Goal: Task Accomplishment & Management: Use online tool/utility

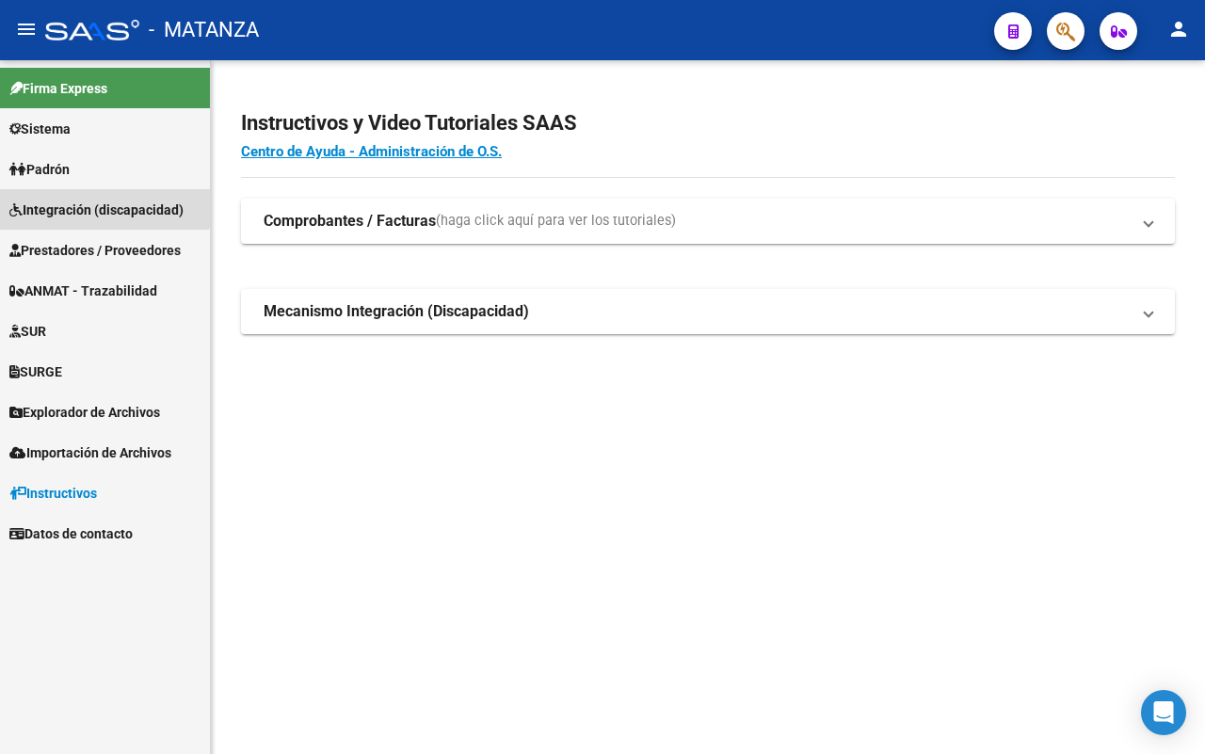
click at [94, 205] on span "Integración (discapacidad)" at bounding box center [96, 210] width 174 height 21
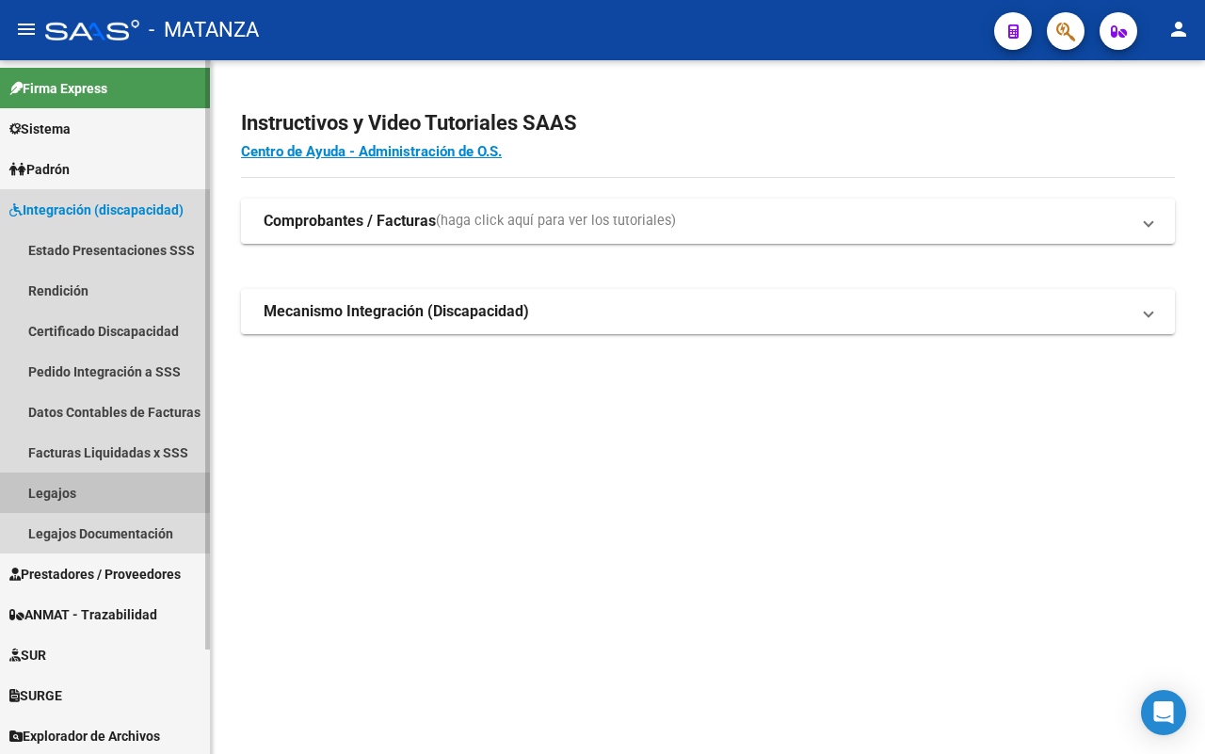
click at [68, 481] on link "Legajos" at bounding box center [105, 492] width 210 height 40
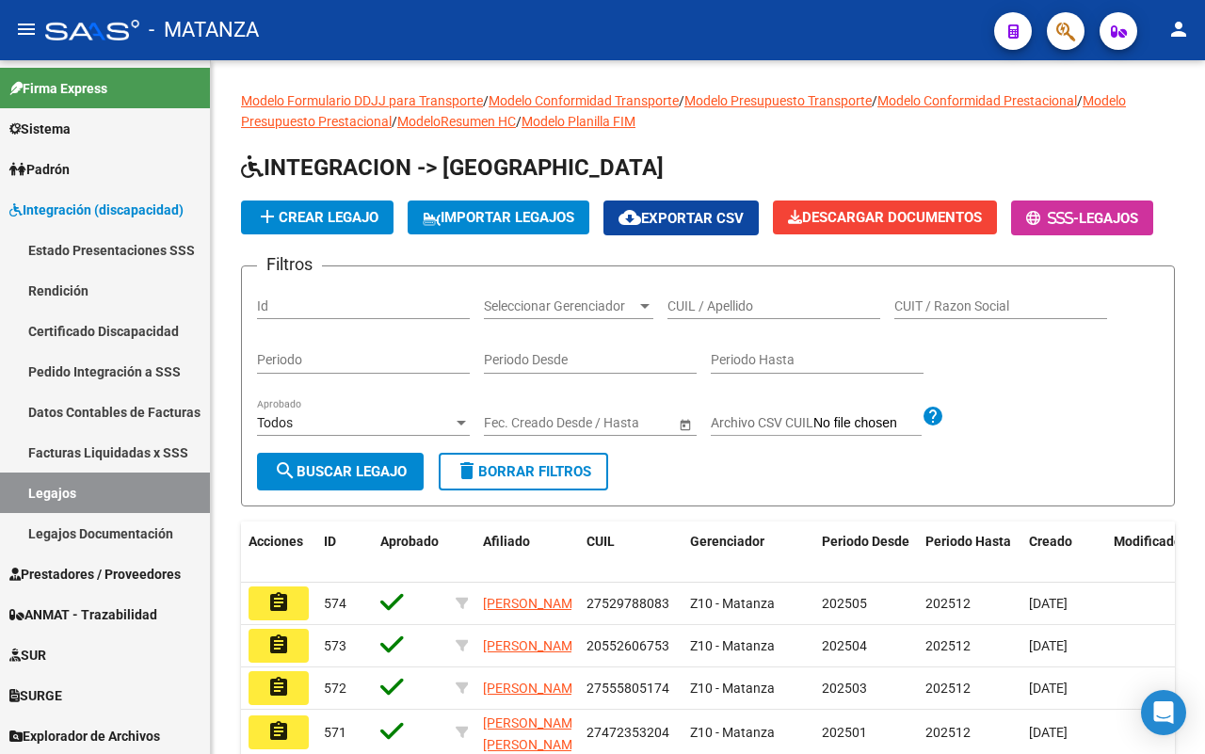
drag, startPoint x: 285, startPoint y: 655, endPoint x: 740, endPoint y: 450, distance: 498.7
click at [285, 614] on mat-icon "assignment" at bounding box center [278, 602] width 23 height 23
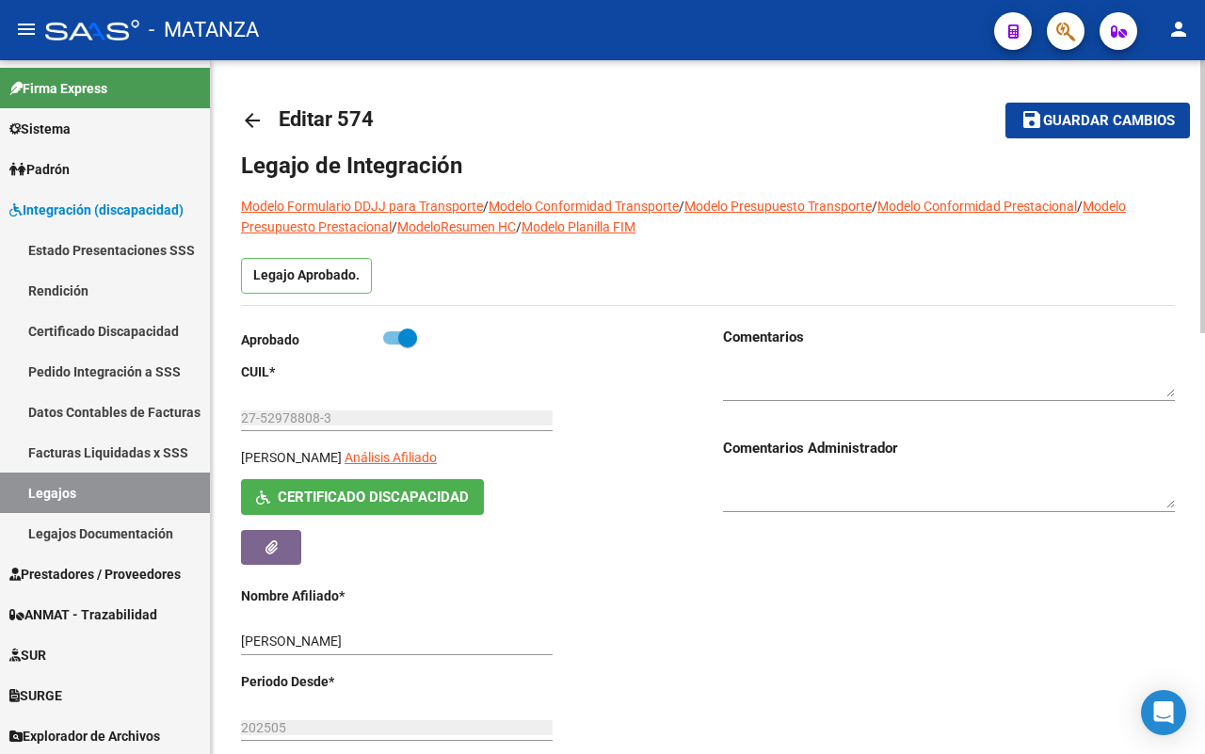
click at [249, 118] on mat-icon "arrow_back" at bounding box center [252, 120] width 23 height 23
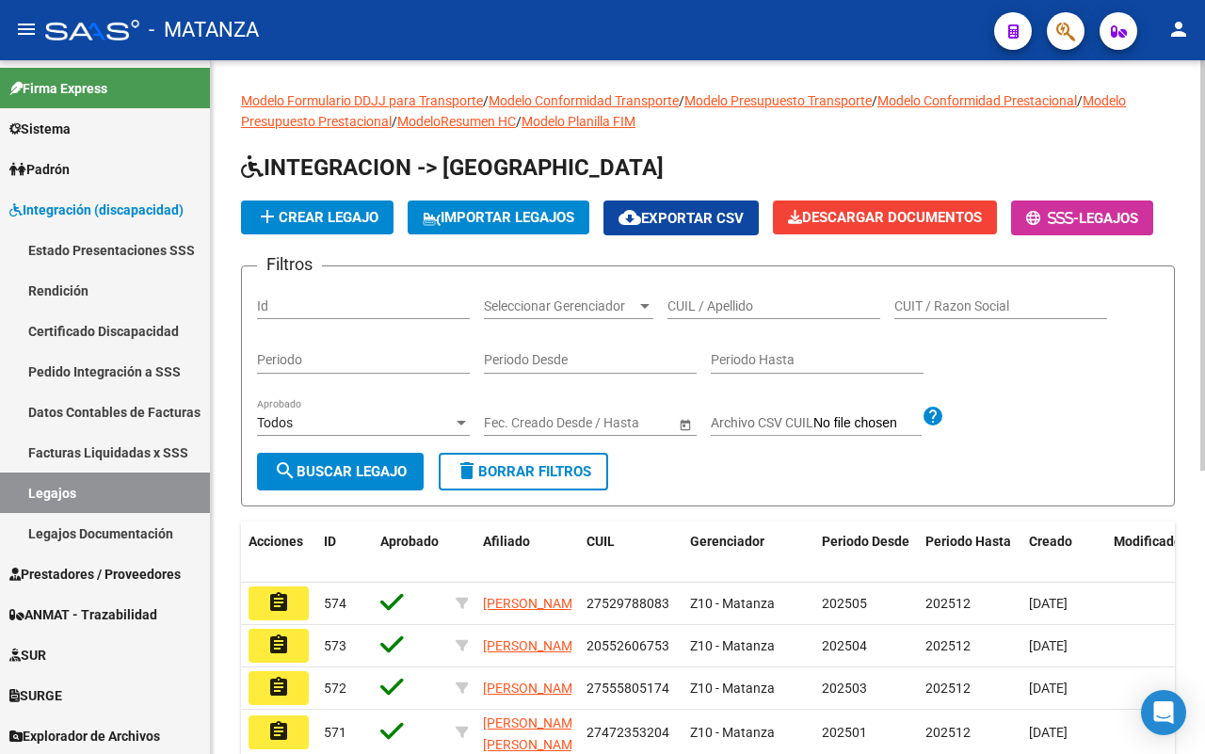
click at [711, 314] on input "CUIL / Apellido" at bounding box center [773, 306] width 213 height 16
type input "[PERSON_NAME]"
drag, startPoint x: 362, startPoint y: 530, endPoint x: 373, endPoint y: 525, distance: 11.4
click at [364, 490] on button "search Buscar Legajo" at bounding box center [340, 472] width 167 height 38
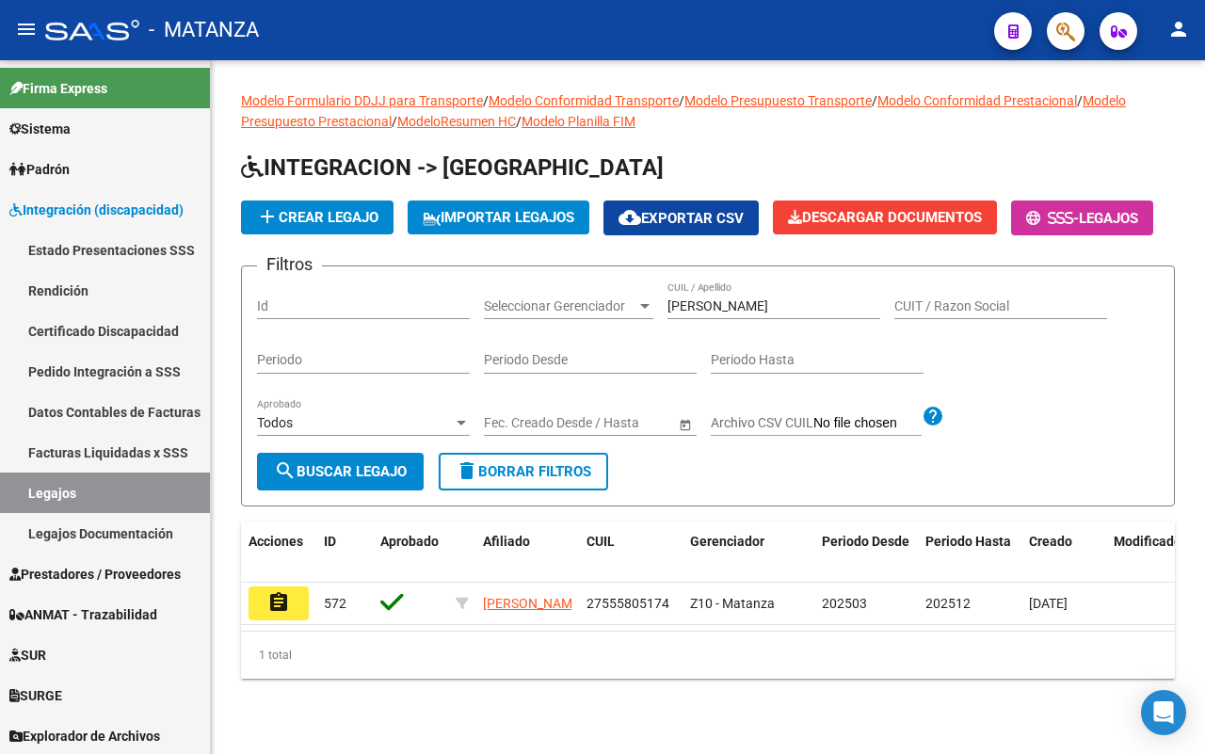
click at [284, 614] on mat-icon "assignment" at bounding box center [278, 602] width 23 height 23
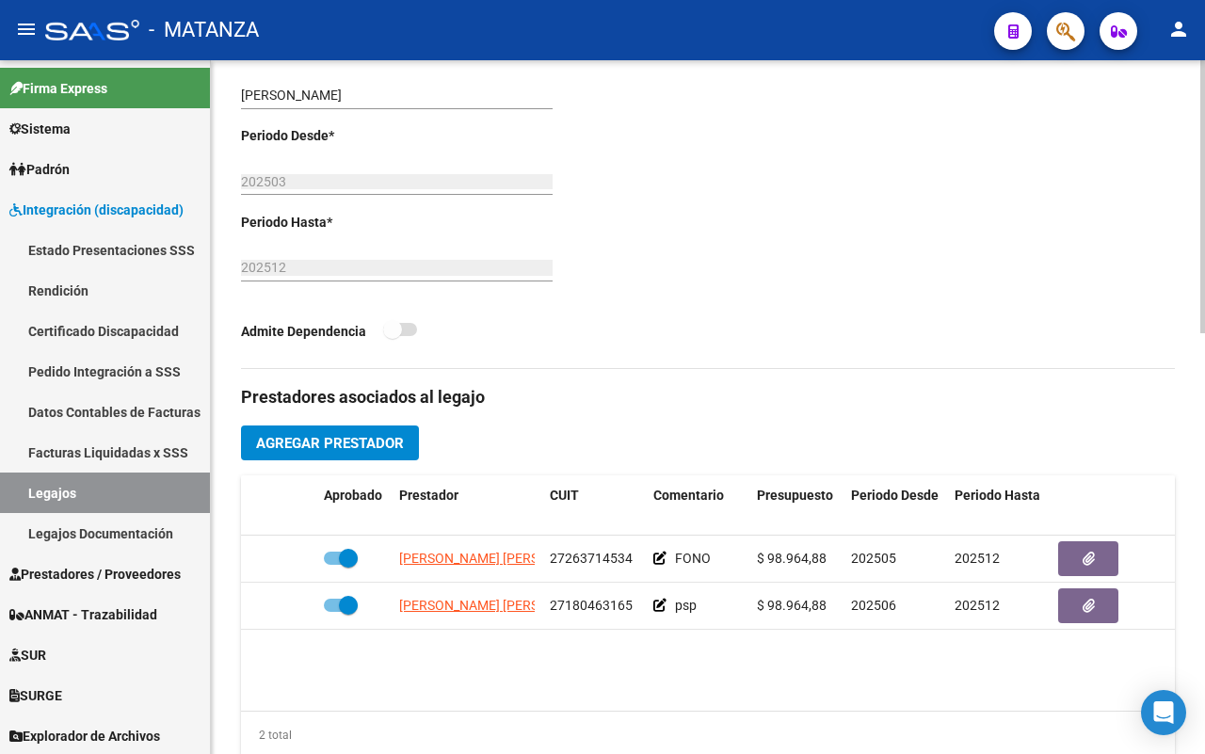
scroll to position [588, 0]
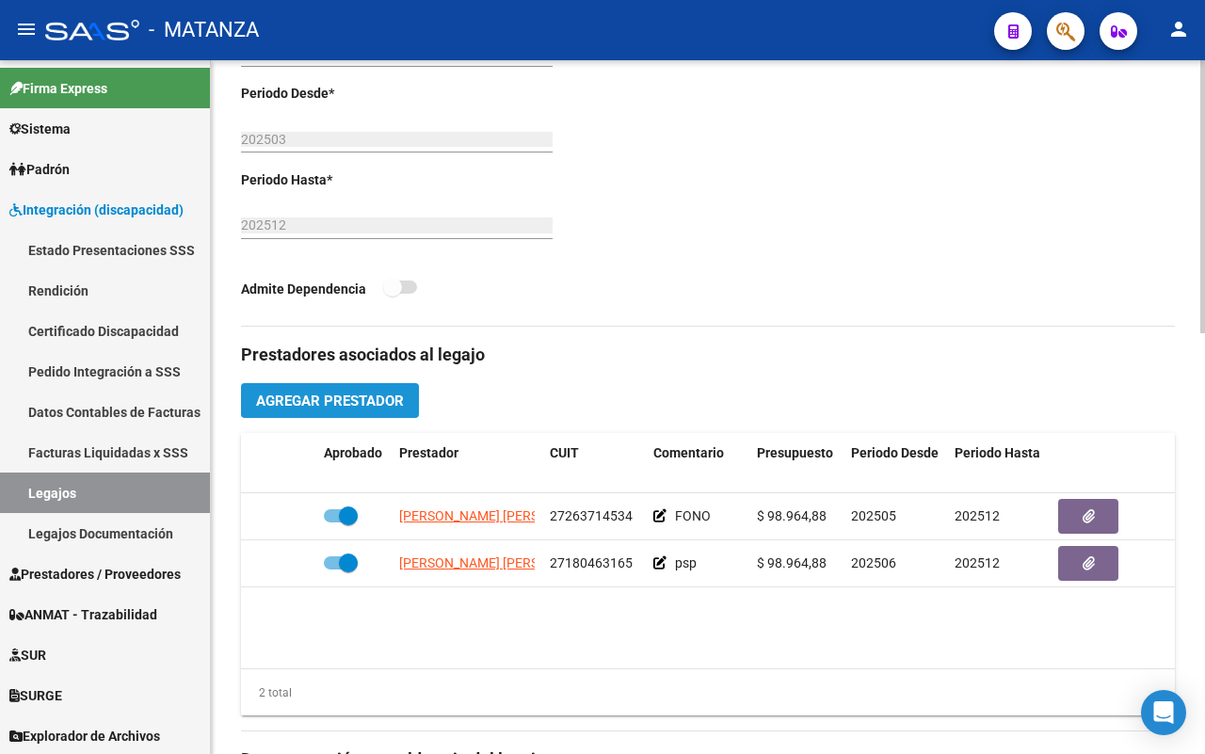
click at [308, 403] on span "Agregar Prestador" at bounding box center [330, 400] width 148 height 17
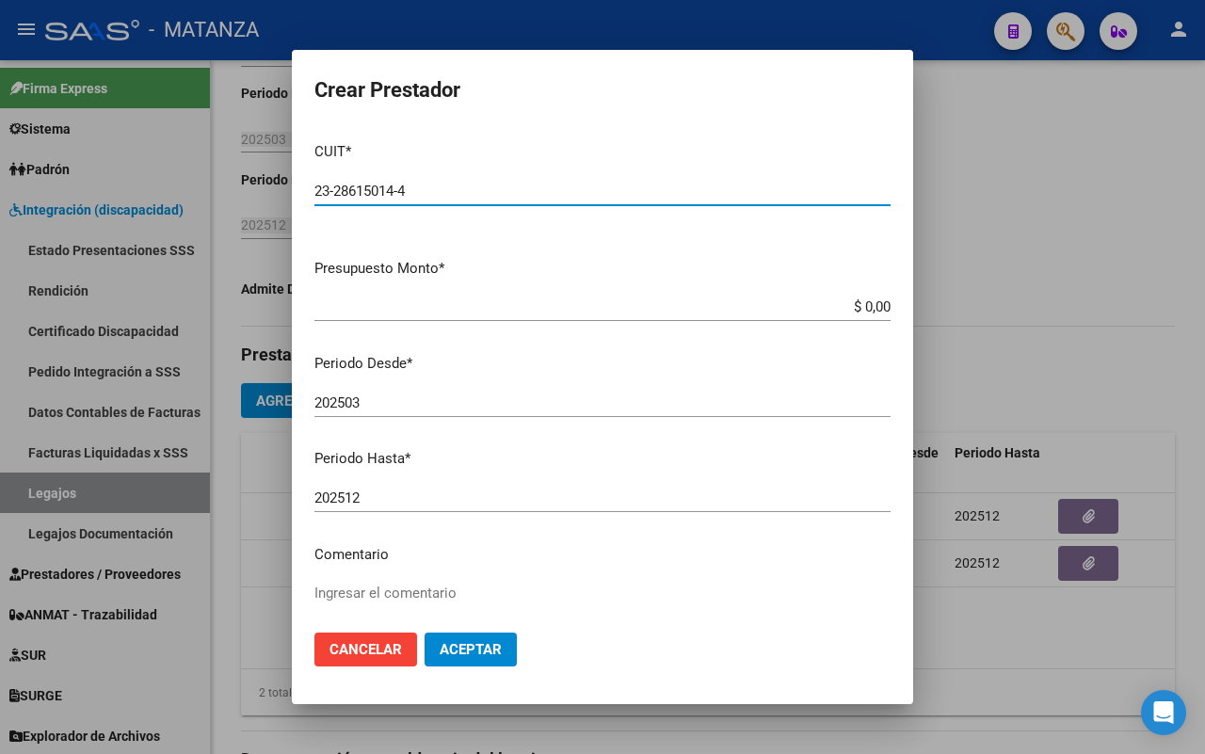
type input "23-28615014-4"
drag, startPoint x: 869, startPoint y: 307, endPoint x: 885, endPoint y: 307, distance: 16.0
click at [871, 307] on input "$ 0,00" at bounding box center [602, 306] width 576 height 17
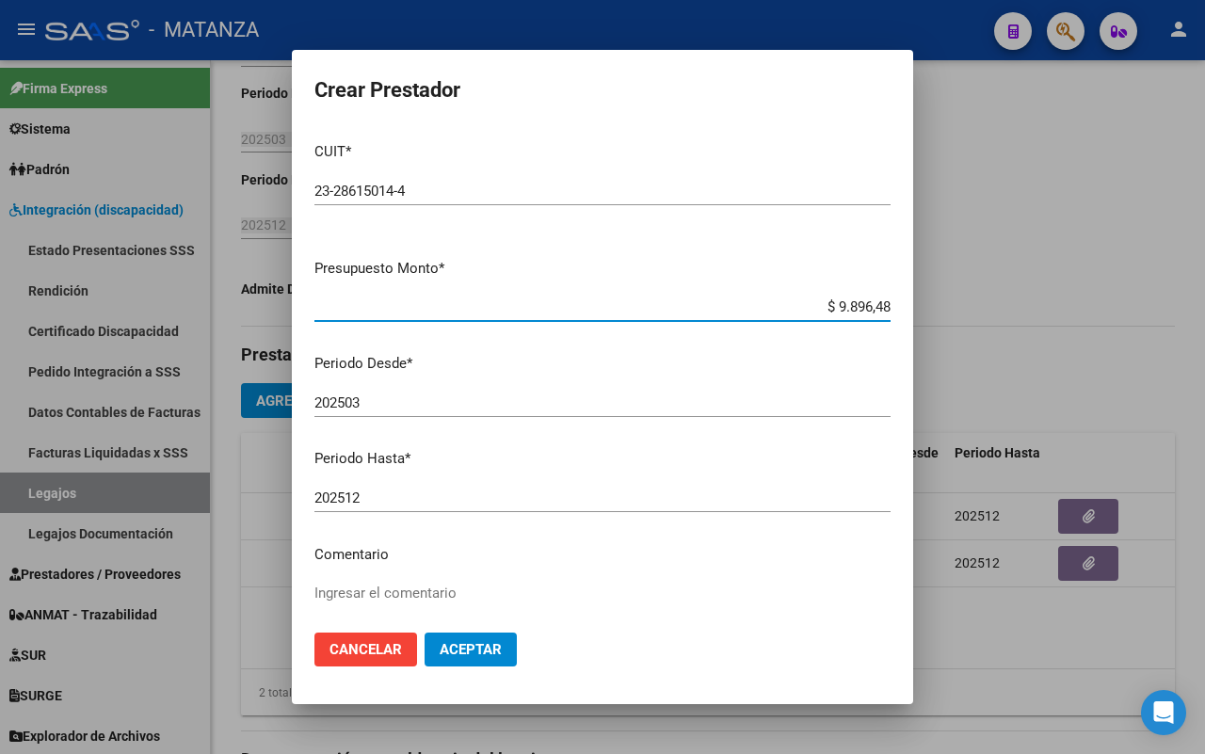
type input "$ 98.964,88"
click at [408, 408] on input "202503" at bounding box center [602, 402] width 576 height 17
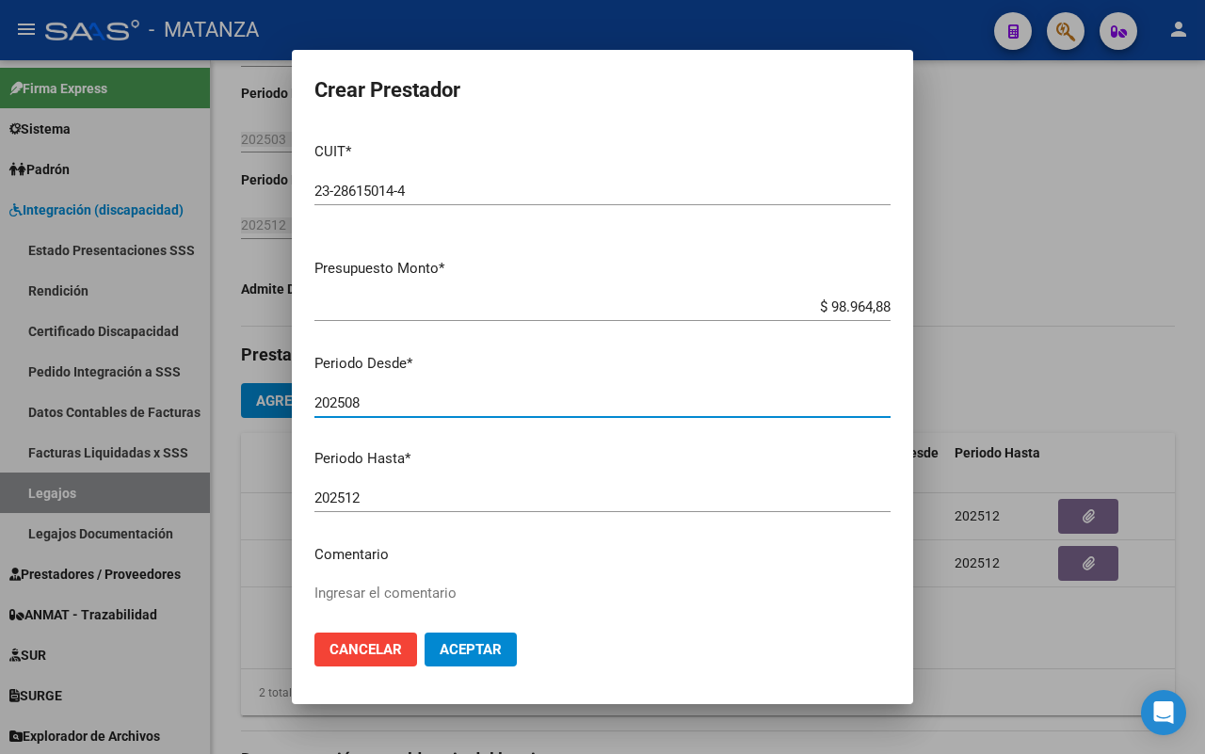
type input "202508"
click at [412, 585] on textarea "Ingresar el comentario" at bounding box center [602, 627] width 576 height 88
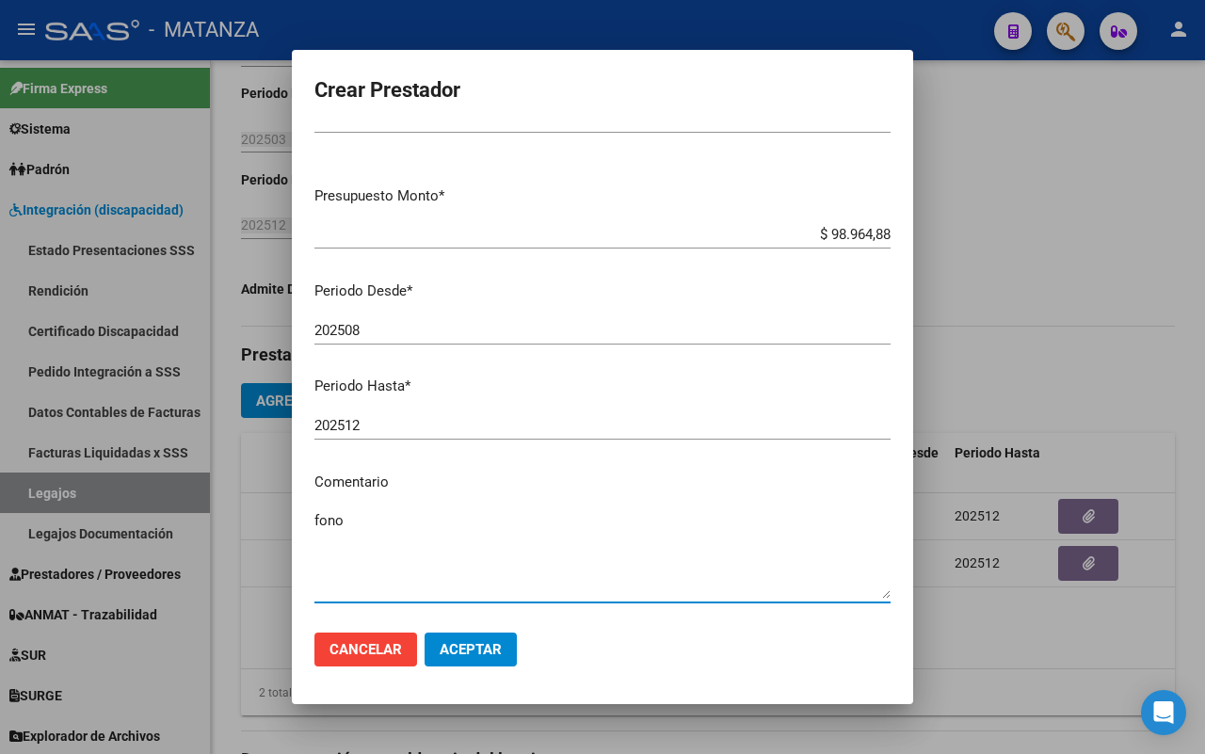
scroll to position [153, 0]
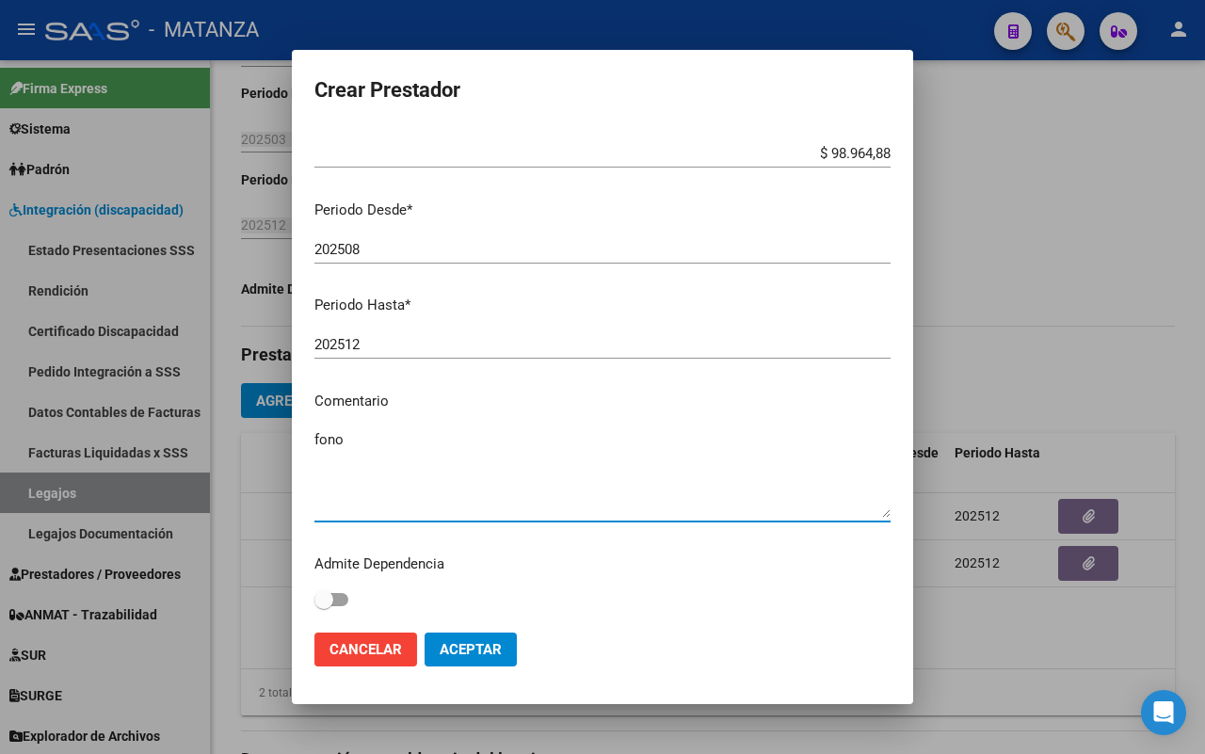
type textarea "fono"
click at [490, 646] on span "Aceptar" at bounding box center [470, 649] width 62 height 17
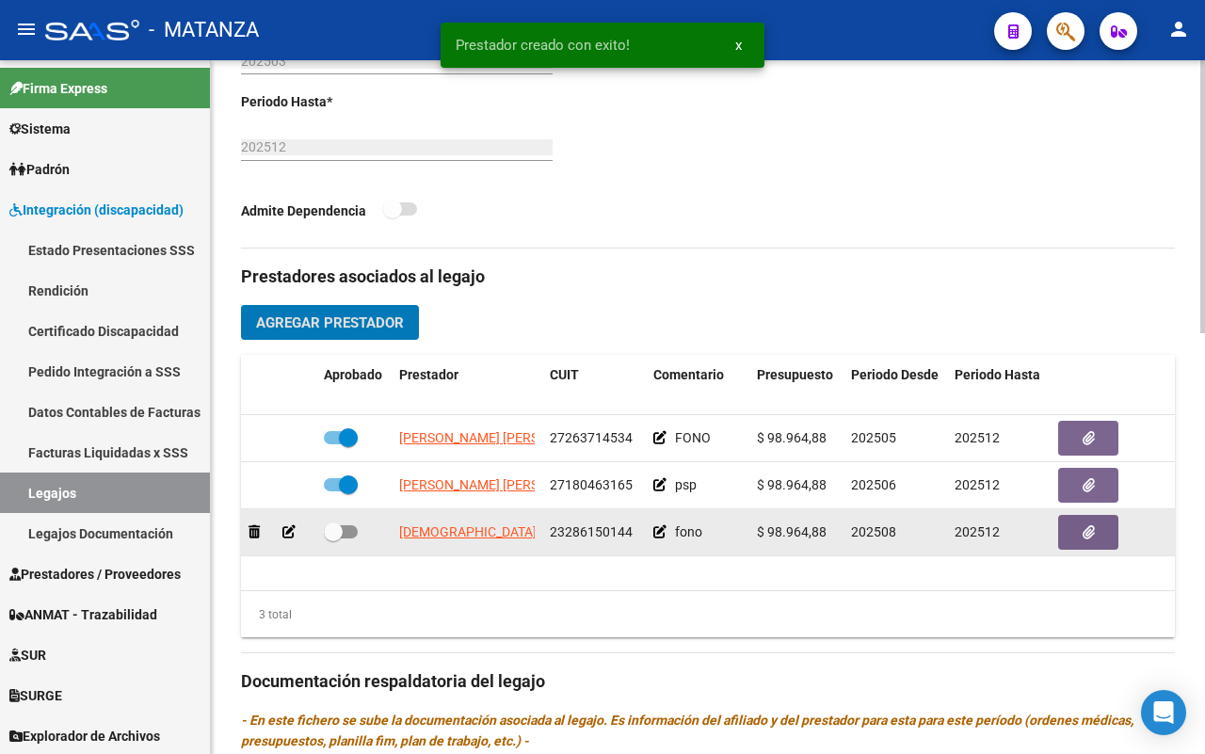
scroll to position [706, 0]
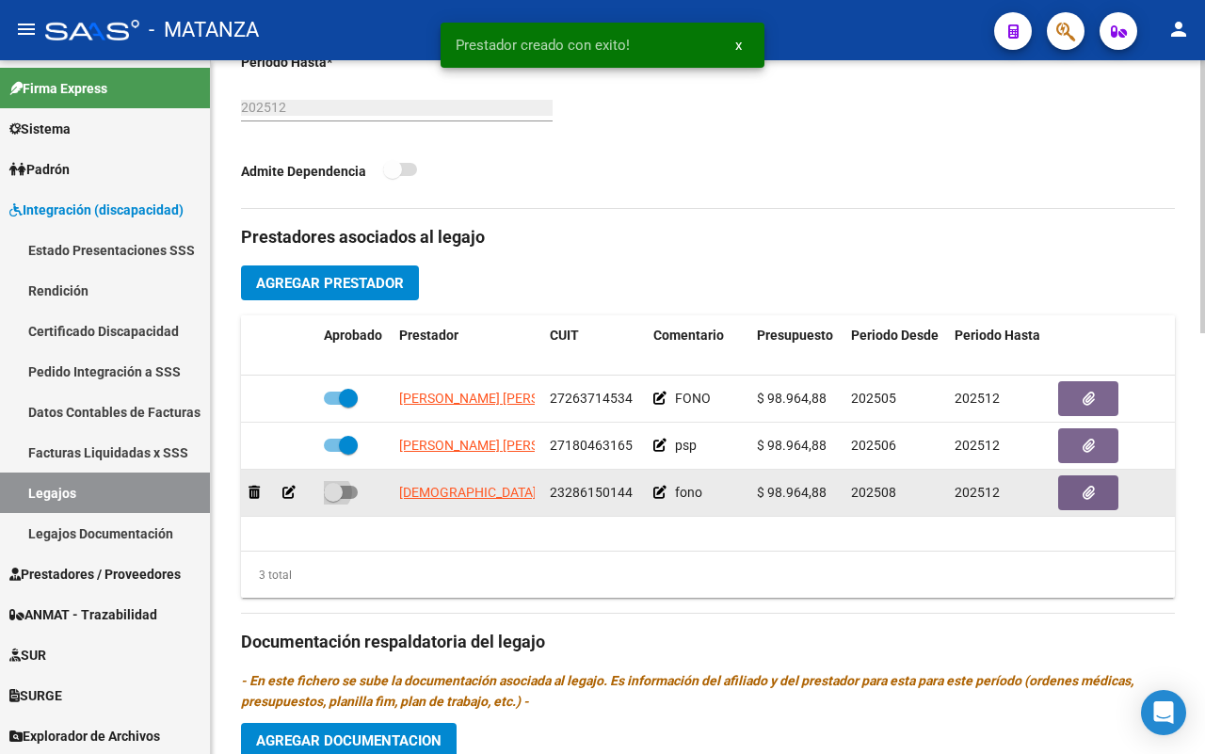
drag, startPoint x: 353, startPoint y: 494, endPoint x: 396, endPoint y: 492, distance: 43.3
click at [353, 492] on span at bounding box center [341, 492] width 34 height 13
click at [333, 499] on input "checkbox" at bounding box center [332, 499] width 1 height 1
checkbox input "true"
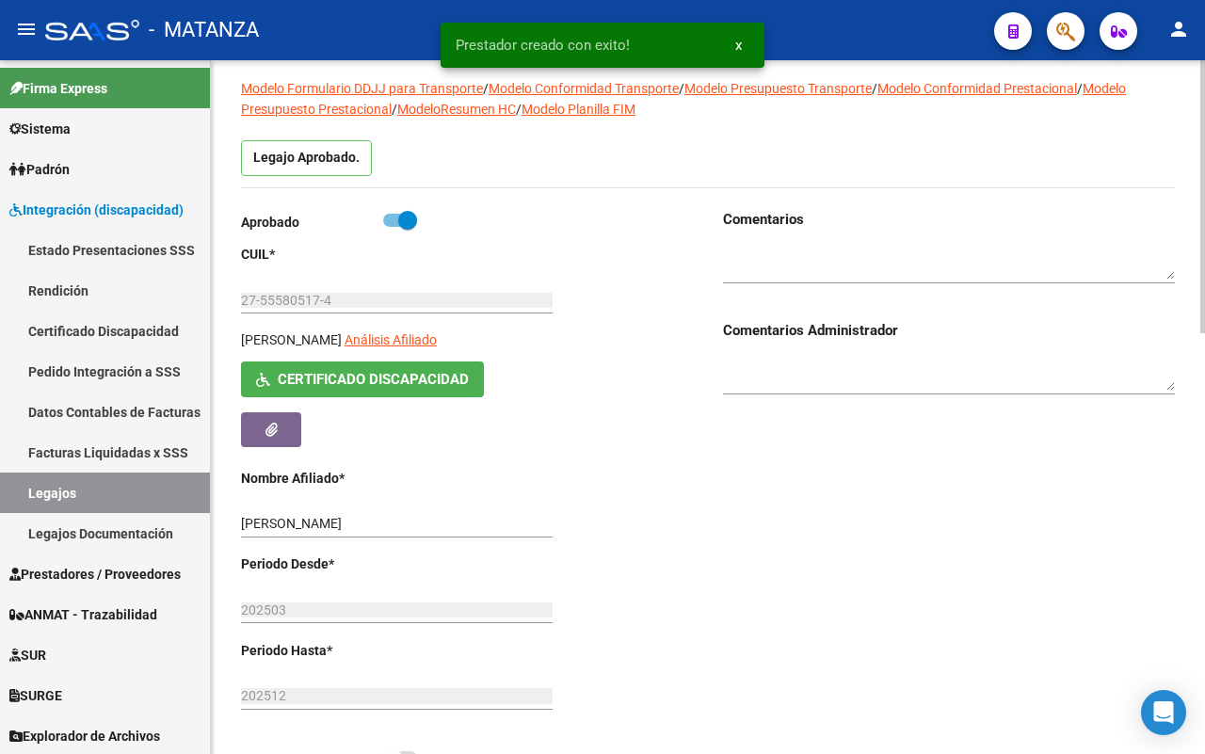
scroll to position [0, 0]
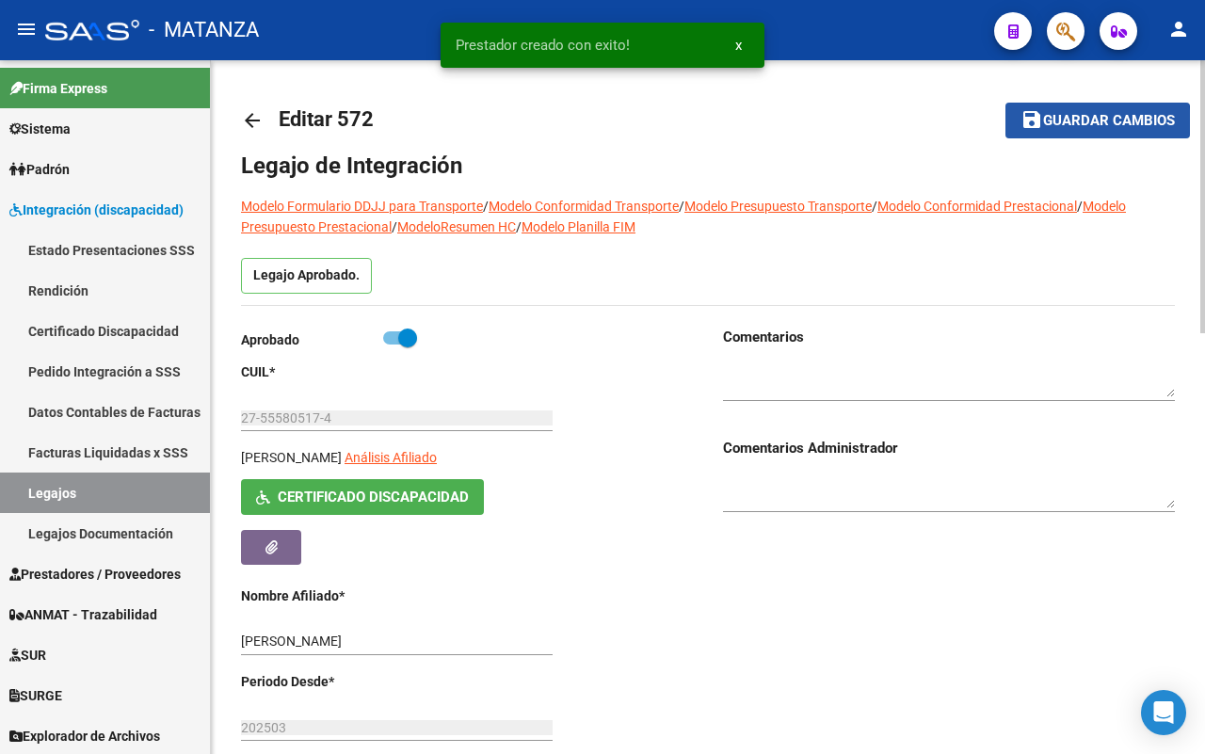
click at [1096, 122] on span "Guardar cambios" at bounding box center [1109, 121] width 132 height 17
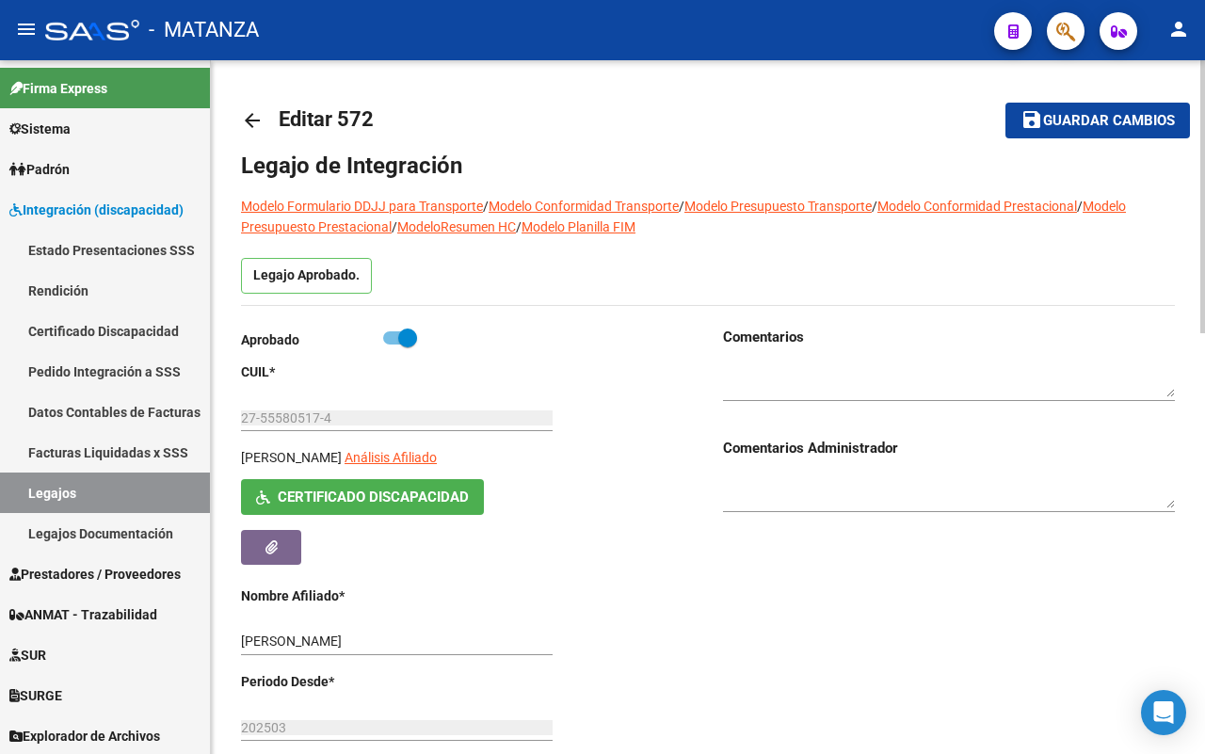
click at [249, 123] on mat-icon "arrow_back" at bounding box center [252, 120] width 23 height 23
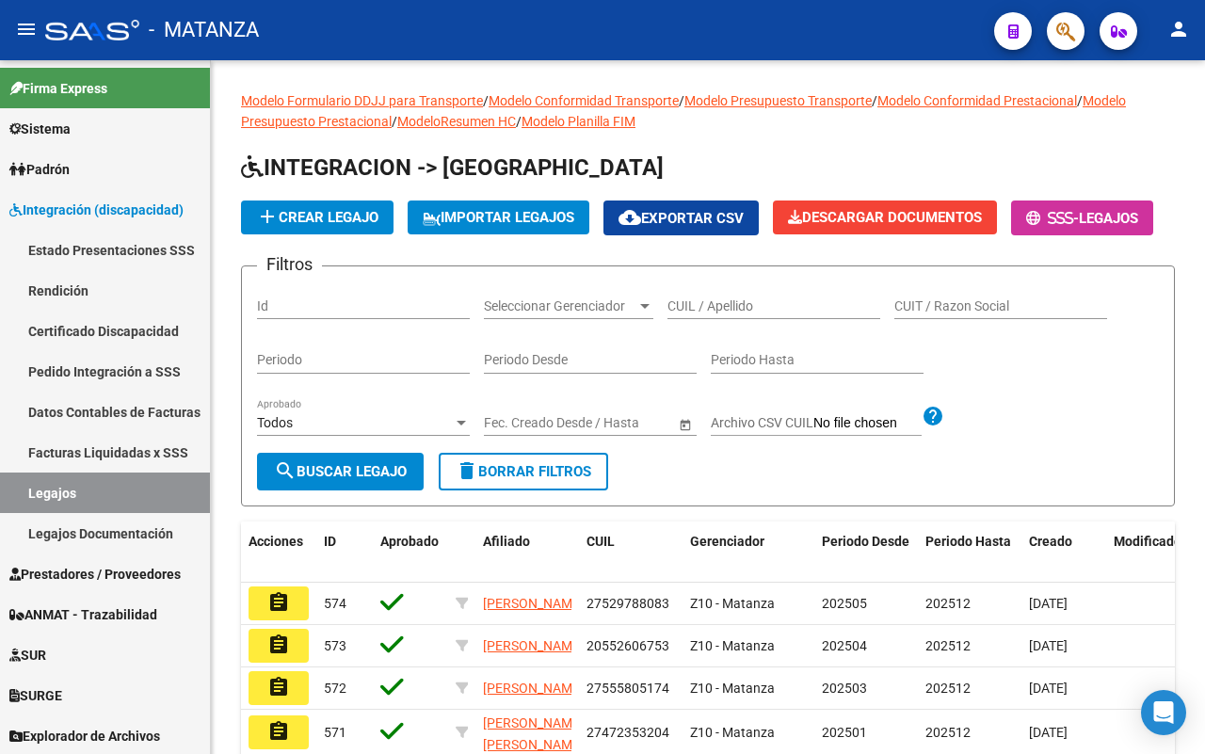
click at [739, 314] on input "CUIL / Apellido" at bounding box center [773, 306] width 213 height 16
type input "[PERSON_NAME]"
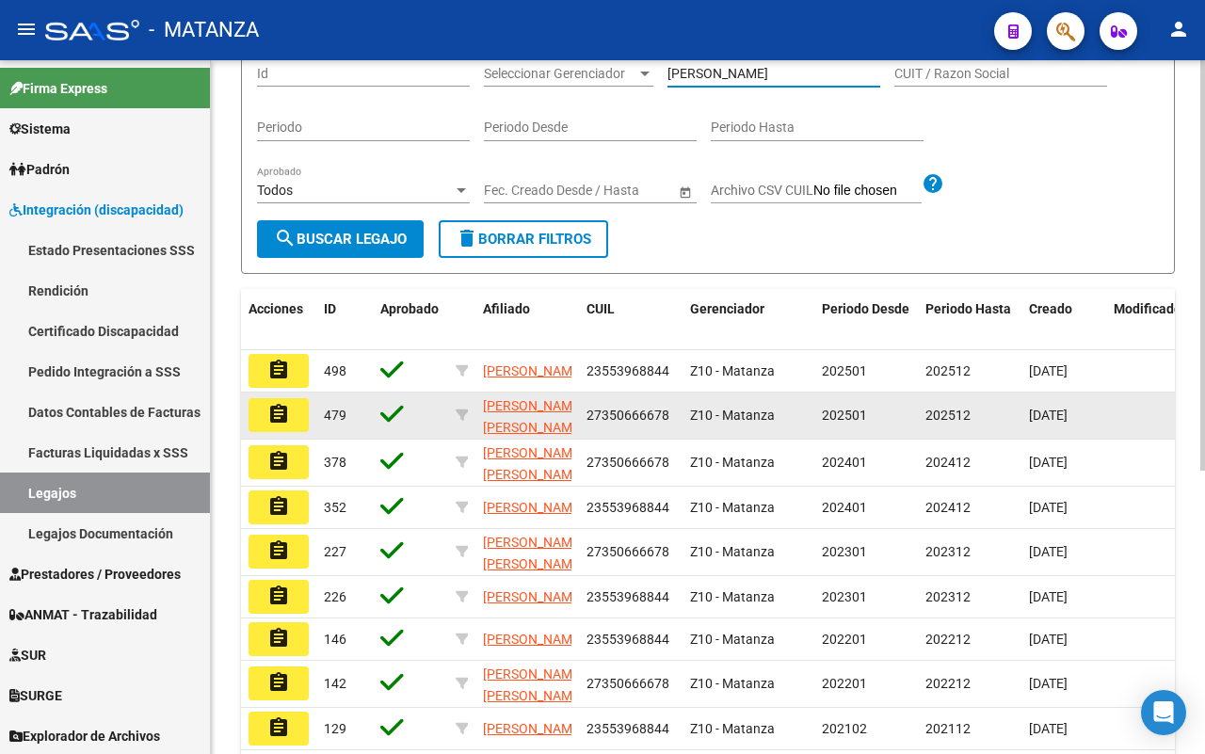
scroll to position [235, 0]
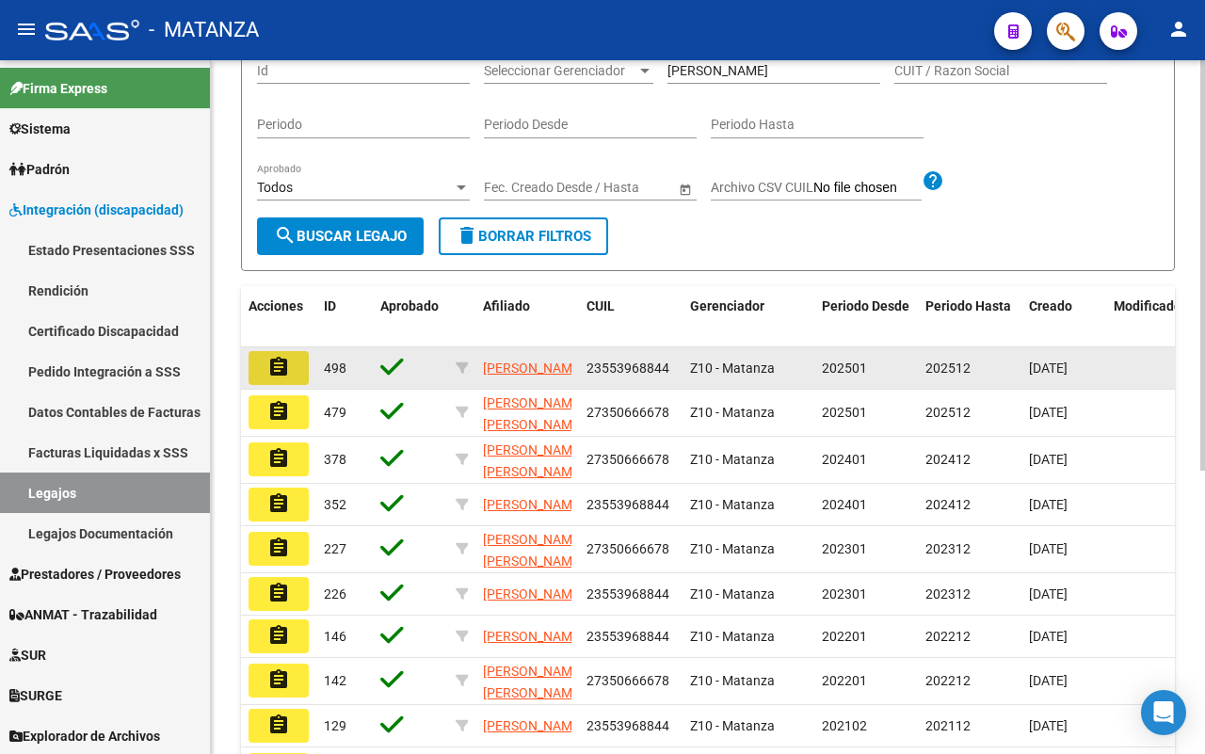
click at [294, 385] on button "assignment" at bounding box center [278, 368] width 60 height 34
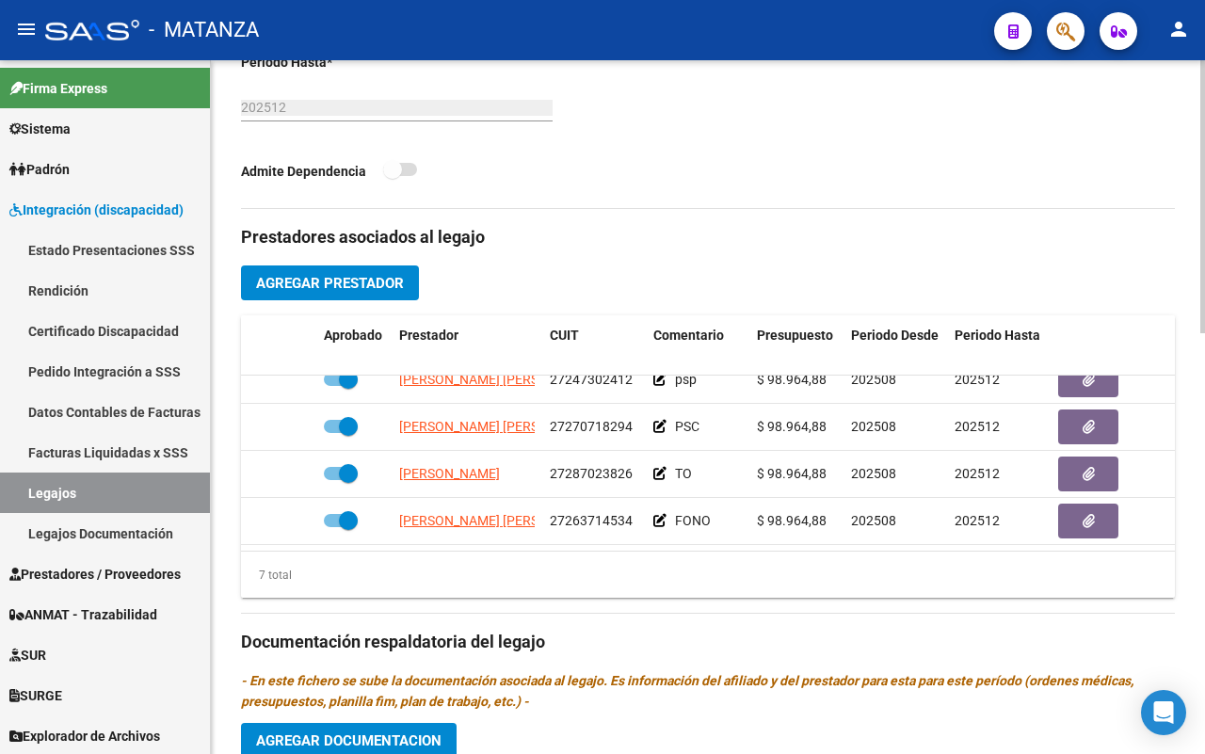
scroll to position [179, 0]
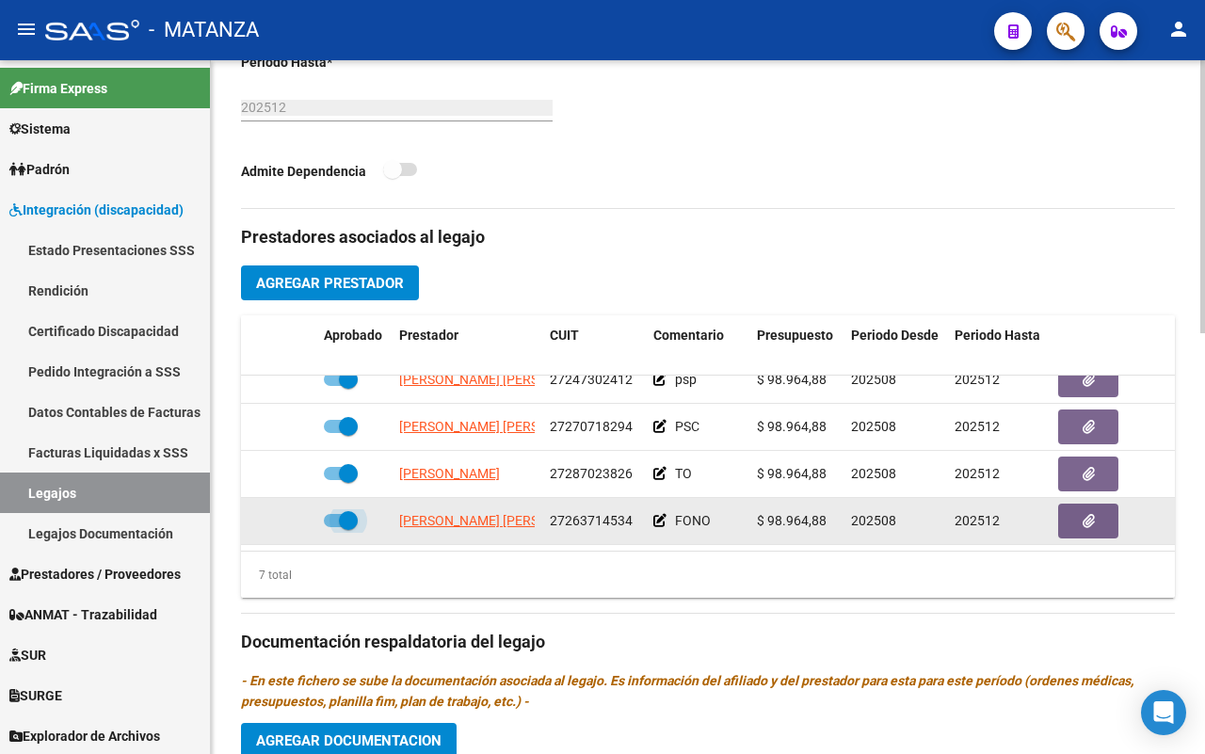
click at [329, 514] on span at bounding box center [341, 520] width 34 height 13
click at [332, 527] on input "checkbox" at bounding box center [332, 527] width 1 height 1
checkbox input "false"
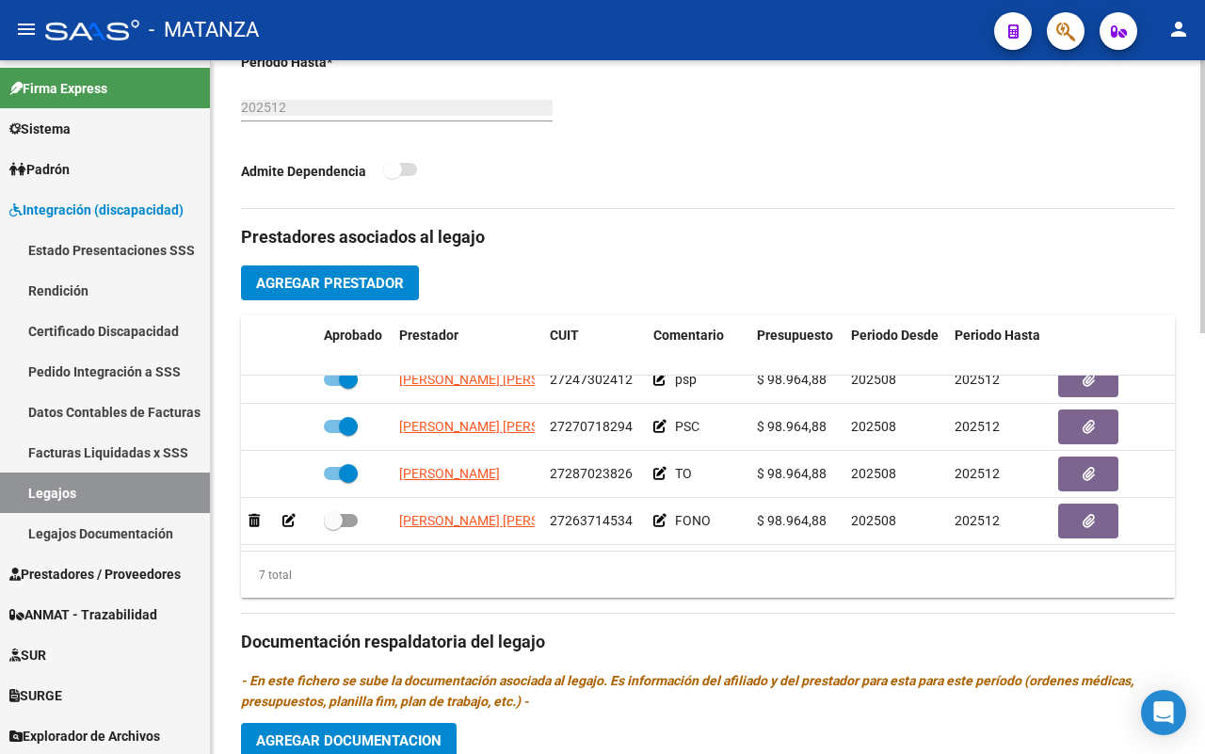
click at [337, 282] on span "Agregar Prestador" at bounding box center [330, 283] width 148 height 17
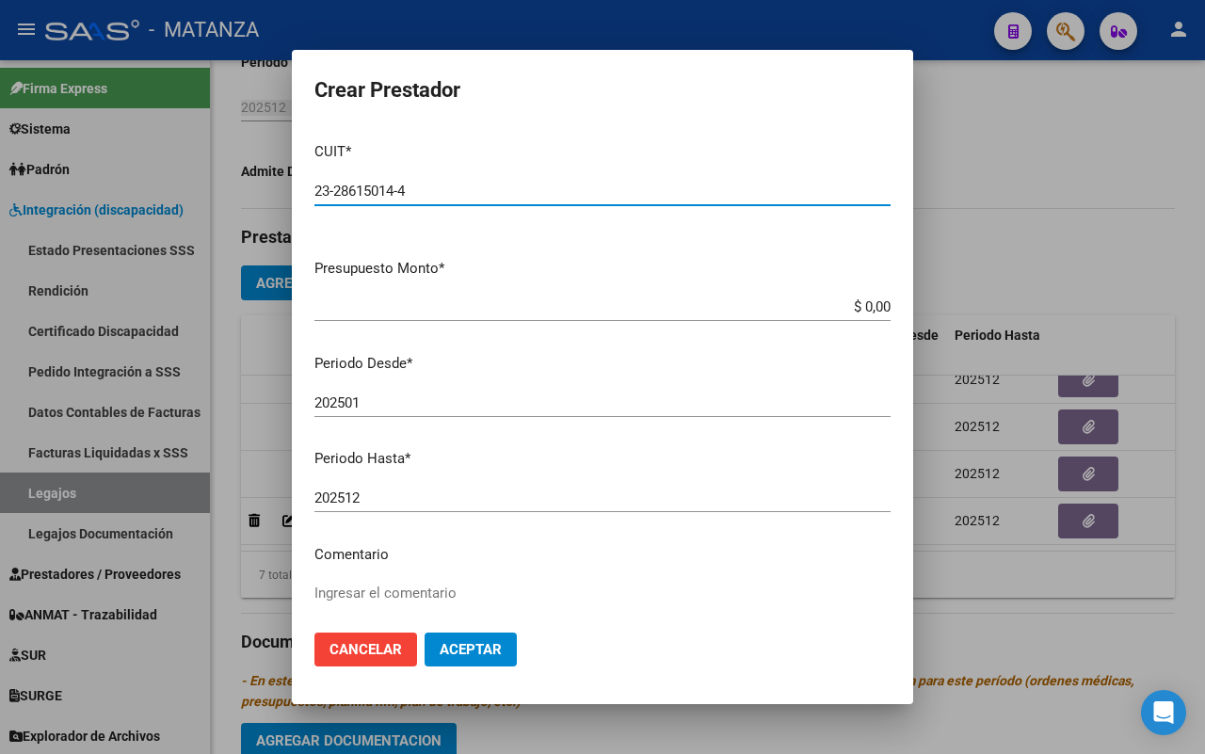
type input "23-28615014-4"
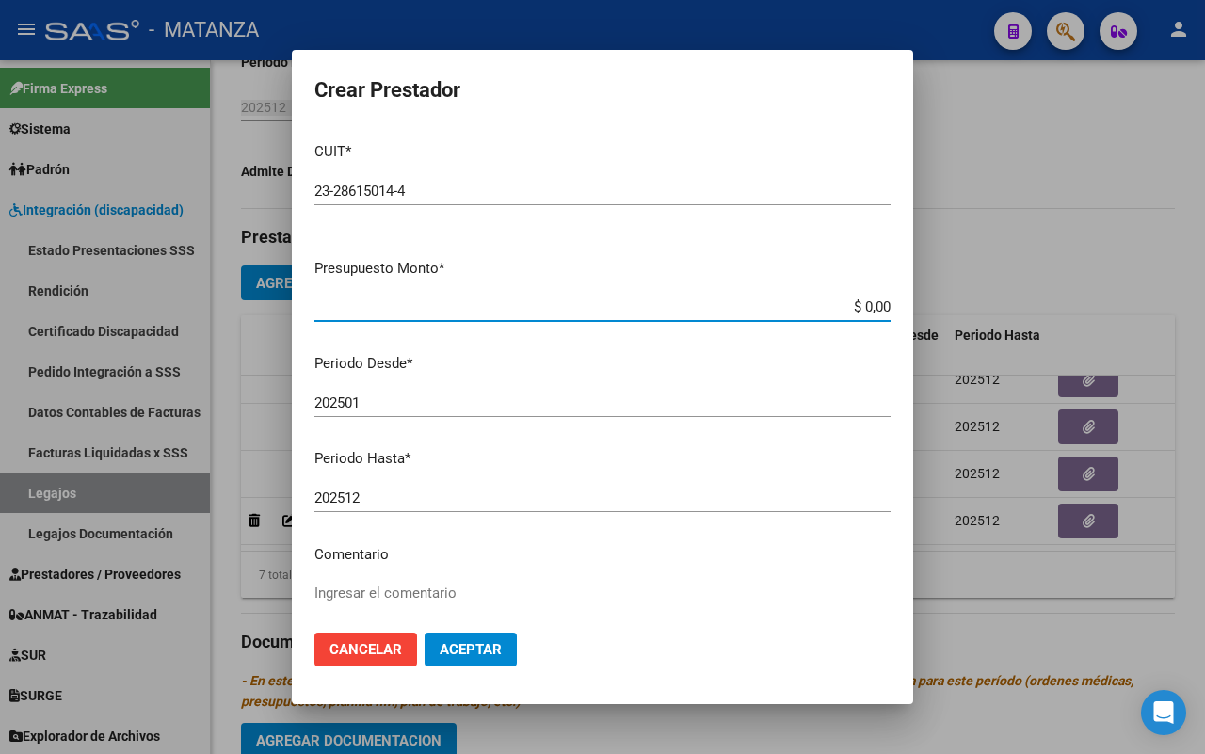
click at [869, 303] on input "$ 0,00" at bounding box center [602, 306] width 576 height 17
type input "$ 98.964,88"
click at [365, 401] on input "202501" at bounding box center [602, 402] width 576 height 17
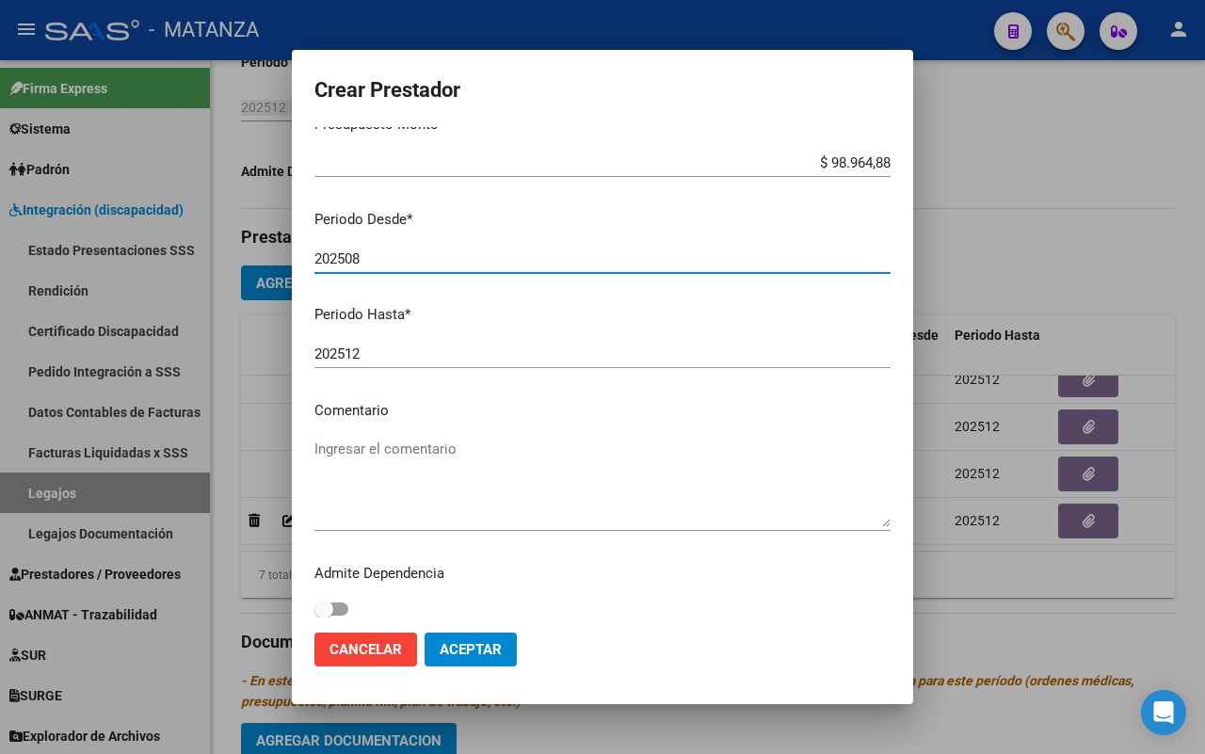
scroll to position [153, 0]
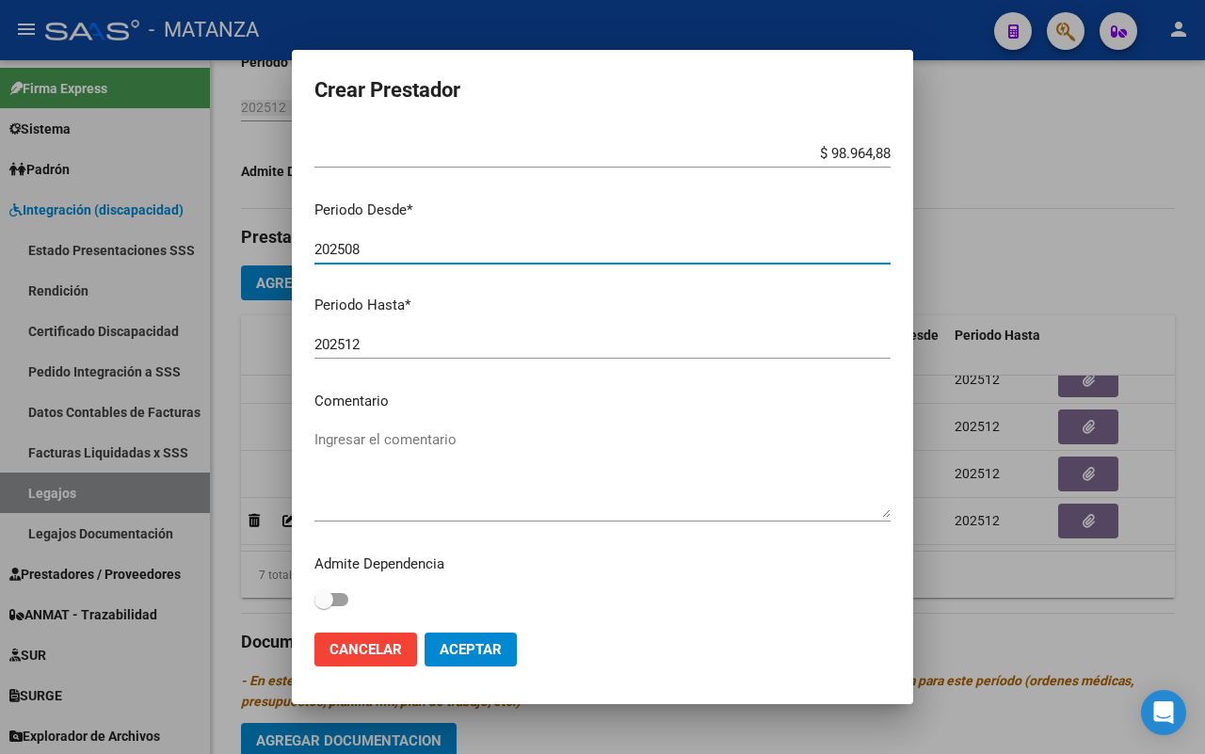
type input "202508"
click at [480, 429] on textarea "Ingresar el comentario" at bounding box center [602, 473] width 576 height 88
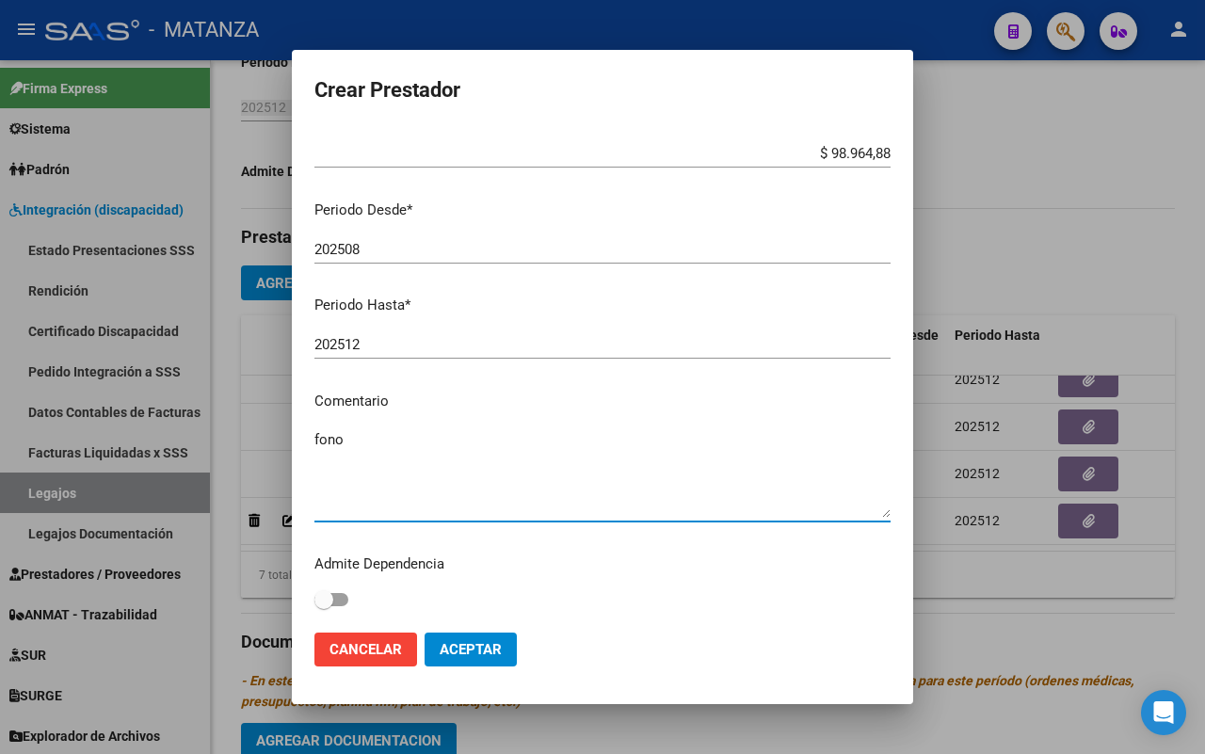
type textarea "fono"
drag, startPoint x: 471, startPoint y: 651, endPoint x: 494, endPoint y: 646, distance: 23.3
click at [477, 649] on span "Aceptar" at bounding box center [470, 649] width 62 height 17
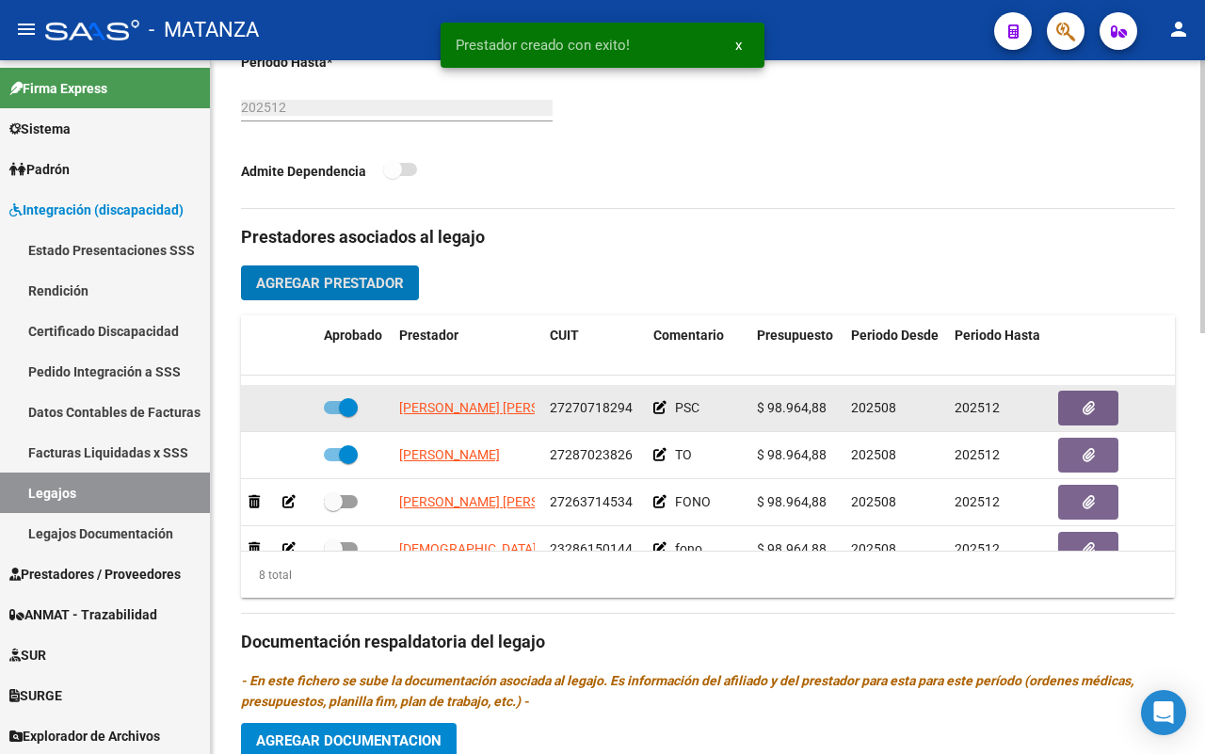
scroll to position [226, 0]
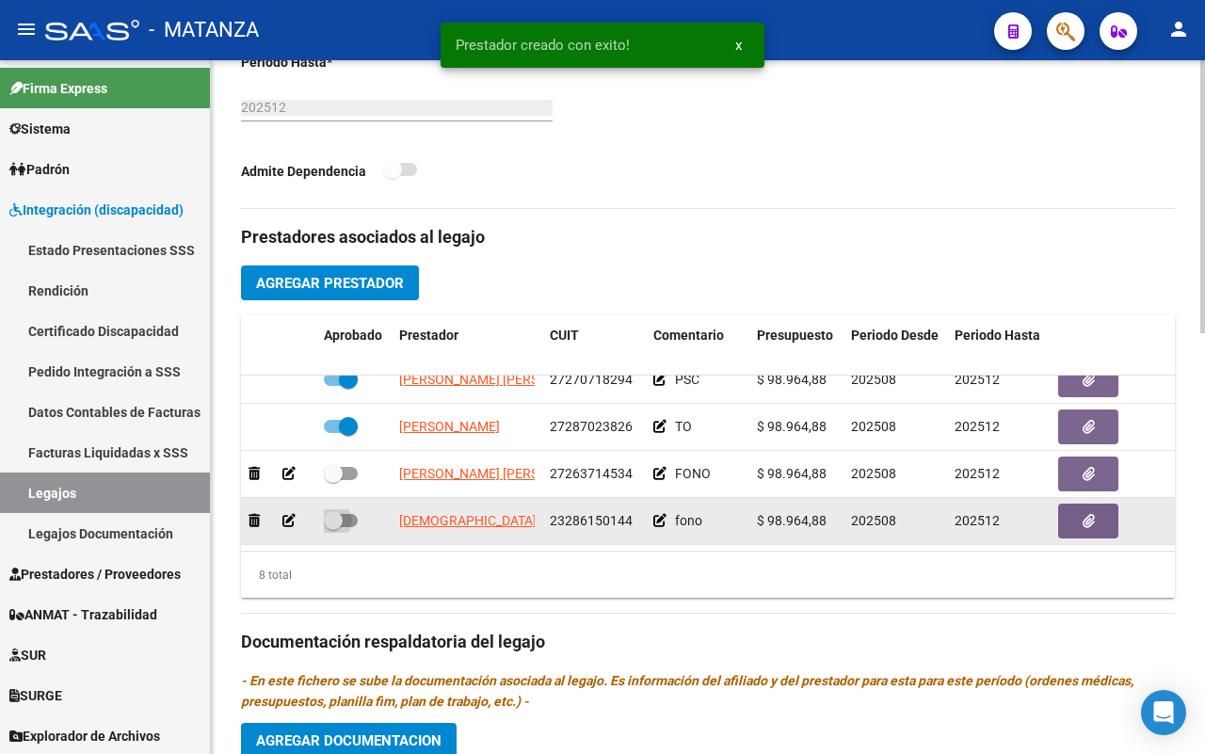
drag, startPoint x: 348, startPoint y: 505, endPoint x: 364, endPoint y: 505, distance: 16.0
click at [348, 514] on span at bounding box center [341, 520] width 34 height 13
click at [333, 527] on input "checkbox" at bounding box center [332, 527] width 1 height 1
checkbox input "true"
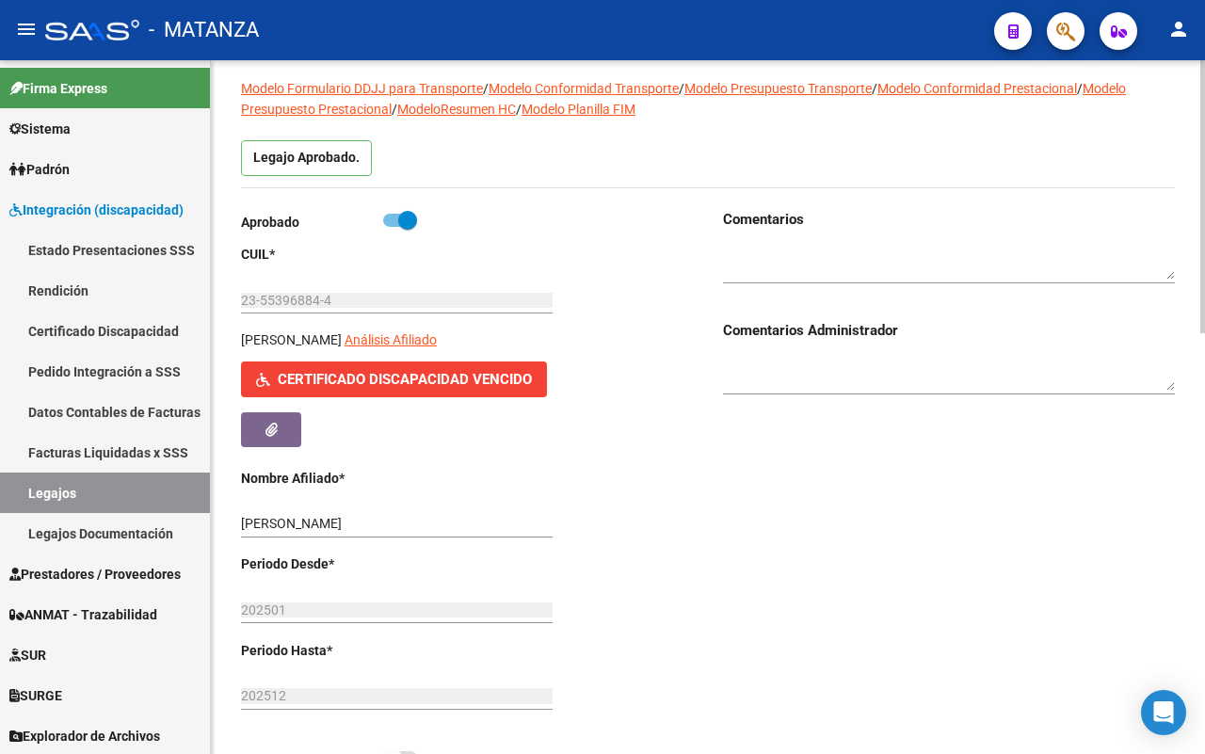
scroll to position [0, 0]
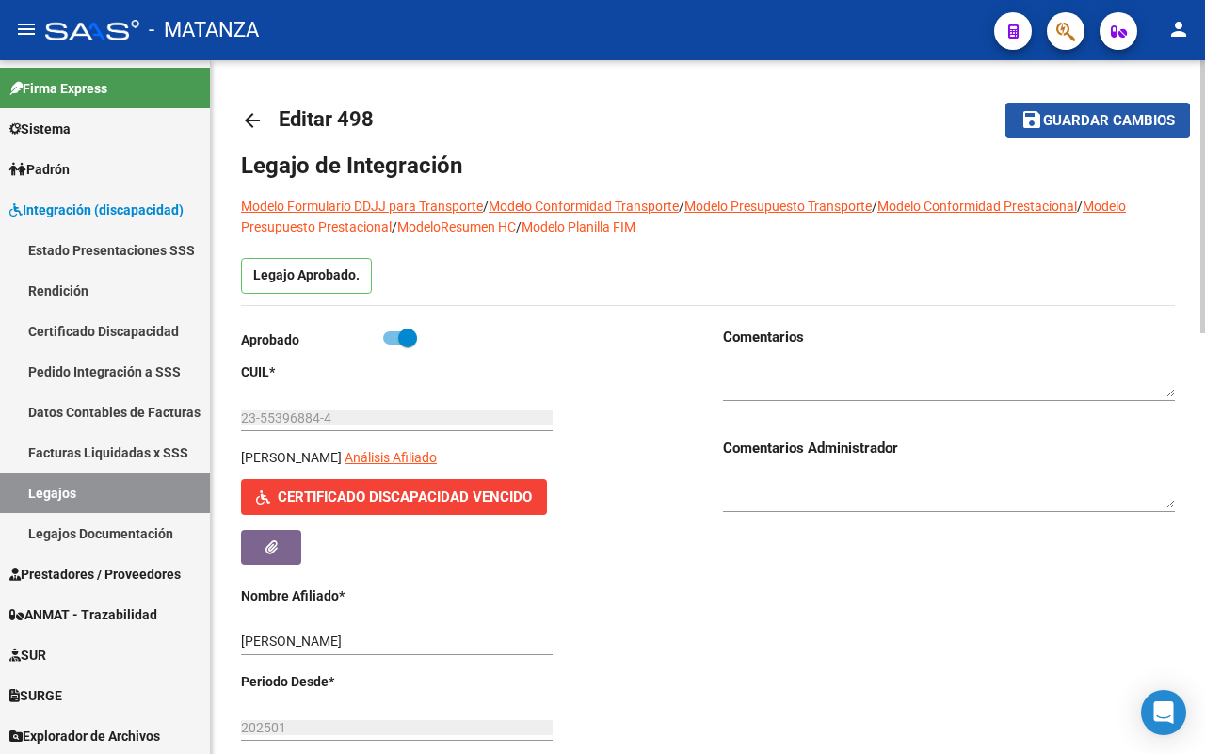
click at [1059, 125] on span "Guardar cambios" at bounding box center [1109, 121] width 132 height 17
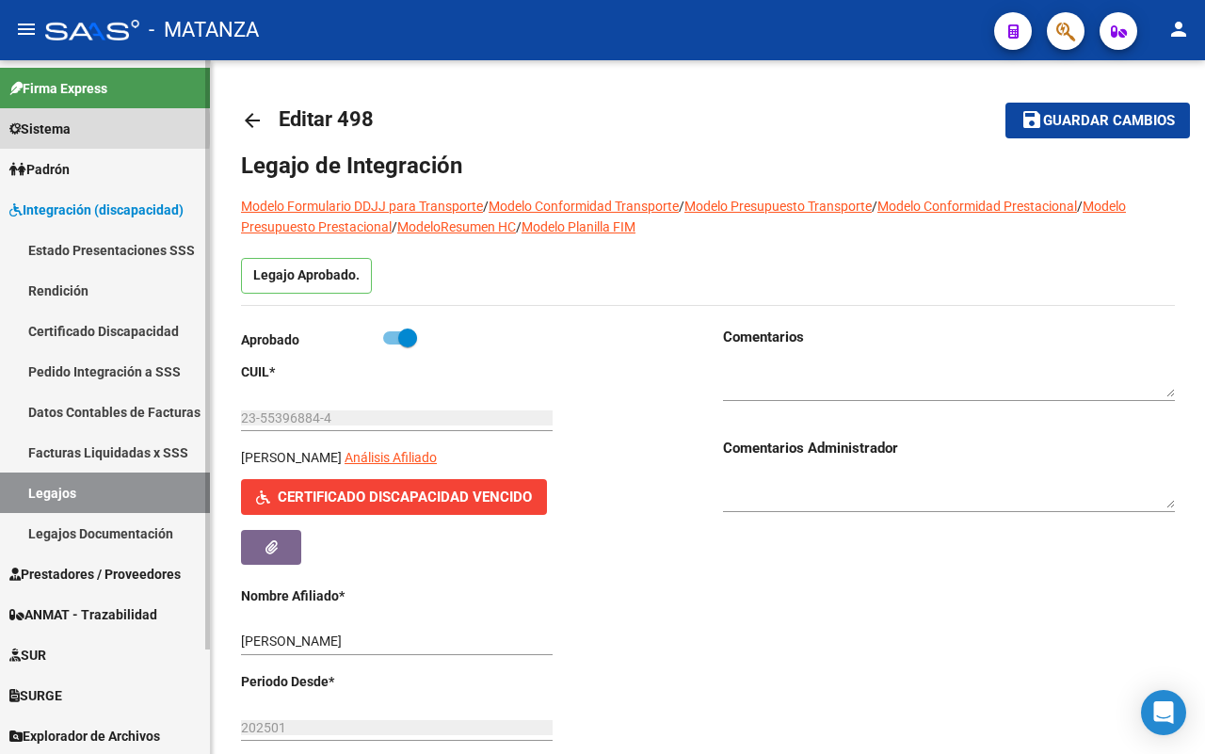
click at [71, 129] on span "Sistema" at bounding box center [39, 129] width 61 height 21
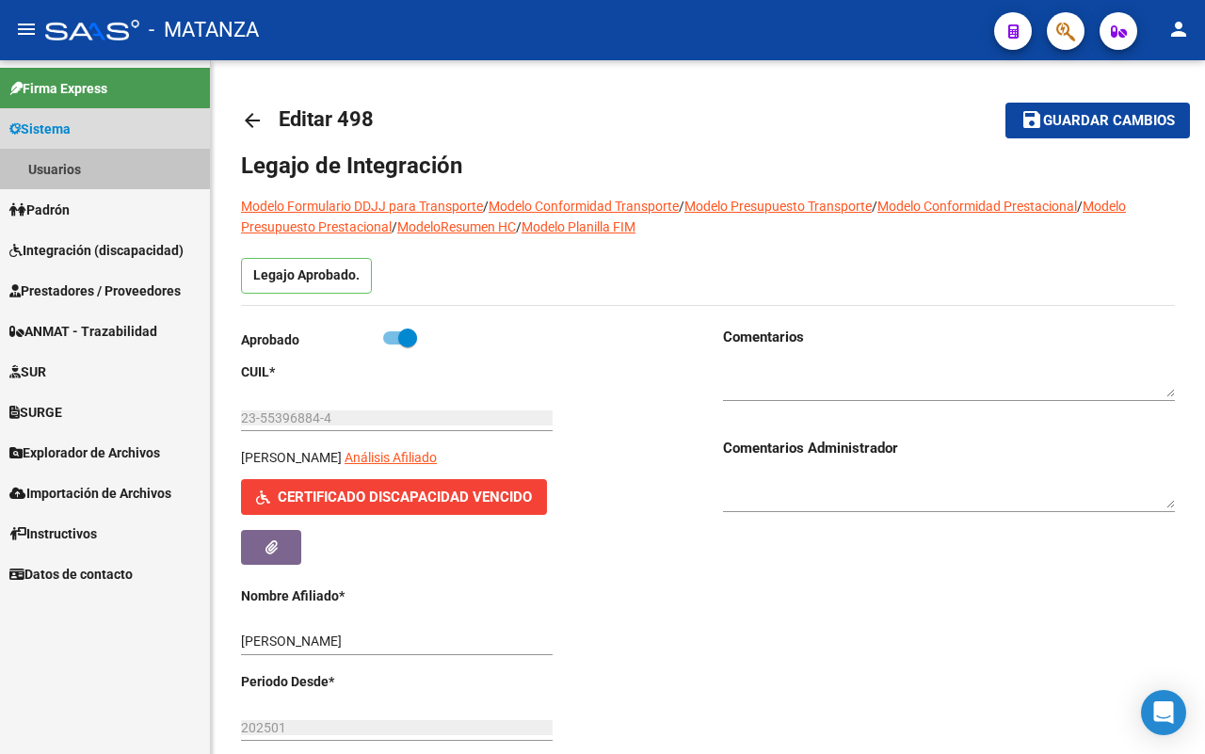
click at [83, 167] on link "Usuarios" at bounding box center [105, 169] width 210 height 40
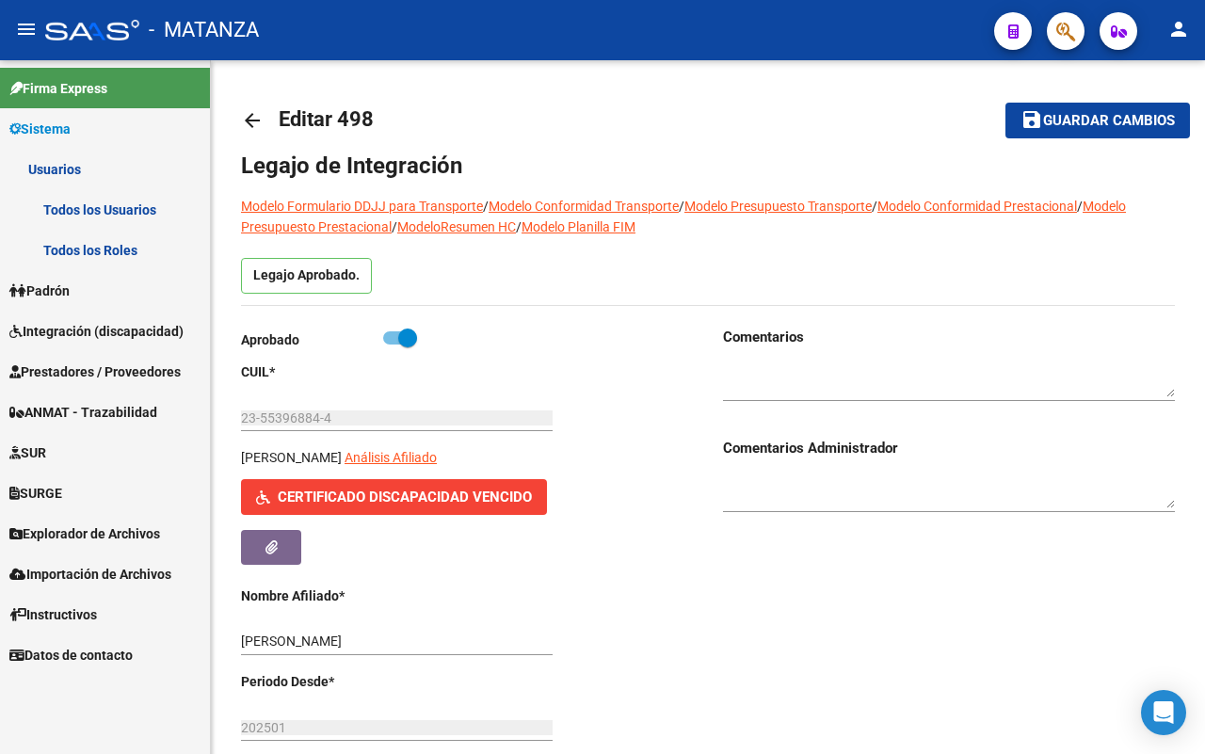
click at [95, 202] on link "Todos los Usuarios" at bounding box center [105, 209] width 210 height 40
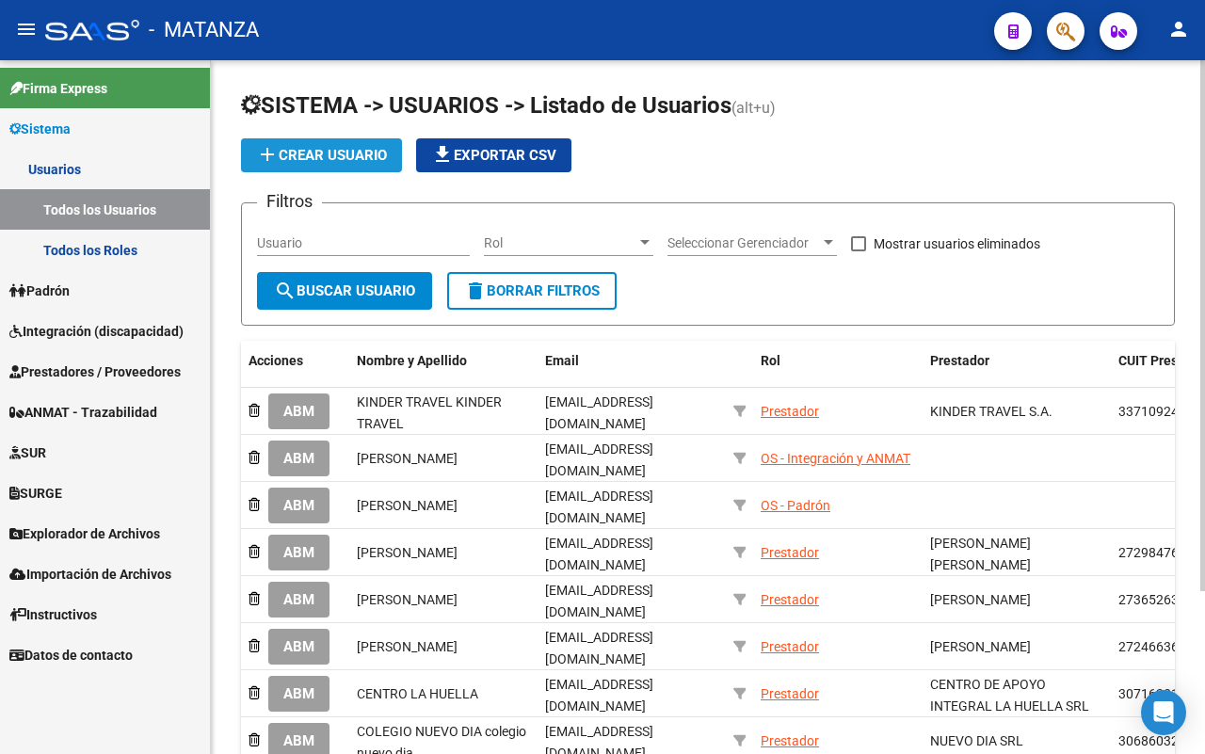
click at [334, 160] on span "add Crear Usuario" at bounding box center [321, 155] width 131 height 17
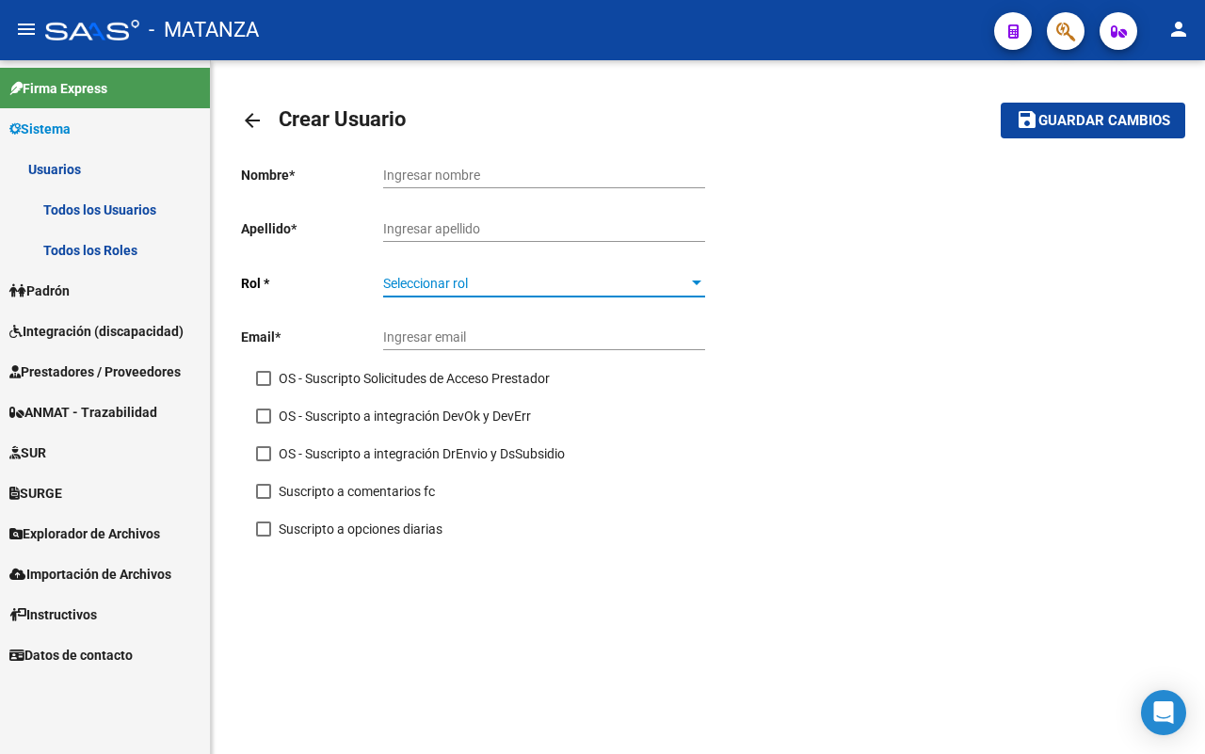
click at [471, 284] on span "Seleccionar rol" at bounding box center [535, 284] width 305 height 16
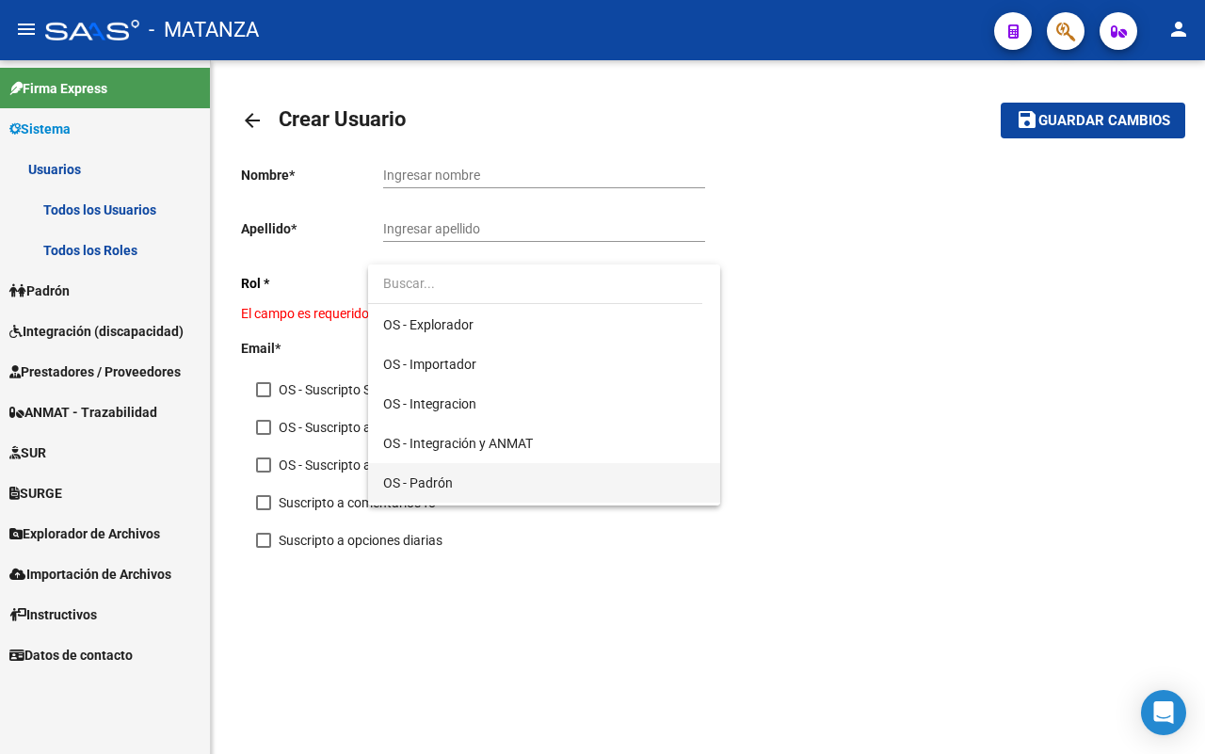
scroll to position [194, 0]
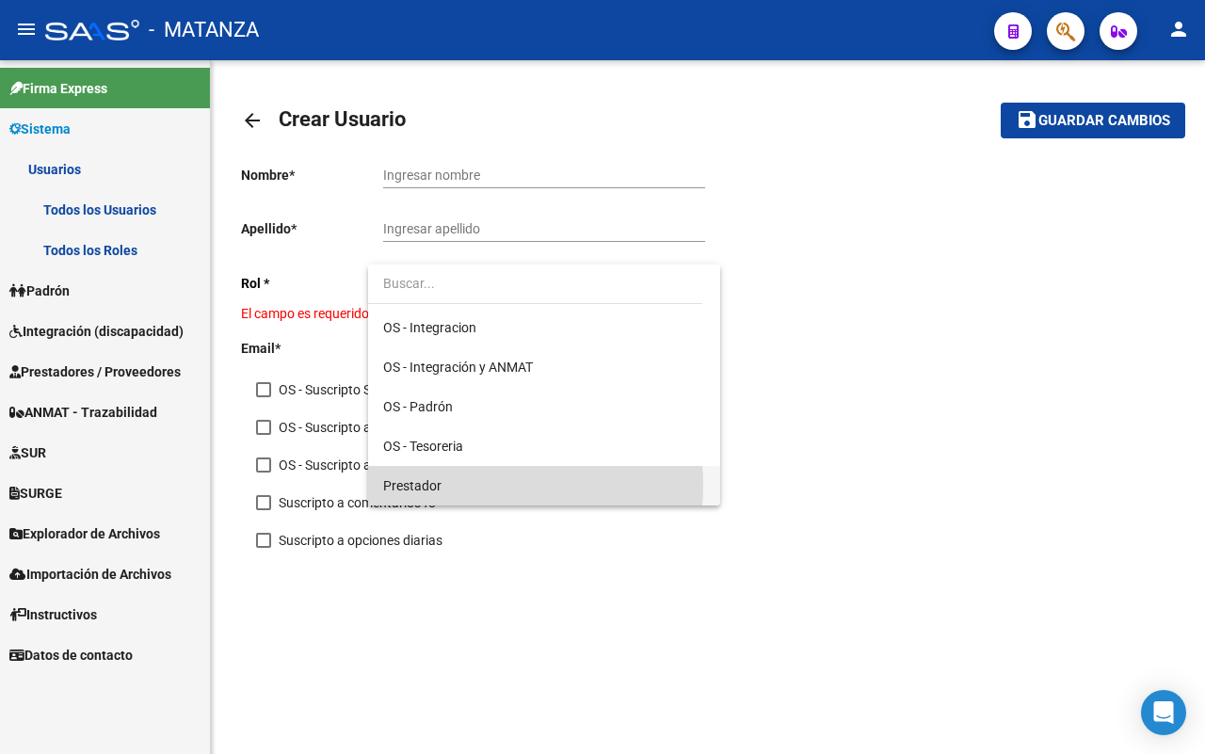
click at [467, 485] on span "Prestador" at bounding box center [544, 486] width 322 height 40
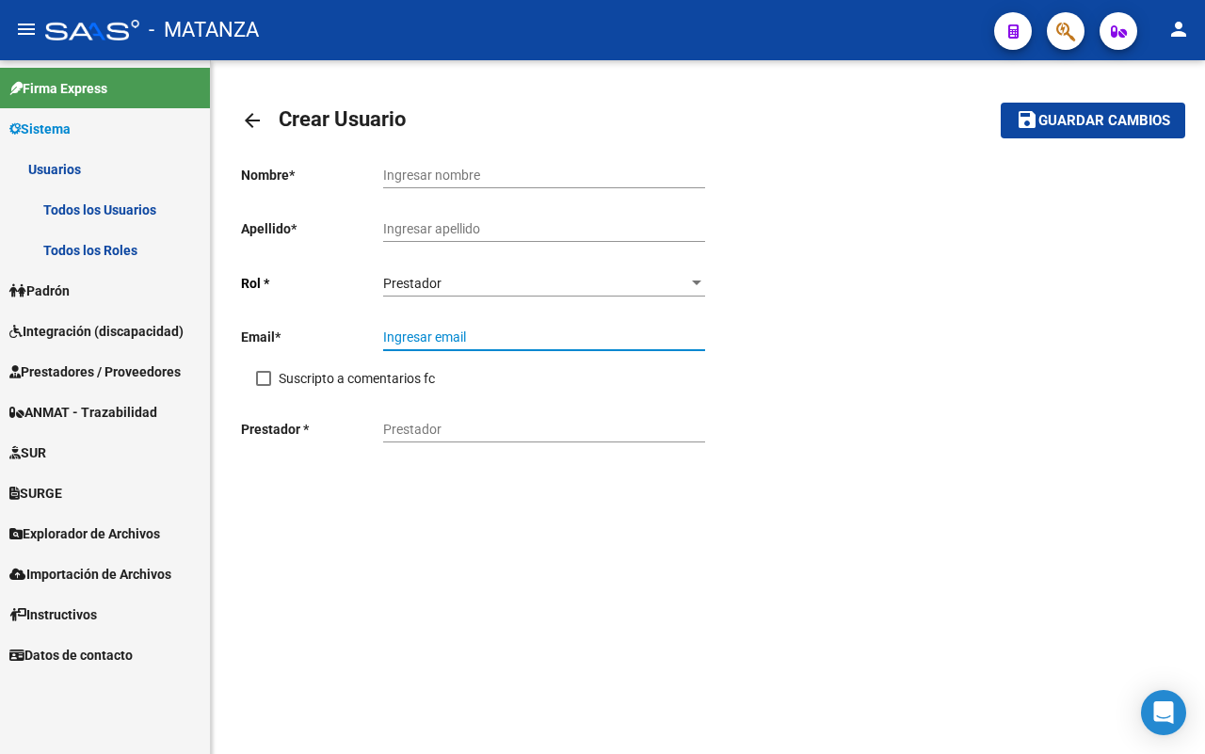
click at [443, 332] on input "Ingresar email" at bounding box center [544, 337] width 322 height 16
paste input "[PERSON_NAME][EMAIL_ADDRESS][DOMAIN_NAME]"
type input "[PERSON_NAME][EMAIL_ADDRESS][DOMAIN_NAME]"
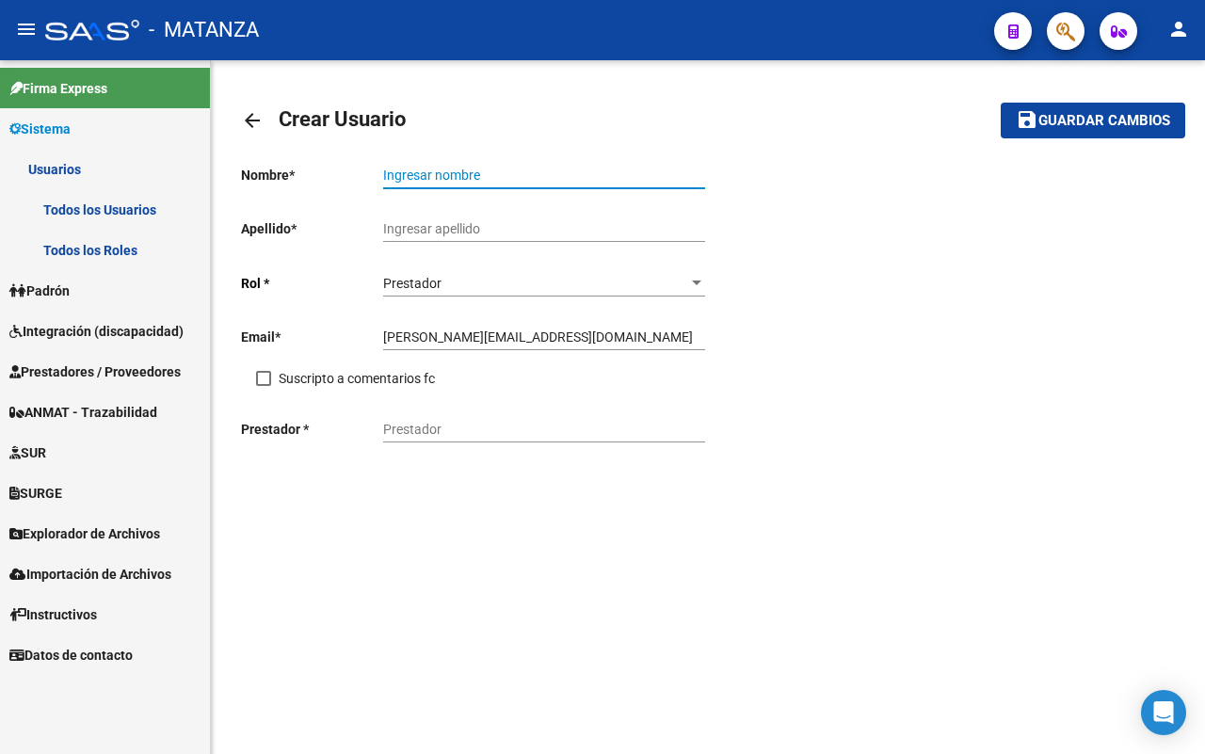
click at [468, 172] on input "Ingresar nombre" at bounding box center [544, 176] width 322 height 16
type input "[PERSON_NAME]"
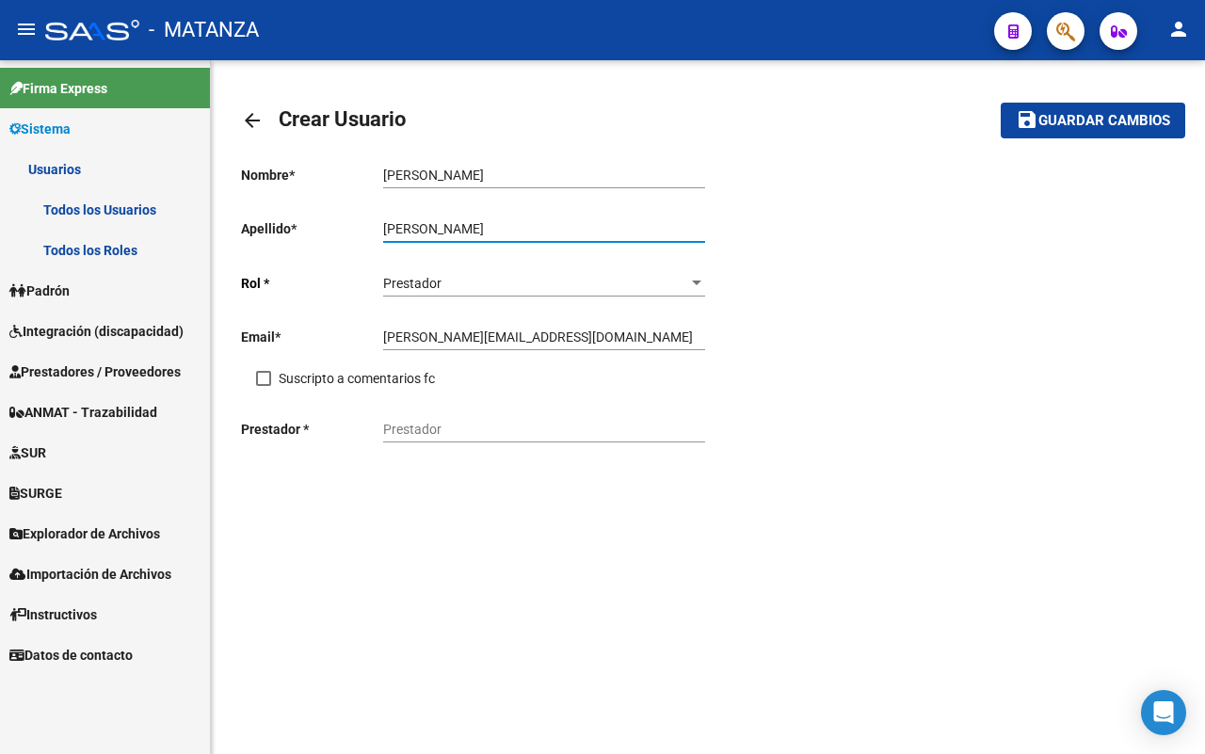
type input "[PERSON_NAME]"
click at [495, 435] on input "Prestador" at bounding box center [544, 430] width 322 height 16
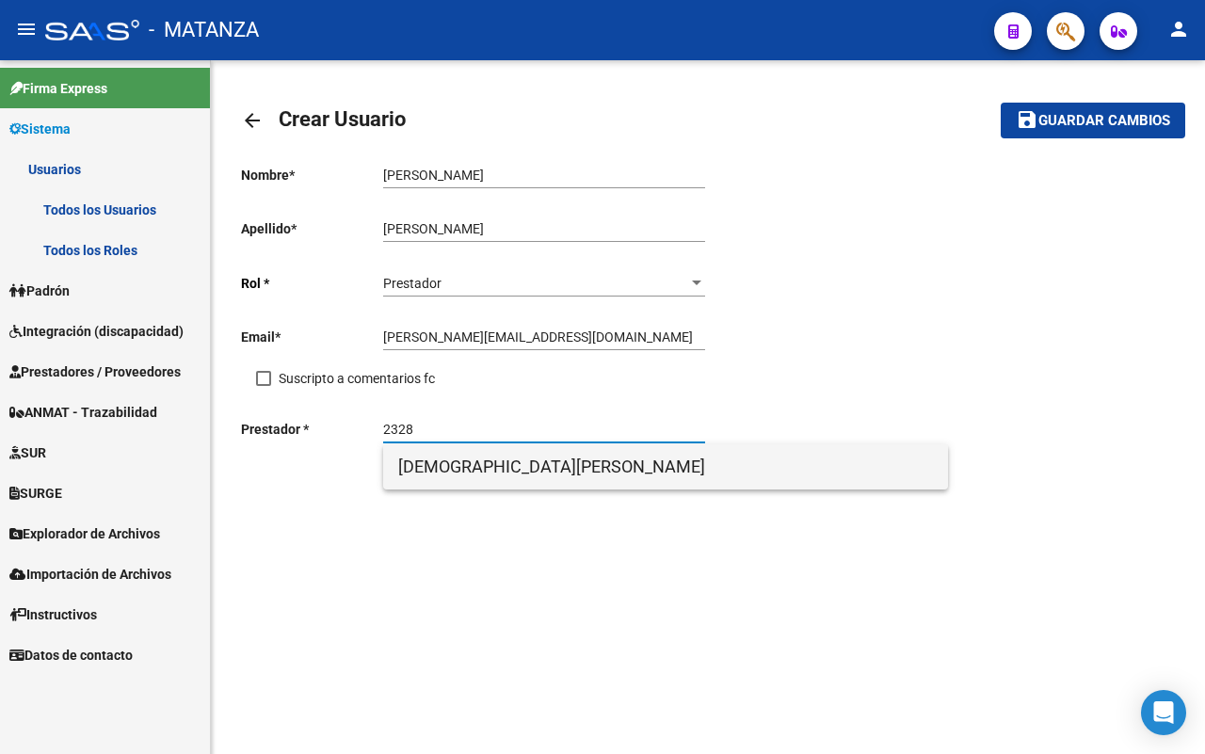
click at [589, 464] on span "[DEMOGRAPHIC_DATA][PERSON_NAME]" at bounding box center [665, 466] width 535 height 45
type input "[DEMOGRAPHIC_DATA][PERSON_NAME]"
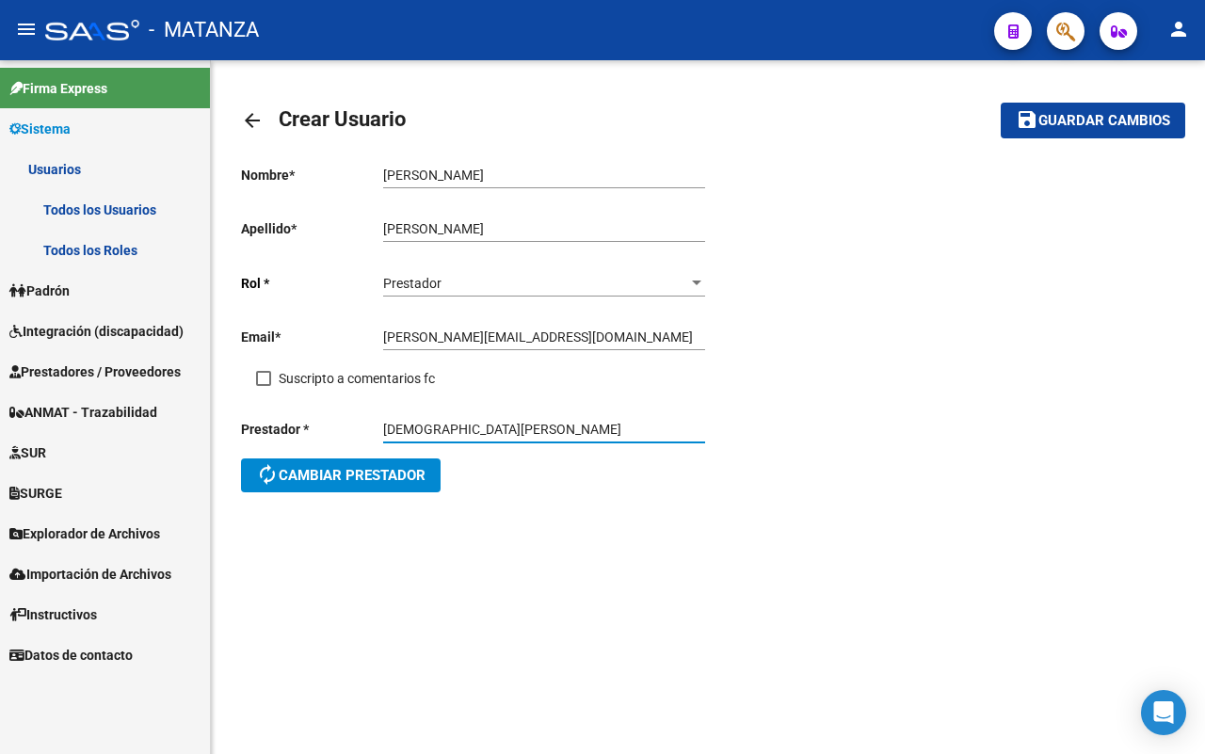
click at [261, 378] on span at bounding box center [263, 378] width 15 height 15
click at [263, 386] on input "Suscripto a comentarios fc" at bounding box center [263, 386] width 1 height 1
checkbox input "true"
click at [1060, 104] on button "save Guardar cambios" at bounding box center [1092, 120] width 184 height 35
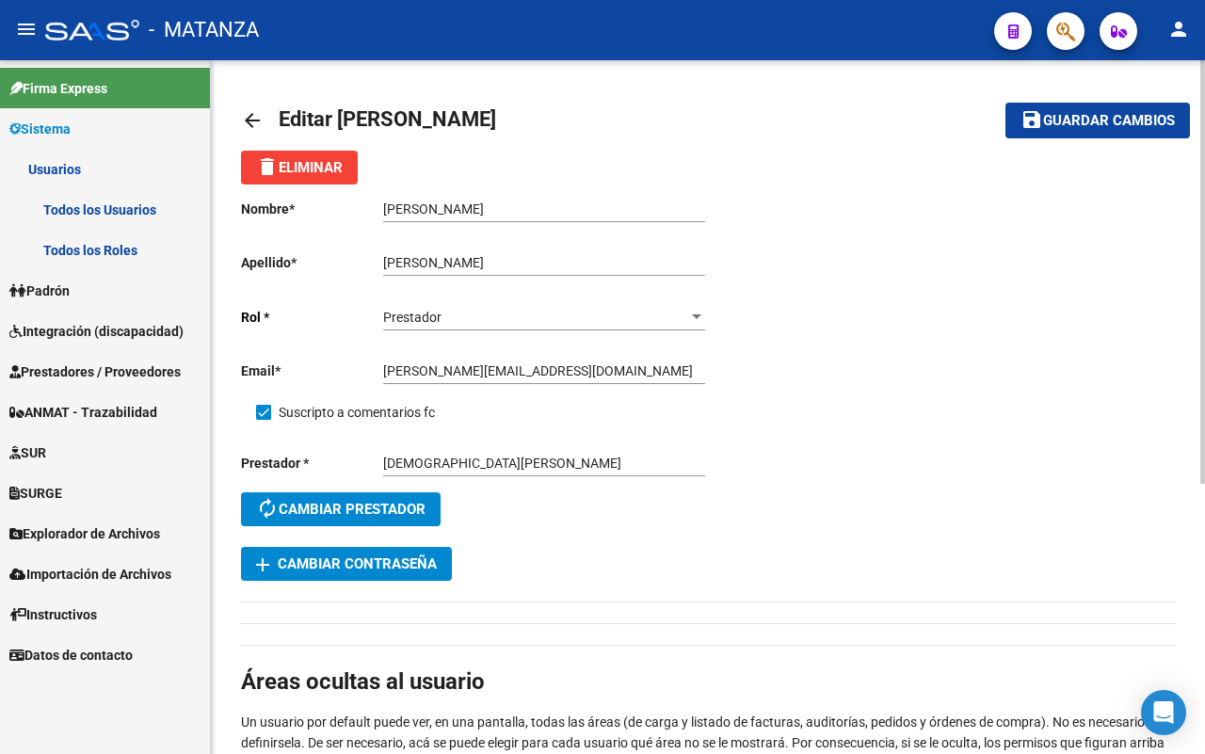
click at [260, 120] on mat-icon "arrow_back" at bounding box center [252, 120] width 23 height 23
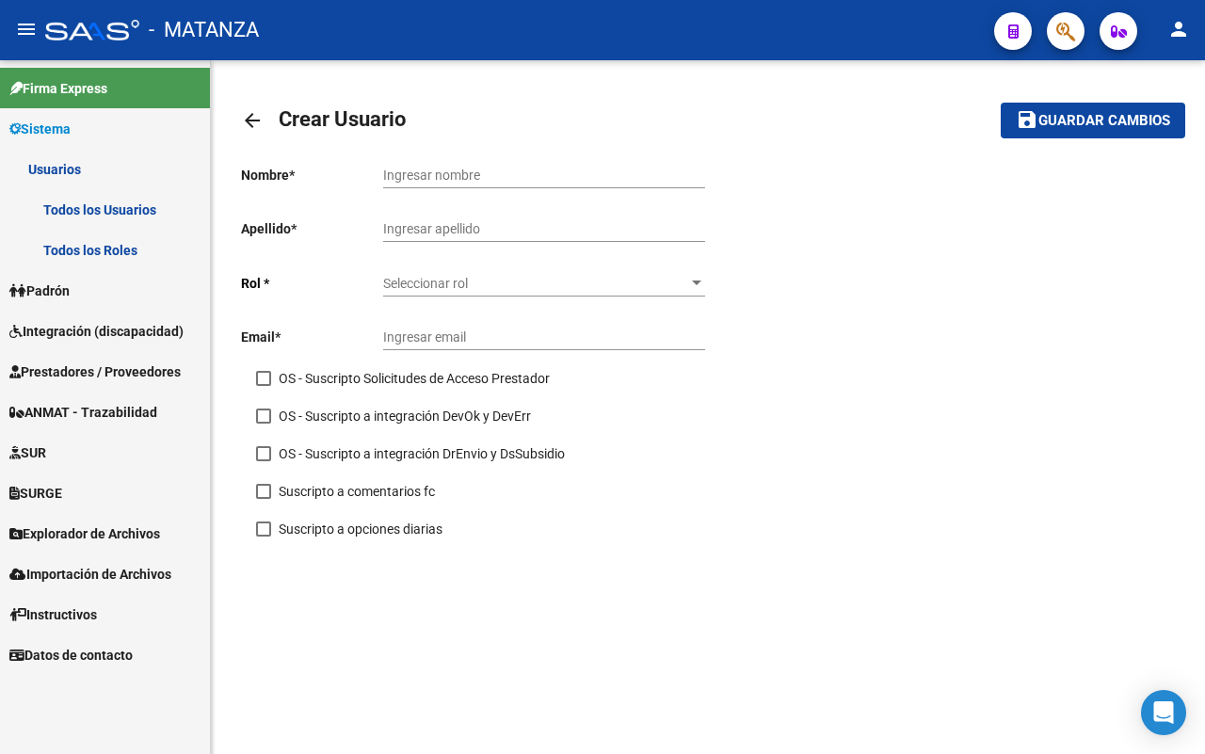
click at [249, 120] on mat-icon "arrow_back" at bounding box center [252, 120] width 23 height 23
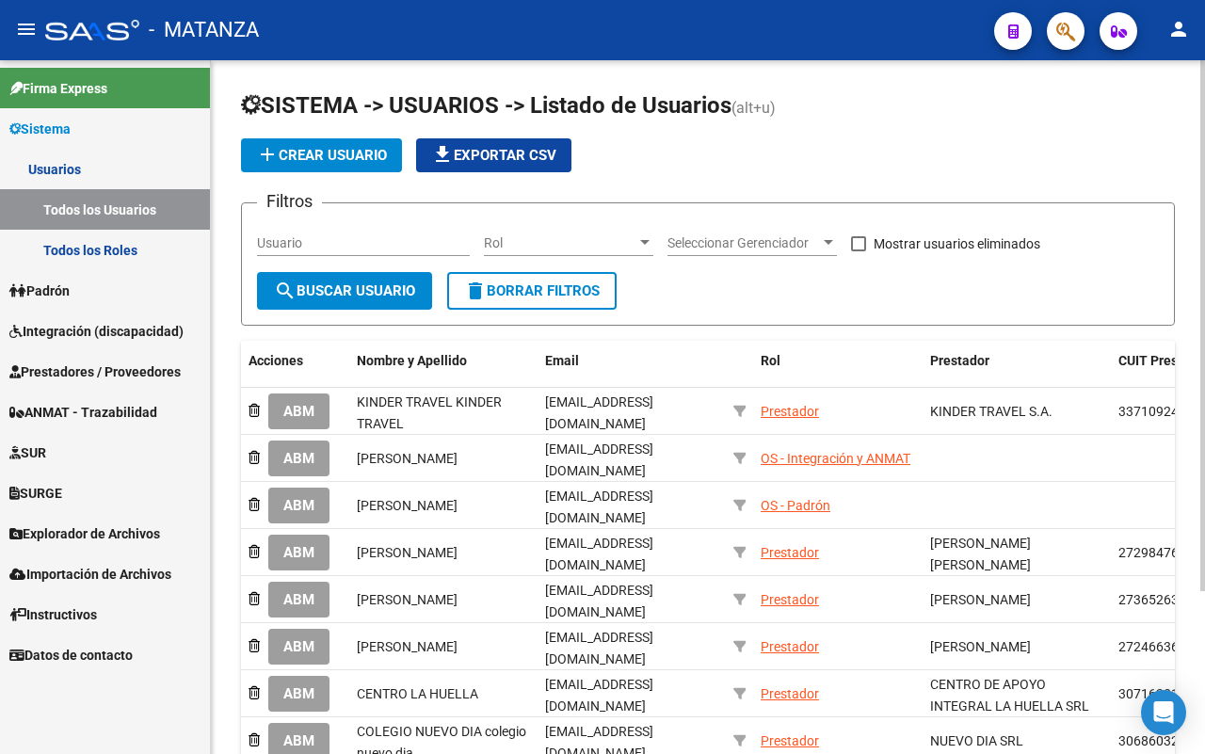
click at [127, 374] on span "Prestadores / Proveedores" at bounding box center [94, 371] width 171 height 21
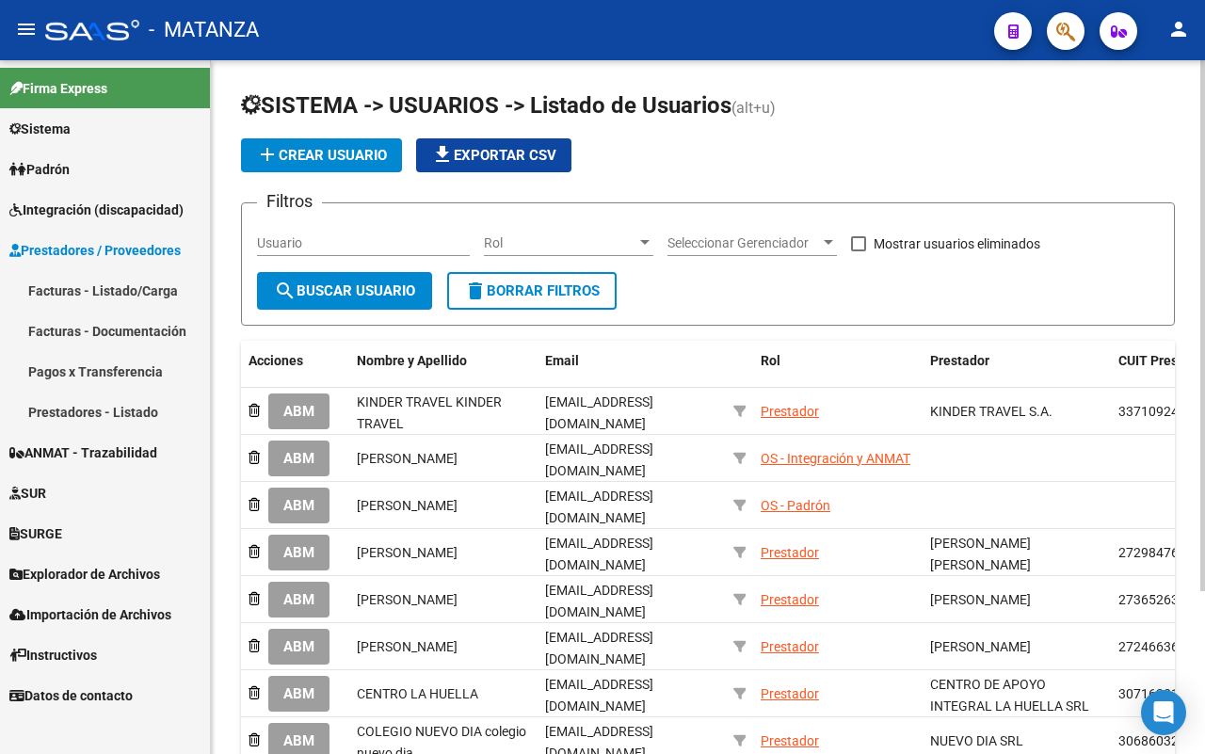
click at [105, 282] on link "Facturas - Listado/Carga" at bounding box center [105, 290] width 210 height 40
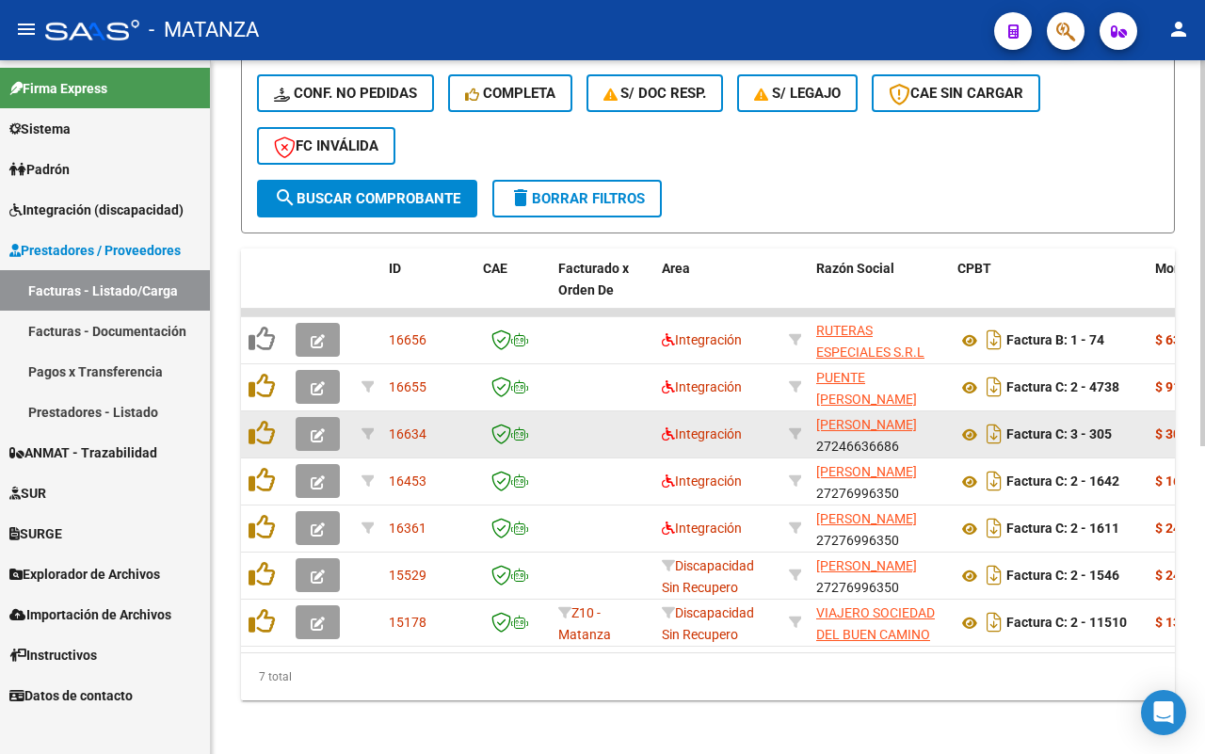
scroll to position [553, 0]
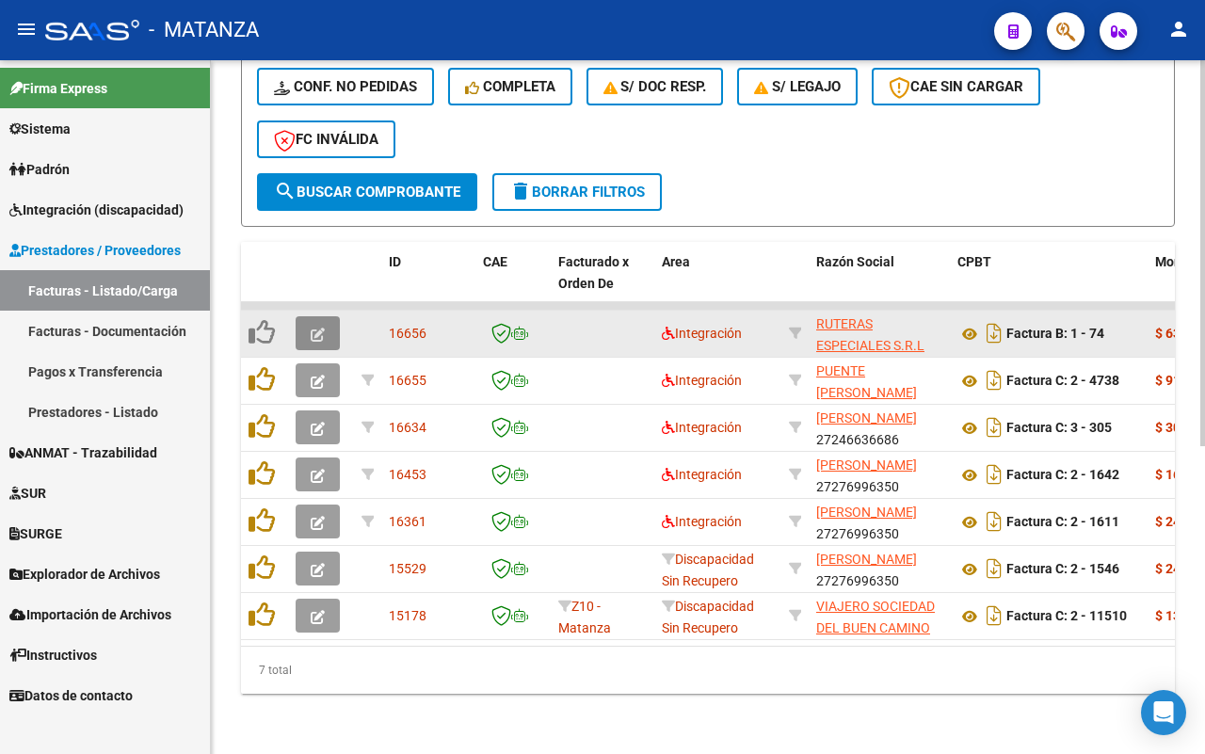
click at [312, 323] on button "button" at bounding box center [318, 333] width 44 height 34
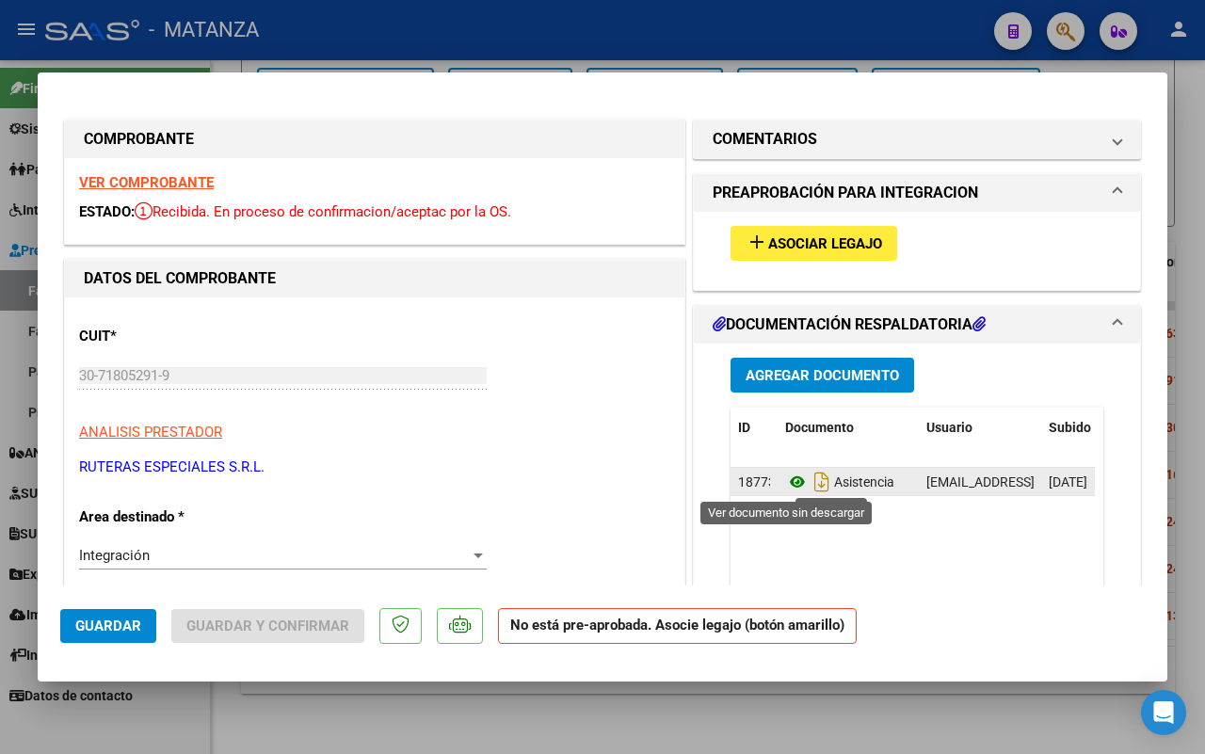
click at [785, 483] on icon at bounding box center [797, 482] width 24 height 23
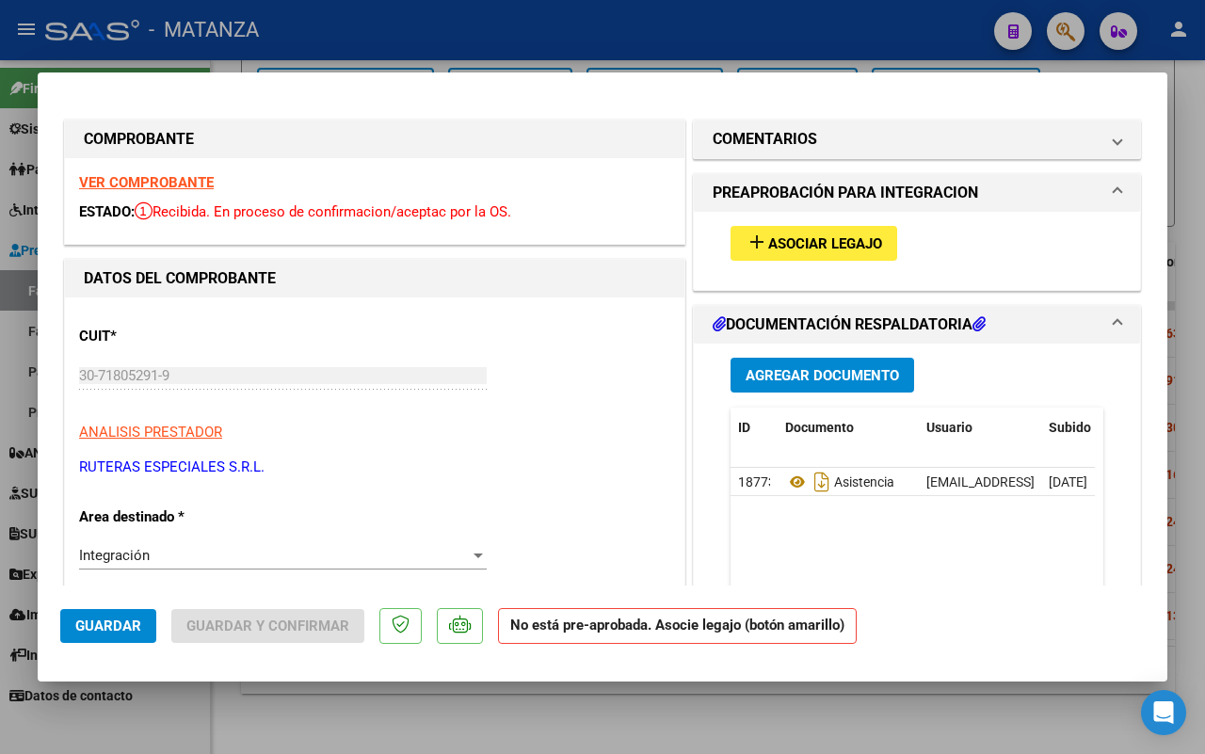
click at [821, 245] on span "Asociar Legajo" at bounding box center [825, 243] width 114 height 17
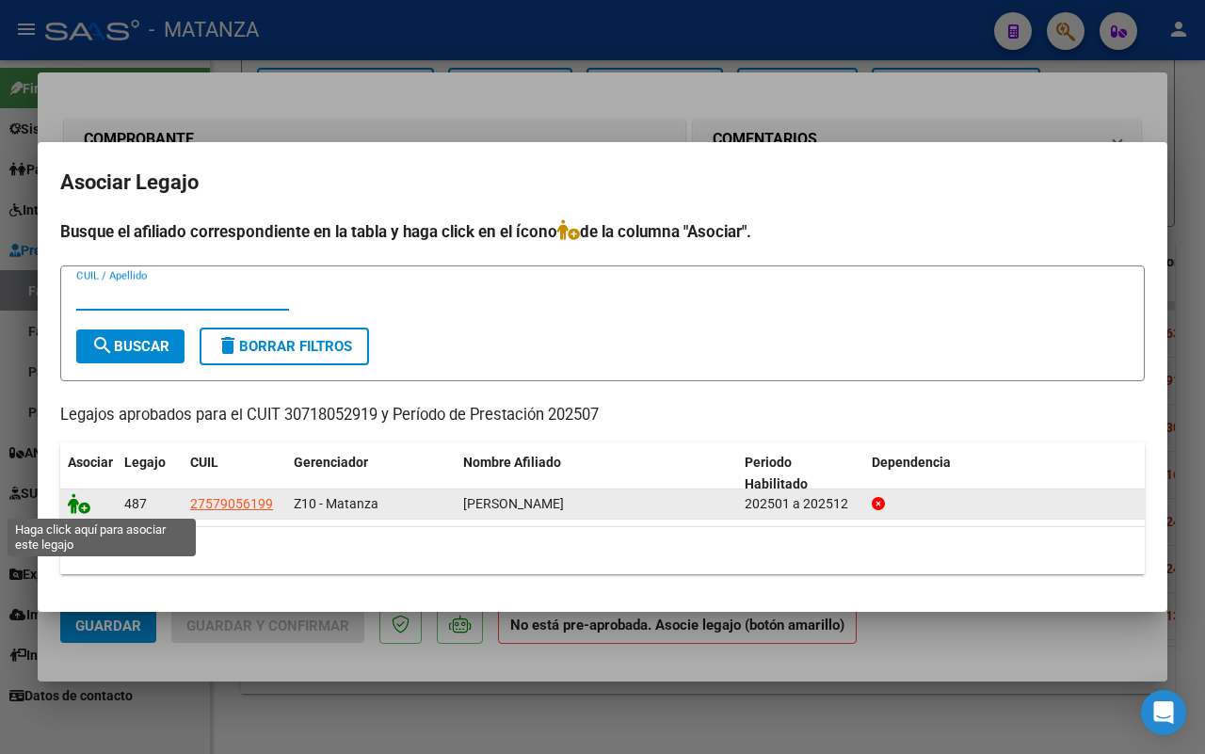
click at [71, 502] on icon at bounding box center [79, 503] width 23 height 21
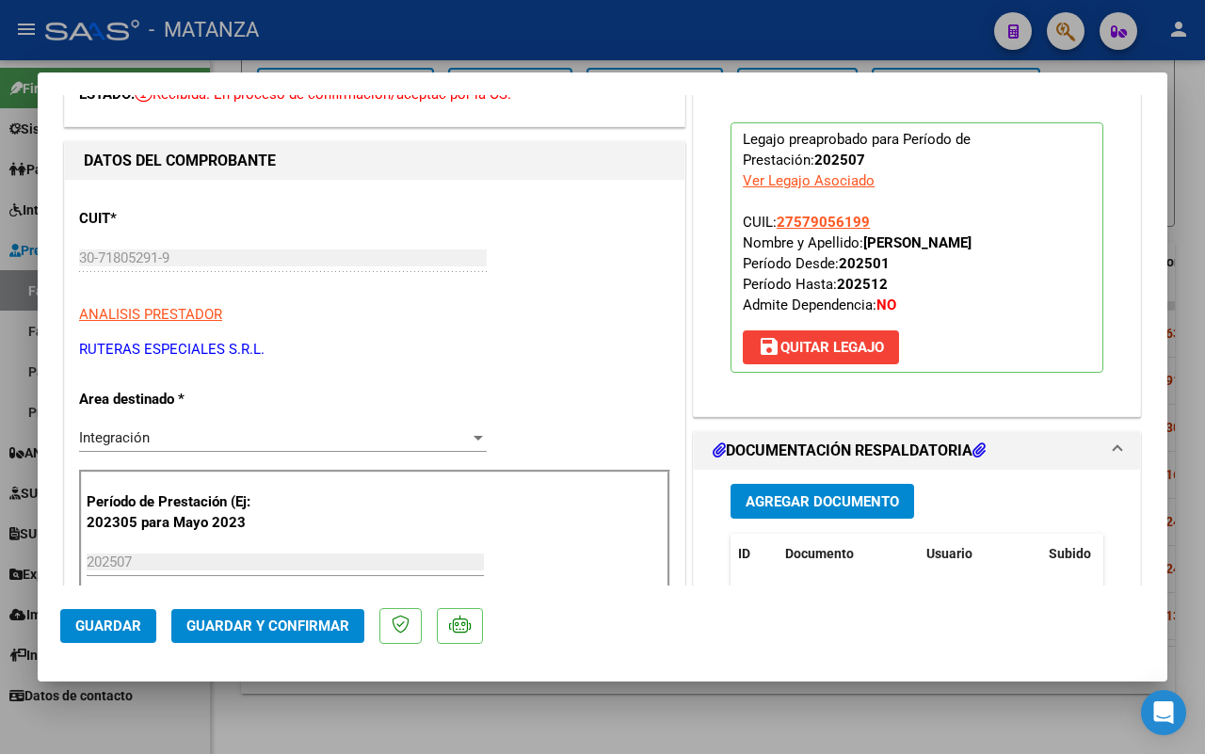
scroll to position [471, 0]
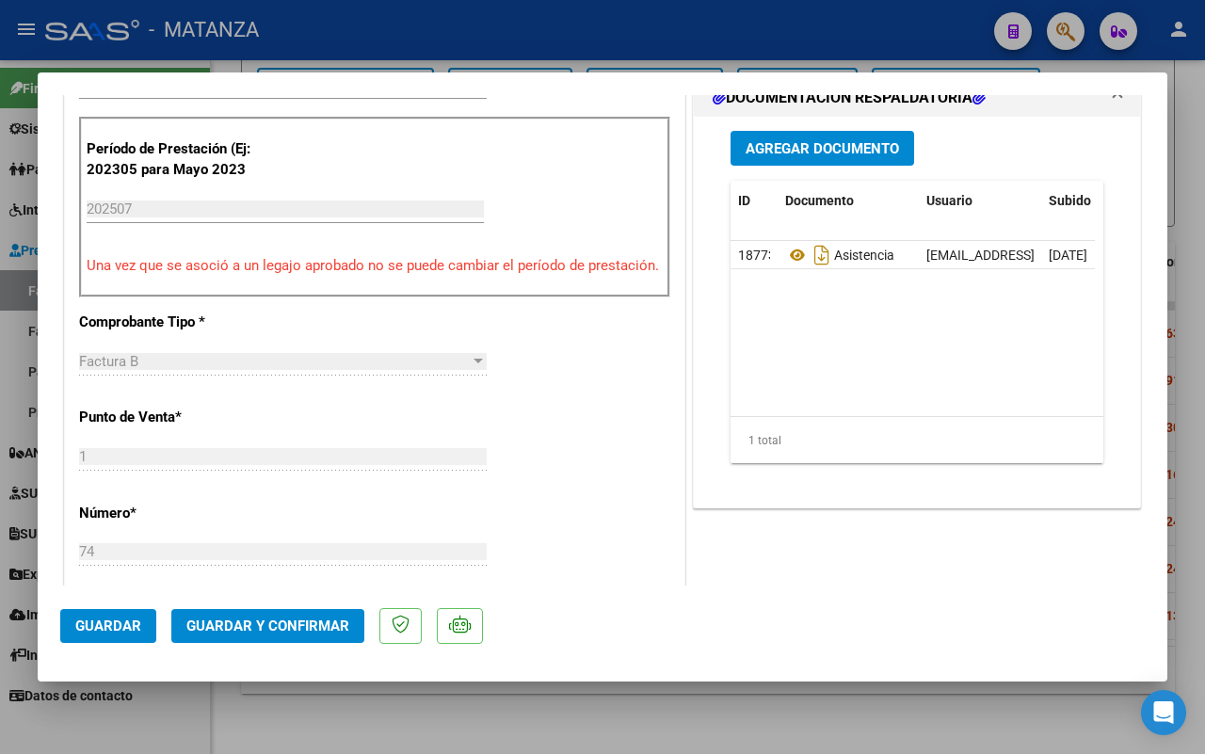
click at [270, 622] on span "Guardar y Confirmar" at bounding box center [267, 625] width 163 height 17
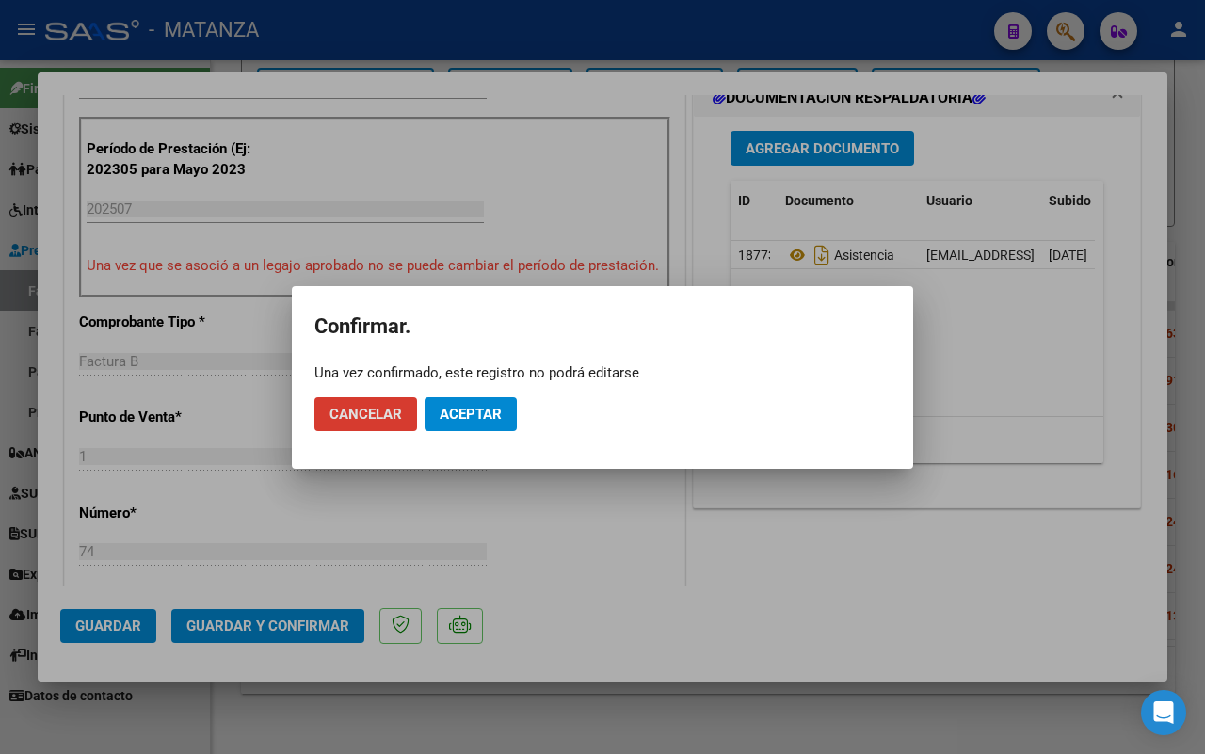
click at [475, 414] on span "Aceptar" at bounding box center [470, 414] width 62 height 17
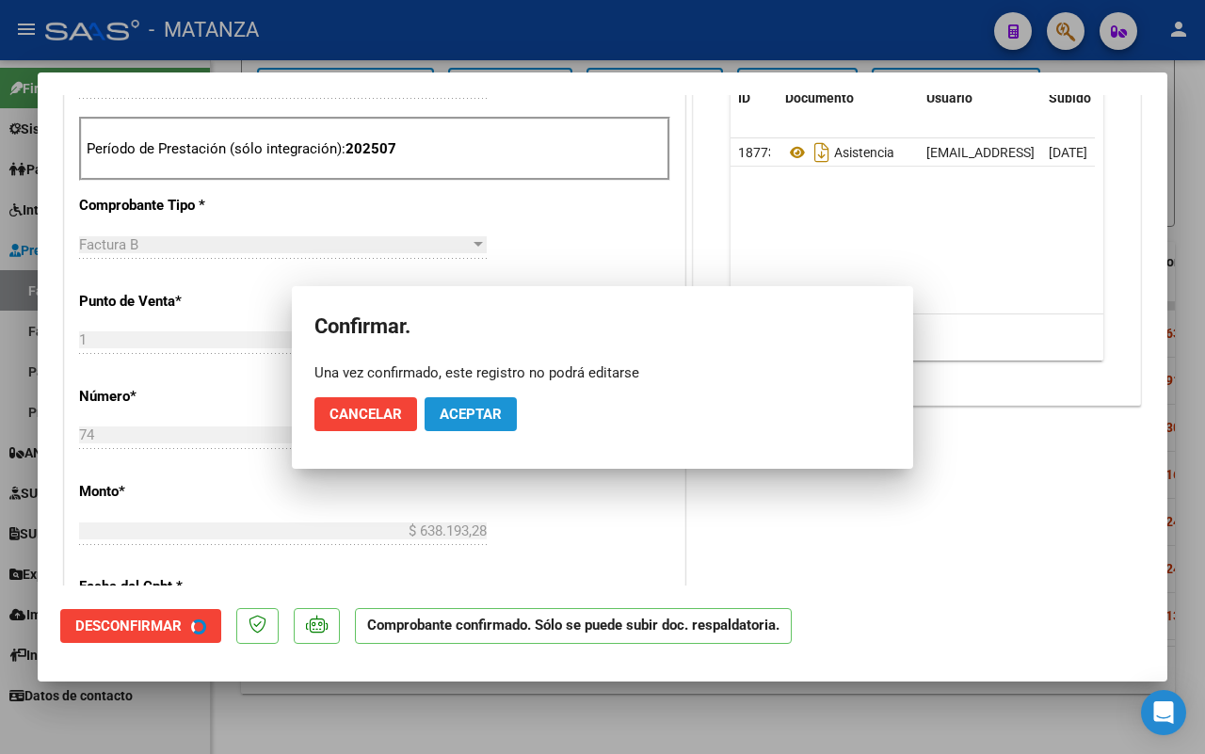
scroll to position [491, 0]
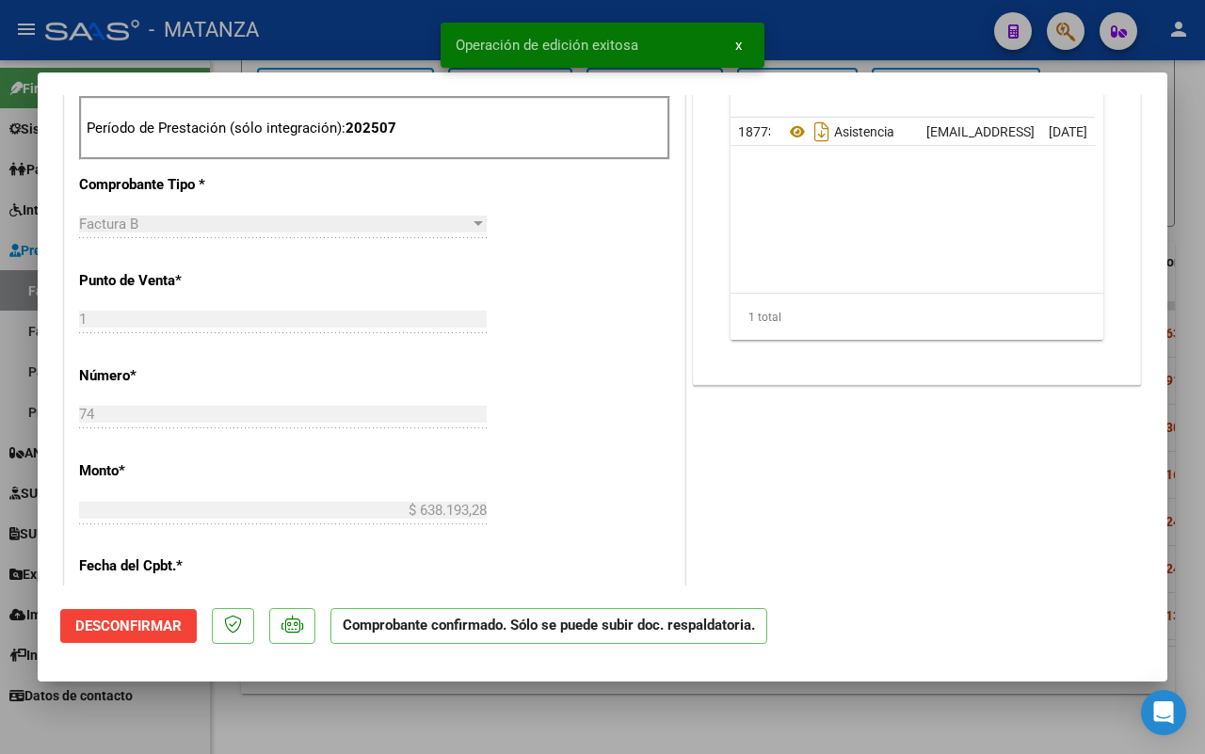
click at [323, 721] on div at bounding box center [602, 377] width 1205 height 754
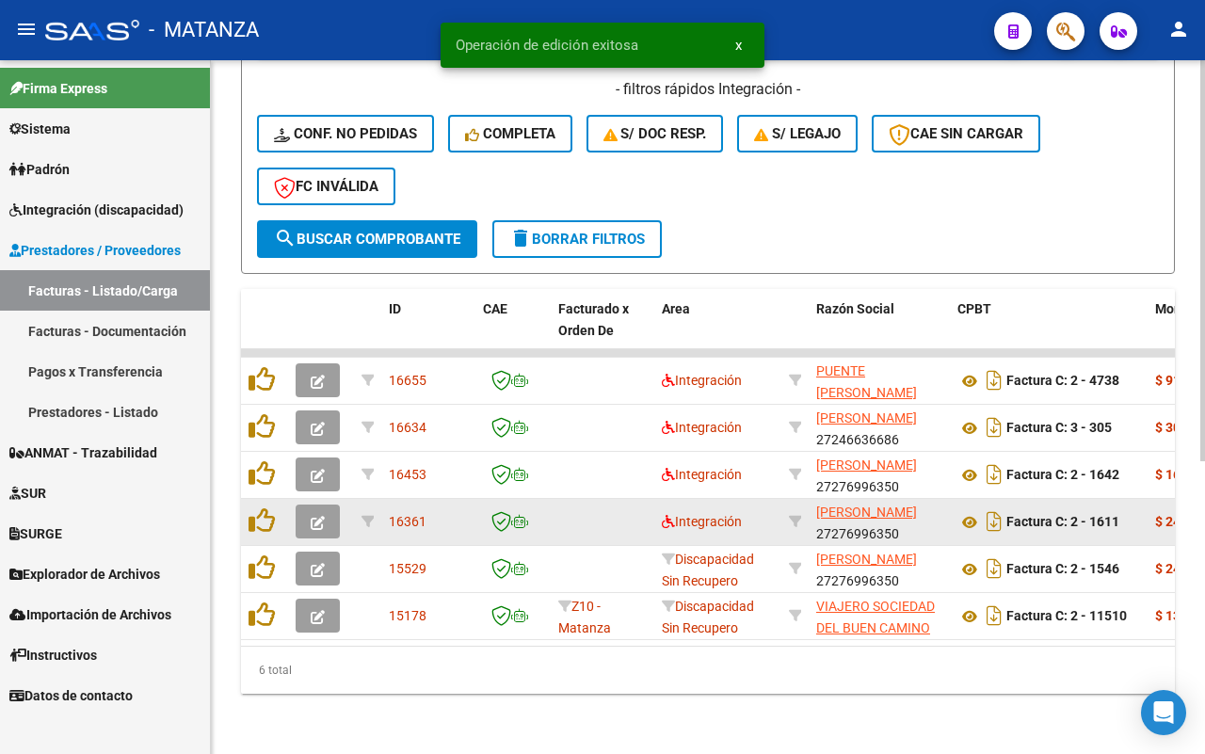
scroll to position [506, 0]
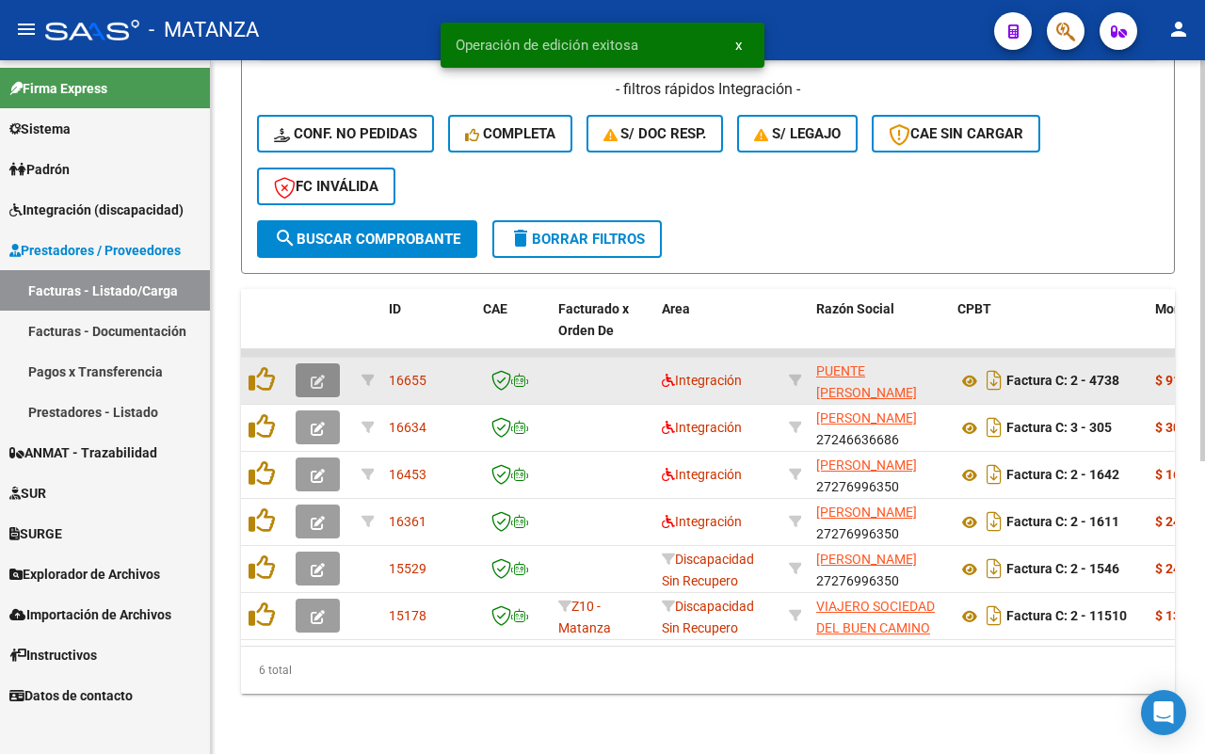
click at [313, 375] on icon "button" at bounding box center [318, 382] width 14 height 14
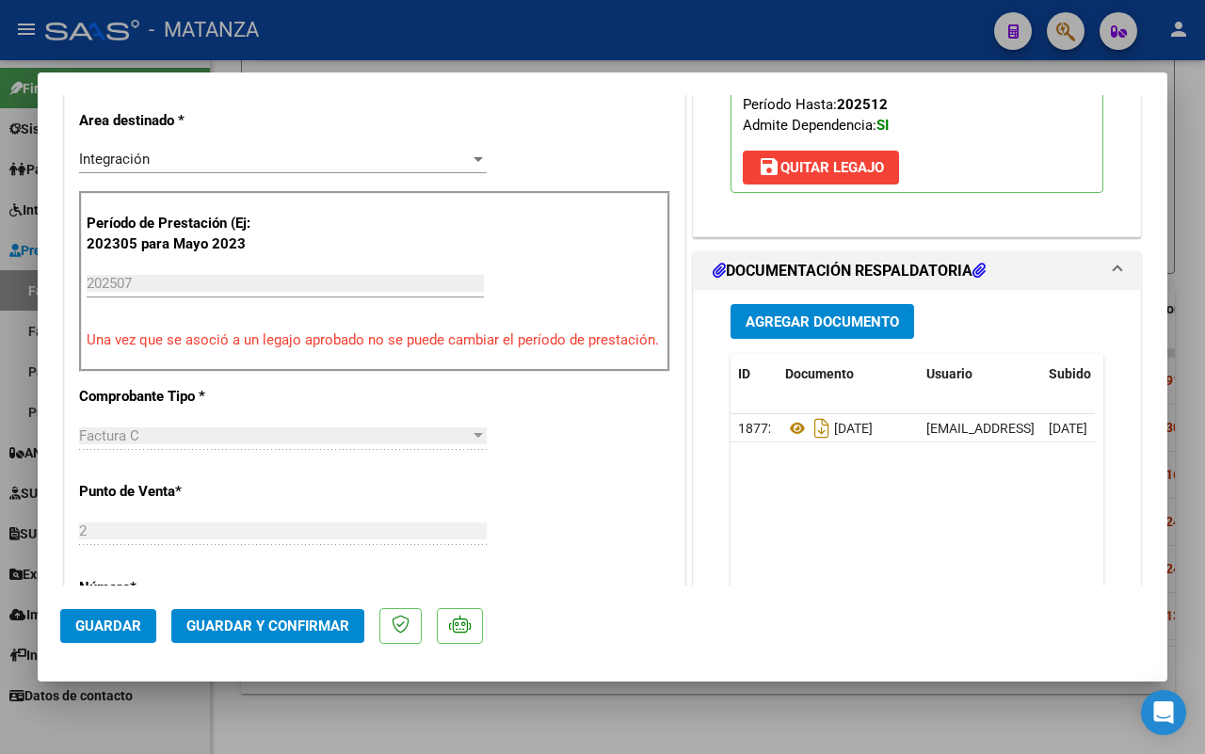
scroll to position [353, 0]
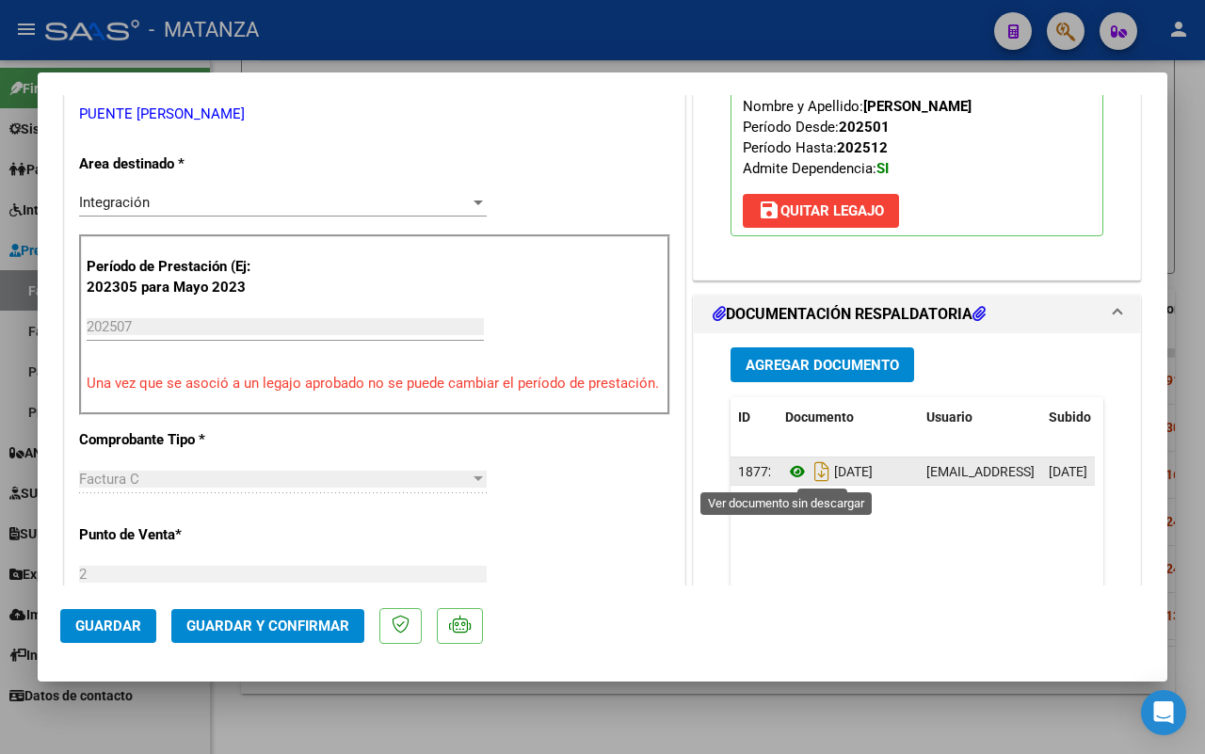
click at [786, 469] on icon at bounding box center [797, 471] width 24 height 23
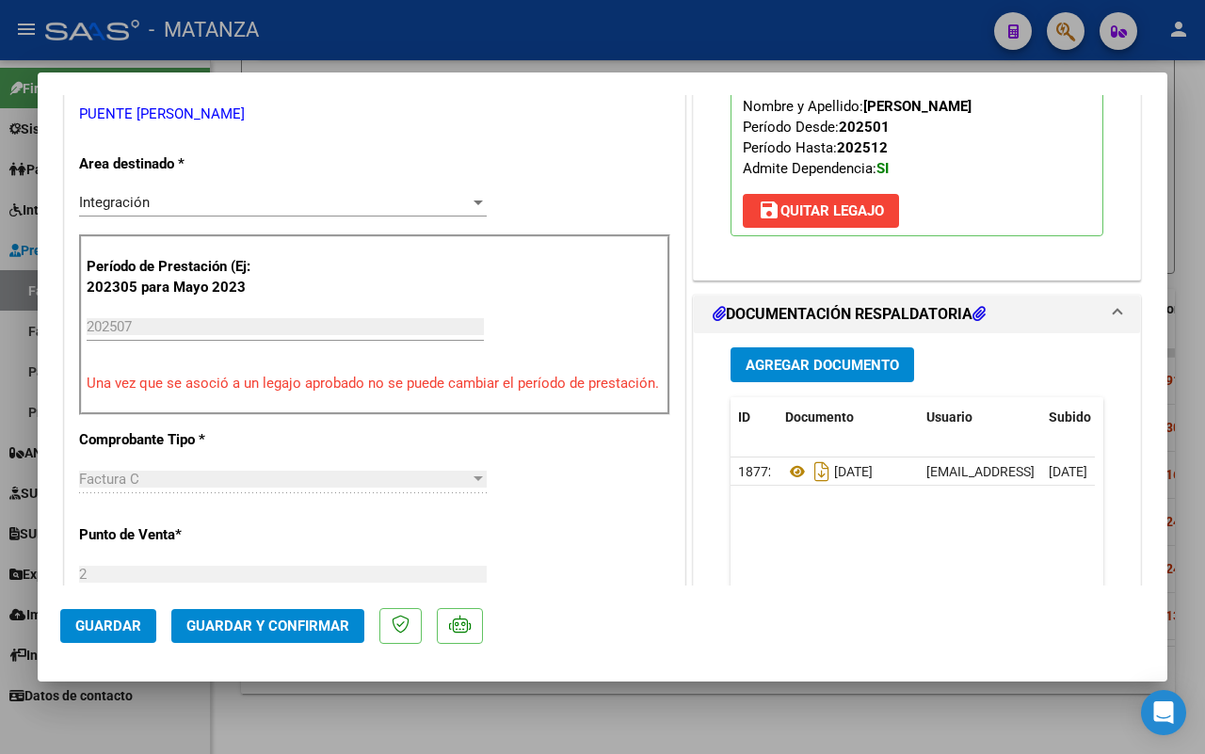
scroll to position [706, 0]
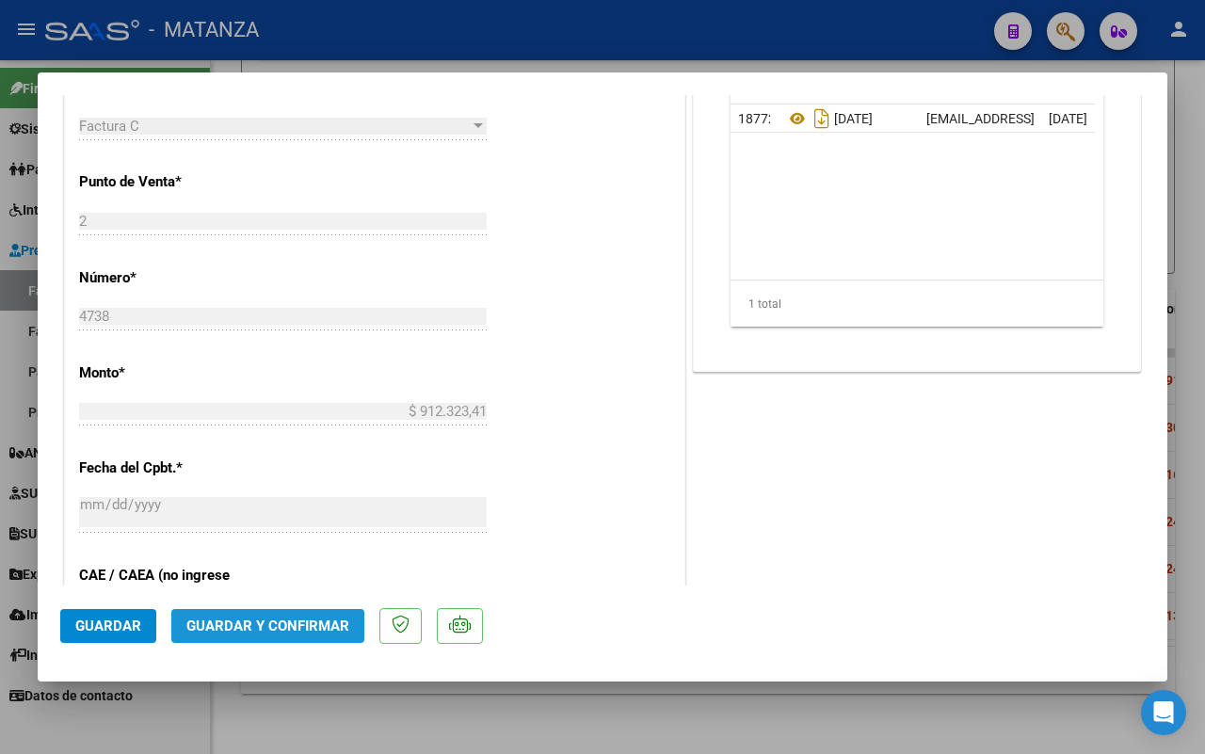
click at [275, 615] on button "Guardar y Confirmar" at bounding box center [267, 626] width 193 height 34
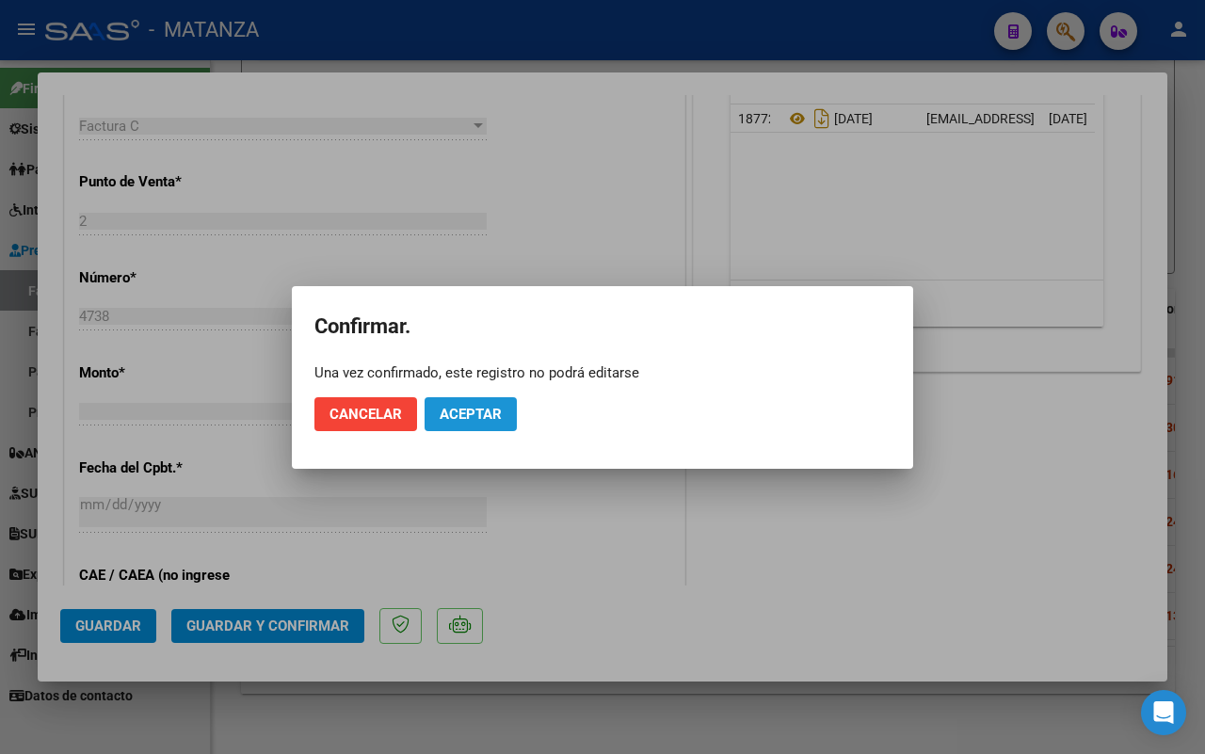
click at [453, 419] on span "Aceptar" at bounding box center [470, 414] width 62 height 17
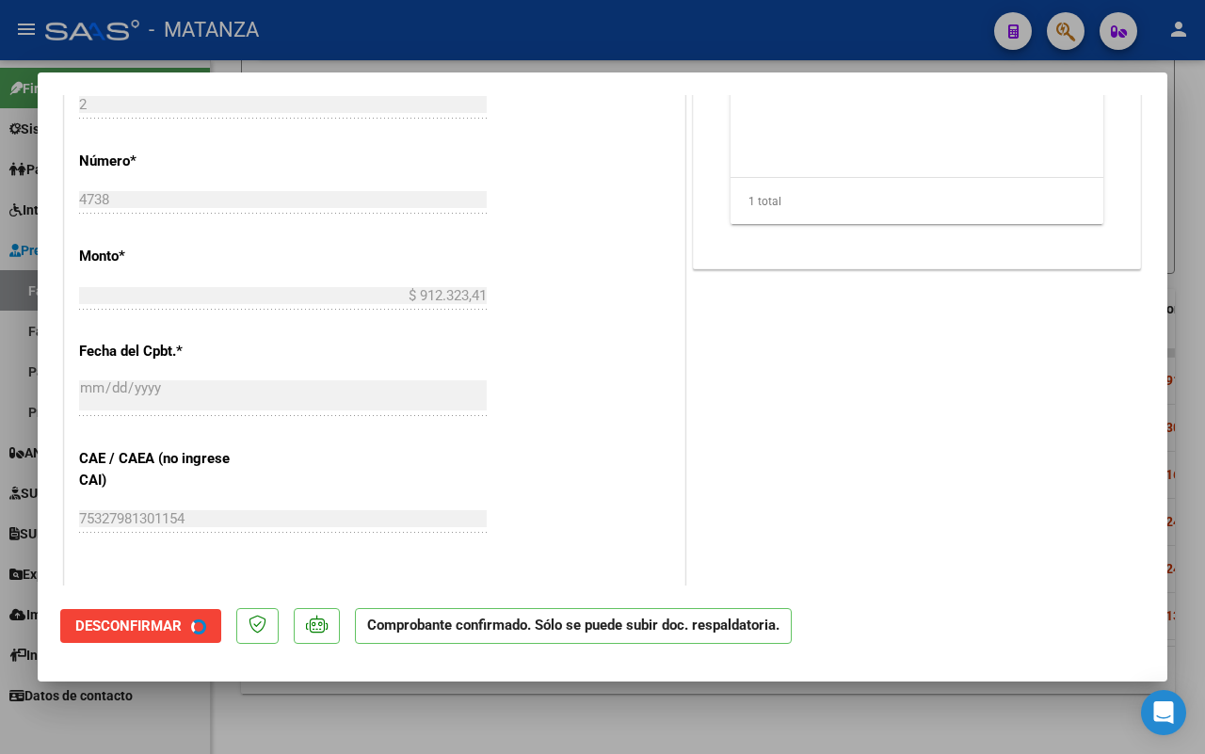
scroll to position [727, 0]
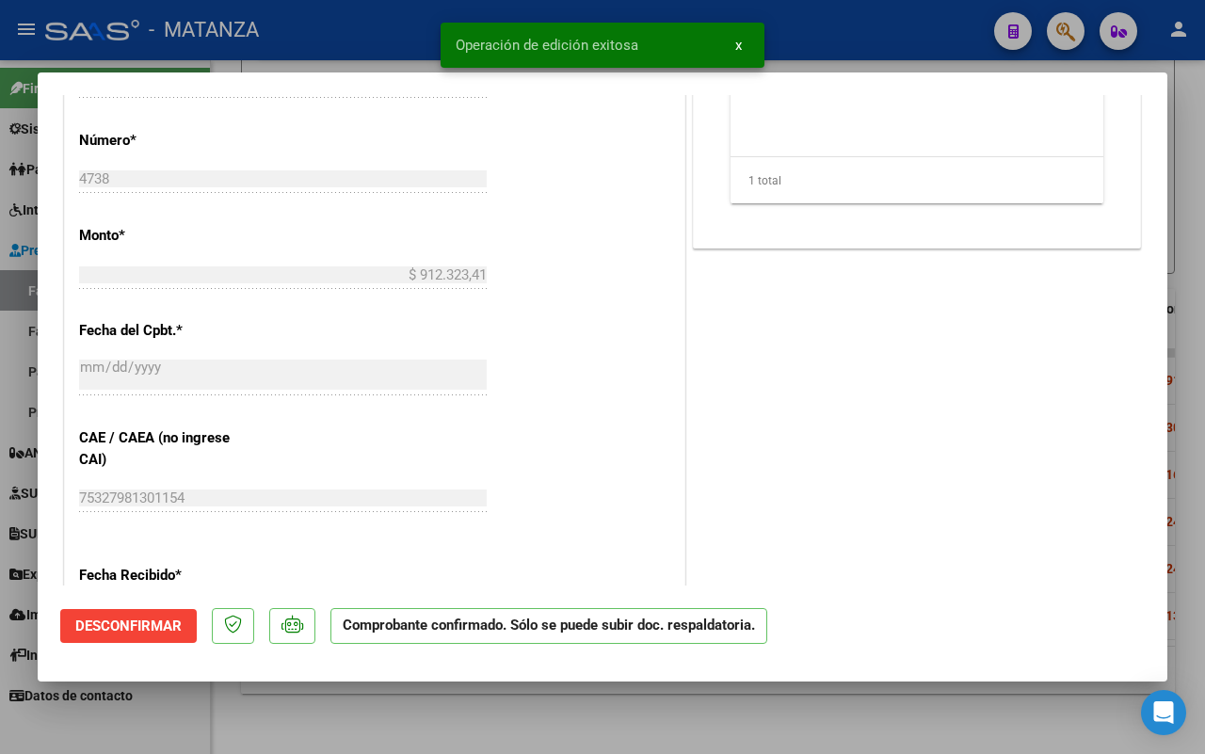
click at [308, 709] on div at bounding box center [602, 377] width 1205 height 754
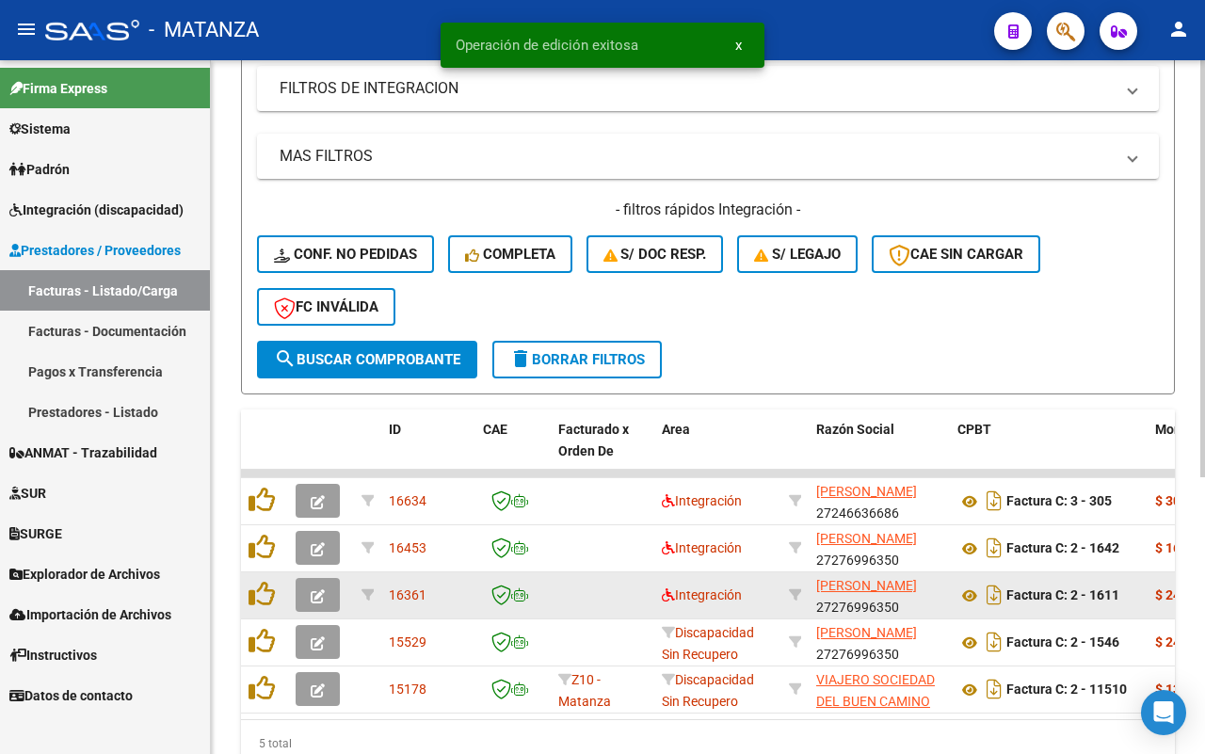
scroll to position [459, 0]
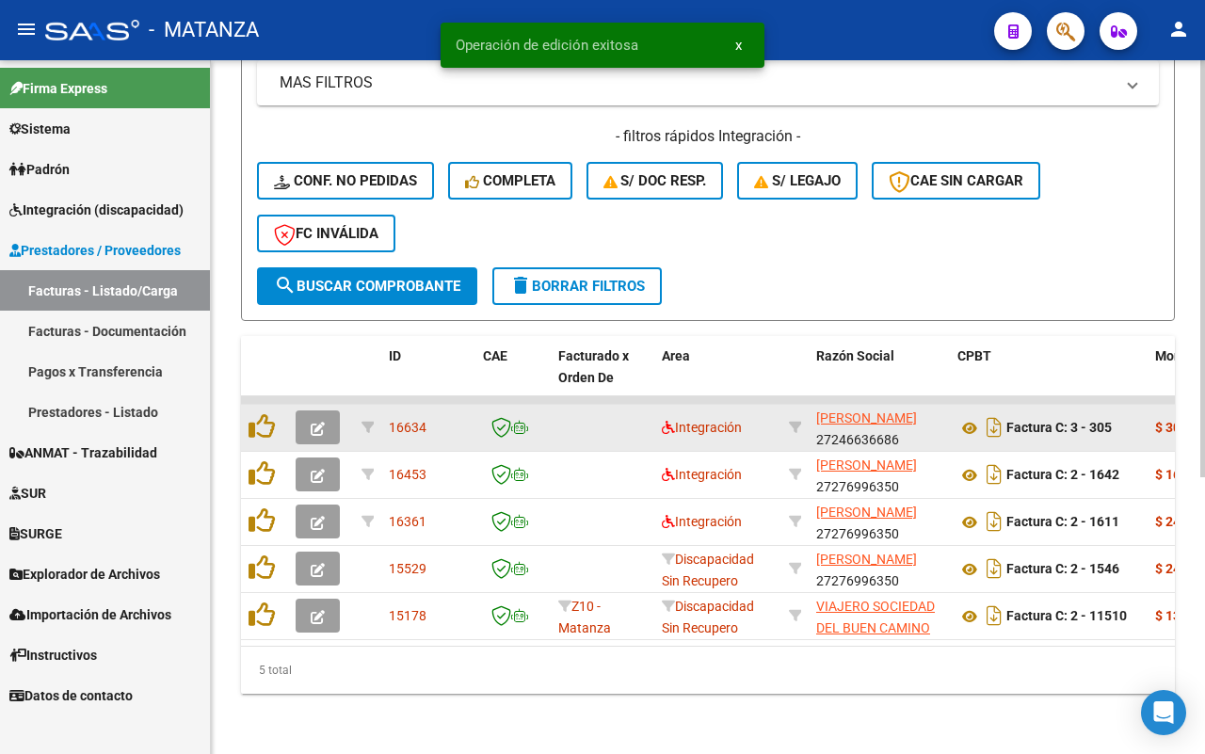
click at [321, 422] on icon "button" at bounding box center [318, 429] width 14 height 14
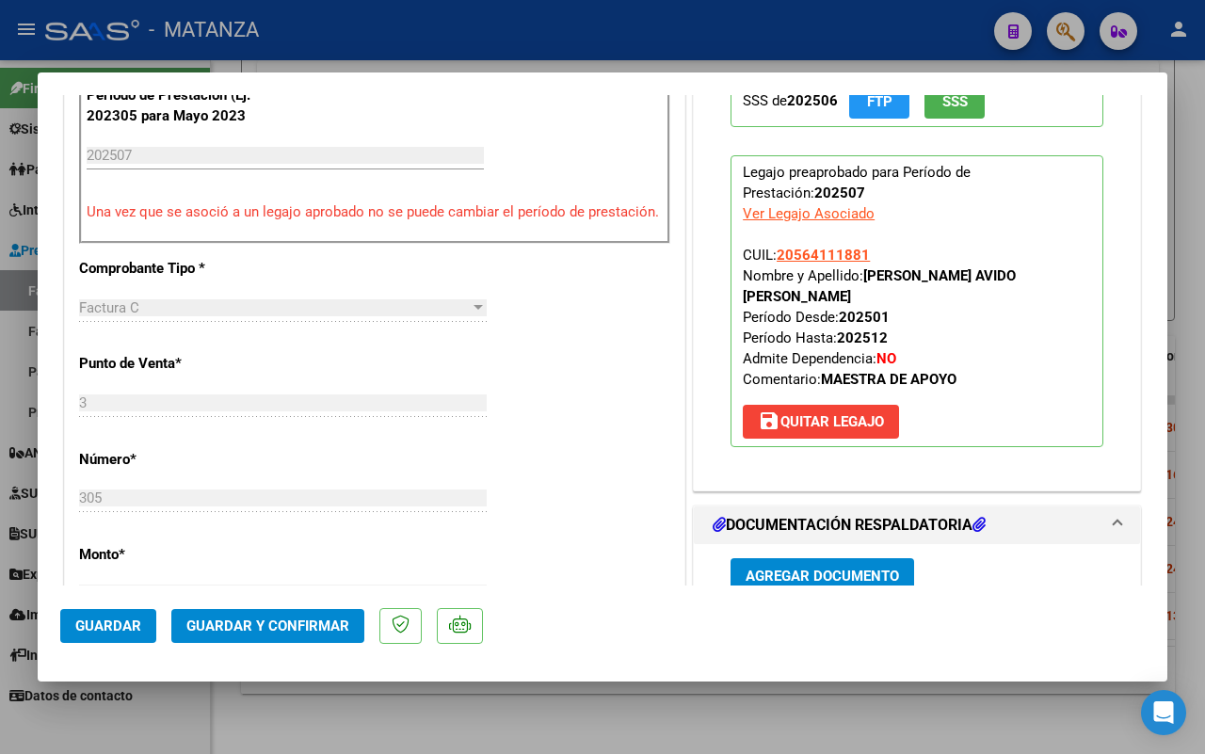
scroll to position [823, 0]
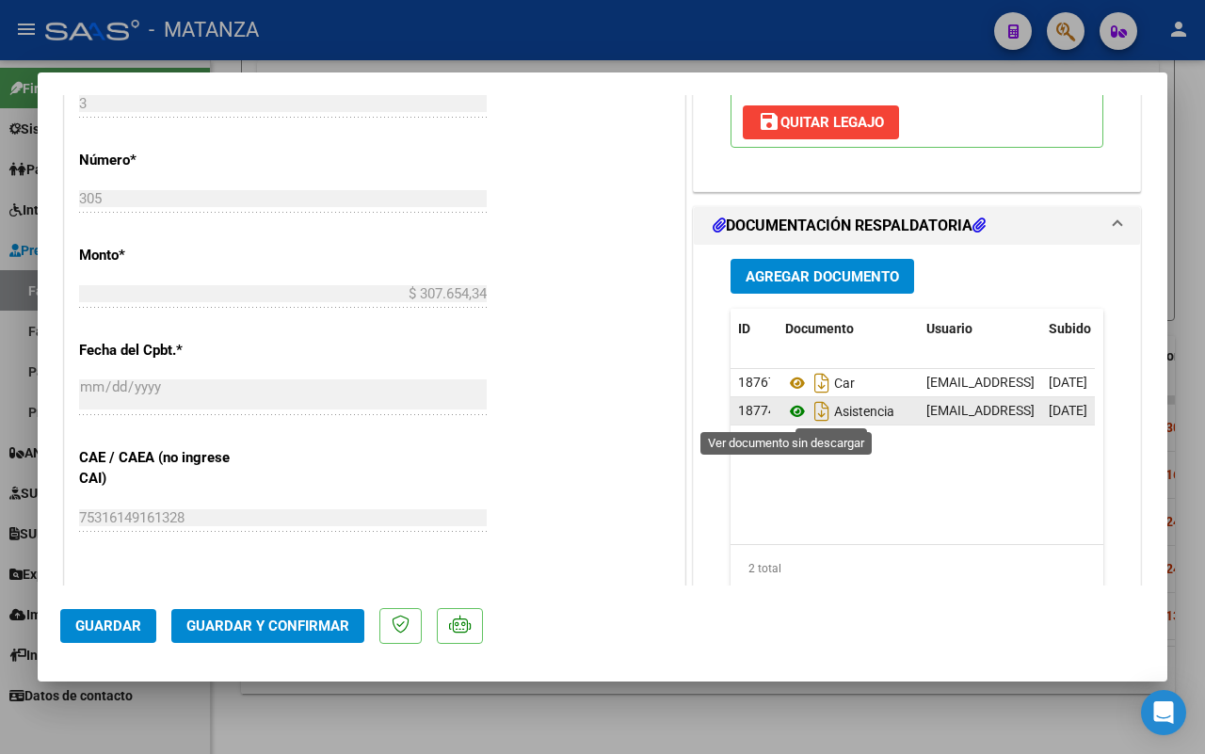
click at [788, 411] on icon at bounding box center [797, 411] width 24 height 23
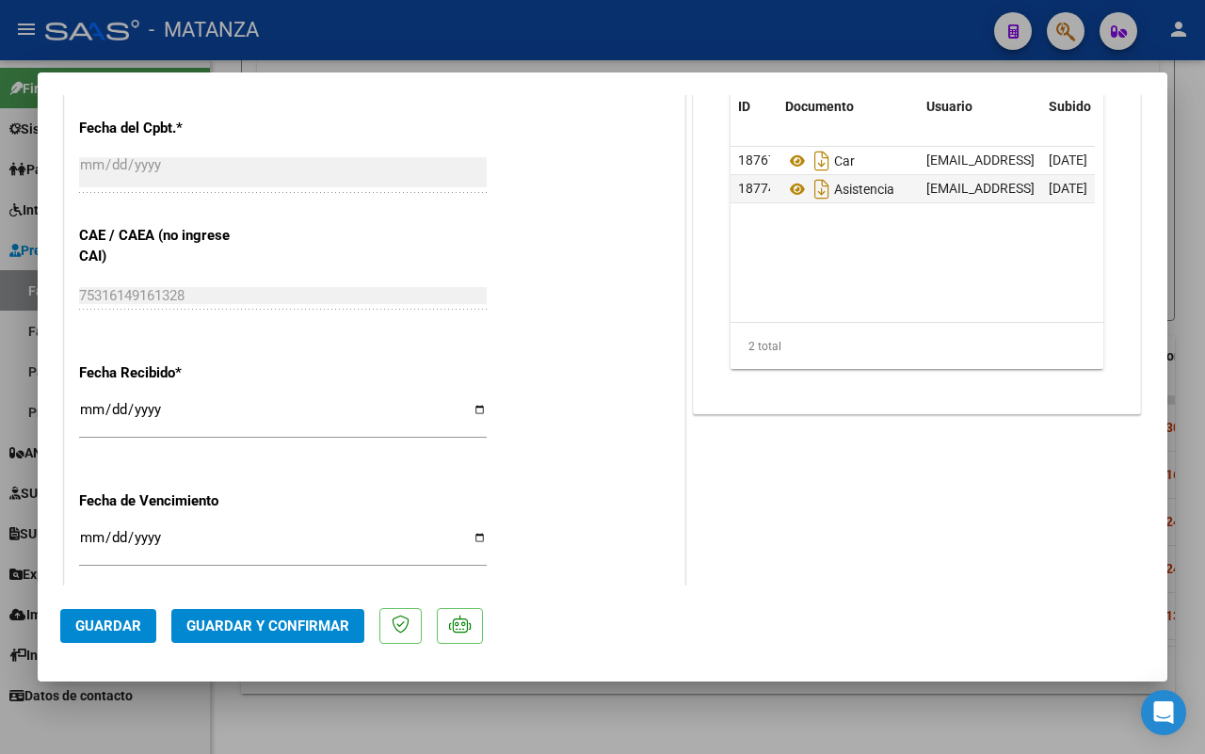
scroll to position [1059, 0]
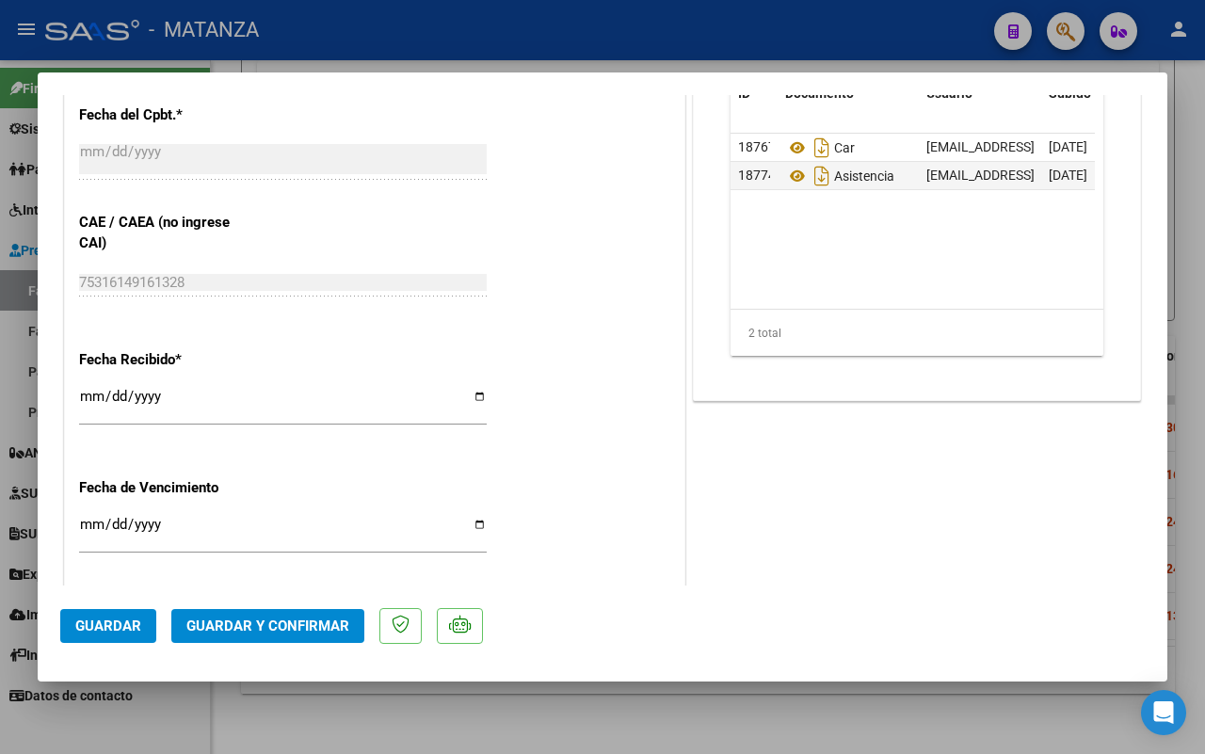
click at [293, 631] on span "Guardar y Confirmar" at bounding box center [267, 625] width 163 height 17
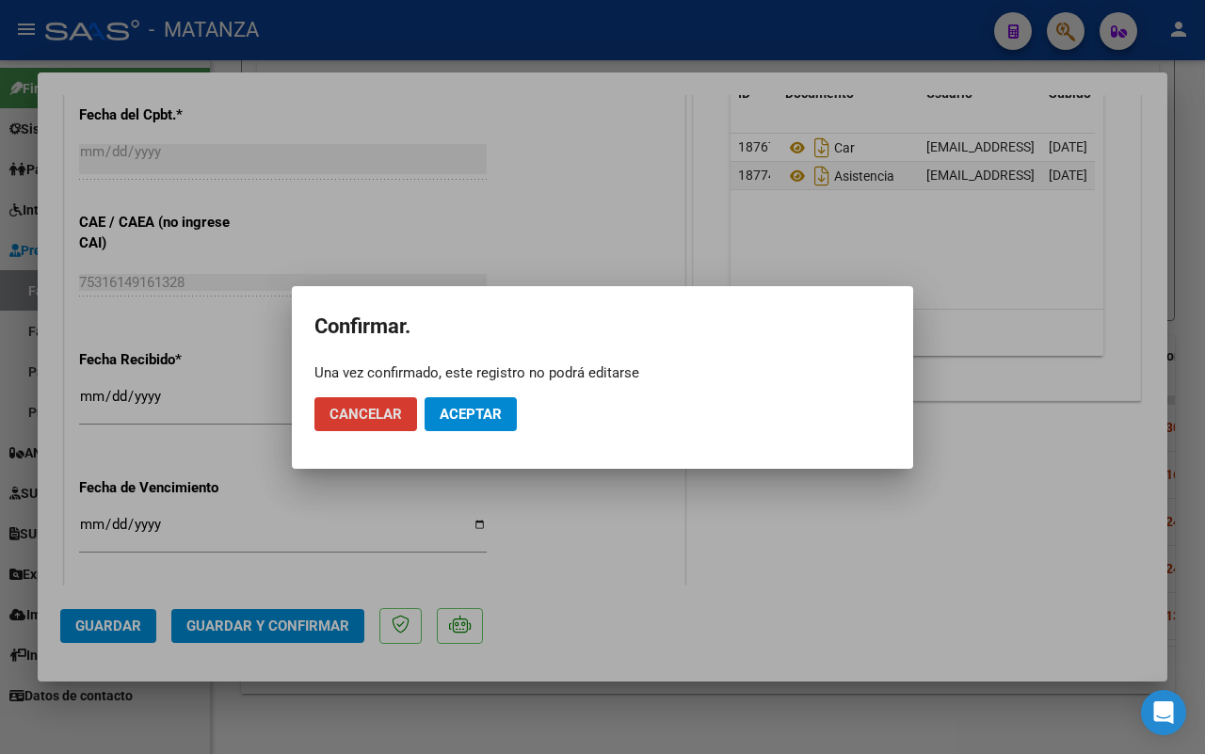
click at [463, 414] on span "Aceptar" at bounding box center [470, 414] width 62 height 17
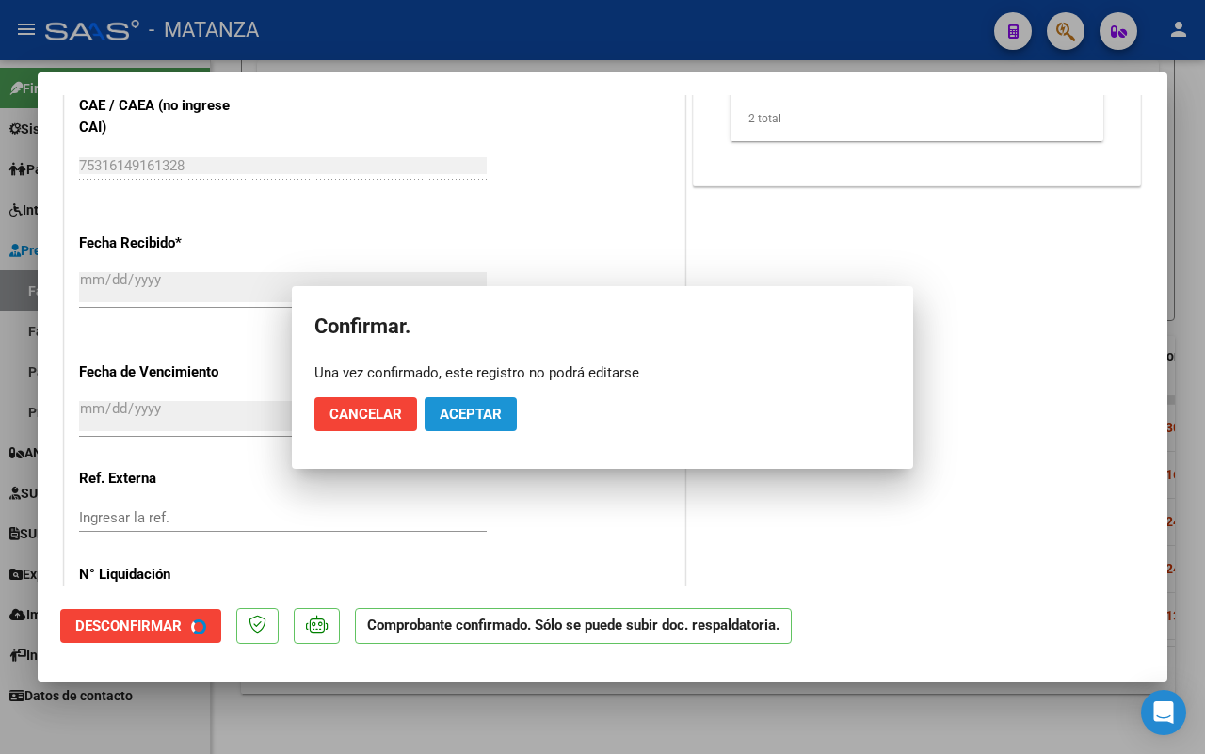
scroll to position [942, 0]
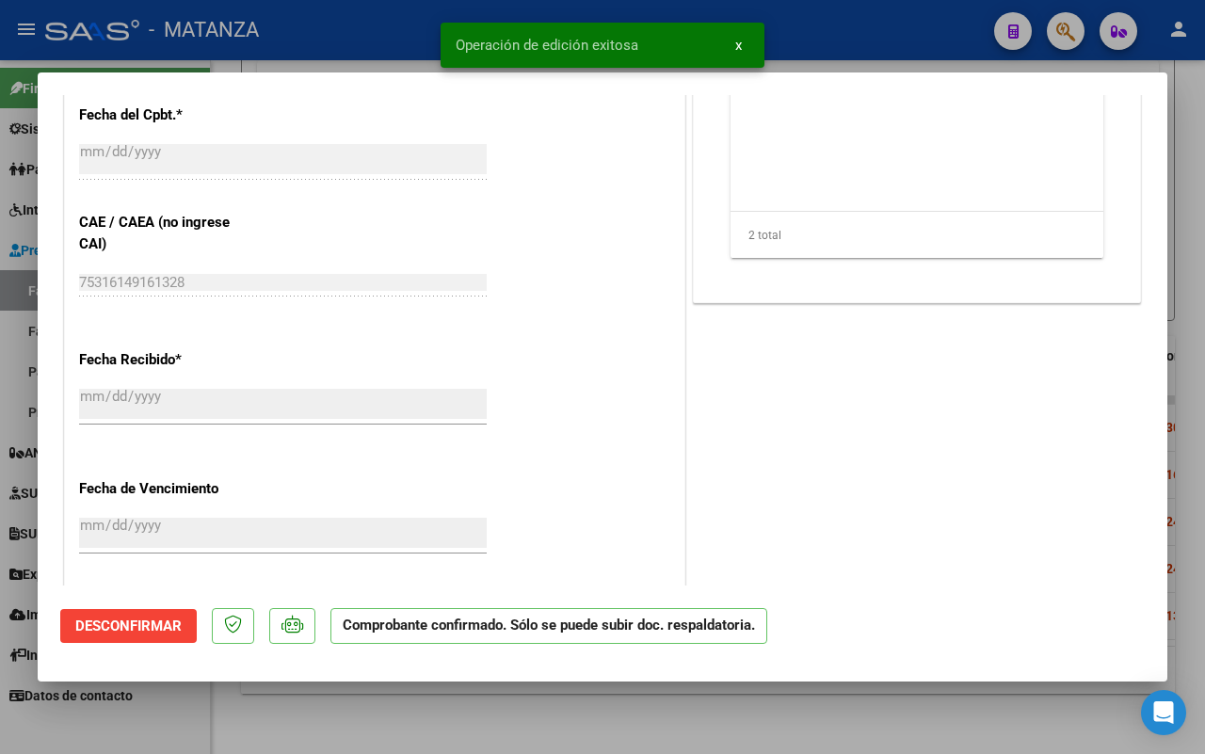
click at [341, 717] on div at bounding box center [602, 377] width 1205 height 754
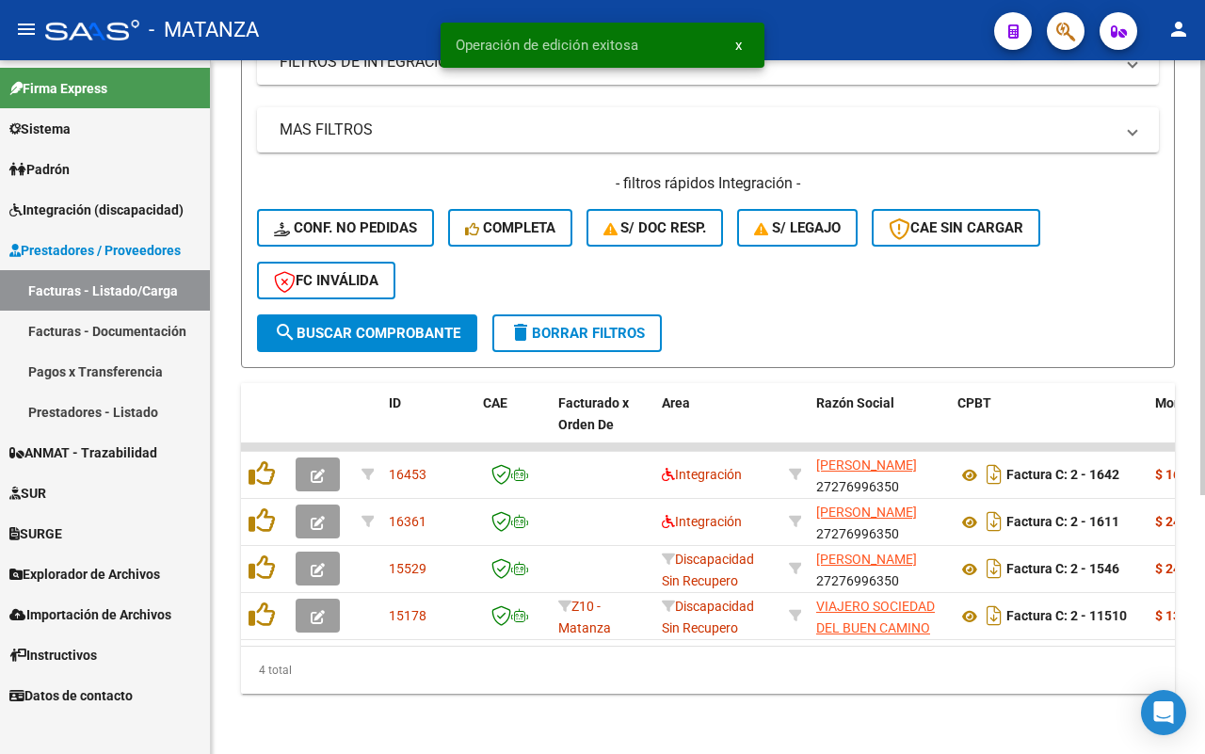
scroll to position [412, 0]
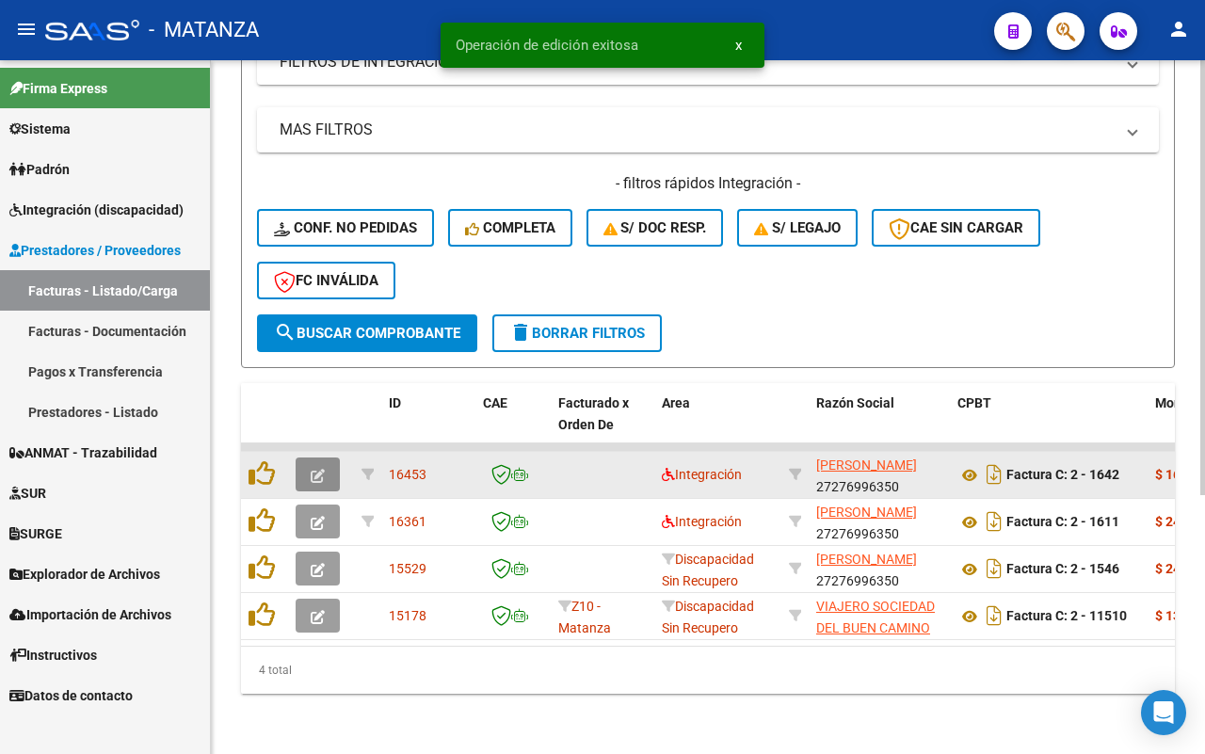
click at [323, 469] on icon "button" at bounding box center [318, 476] width 14 height 14
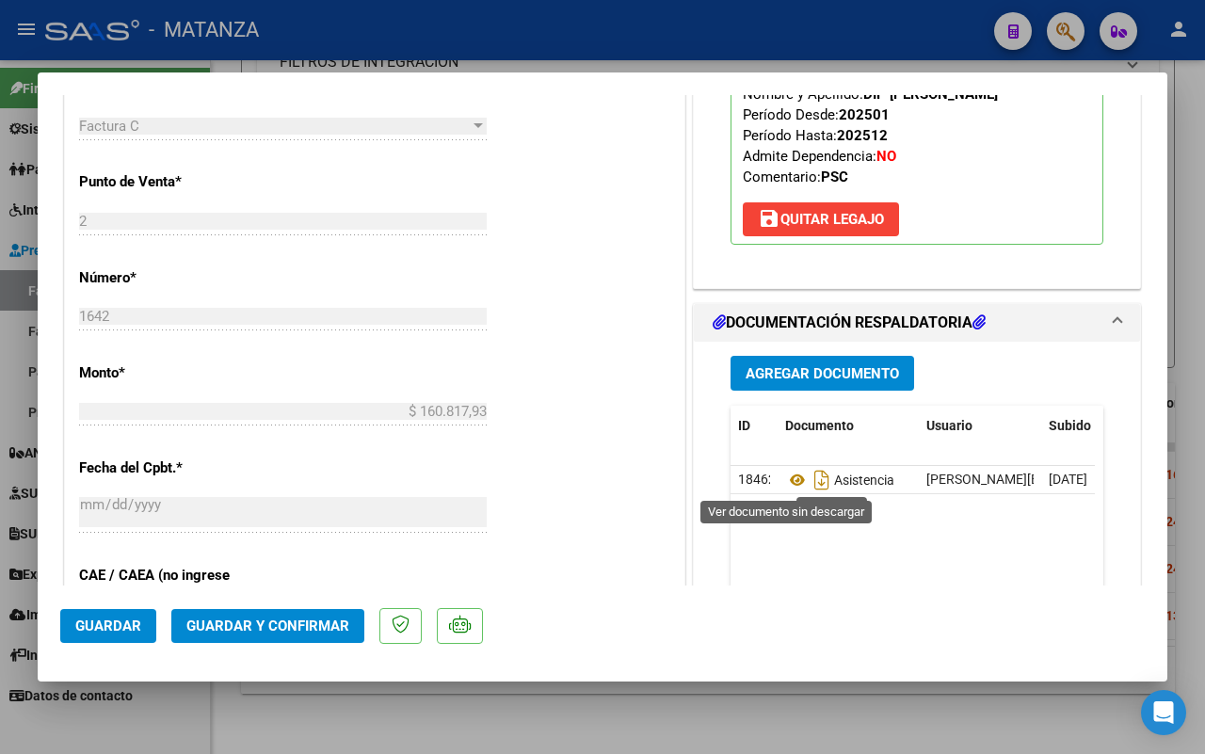
scroll to position [471, 0]
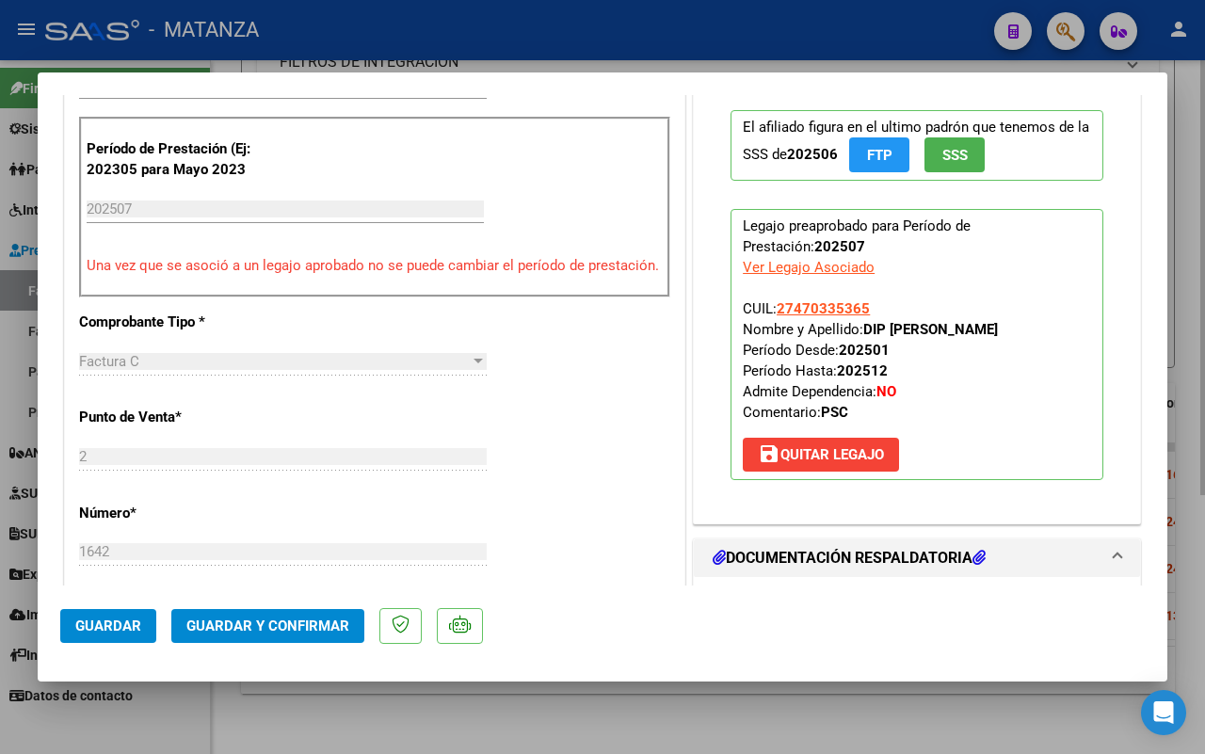
drag, startPoint x: 269, startPoint y: 725, endPoint x: 702, endPoint y: 699, distance: 433.7
click at [271, 725] on div at bounding box center [602, 377] width 1205 height 754
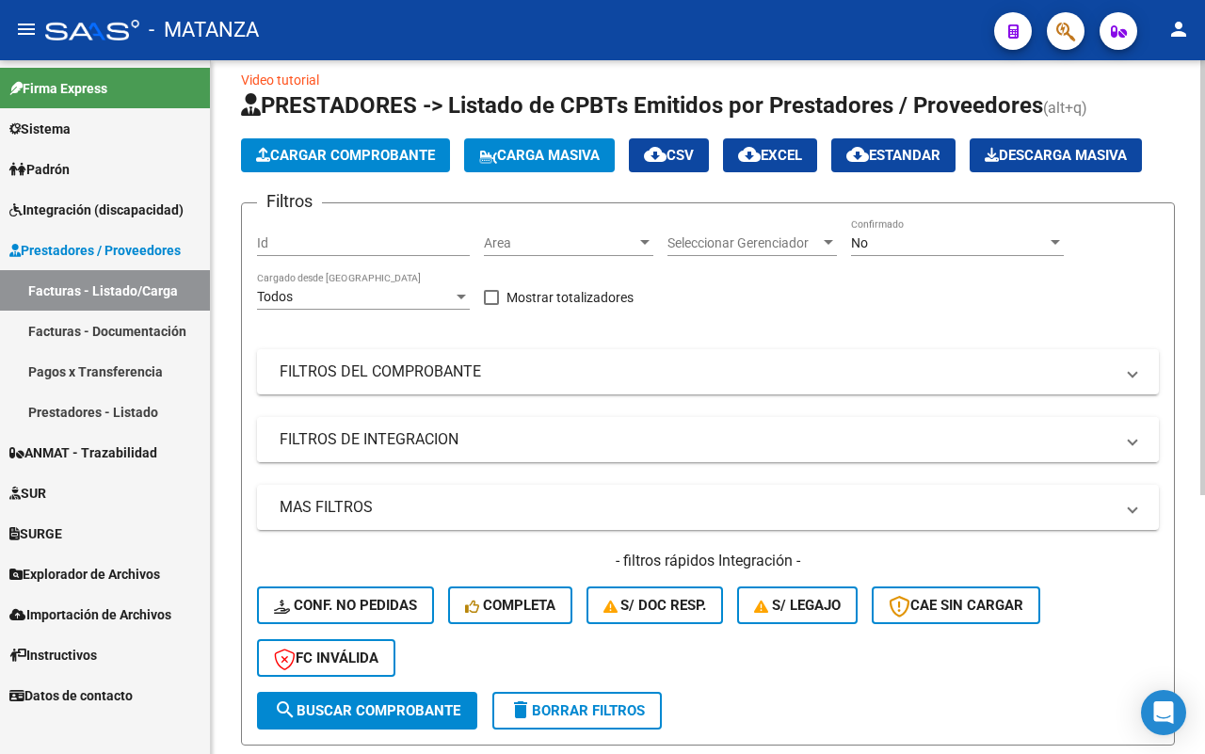
scroll to position [0, 0]
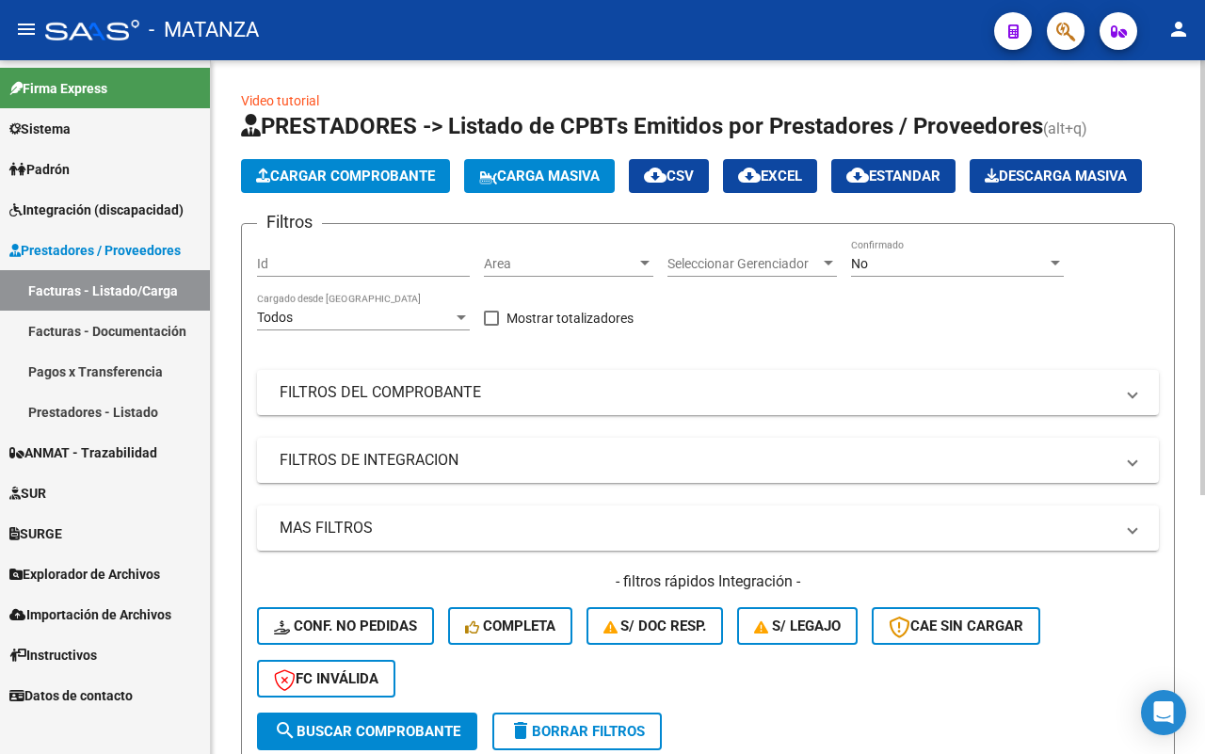
click at [971, 264] on div "No" at bounding box center [949, 264] width 196 height 16
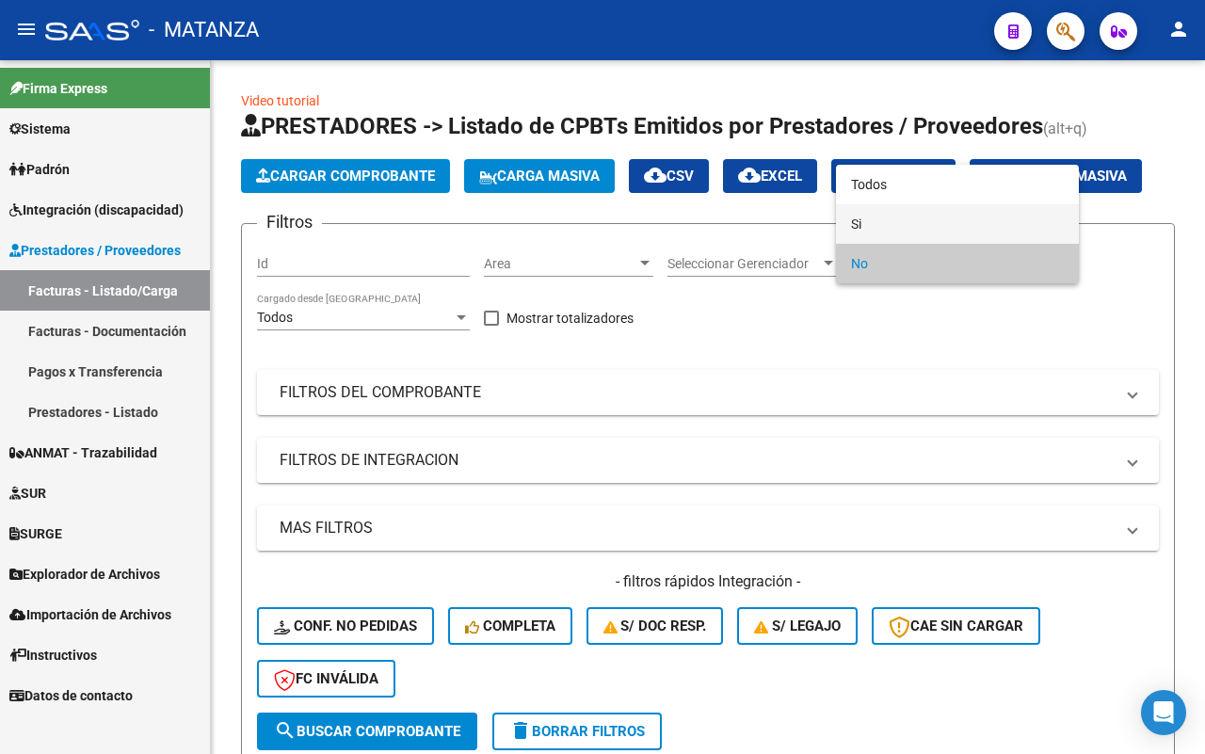
click at [957, 218] on span "Si" at bounding box center [957, 224] width 213 height 40
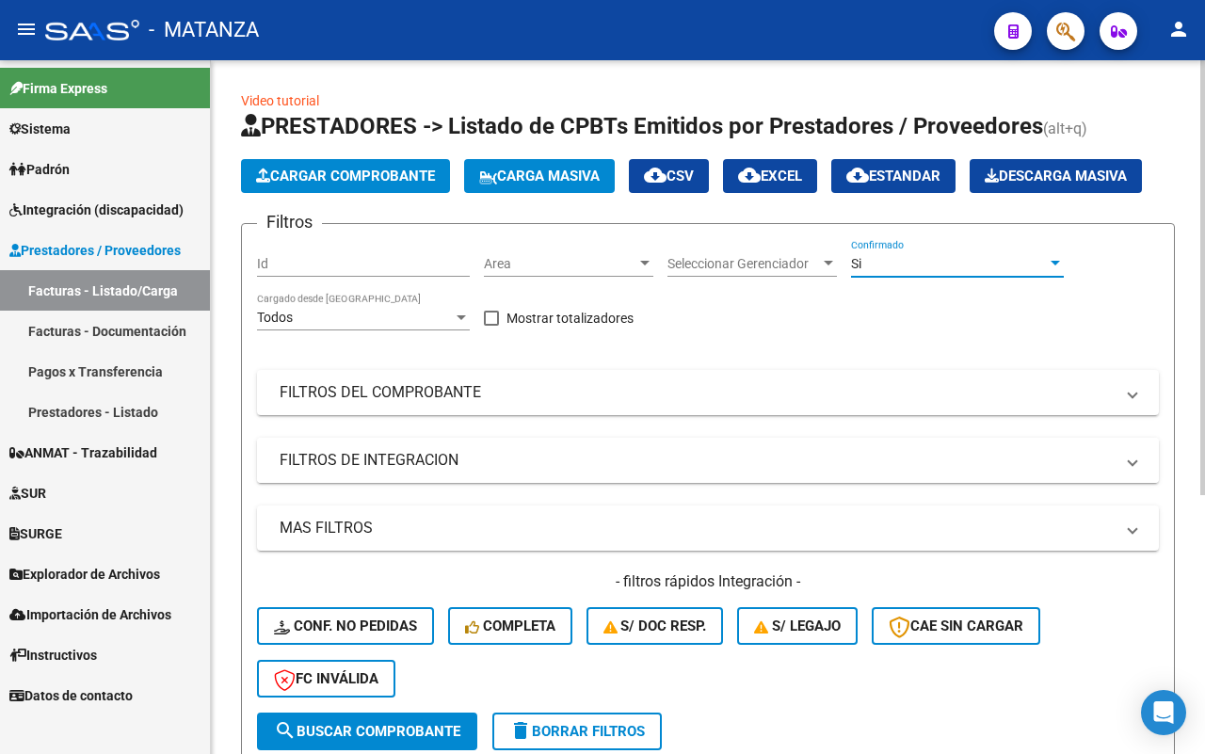
click at [534, 463] on mat-panel-title "FILTROS DE INTEGRACION" at bounding box center [697, 460] width 834 height 21
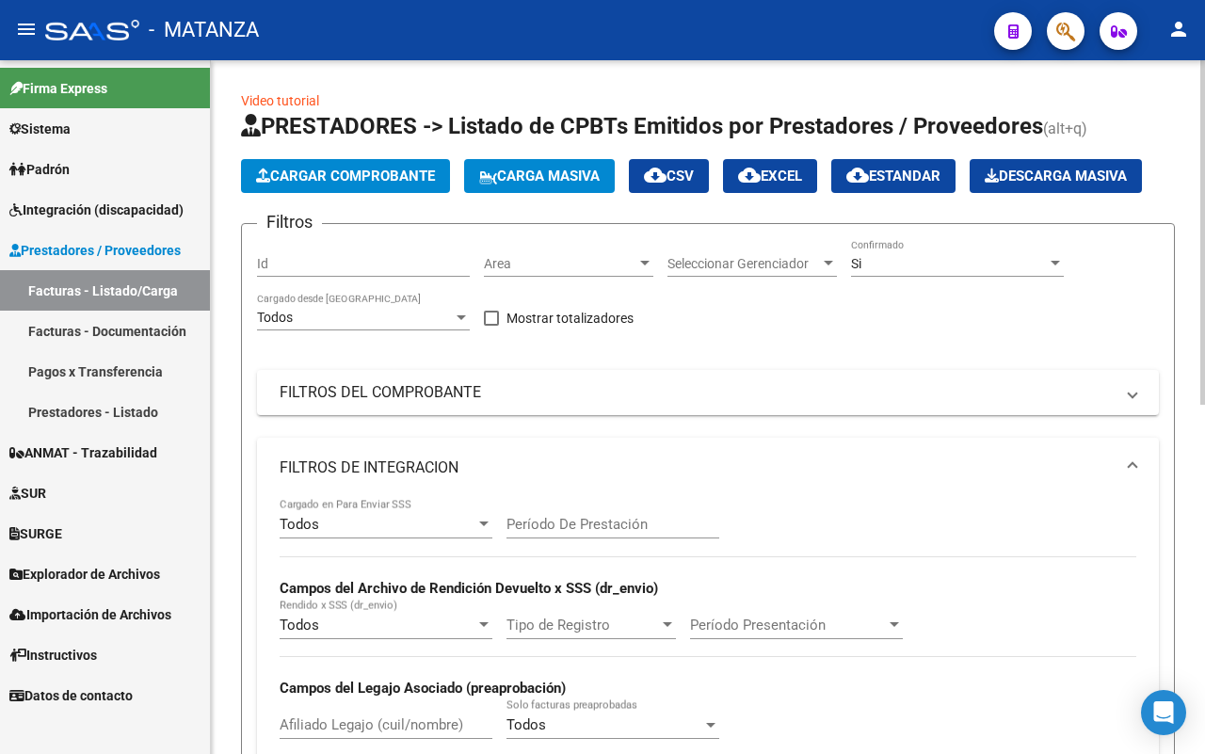
click at [425, 522] on div "Todos" at bounding box center [378, 524] width 196 height 17
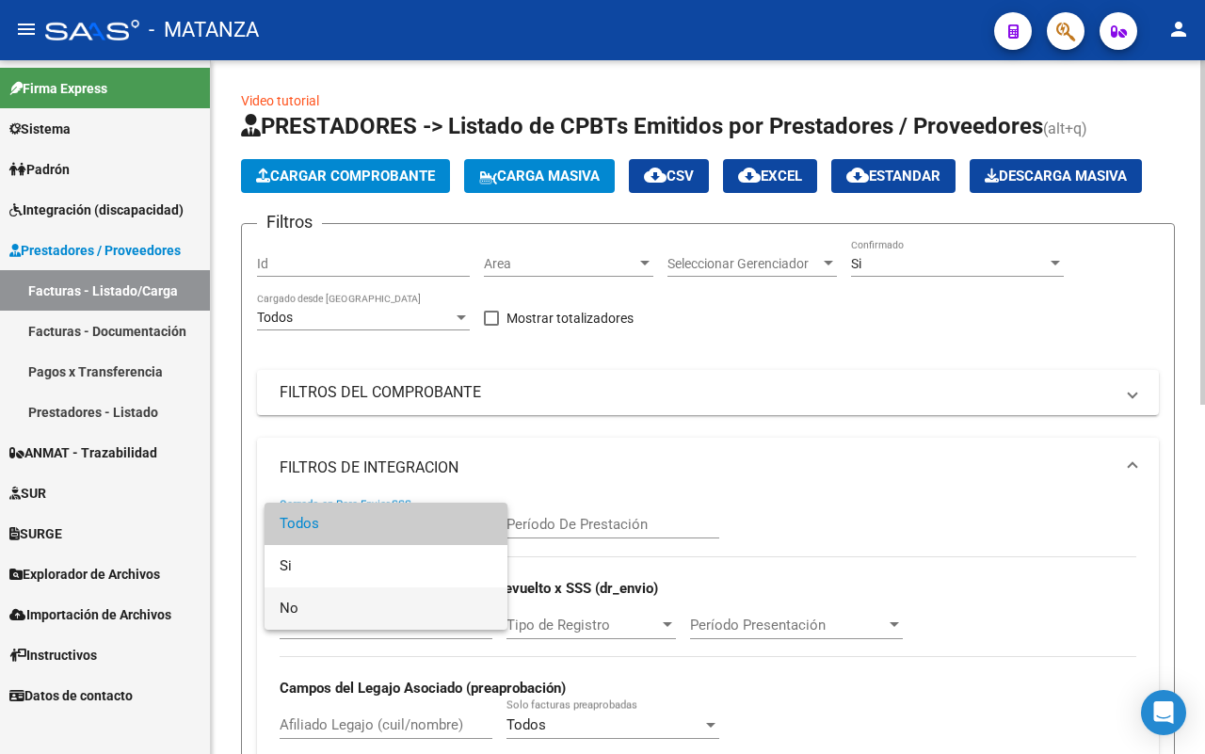
drag, startPoint x: 375, startPoint y: 612, endPoint x: 590, endPoint y: 508, distance: 239.1
click at [379, 608] on span "No" at bounding box center [386, 608] width 213 height 42
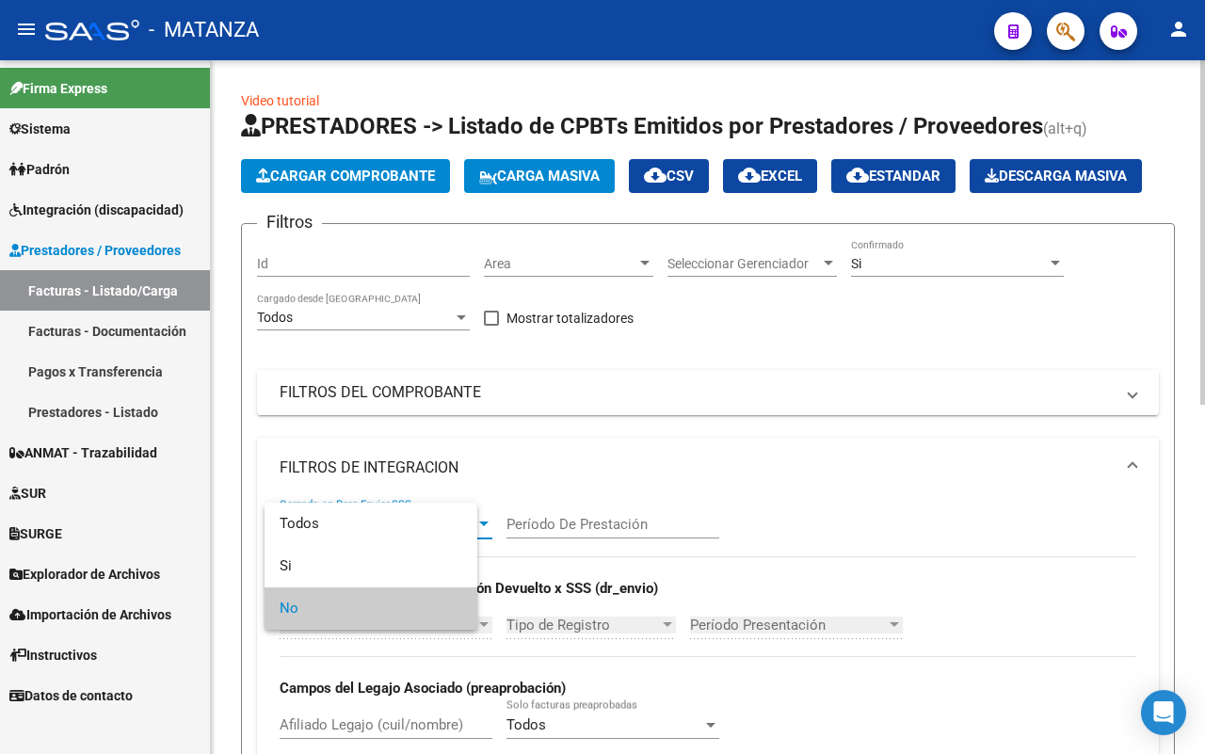
click at [590, 509] on div "Período De Prestación" at bounding box center [612, 518] width 213 height 40
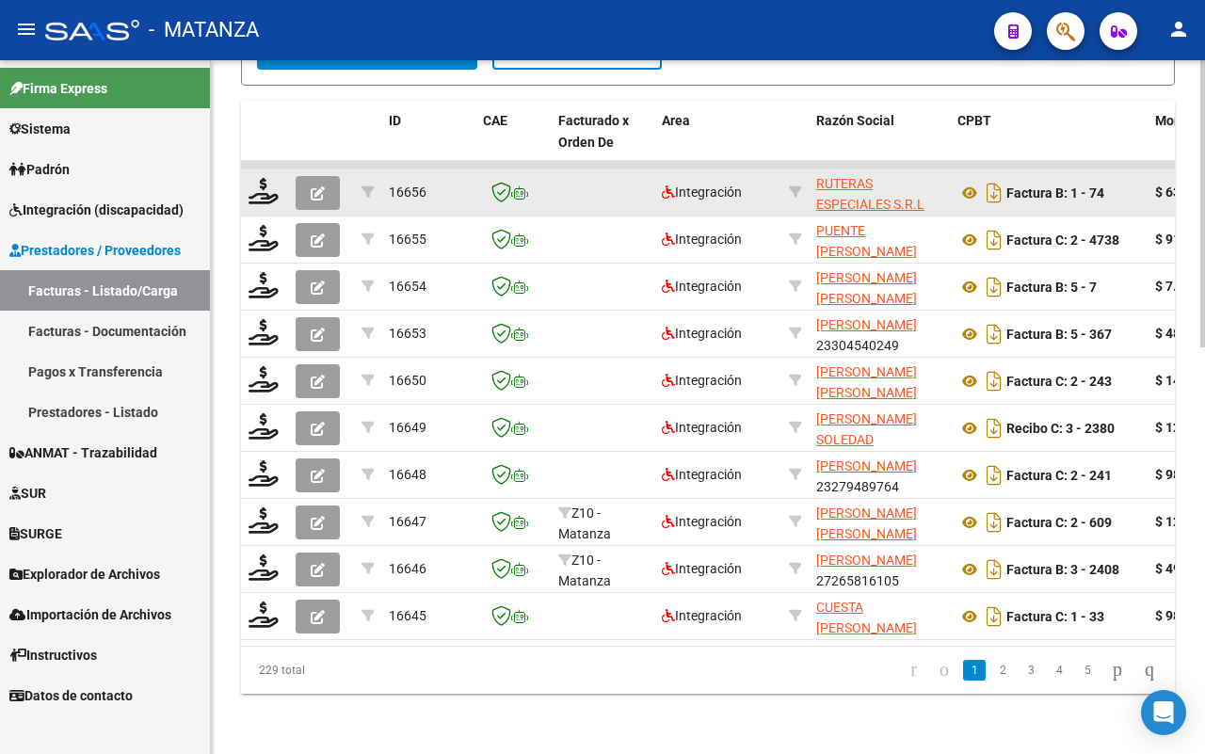
type input "202507"
click at [327, 176] on button "button" at bounding box center [318, 193] width 44 height 34
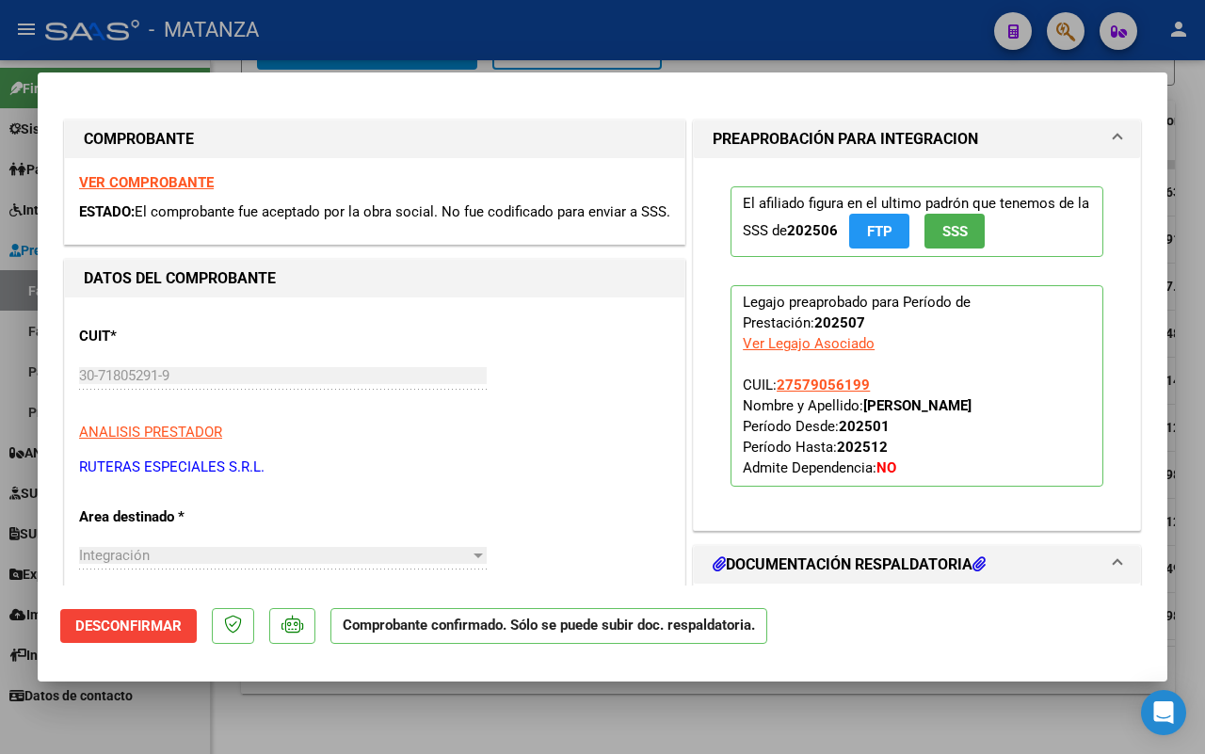
click at [175, 179] on strong "VER COMPROBANTE" at bounding box center [146, 182] width 135 height 17
click at [284, 723] on div at bounding box center [602, 377] width 1205 height 754
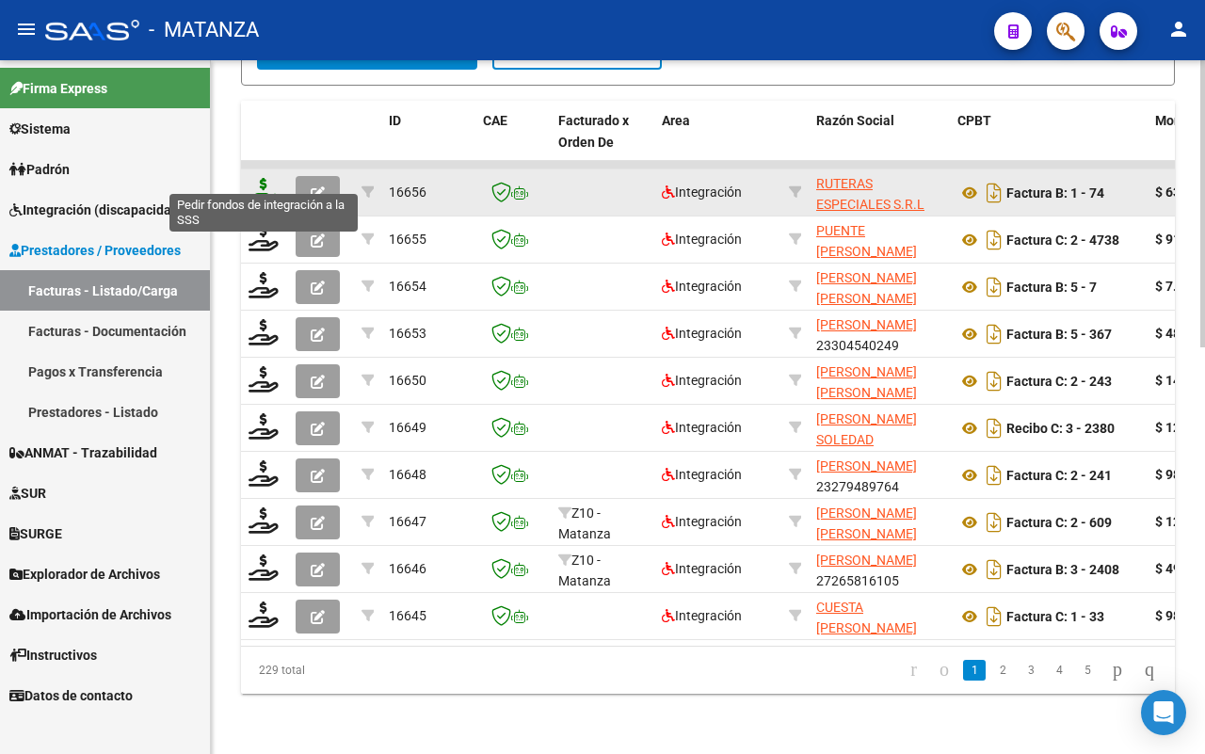
click at [270, 179] on icon at bounding box center [263, 191] width 30 height 26
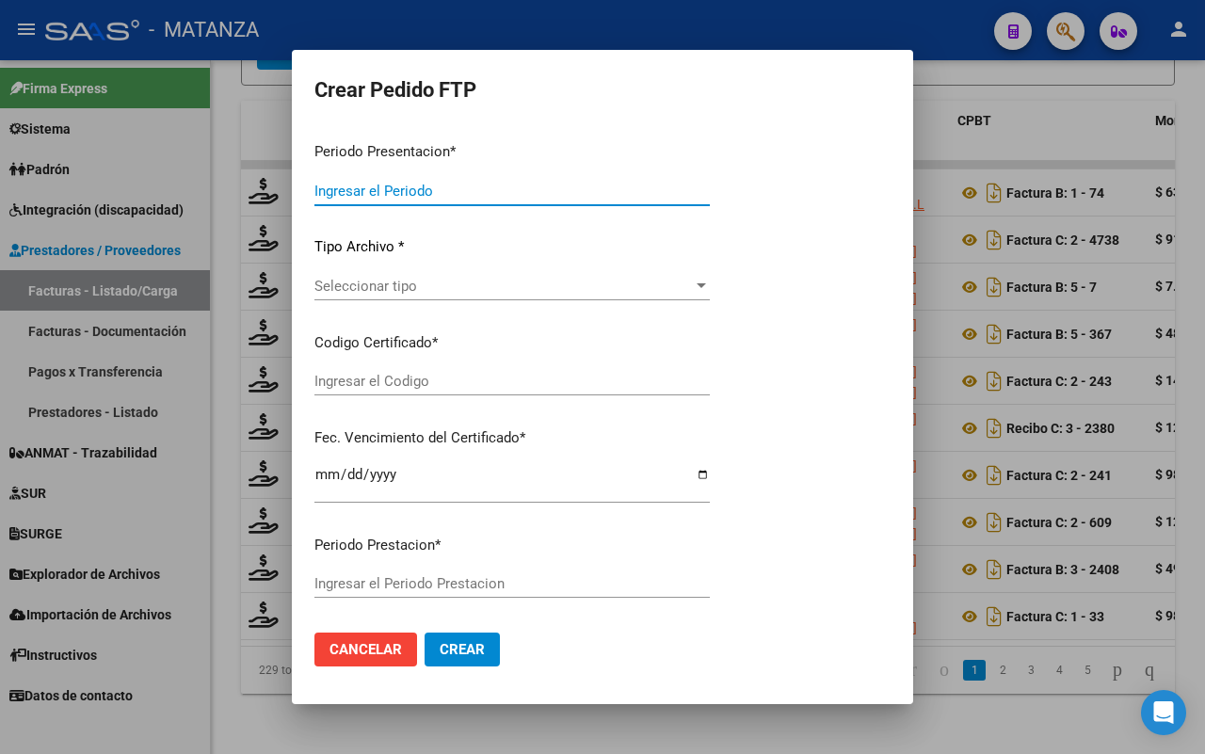
type input "202507"
type input "$ 638.193,28"
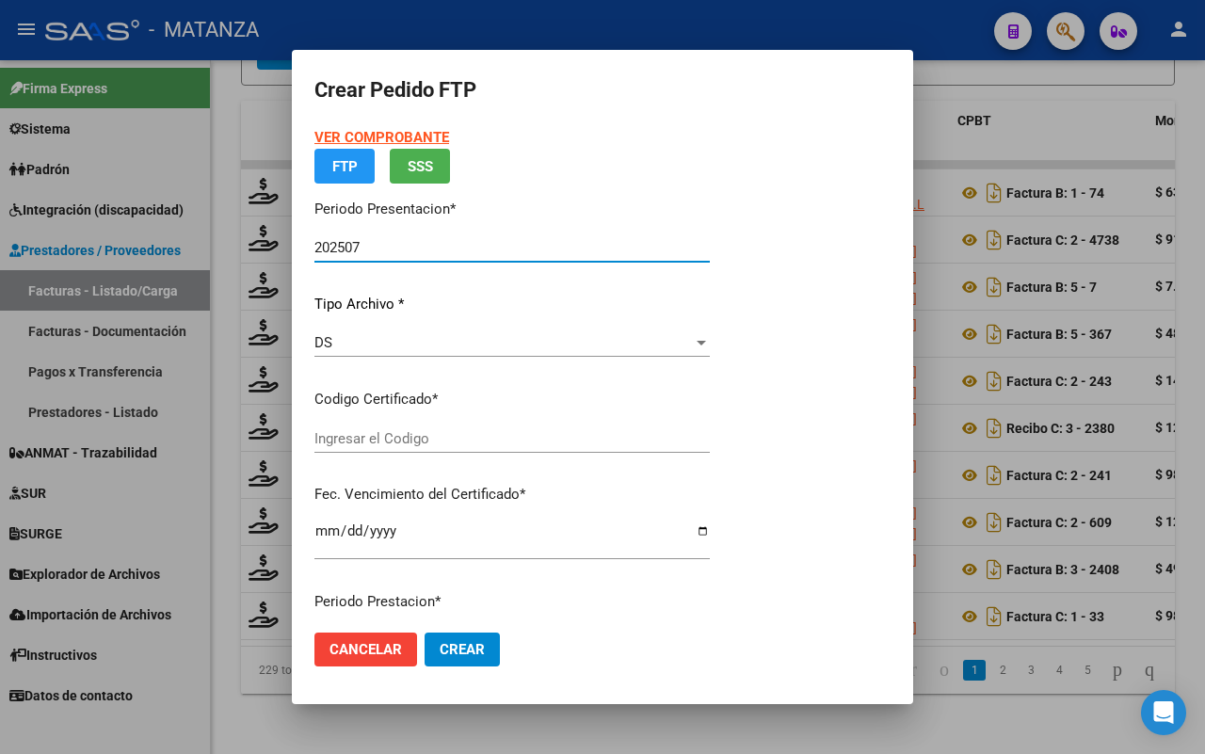
type input "ARG01-00057905619-20210526-20230526-BS"
type input "[DATE]"
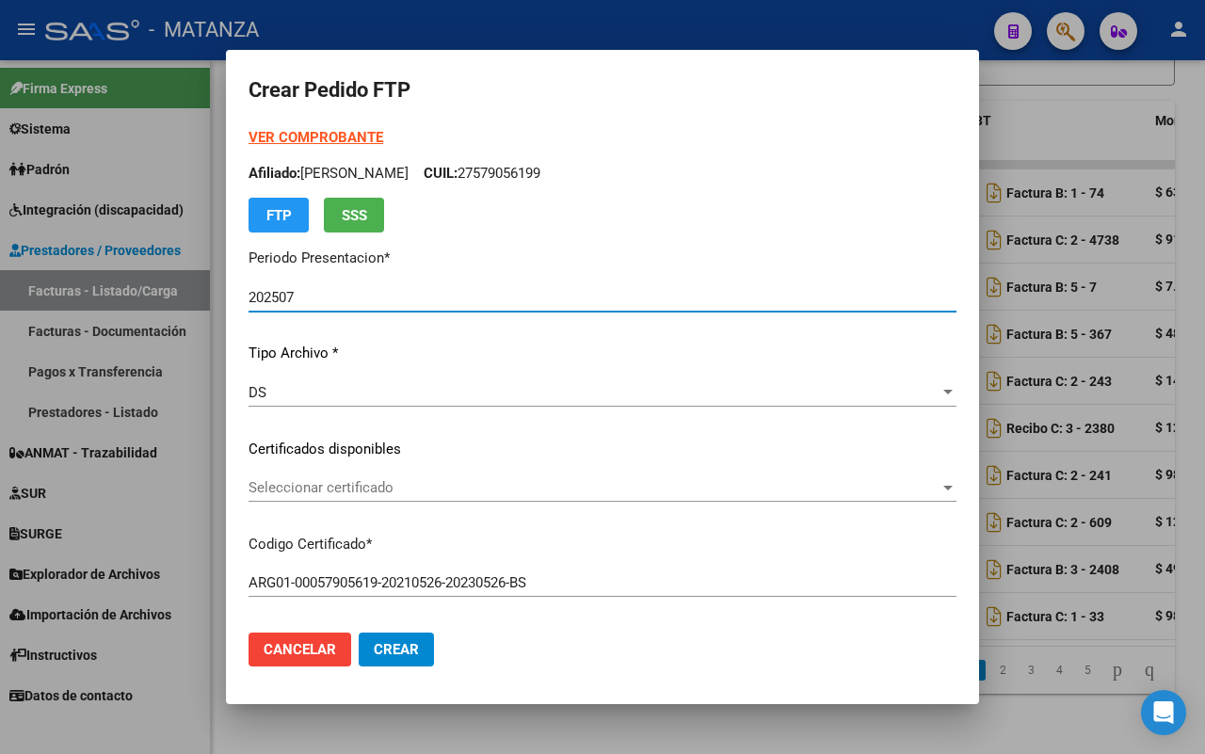
click at [419, 439] on p "Certificados disponibles" at bounding box center [602, 450] width 708 height 22
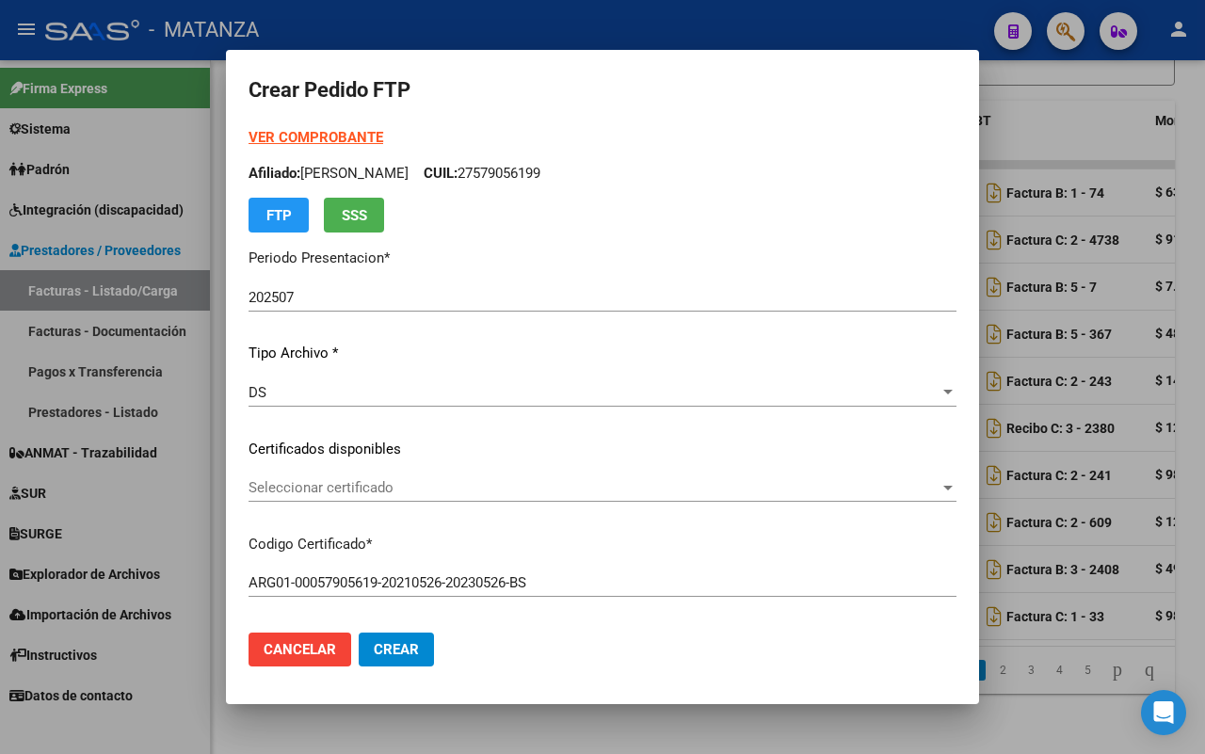
click at [410, 490] on span "Seleccionar certificado" at bounding box center [593, 487] width 691 height 17
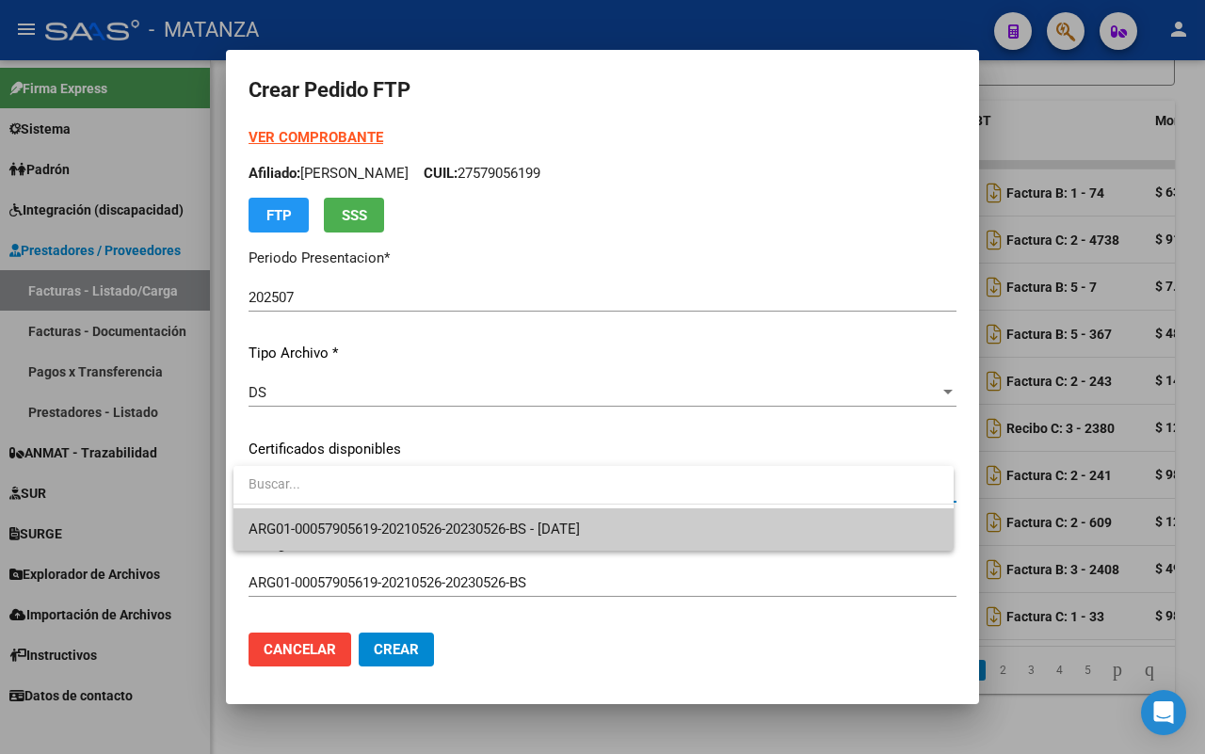
click at [411, 524] on span "ARG01-00057905619-20210526-20230526-BS - [DATE]" at bounding box center [413, 528] width 331 height 17
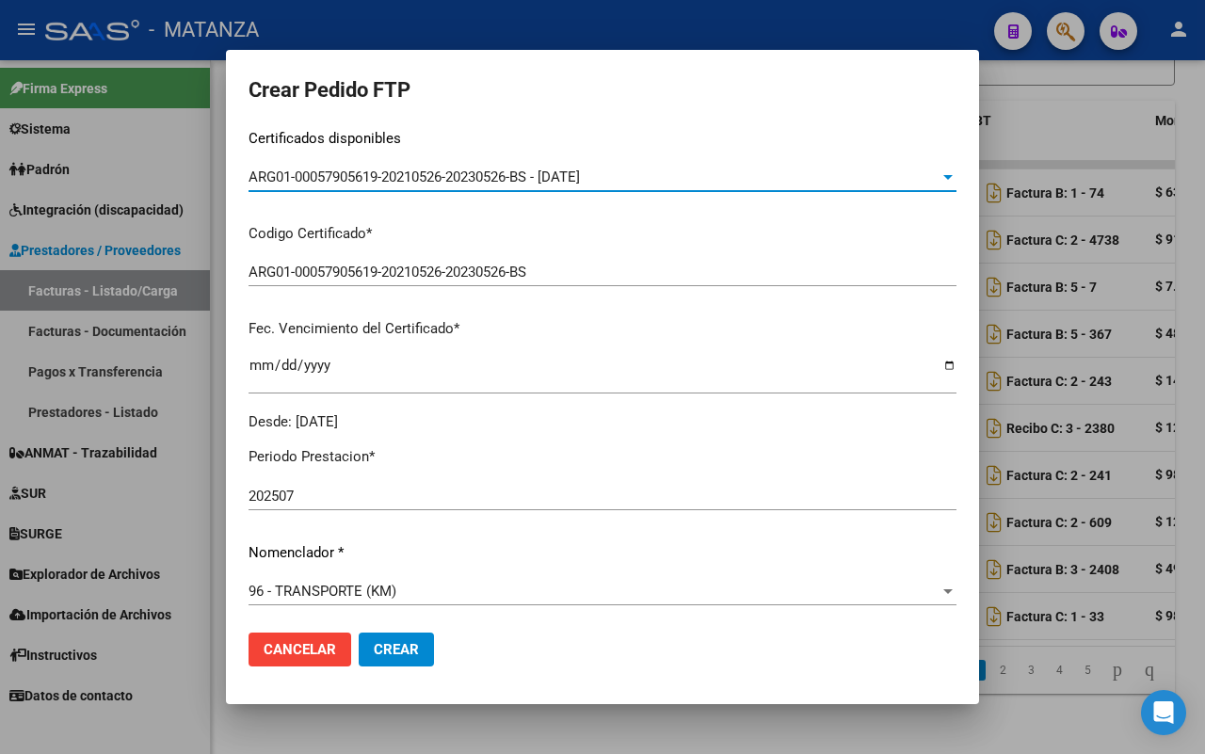
scroll to position [471, 0]
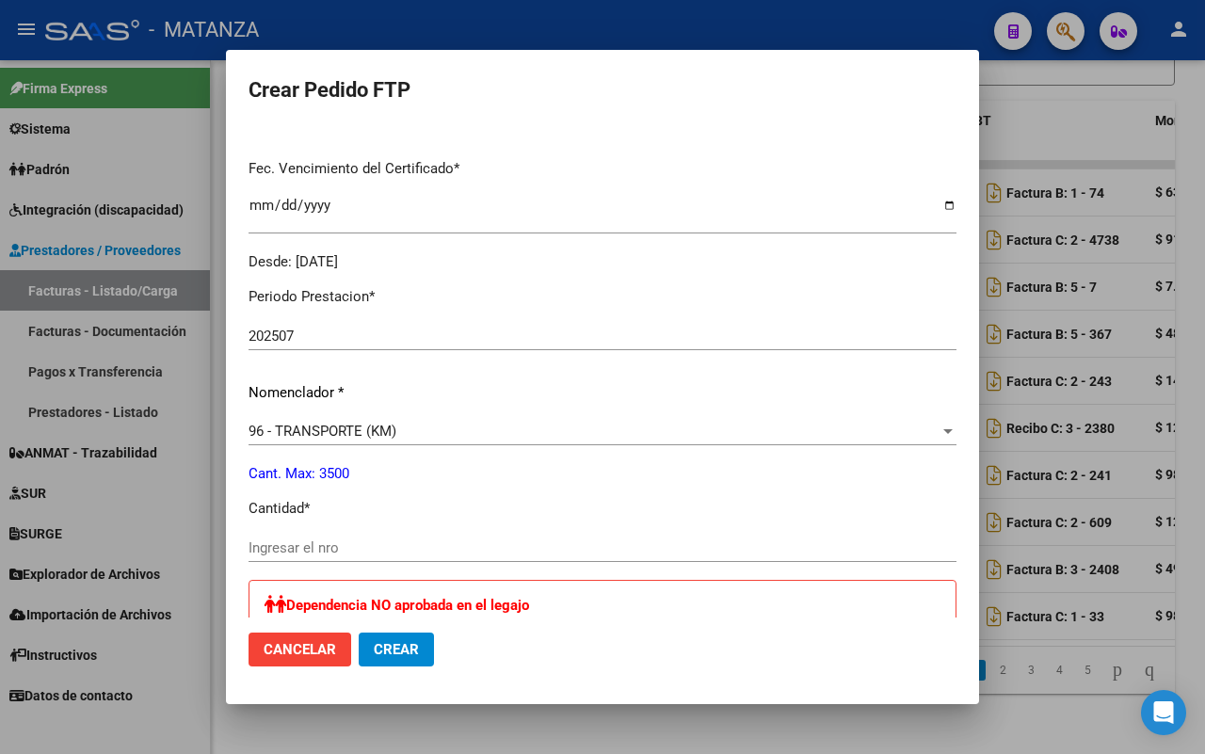
click at [337, 536] on div "Ingresar el nro" at bounding box center [602, 548] width 708 height 28
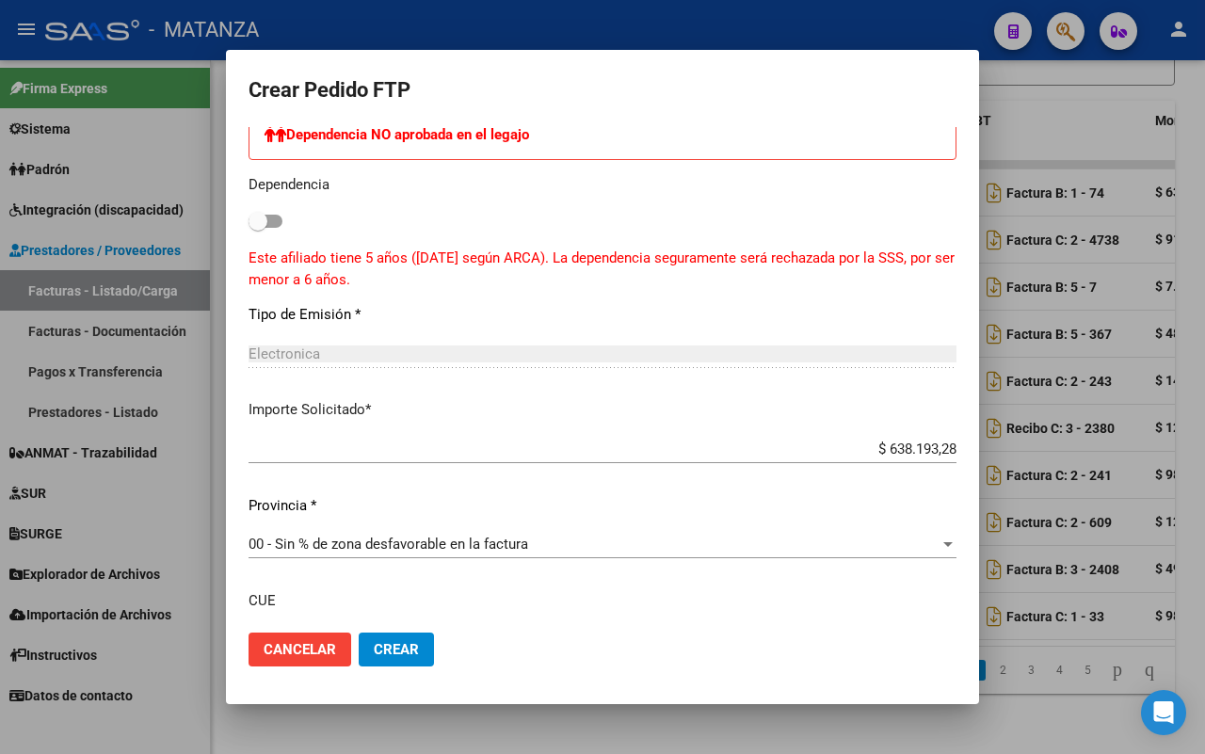
scroll to position [1089, 0]
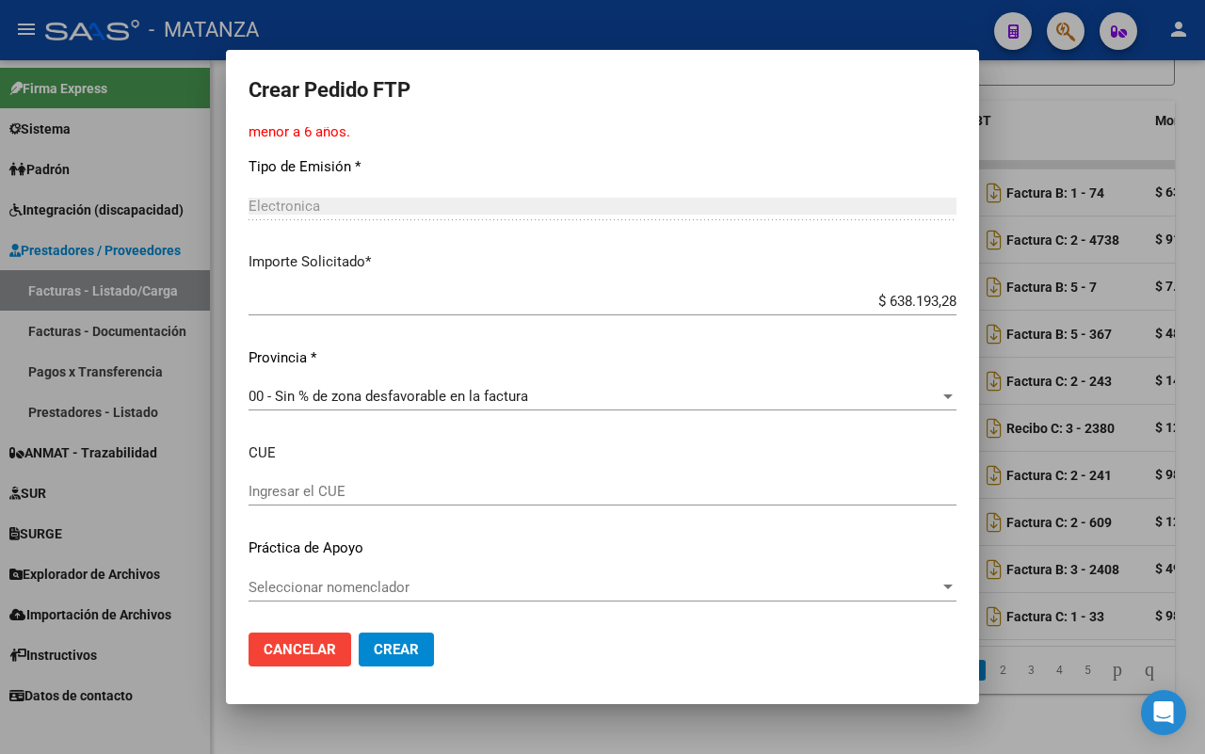
type input "1178"
click at [406, 645] on span "Crear" at bounding box center [396, 649] width 45 height 17
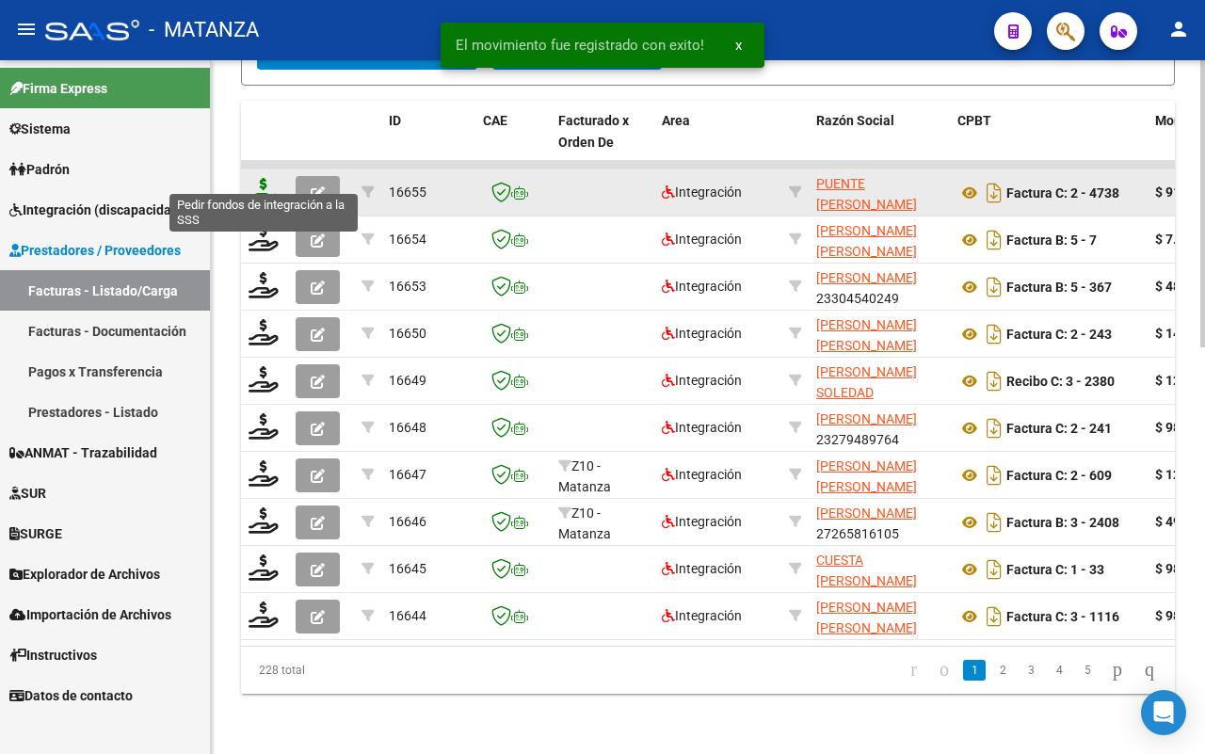
click at [260, 178] on icon at bounding box center [263, 191] width 30 height 26
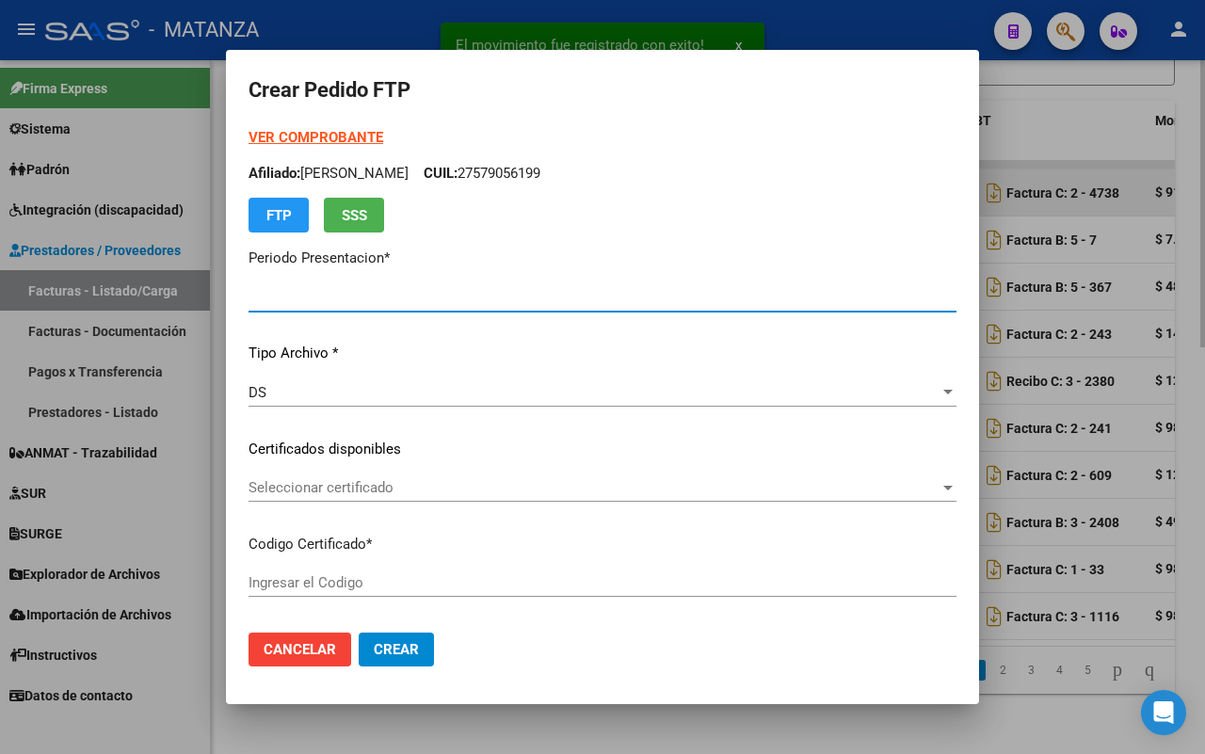
type input "202507"
type input "$ 912.323,41"
type input "ARG0200038620569-20200914-20300907-BS"
type input "[DATE]"
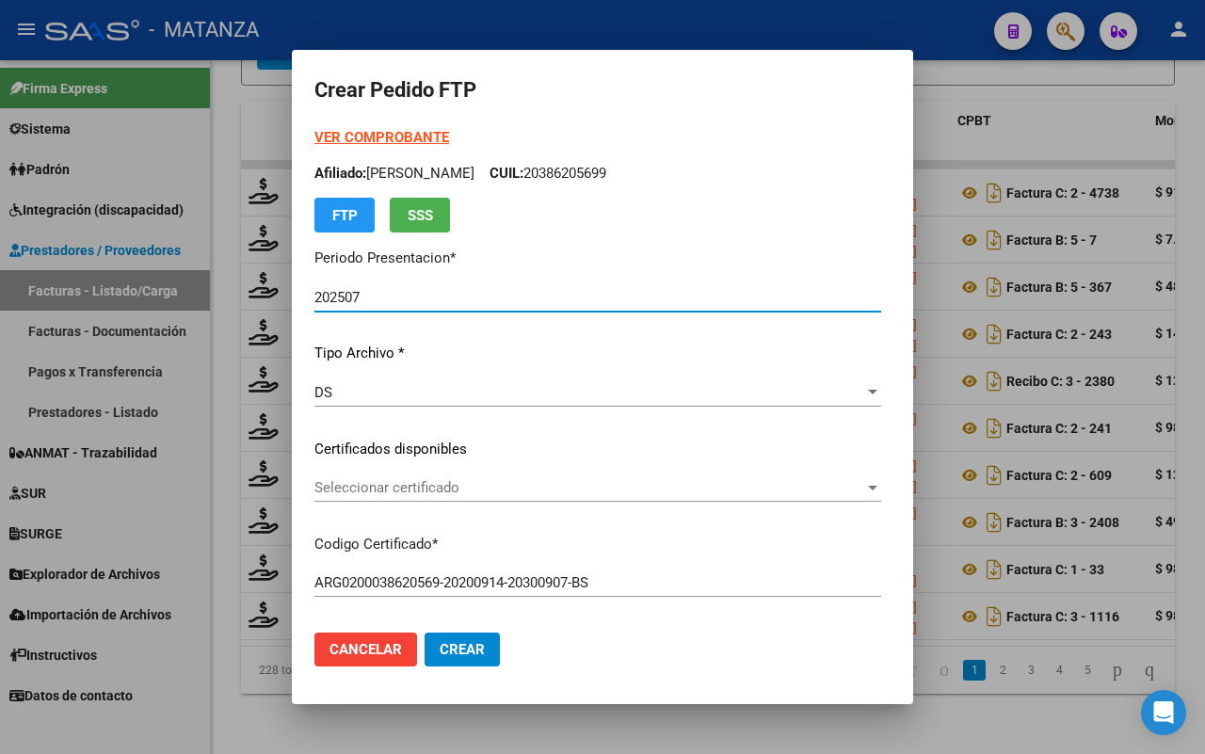
click at [370, 135] on strong "VER COMPROBANTE" at bounding box center [381, 137] width 135 height 17
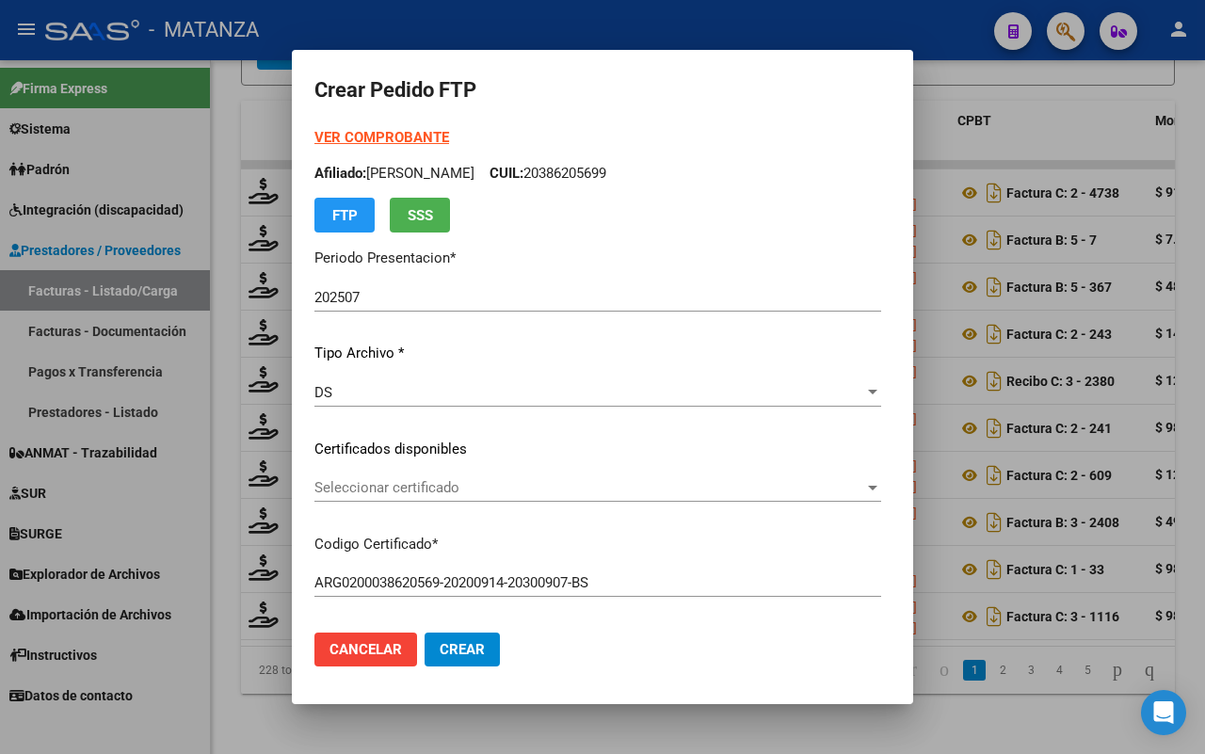
click at [497, 495] on div "Seleccionar certificado Seleccionar certificado" at bounding box center [597, 487] width 567 height 28
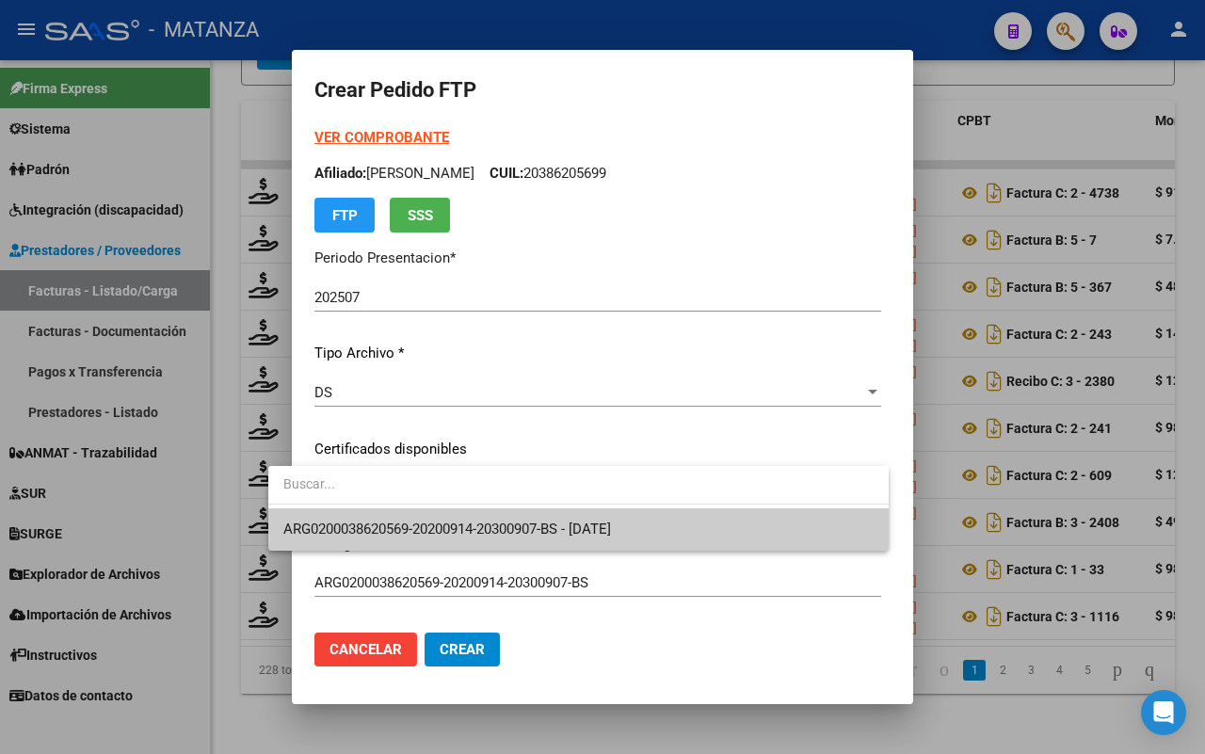
click at [482, 522] on span "ARG0200038620569-20200914-20300907-BS - [DATE]" at bounding box center [447, 528] width 328 height 17
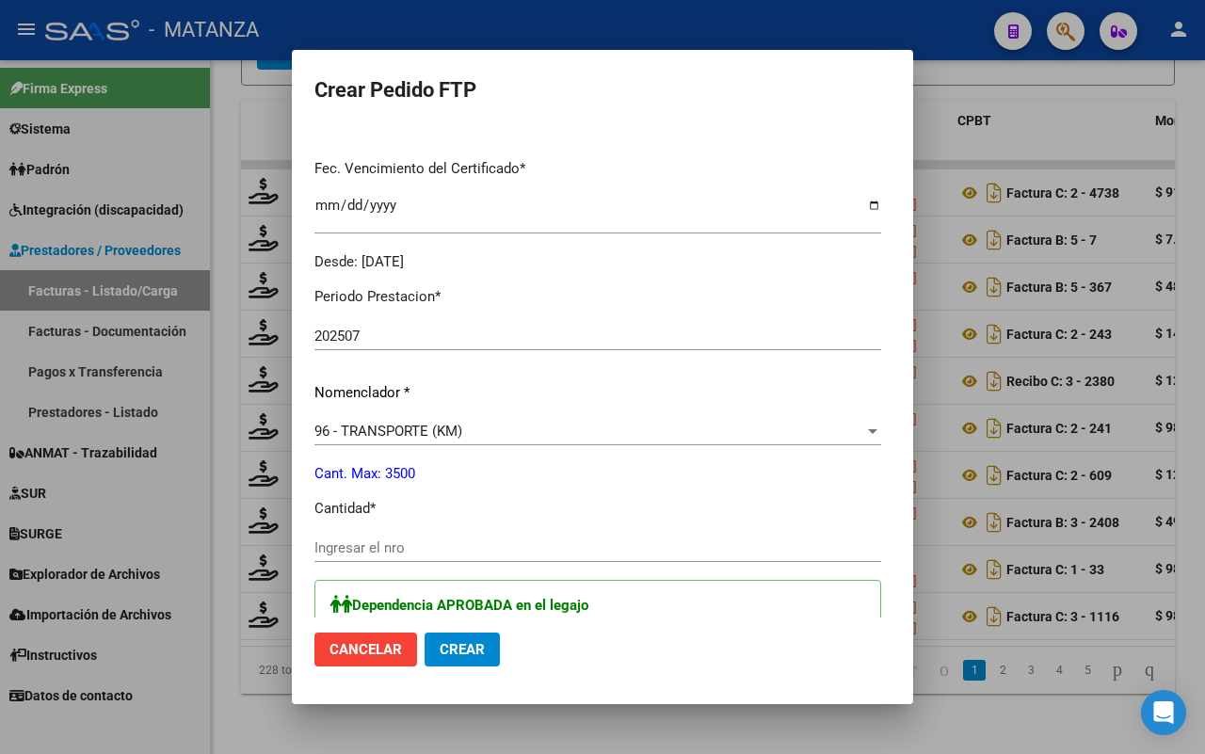
scroll to position [588, 0]
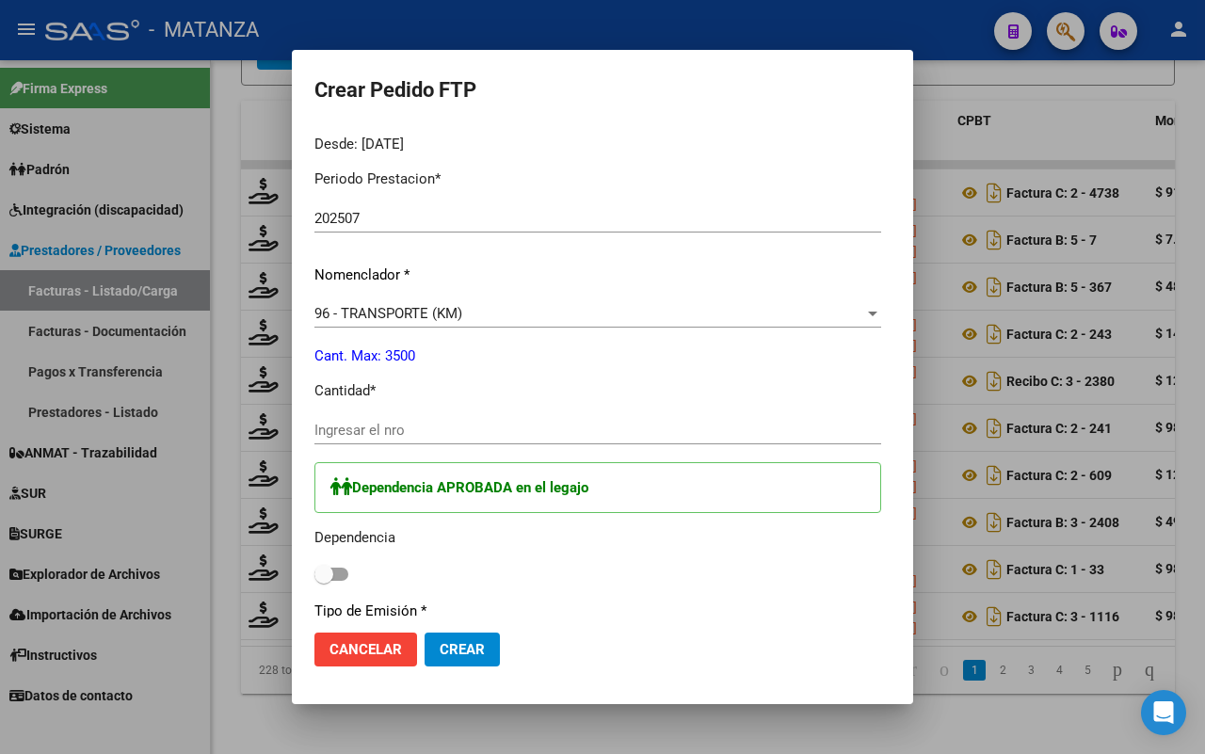
click at [400, 431] on input "Ingresar el nro" at bounding box center [597, 430] width 567 height 17
type input "1248"
drag, startPoint x: 312, startPoint y: 571, endPoint x: 346, endPoint y: 569, distance: 33.9
click at [314, 570] on span at bounding box center [331, 573] width 34 height 13
click at [323, 581] on input "checkbox" at bounding box center [323, 581] width 1 height 1
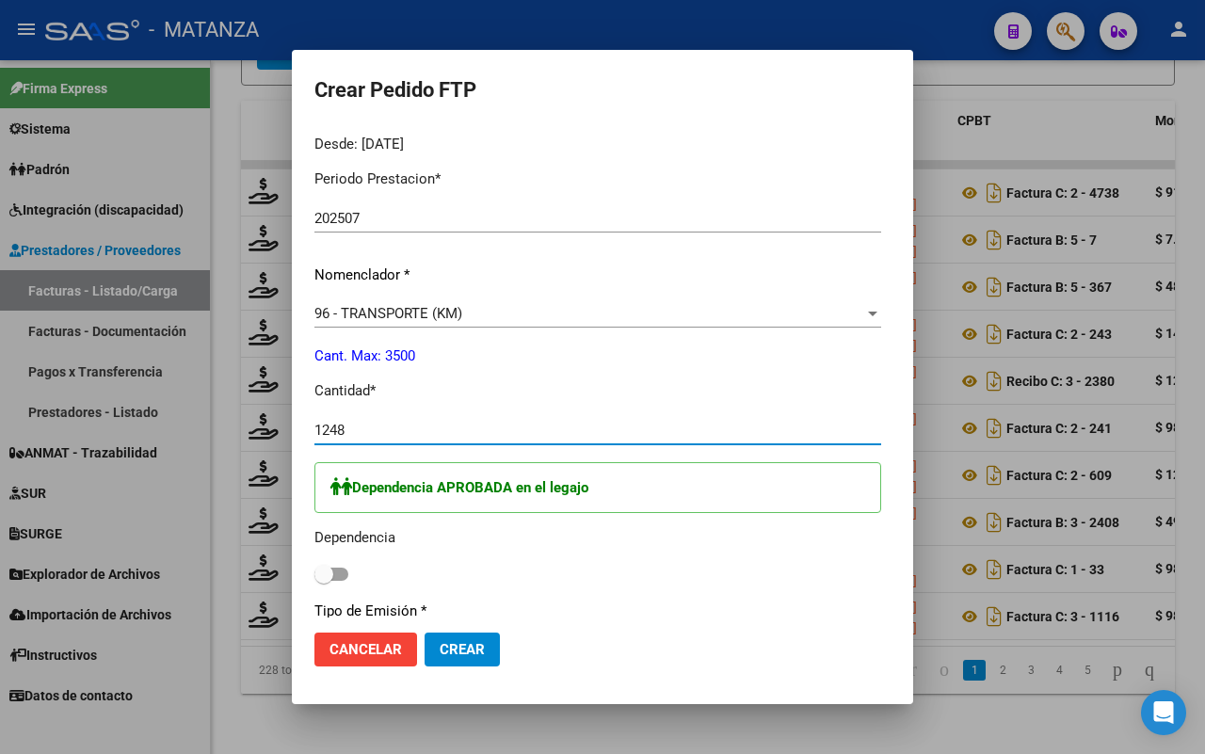
checkbox input "true"
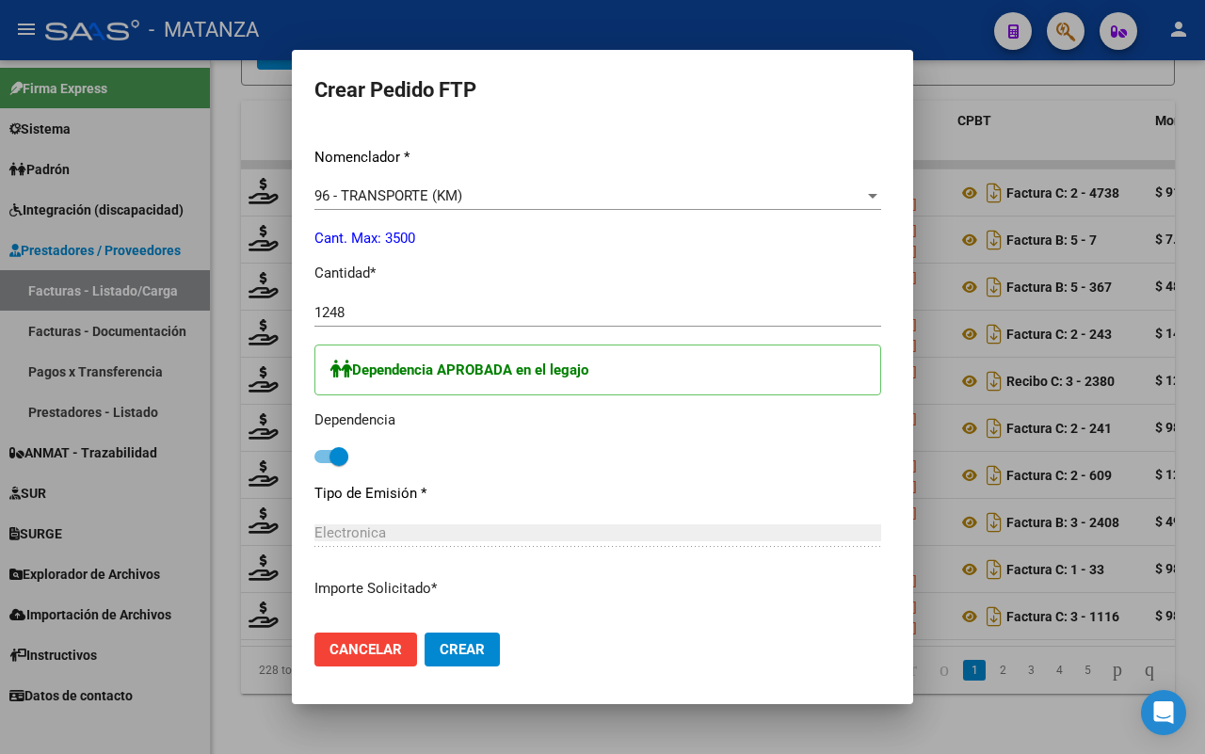
click at [443, 655] on span "Crear" at bounding box center [461, 649] width 45 height 17
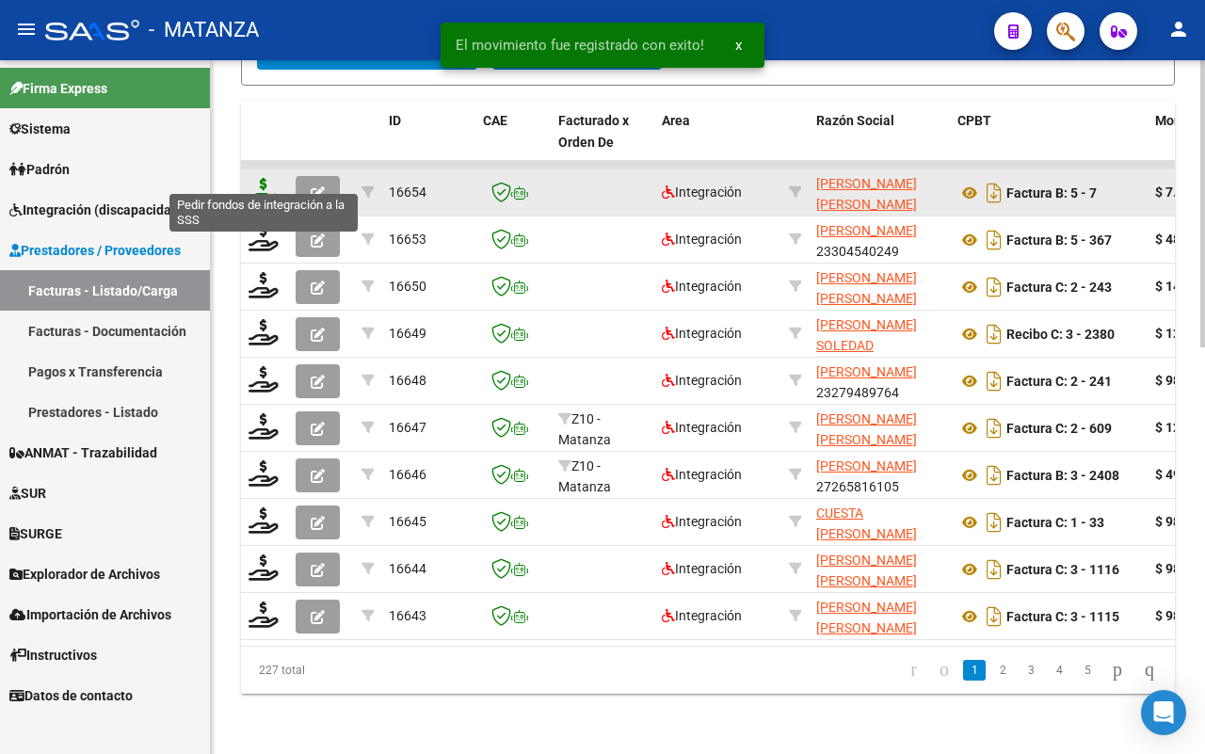
click at [261, 178] on icon at bounding box center [263, 191] width 30 height 26
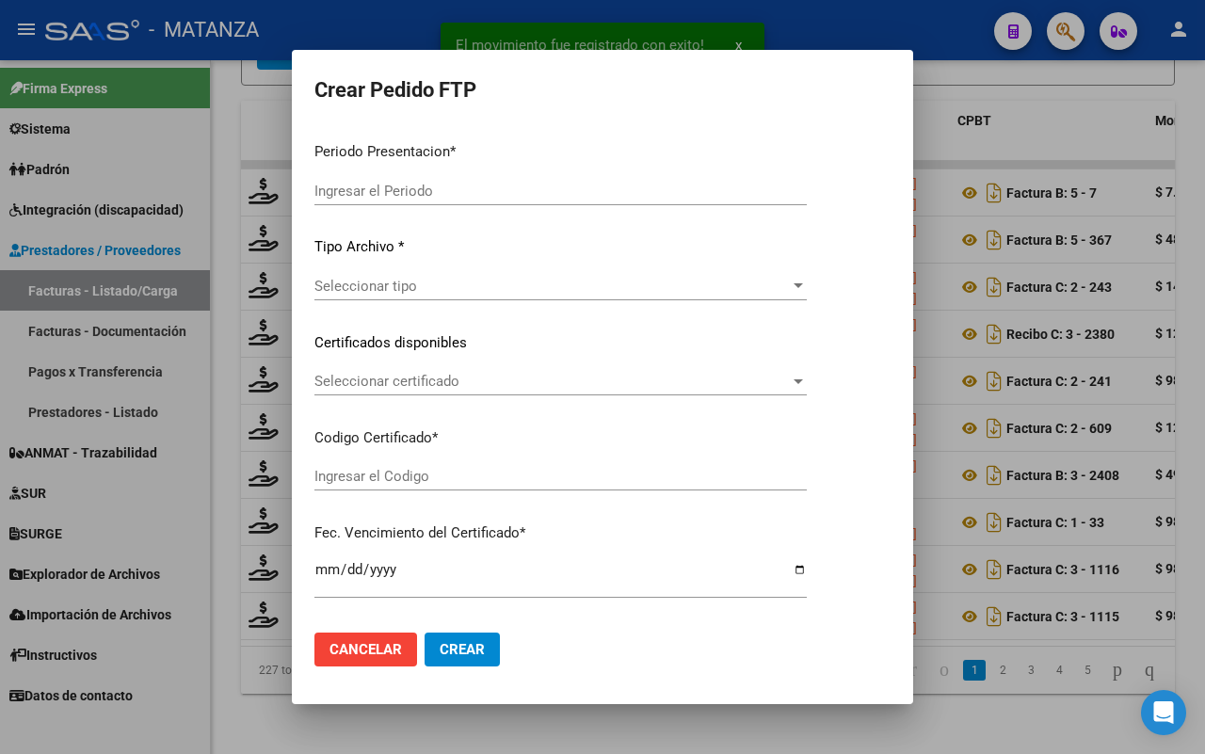
type input "202507"
type input "$ 7.474.000,00"
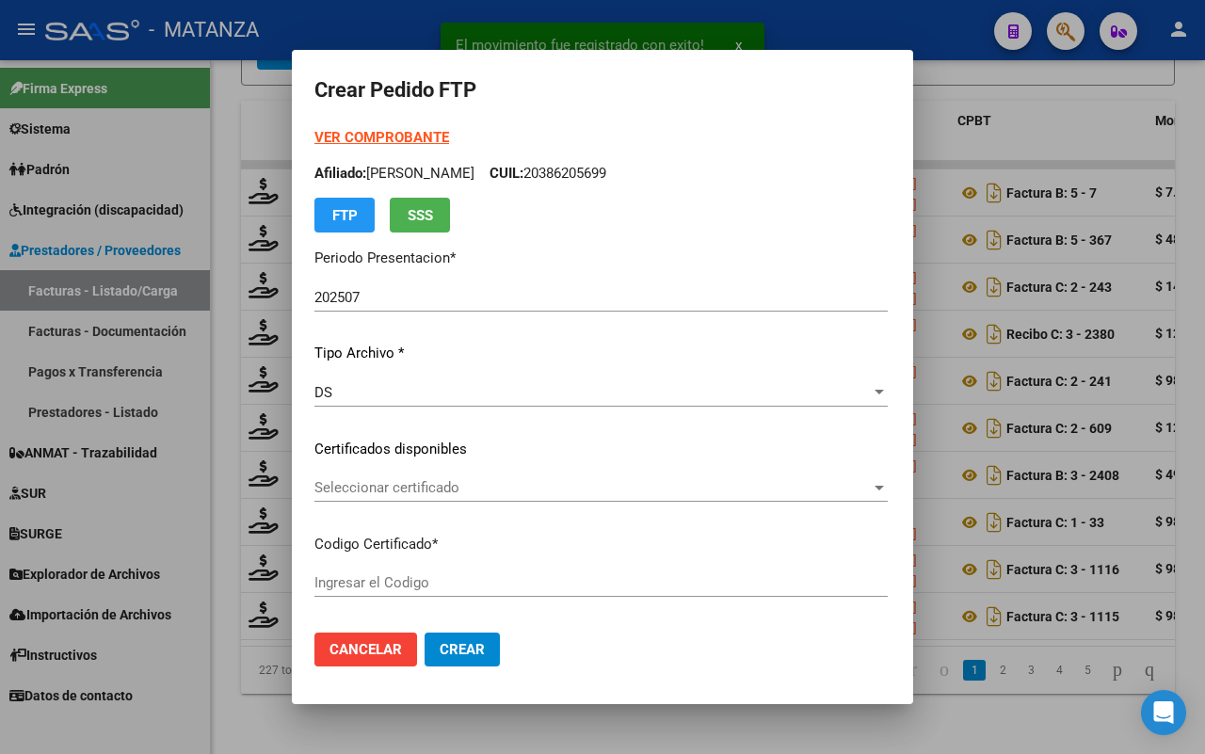
type input "ARG02-00048436958-20170927-20240927-BS"
type input "[DATE]"
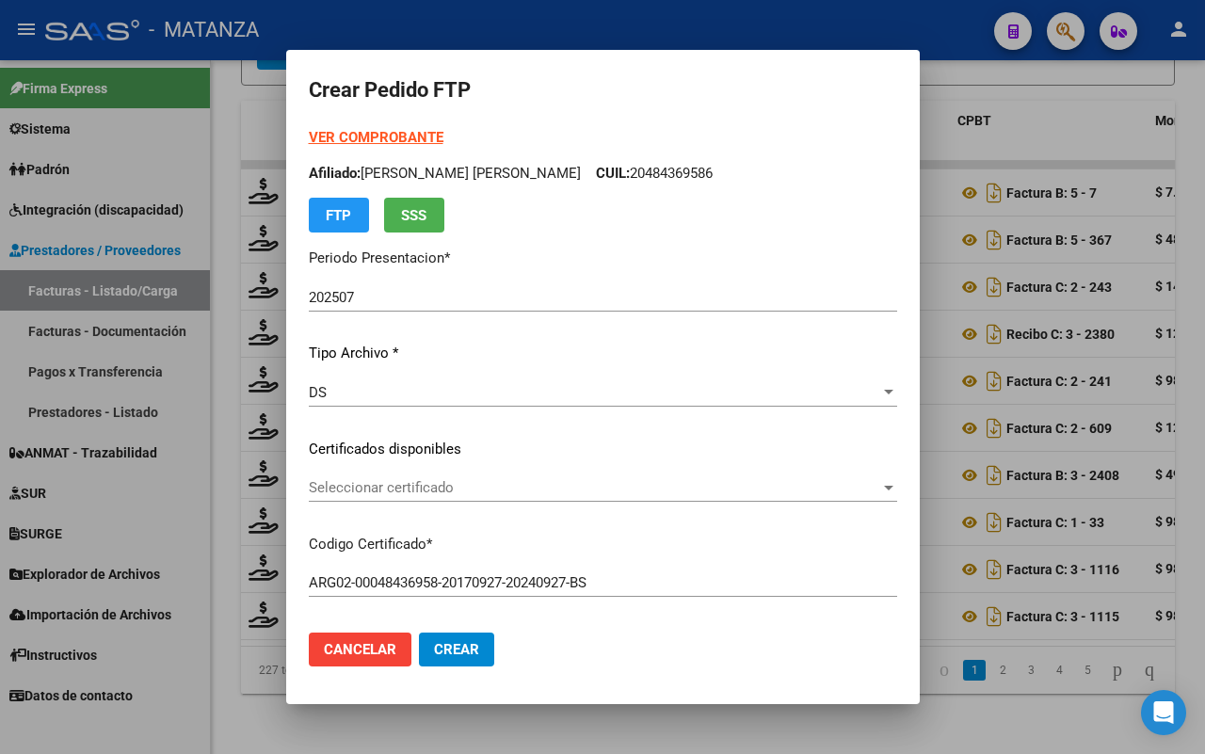
click at [500, 485] on span "Seleccionar certificado" at bounding box center [594, 487] width 571 height 17
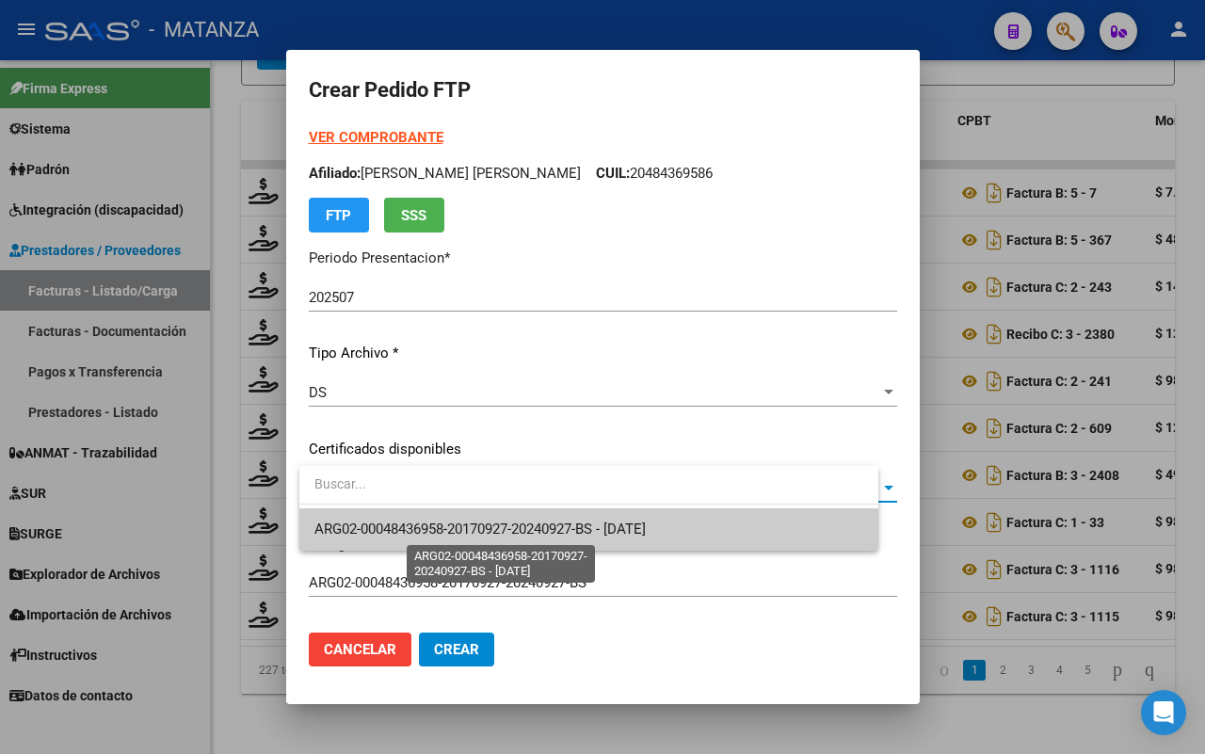
drag, startPoint x: 489, startPoint y: 520, endPoint x: 602, endPoint y: 496, distance: 115.6
click at [490, 520] on span "ARG02-00048436958-20170927-20240927-BS - [DATE]" at bounding box center [479, 528] width 331 height 17
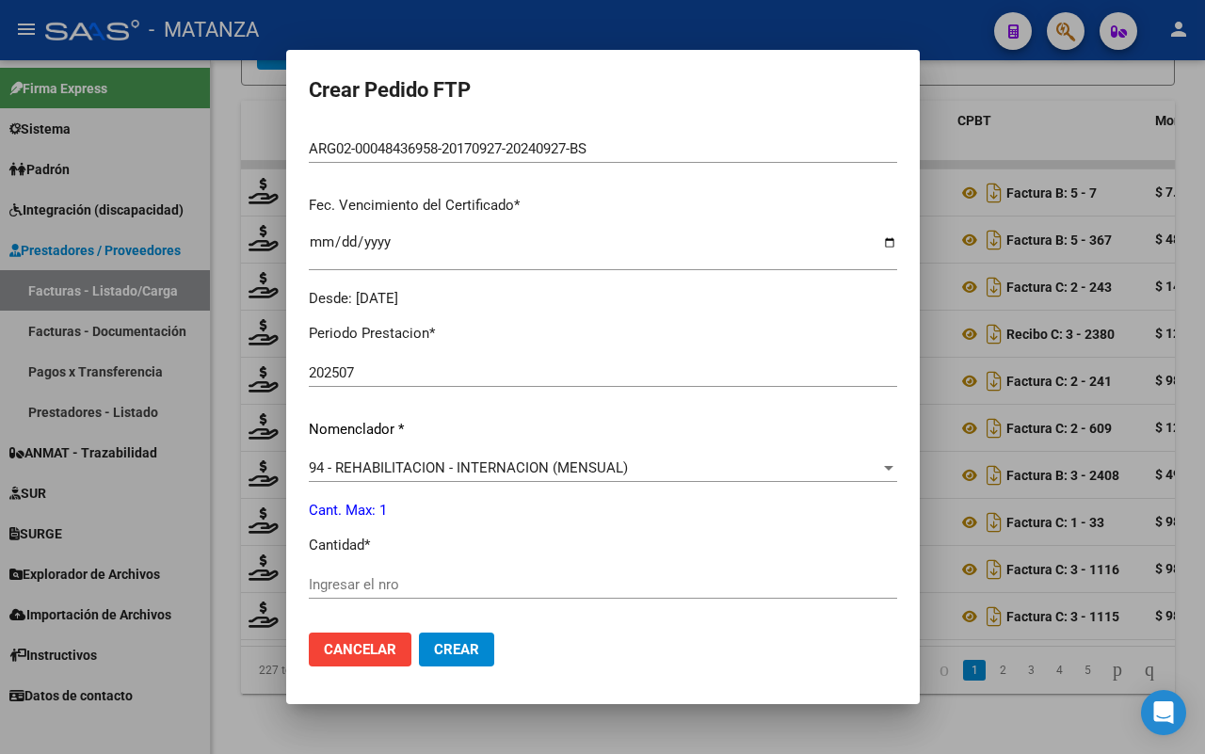
scroll to position [588, 0]
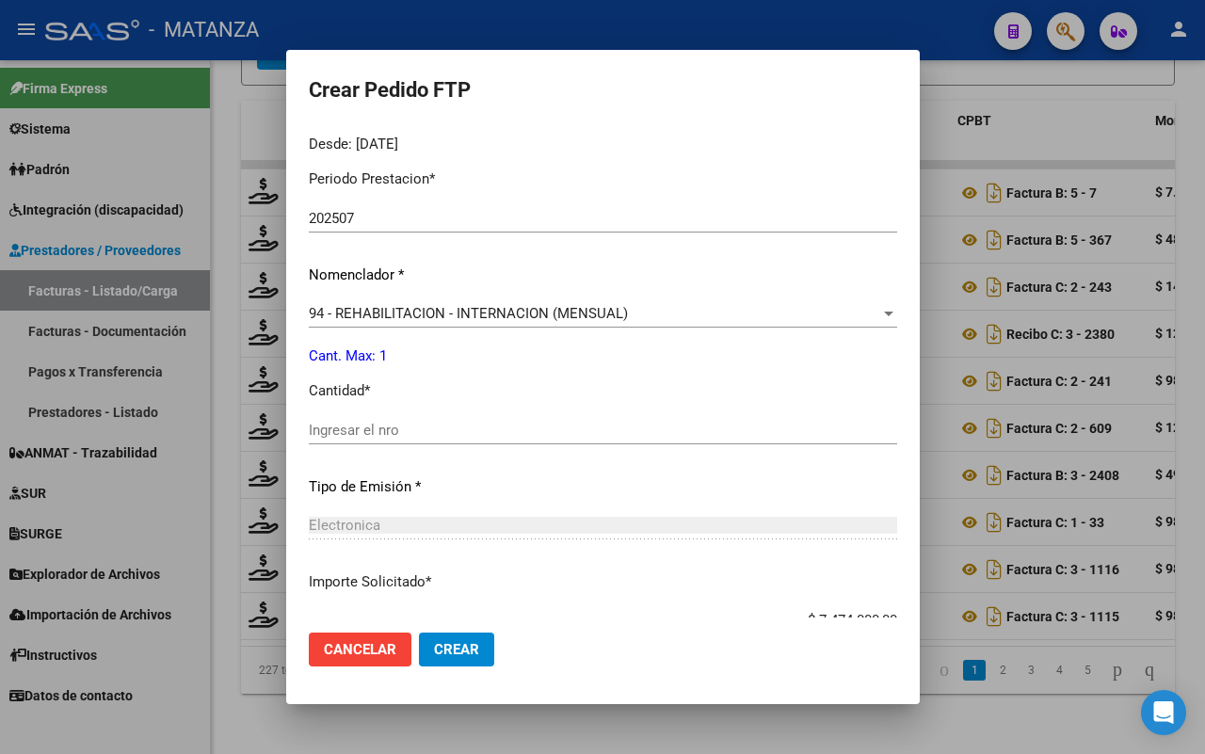
click at [450, 422] on input "Ingresar el nro" at bounding box center [603, 430] width 588 height 17
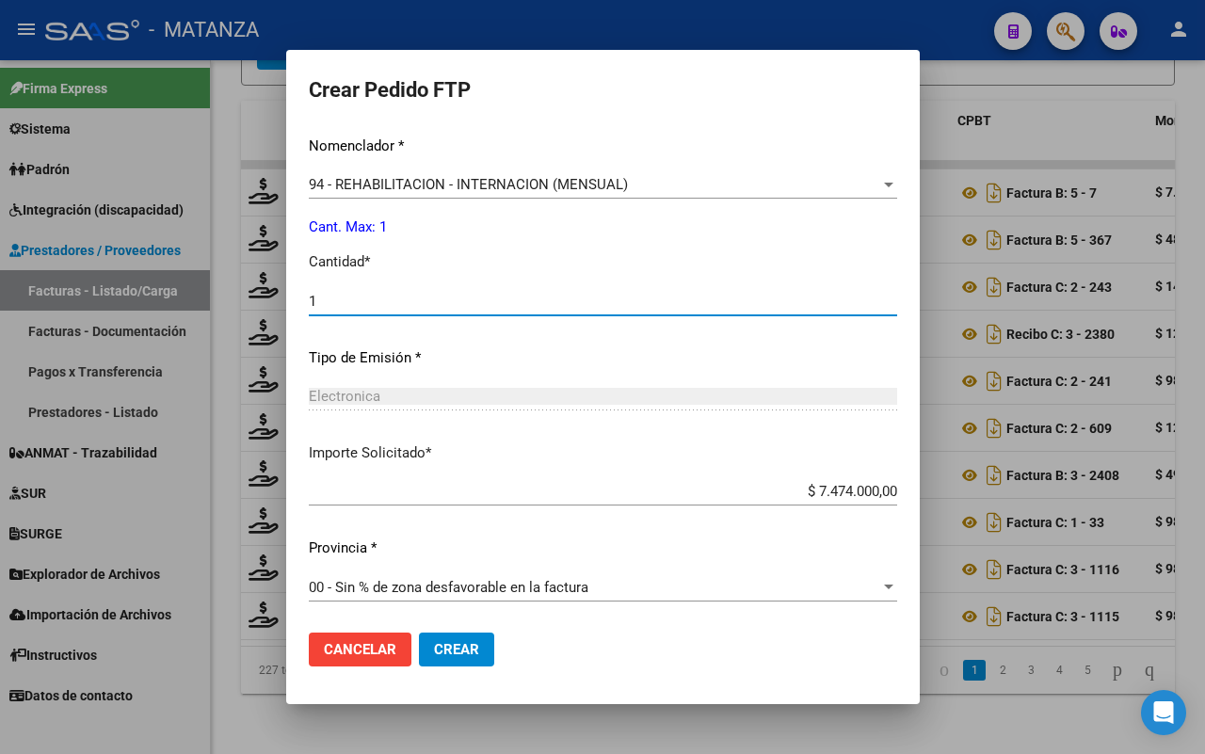
type input "1"
click at [471, 641] on span "Crear" at bounding box center [456, 649] width 45 height 17
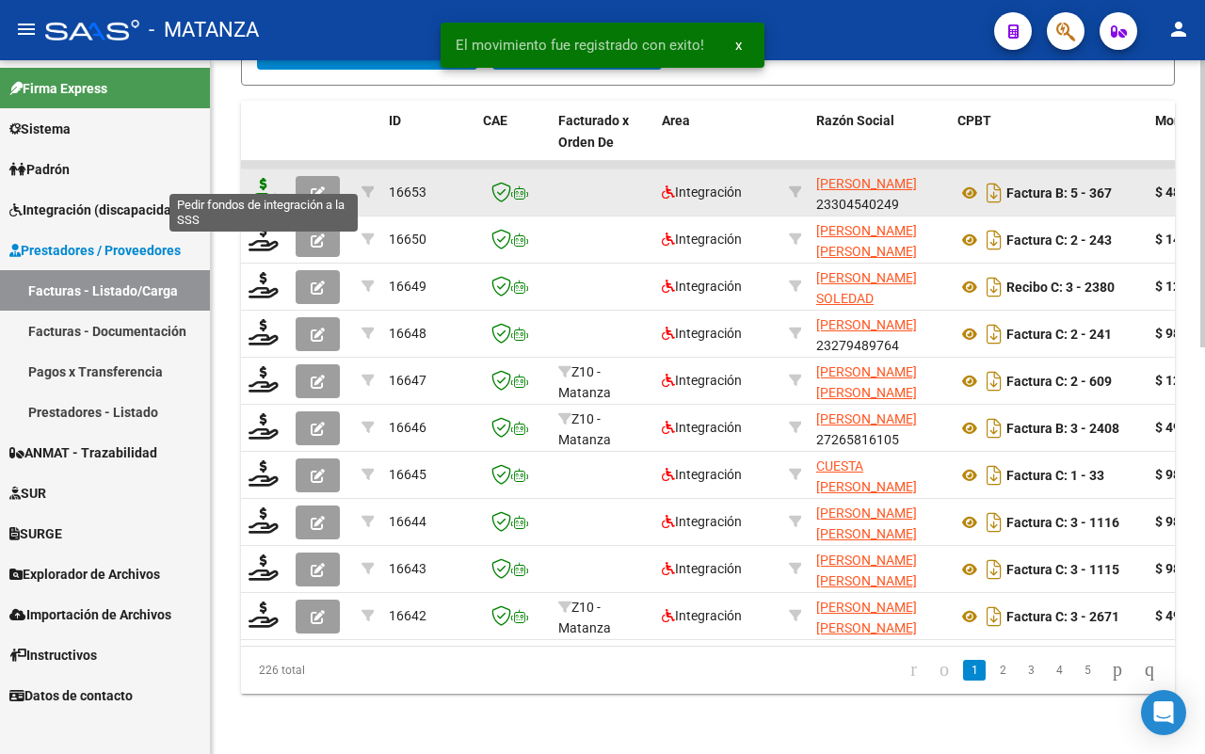
click at [261, 178] on icon at bounding box center [263, 191] width 30 height 26
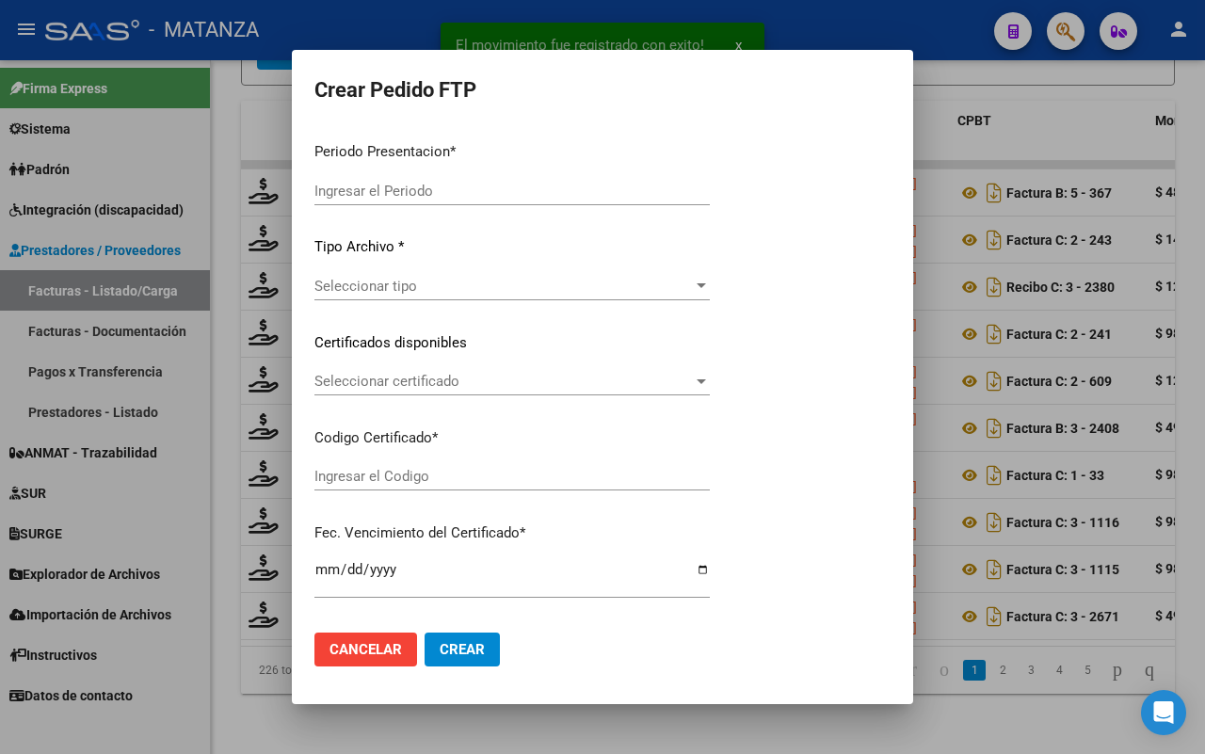
type input "202507"
type input "$ 489.146,94"
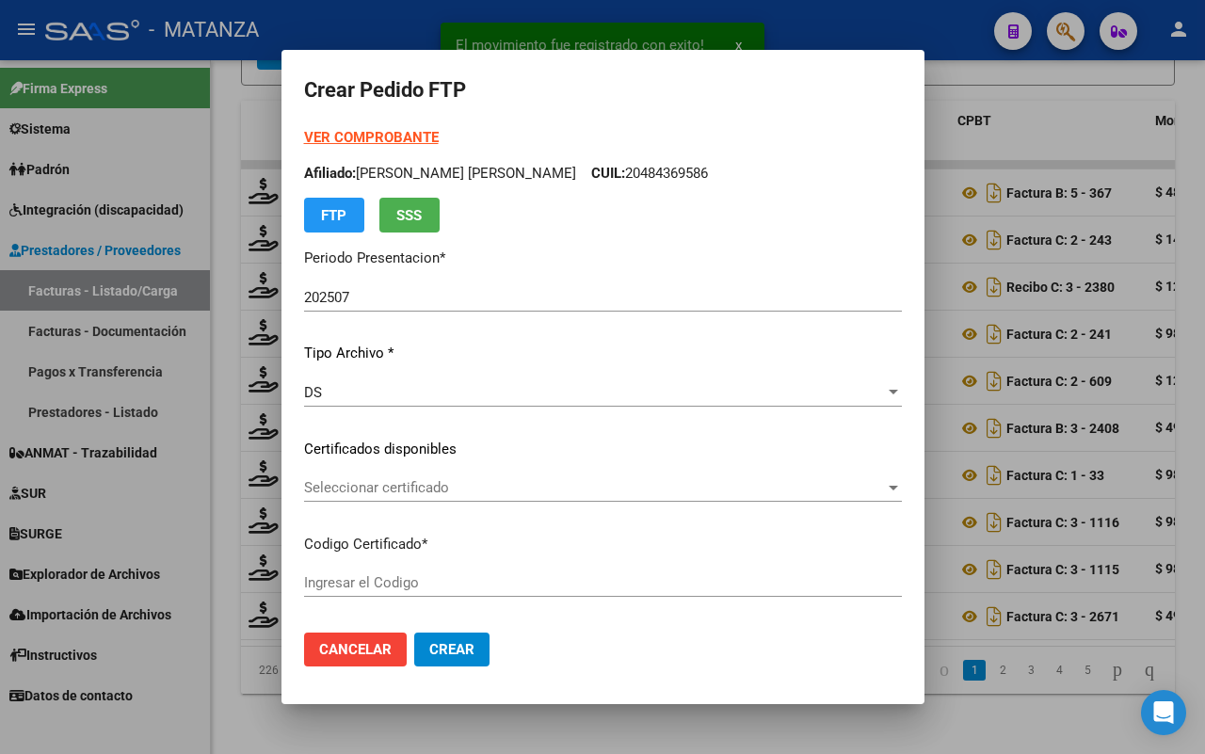
type input "ARG0200055181528-20211104-20261104-BS"
type input "[DATE]"
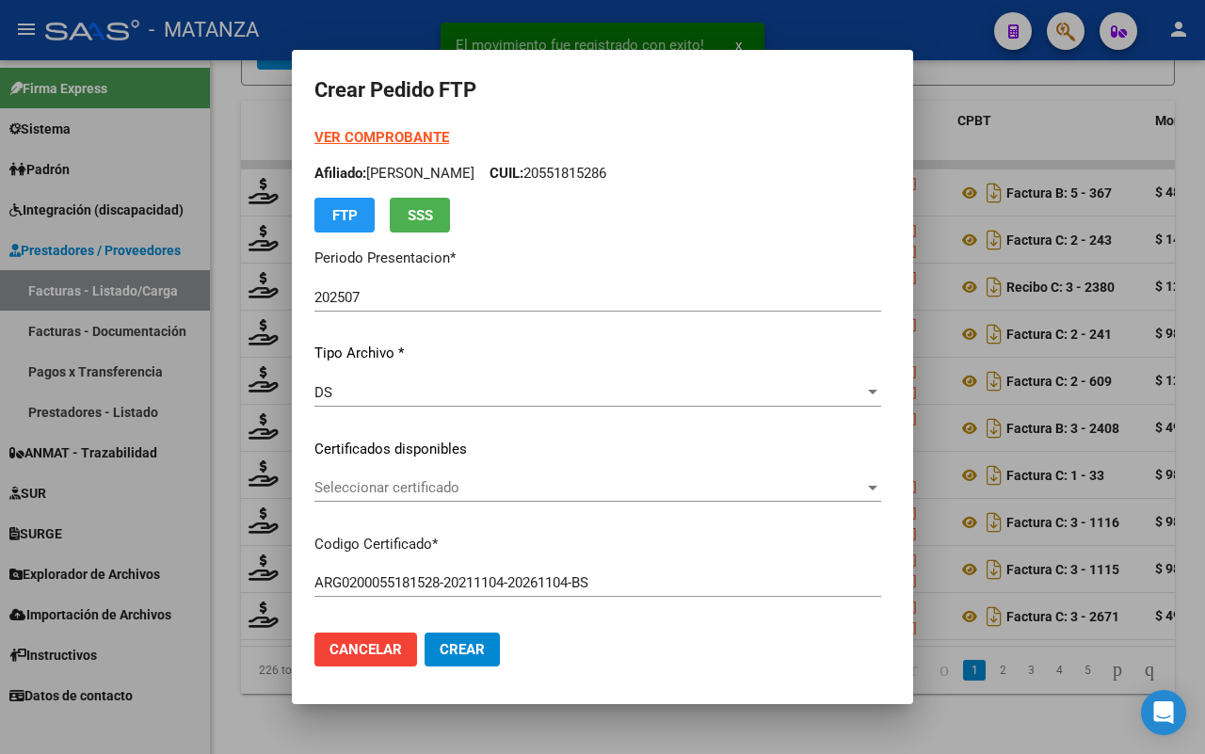
click at [523, 481] on span "Seleccionar certificado" at bounding box center [589, 487] width 550 height 17
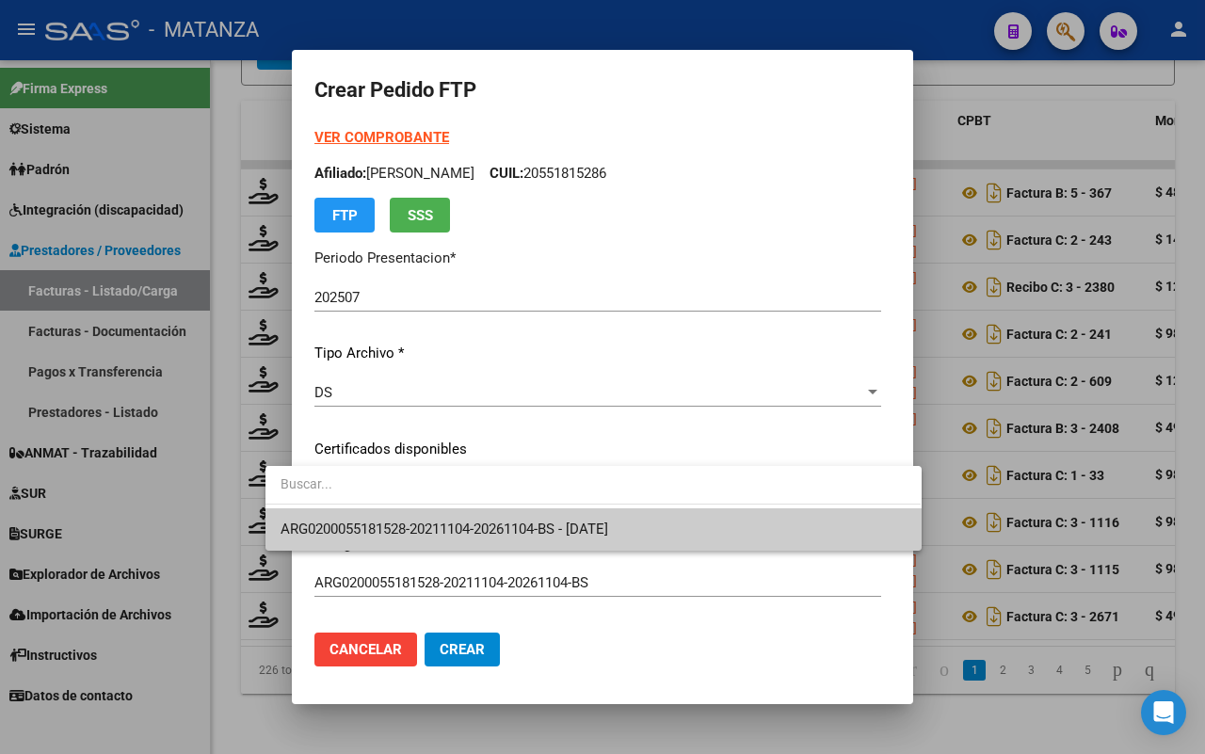
click at [519, 523] on span "ARG0200055181528-20211104-20261104-BS - [DATE]" at bounding box center [444, 528] width 328 height 17
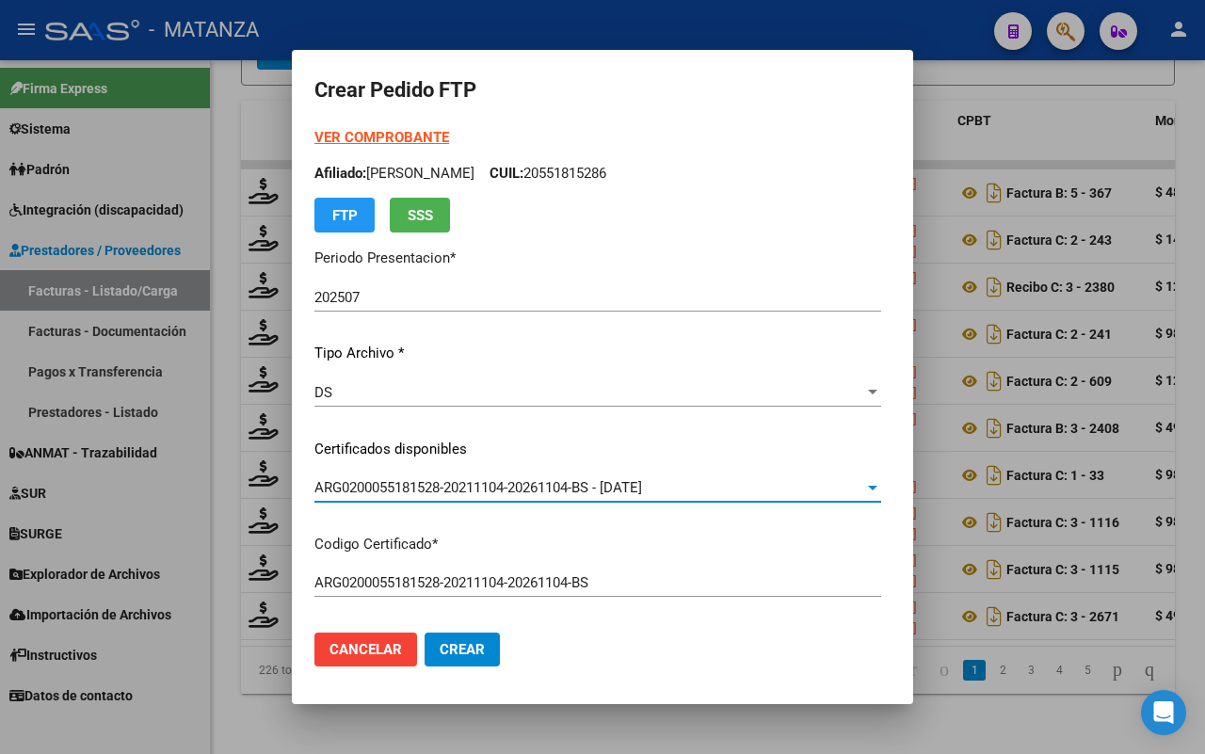
click at [331, 134] on strong "VER COMPROBANTE" at bounding box center [381, 137] width 135 height 17
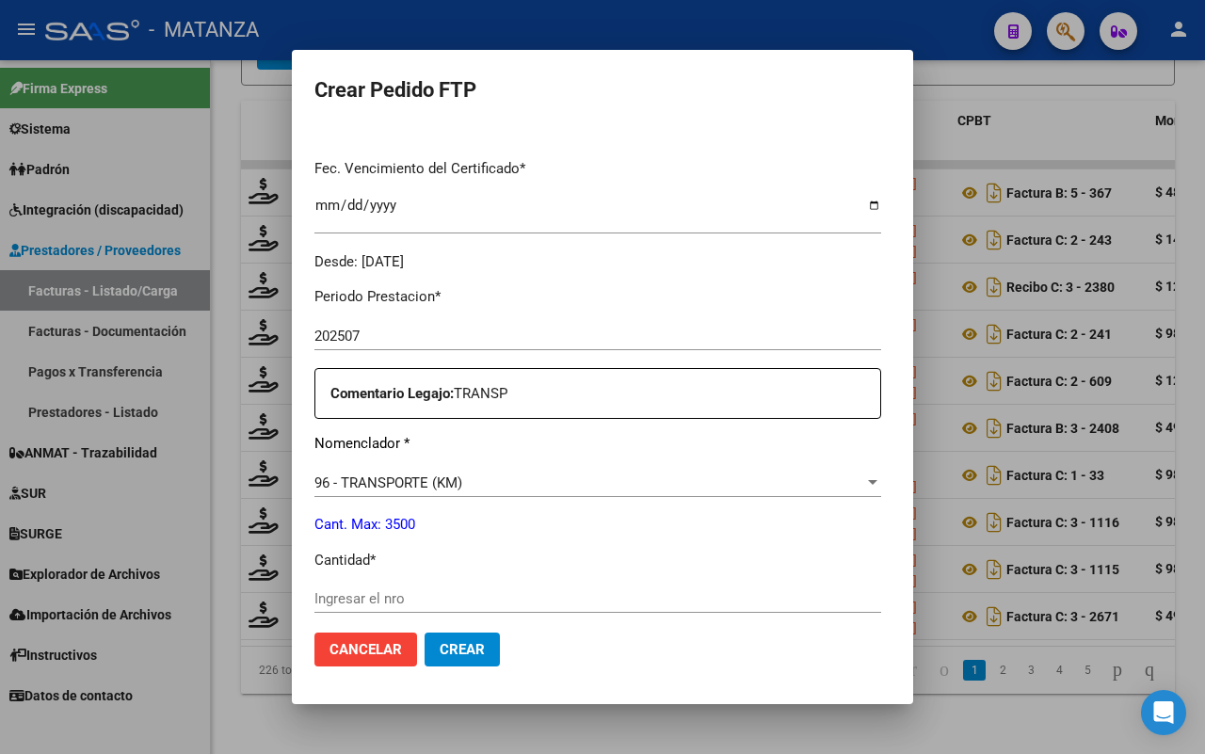
scroll to position [588, 0]
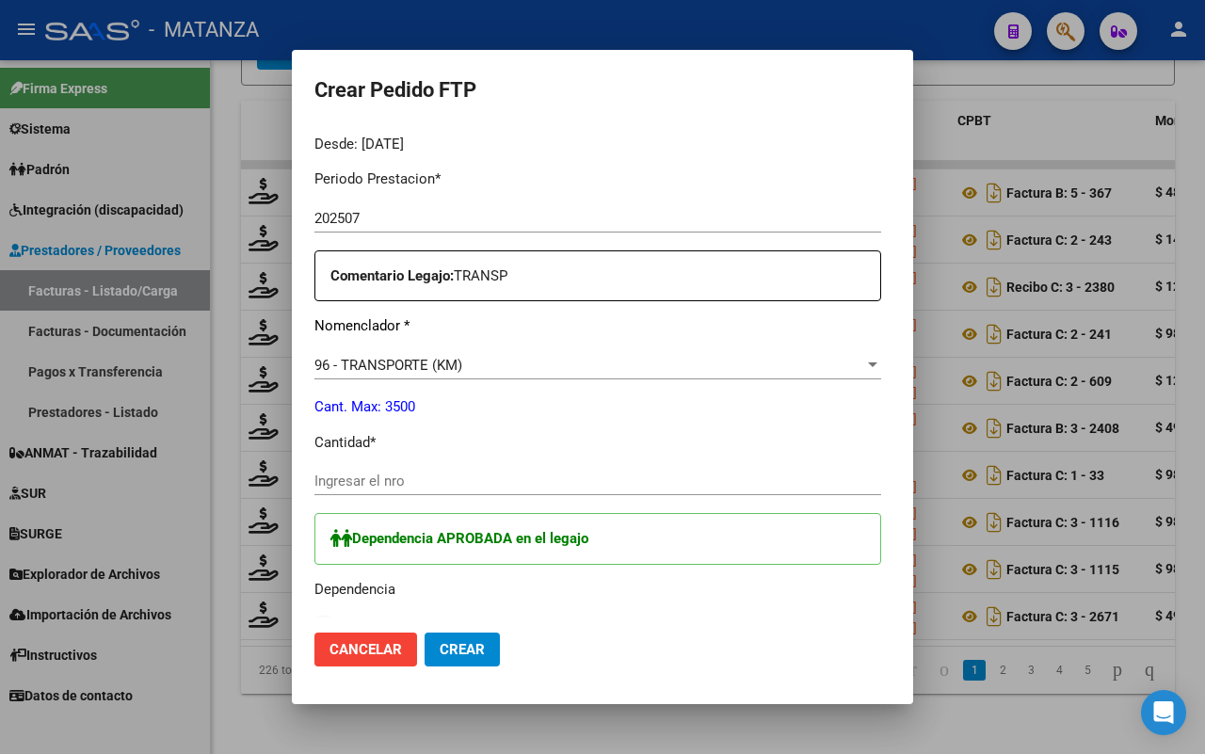
click at [349, 480] on input "Ingresar el nro" at bounding box center [597, 480] width 567 height 17
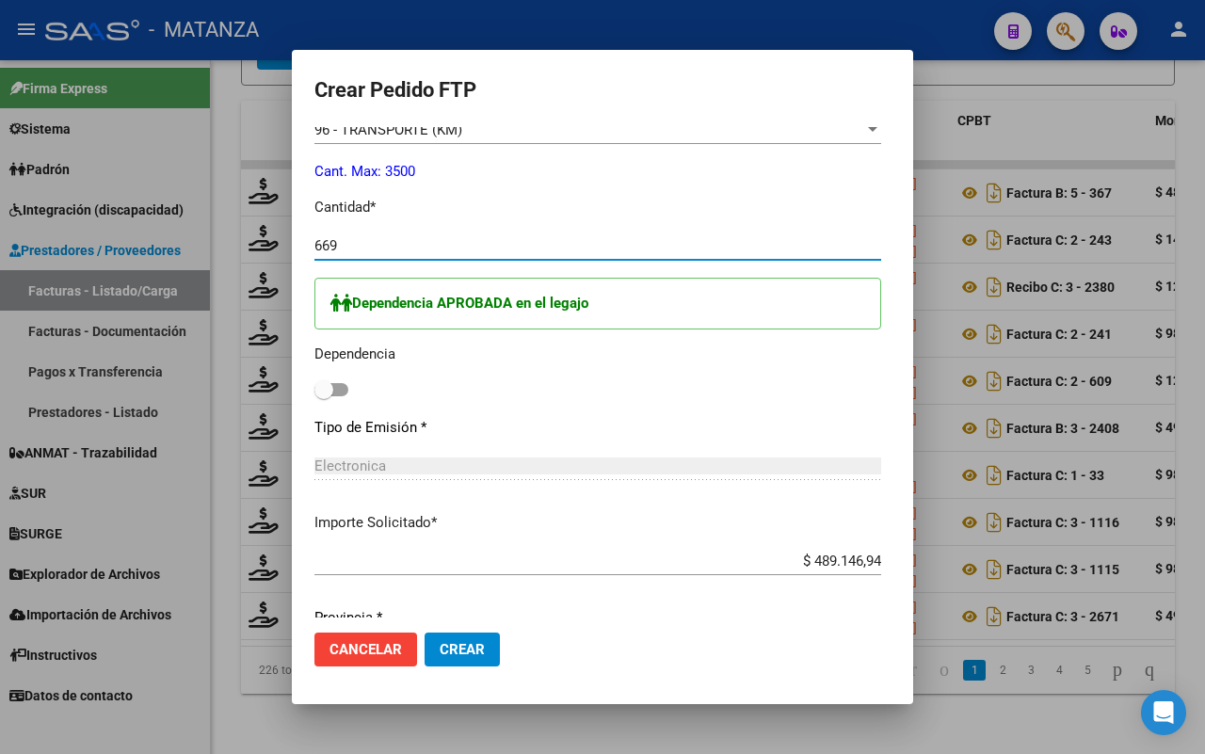
type input "669"
click at [314, 383] on label at bounding box center [331, 389] width 34 height 23
click at [323, 396] on input "checkbox" at bounding box center [323, 396] width 1 height 1
checkbox input "true"
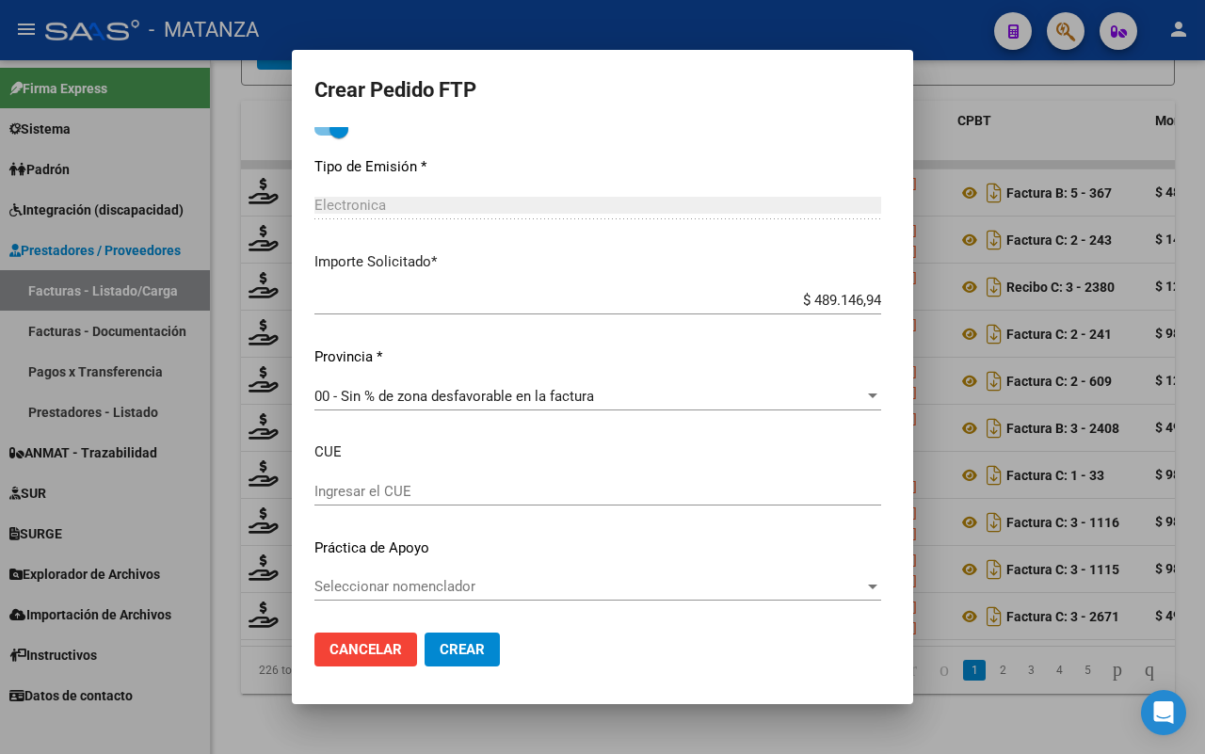
click at [439, 646] on span "Crear" at bounding box center [461, 649] width 45 height 17
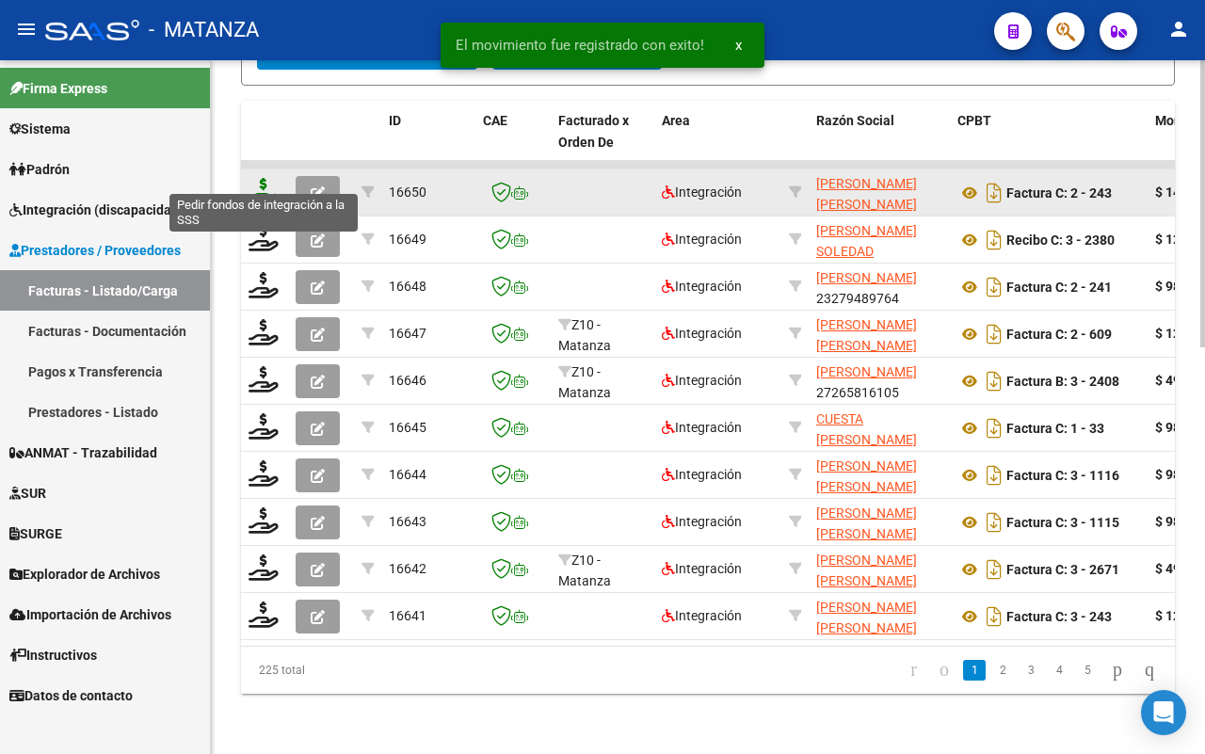
click at [265, 178] on icon at bounding box center [263, 191] width 30 height 26
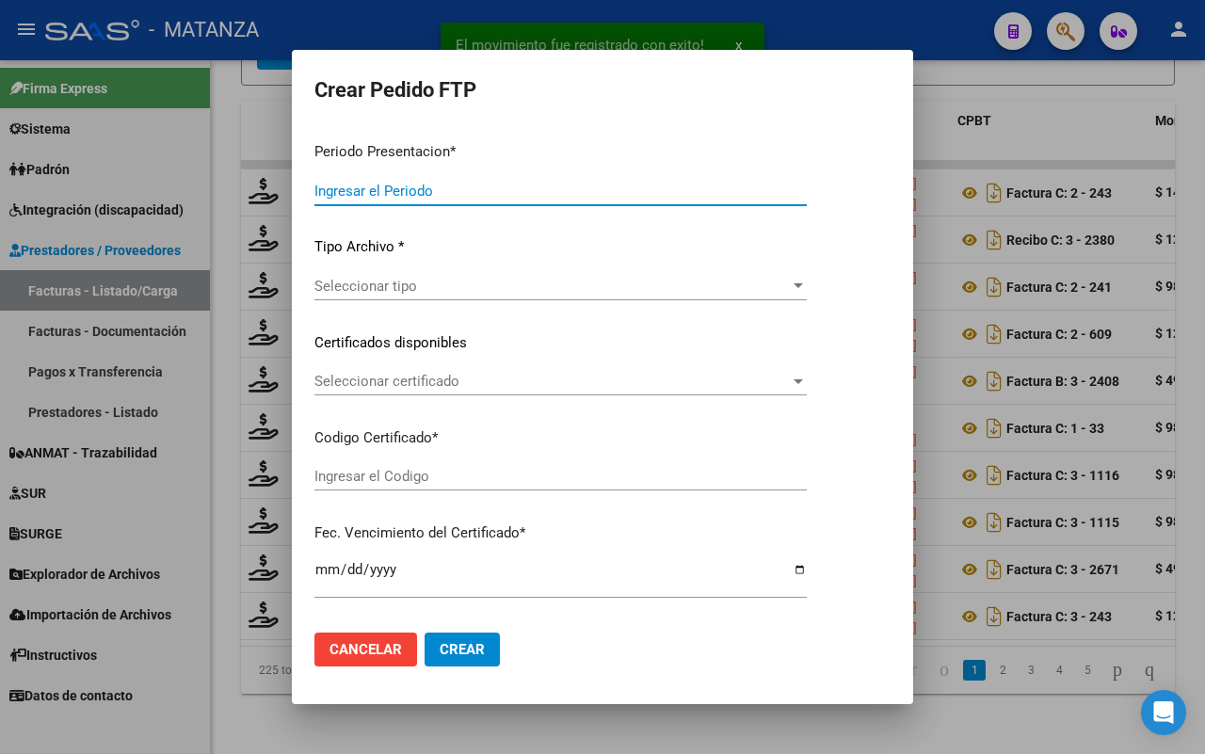
type input "202507"
type input "$ 148.447,32"
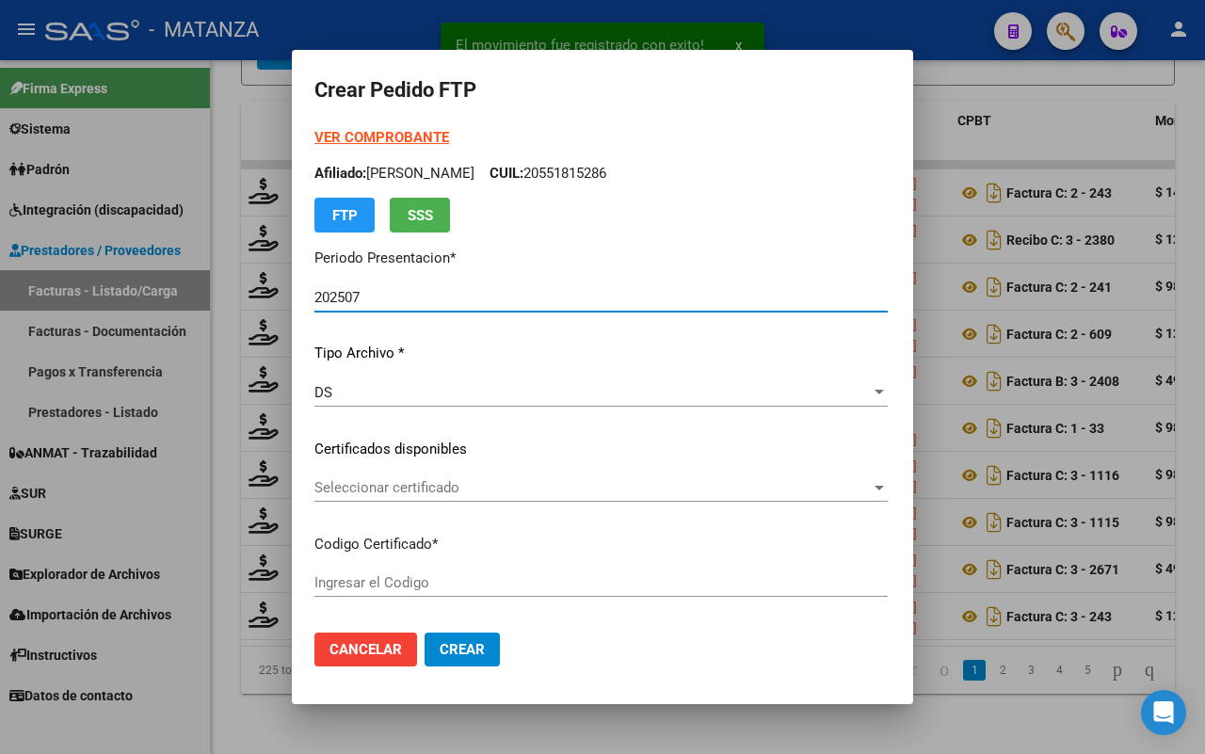
type input "ARG0200045074286-20140515-20240515-BS"
type input "[DATE]"
click at [524, 492] on span "Seleccionar certificado" at bounding box center [543, 487] width 459 height 17
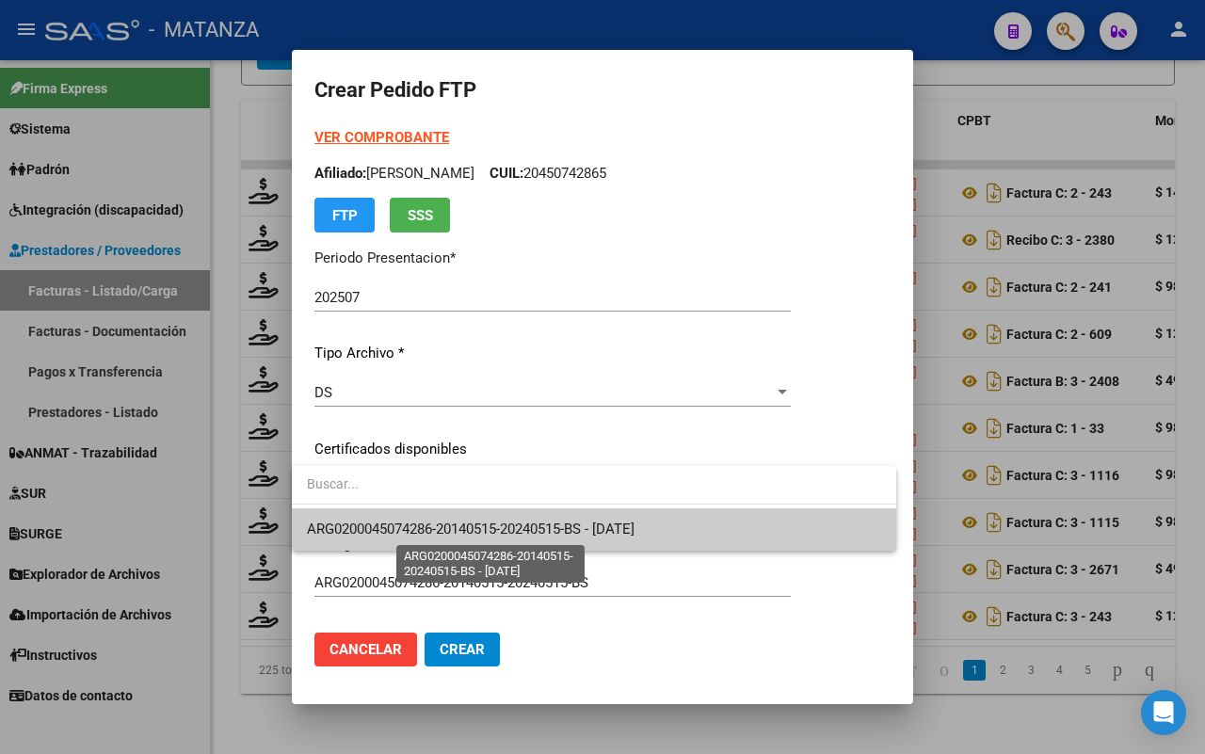
click at [525, 527] on span "ARG0200045074286-20140515-20240515-BS - [DATE]" at bounding box center [471, 528] width 328 height 17
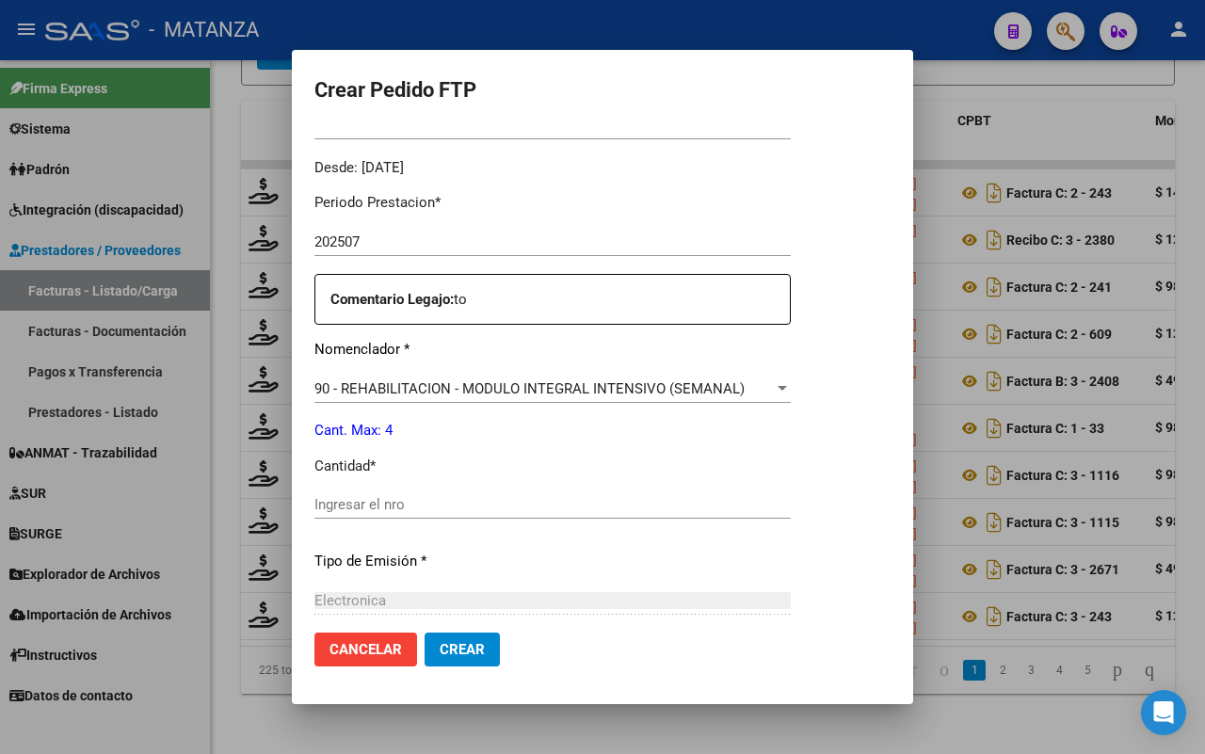
scroll to position [588, 0]
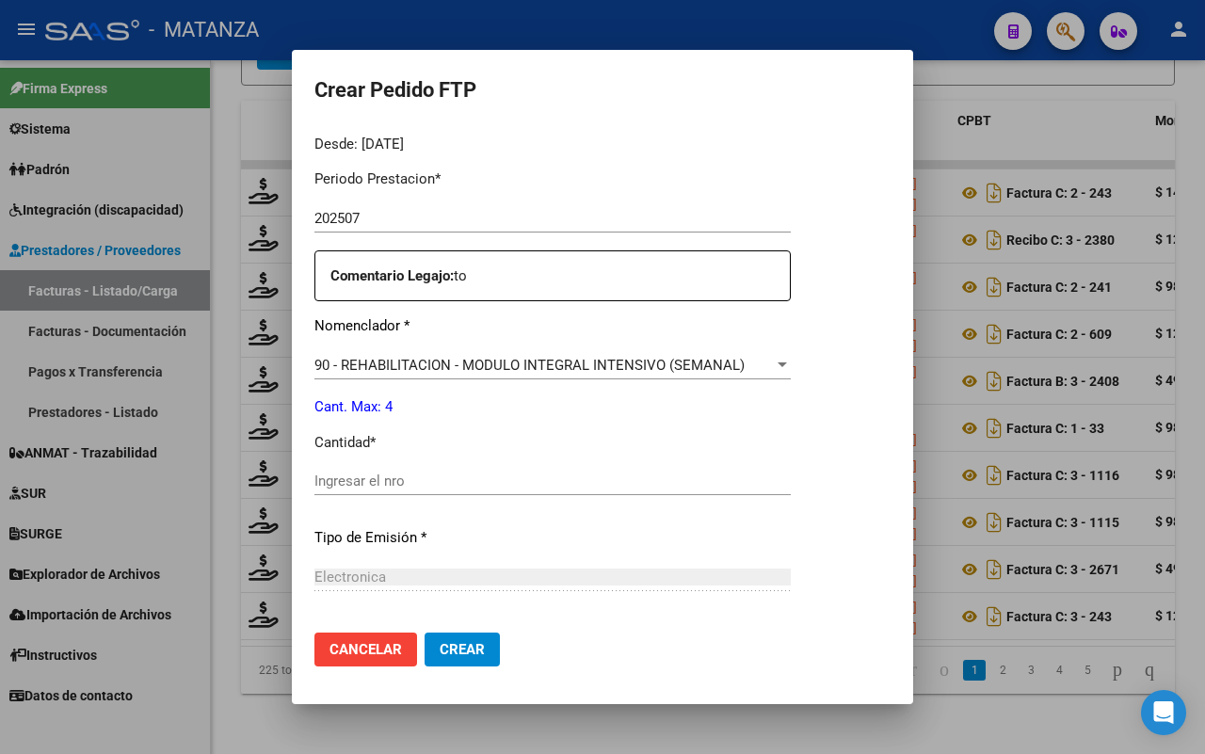
click at [505, 476] on input "Ingresar el nro" at bounding box center [552, 480] width 476 height 17
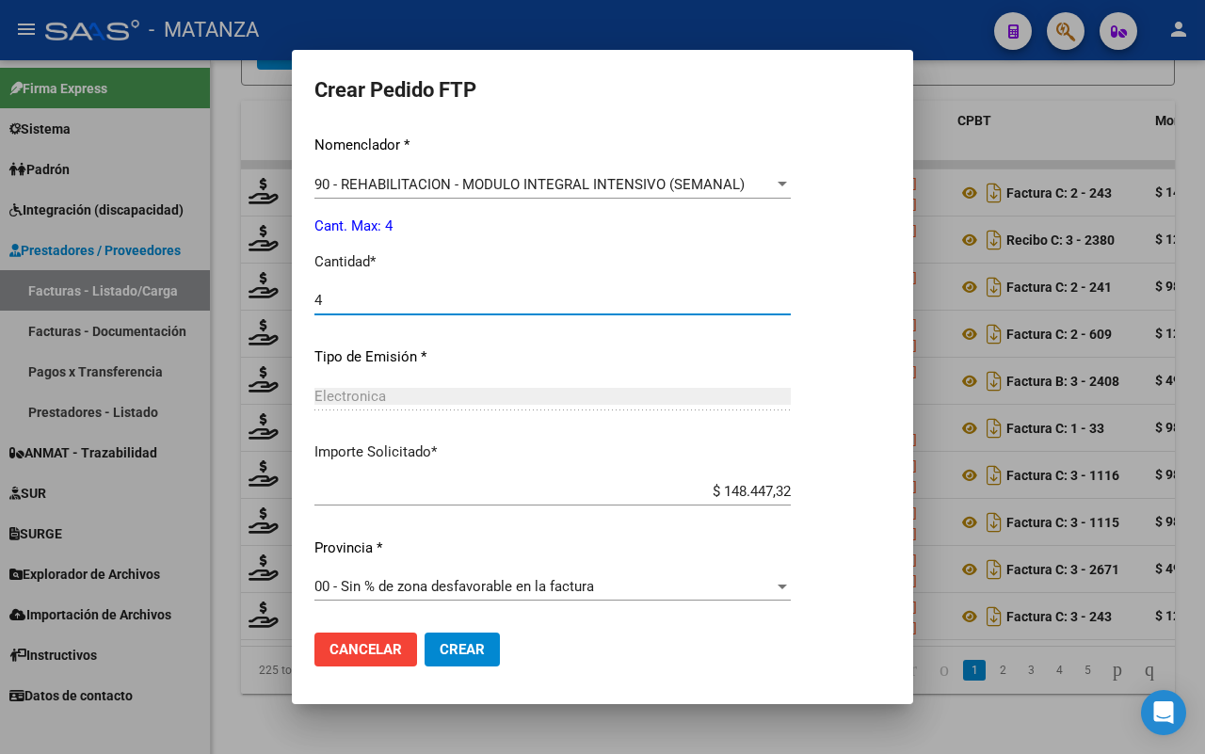
type input "4"
click at [443, 641] on span "Crear" at bounding box center [461, 649] width 45 height 17
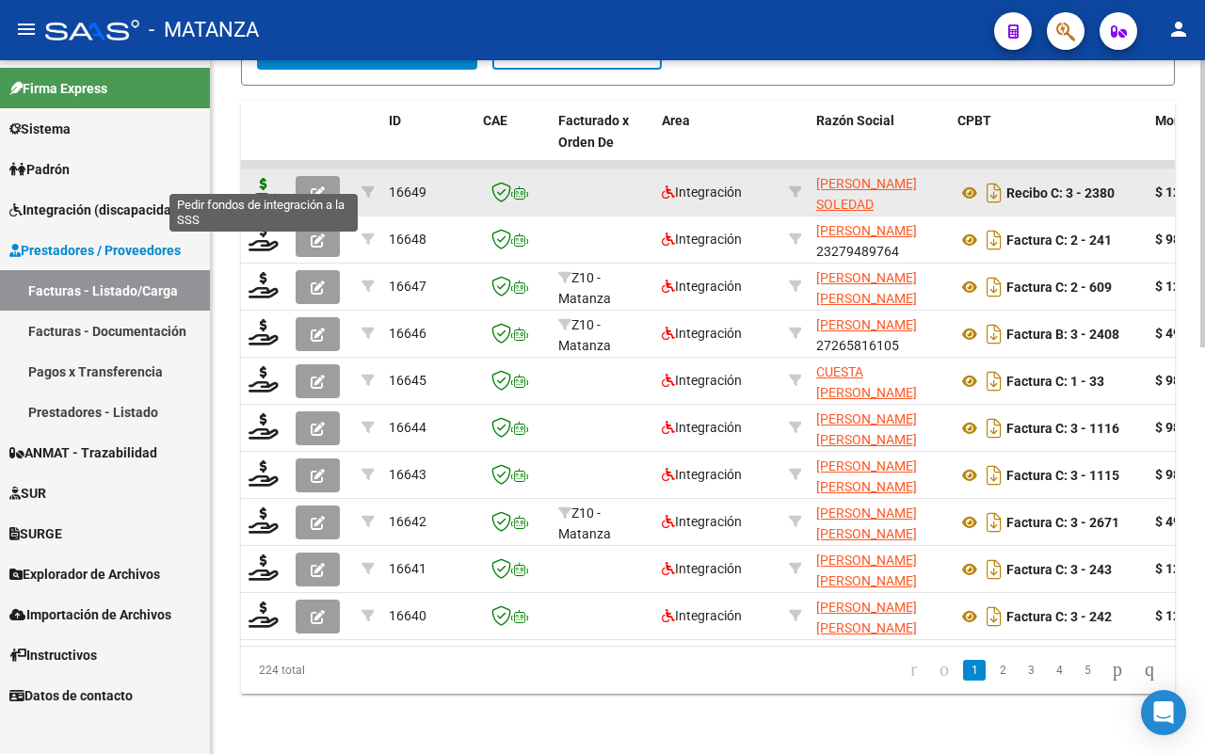
click at [261, 178] on icon at bounding box center [263, 191] width 30 height 26
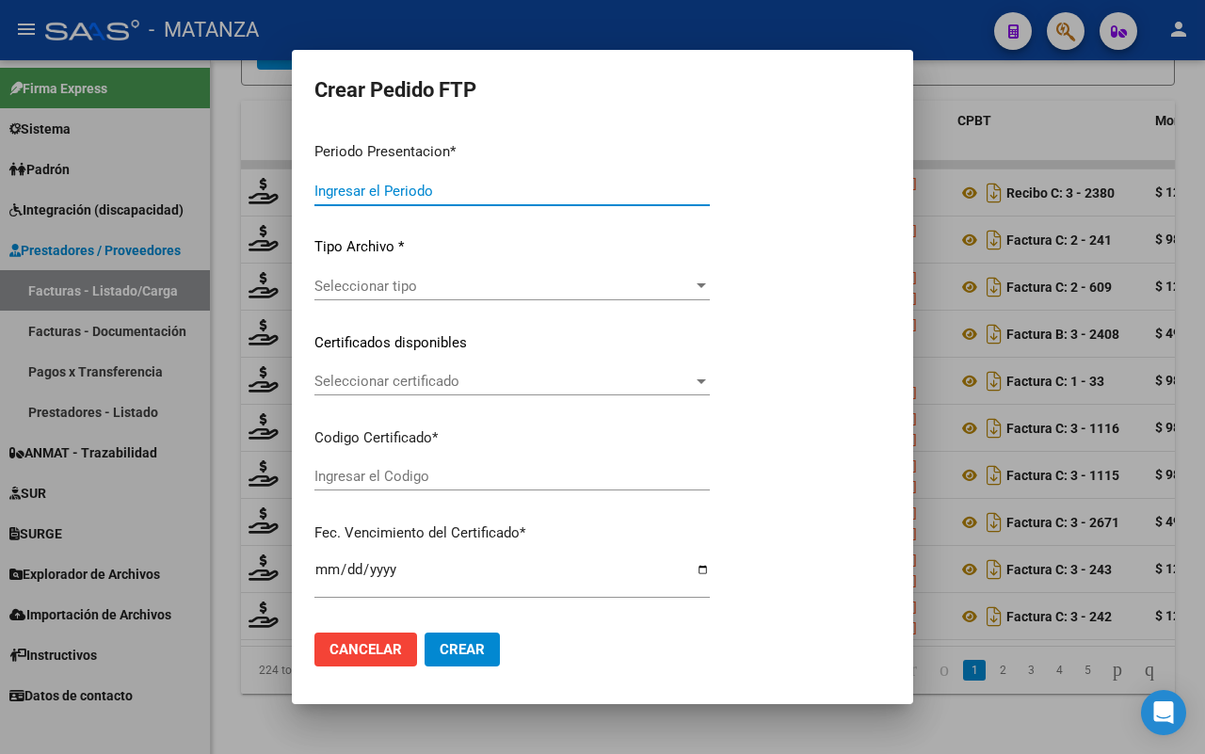
type input "202507"
type input "$ 123.706,10"
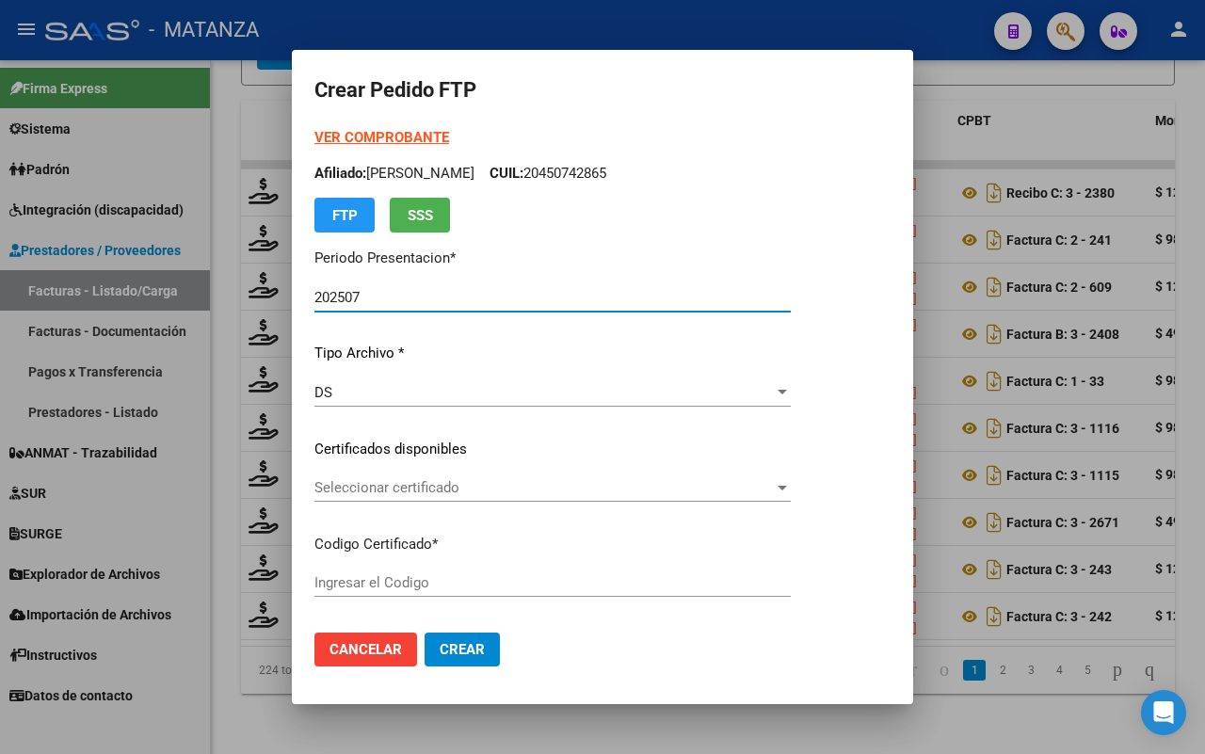
type input "ARG020003638247920190404-20290404-BS"
type input "[DATE]"
click at [582, 487] on span "Seleccionar certificado" at bounding box center [577, 487] width 527 height 17
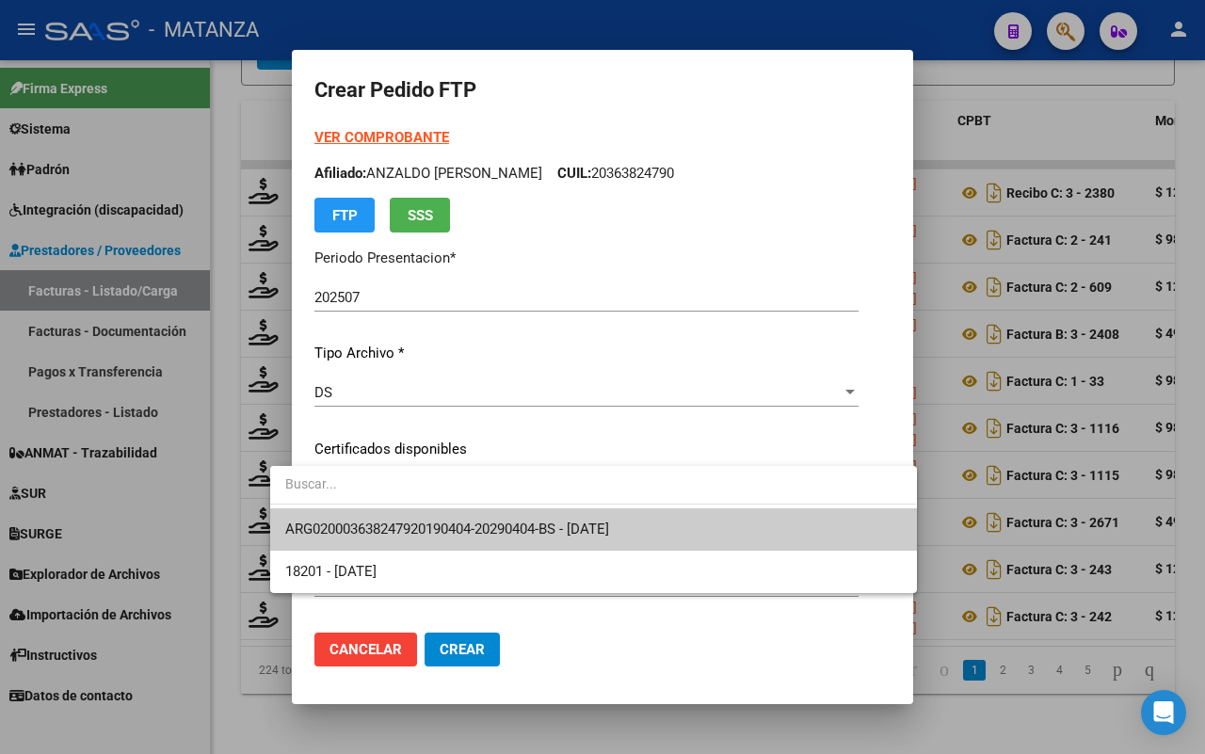
click at [580, 537] on span "ARG020003638247920190404-20290404-BS - [DATE]" at bounding box center [592, 529] width 615 height 42
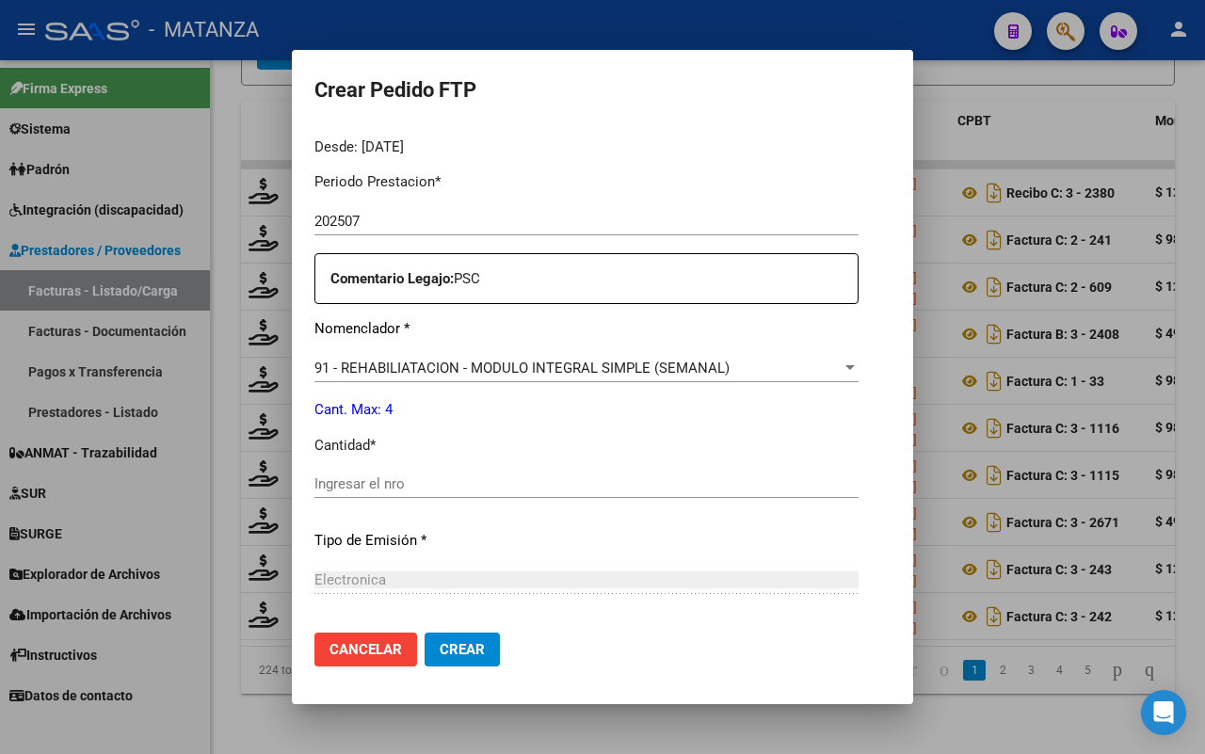
scroll to position [588, 0]
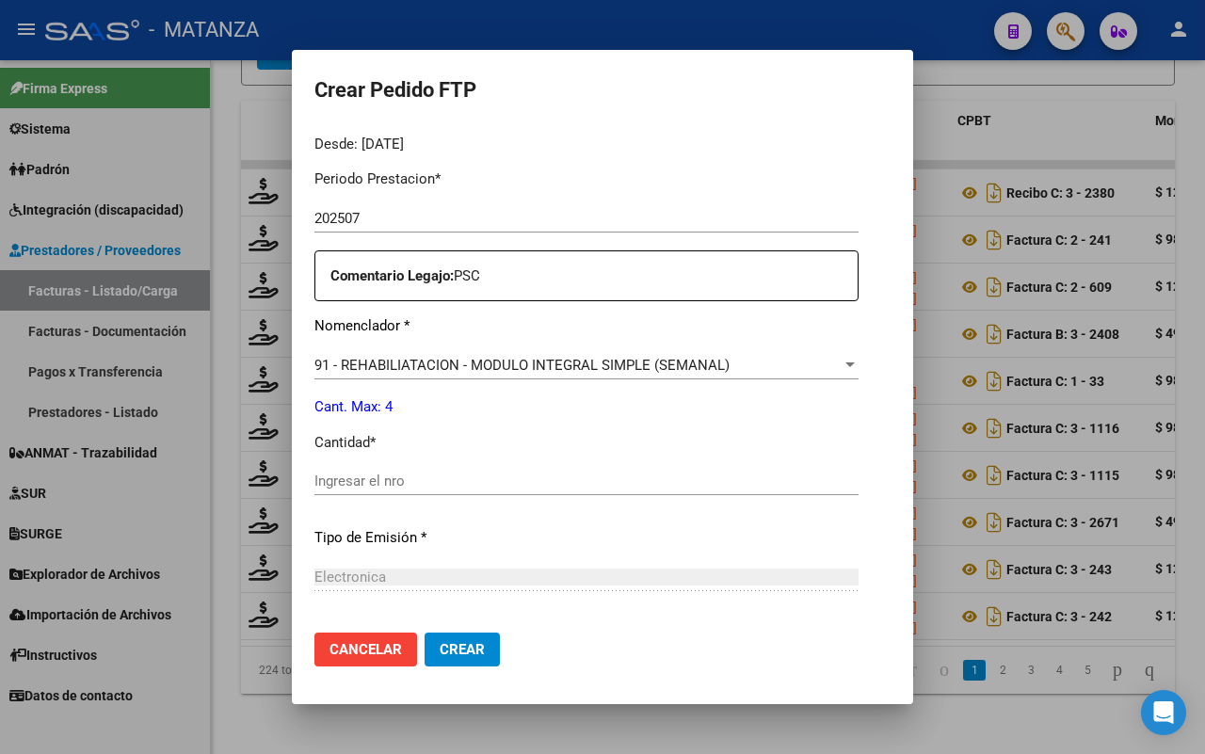
click at [405, 468] on div "Ingresar el nro" at bounding box center [586, 481] width 544 height 28
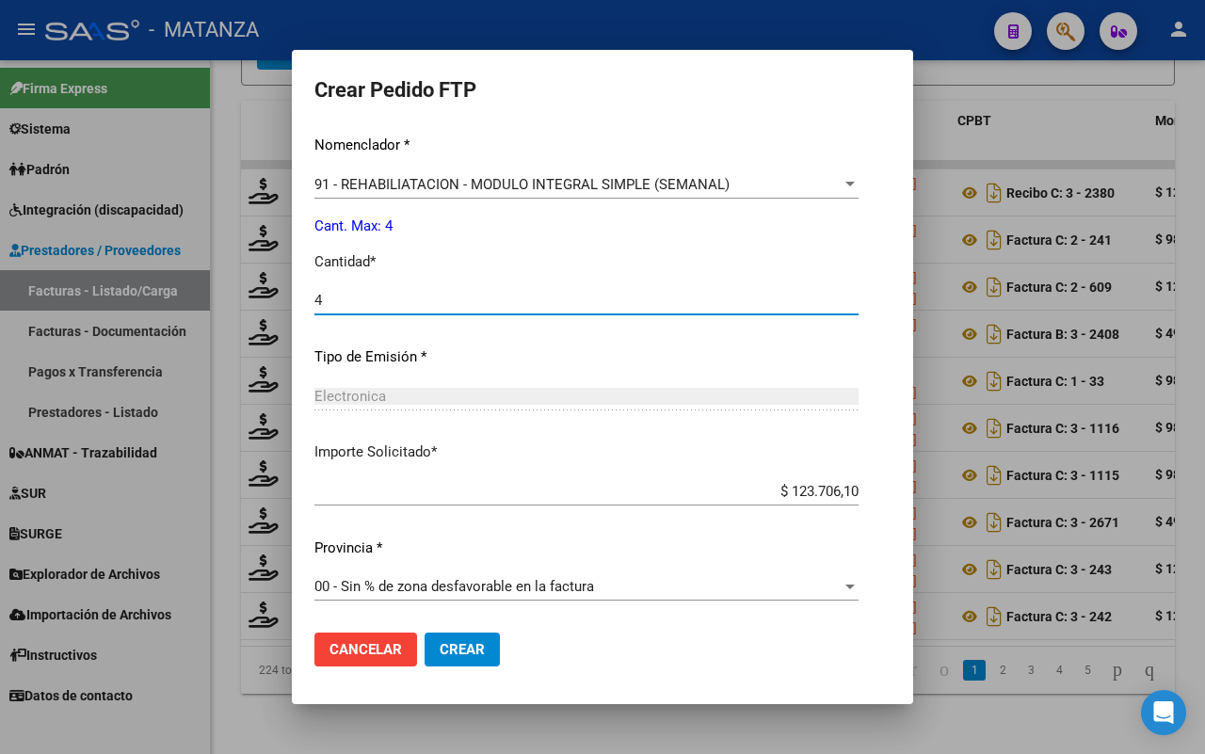
type input "4"
click at [453, 647] on span "Crear" at bounding box center [461, 649] width 45 height 17
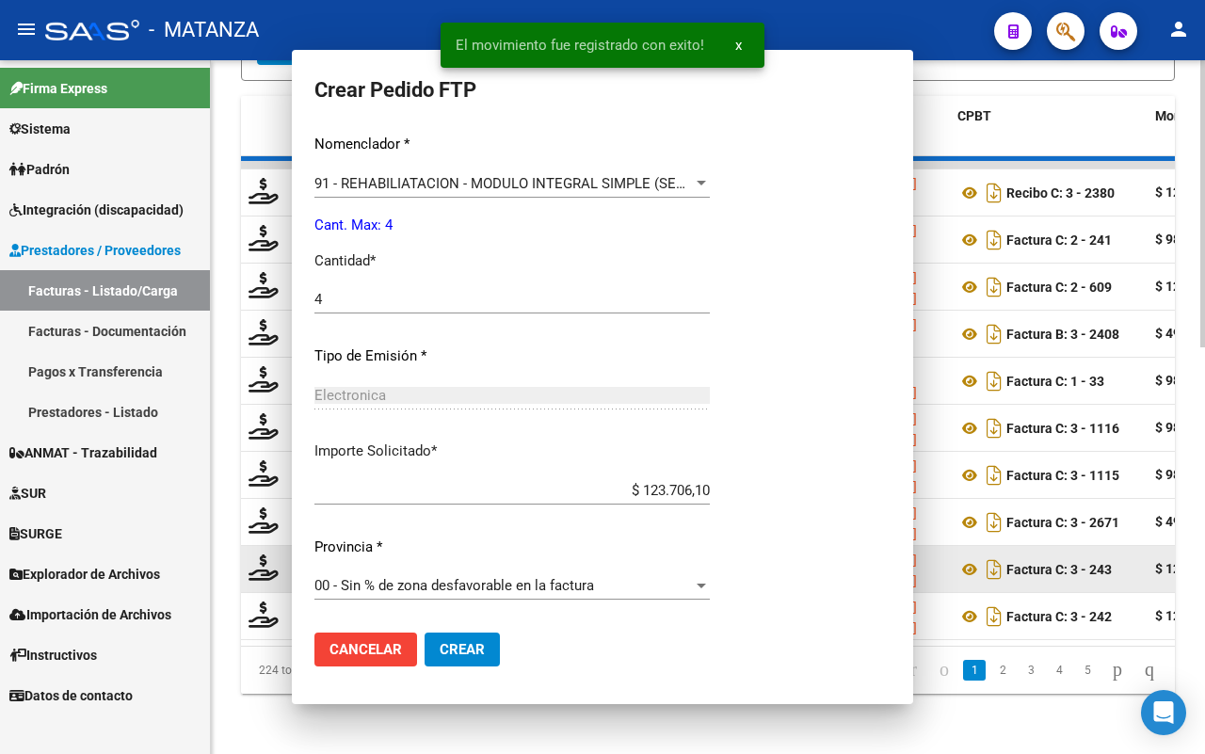
scroll to position [663, 0]
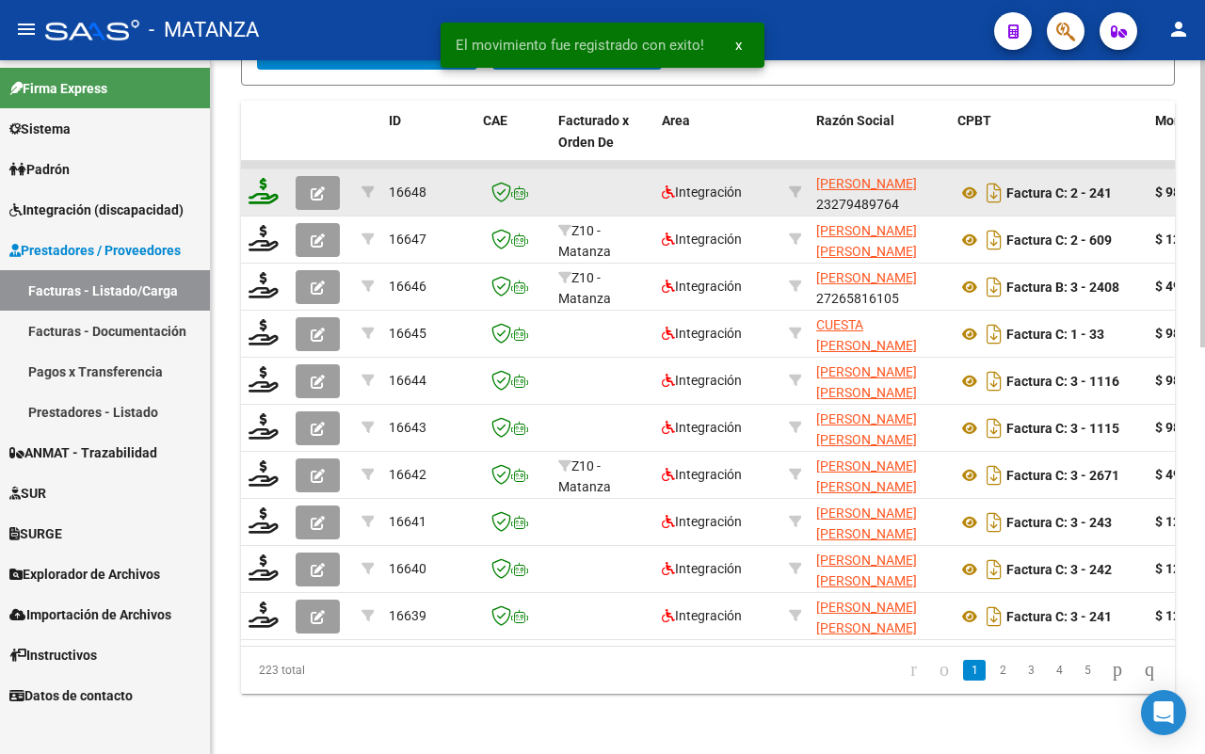
click at [265, 178] on icon at bounding box center [263, 191] width 30 height 26
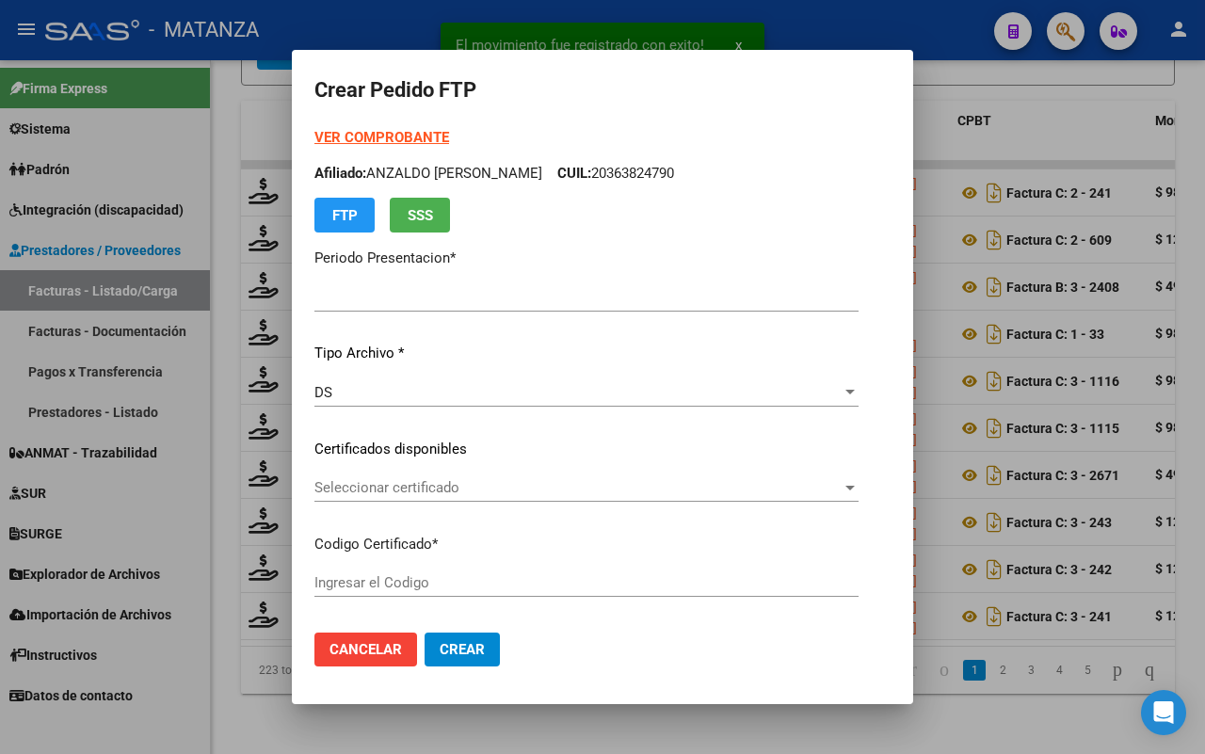
type input "202507"
type input "$ 98.964,88"
type input "ARG01-00024543620-20221110-20321110-BS"
type input "[DATE]"
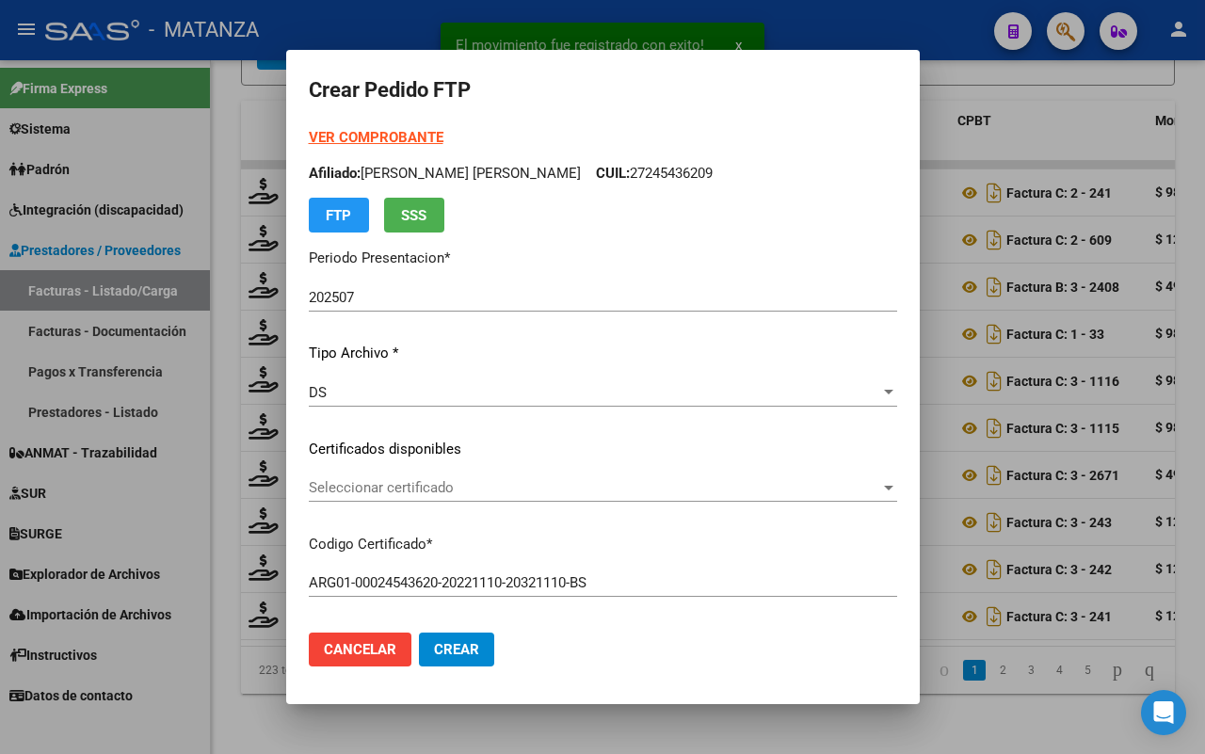
click at [483, 487] on span "Seleccionar certificado" at bounding box center [594, 487] width 571 height 17
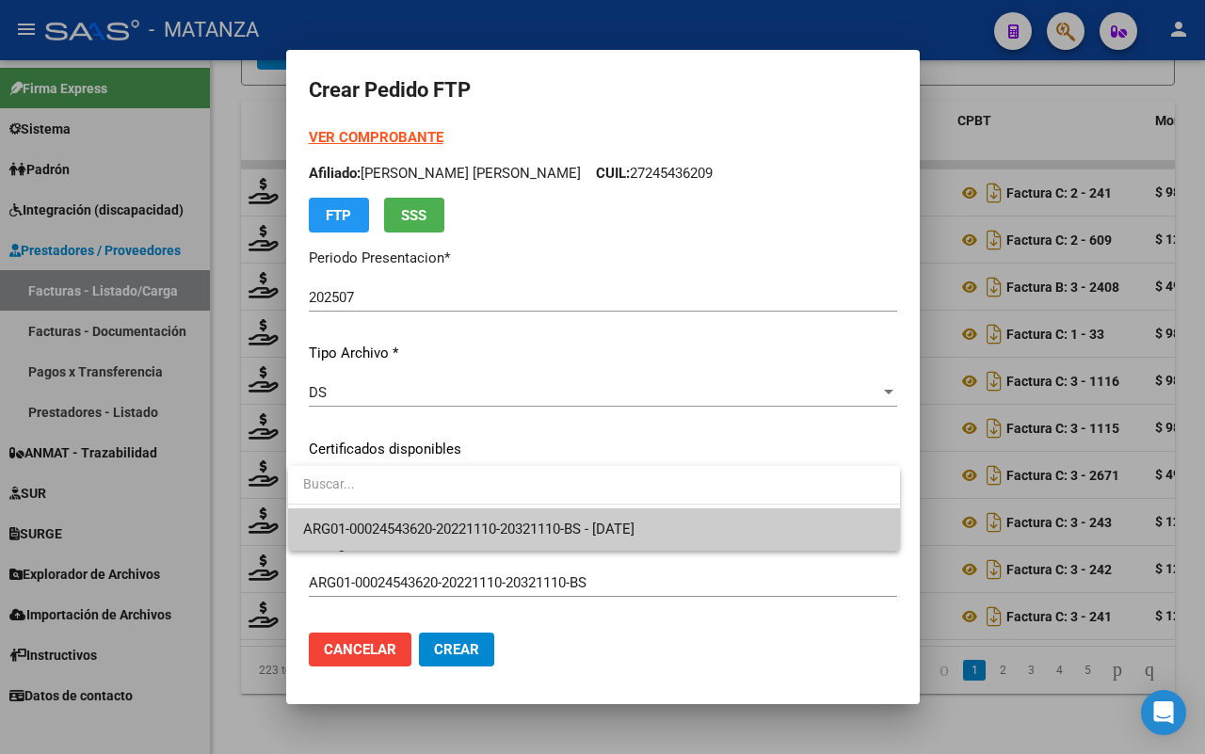
click at [482, 522] on span "ARG01-00024543620-20221110-20321110-BS - [DATE]" at bounding box center [468, 528] width 331 height 17
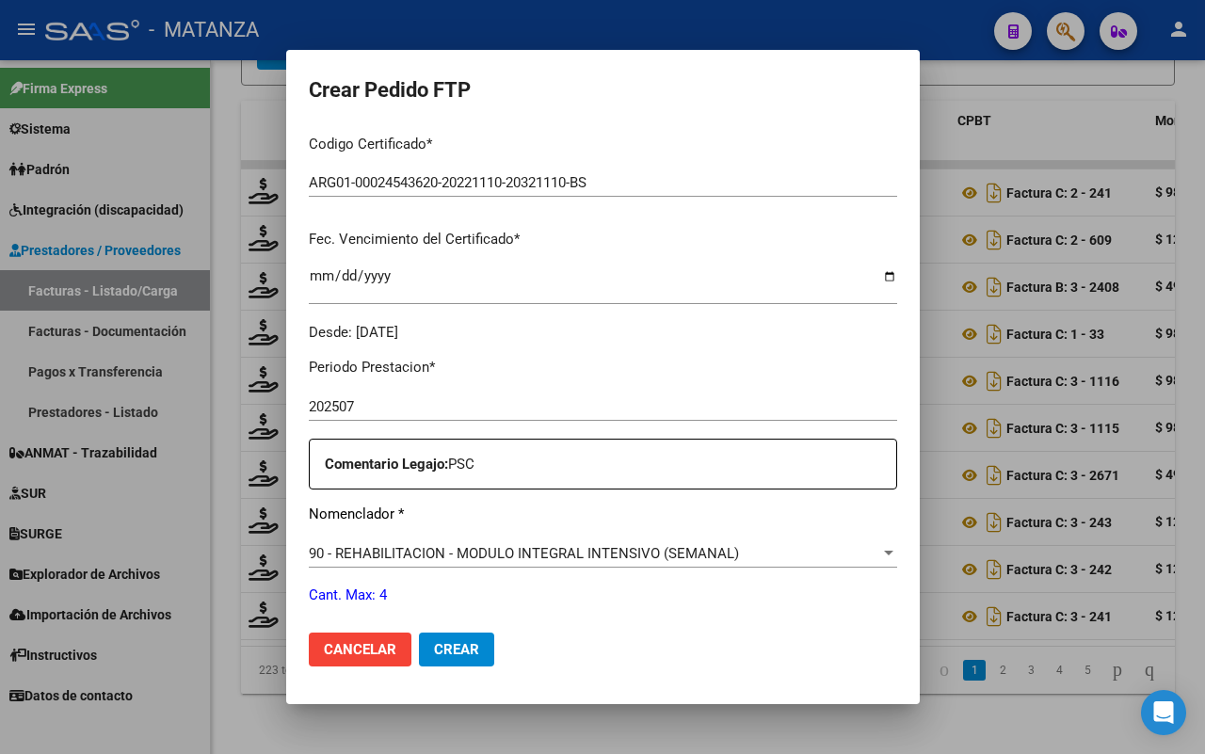
scroll to position [471, 0]
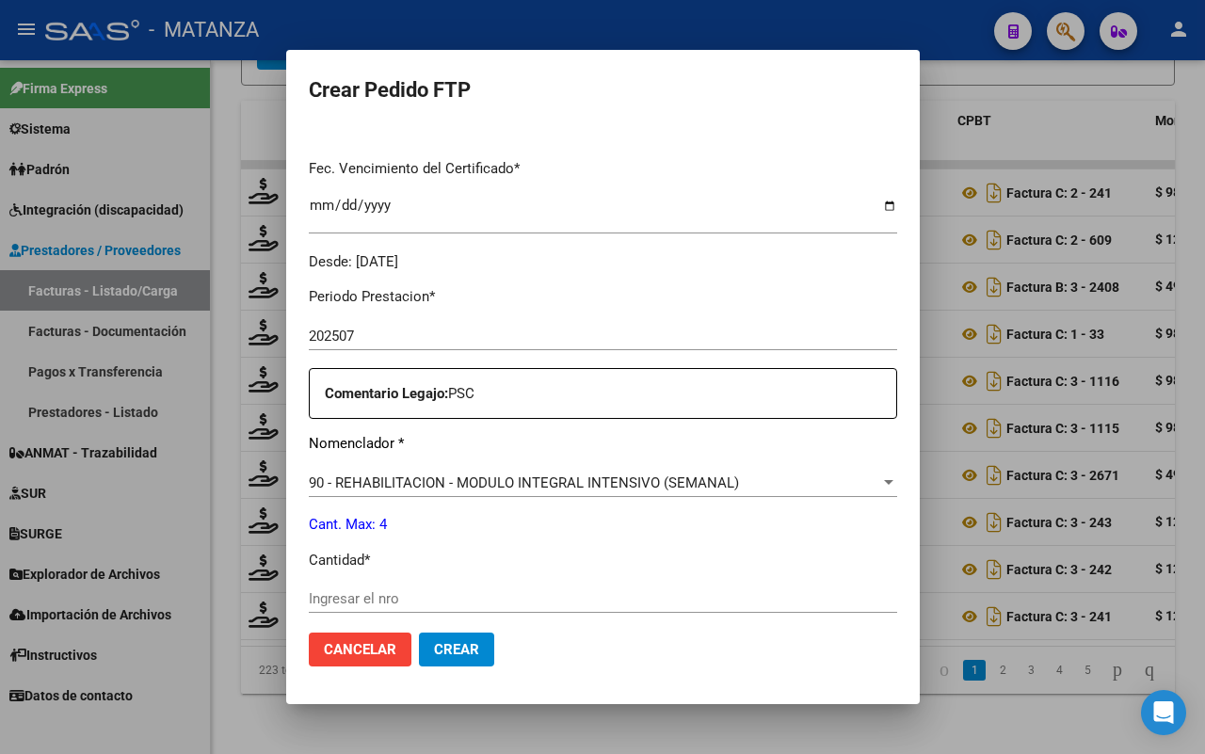
click at [414, 590] on input "Ingresar el nro" at bounding box center [603, 598] width 588 height 17
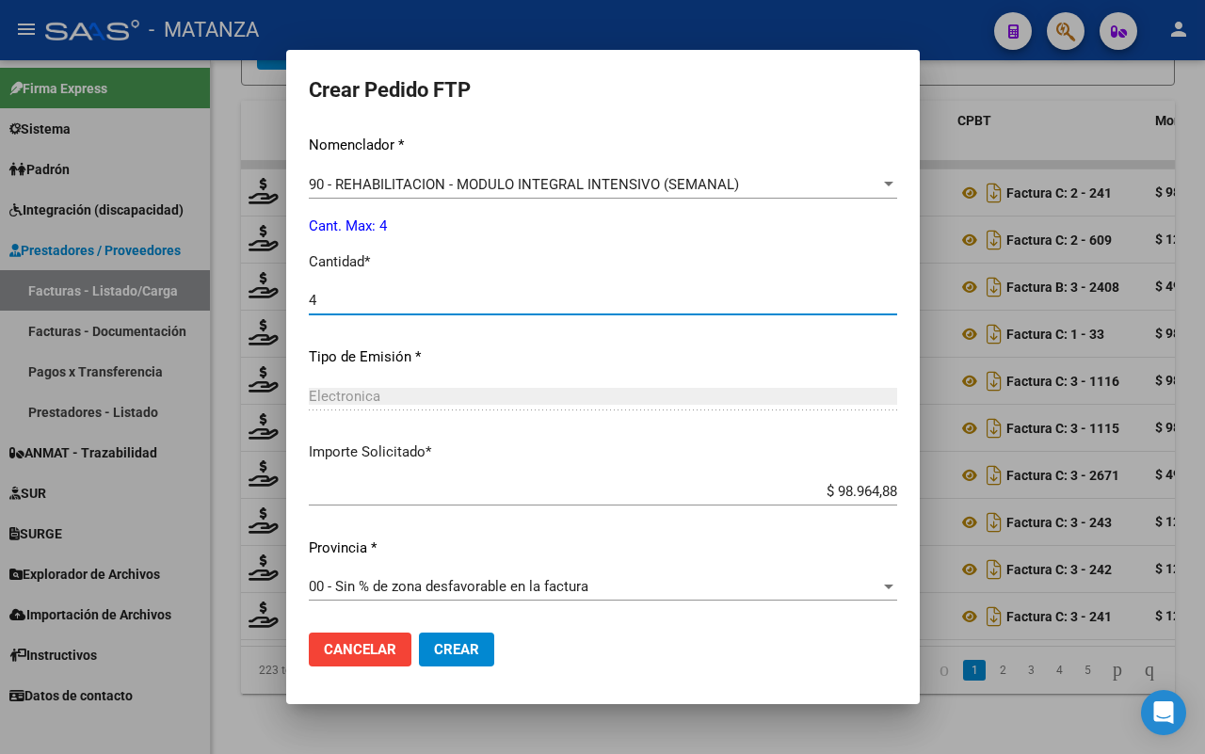
type input "4"
drag, startPoint x: 435, startPoint y: 654, endPoint x: 430, endPoint y: 638, distance: 16.7
click at [434, 651] on span "Crear" at bounding box center [456, 649] width 45 height 17
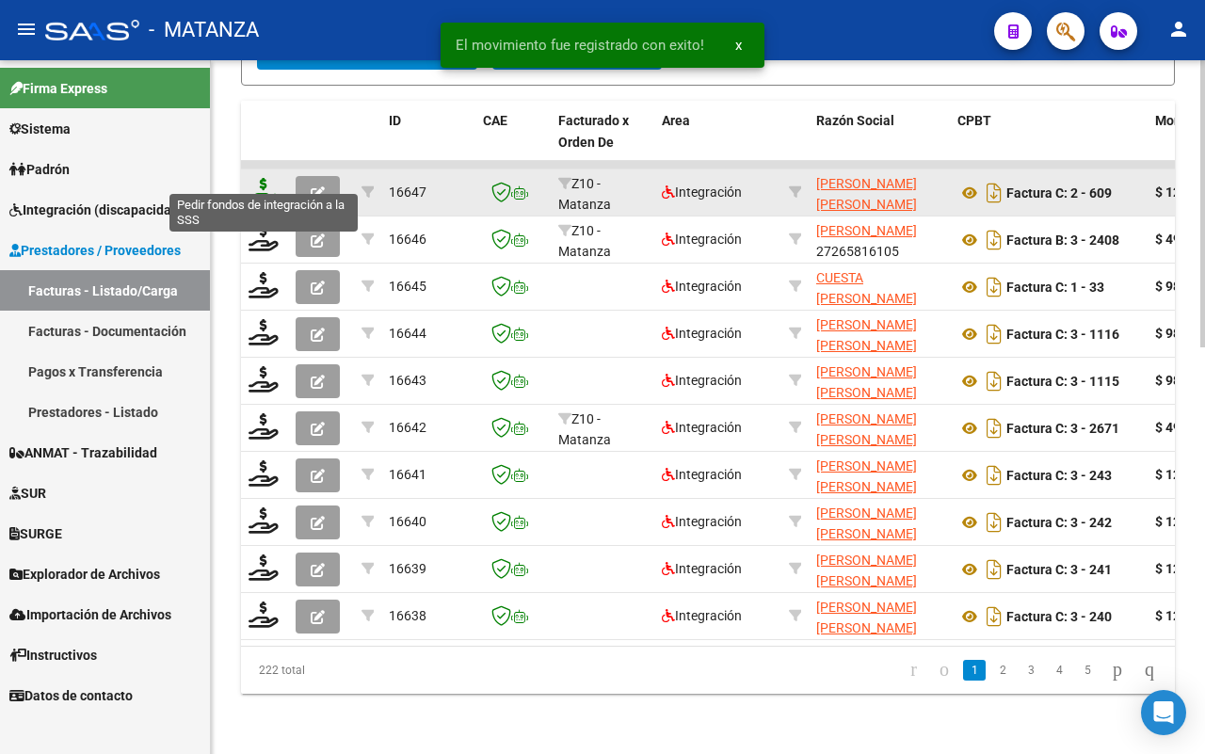
click at [257, 178] on icon at bounding box center [263, 191] width 30 height 26
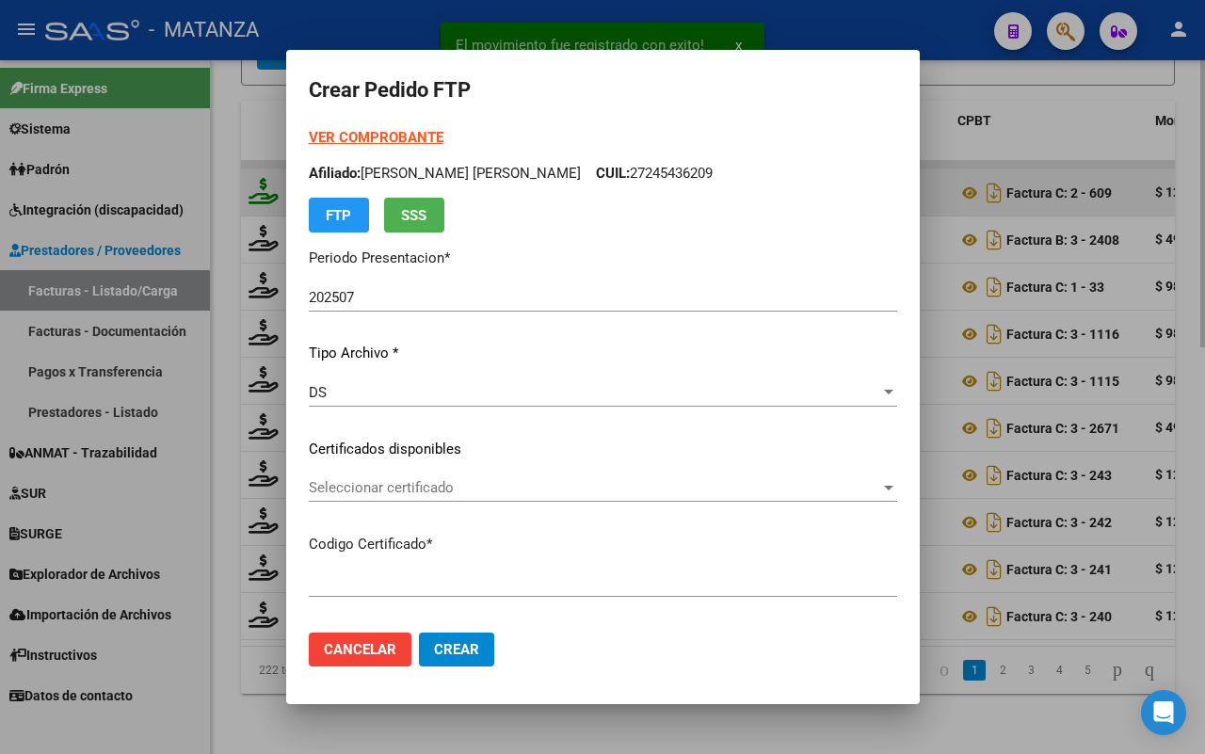
type input "ARG01-00048173543-20191112-20251112-BS"
type input "[DATE]"
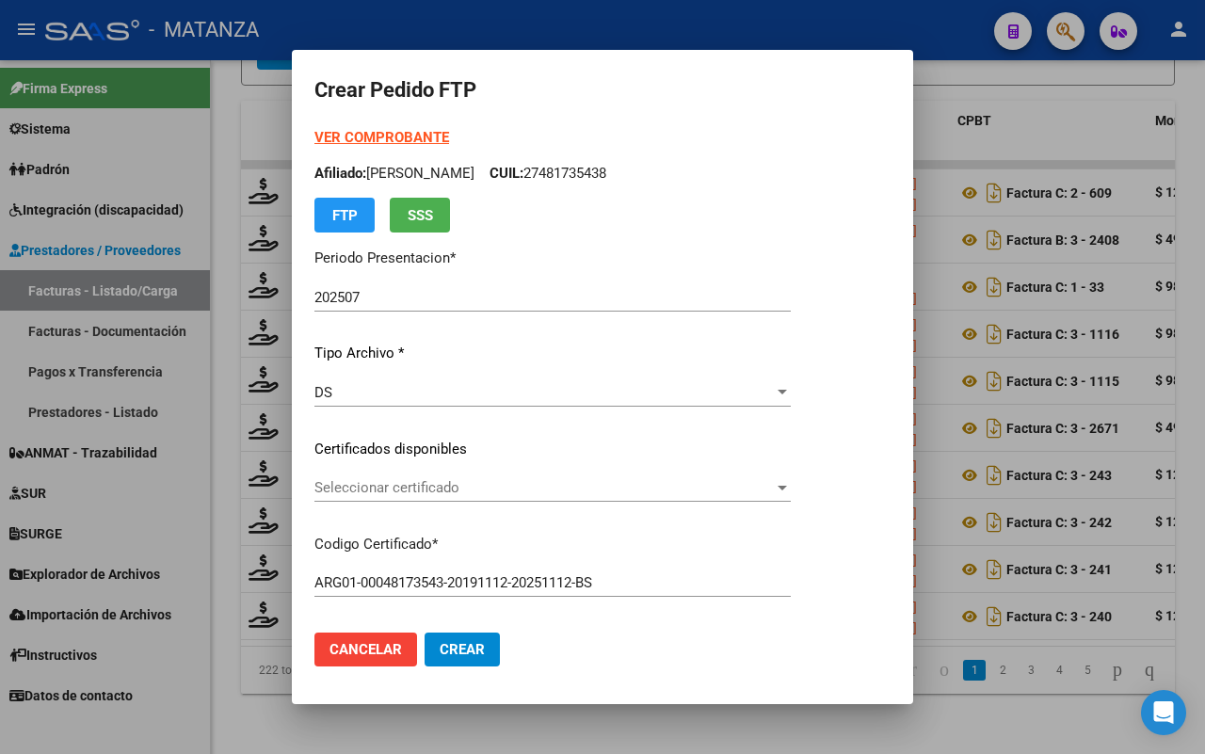
click at [504, 486] on span "Seleccionar certificado" at bounding box center [543, 487] width 459 height 17
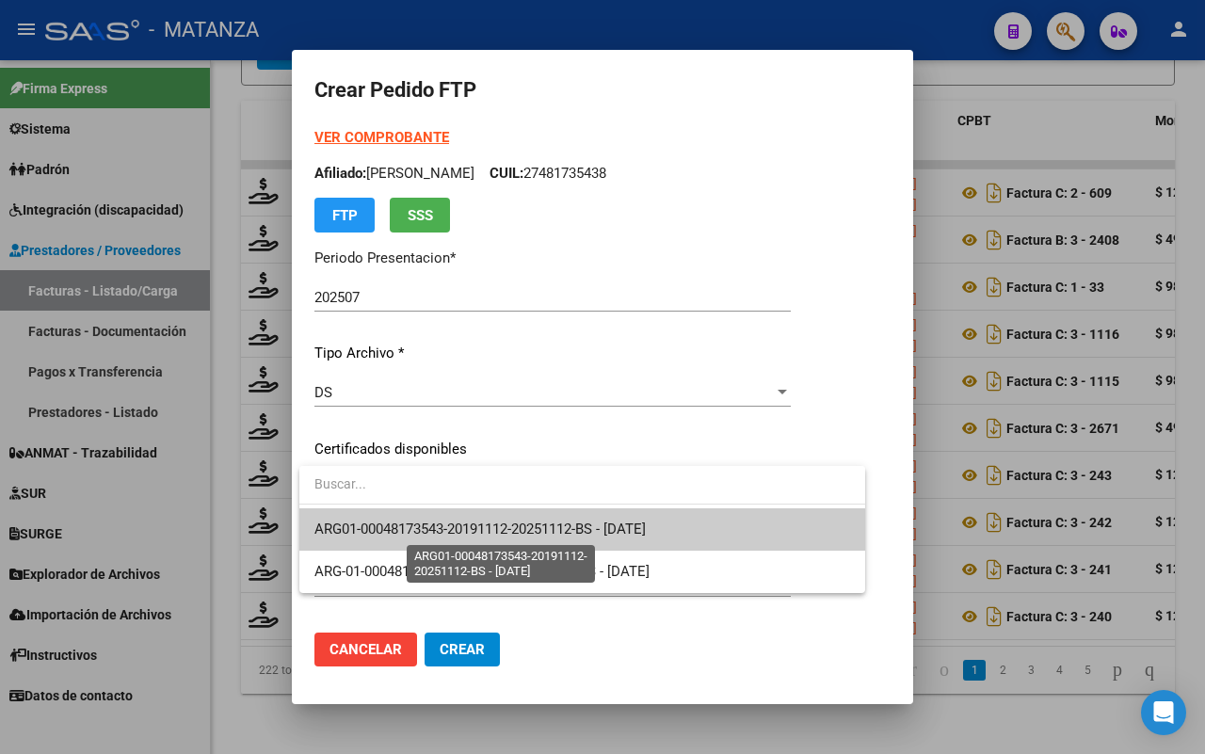
click at [487, 523] on span "ARG01-00048173543-20191112-20251112-BS - [DATE]" at bounding box center [479, 528] width 331 height 17
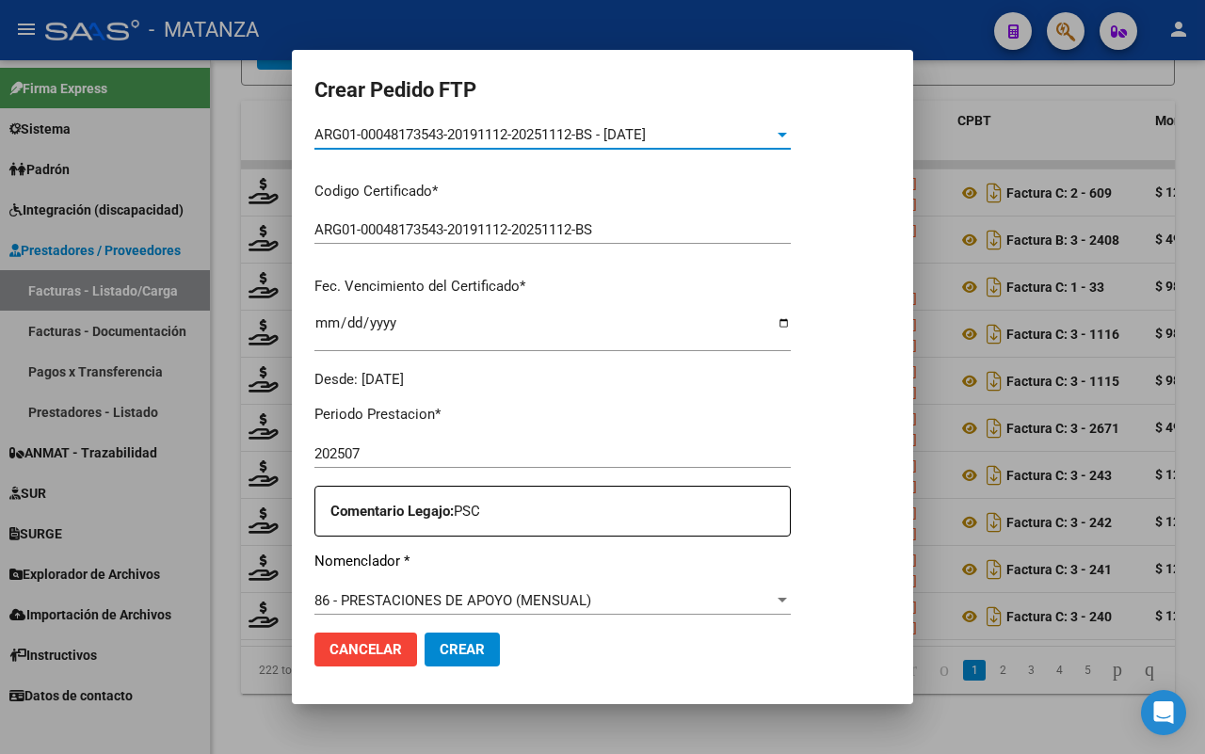
scroll to position [471, 0]
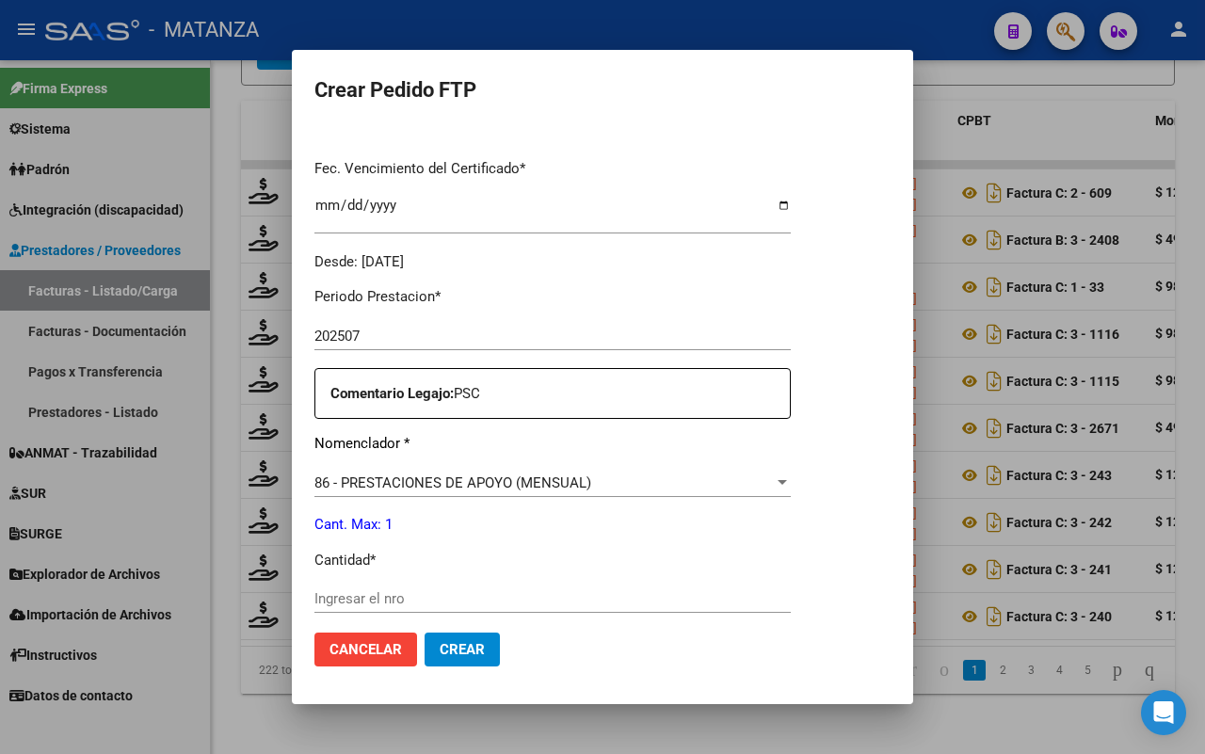
click at [457, 605] on input "Ingresar el nro" at bounding box center [552, 598] width 476 height 17
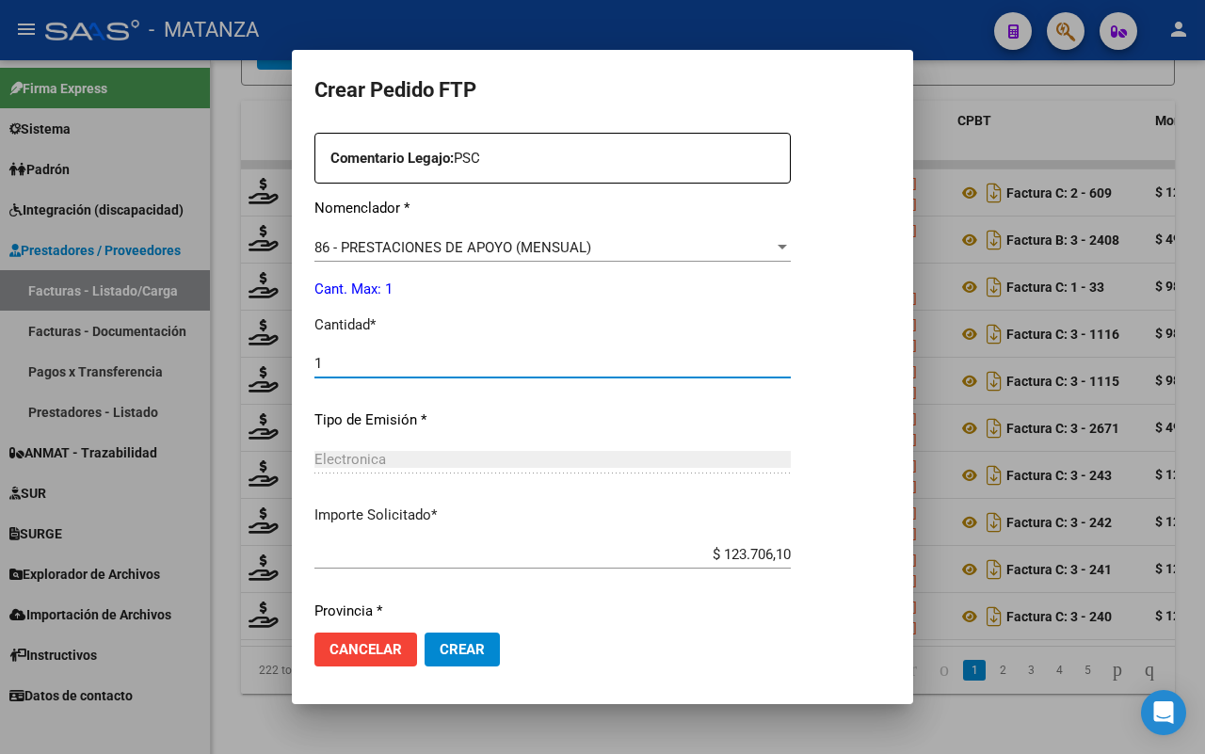
scroll to position [941, 0]
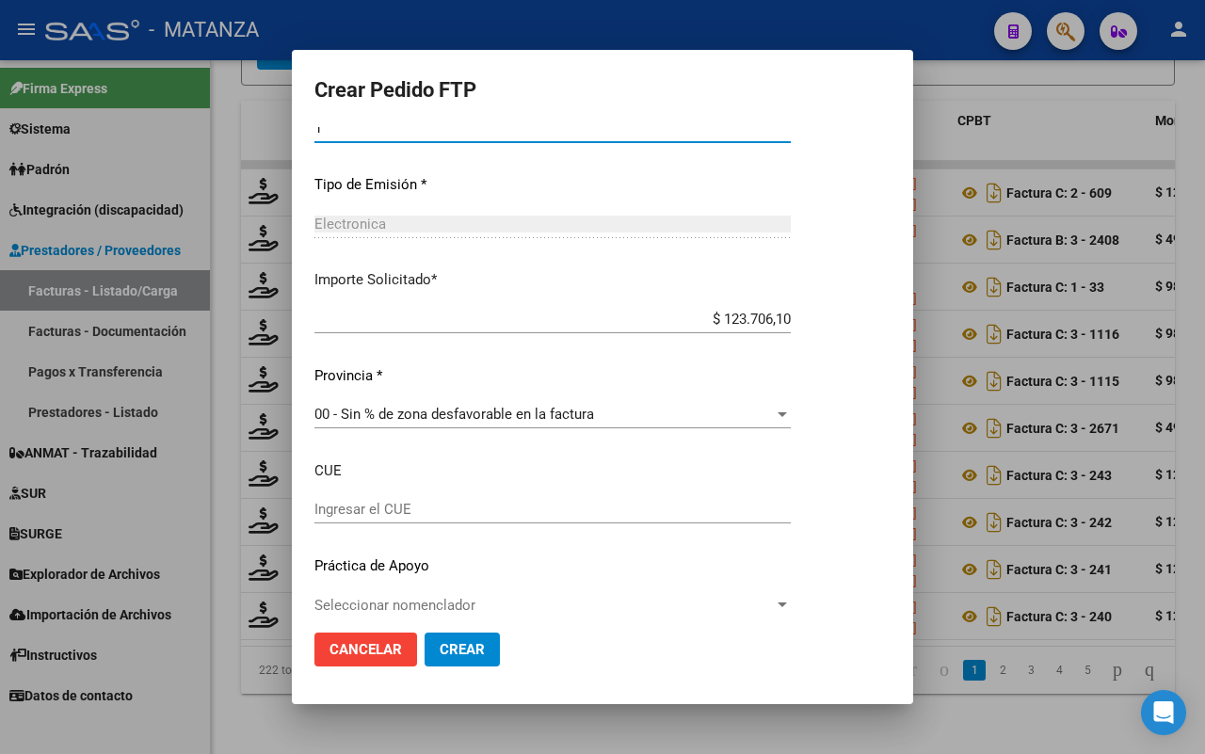
type input "1"
drag, startPoint x: 458, startPoint y: 659, endPoint x: 482, endPoint y: 657, distance: 23.6
click at [459, 657] on button "Crear" at bounding box center [461, 649] width 75 height 34
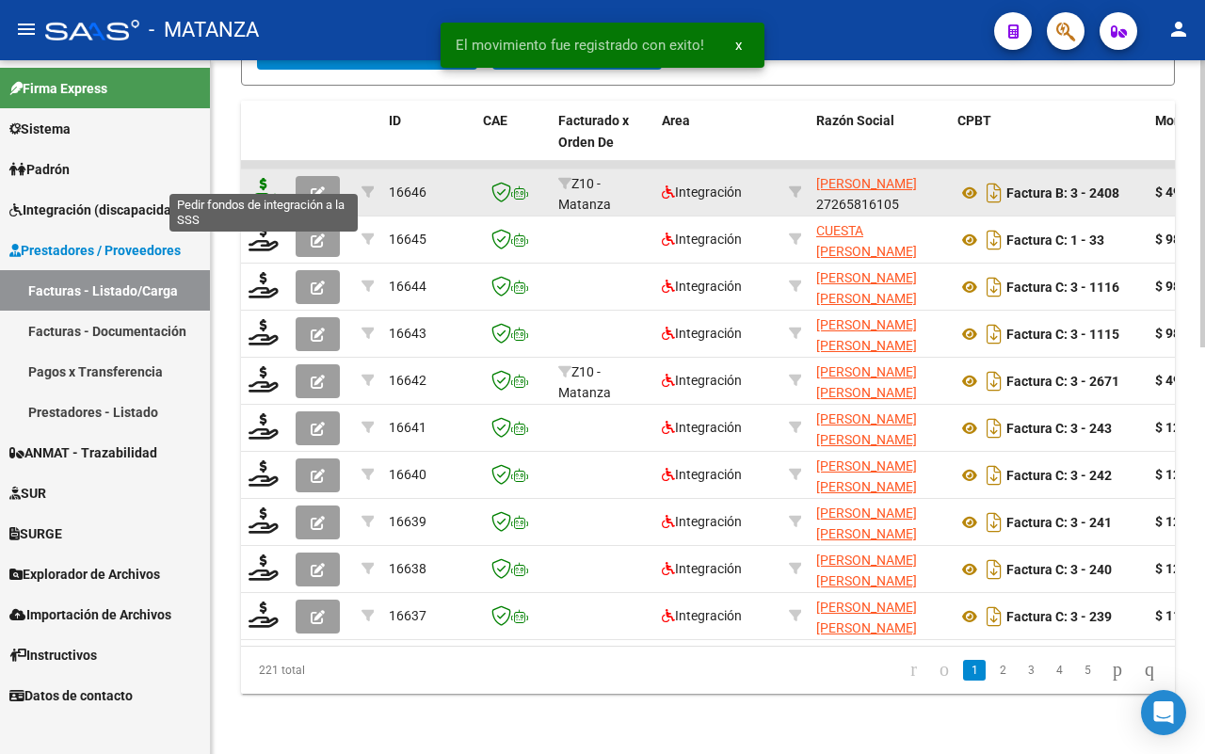
click at [261, 178] on icon at bounding box center [263, 191] width 30 height 26
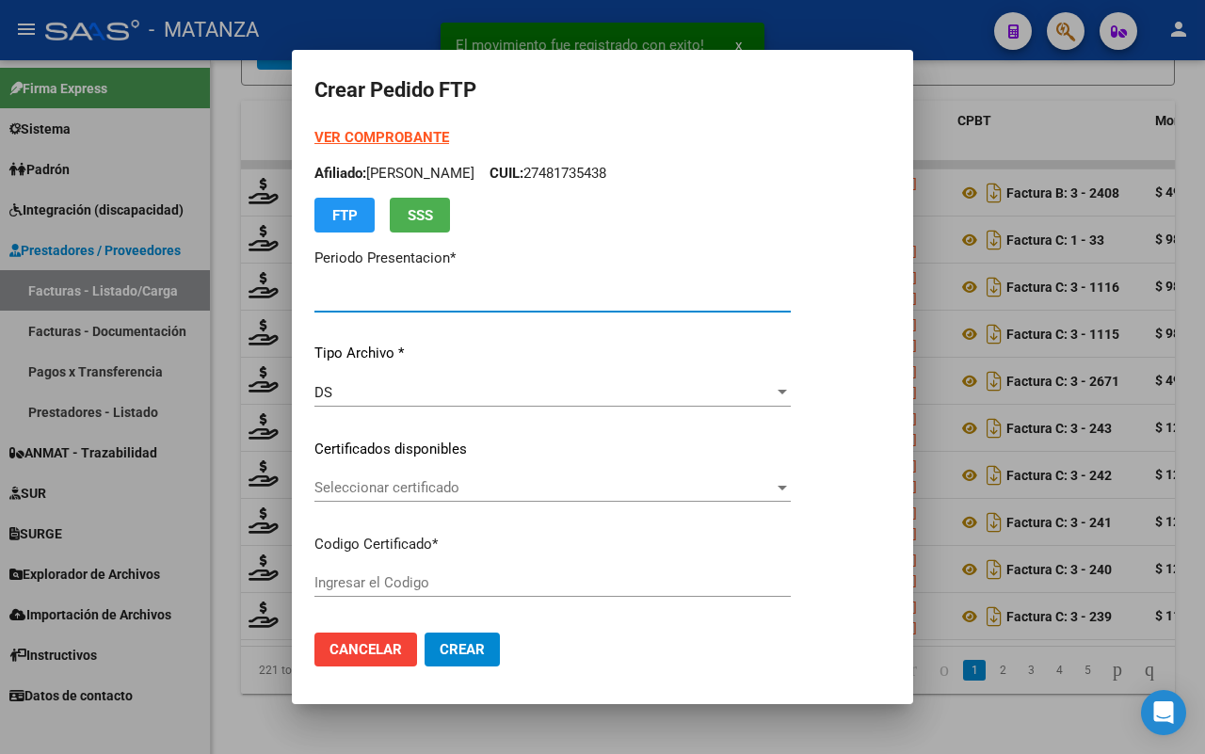
type input "202507"
type input "$ 49.482,44"
type input "ARG0200045074286-20140515-20240515-BS"
type input "[DATE]"
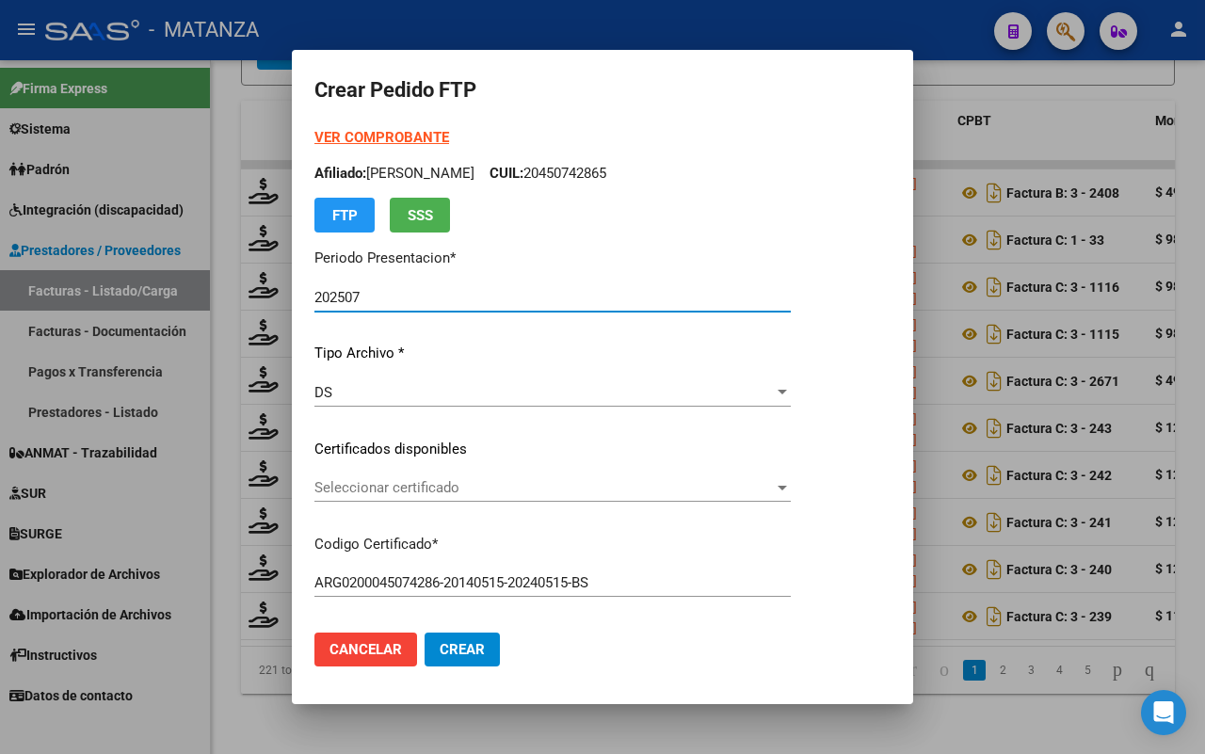
click at [475, 490] on span "Seleccionar certificado" at bounding box center [543, 487] width 459 height 17
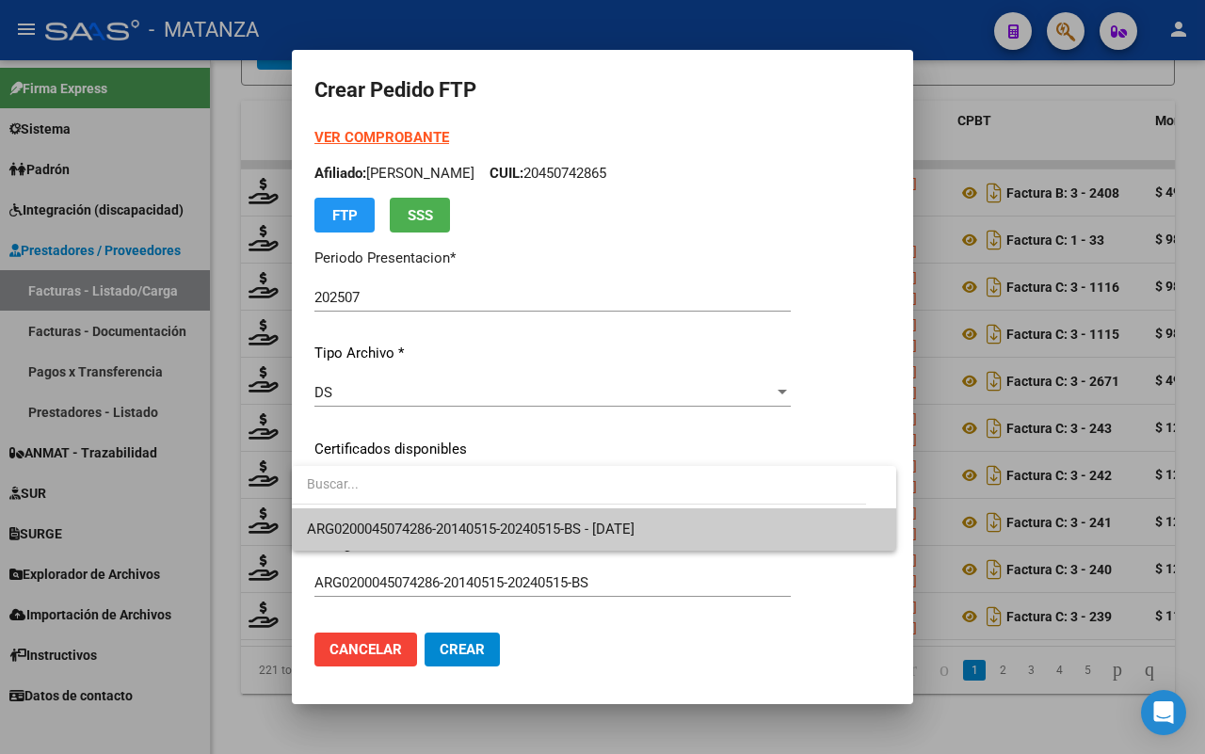
click at [471, 525] on span "ARG0200045074286-20140515-20240515-BS - [DATE]" at bounding box center [471, 528] width 328 height 17
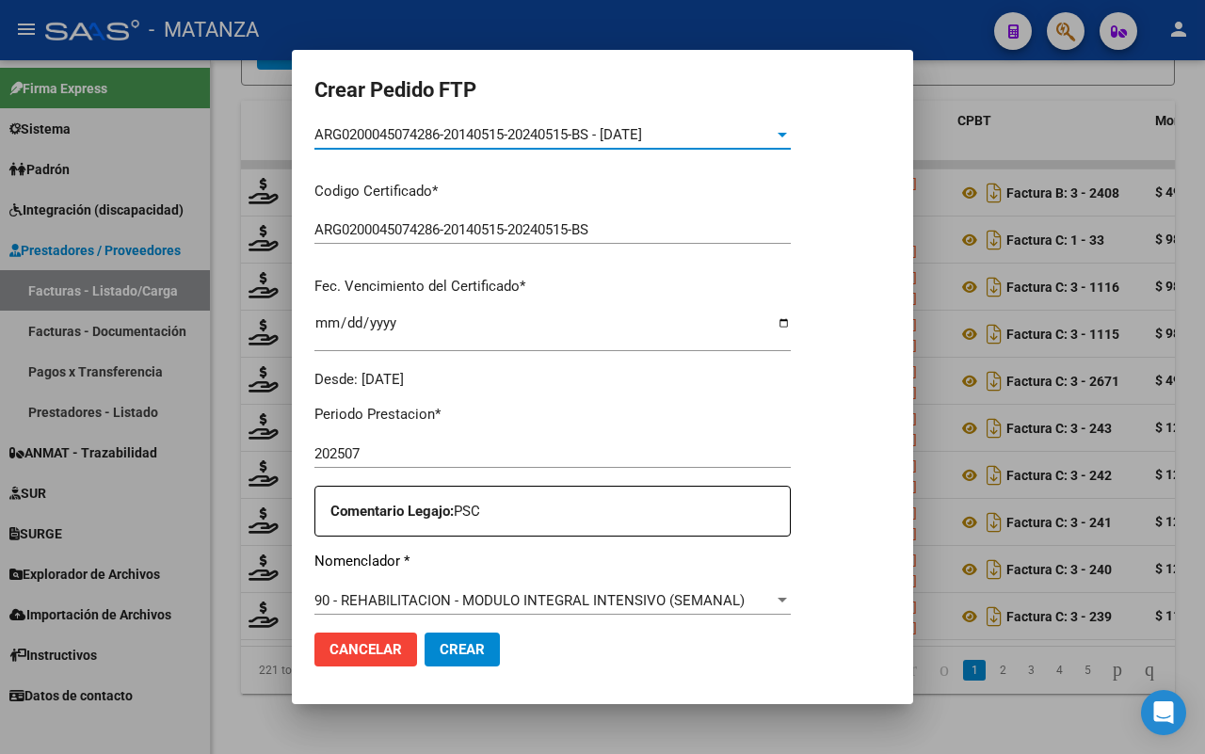
scroll to position [588, 0]
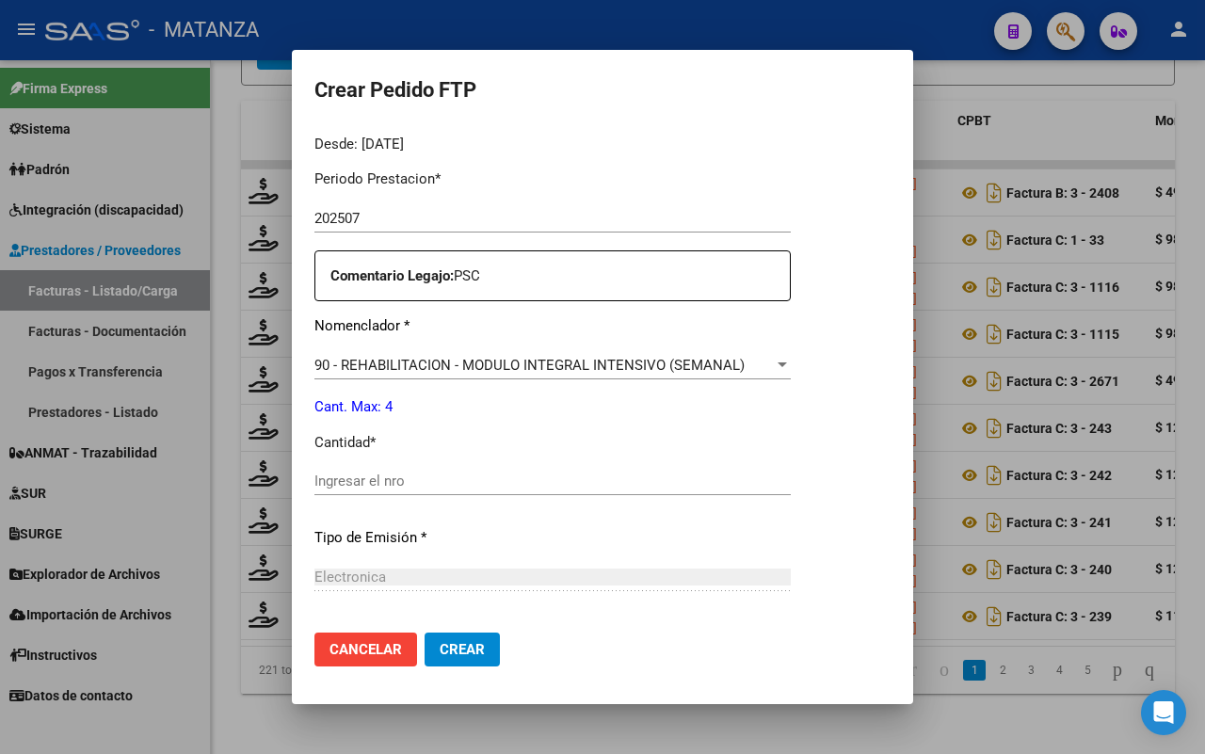
click at [439, 476] on input "Ingresar el nro" at bounding box center [552, 480] width 476 height 17
type input "4"
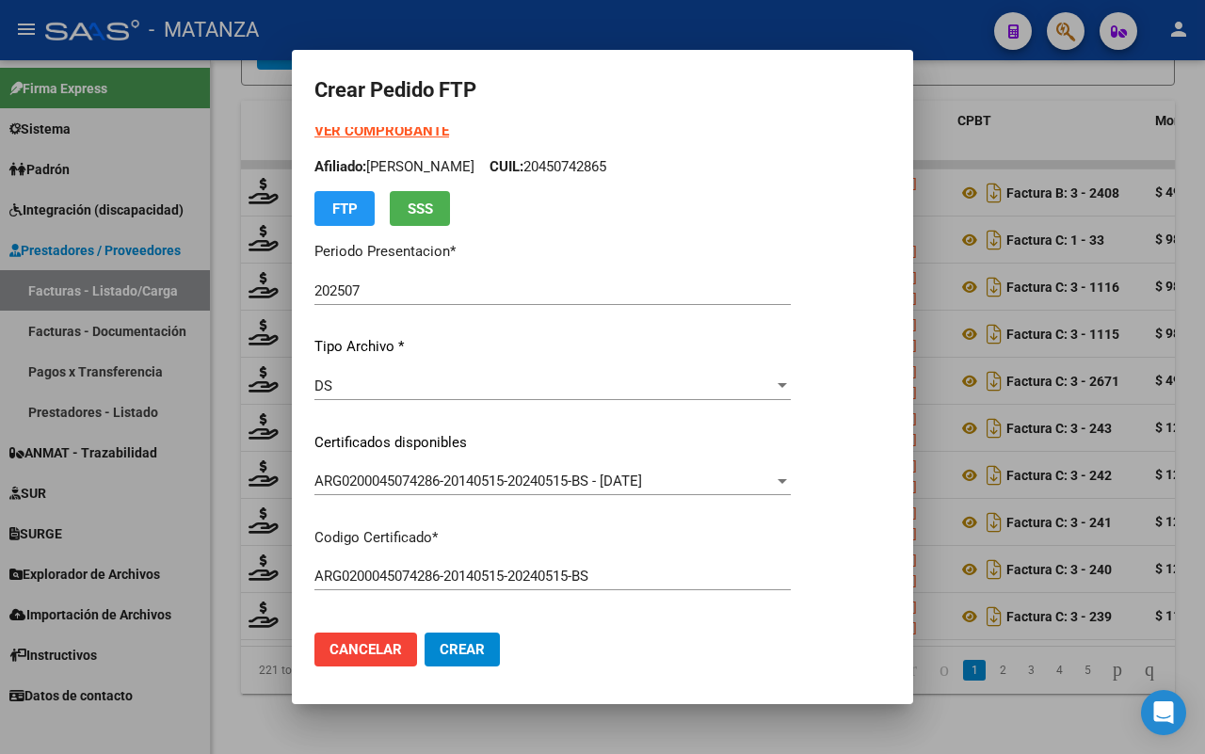
scroll to position [0, 0]
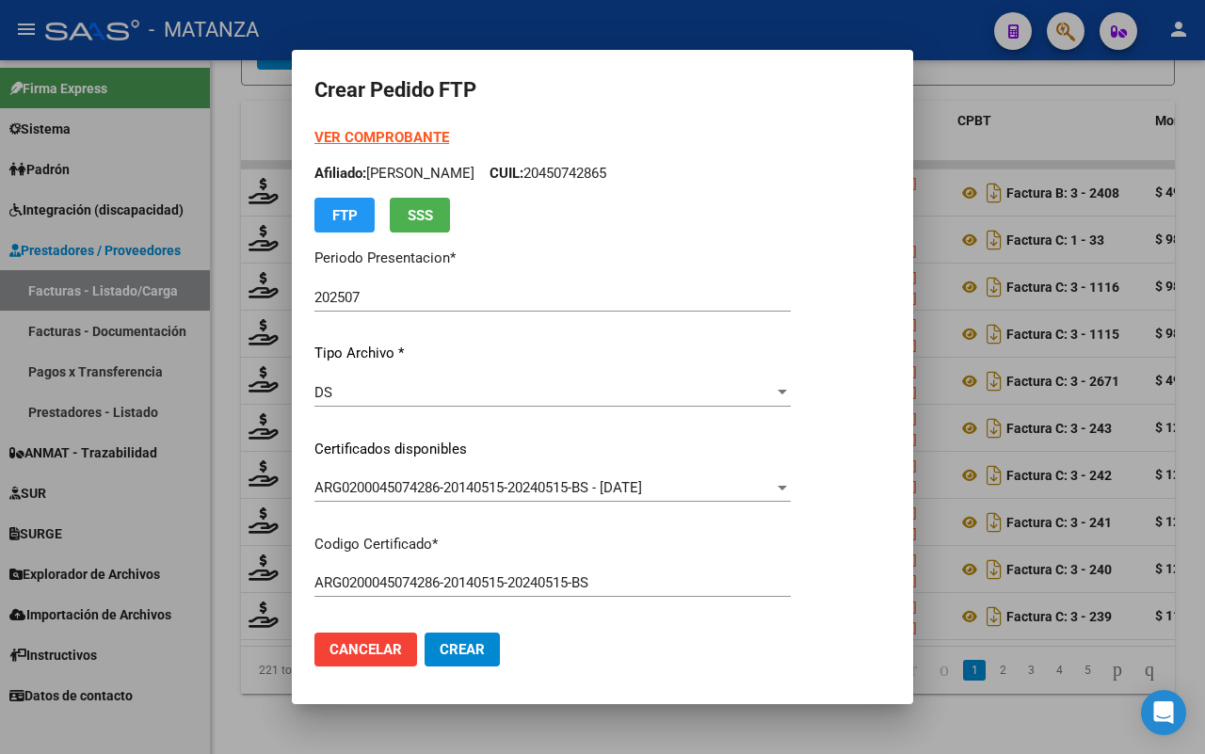
drag, startPoint x: 463, startPoint y: 647, endPoint x: 616, endPoint y: 616, distance: 156.5
click at [467, 647] on span "Crear" at bounding box center [461, 649] width 45 height 17
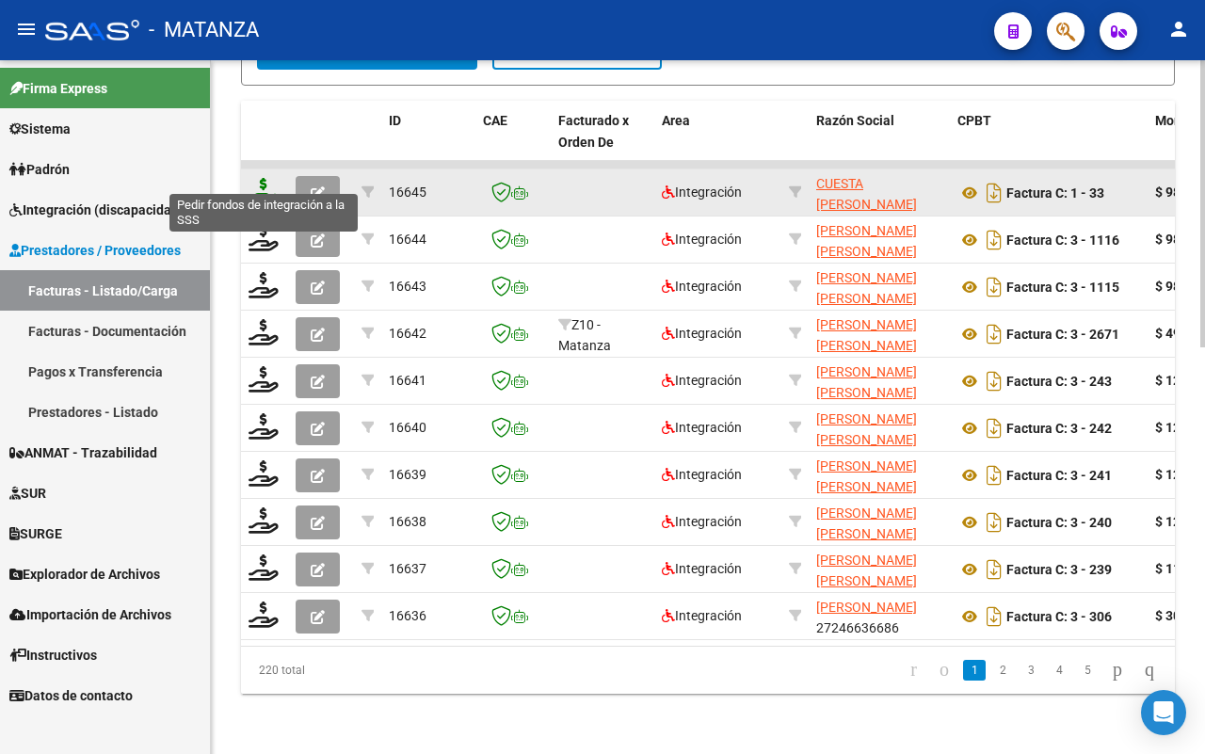
click at [256, 178] on icon at bounding box center [263, 191] width 30 height 26
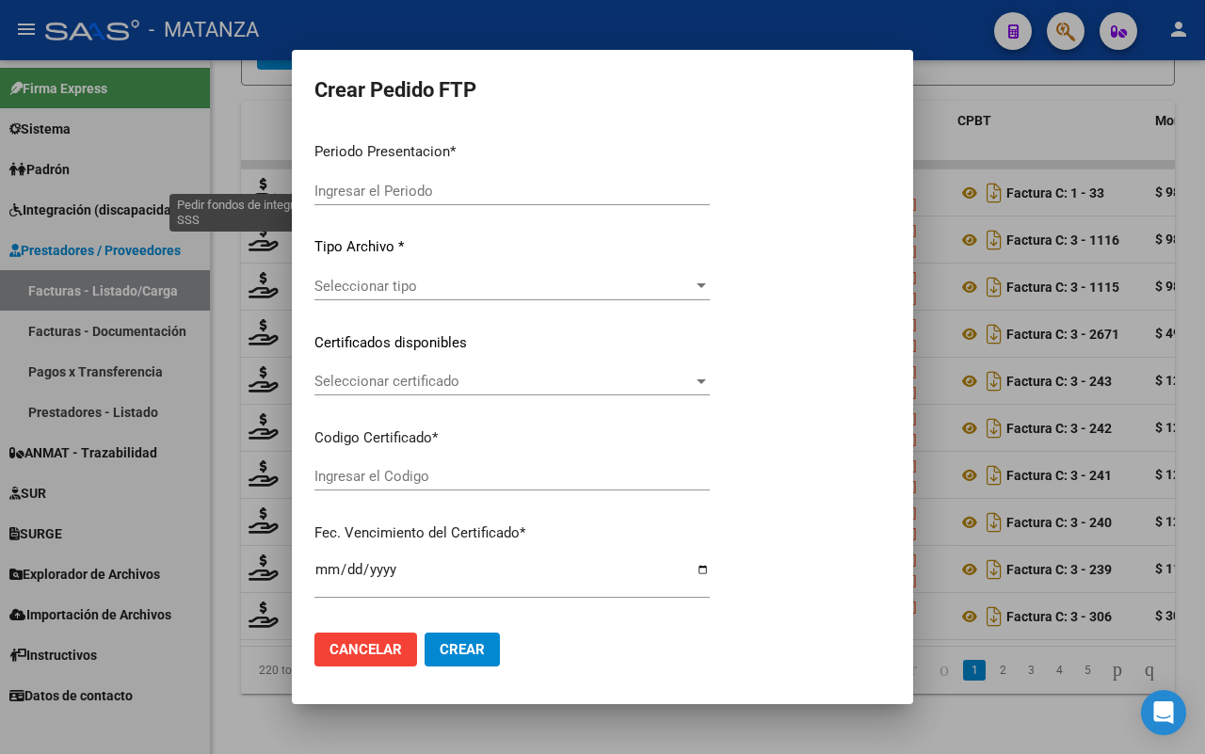
type input "202507"
type input "$ 98.964,88"
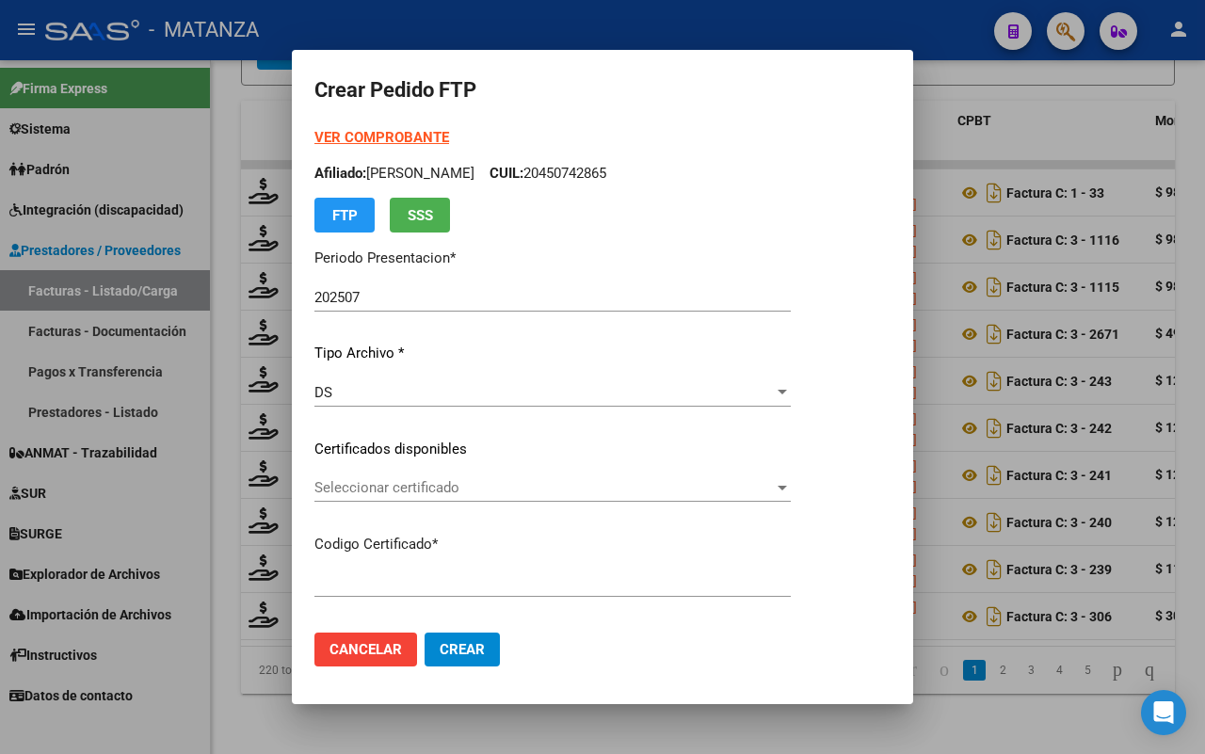
type input "ARG02-00054049484-20211209-20261209-BS"
type input "[DATE]"
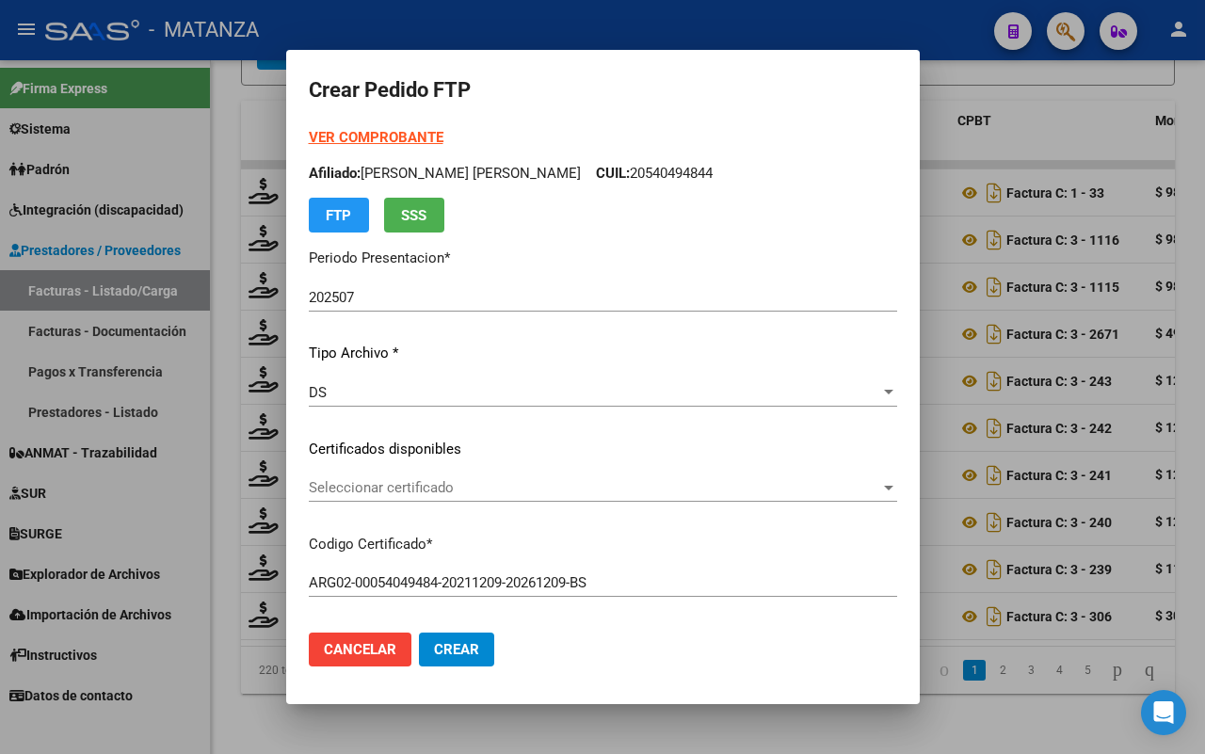
click at [509, 487] on span "Seleccionar certificado" at bounding box center [594, 487] width 571 height 17
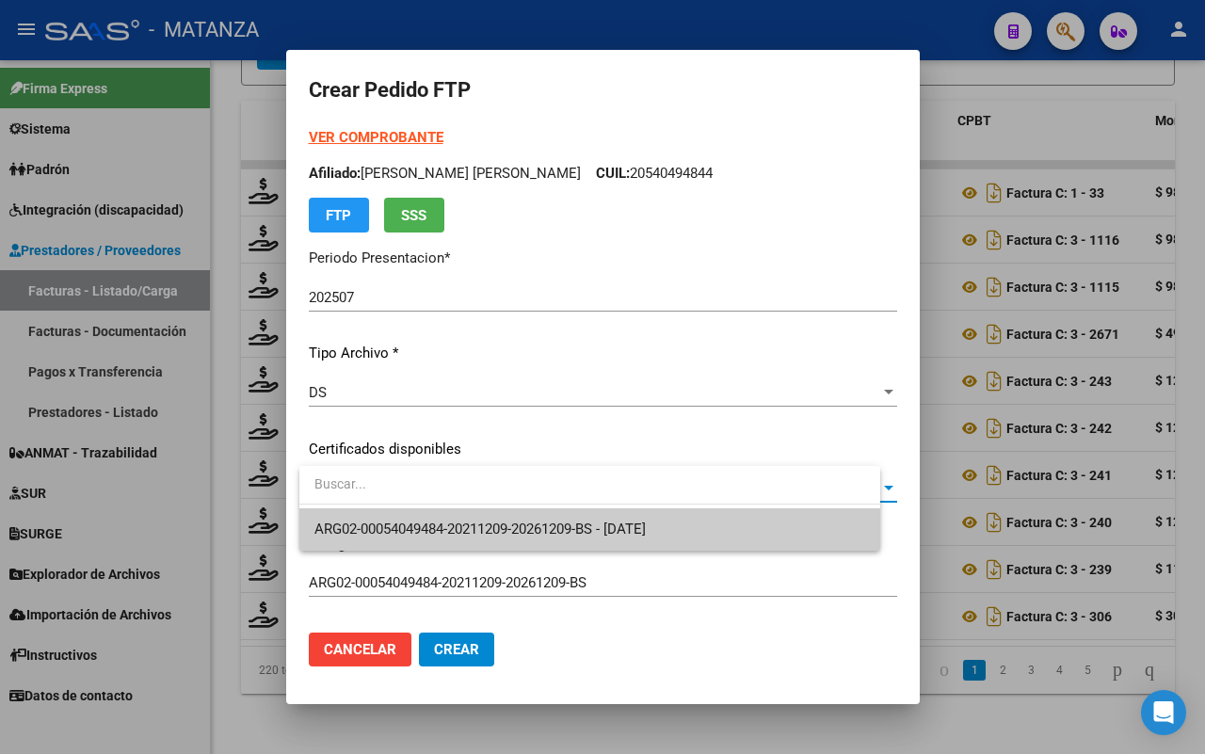
click at [492, 516] on span "ARG02-00054049484-20211209-20261209-BS - [DATE]" at bounding box center [589, 529] width 551 height 42
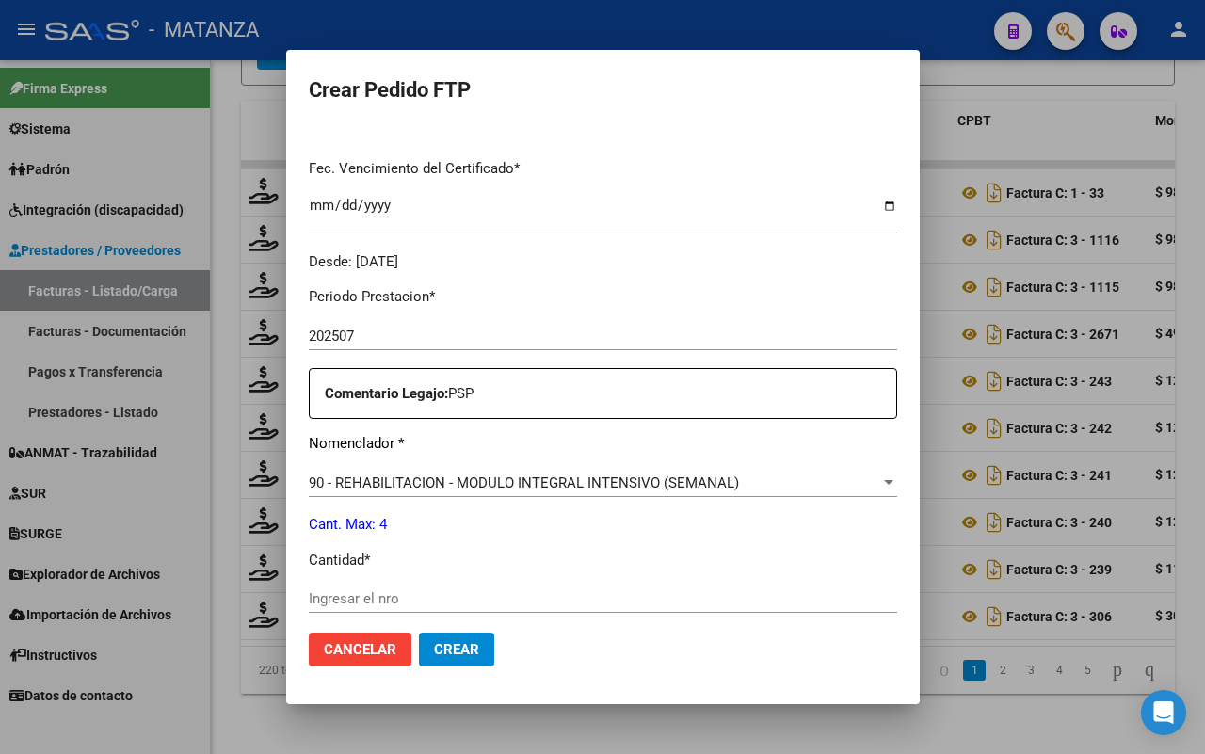
scroll to position [588, 0]
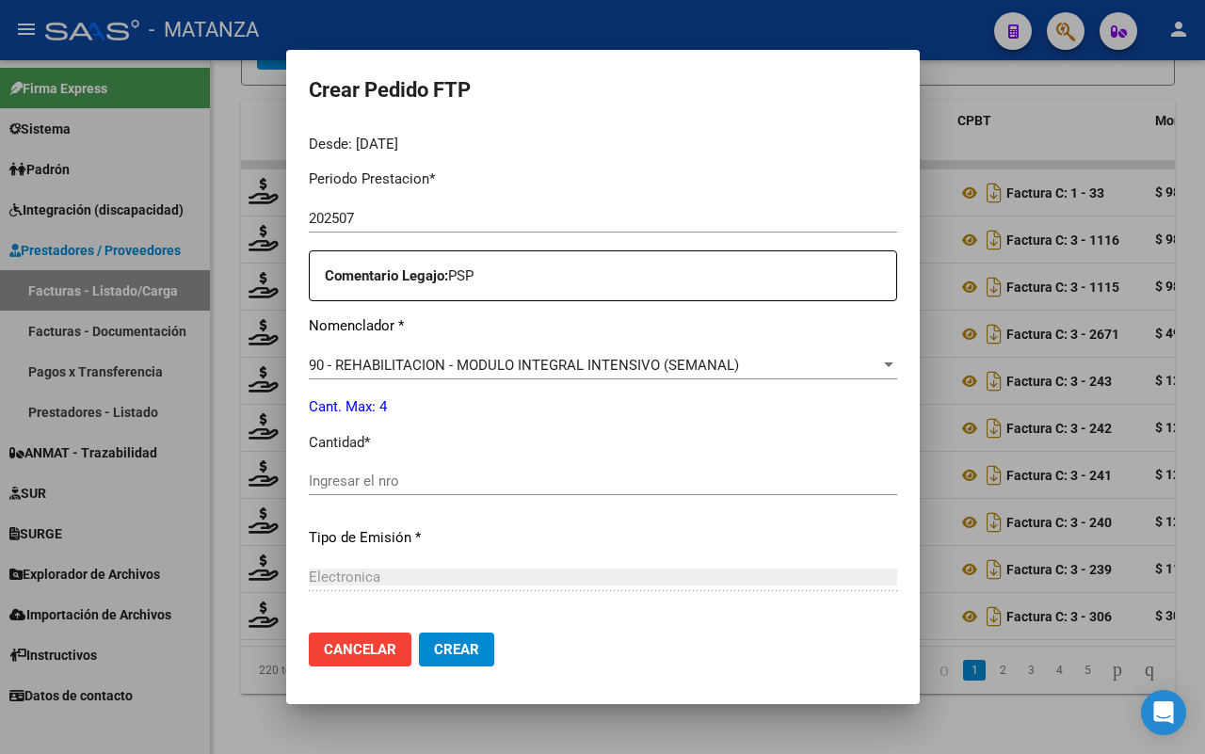
click at [411, 491] on div "Ingresar el nro" at bounding box center [603, 481] width 588 height 28
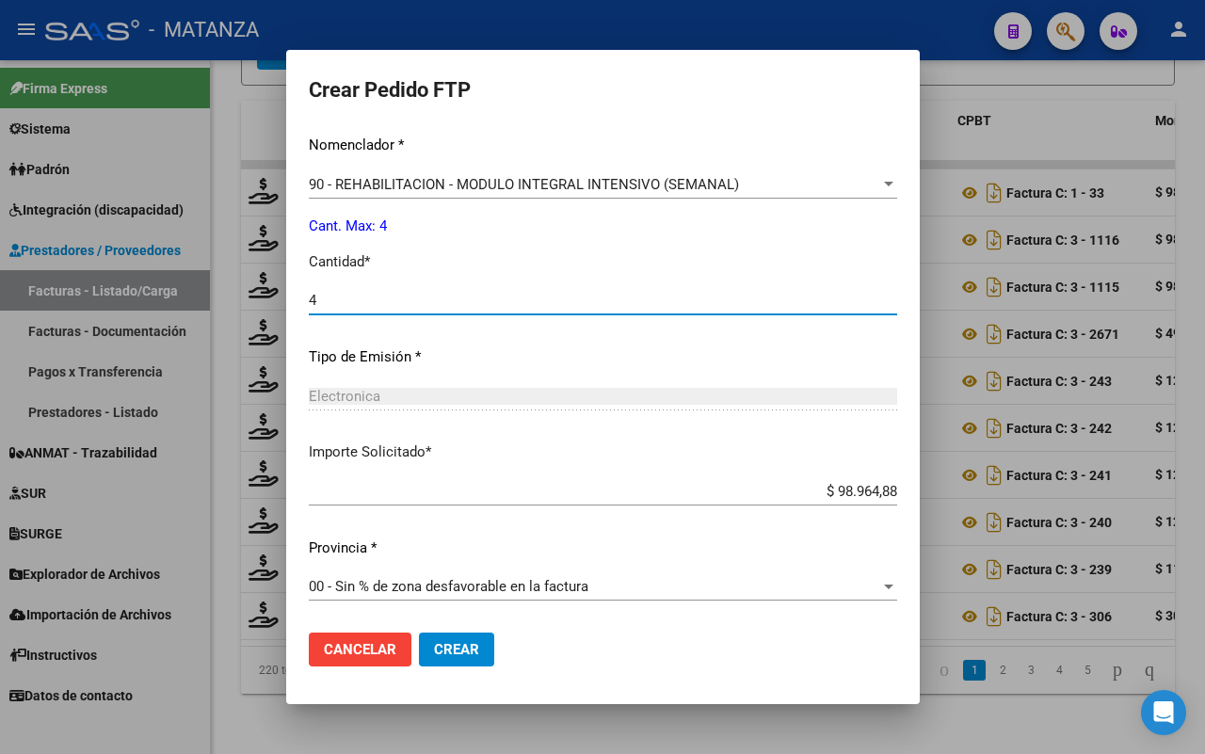
type input "4"
click at [455, 647] on span "Crear" at bounding box center [456, 649] width 45 height 17
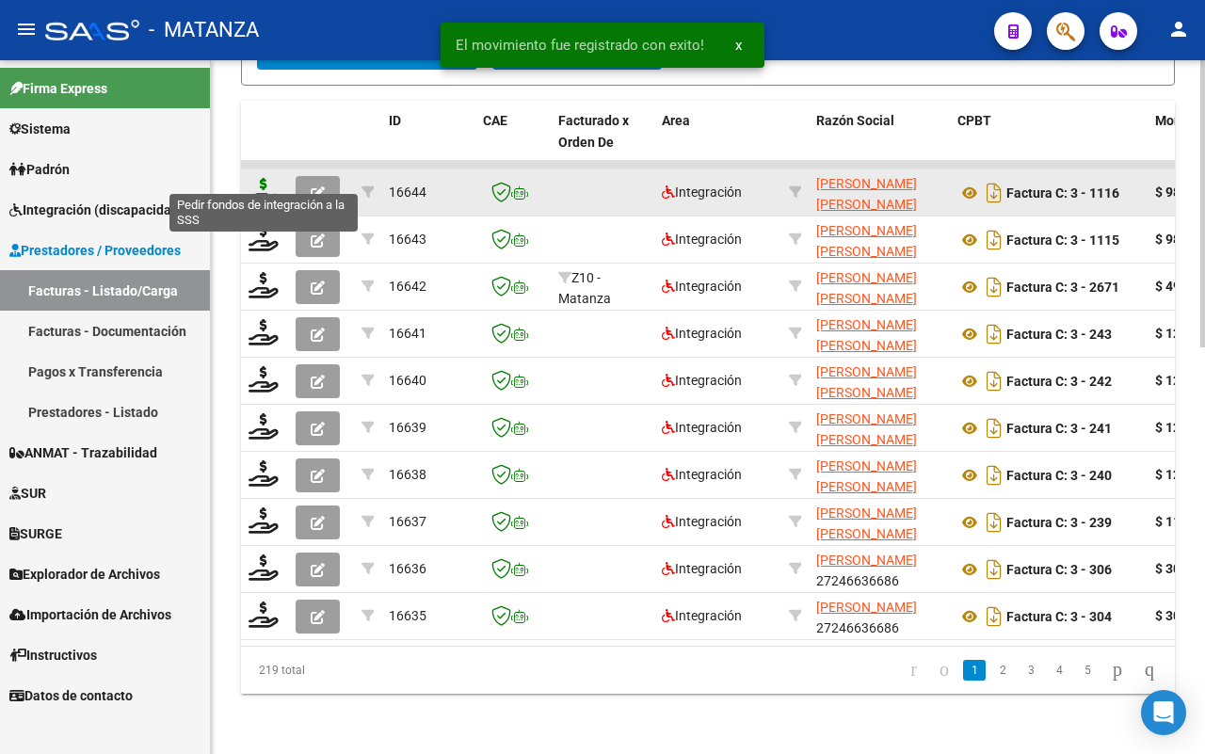
click at [260, 178] on icon at bounding box center [263, 191] width 30 height 26
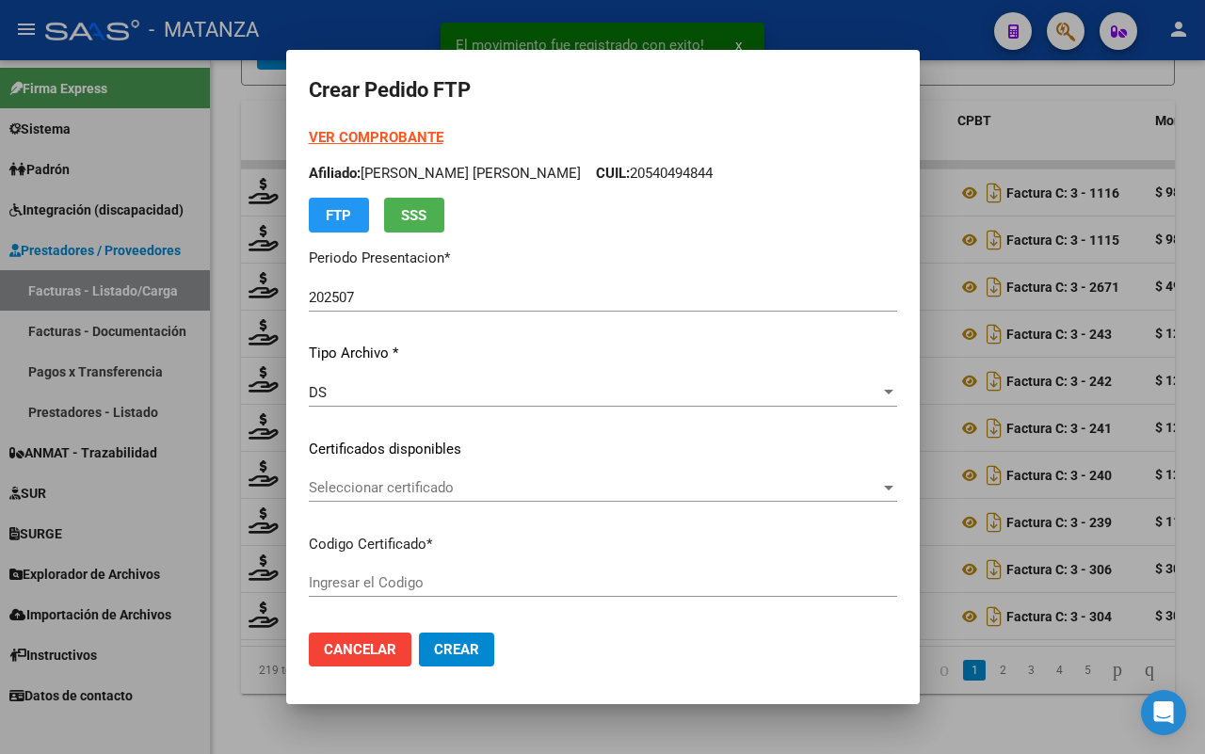
type input "ARG02-00055071938-20210331-20260331-BS"
type input "[DATE]"
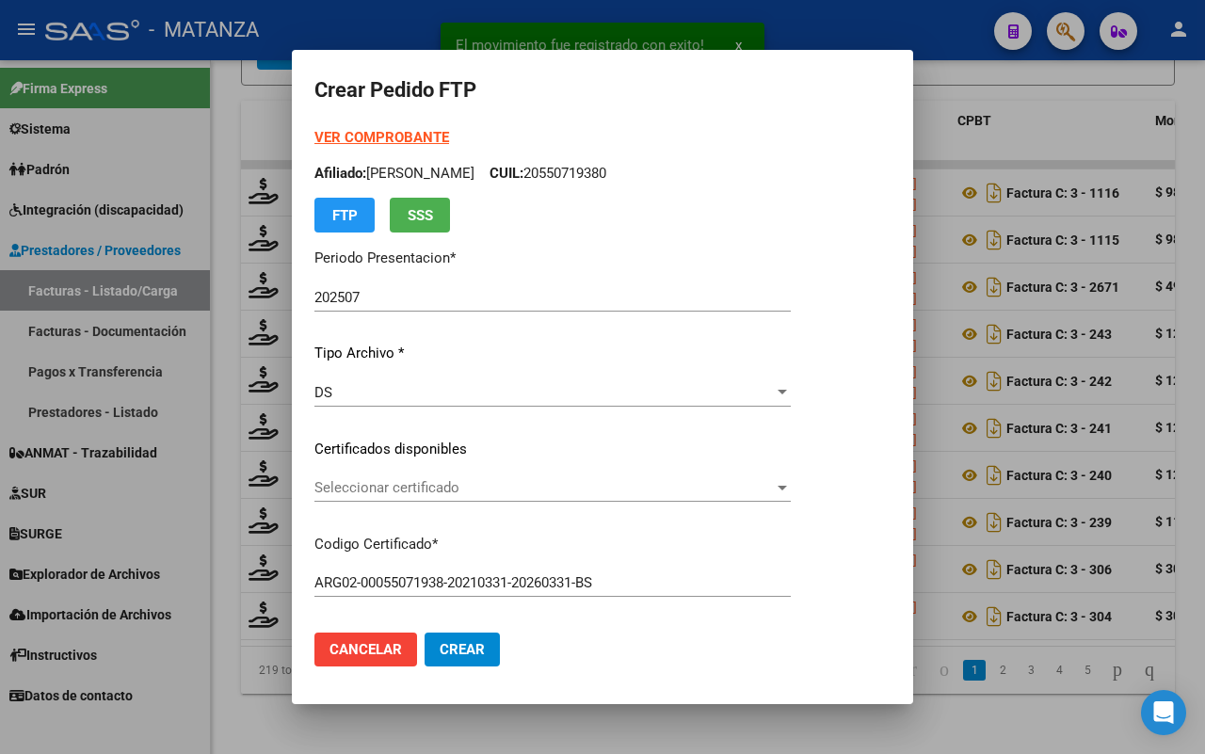
click at [506, 487] on span "Seleccionar certificado" at bounding box center [543, 487] width 459 height 17
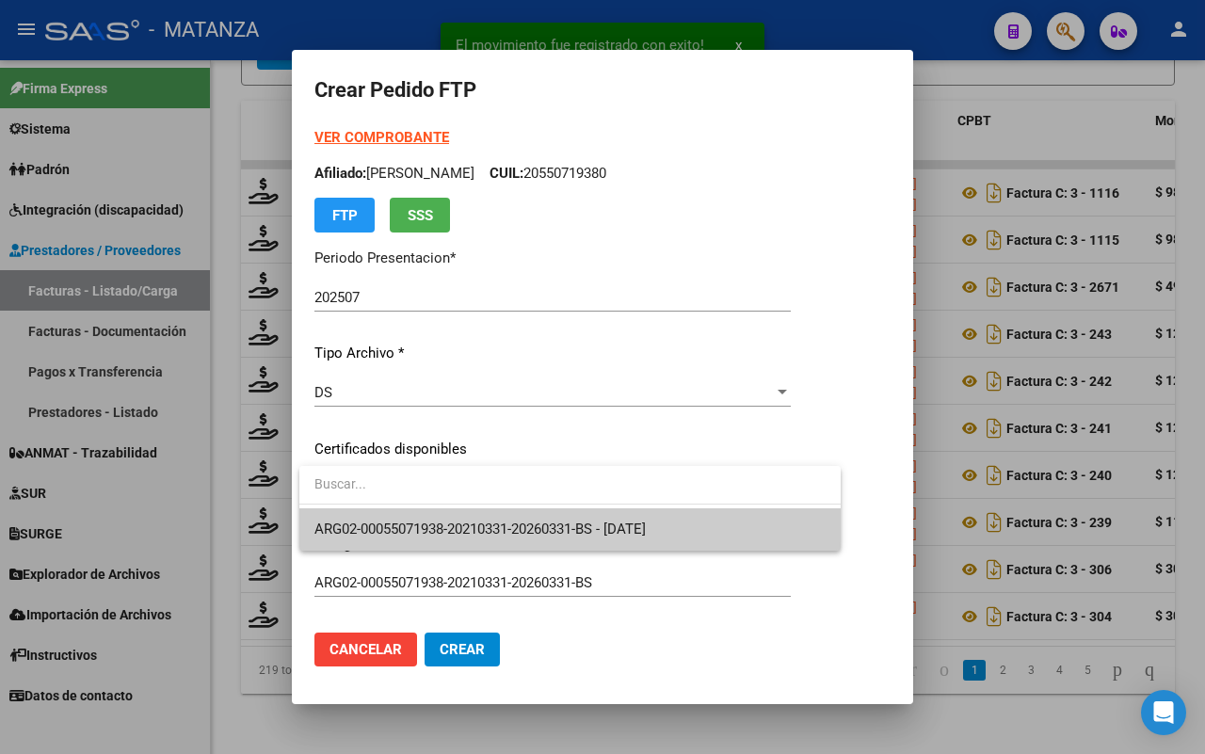
click at [511, 524] on span "ARG02-00055071938-20210331-20260331-BS - [DATE]" at bounding box center [479, 528] width 331 height 17
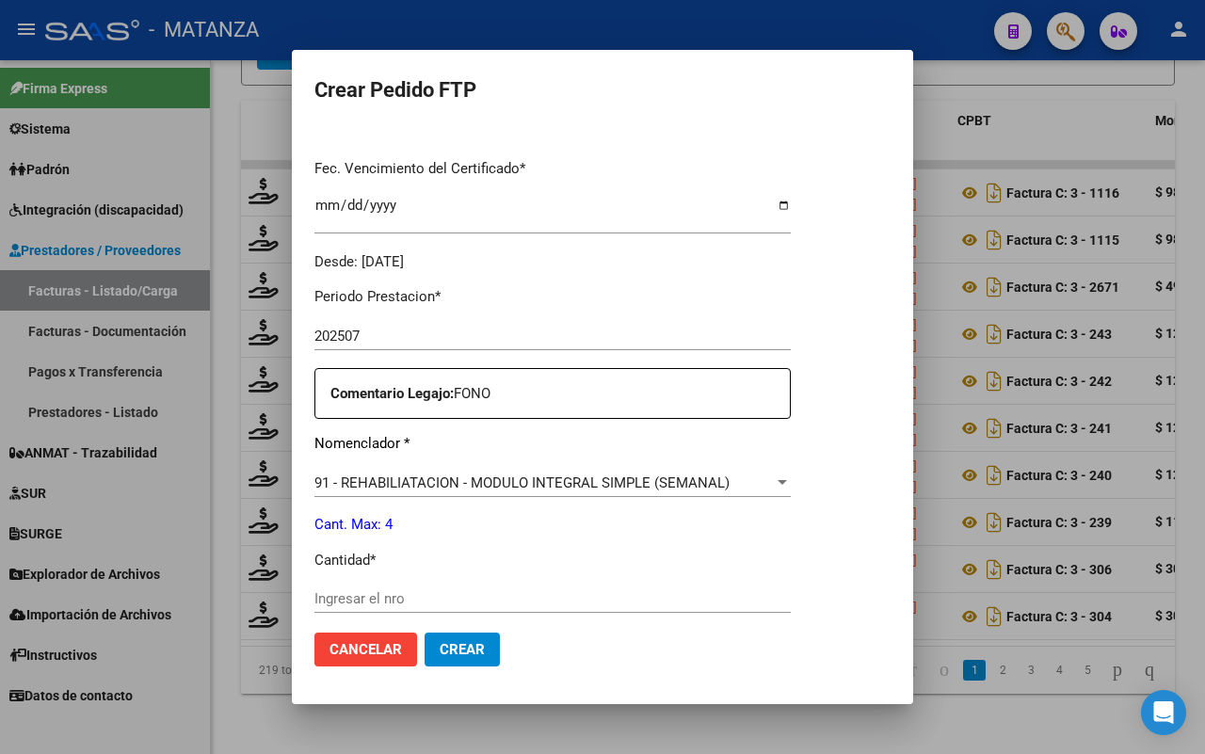
scroll to position [706, 0]
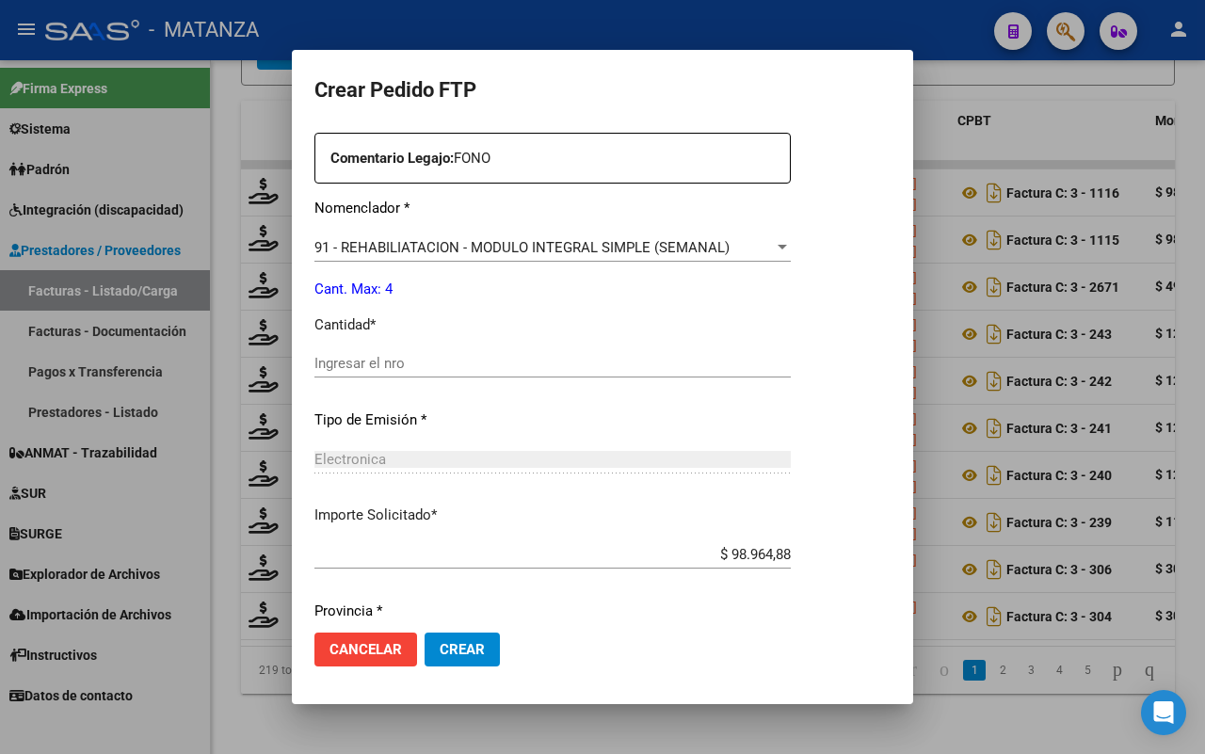
click at [443, 363] on input "Ingresar el nro" at bounding box center [552, 363] width 476 height 17
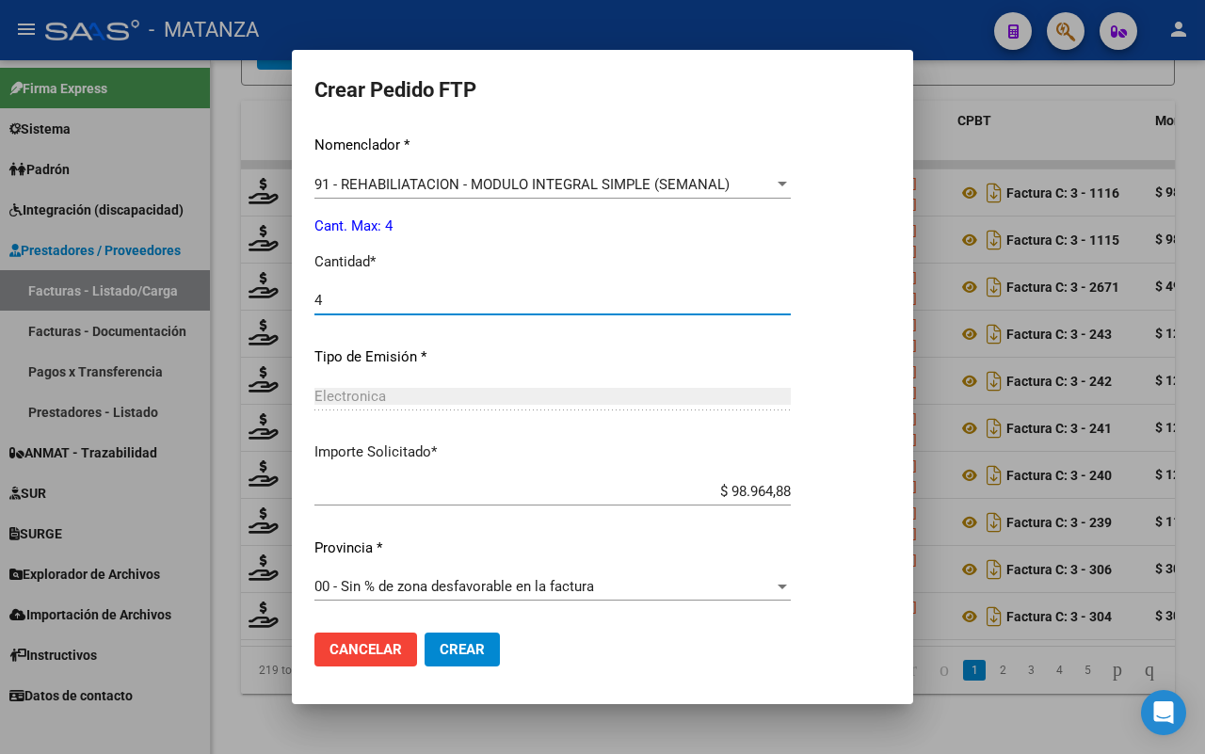
type input "4"
click at [464, 659] on button "Crear" at bounding box center [461, 649] width 75 height 34
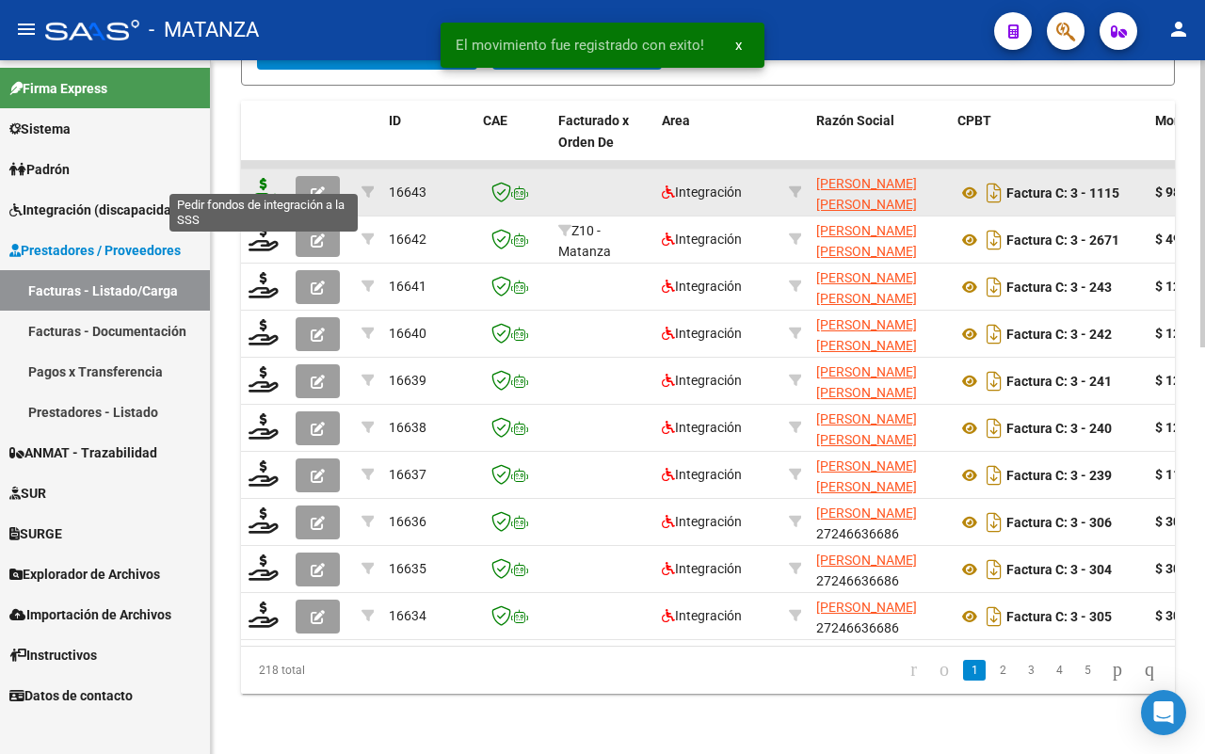
click at [257, 178] on icon at bounding box center [263, 191] width 30 height 26
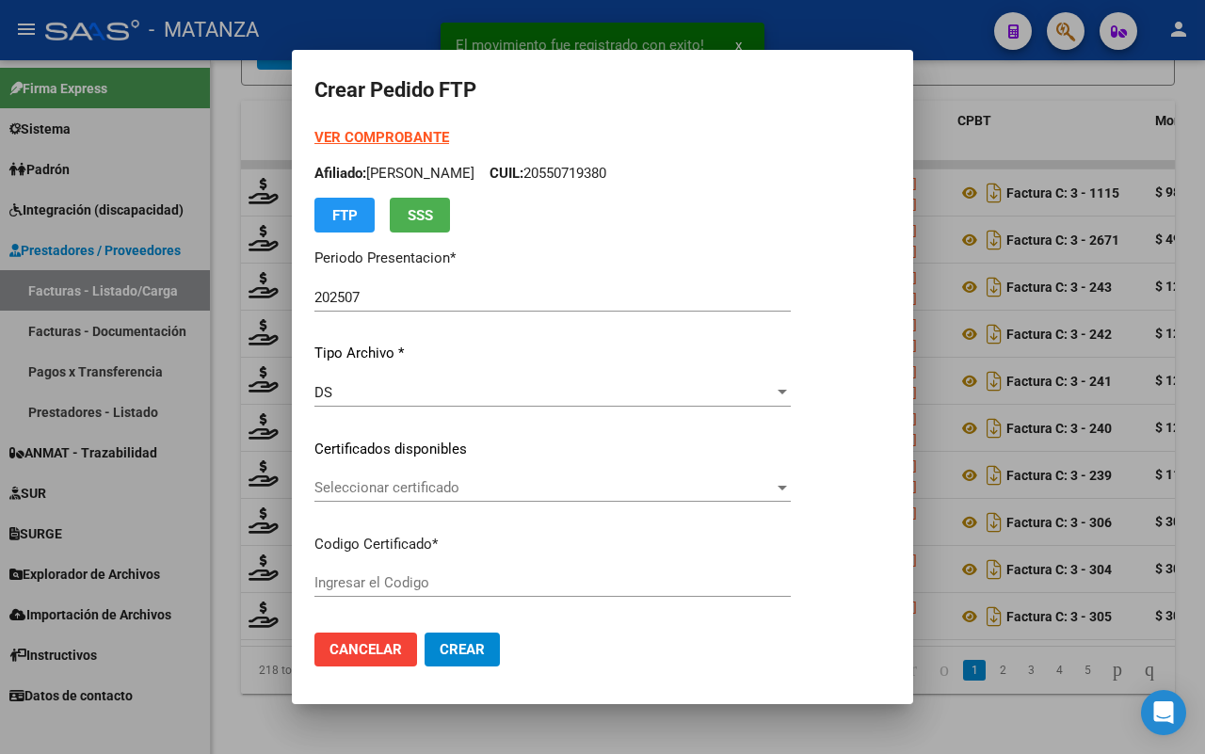
type input "ARG02-00054049484-20211209-20261209-BS"
type input "[DATE]"
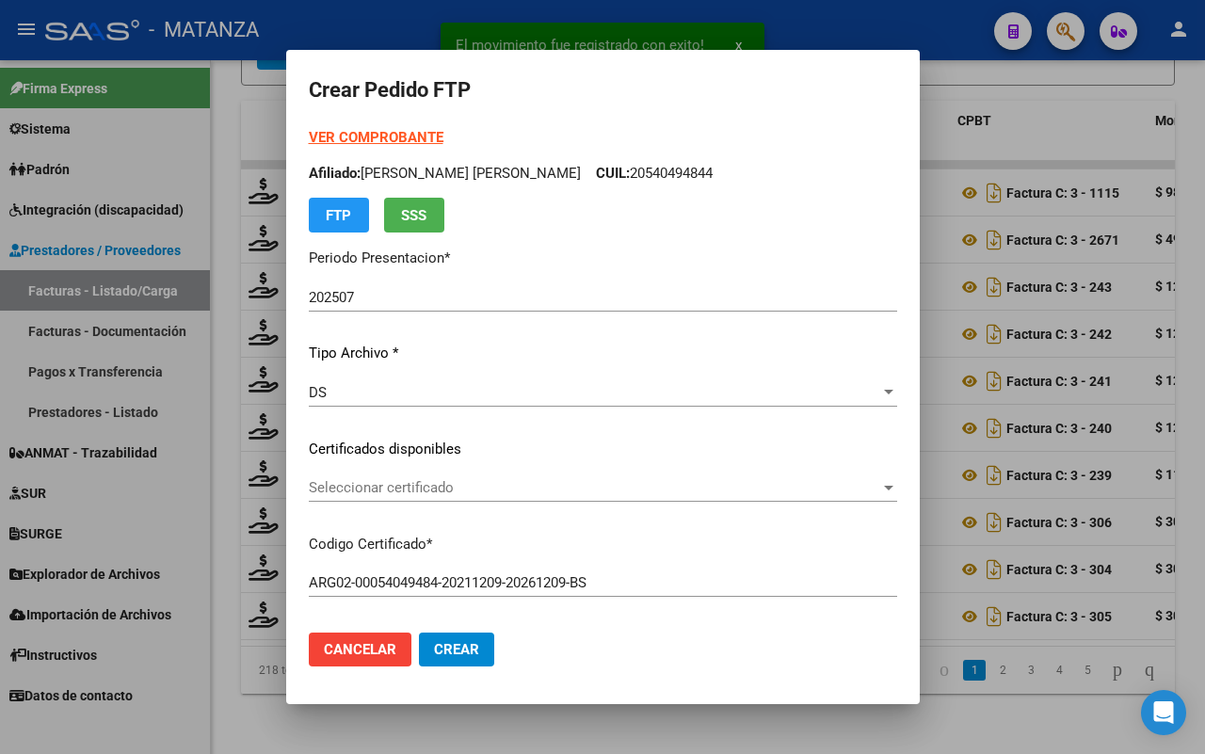
click at [462, 487] on span "Seleccionar certificado" at bounding box center [594, 487] width 571 height 17
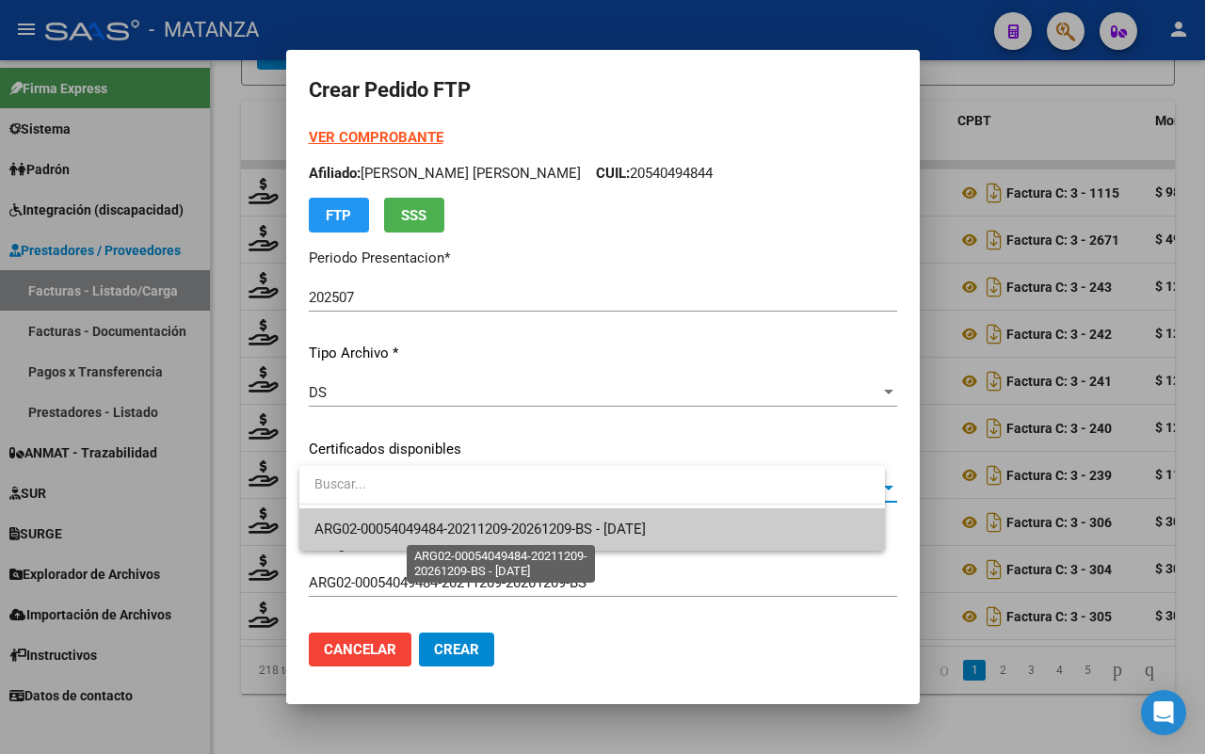
click at [462, 525] on span "ARG02-00054049484-20211209-20261209-BS - [DATE]" at bounding box center [479, 528] width 331 height 17
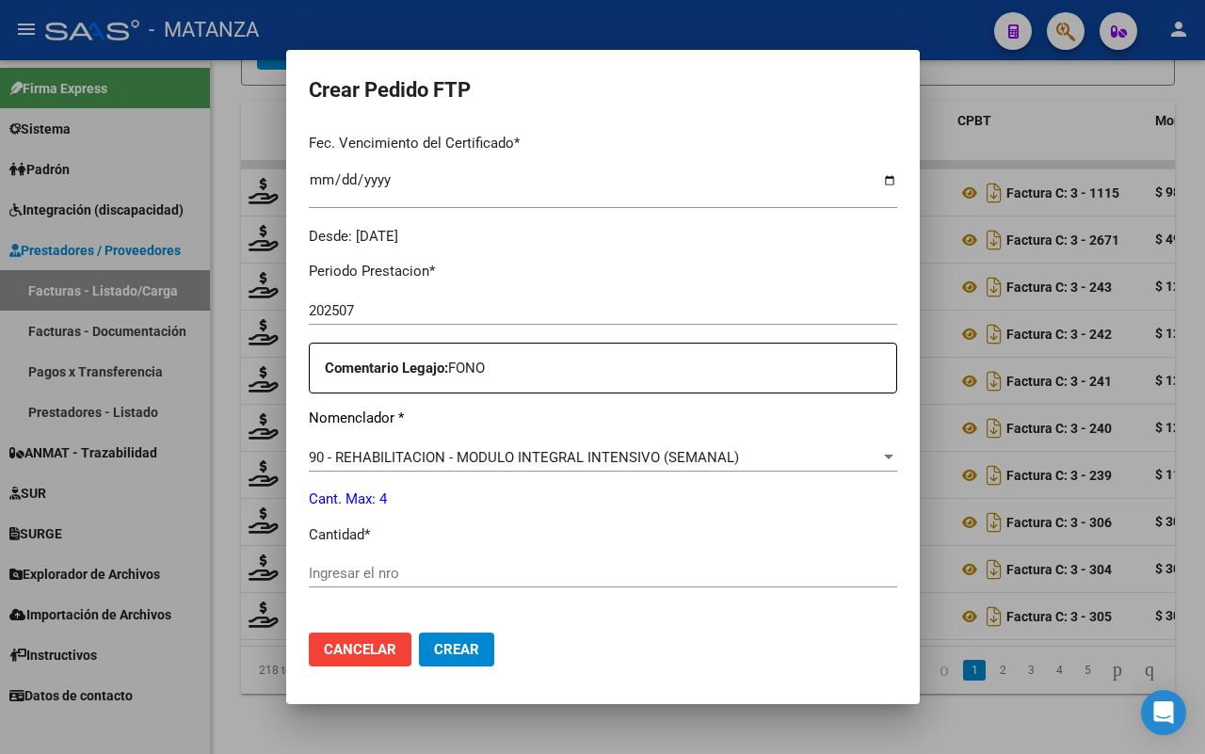
scroll to position [588, 0]
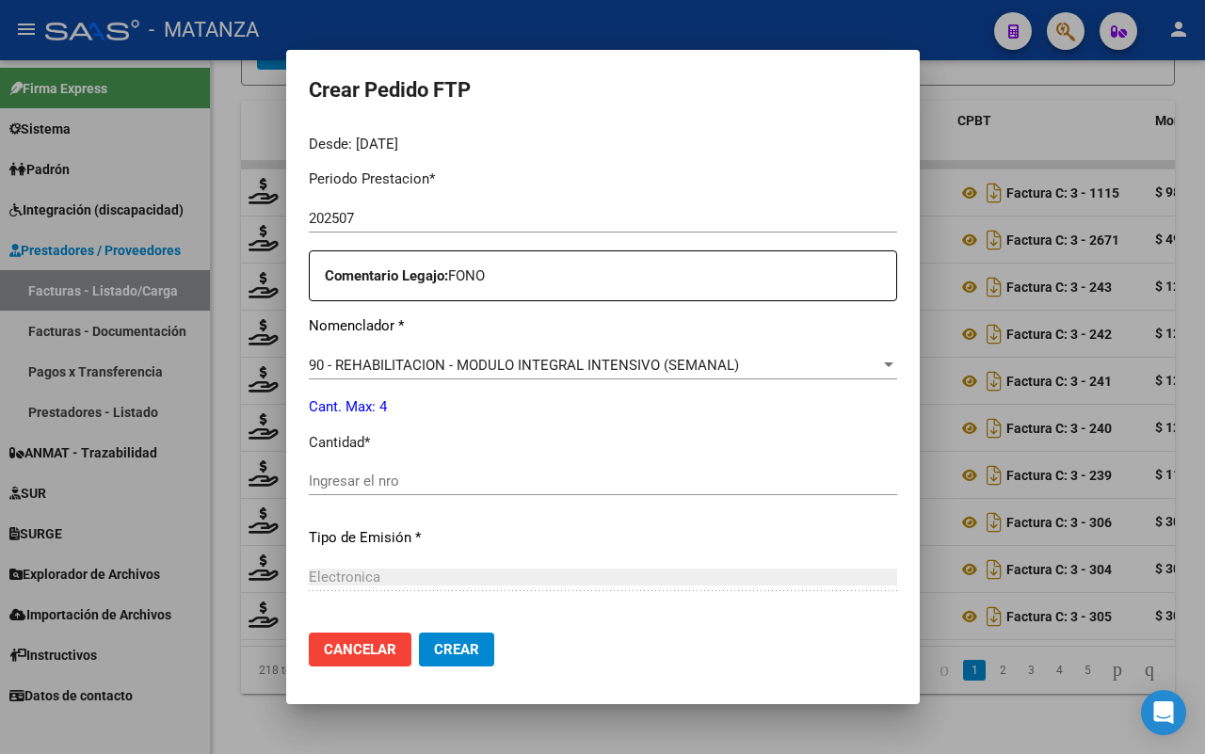
click at [439, 473] on input "Ingresar el nro" at bounding box center [603, 480] width 588 height 17
type input "4"
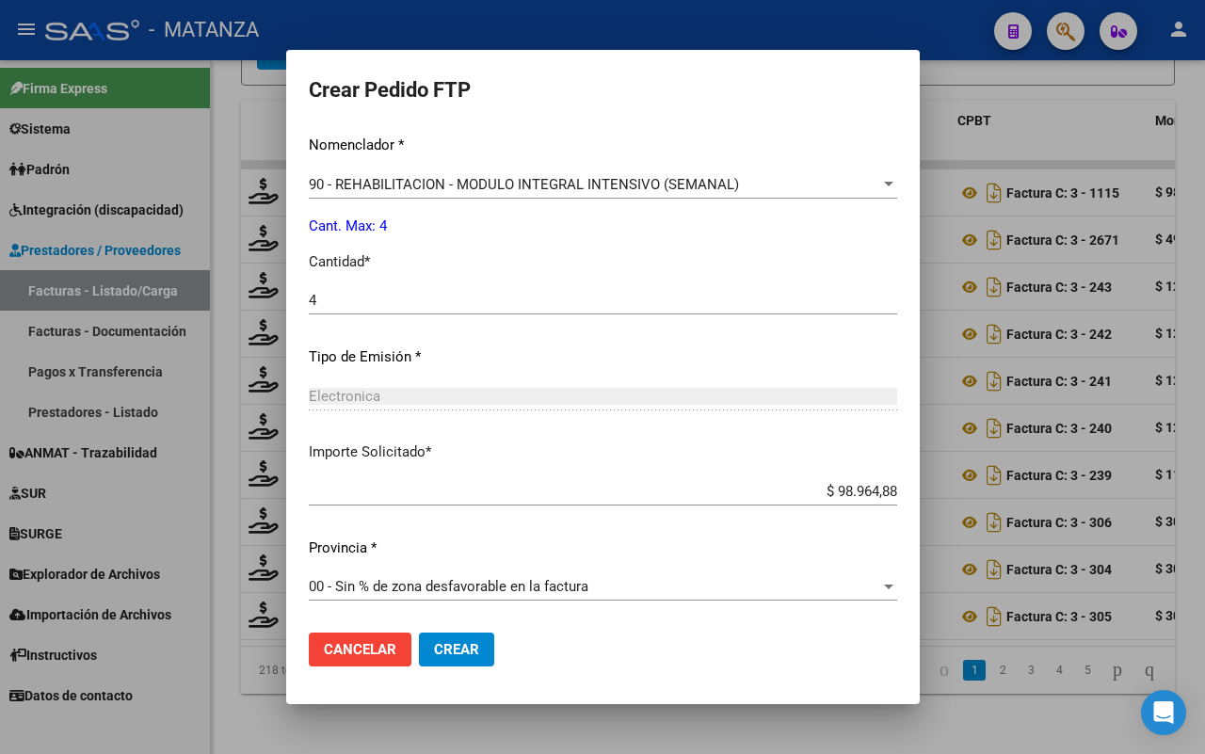
drag, startPoint x: 458, startPoint y: 649, endPoint x: 762, endPoint y: 515, distance: 332.4
click at [459, 649] on span "Crear" at bounding box center [456, 649] width 45 height 17
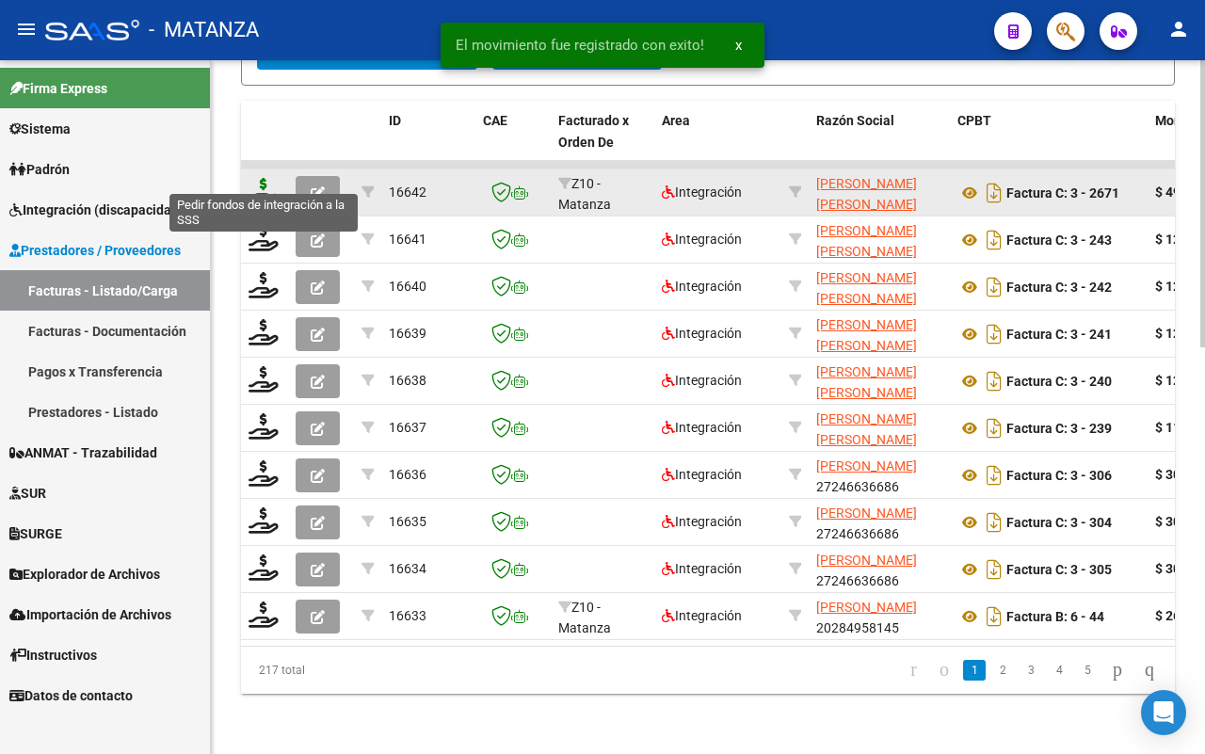
click at [265, 178] on icon at bounding box center [263, 191] width 30 height 26
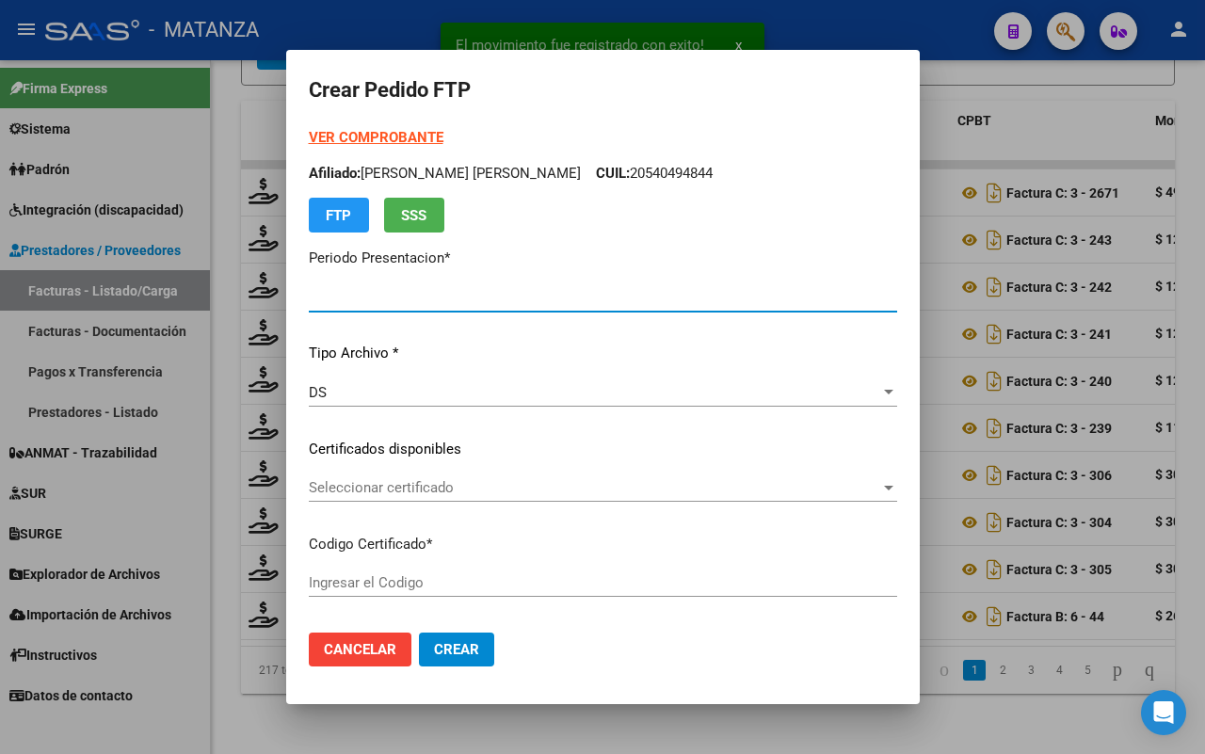
type input "202507"
type input "$ 49.482,44"
type input "ARG0200045074286-20140515-20240515-BS"
type input "[DATE]"
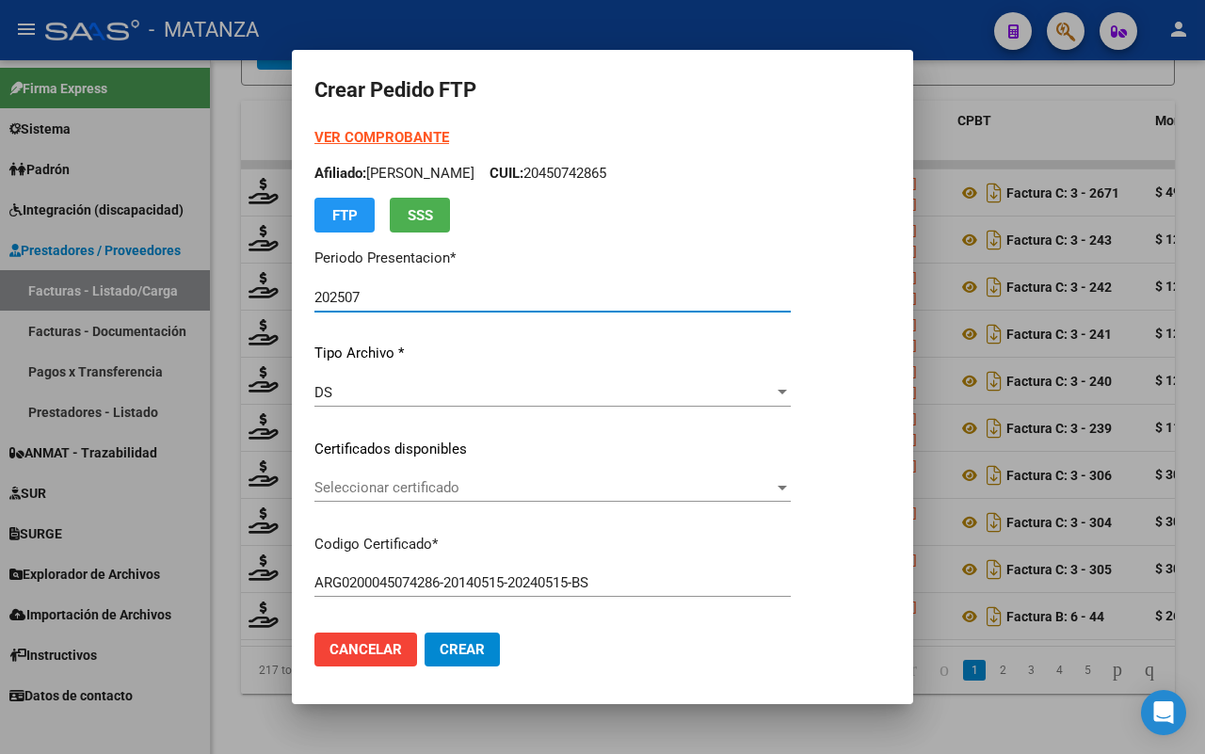
click at [618, 480] on span "Seleccionar certificado" at bounding box center [543, 487] width 459 height 17
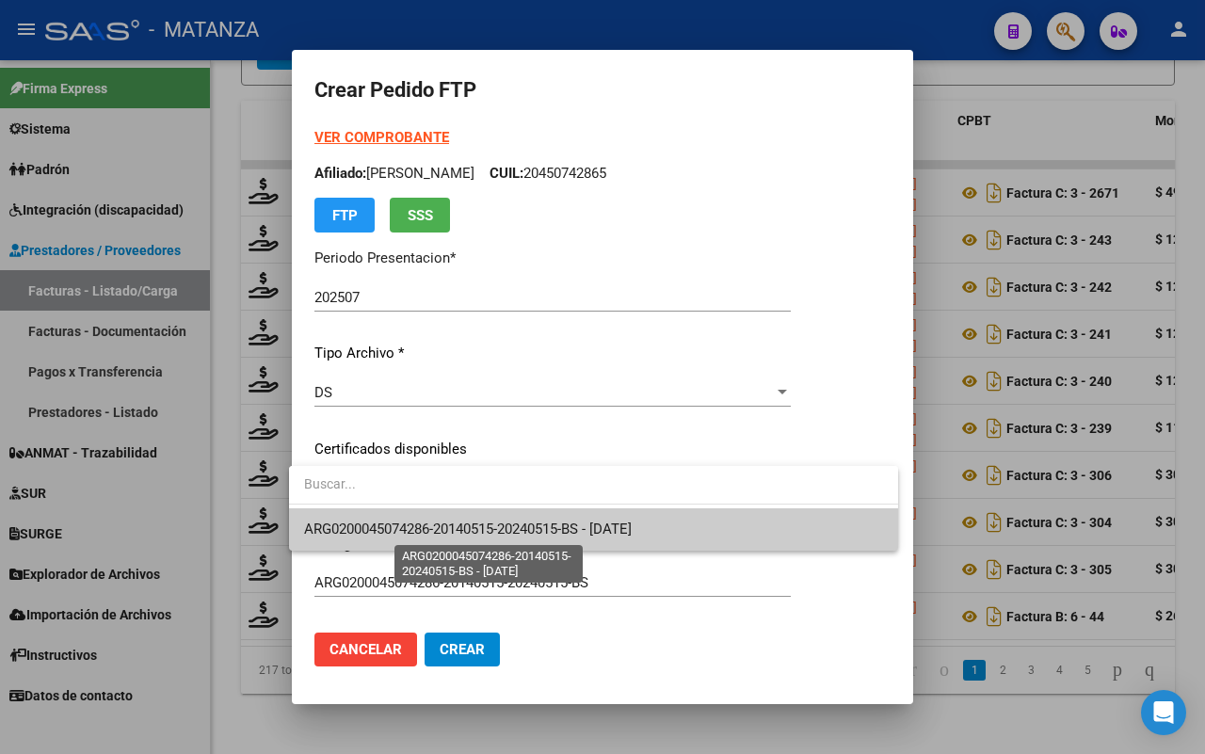
click at [599, 525] on span "ARG0200045074286-20140515-20240515-BS - [DATE]" at bounding box center [468, 528] width 328 height 17
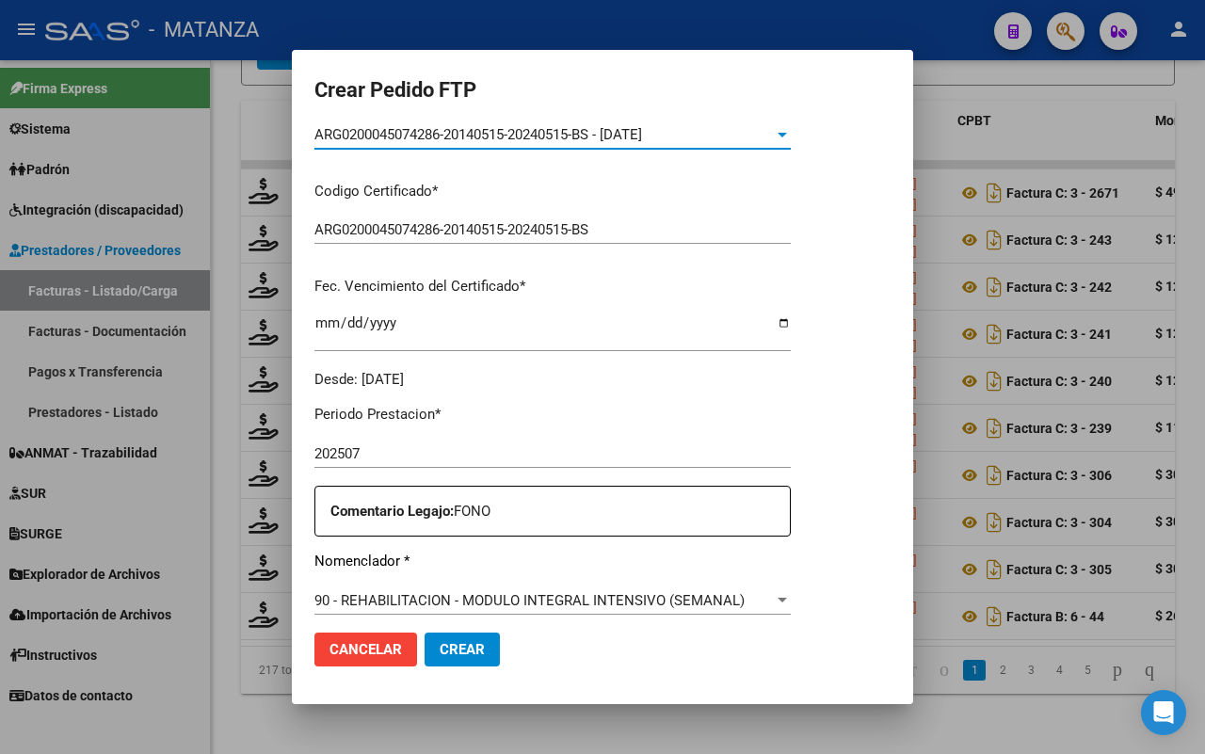
scroll to position [588, 0]
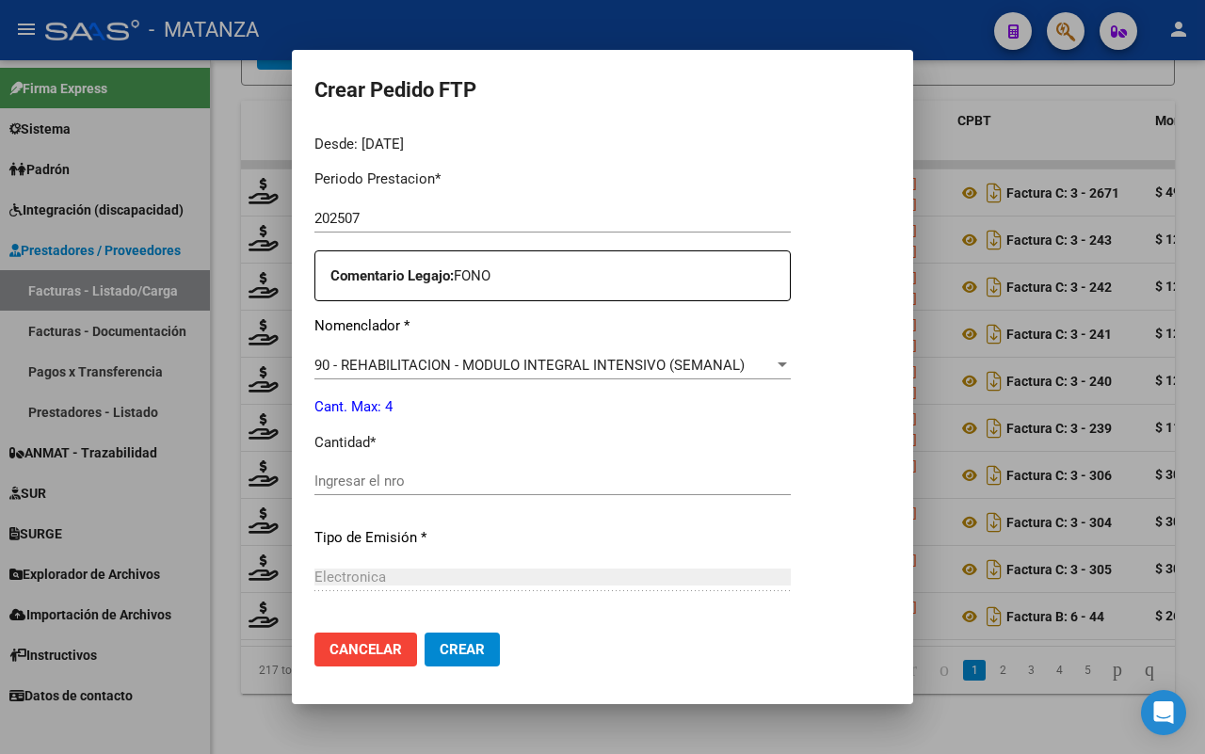
click at [448, 478] on input "Ingresar el nro" at bounding box center [552, 480] width 476 height 17
type input "4"
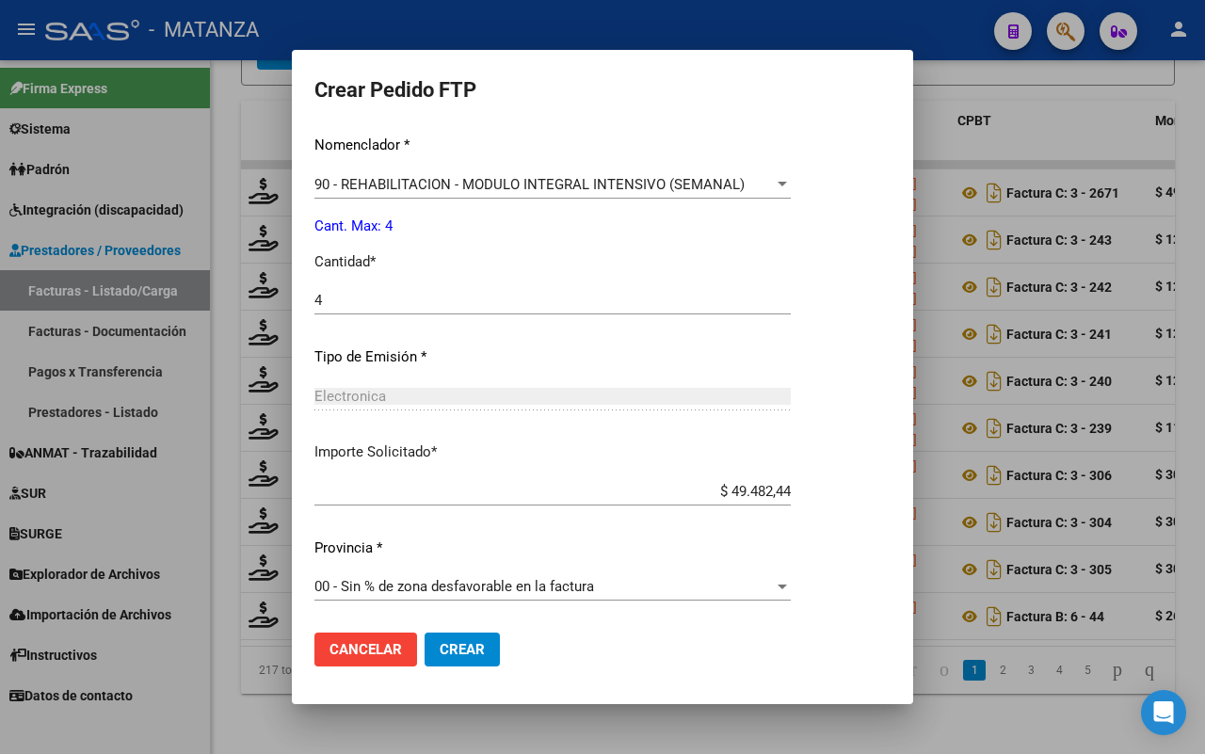
click at [439, 632] on button "Crear" at bounding box center [461, 649] width 75 height 34
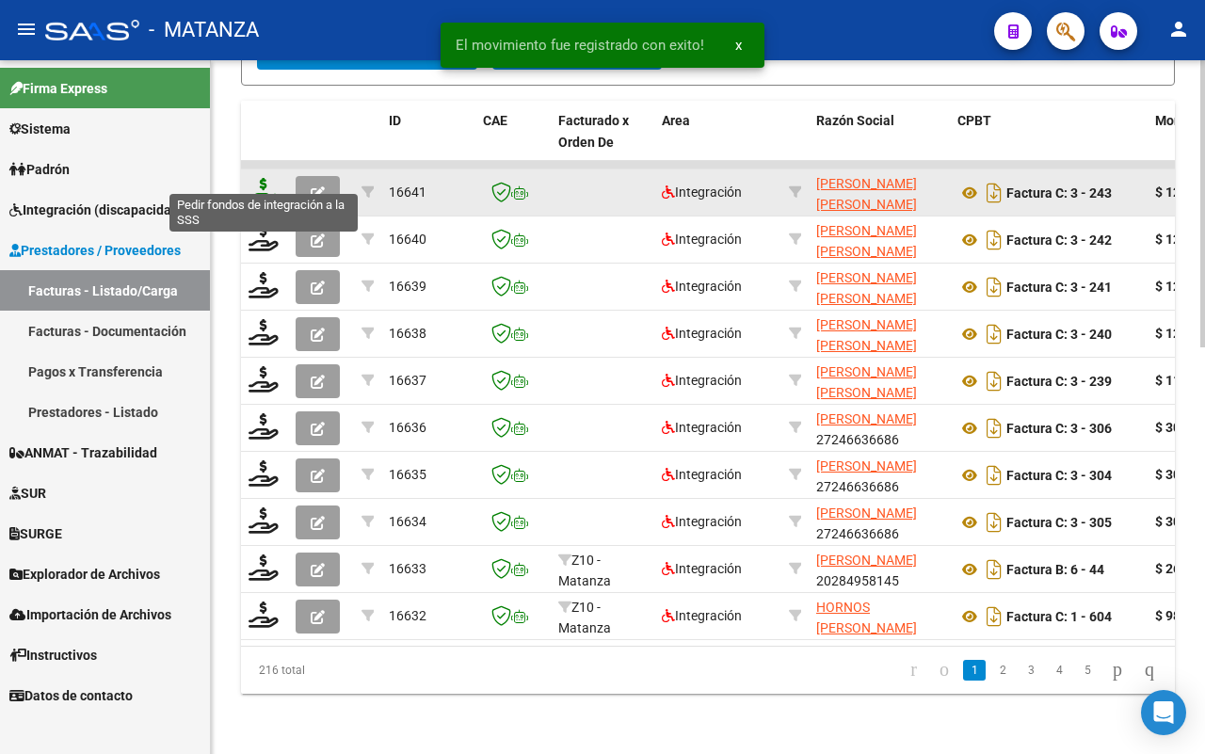
click at [265, 178] on icon at bounding box center [263, 191] width 30 height 26
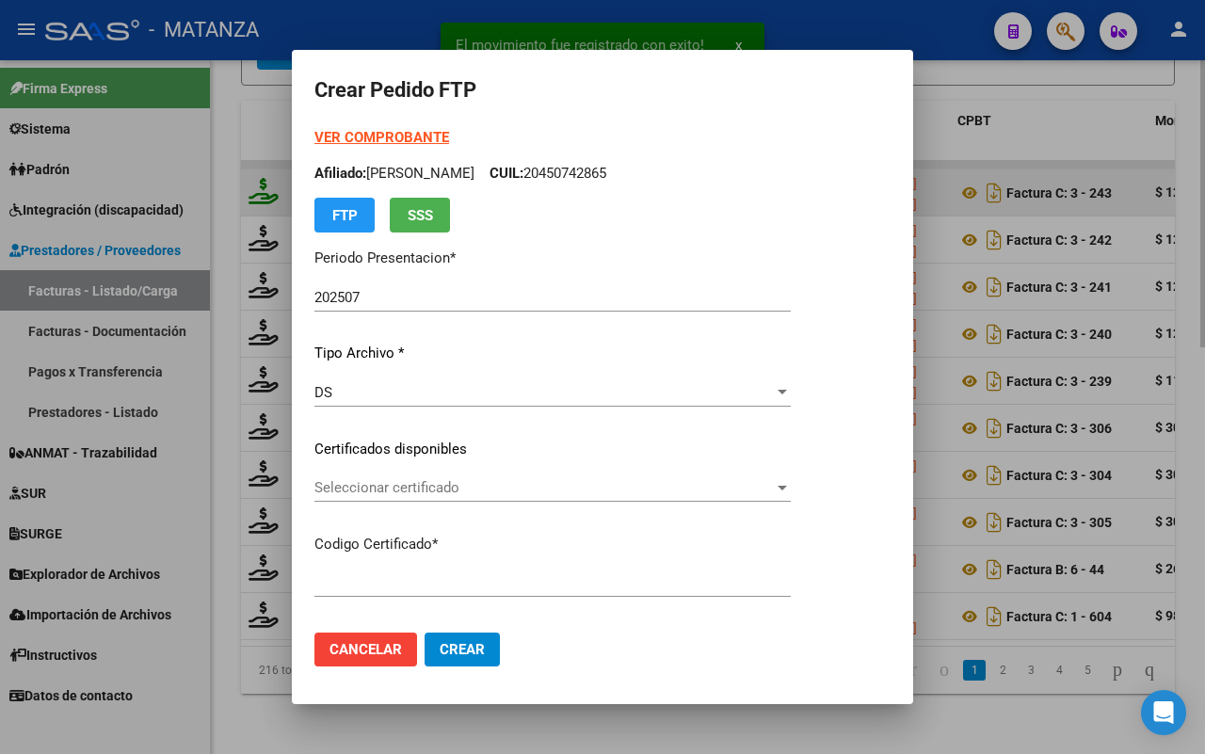
type input "ARG01-00055580517-20220829-20270829-BS"
type input "[DATE]"
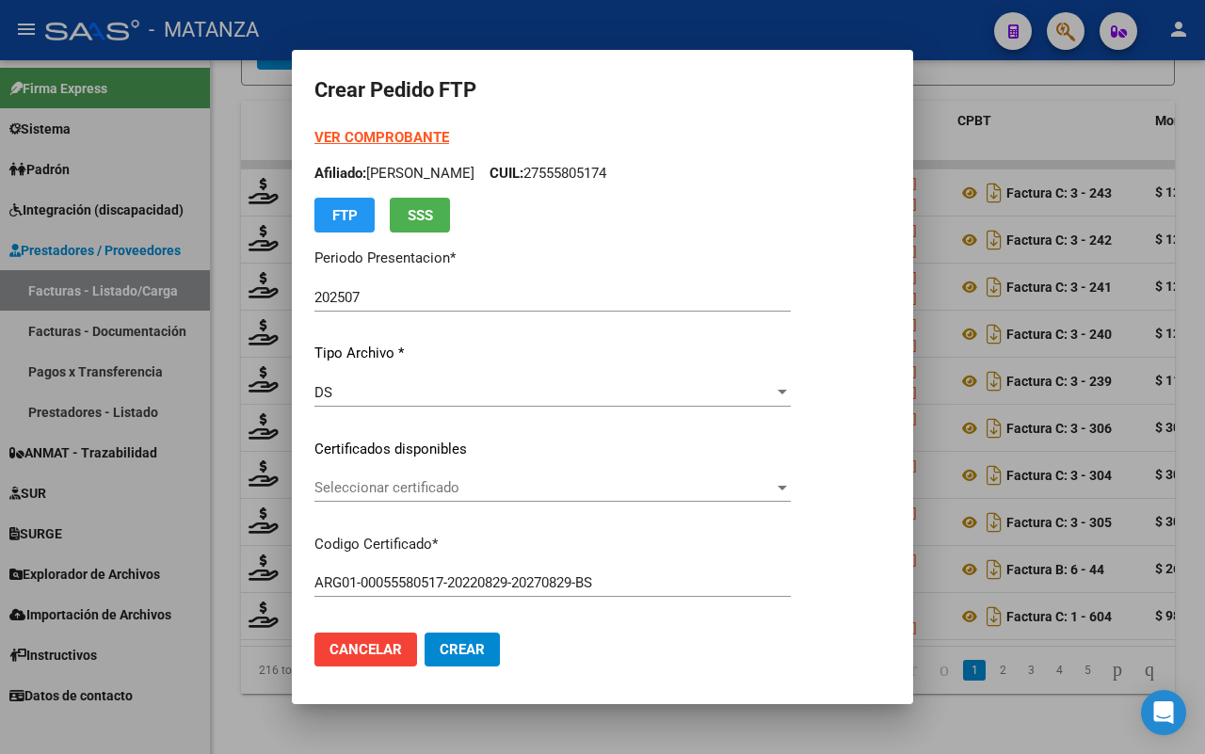
click at [563, 487] on span "Seleccionar certificado" at bounding box center [543, 487] width 459 height 17
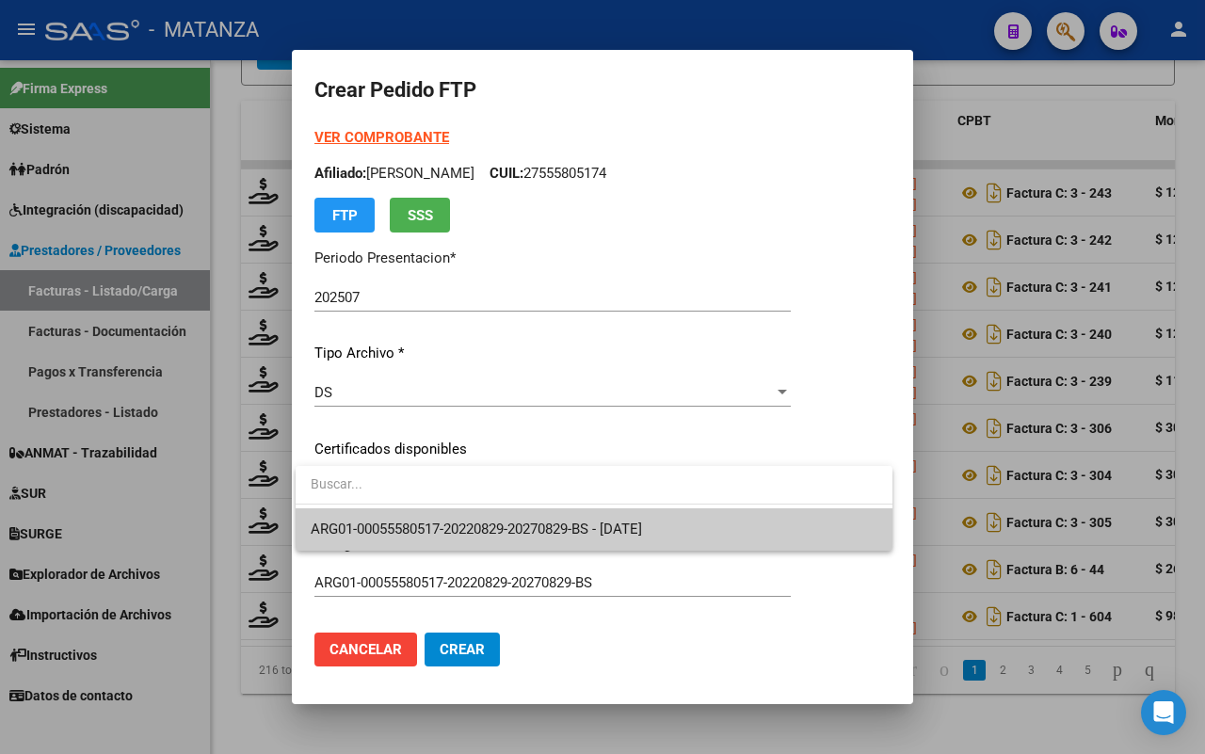
click at [548, 516] on span "ARG01-00055580517-20220829-20270829-BS - [DATE]" at bounding box center [594, 529] width 567 height 42
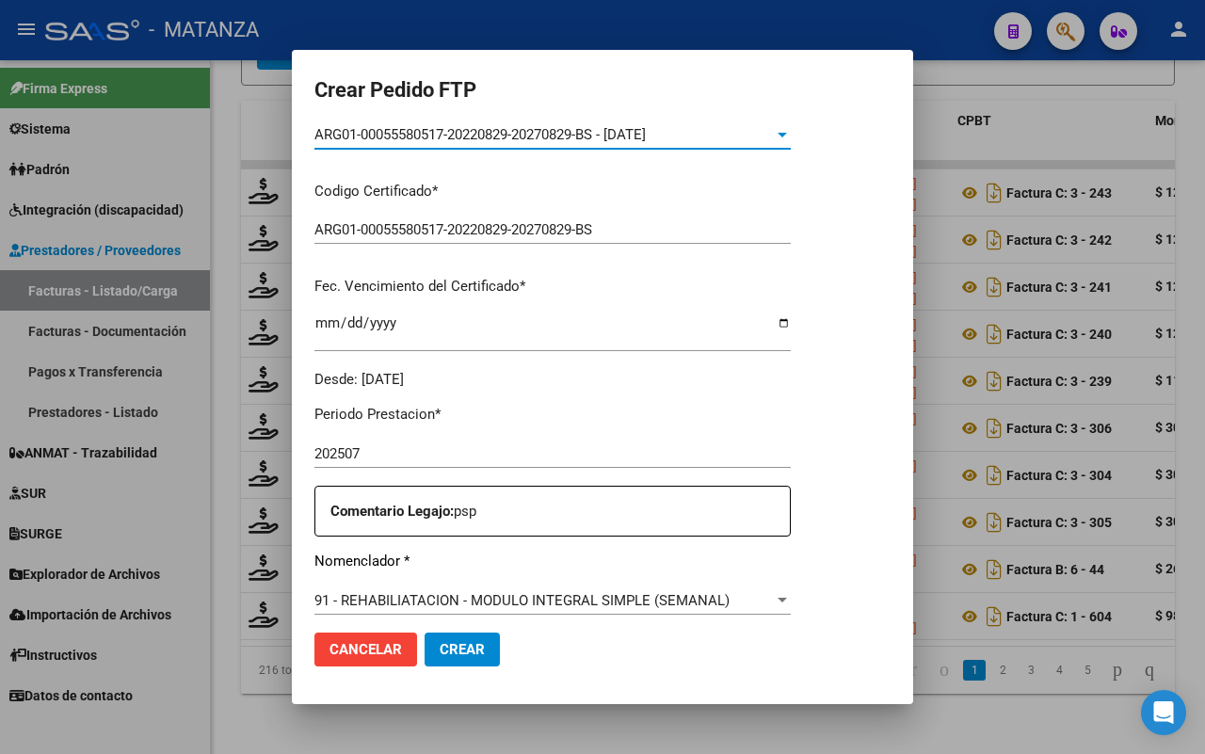
scroll to position [471, 0]
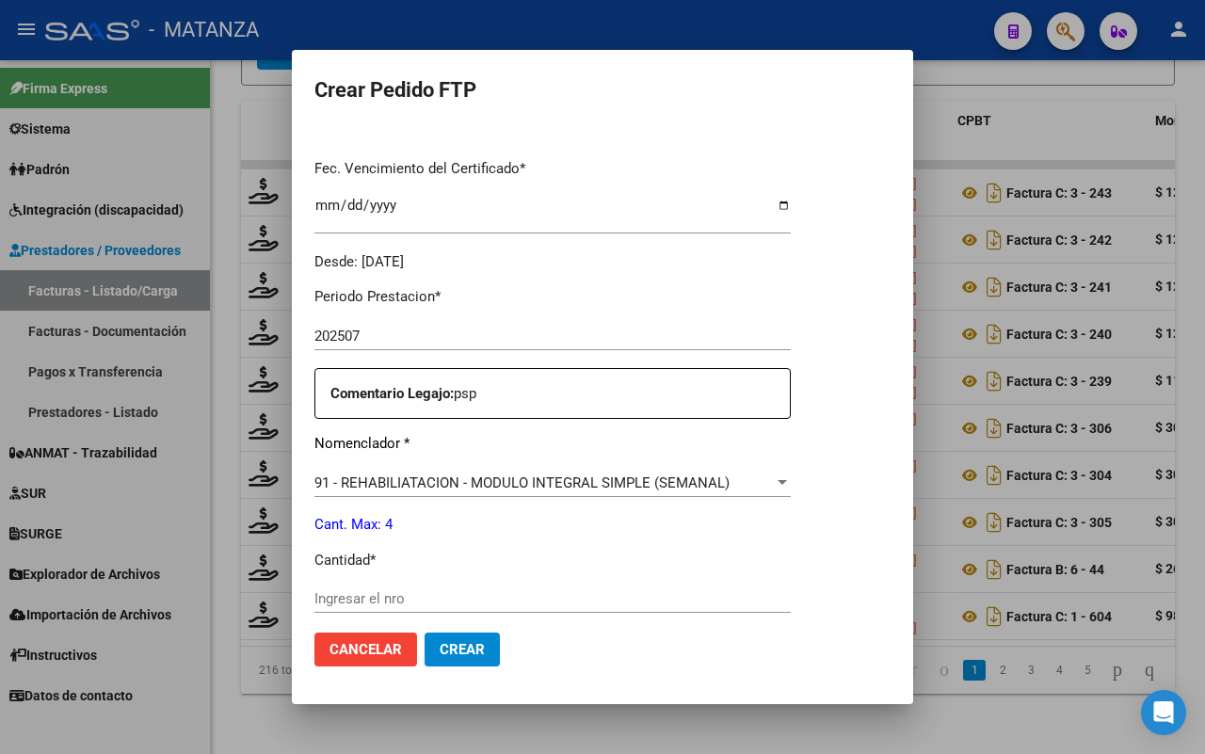
click at [375, 590] on input "Ingresar el nro" at bounding box center [552, 598] width 476 height 17
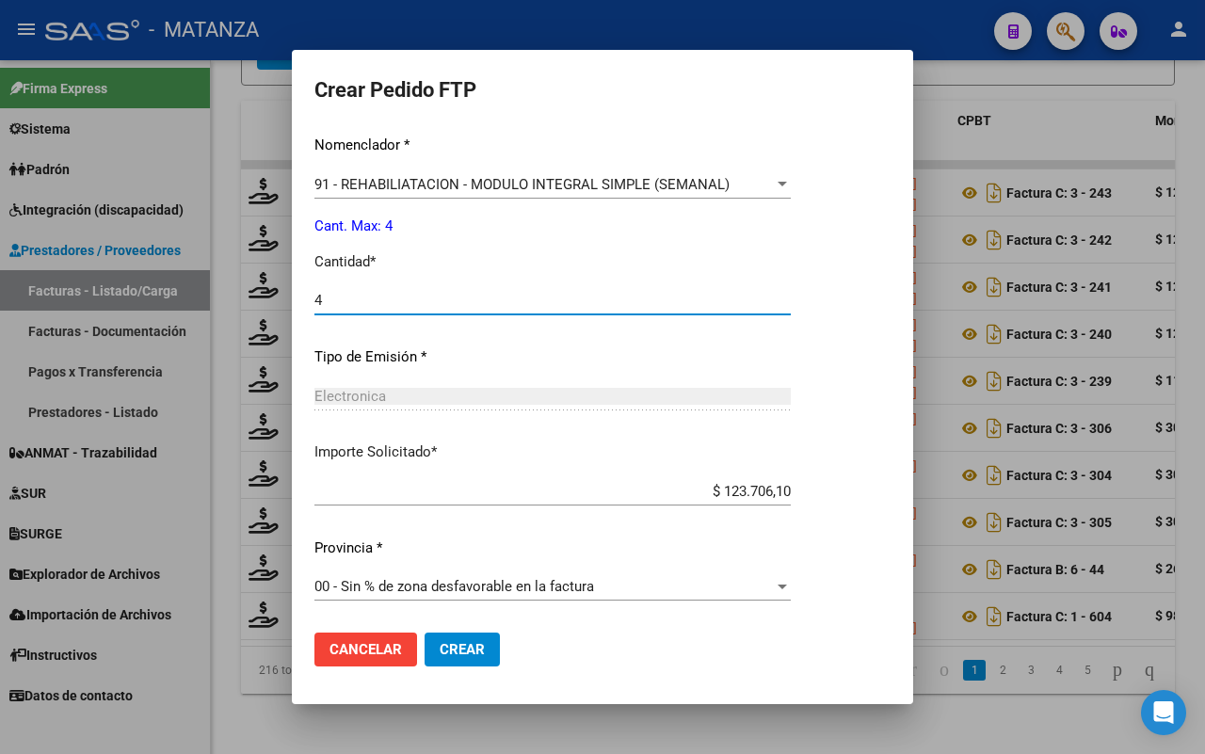
type input "4"
drag, startPoint x: 464, startPoint y: 649, endPoint x: 497, endPoint y: 649, distance: 32.9
click at [467, 649] on span "Crear" at bounding box center [461, 649] width 45 height 17
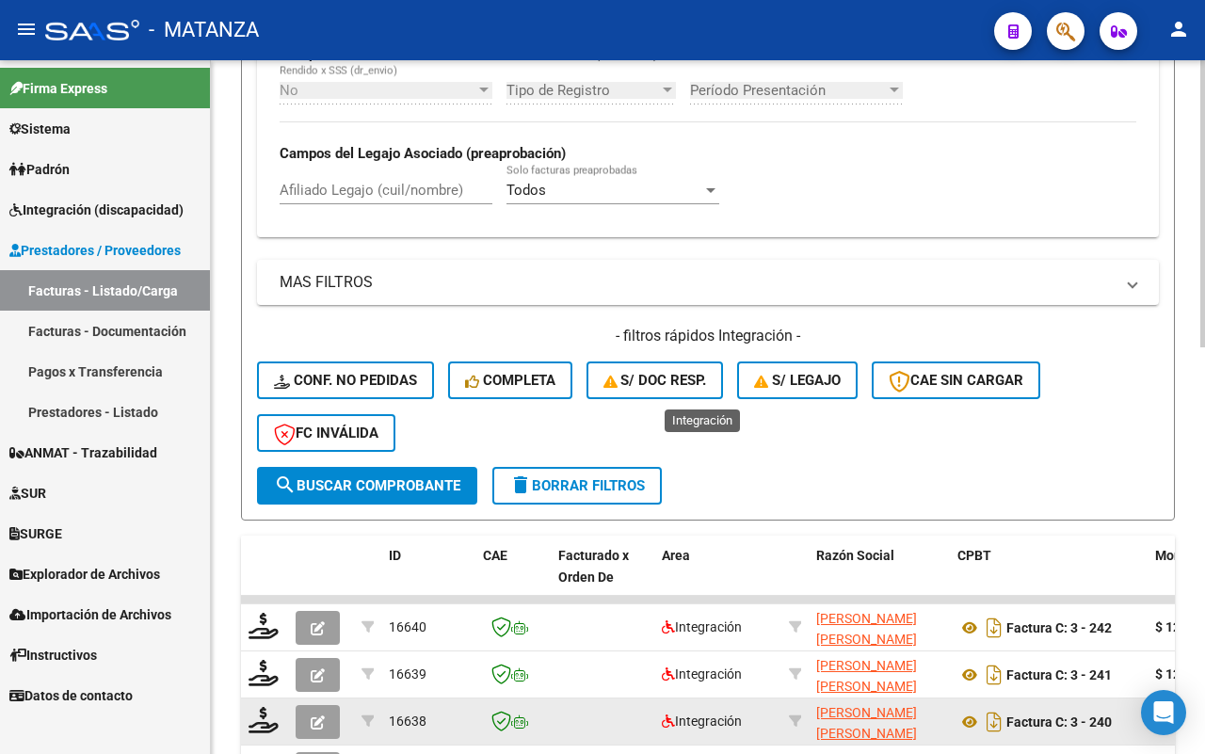
scroll to position [866, 0]
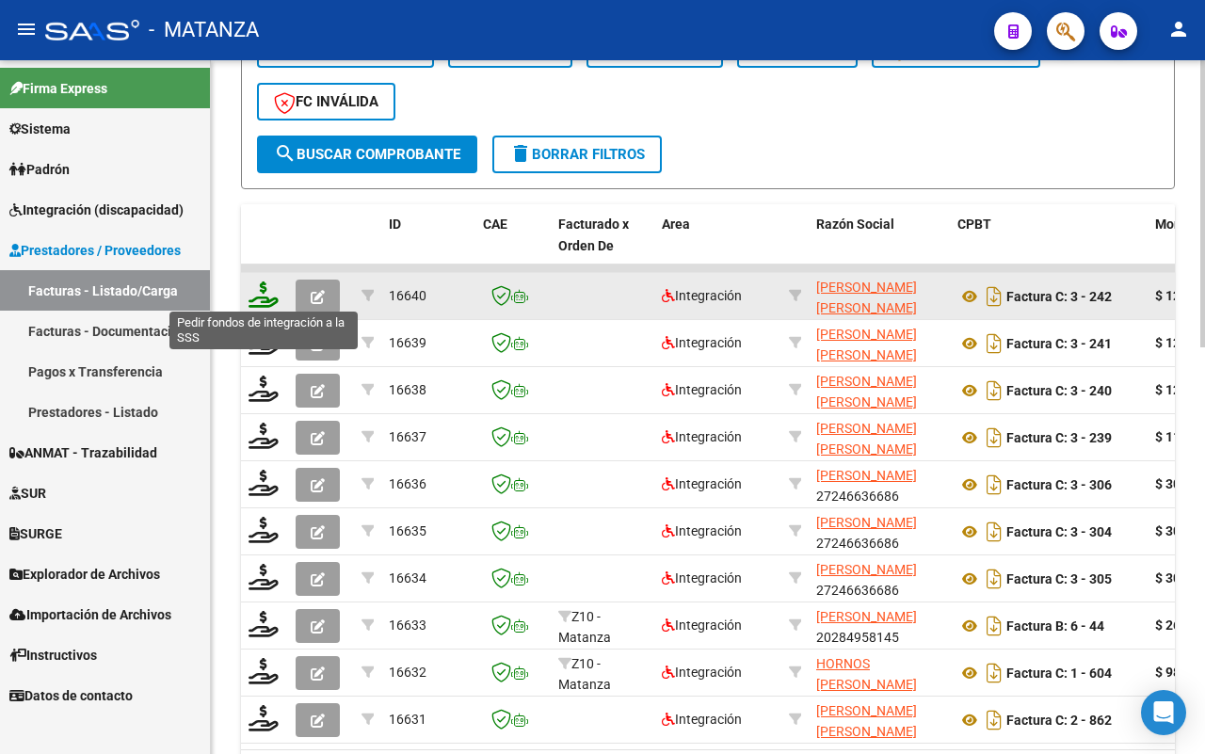
click at [271, 292] on icon at bounding box center [263, 294] width 30 height 26
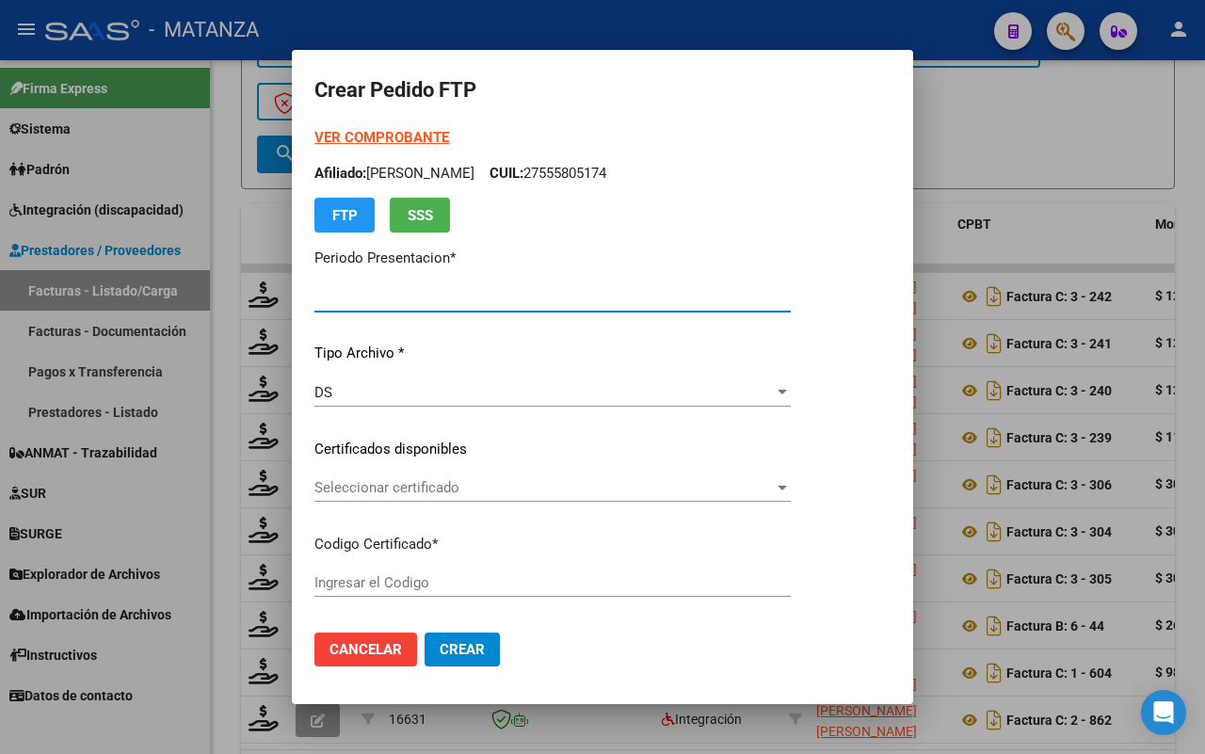
type input "202507"
type input "$ 123.706,10"
type input "ARG-02-00047086793-20171214-20221214-BS"
type input "[DATE]"
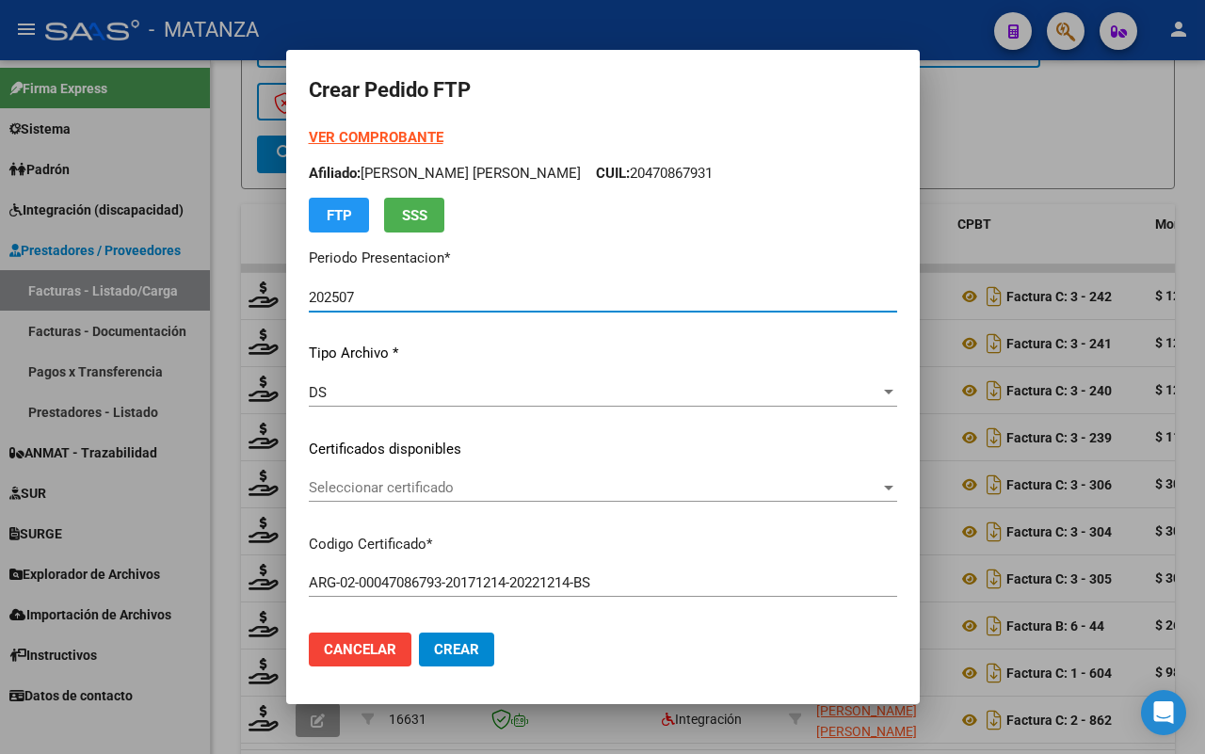
click at [434, 480] on span "Seleccionar certificado" at bounding box center [594, 487] width 571 height 17
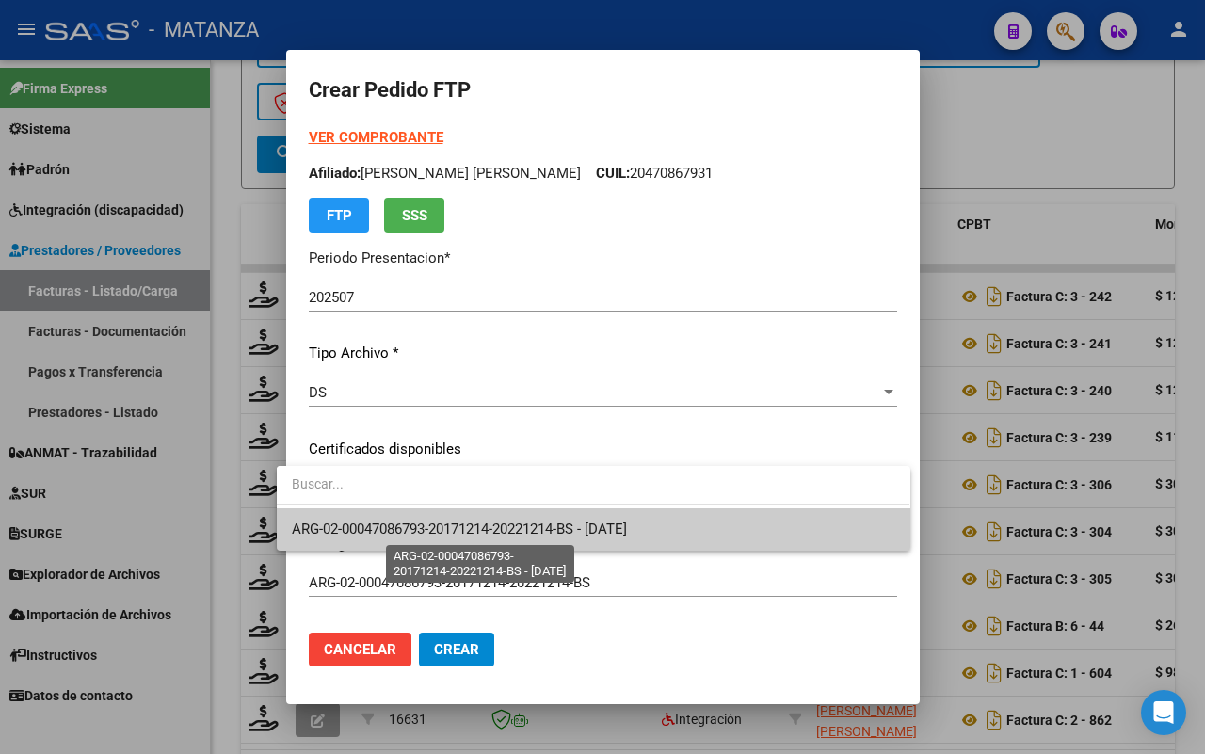
drag, startPoint x: 436, startPoint y: 525, endPoint x: 544, endPoint y: 506, distance: 109.9
click at [438, 525] on span "ARG-02-00047086793-20171214-20221214-BS - [DATE]" at bounding box center [459, 528] width 335 height 17
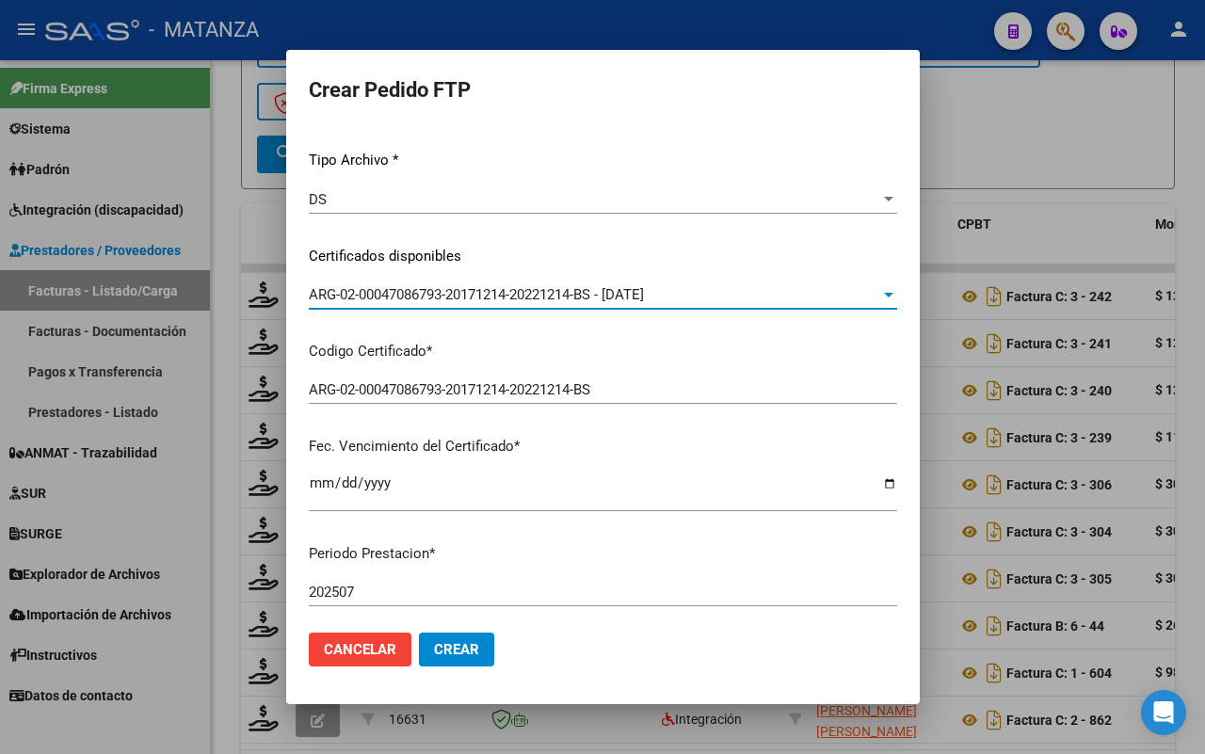
scroll to position [0, 0]
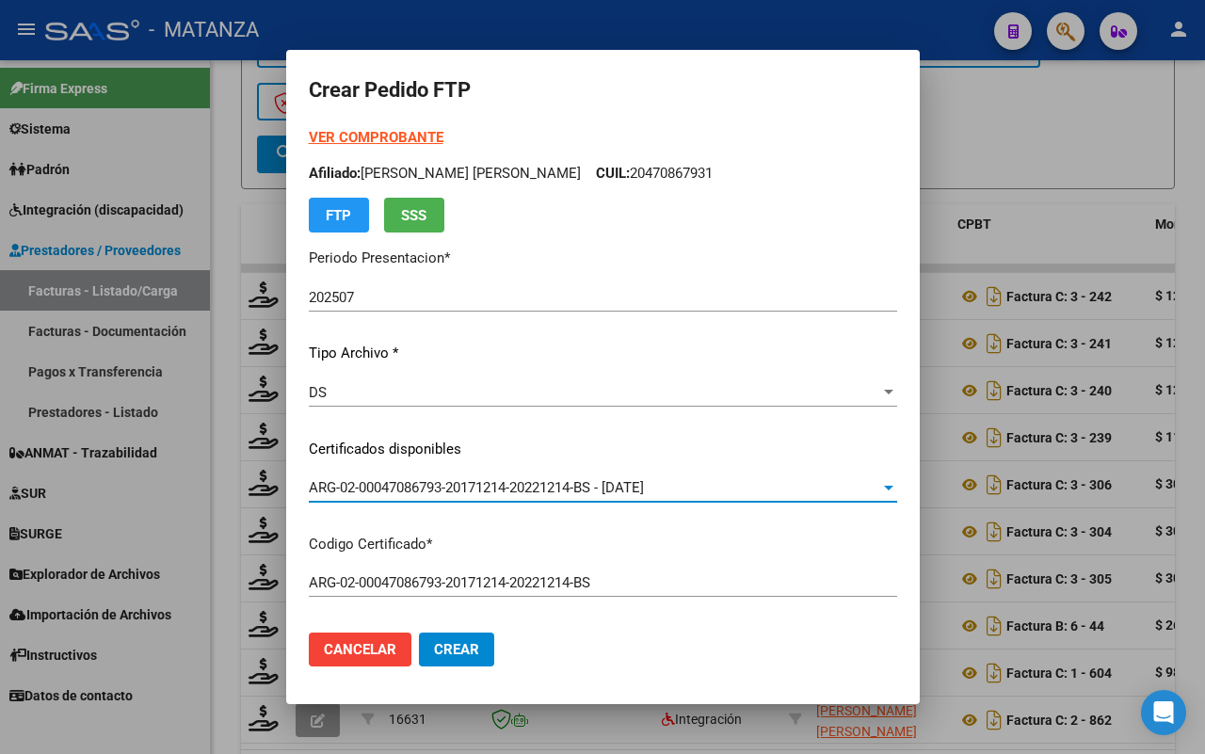
click at [363, 137] on strong "VER COMPROBANTE" at bounding box center [376, 137] width 135 height 17
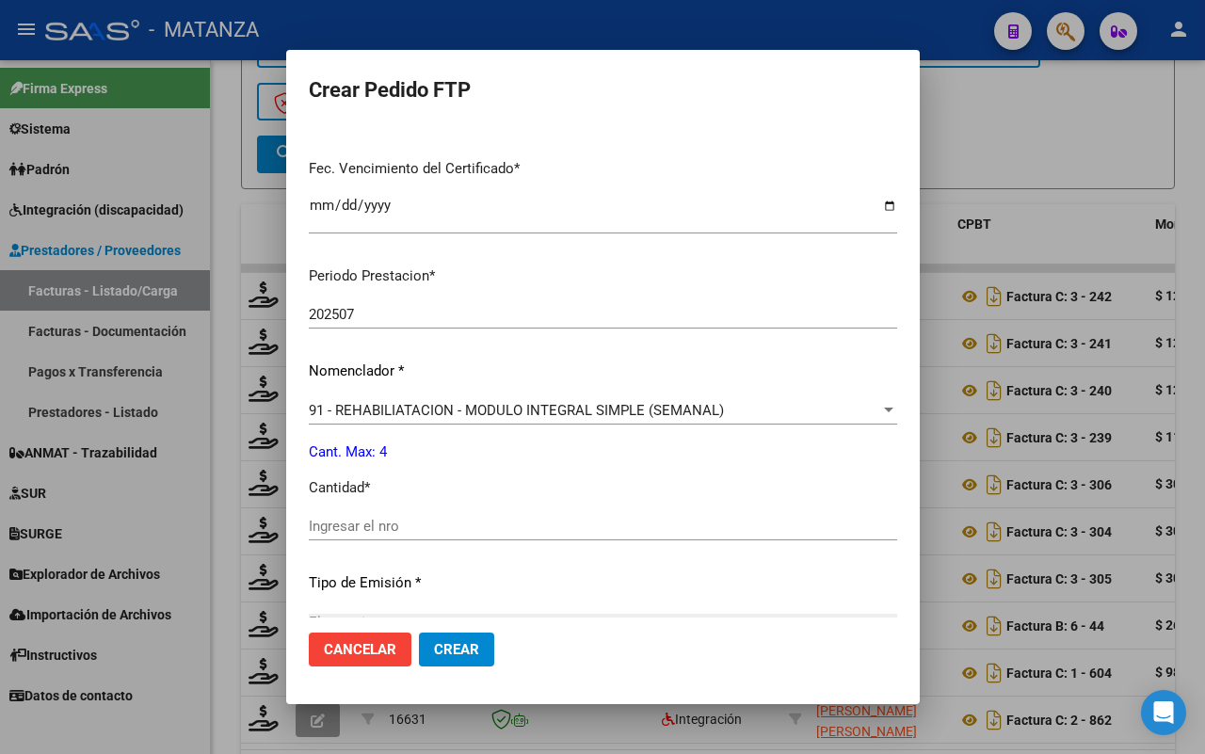
scroll to position [696, 0]
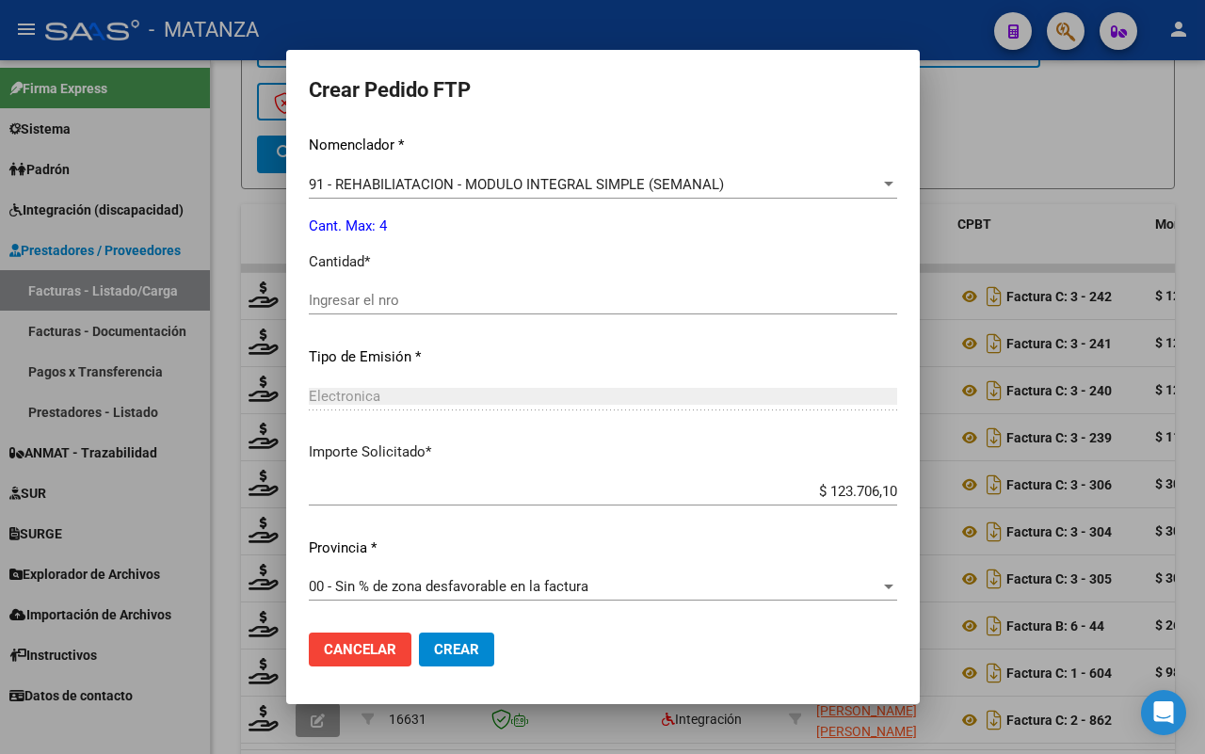
click at [477, 295] on input "Ingresar el nro" at bounding box center [603, 300] width 588 height 17
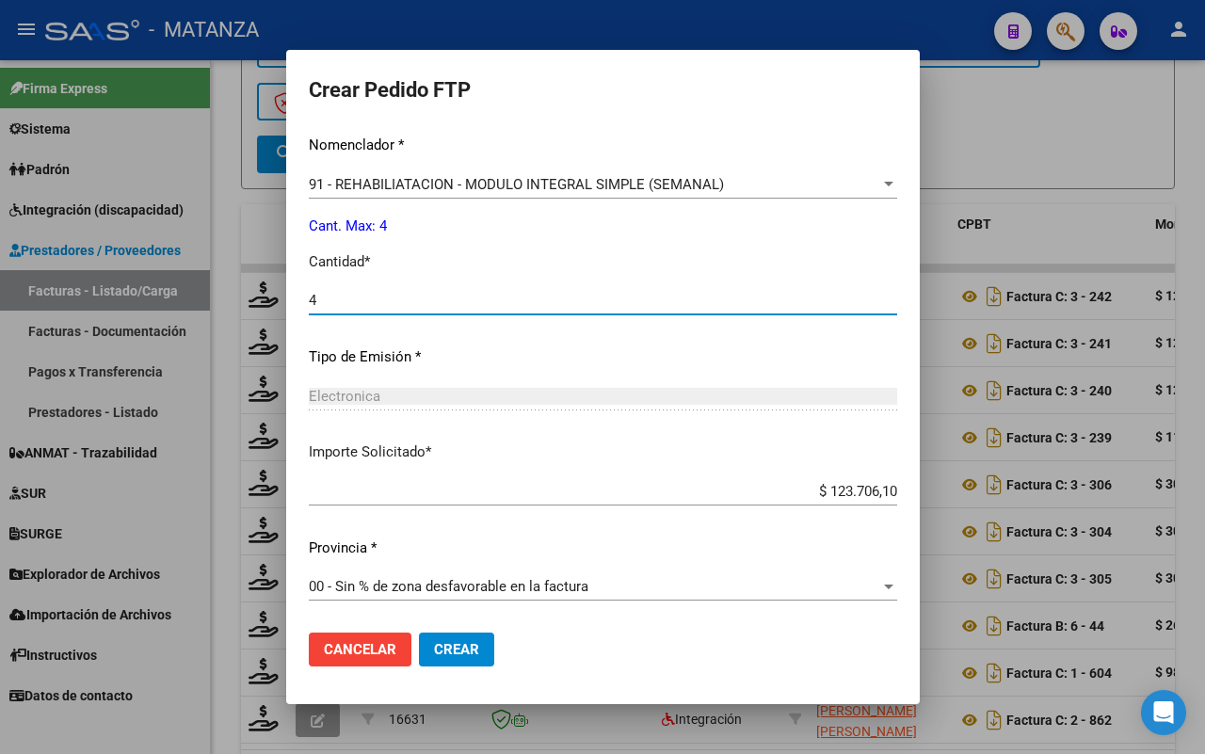
type input "4"
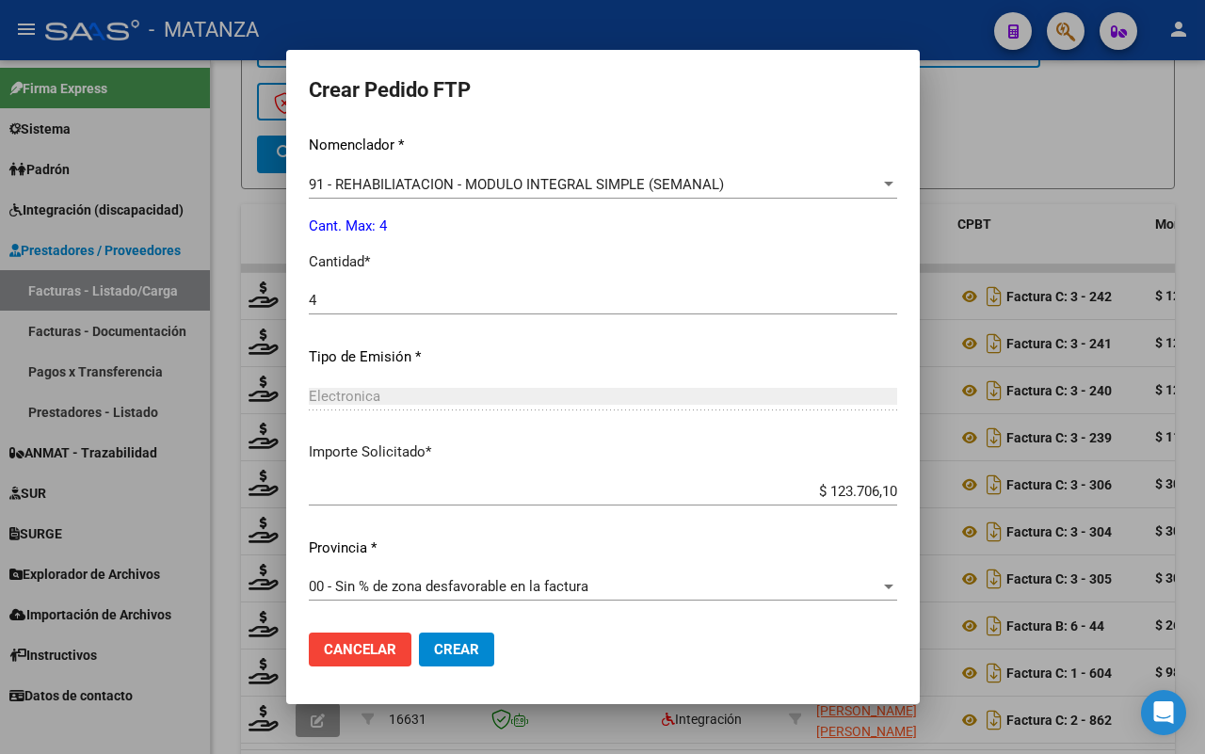
click at [431, 636] on button "Crear" at bounding box center [456, 649] width 75 height 34
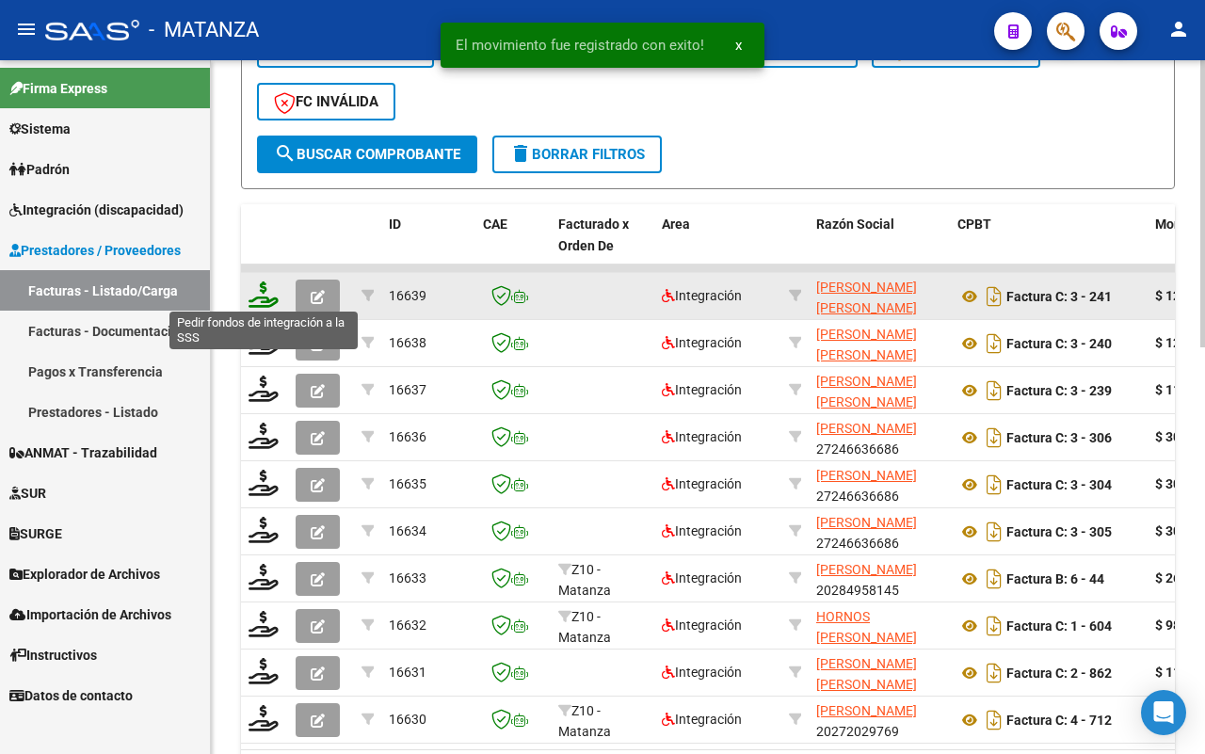
click at [270, 293] on icon at bounding box center [263, 294] width 30 height 26
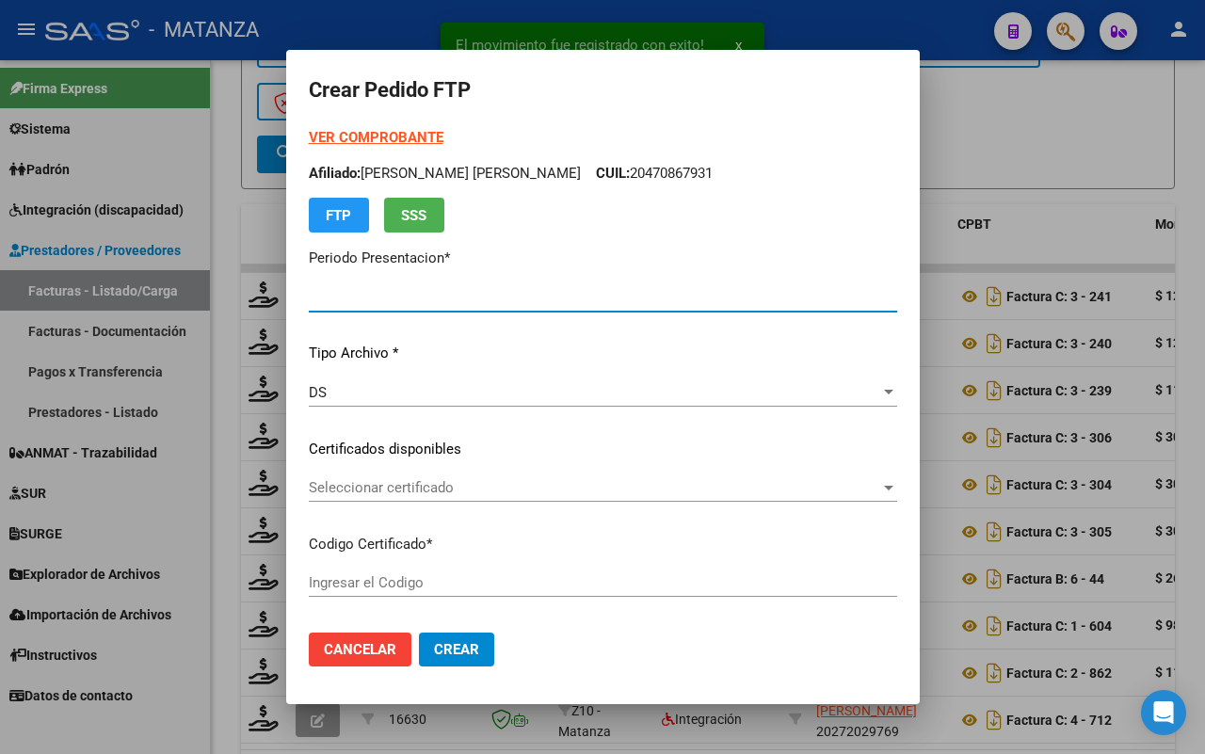
type input "202507"
type input "$ 123.706,10"
type input "ARG02-00045011024-20210820-20260820-BS"
type input "[DATE]"
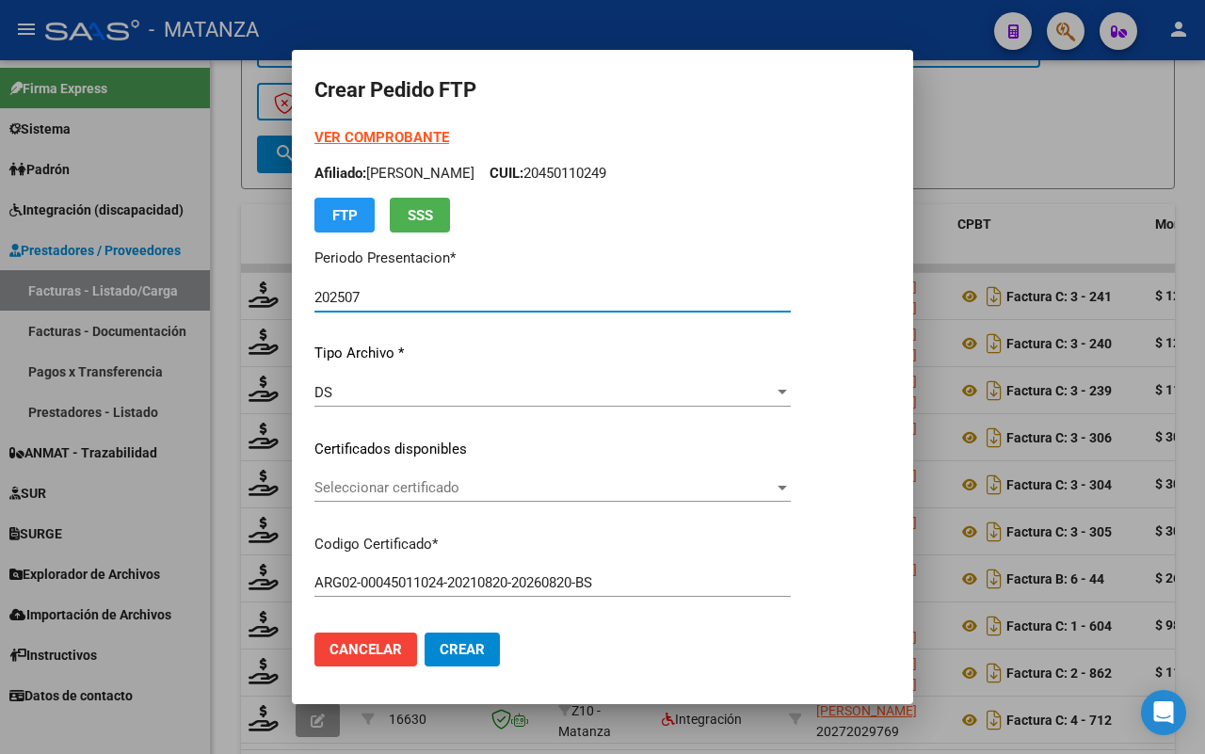
click at [502, 479] on span "Seleccionar certificado" at bounding box center [543, 487] width 459 height 17
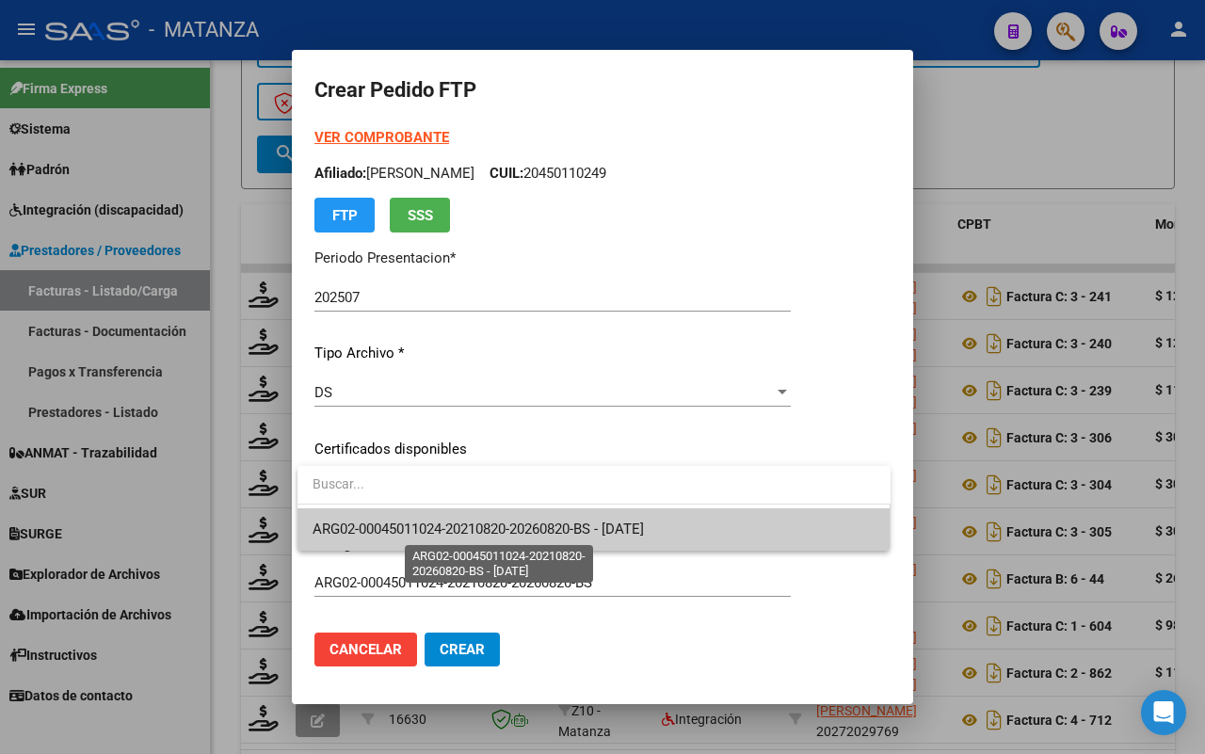
click at [487, 525] on span "ARG02-00045011024-20210820-20260820-BS - [DATE]" at bounding box center [477, 528] width 331 height 17
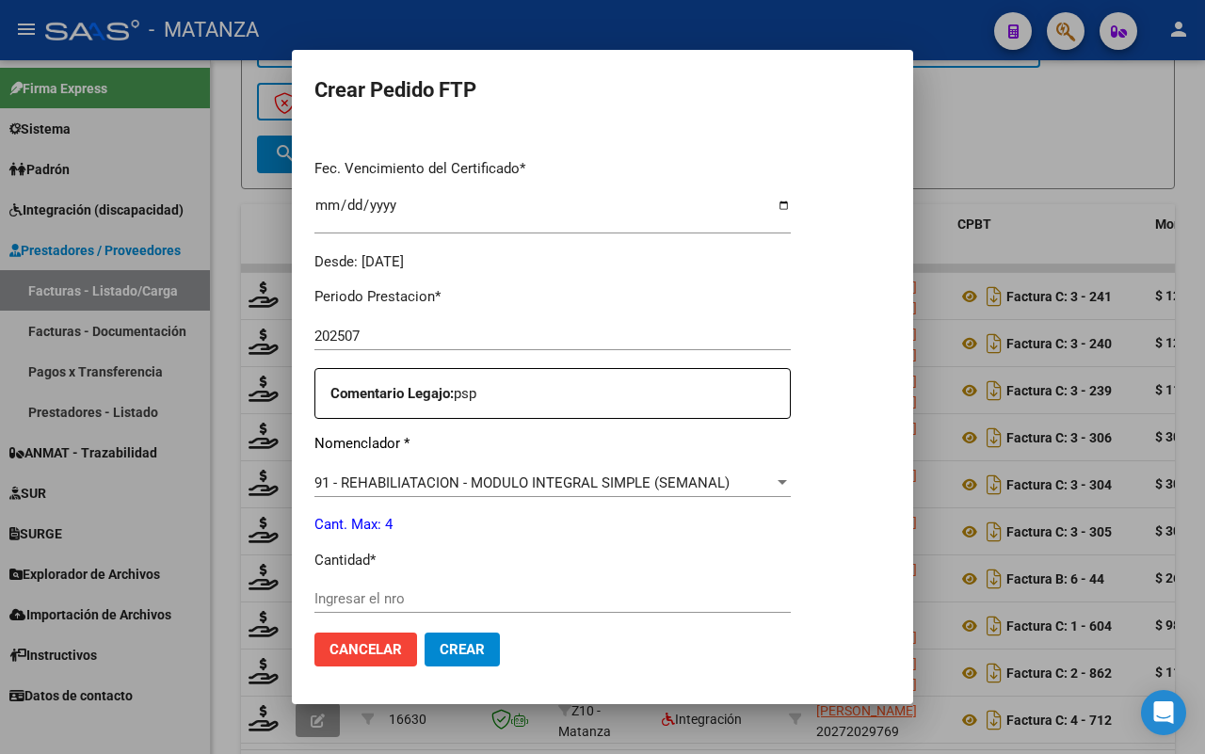
scroll to position [588, 0]
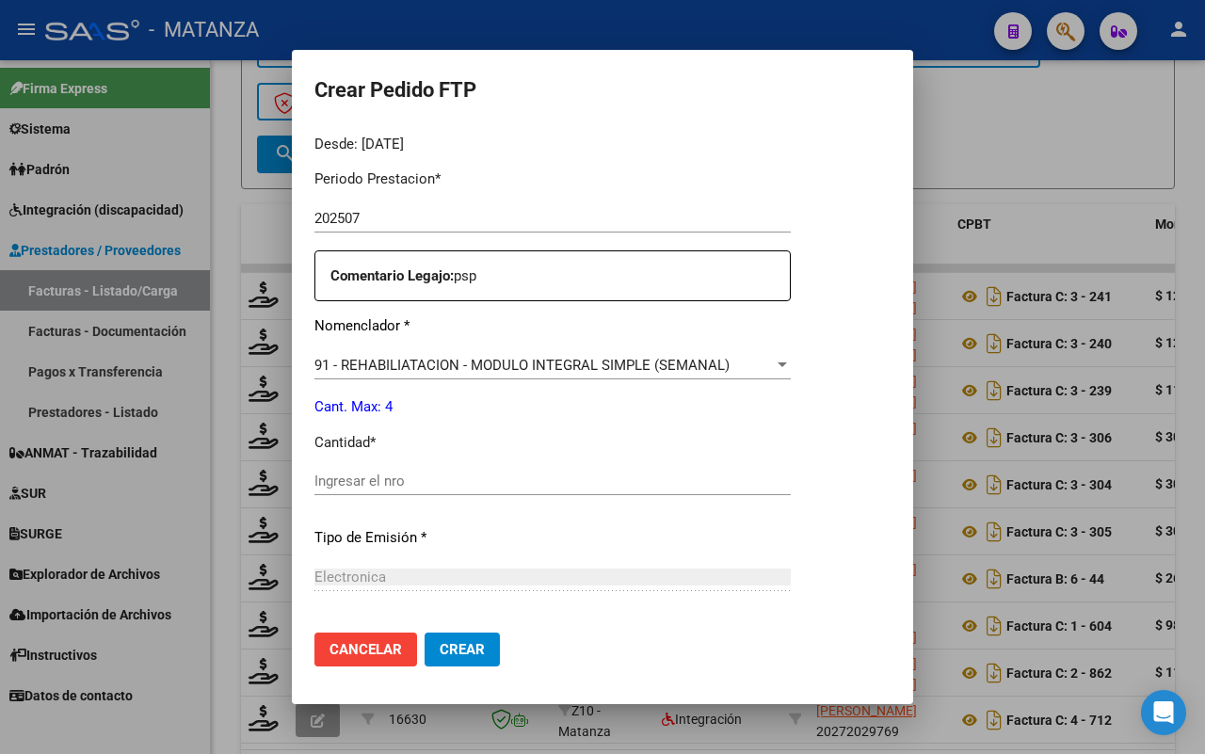
click at [519, 490] on div "Ingresar el nro" at bounding box center [552, 481] width 476 height 28
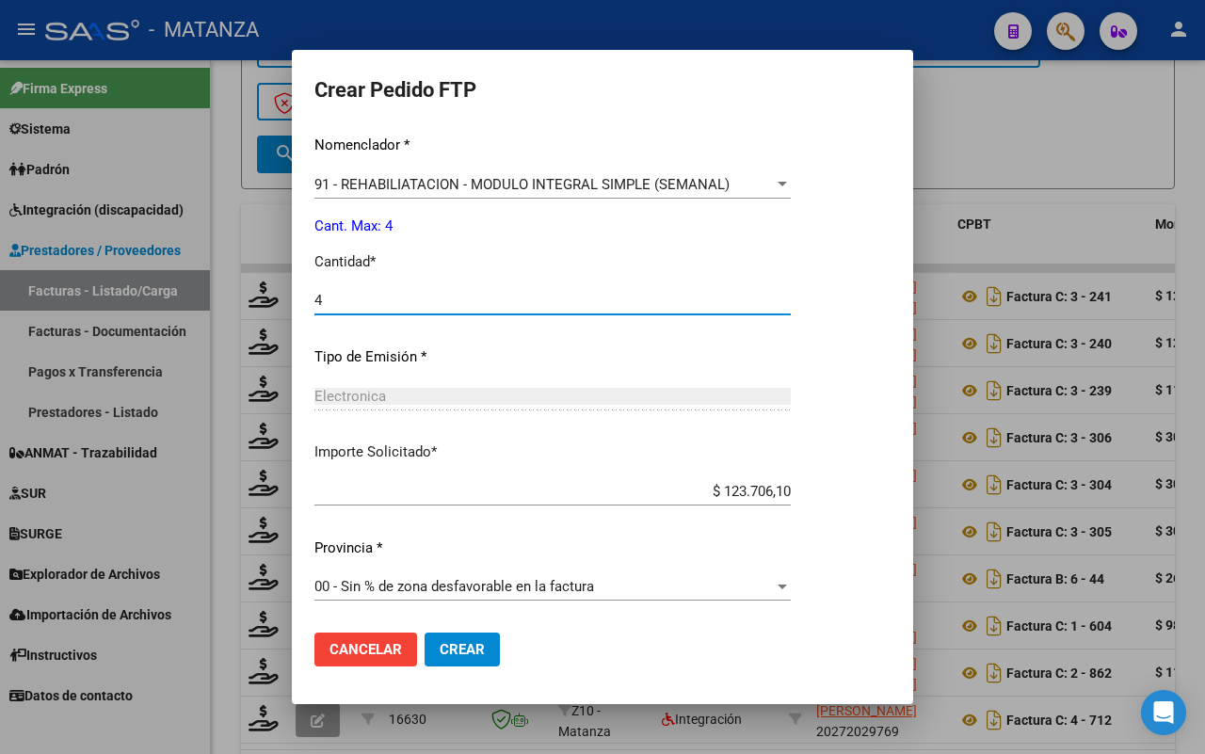
type input "4"
drag, startPoint x: 449, startPoint y: 643, endPoint x: 951, endPoint y: 546, distance: 511.8
click at [459, 641] on span "Crear" at bounding box center [461, 649] width 45 height 17
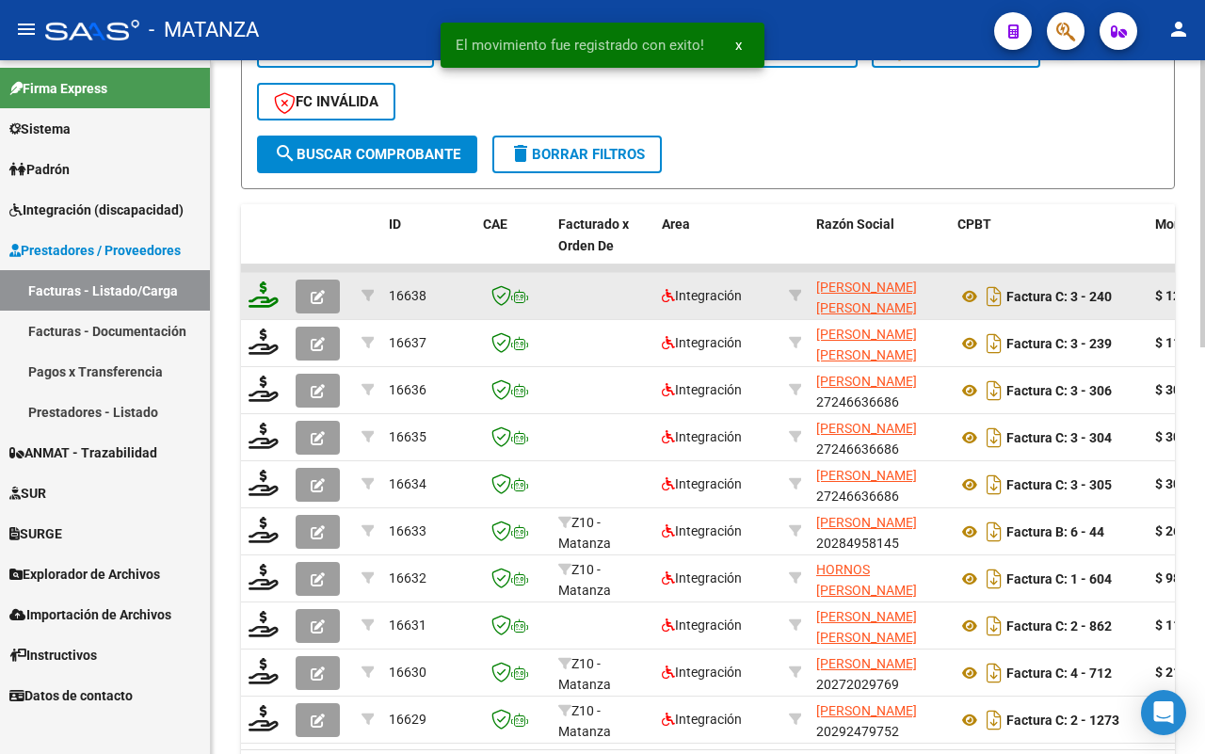
click at [265, 301] on icon at bounding box center [263, 294] width 30 height 26
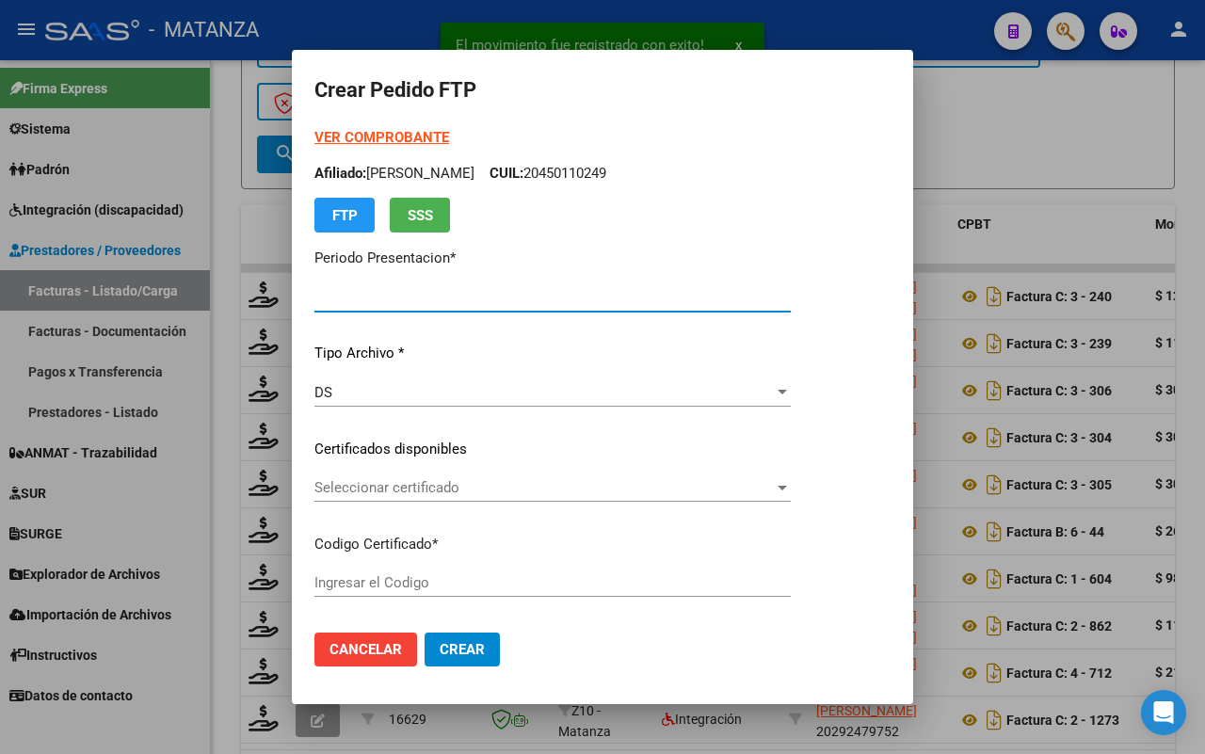
type input "202507"
type input "$ 123.706,10"
type input "ARG01-00036180095-20181217-20231217-bs"
type input "[DATE]"
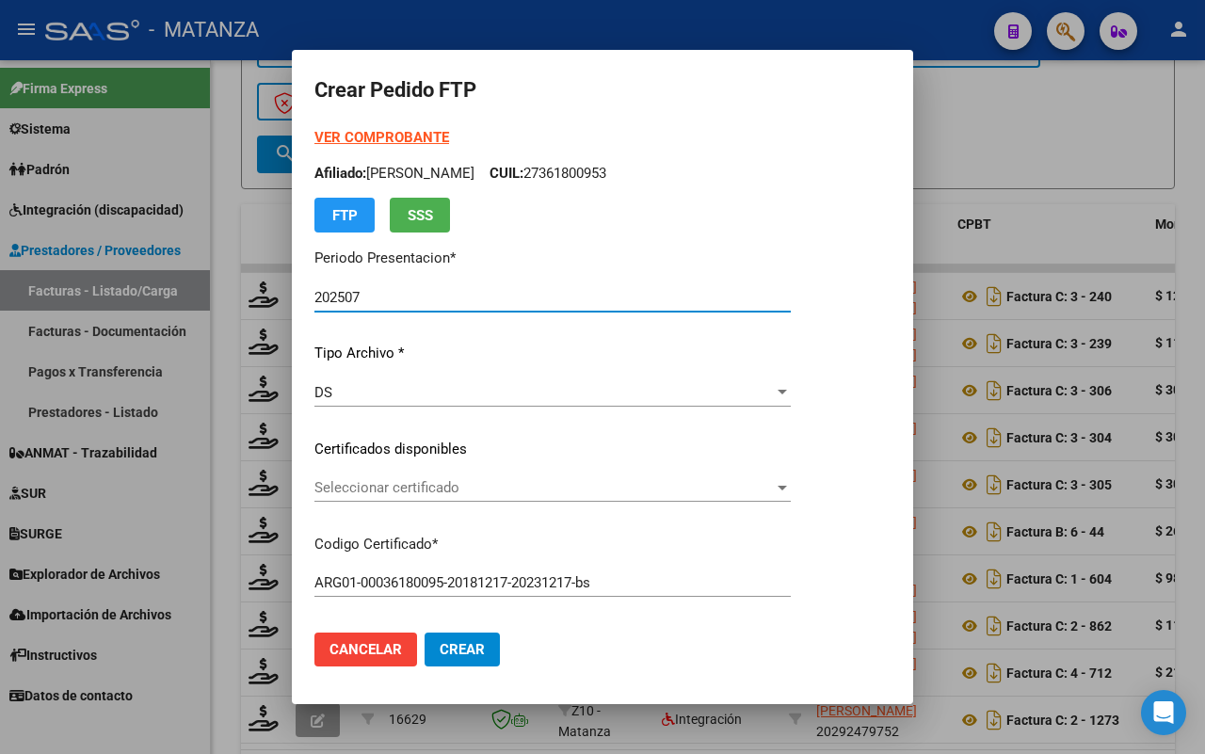
click at [551, 490] on span "Seleccionar certificado" at bounding box center [543, 487] width 459 height 17
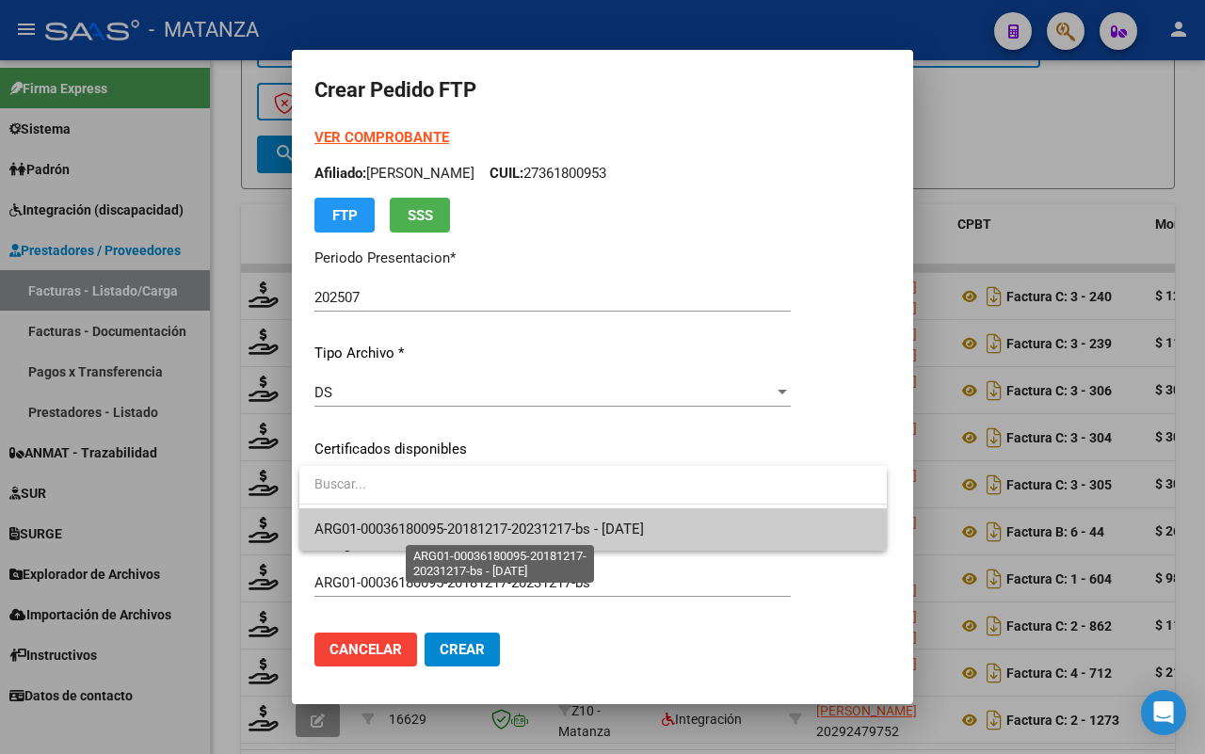
click at [541, 529] on span "ARG01-00036180095-20181217-20231217-bs - [DATE]" at bounding box center [478, 528] width 329 height 17
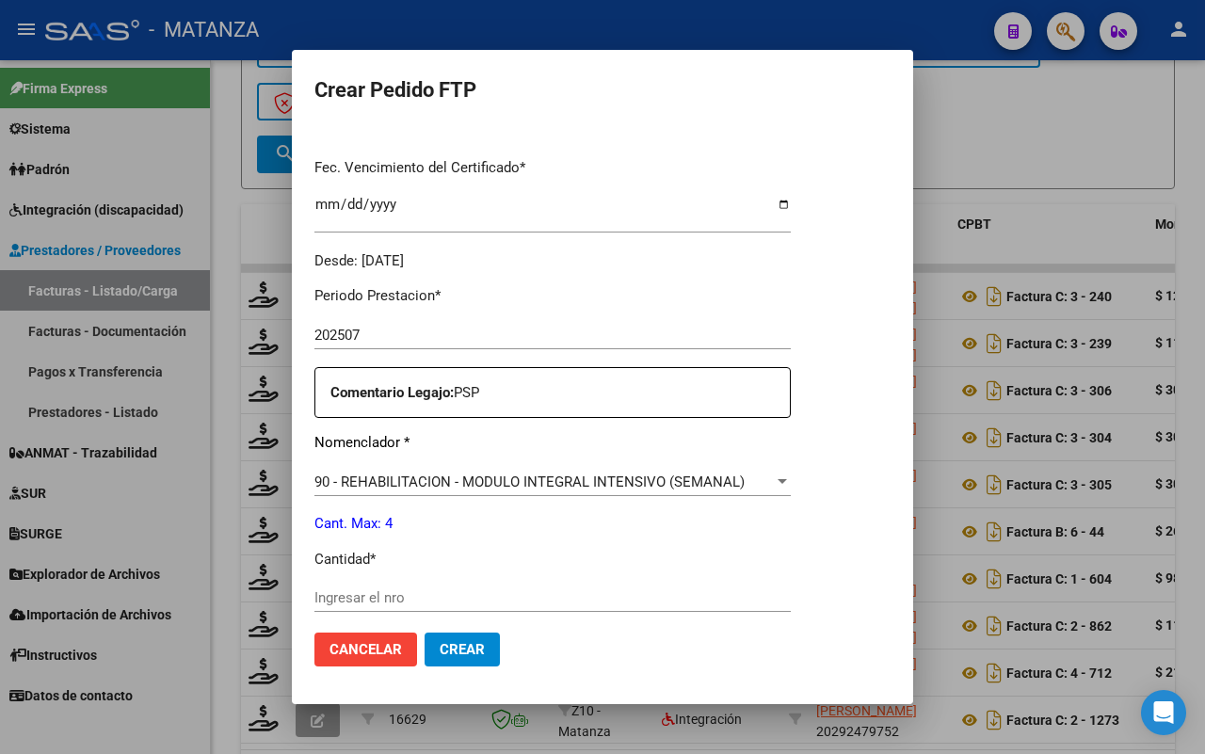
scroll to position [588, 0]
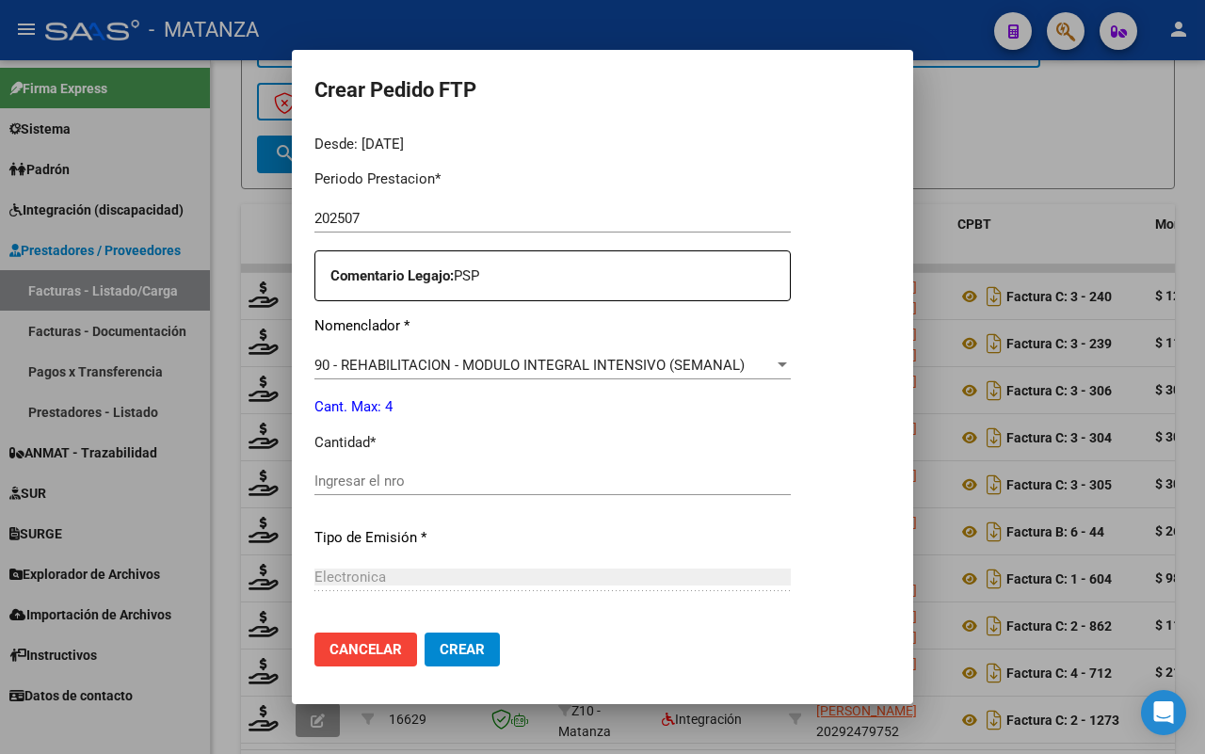
click at [459, 480] on input "Ingresar el nro" at bounding box center [552, 480] width 476 height 17
type input "4"
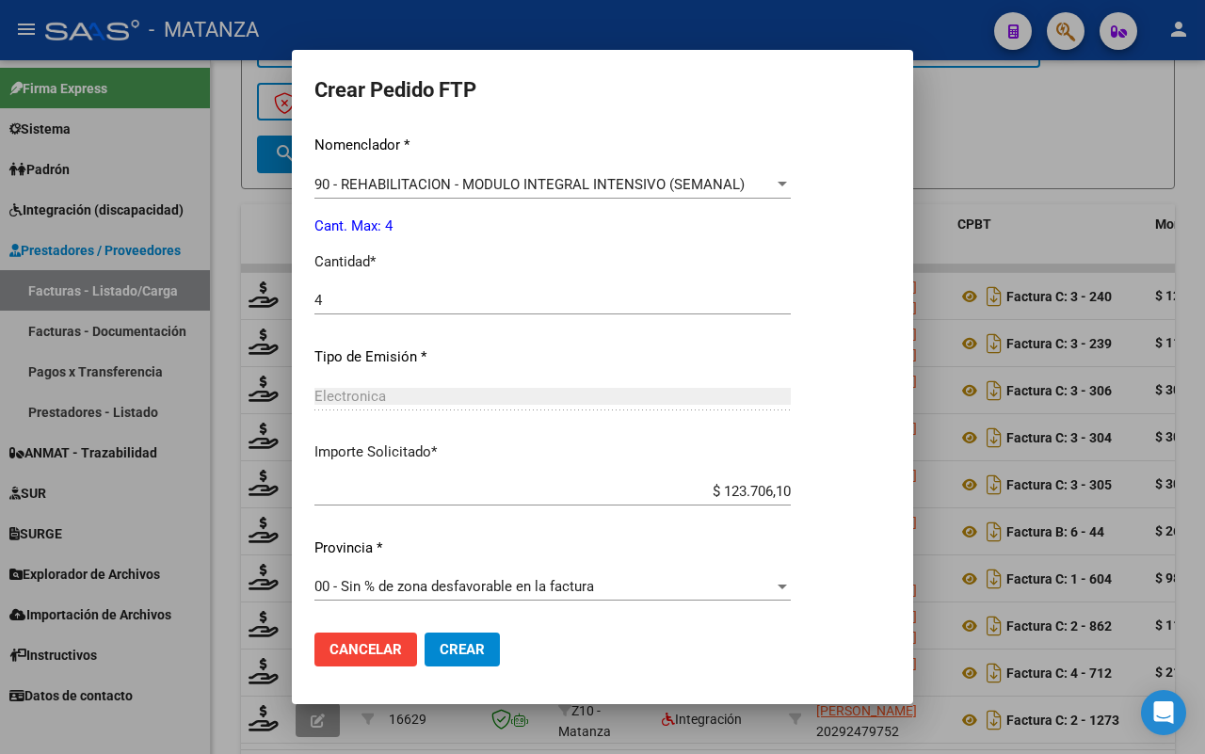
drag, startPoint x: 463, startPoint y: 647, endPoint x: 575, endPoint y: 622, distance: 114.8
click at [464, 645] on span "Crear" at bounding box center [461, 649] width 45 height 17
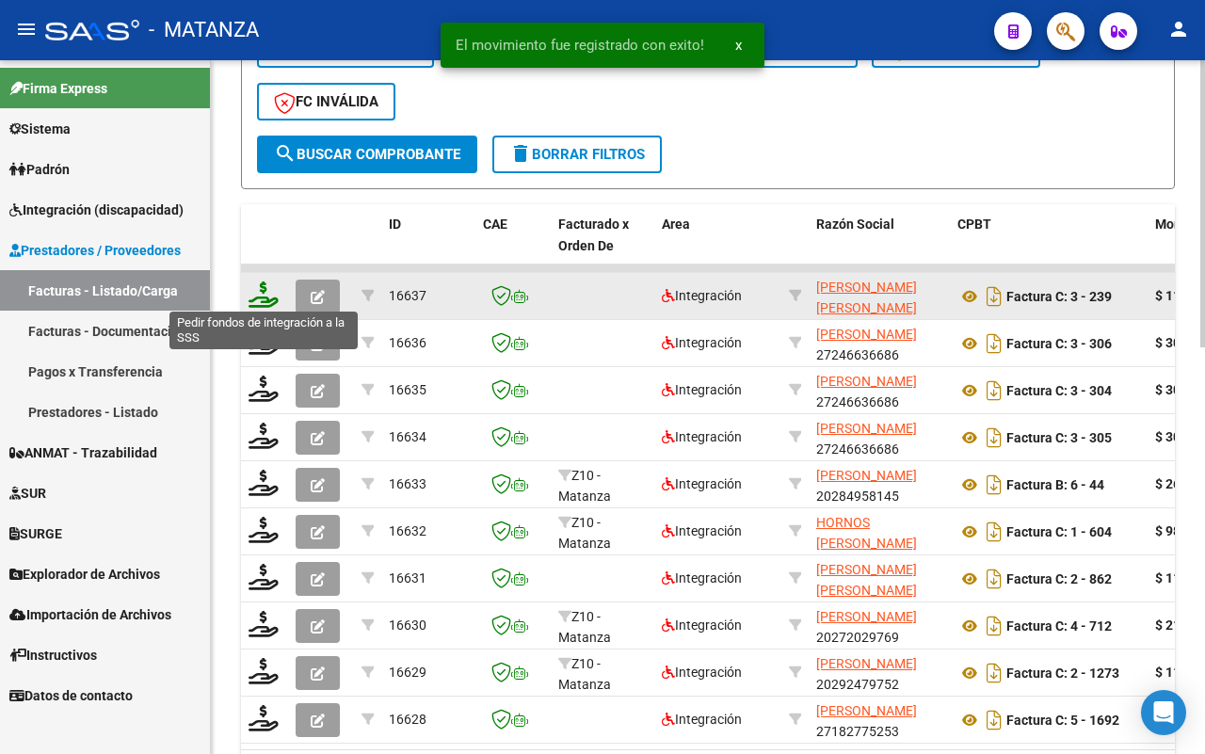
click at [260, 294] on icon at bounding box center [263, 294] width 30 height 26
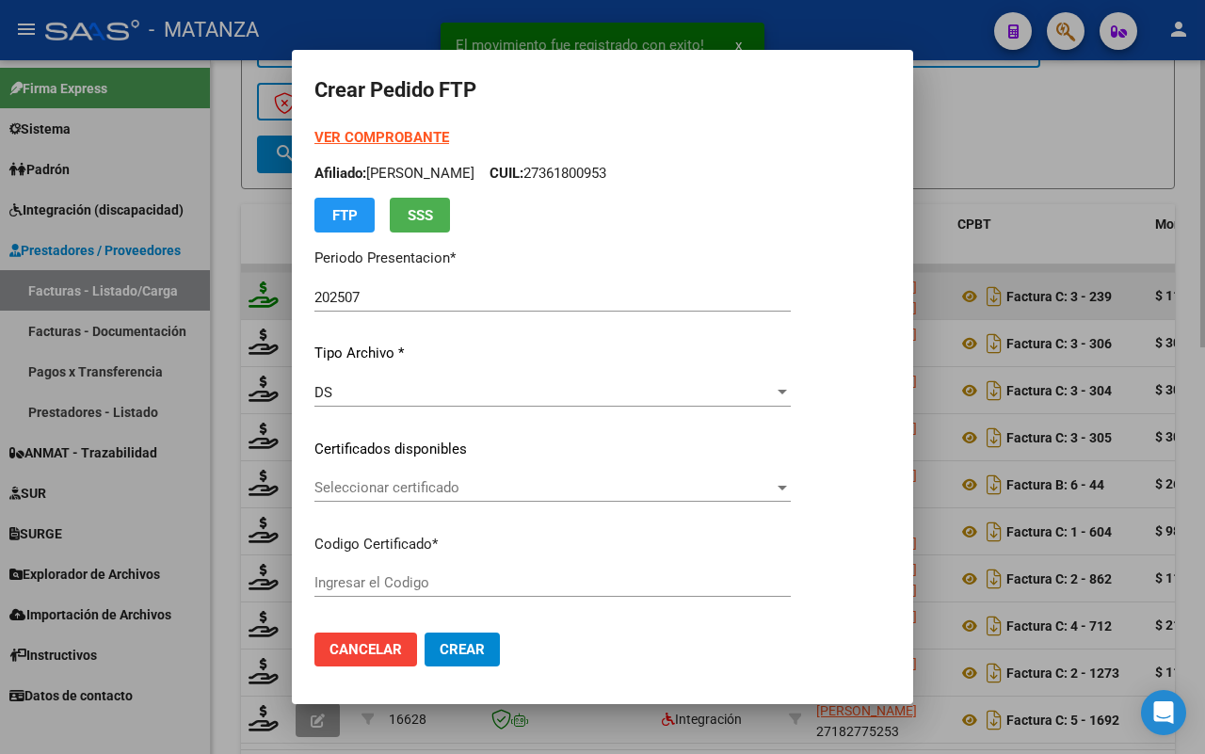
type input "ARG-01-00047033536-20180302-20280302-BS"
type input "[DATE]"
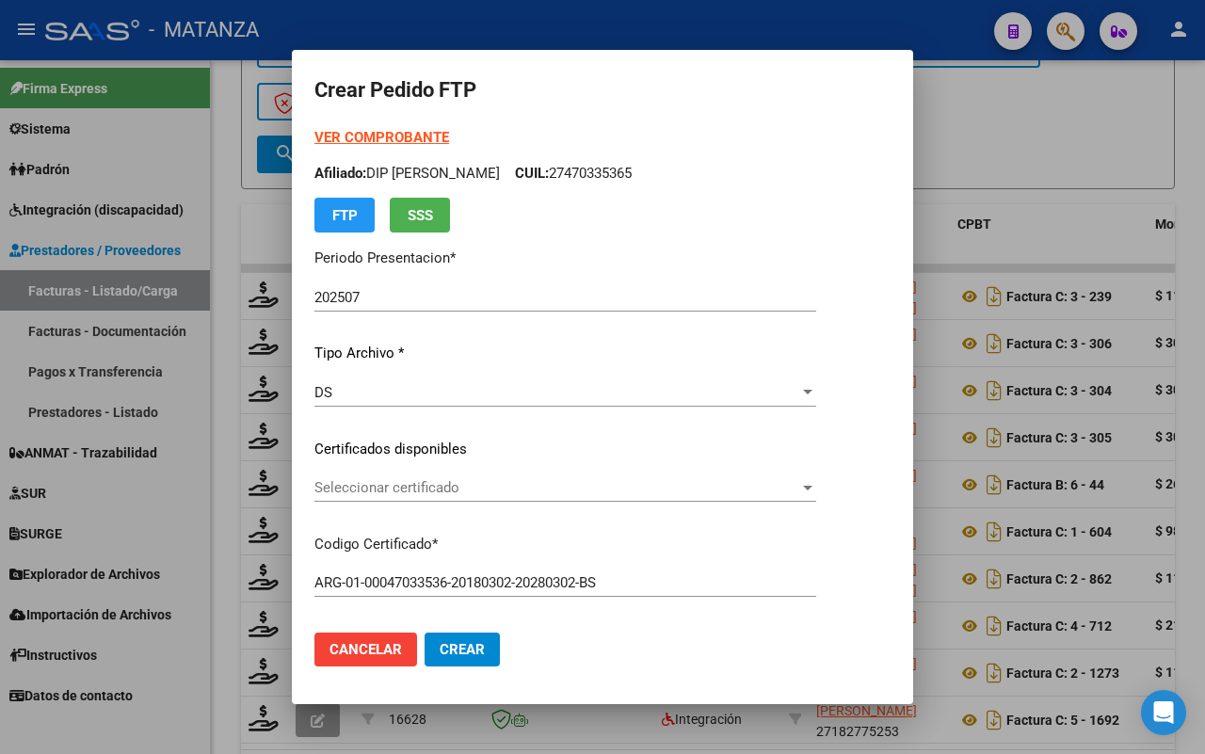
click at [497, 480] on span "Seleccionar certificado" at bounding box center [556, 487] width 485 height 17
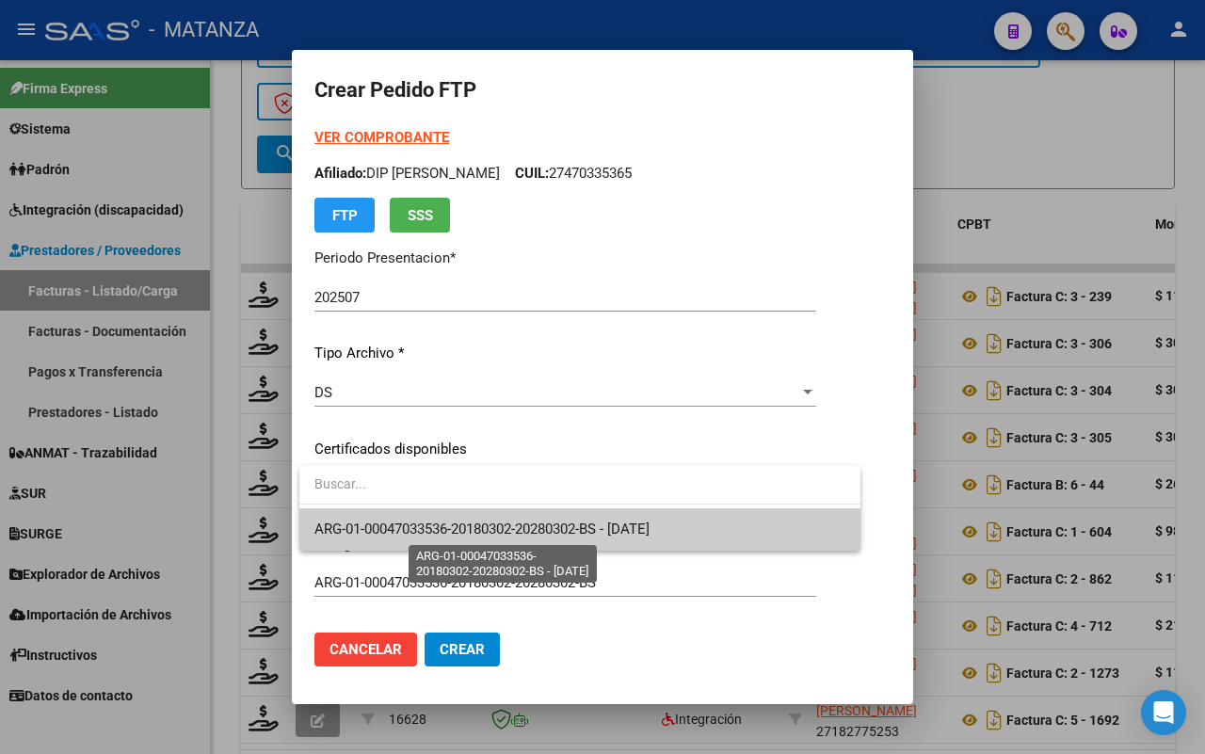
click at [489, 525] on span "ARG-01-00047033536-20180302-20280302-BS - [DATE]" at bounding box center [481, 528] width 335 height 17
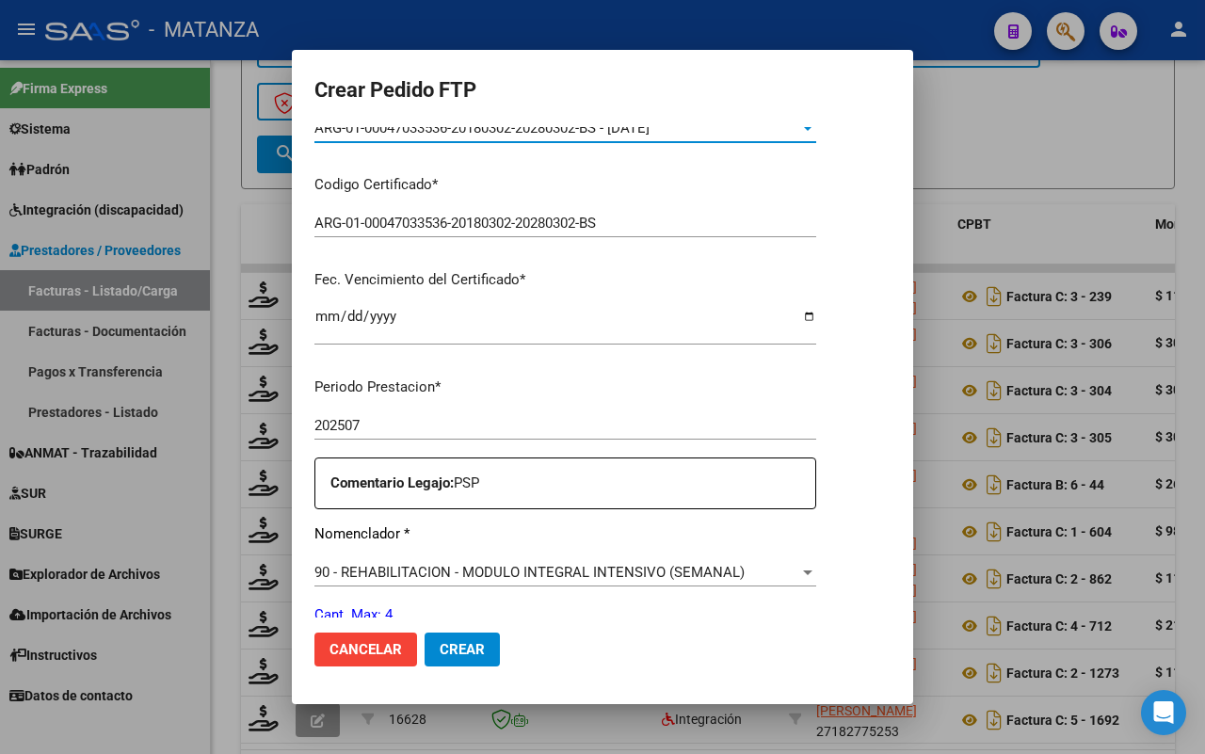
scroll to position [706, 0]
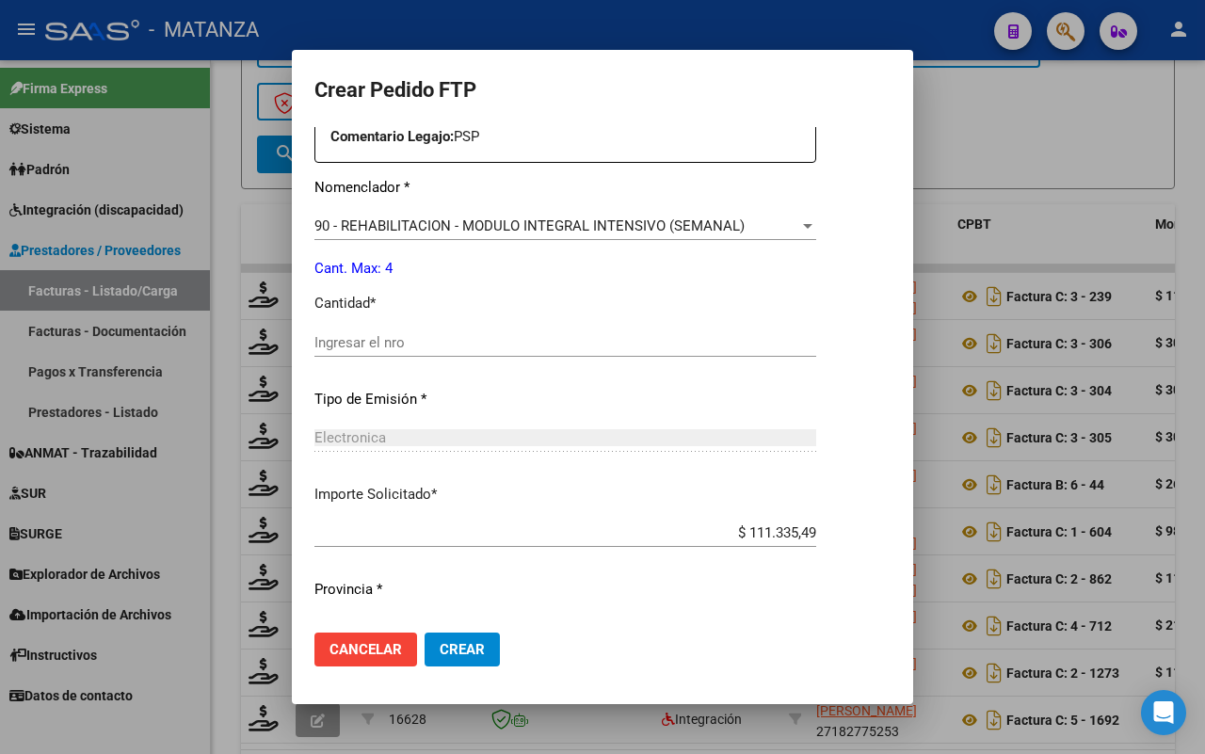
click at [391, 335] on input "Ingresar el nro" at bounding box center [565, 342] width 502 height 17
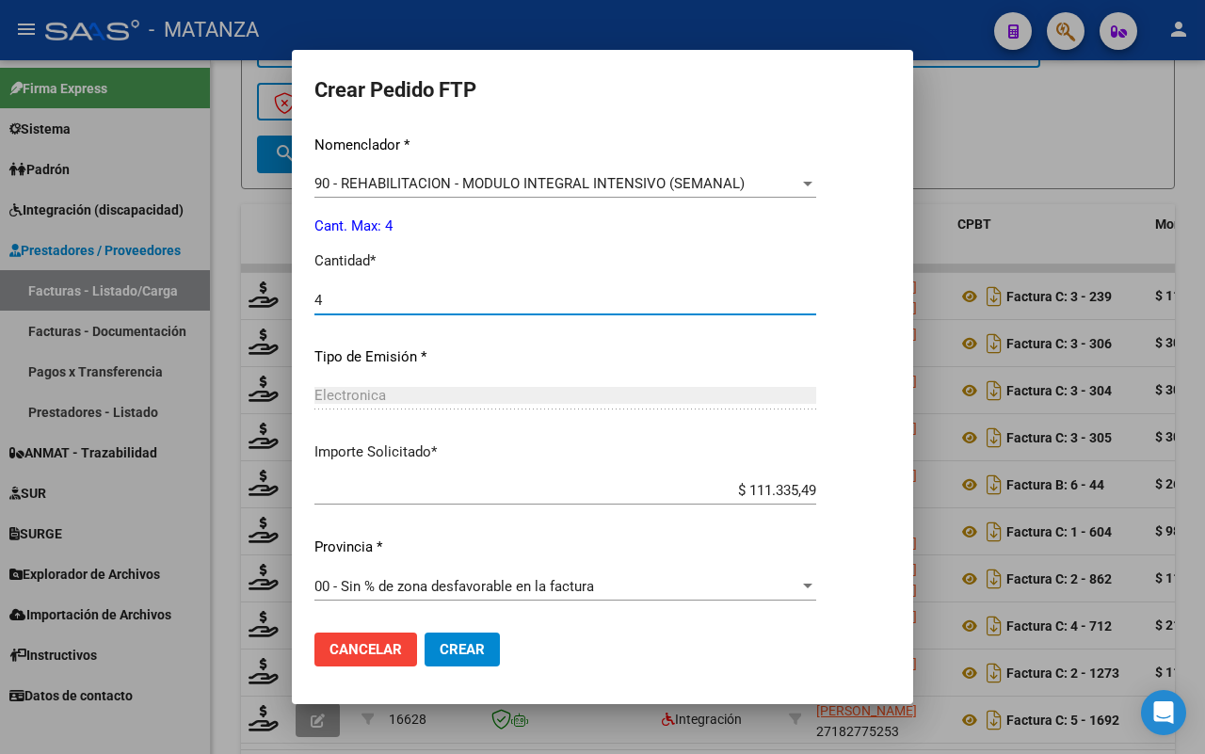
type input "4"
click at [464, 642] on span "Crear" at bounding box center [461, 649] width 45 height 17
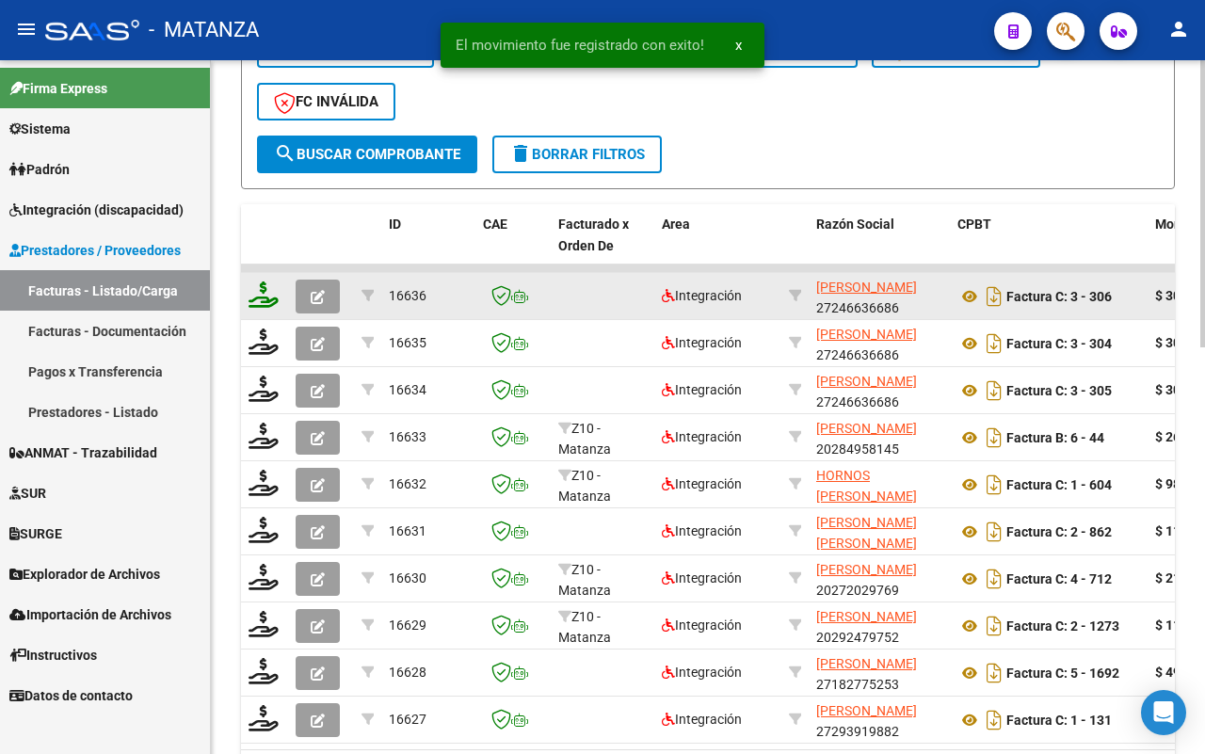
click at [257, 292] on icon at bounding box center [263, 294] width 30 height 26
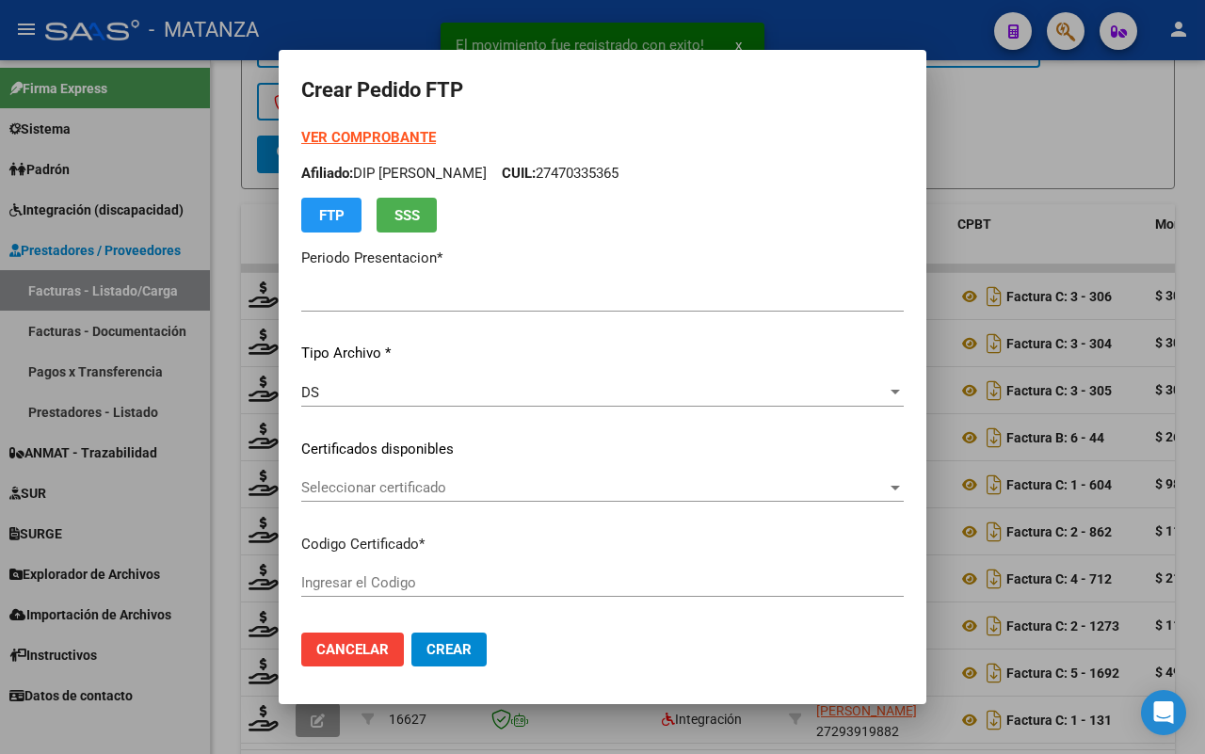
type input "202507"
type input "$ 307.654,34"
type input "ARG02-00057417369-20250120-20280120-BUE"
type input "[DATE]"
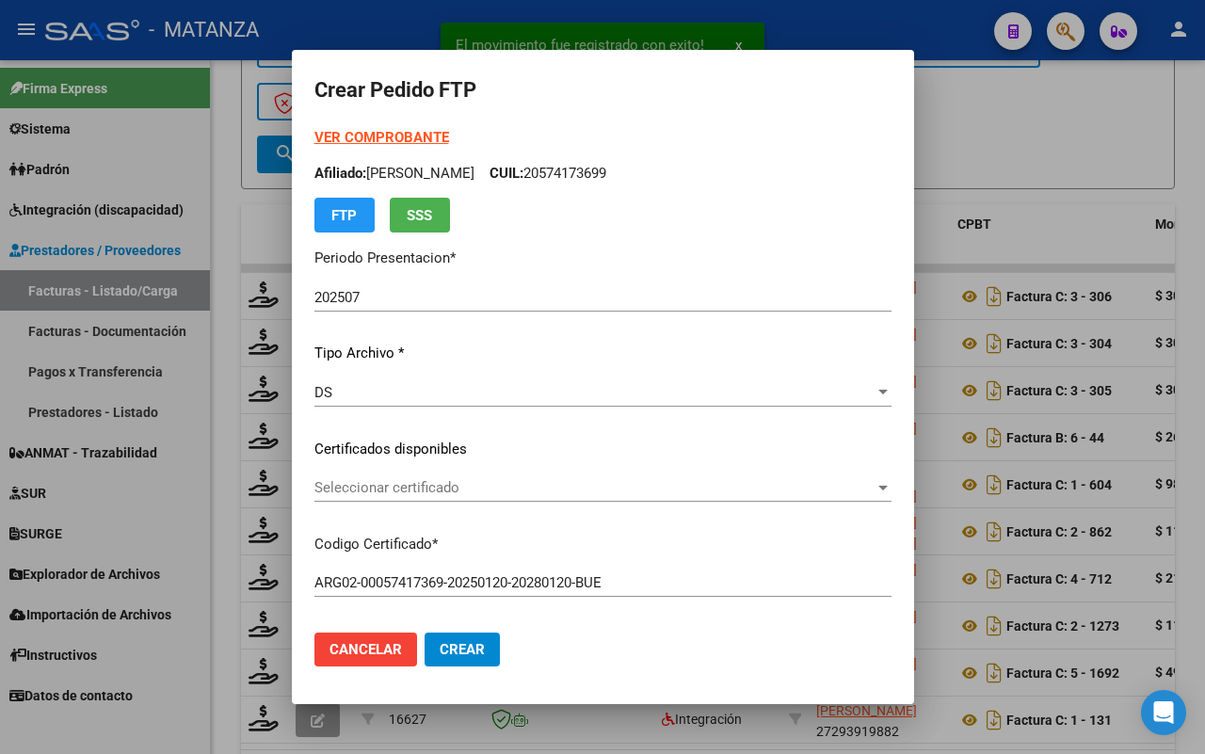
click at [577, 492] on span "Seleccionar certificado" at bounding box center [594, 487] width 560 height 17
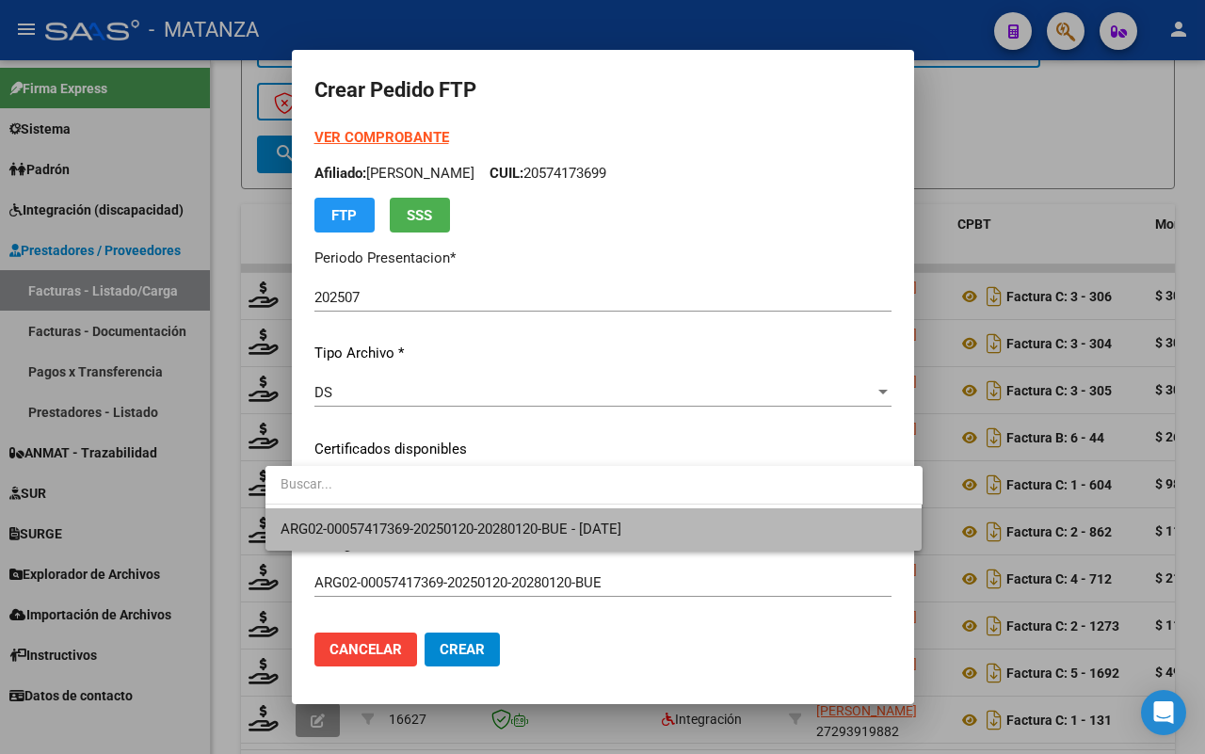
click at [580, 518] on span "ARG02-00057417369-20250120-20280120-BUE - [DATE]" at bounding box center [593, 529] width 627 height 42
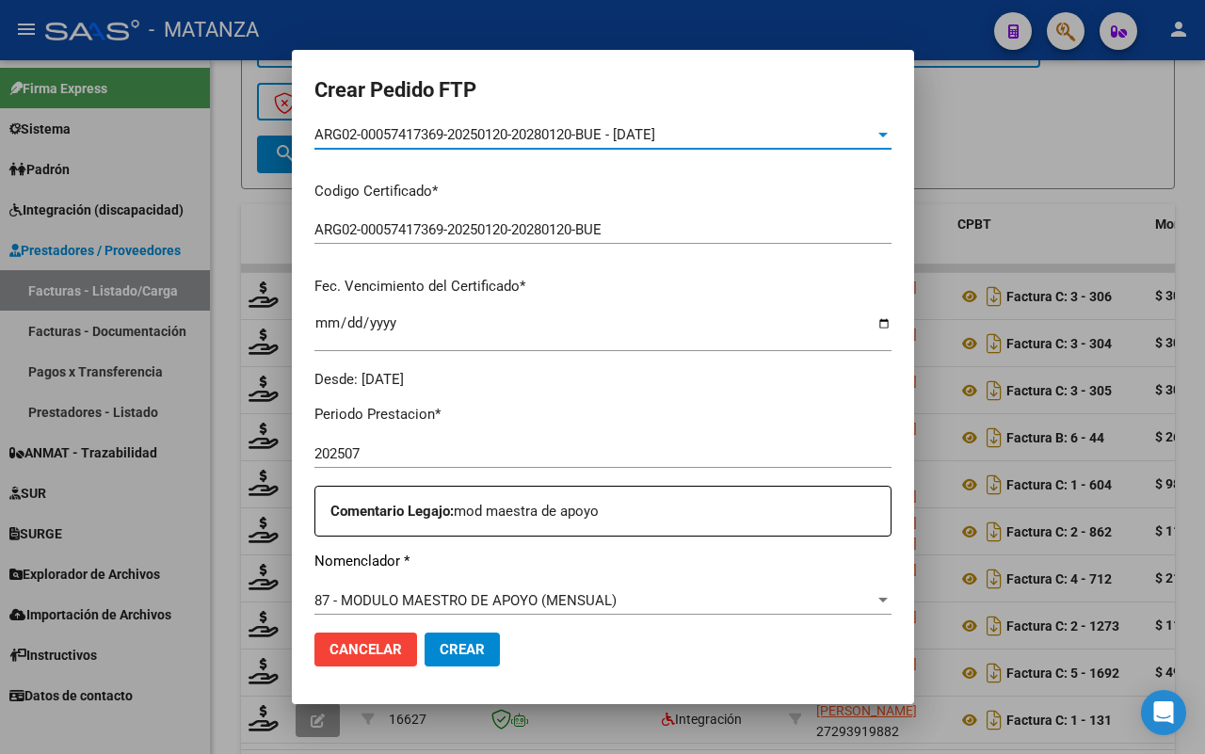
scroll to position [588, 0]
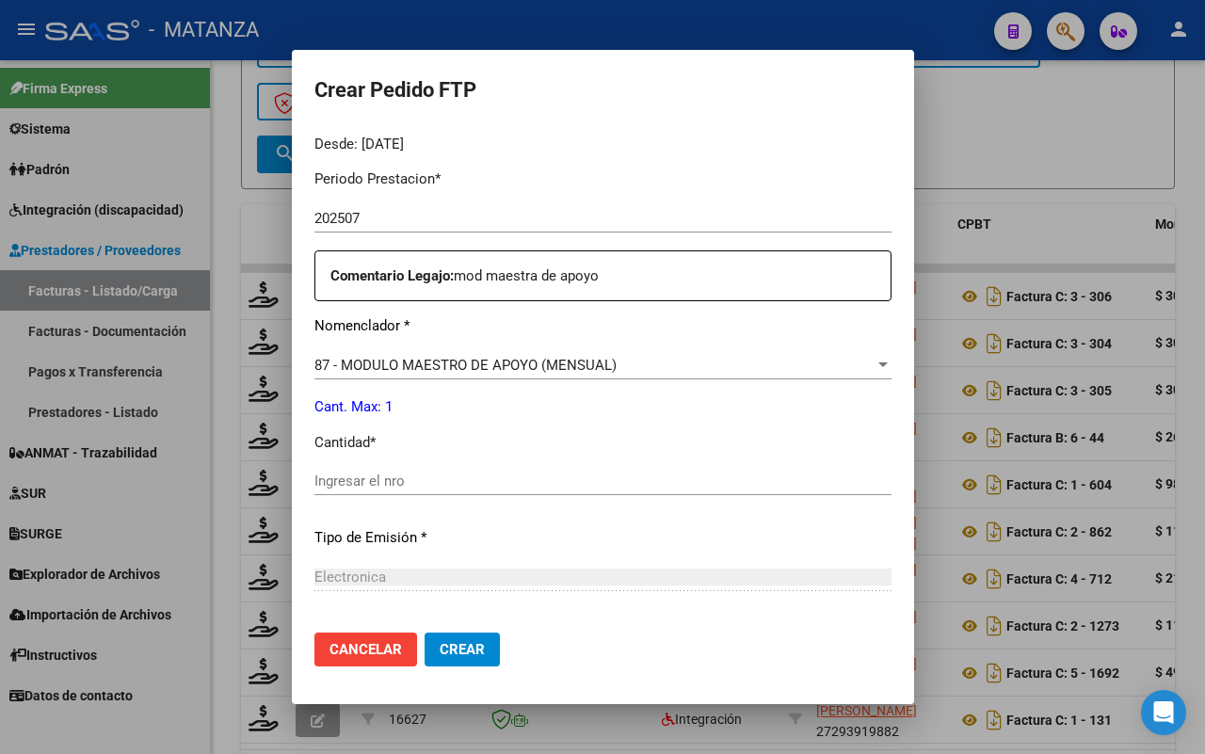
click at [482, 481] on input "Ingresar el nro" at bounding box center [602, 480] width 577 height 17
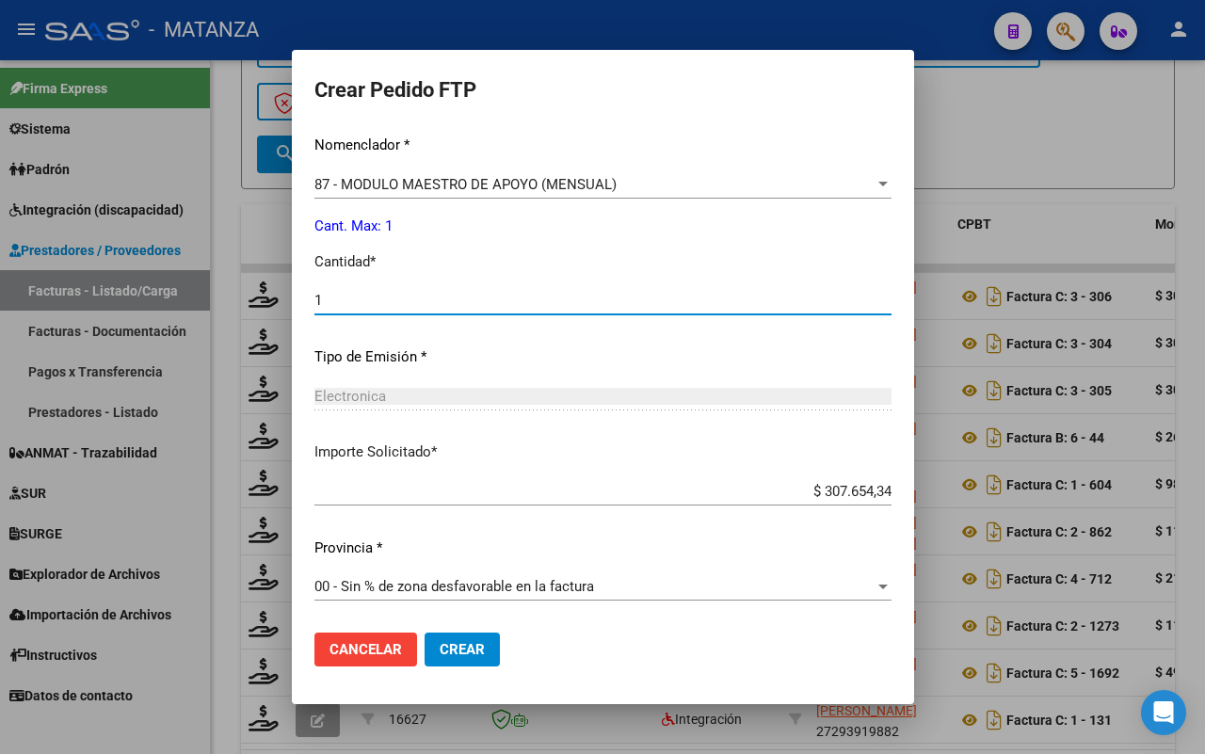
type input "1"
click at [439, 649] on span "Crear" at bounding box center [461, 649] width 45 height 17
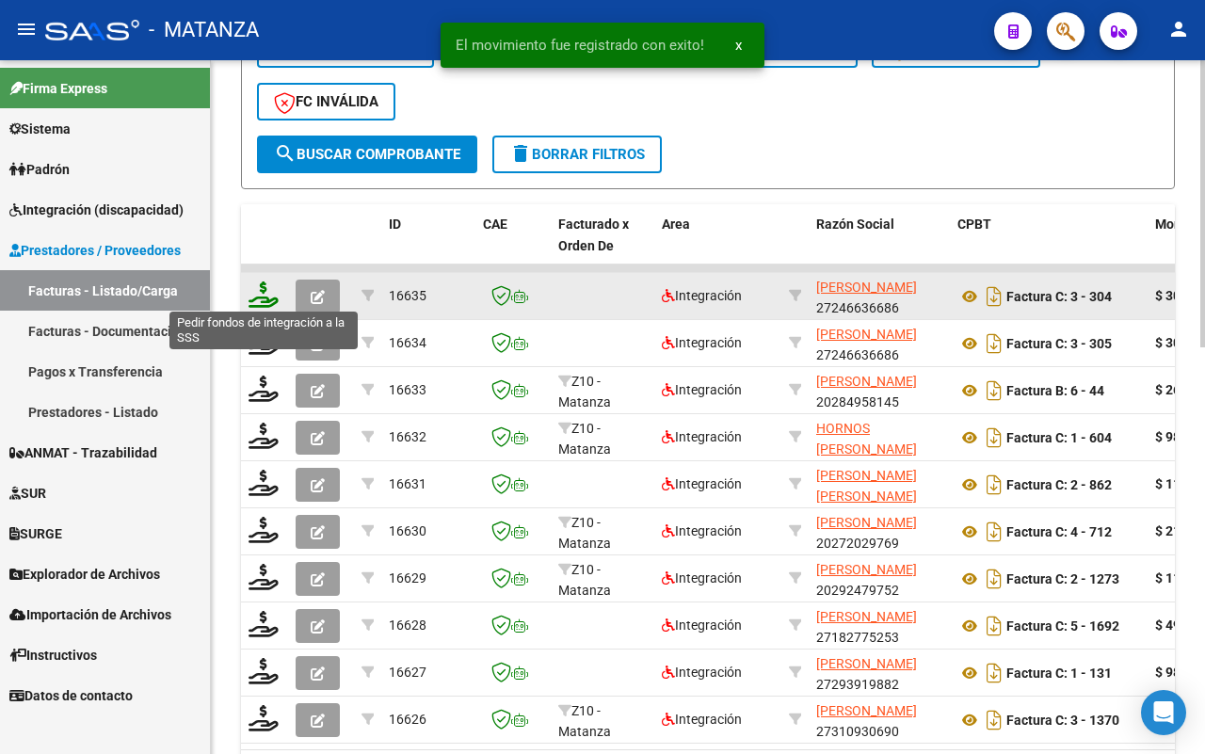
click at [256, 297] on icon at bounding box center [263, 294] width 30 height 26
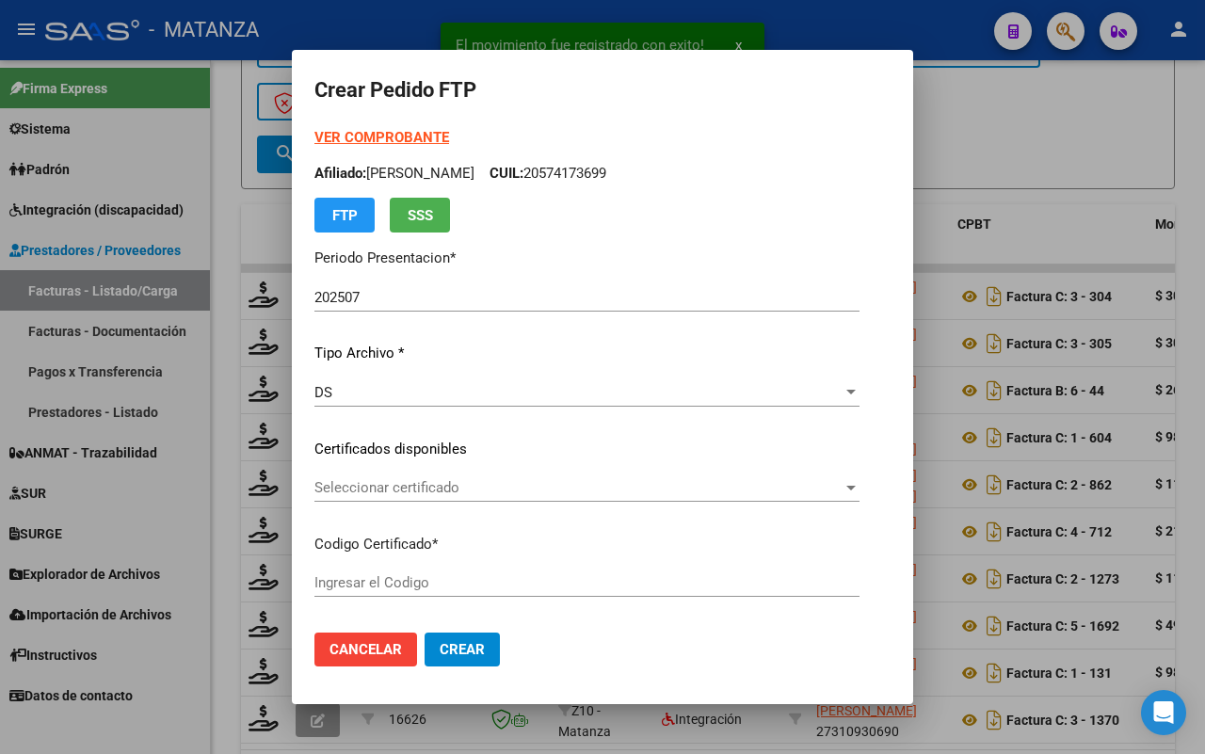
type input "ARG0200057681018-20230814-20280814-BS"
type input "[DATE]"
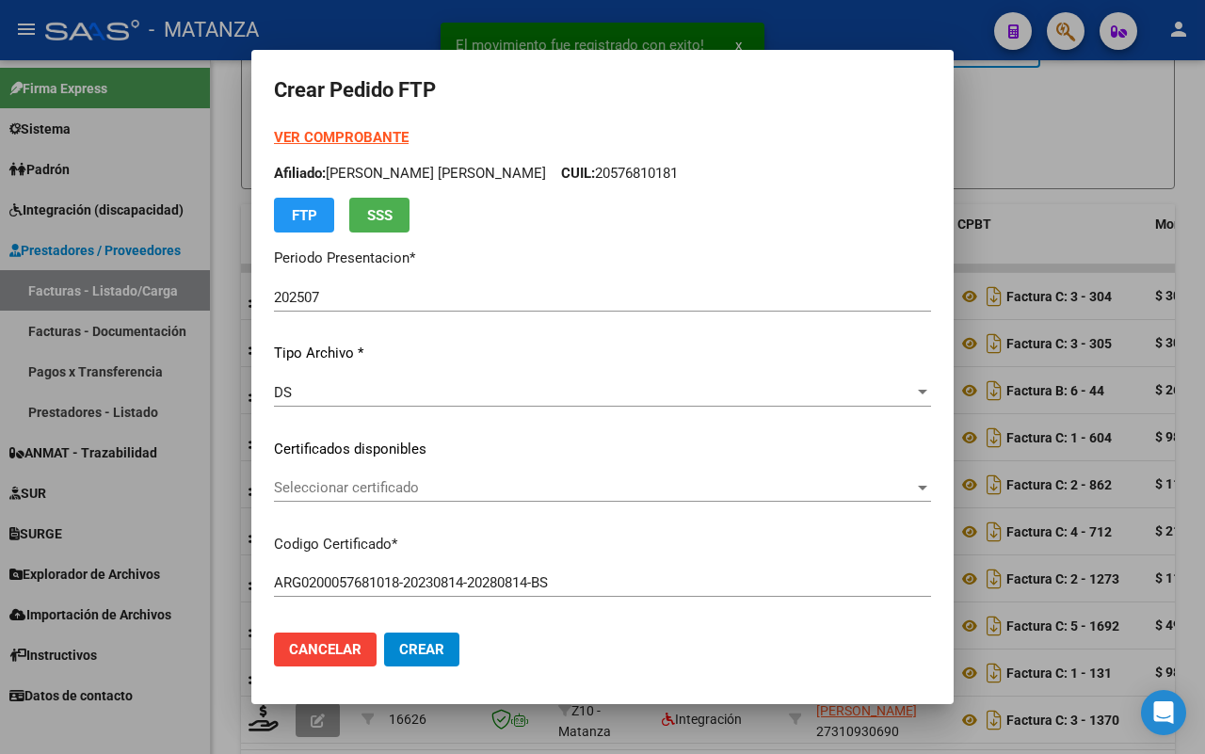
click at [478, 489] on span "Seleccionar certificado" at bounding box center [594, 487] width 640 height 17
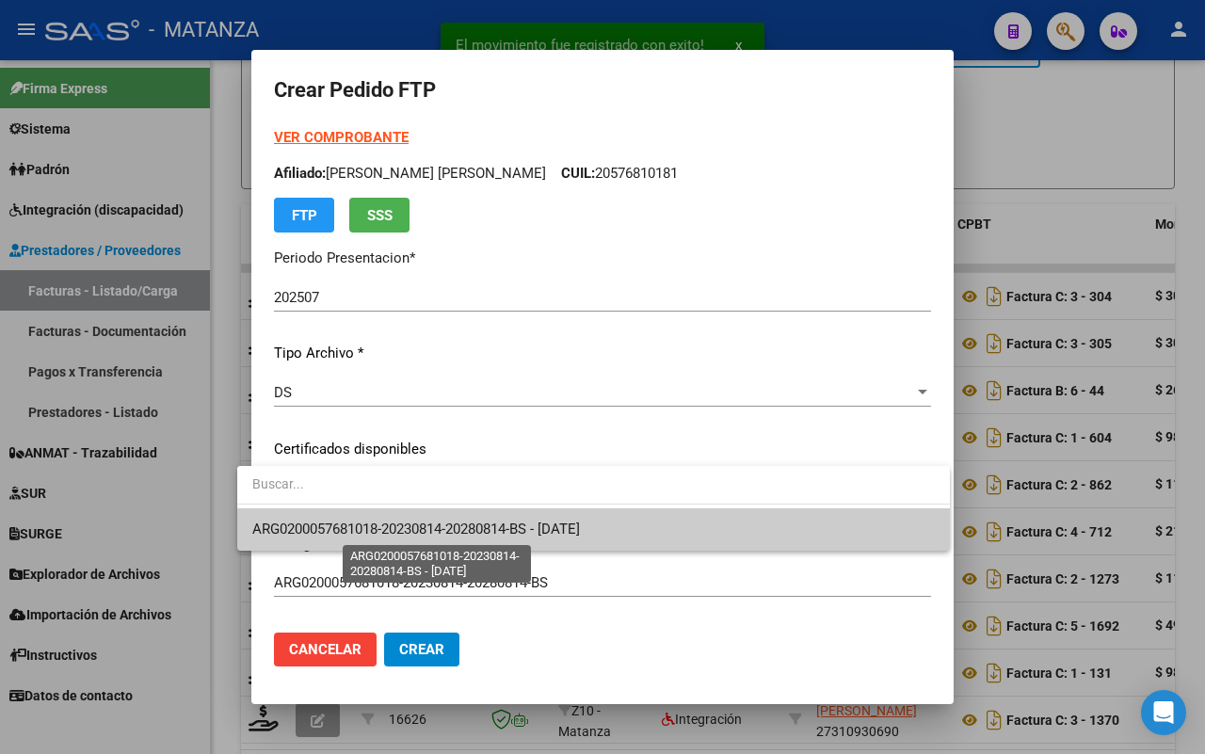
click at [480, 527] on span "ARG0200057681018-20230814-20280814-BS - [DATE]" at bounding box center [416, 528] width 328 height 17
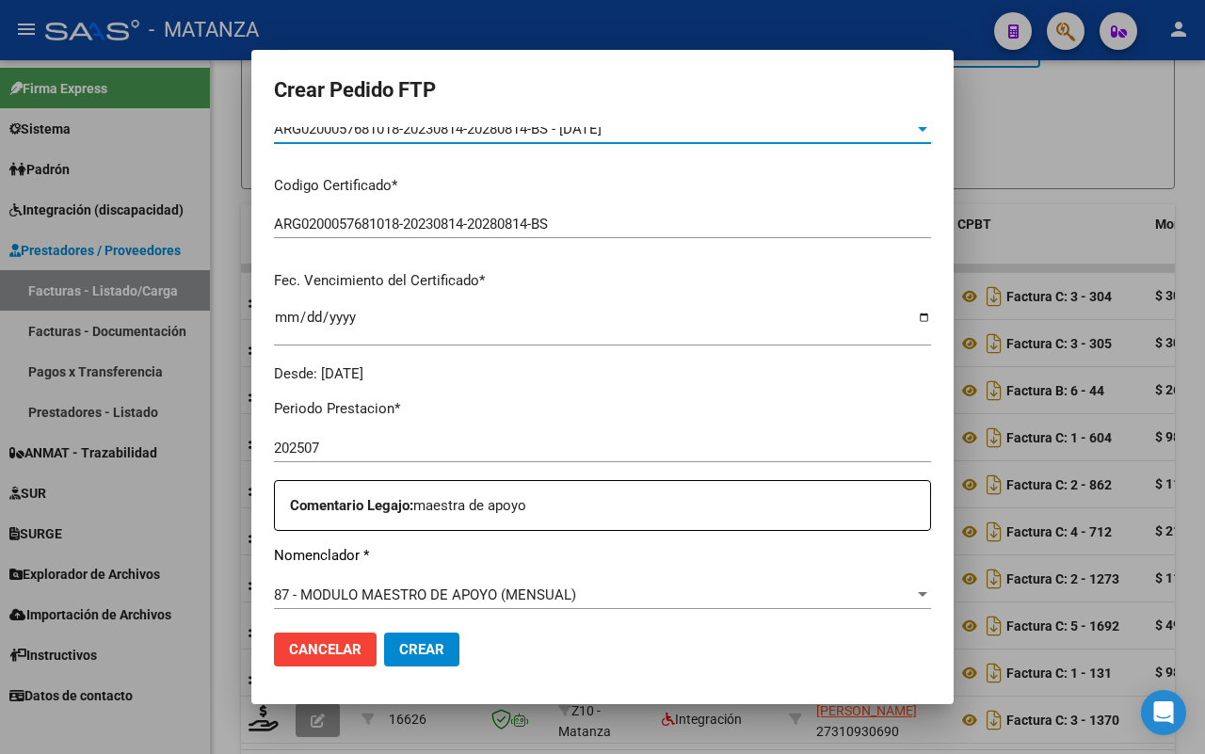
scroll to position [588, 0]
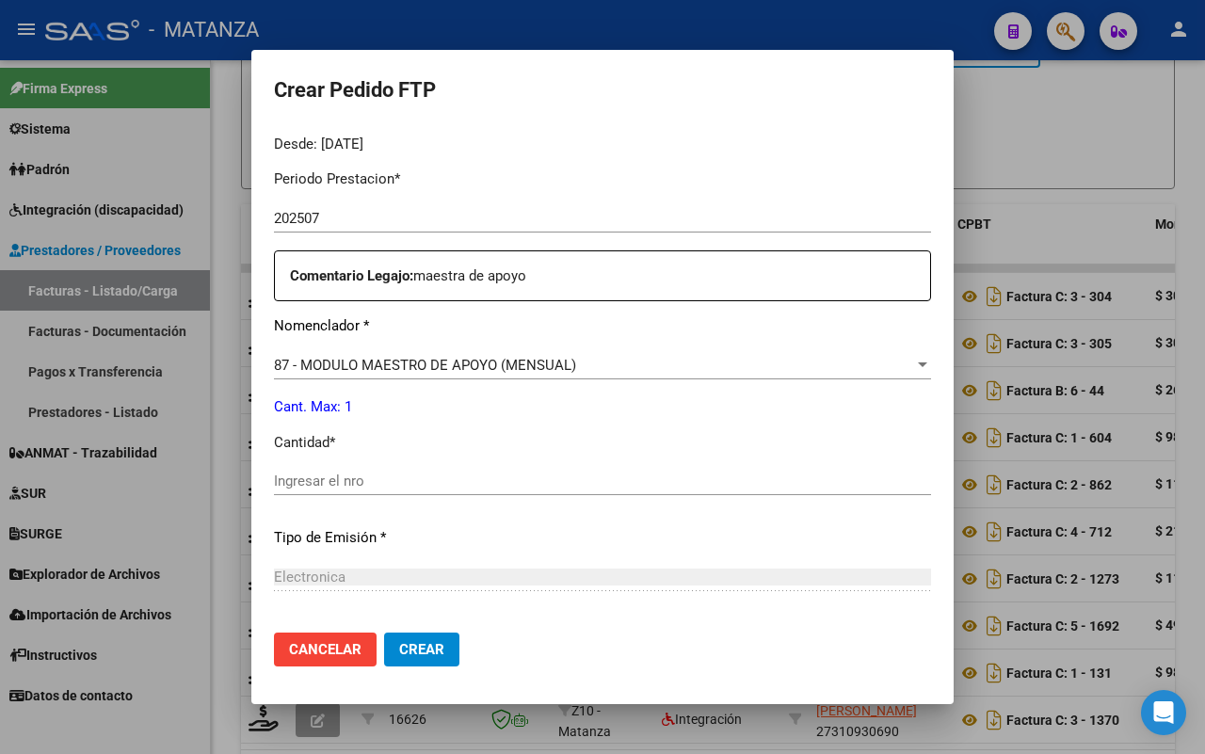
click at [433, 480] on input "Ingresar el nro" at bounding box center [602, 480] width 657 height 17
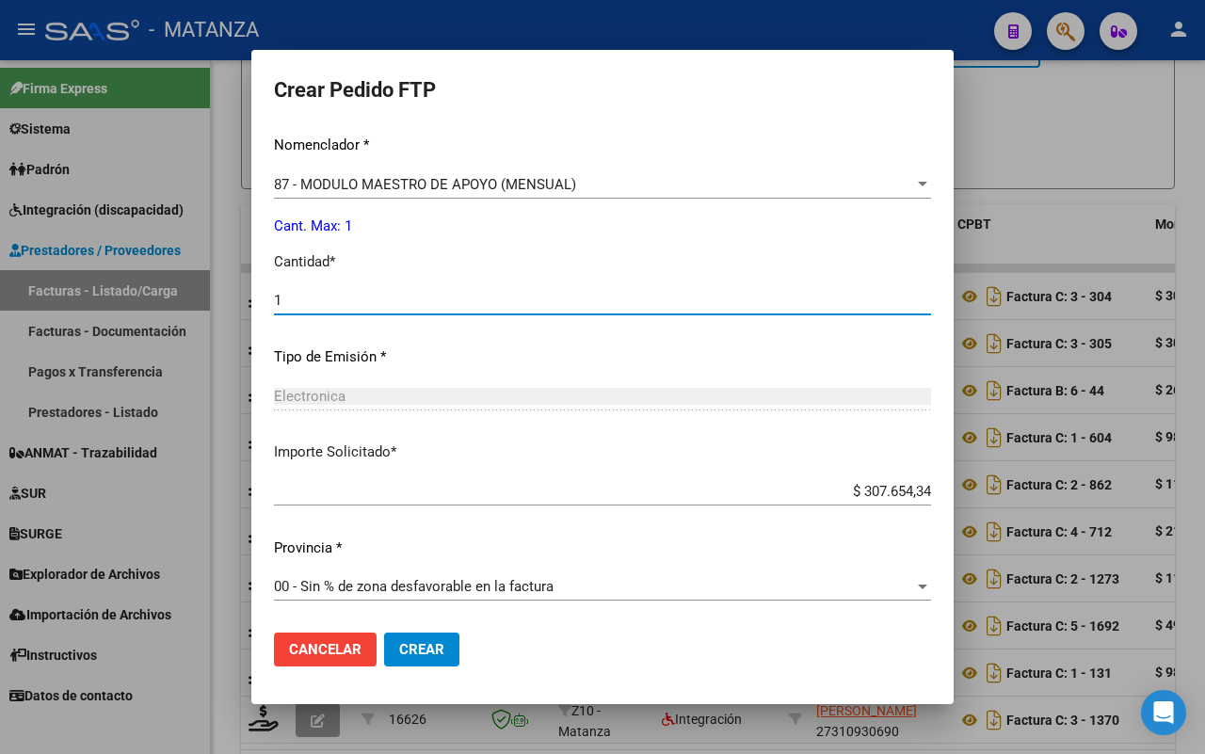
type input "1"
click at [399, 642] on span "Crear" at bounding box center [421, 649] width 45 height 17
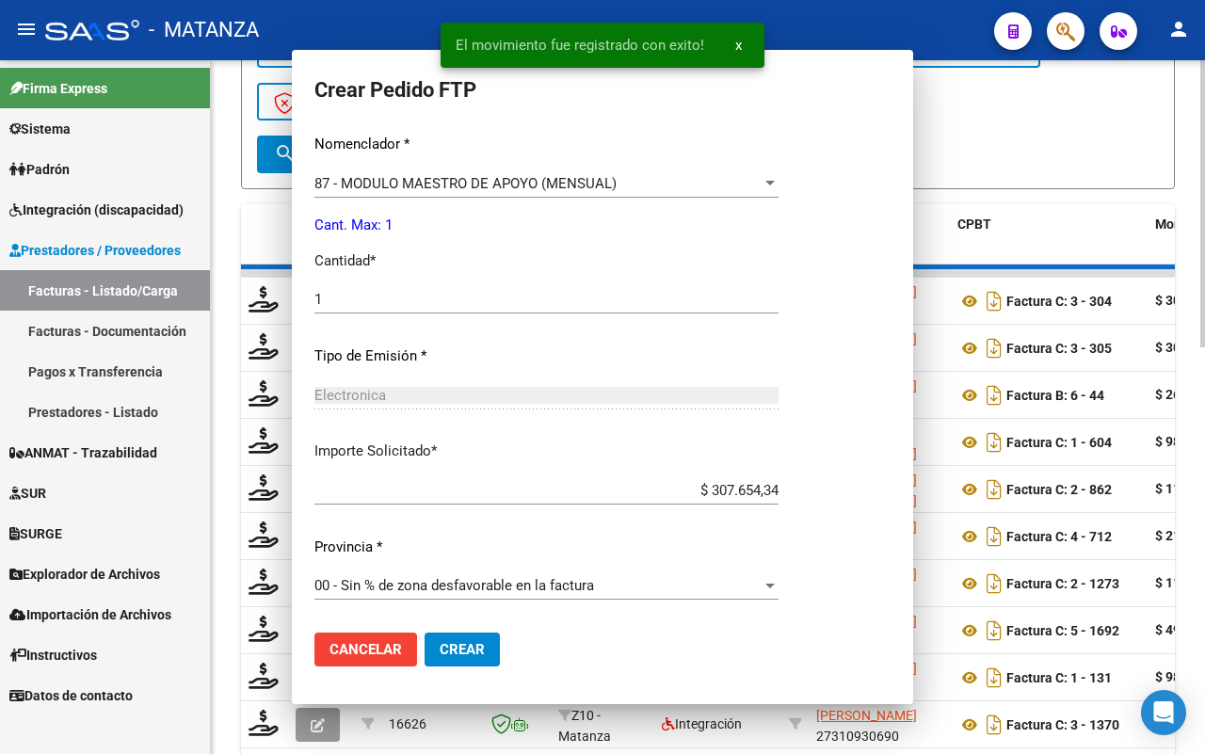
scroll to position [663, 0]
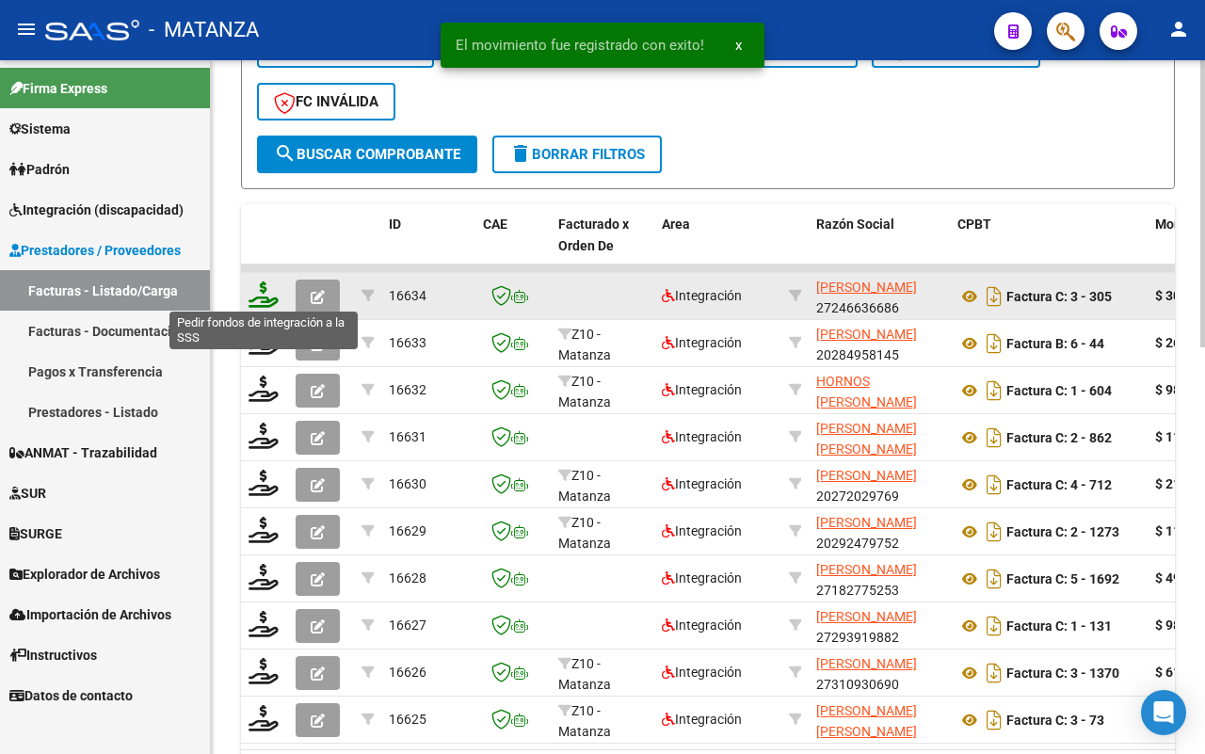
click at [261, 294] on icon at bounding box center [263, 294] width 30 height 26
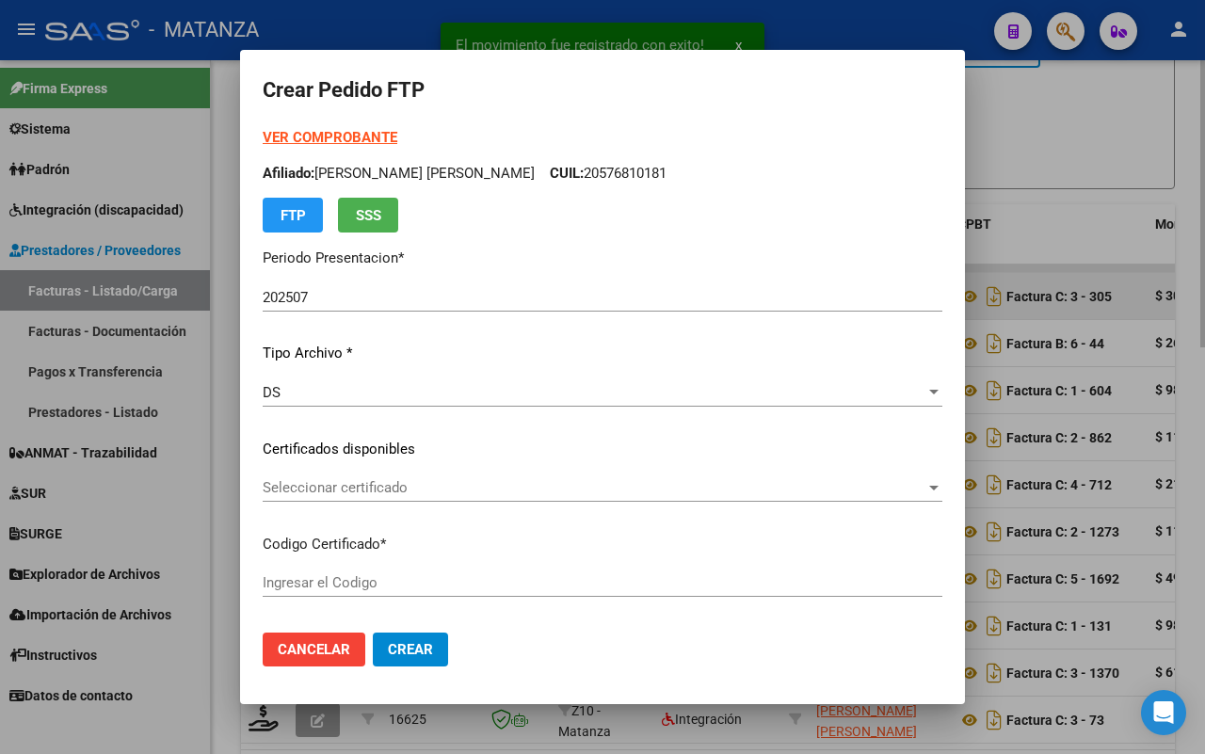
type input "arg02-00056411188-20230214-20280214-bs"
type input "[DATE]"
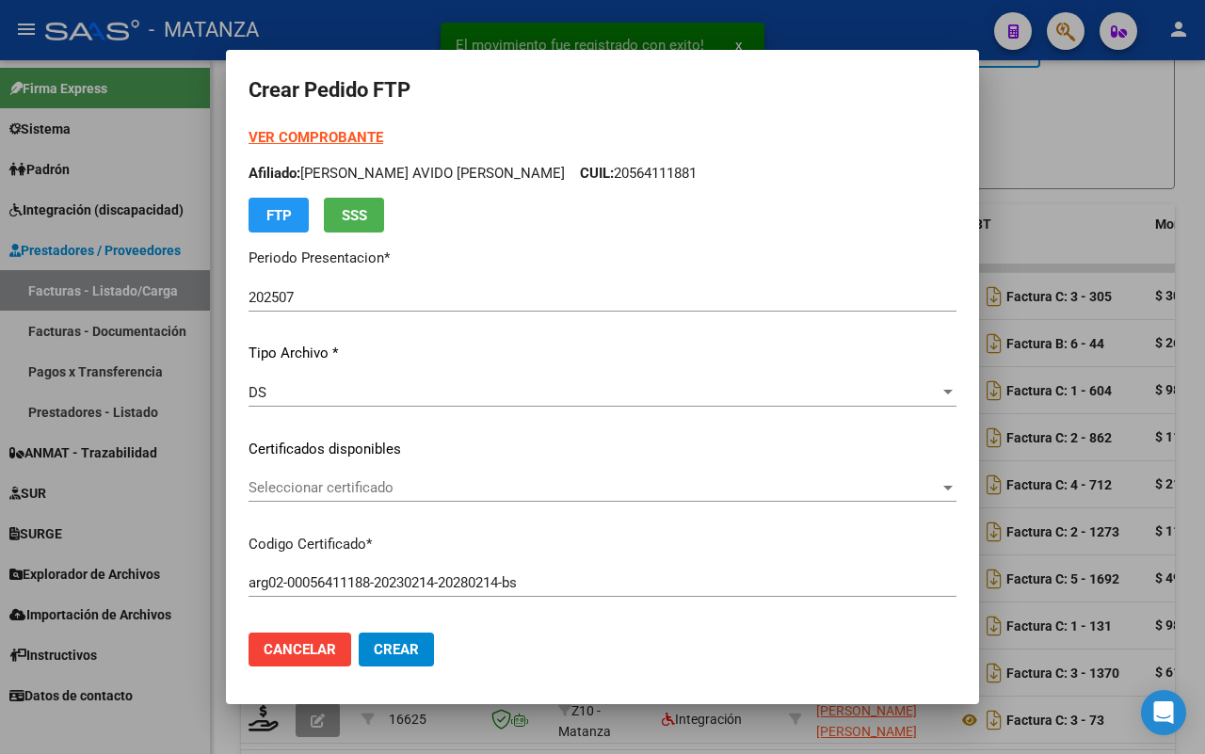
click at [499, 487] on span "Seleccionar certificado" at bounding box center [593, 487] width 691 height 17
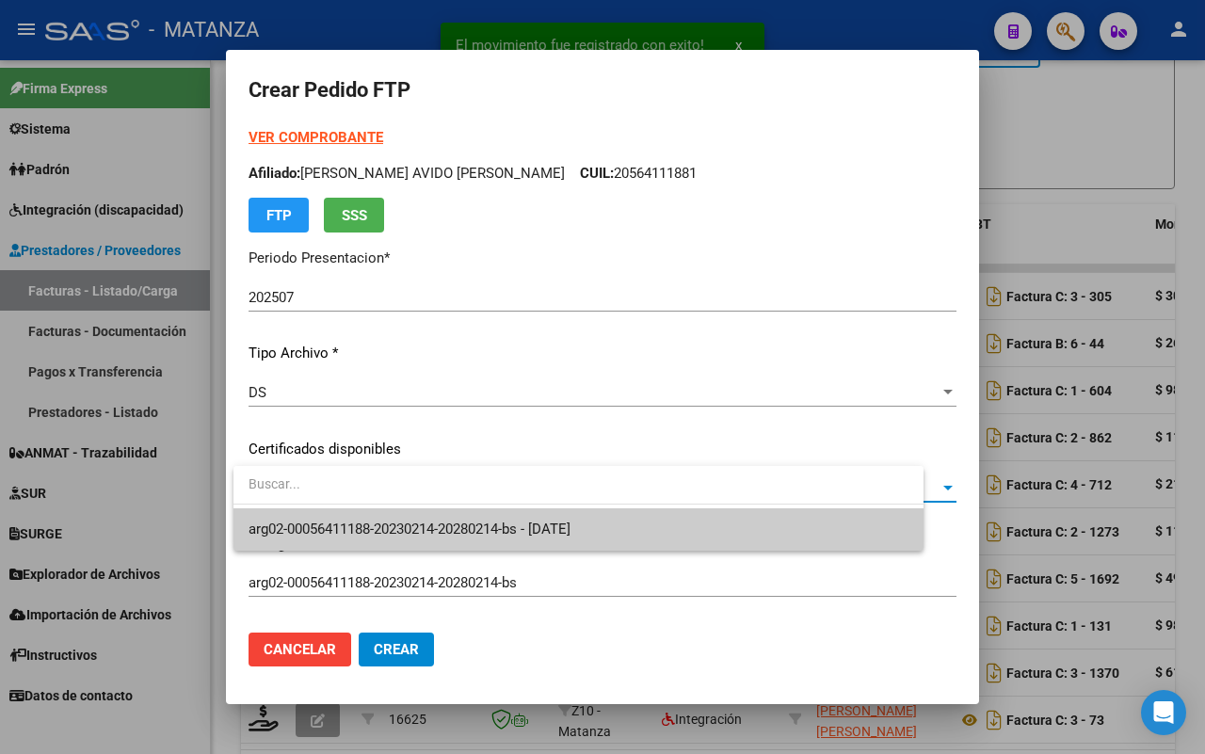
click at [500, 534] on span "arg02-00056411188-20230214-20280214-bs - [DATE]" at bounding box center [409, 528] width 322 height 17
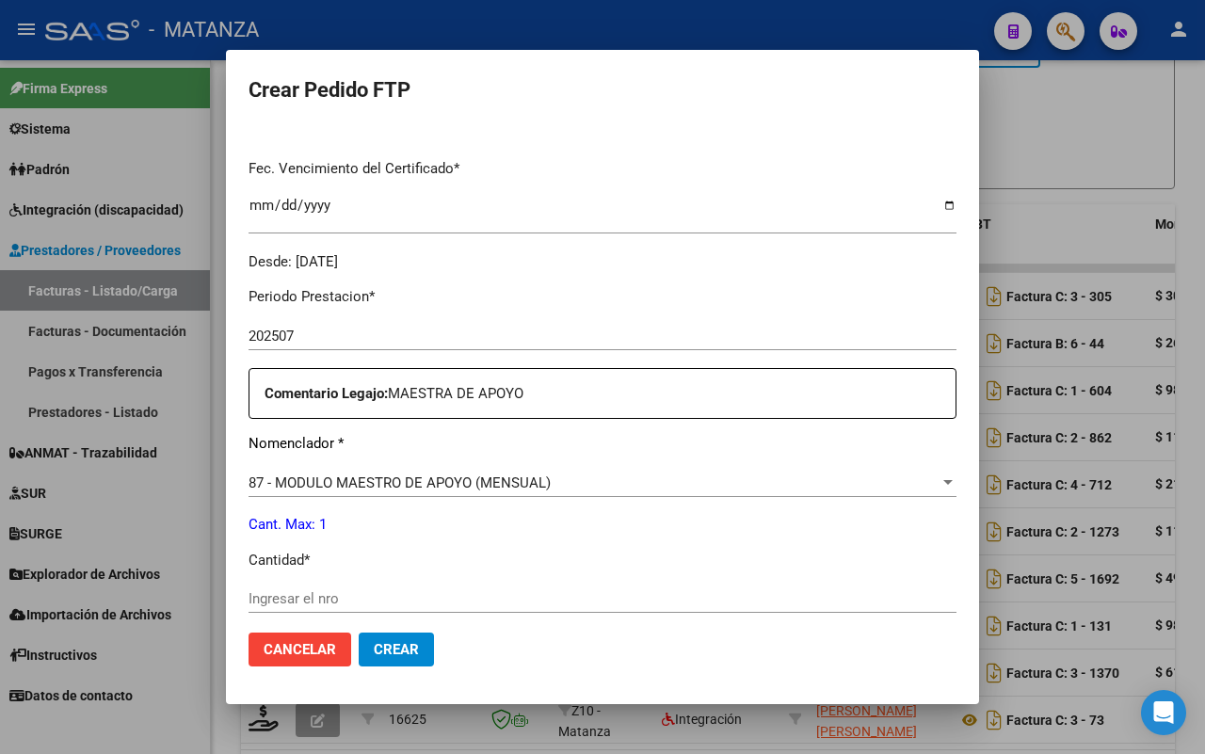
scroll to position [706, 0]
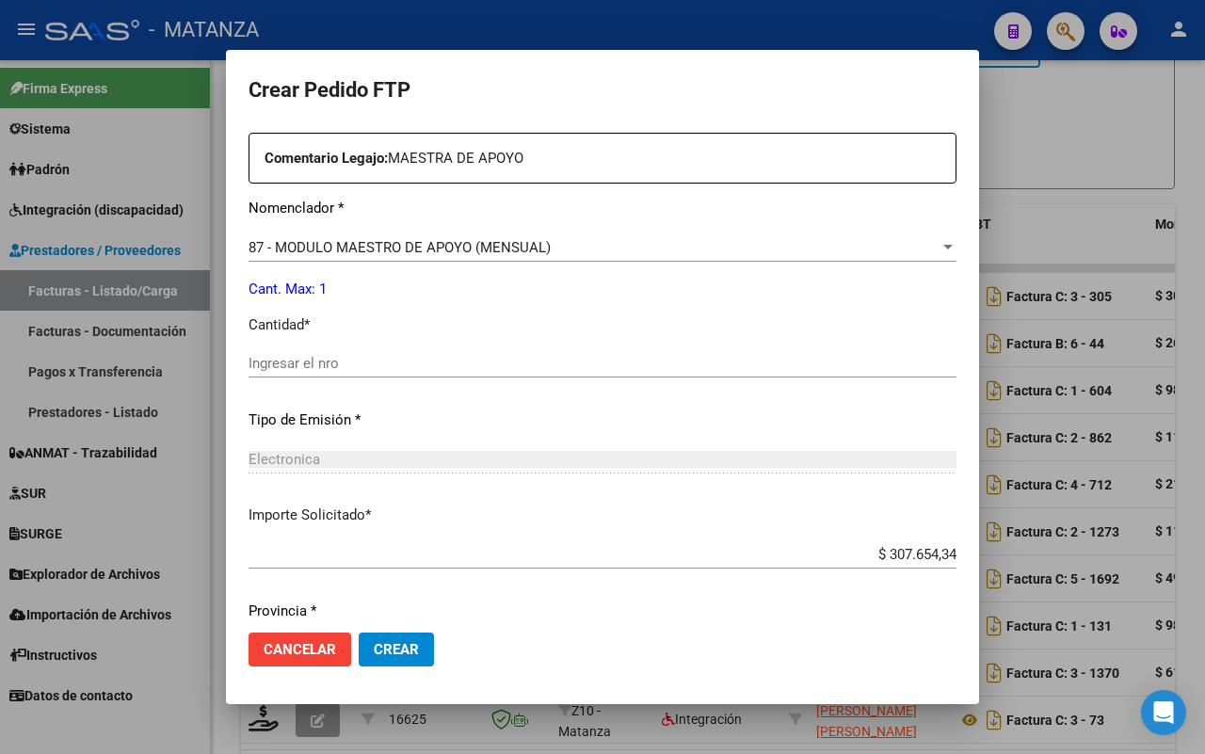
click at [391, 364] on input "Ingresar el nro" at bounding box center [602, 363] width 708 height 17
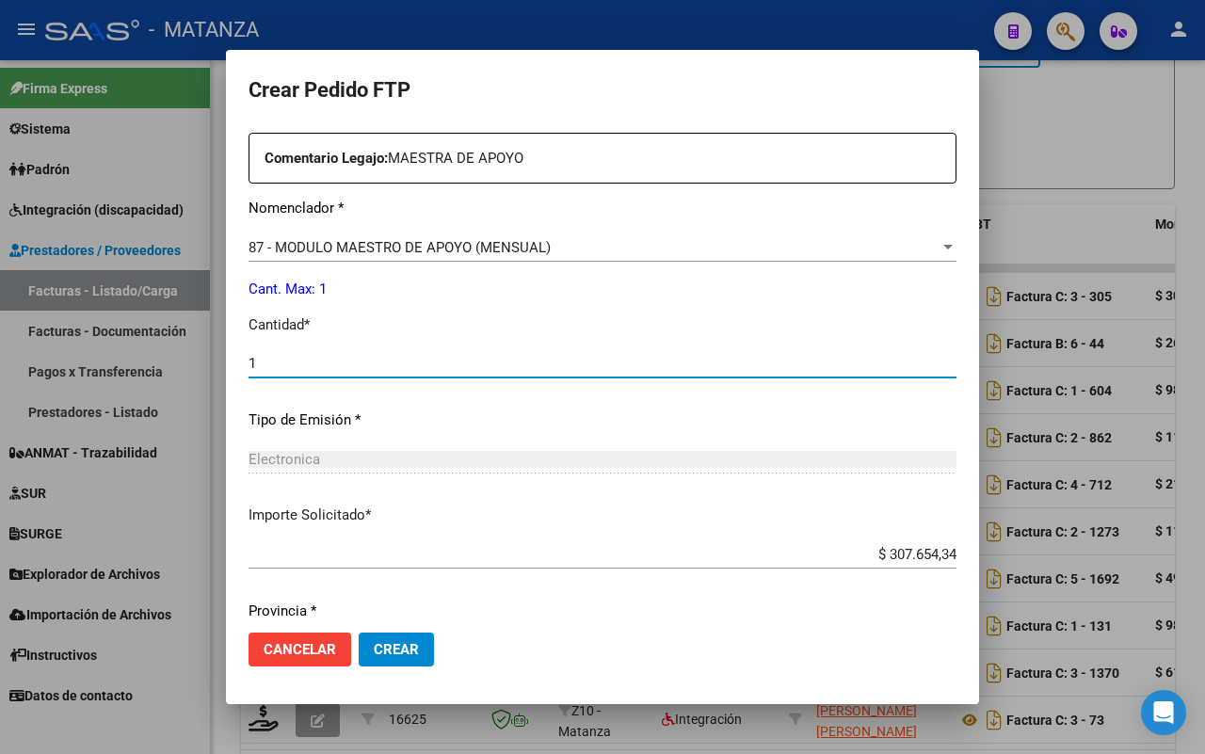
scroll to position [769, 0]
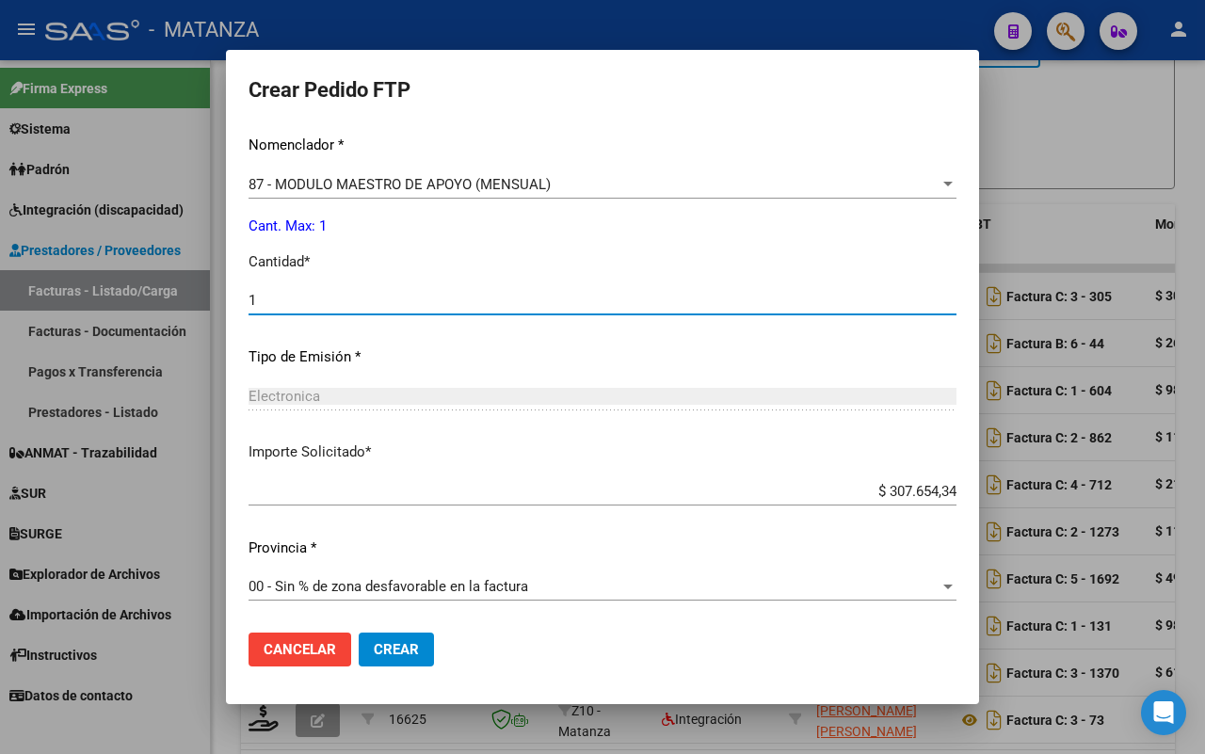
type input "1"
click at [389, 650] on span "Crear" at bounding box center [396, 649] width 45 height 17
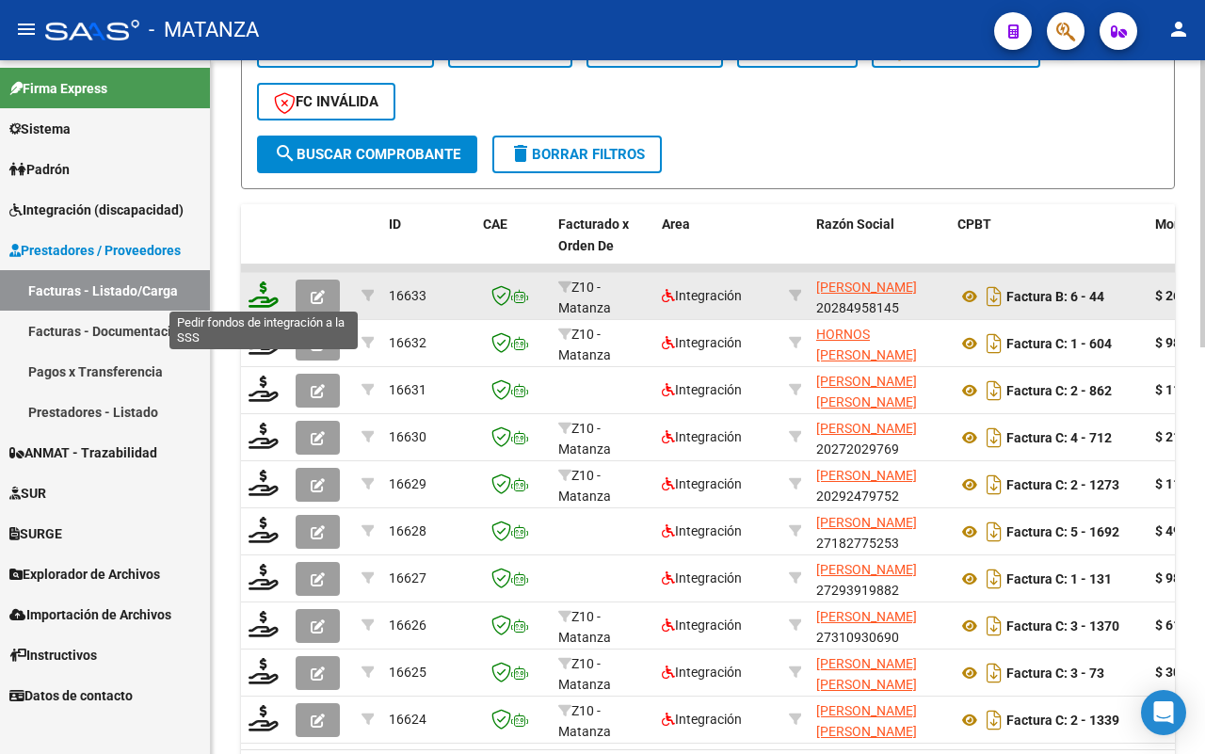
click at [270, 284] on icon at bounding box center [263, 294] width 30 height 26
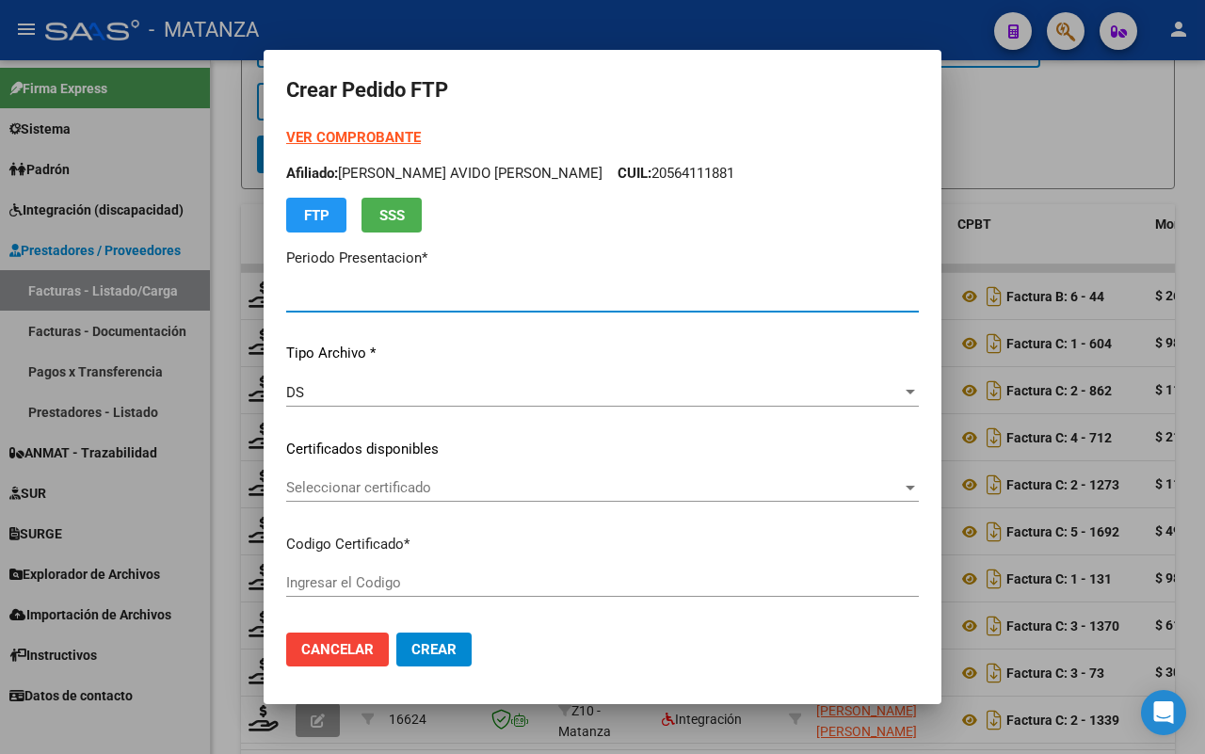
type input "202507"
type input "$ 260.663,83"
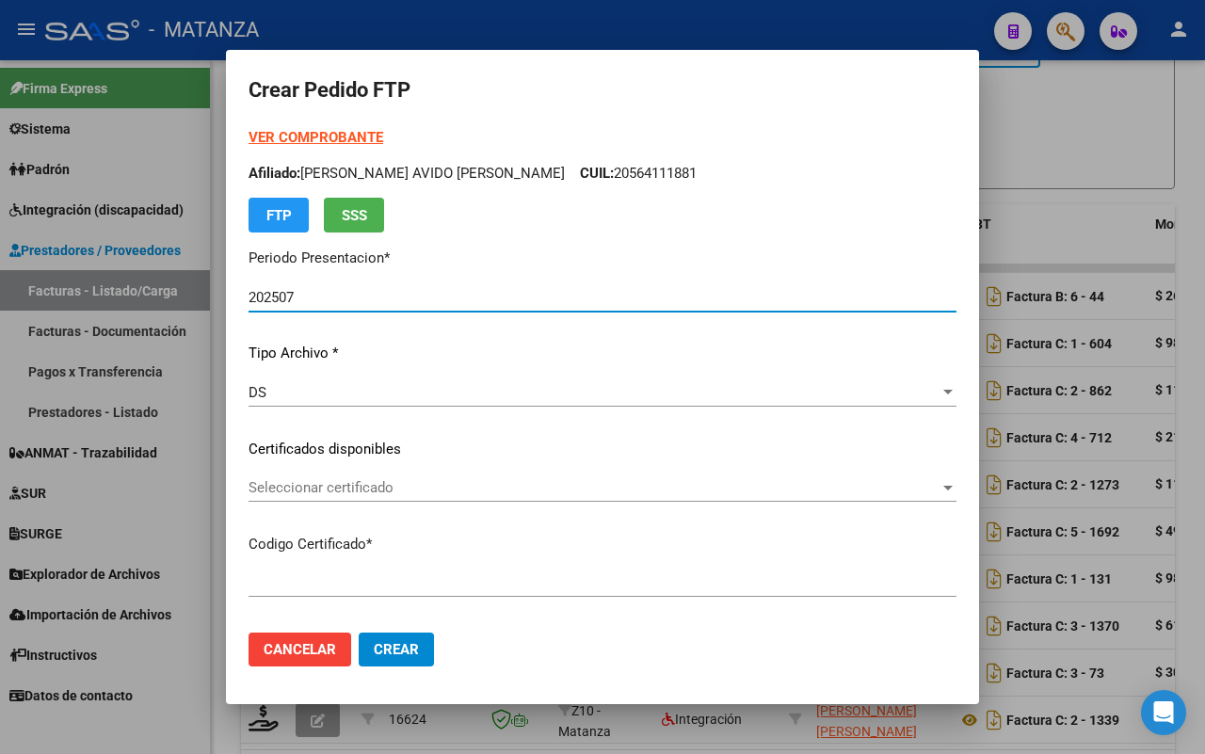
type input "ARG01-00035066667-20220721-20320721-BS"
type input "[DATE]"
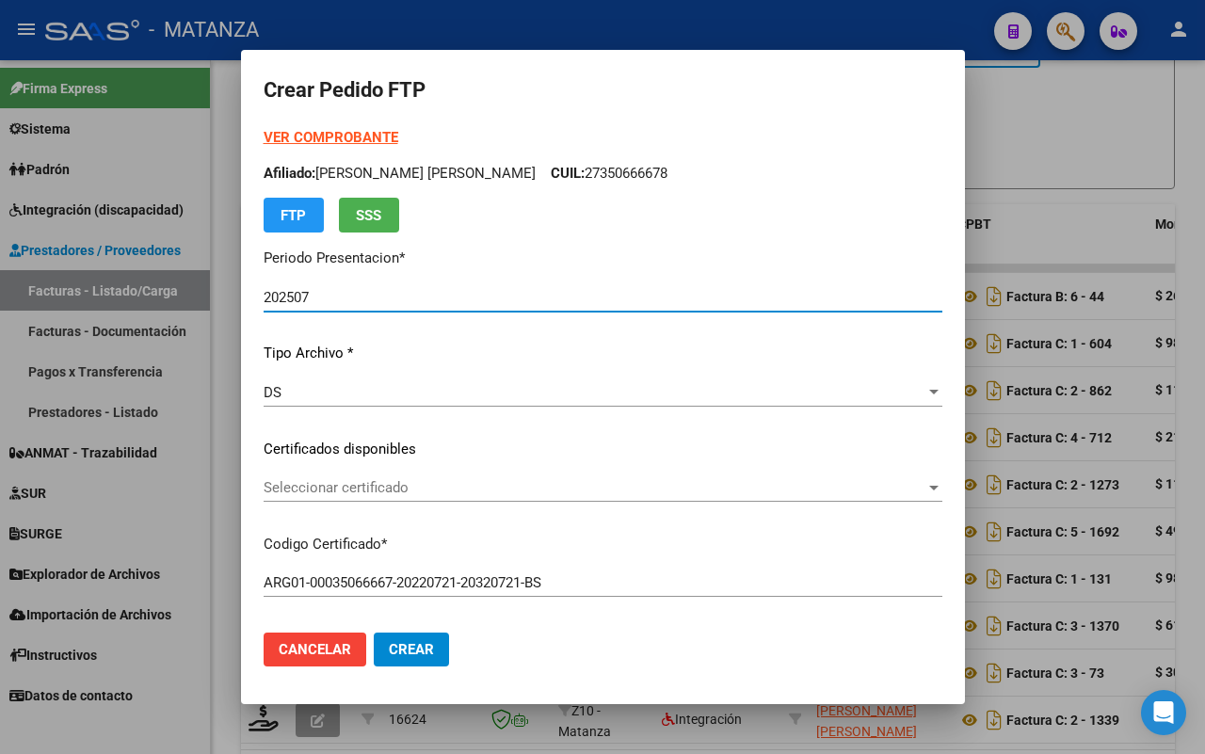
click at [452, 479] on span "Seleccionar certificado" at bounding box center [595, 487] width 662 height 17
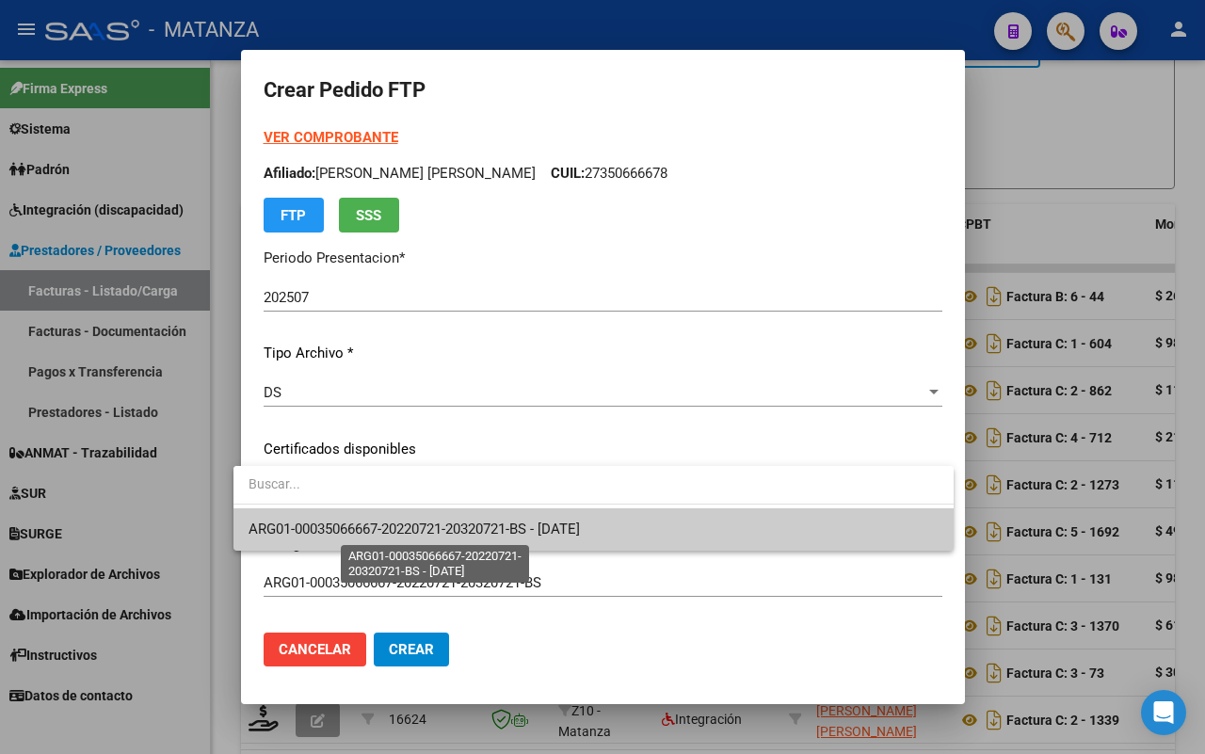
click at [452, 522] on span "ARG01-00035066667-20220721-20320721-BS - [DATE]" at bounding box center [413, 528] width 331 height 17
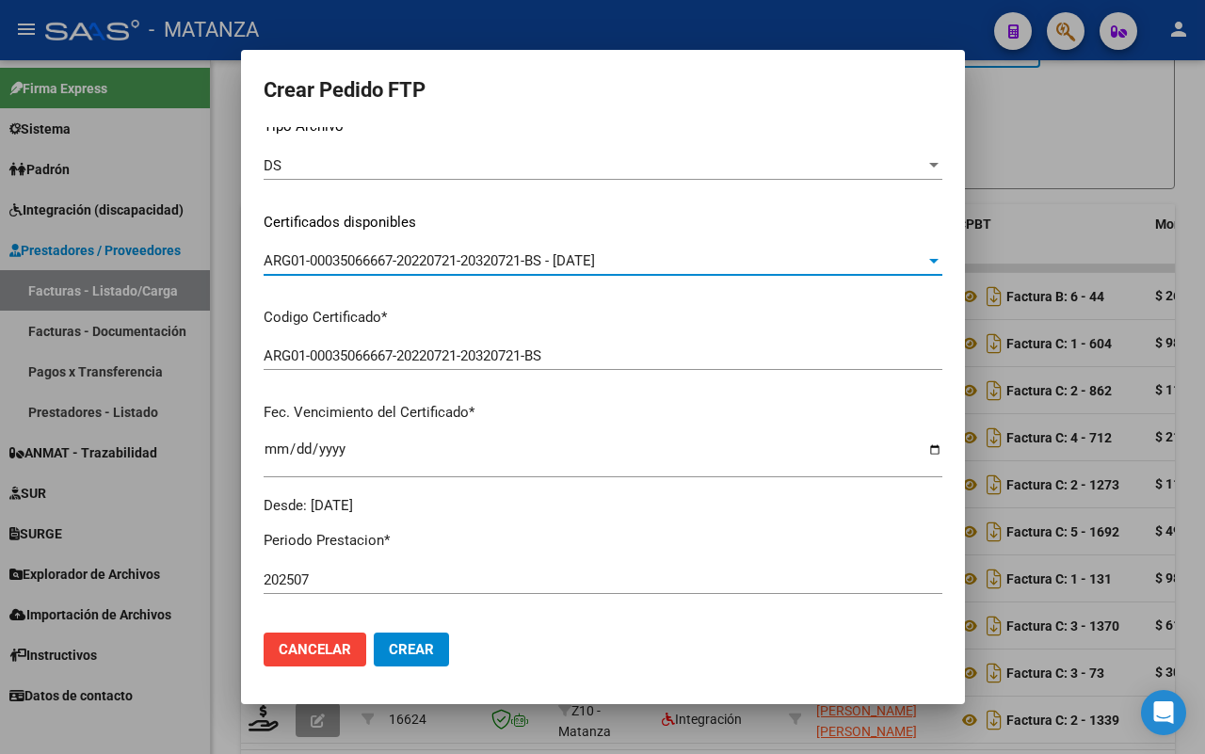
scroll to position [0, 0]
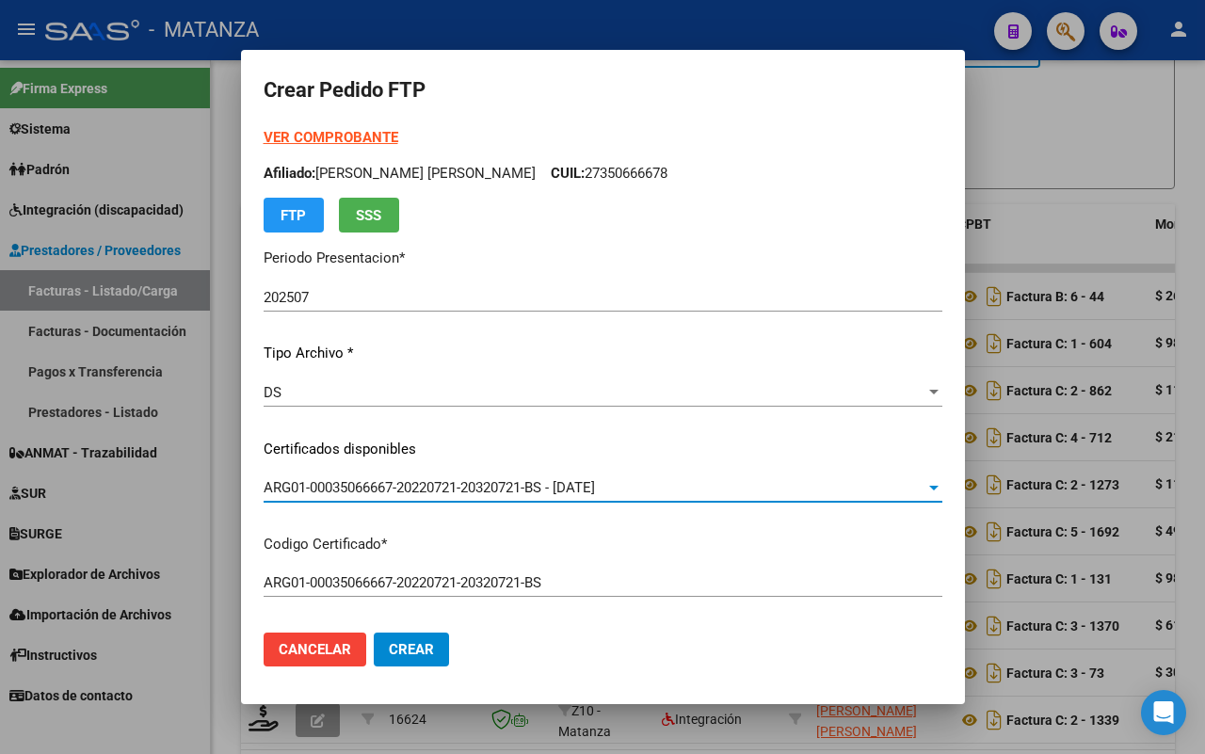
click at [322, 135] on strong "VER COMPROBANTE" at bounding box center [331, 137] width 135 height 17
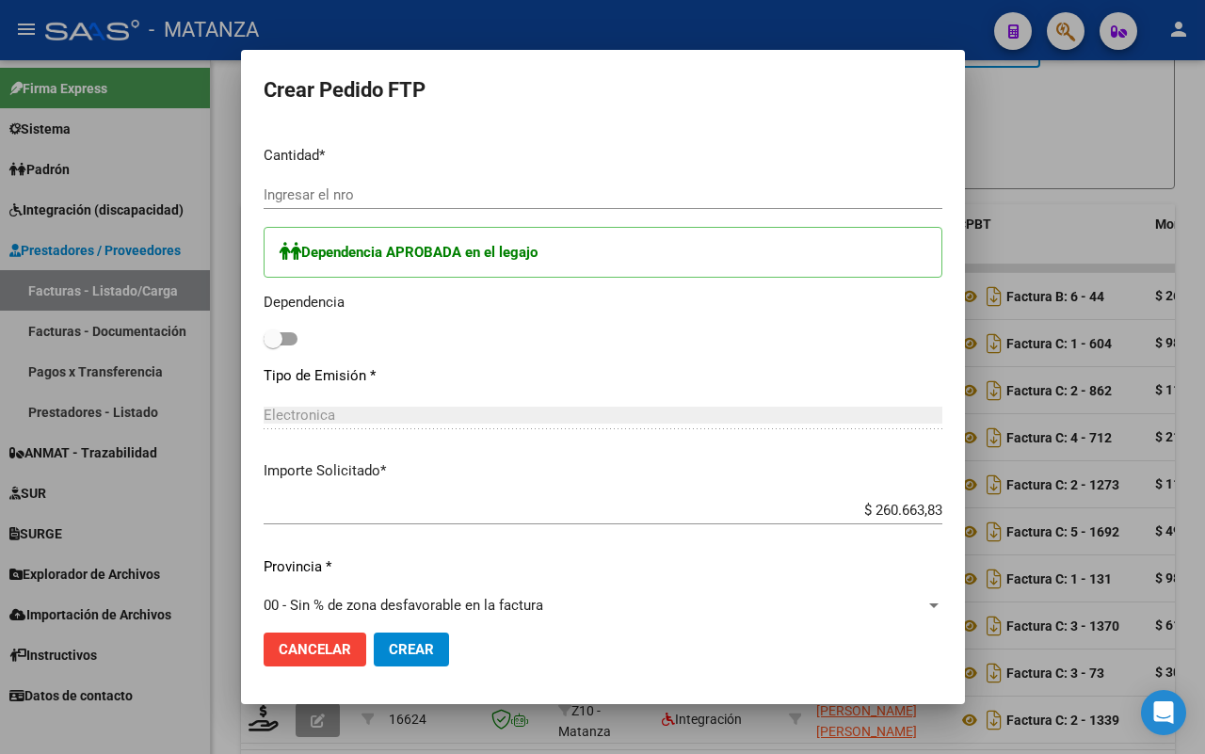
scroll to position [588, 0]
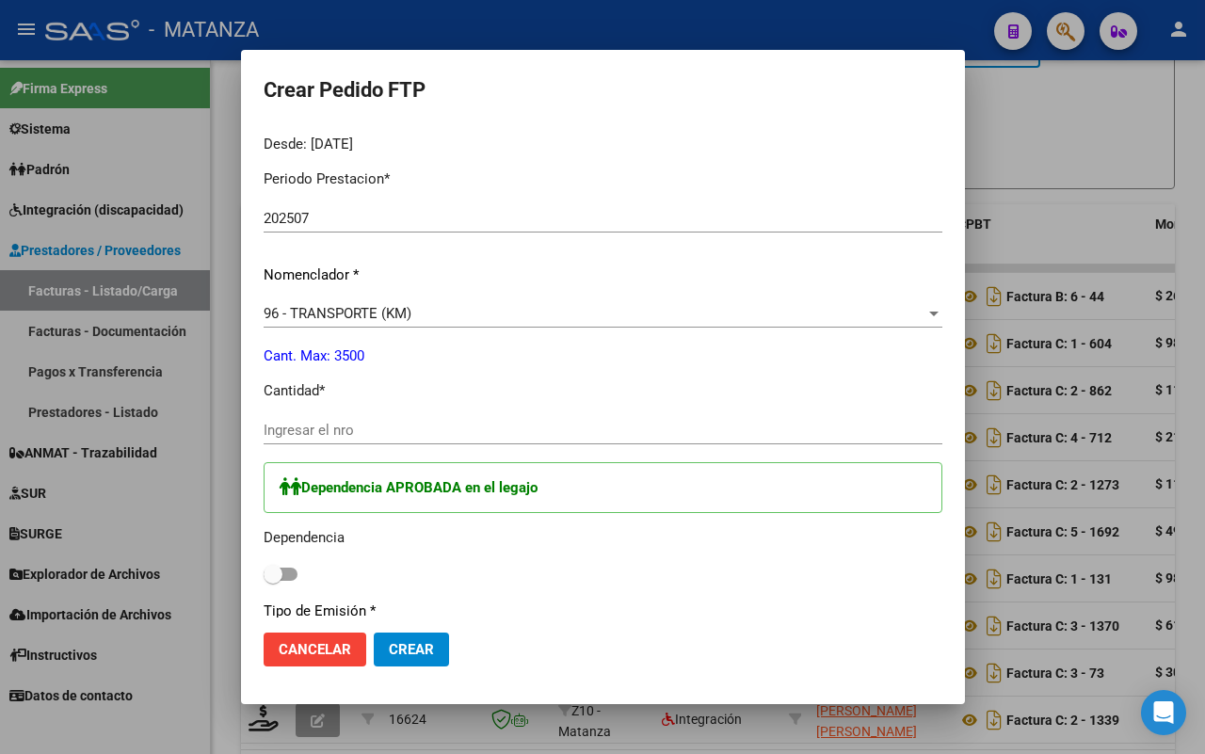
click at [363, 431] on input "Ingresar el nro" at bounding box center [603, 430] width 679 height 17
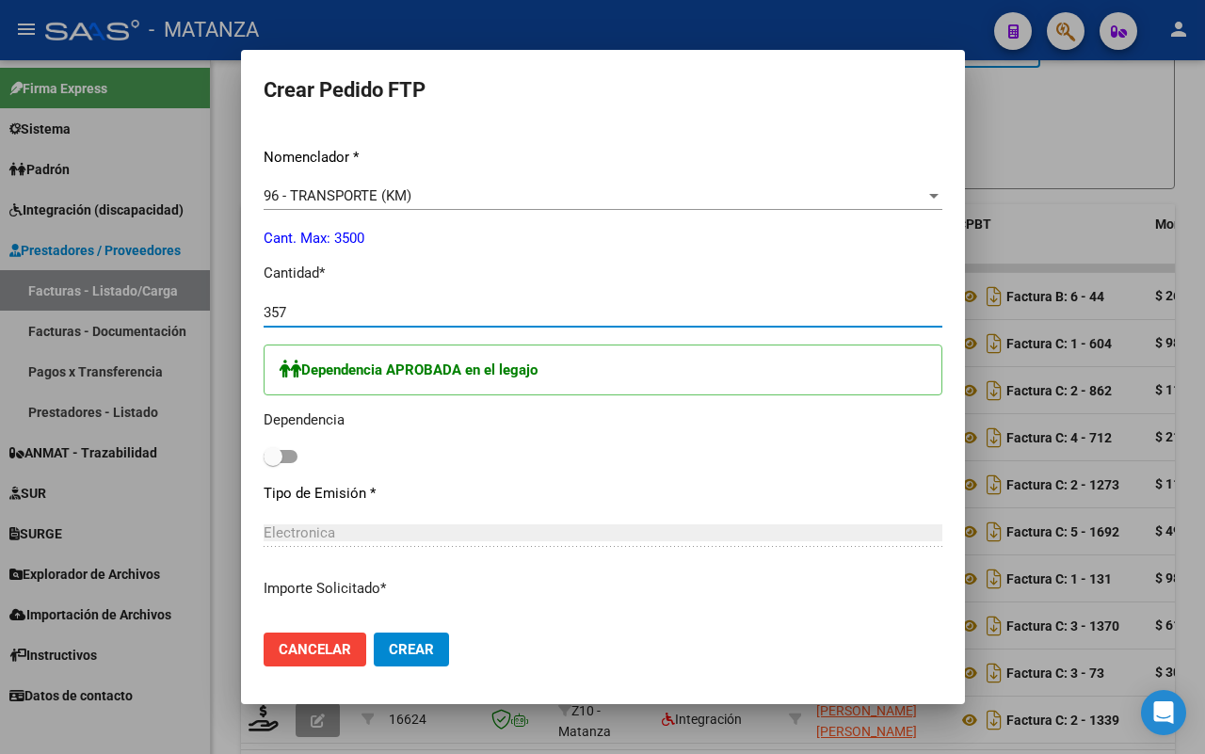
type input "357"
drag, startPoint x: 278, startPoint y: 455, endPoint x: 417, endPoint y: 442, distance: 139.8
click at [279, 455] on span at bounding box center [281, 456] width 34 height 13
click at [273, 463] on input "checkbox" at bounding box center [272, 463] width 1 height 1
checkbox input "true"
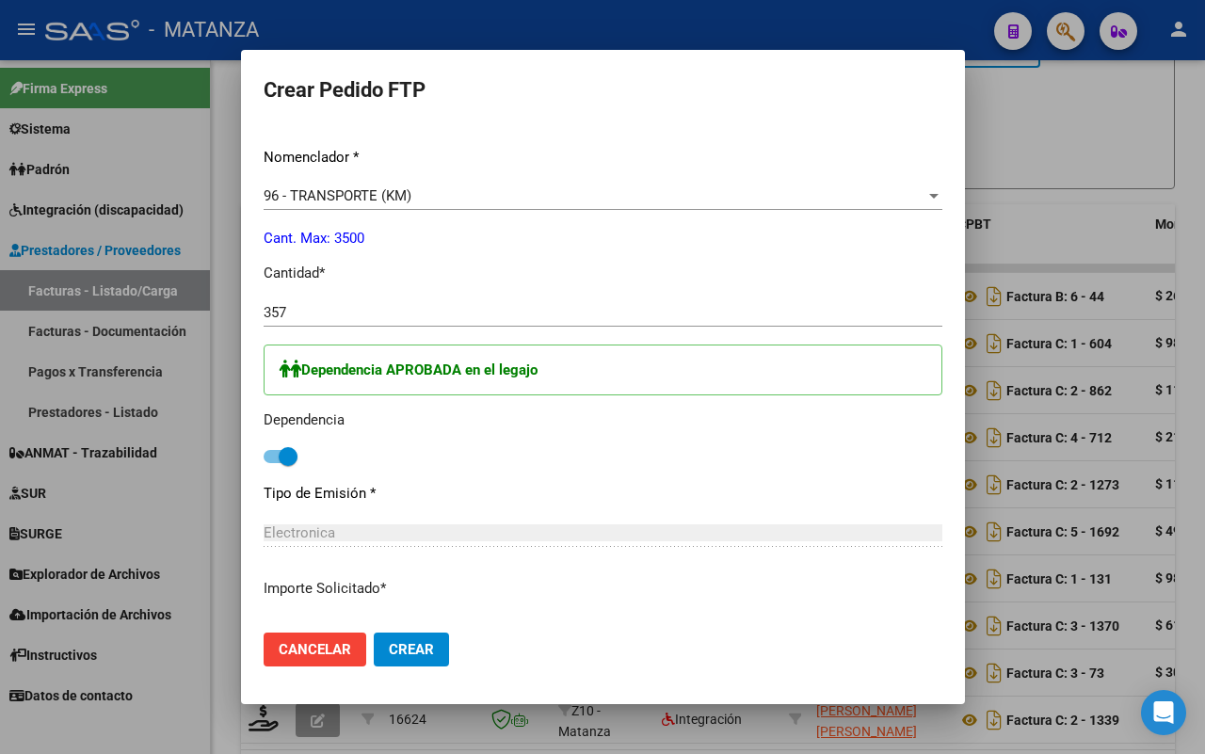
scroll to position [1032, 0]
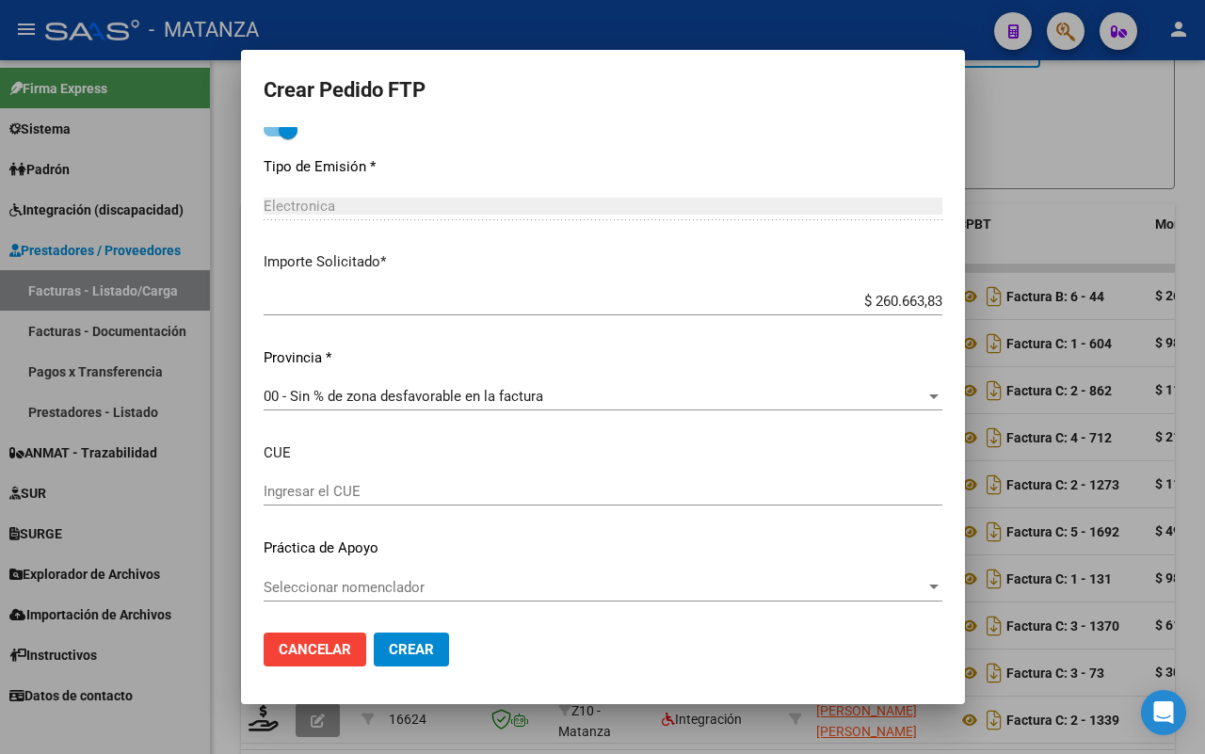
drag, startPoint x: 398, startPoint y: 659, endPoint x: 428, endPoint y: 641, distance: 35.0
click at [398, 657] on button "Crear" at bounding box center [411, 649] width 75 height 34
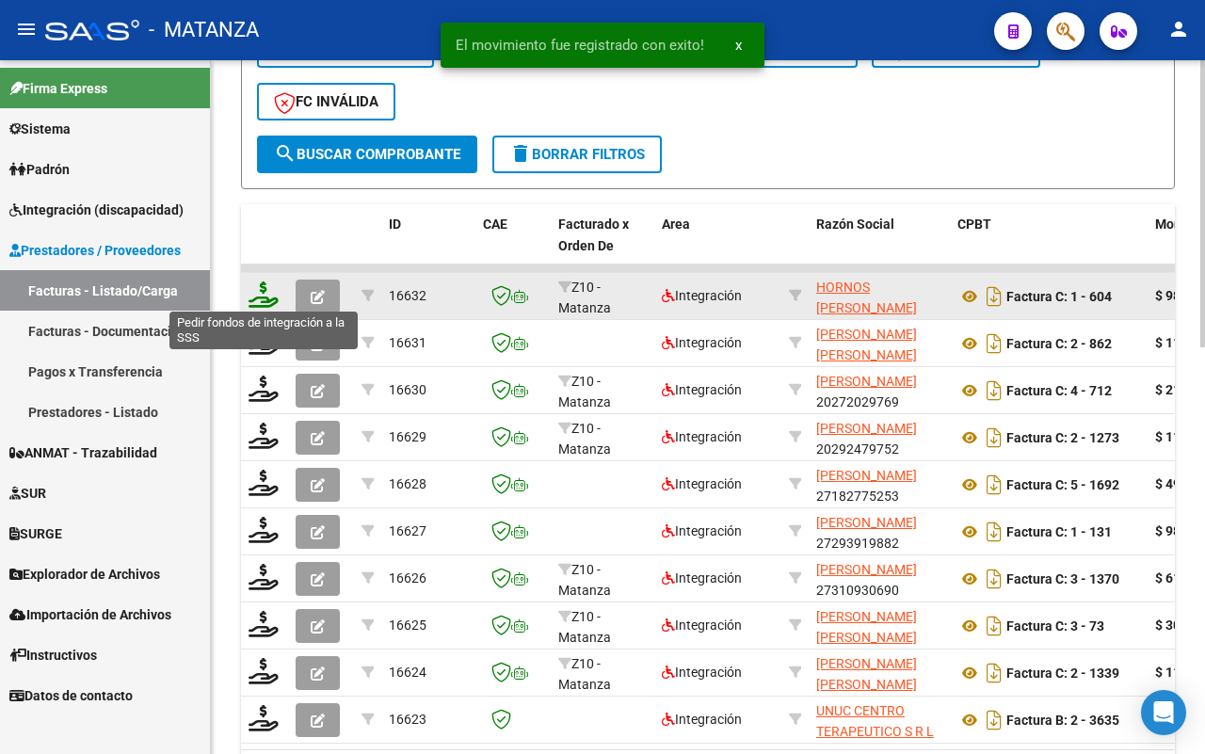
click at [264, 296] on icon at bounding box center [263, 294] width 30 height 26
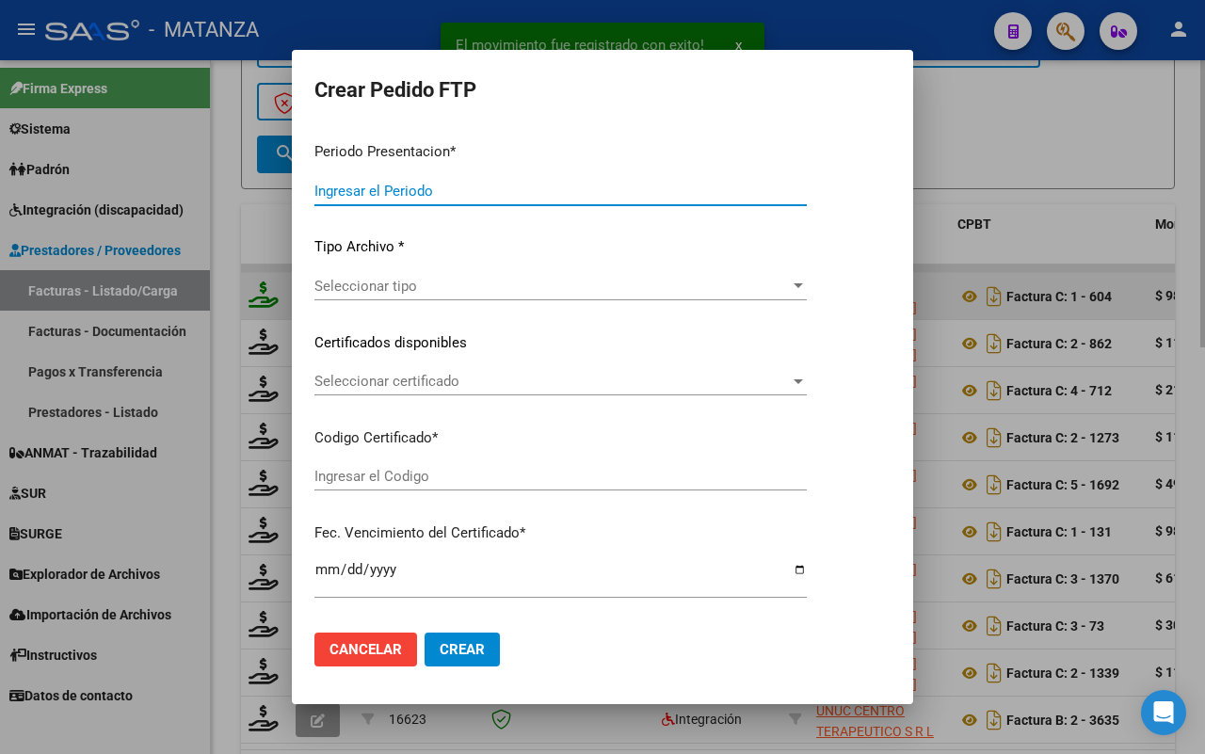
type input "202507"
type input "$ 98.964,88"
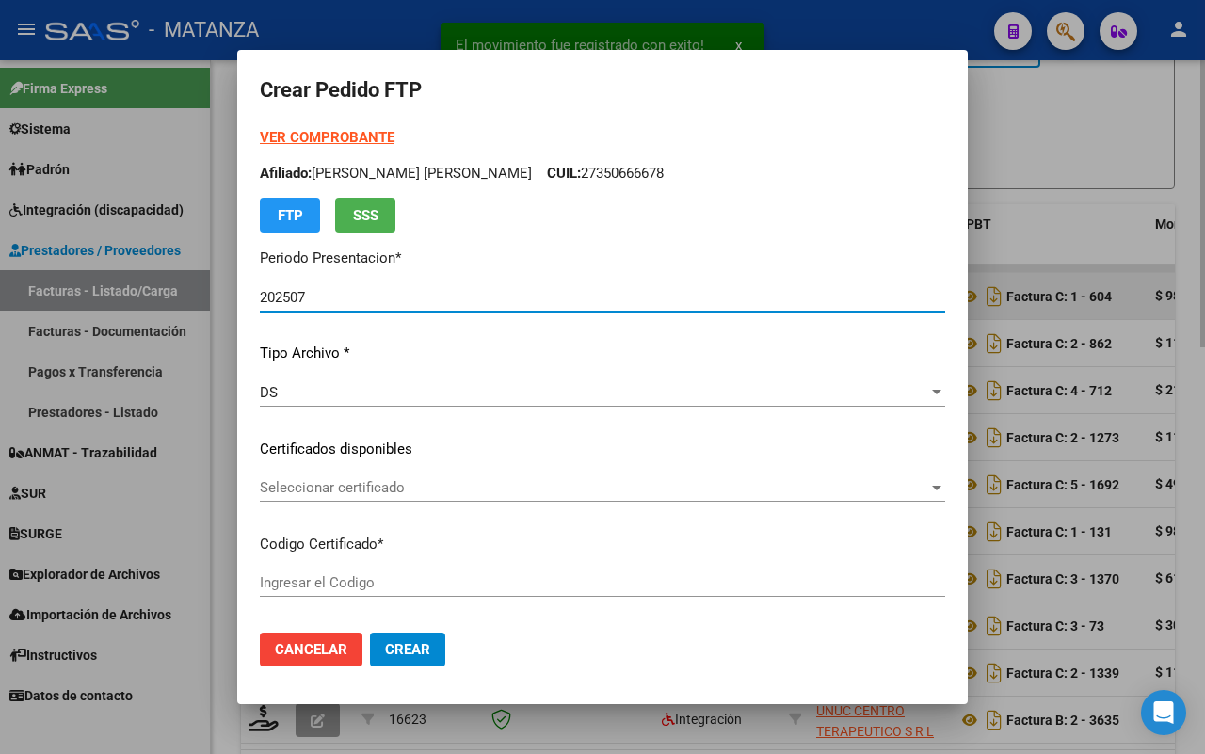
type input "arg010005666425720210928-20240928-cba"
type input "[DATE]"
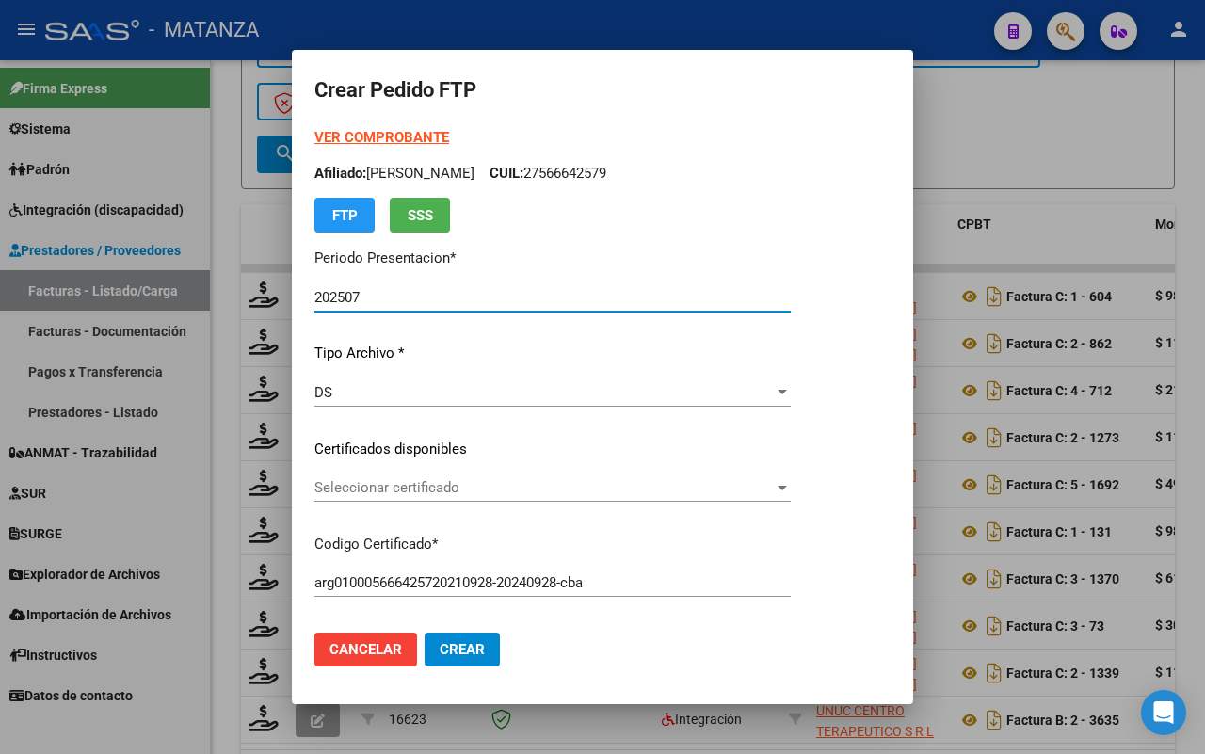
click at [447, 491] on span "Seleccionar certificado" at bounding box center [543, 487] width 459 height 17
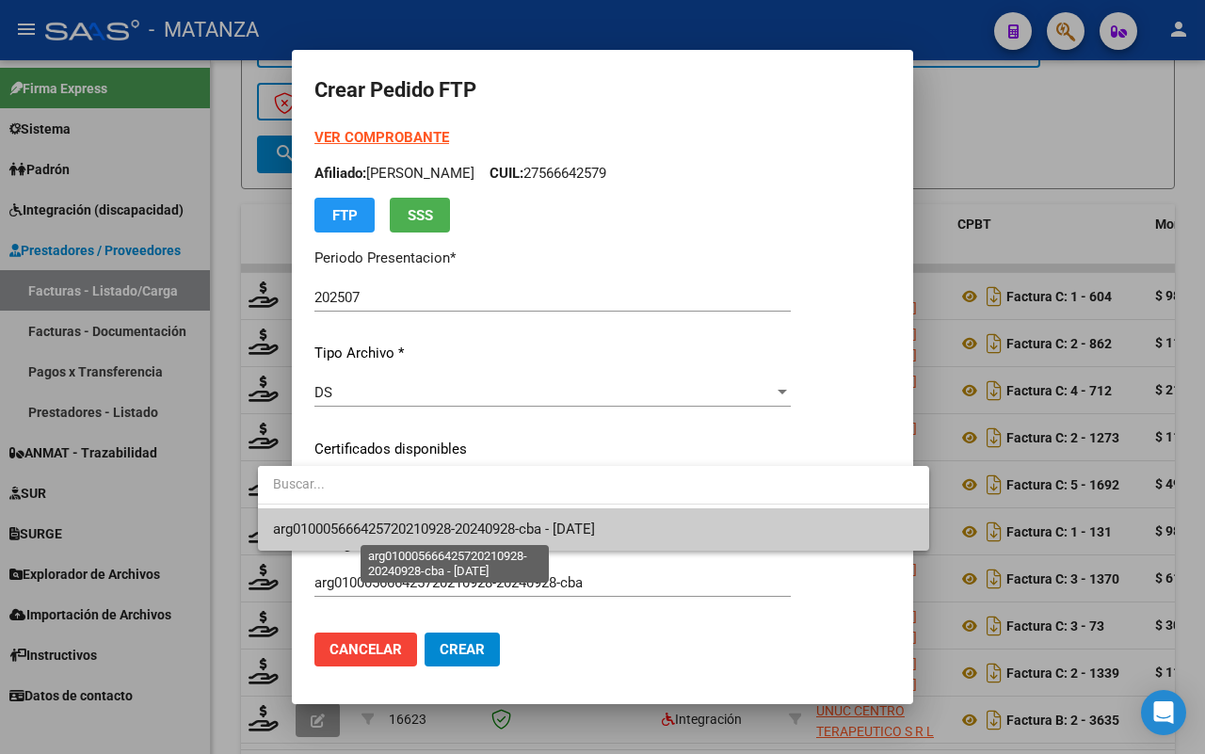
click at [435, 524] on span "arg010005666425720210928-20240928-cba - [DATE]" at bounding box center [434, 528] width 322 height 17
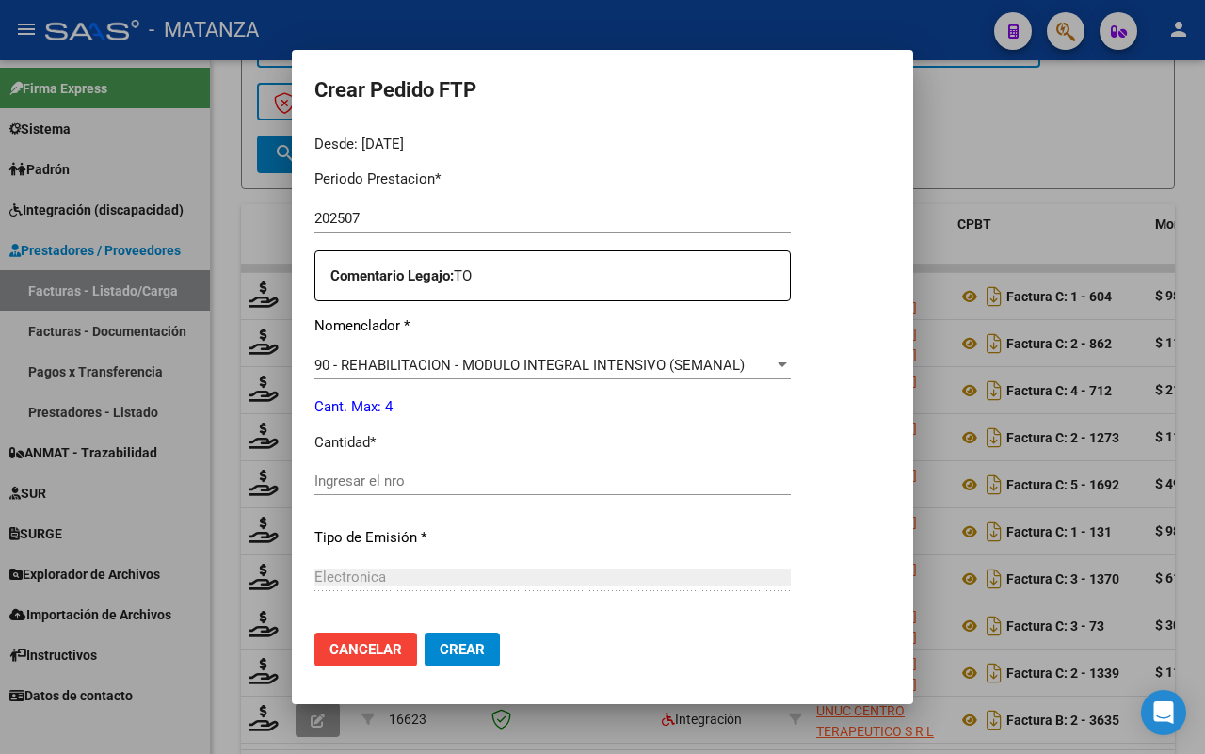
scroll to position [706, 0]
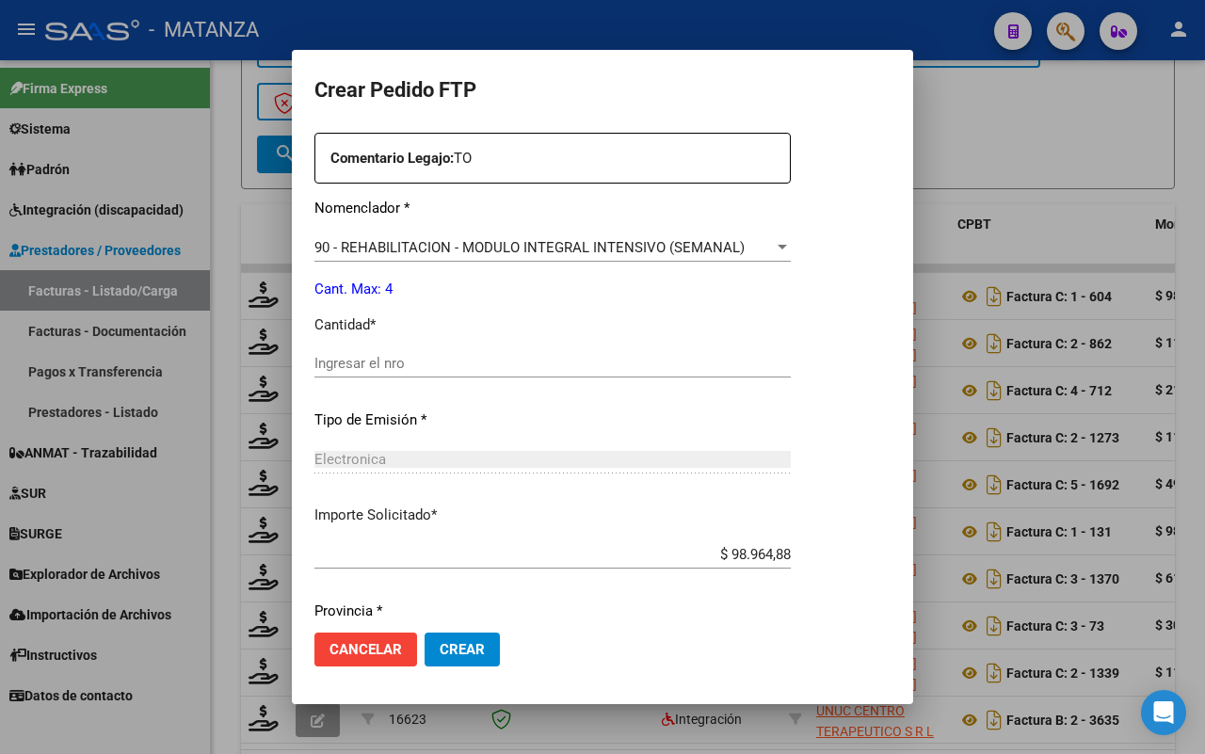
click at [348, 368] on input "Ingresar el nro" at bounding box center [552, 363] width 476 height 17
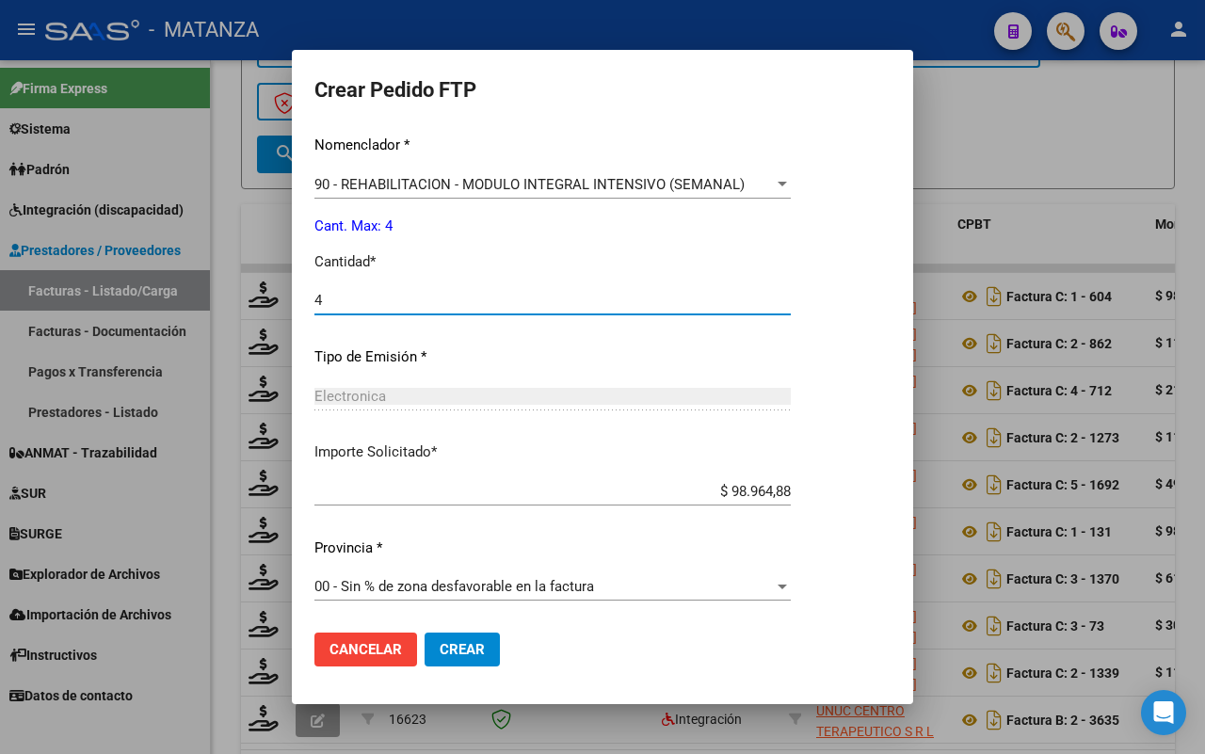
scroll to position [416, 0]
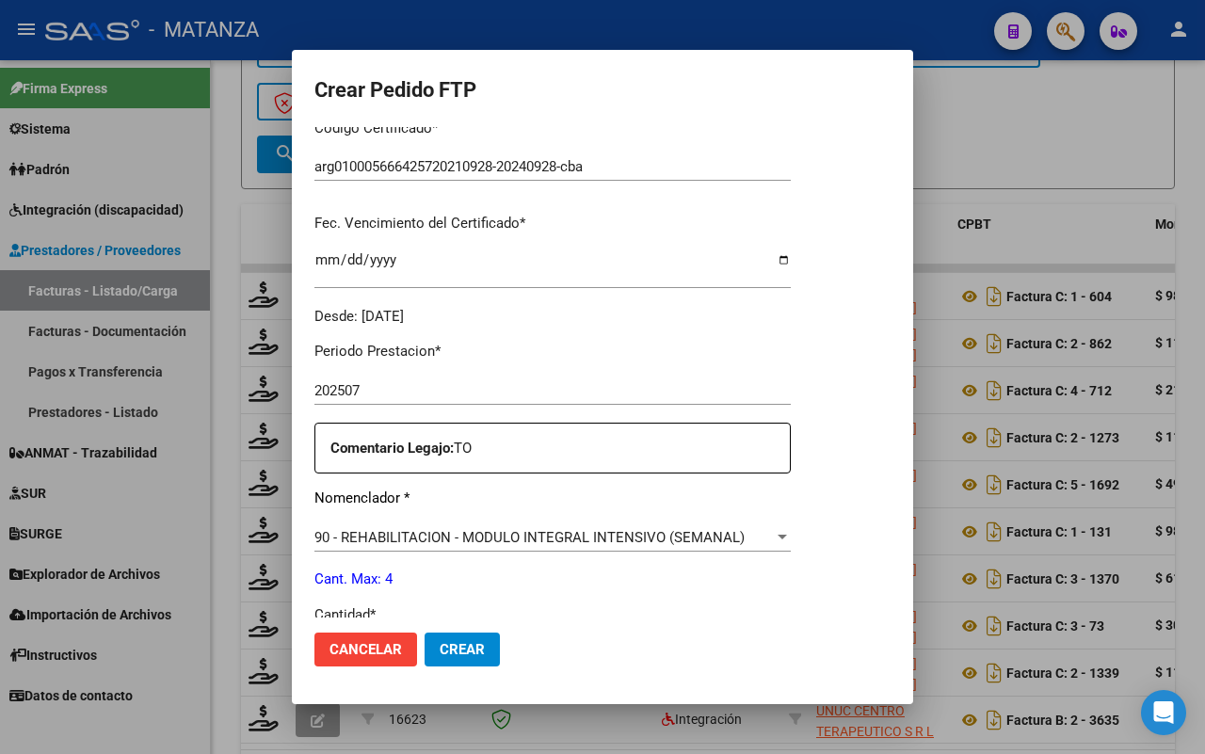
type input "4"
click at [424, 656] on button "Crear" at bounding box center [461, 649] width 75 height 34
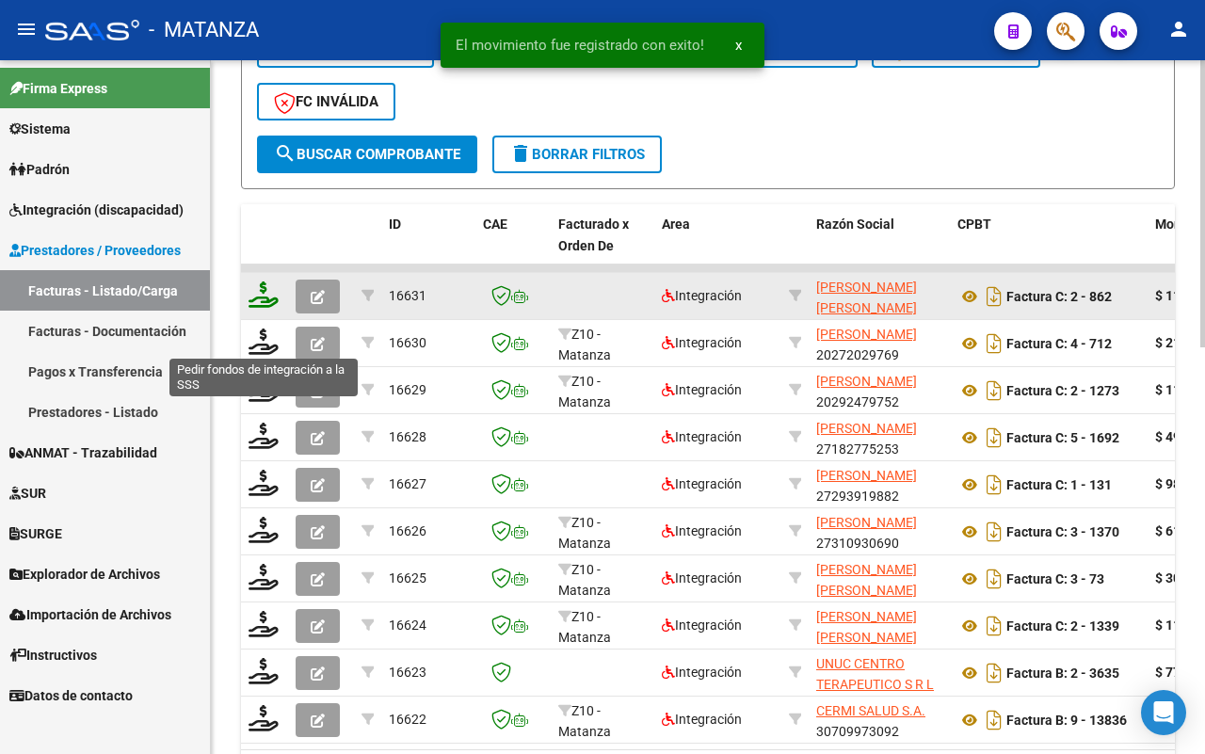
click at [255, 294] on icon at bounding box center [263, 294] width 30 height 26
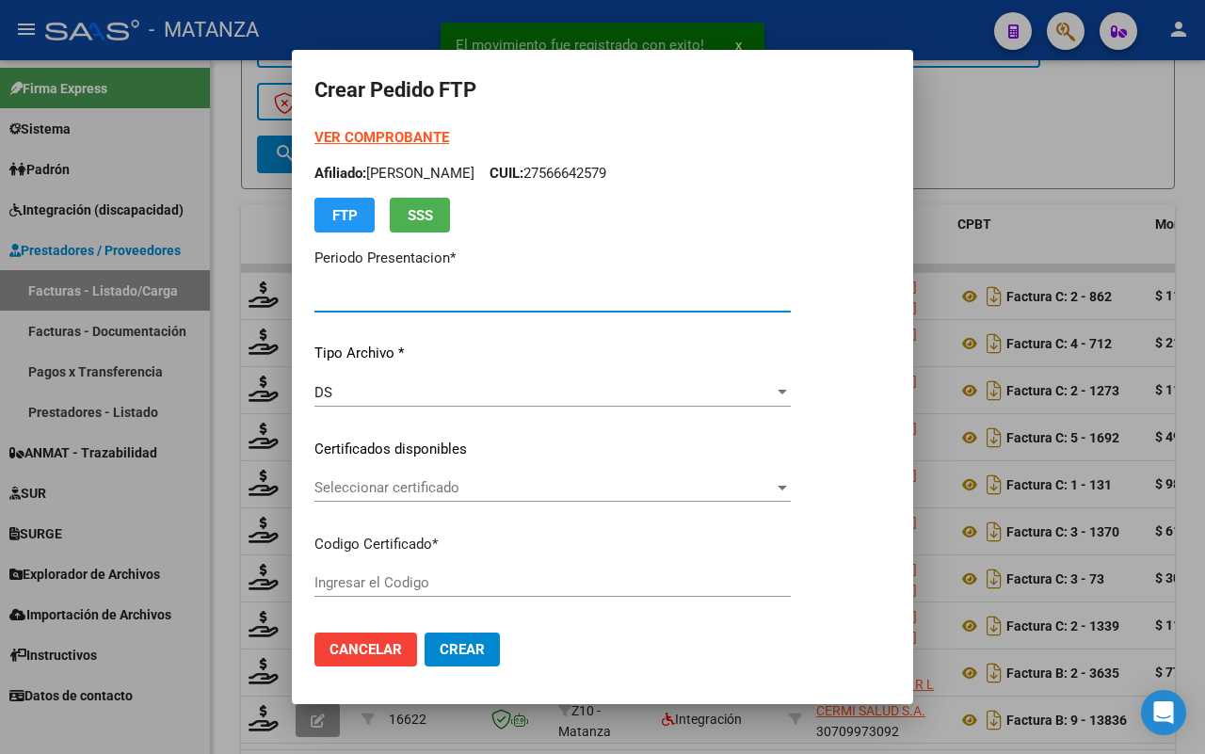
type input "202507"
type input "$ 111.335,49"
type input "ARG01-00055103853-20210503-20240503-BS"
type input "[DATE]"
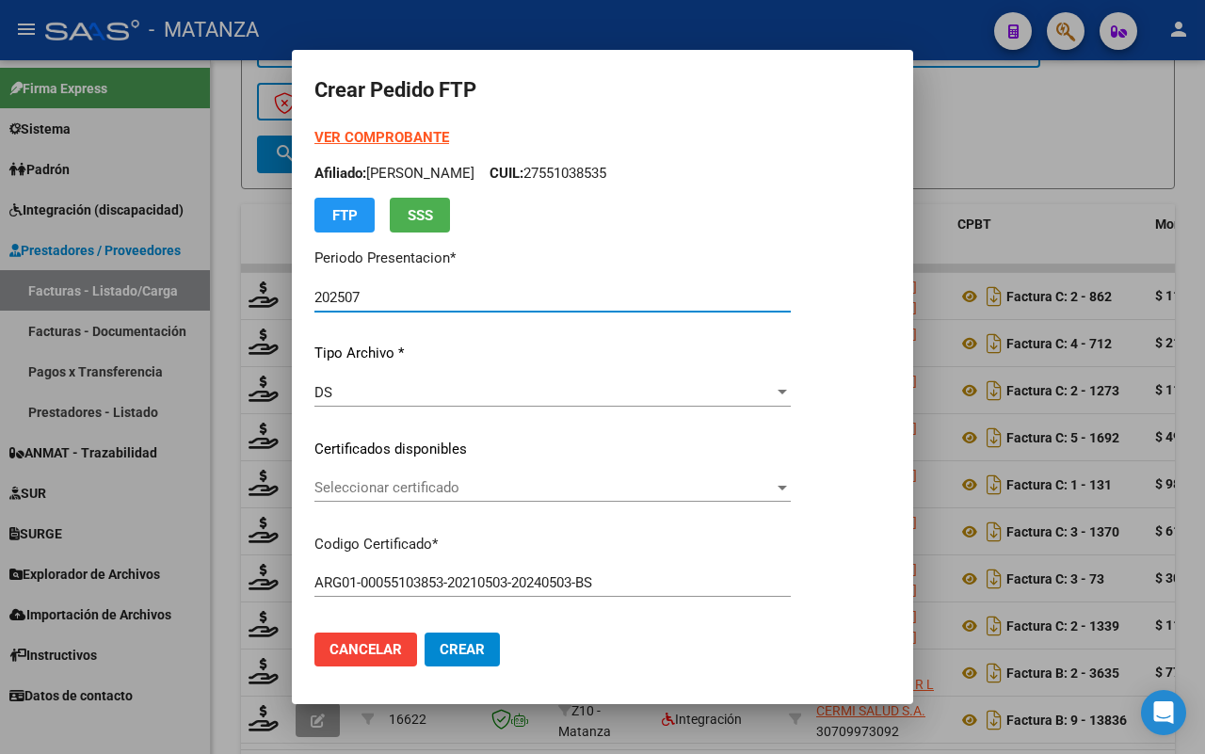
click at [548, 487] on span "Seleccionar certificado" at bounding box center [543, 487] width 459 height 17
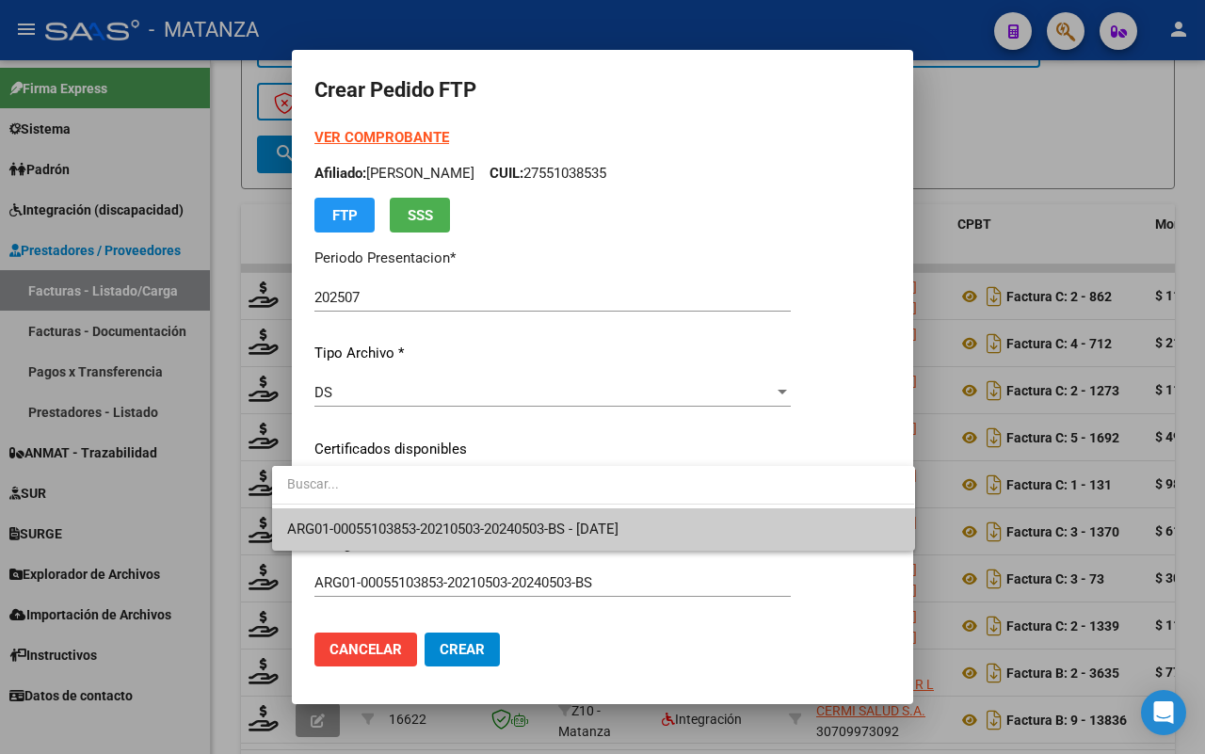
click at [563, 524] on span "ARG01-00055103853-20210503-20240503-BS - [DATE]" at bounding box center [452, 528] width 331 height 17
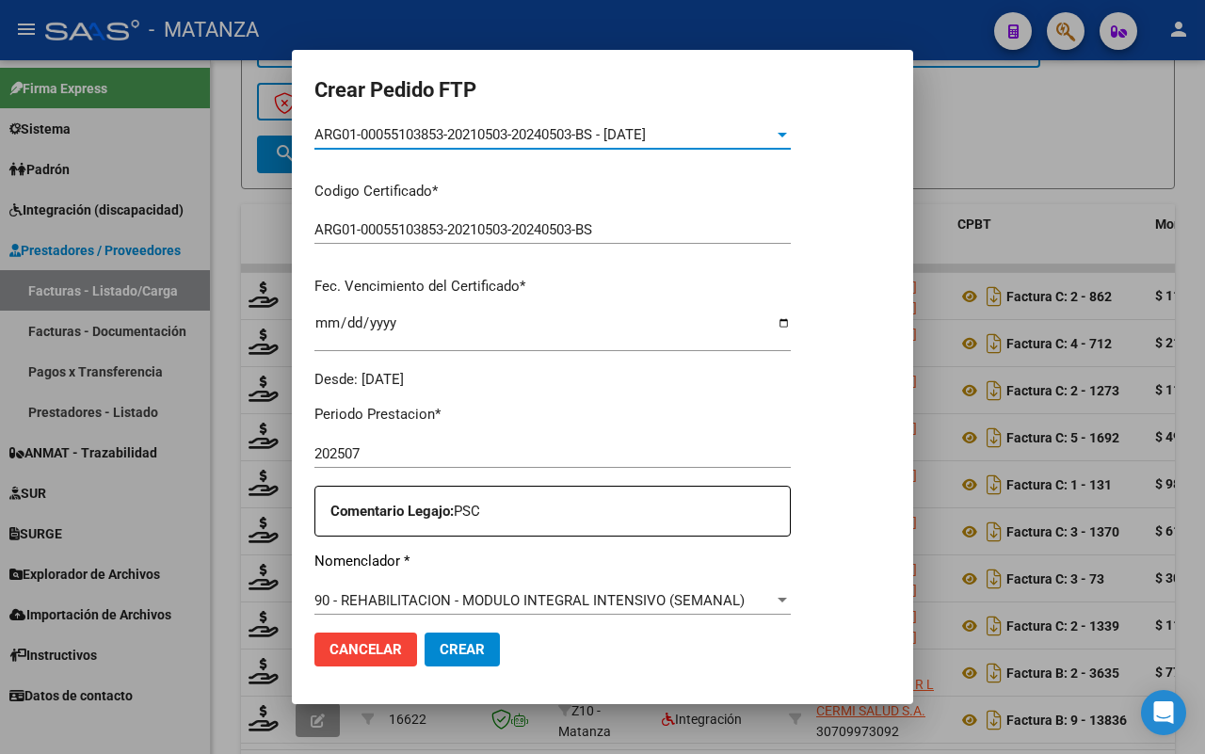
scroll to position [471, 0]
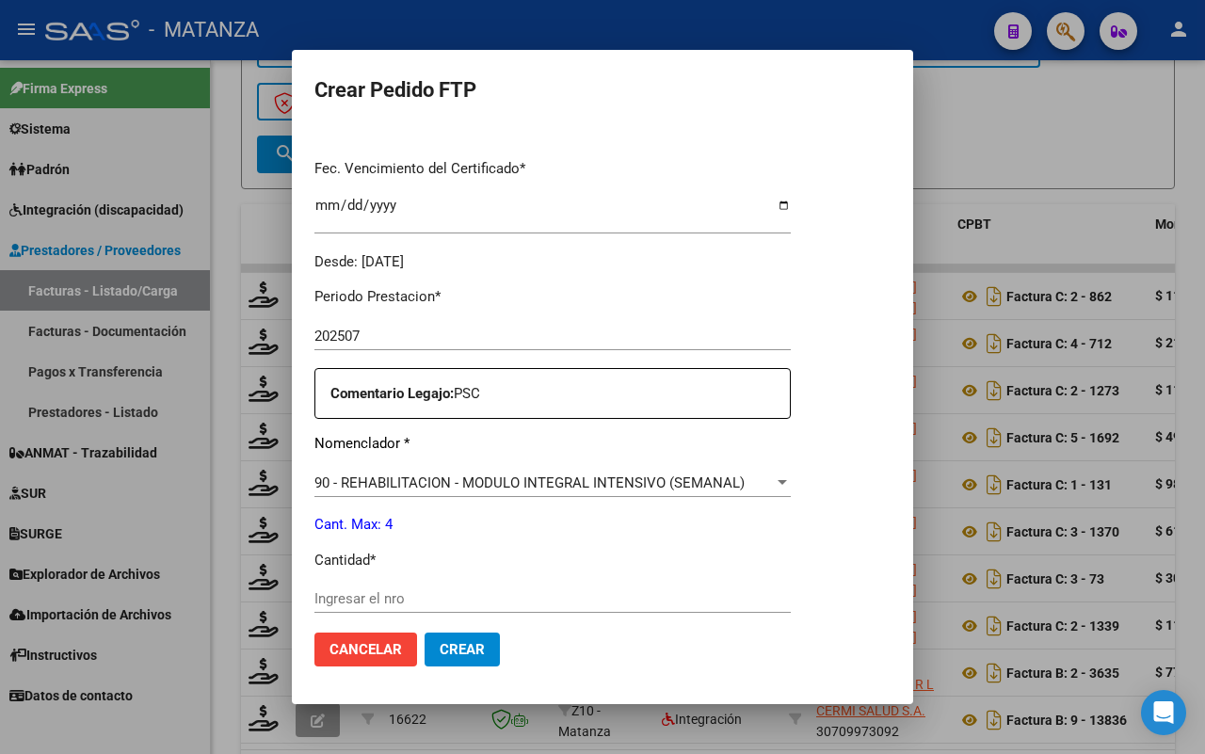
click at [421, 599] on input "Ingresar el nro" at bounding box center [552, 598] width 476 height 17
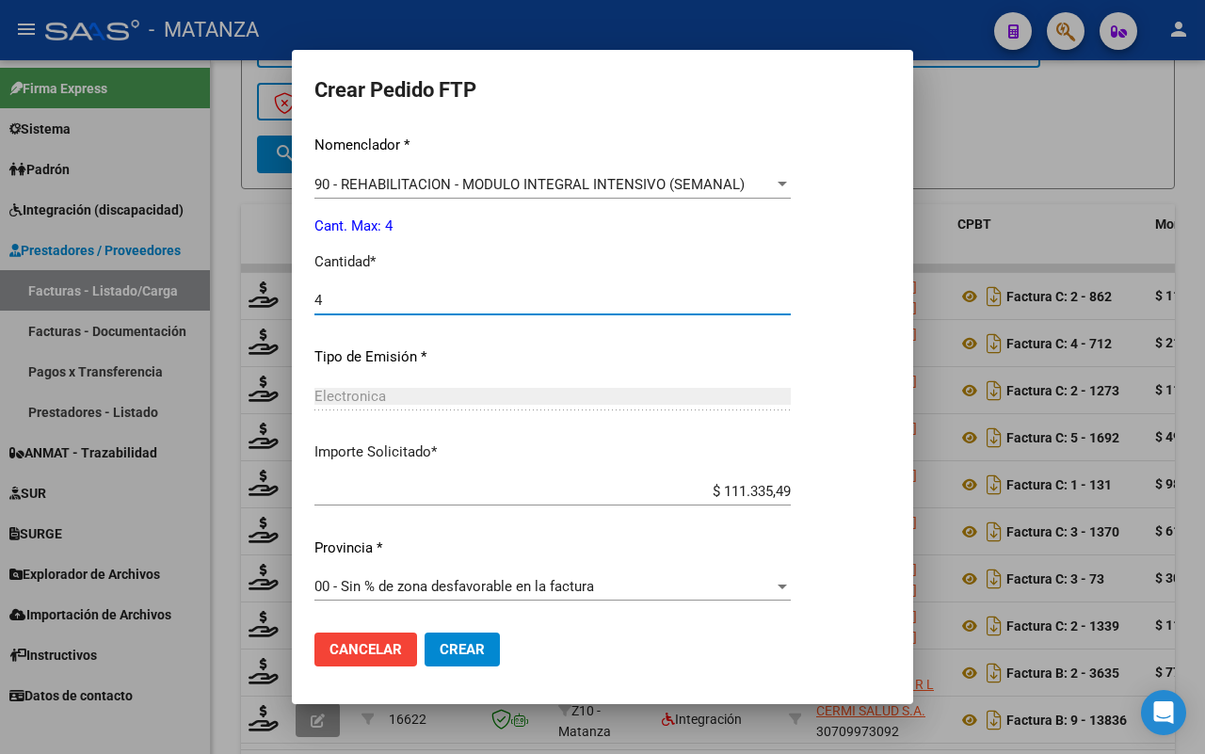
type input "4"
click at [439, 654] on span "Crear" at bounding box center [461, 649] width 45 height 17
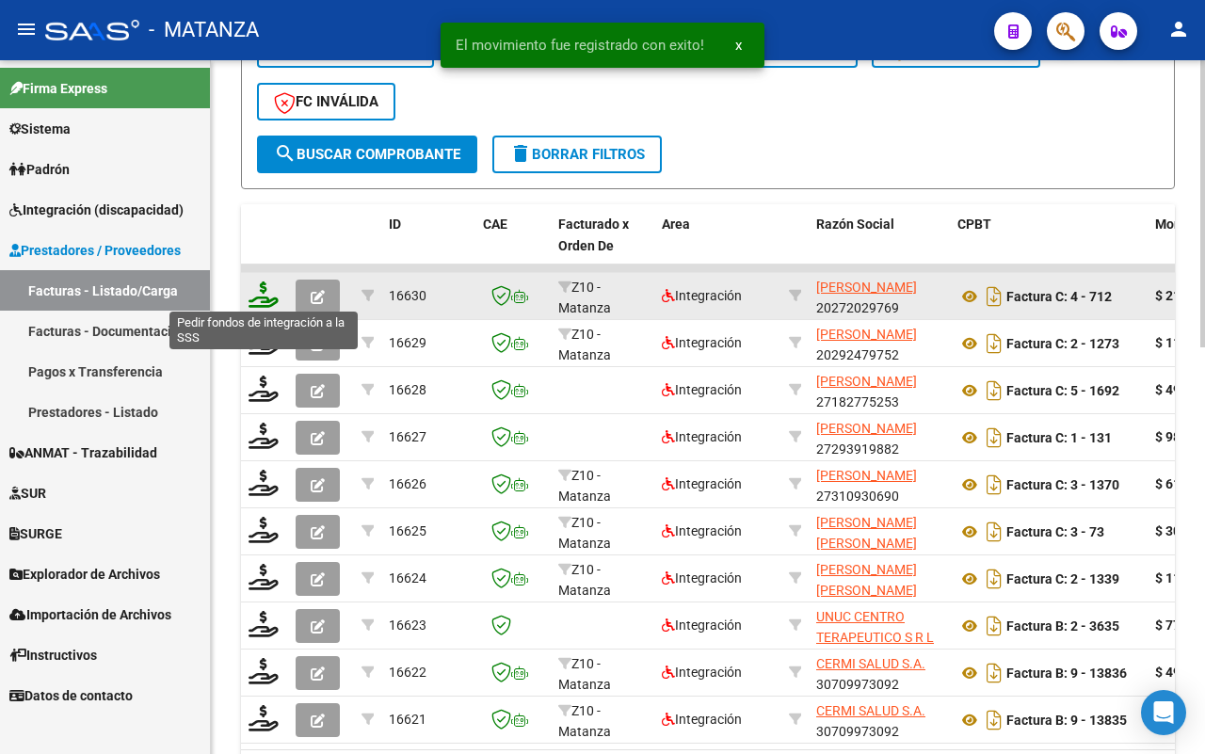
click at [254, 281] on icon at bounding box center [263, 294] width 30 height 26
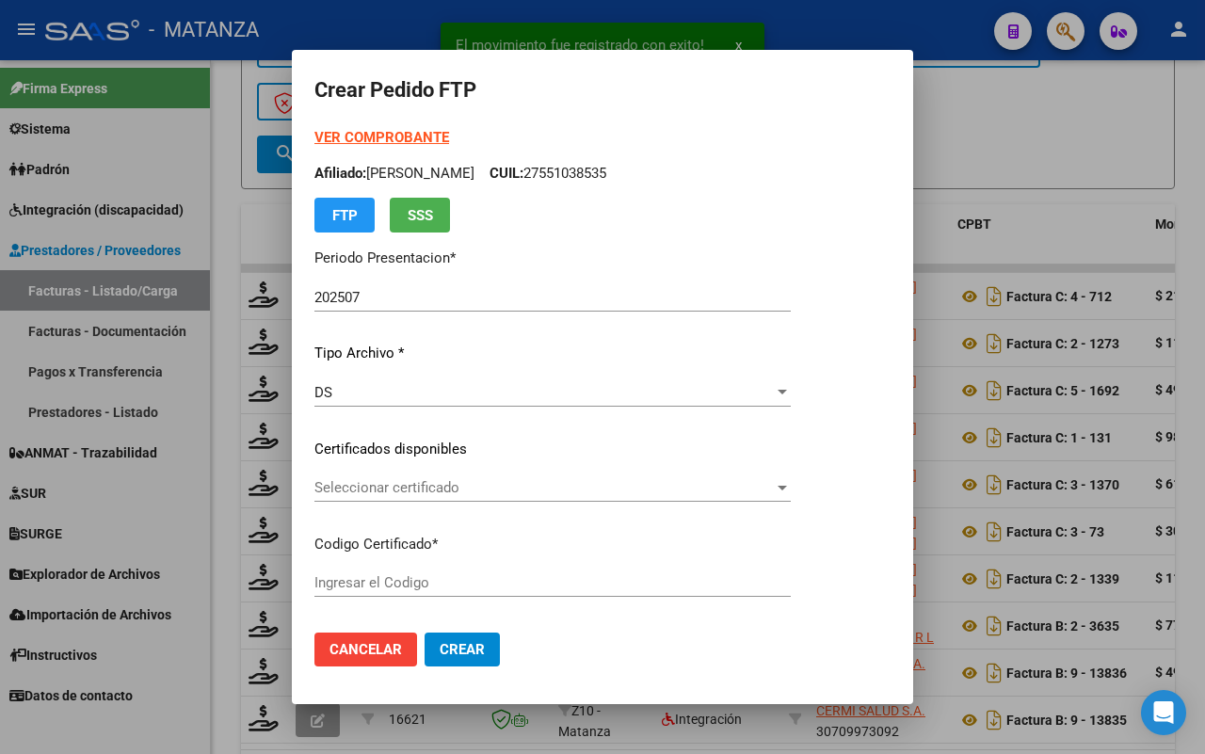
type input "ARG0200049001381-20230725-20330725-BS"
type input "[DATE]"
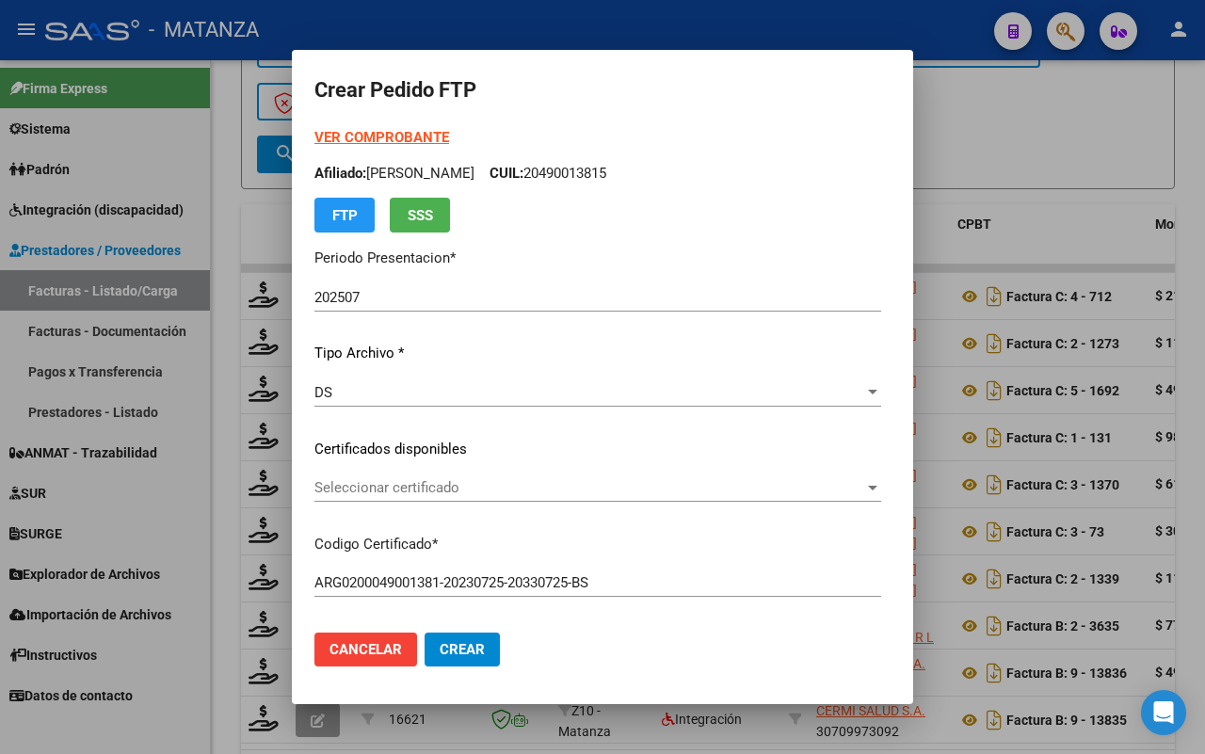
click at [449, 492] on span "Seleccionar certificado" at bounding box center [589, 487] width 550 height 17
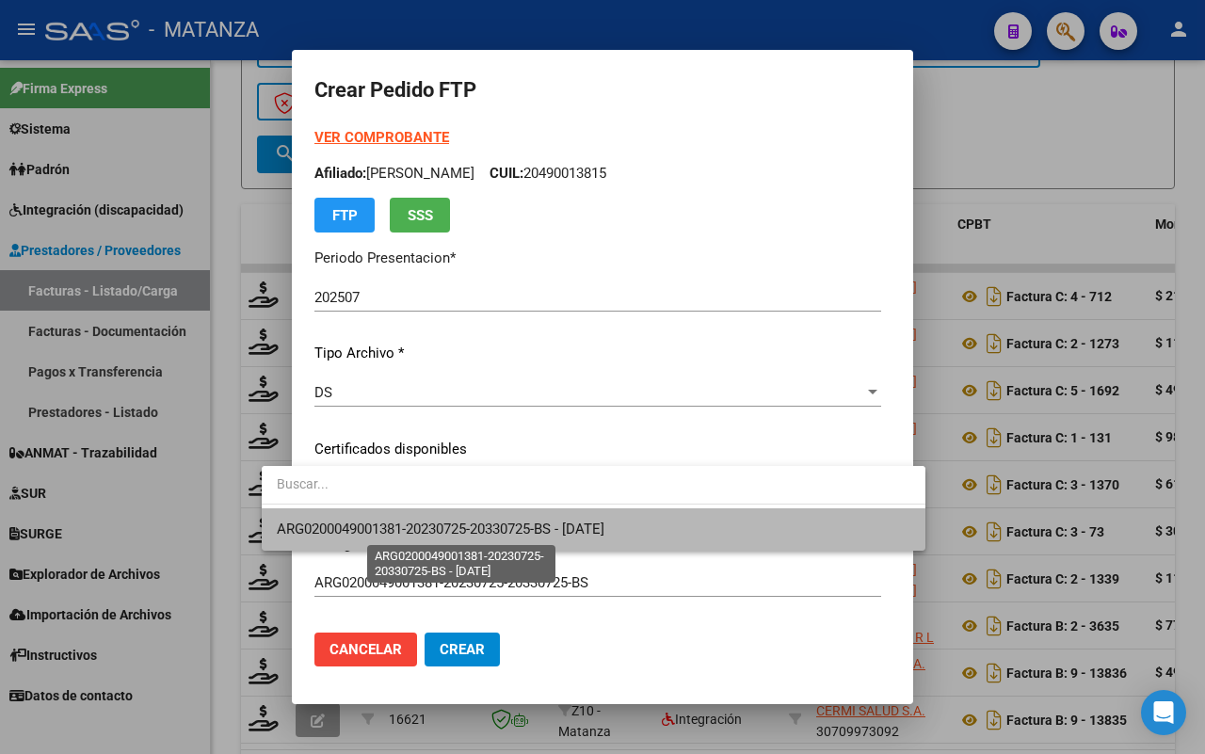
click at [443, 524] on span "ARG0200049001381-20230725-20330725-BS - [DATE]" at bounding box center [441, 528] width 328 height 17
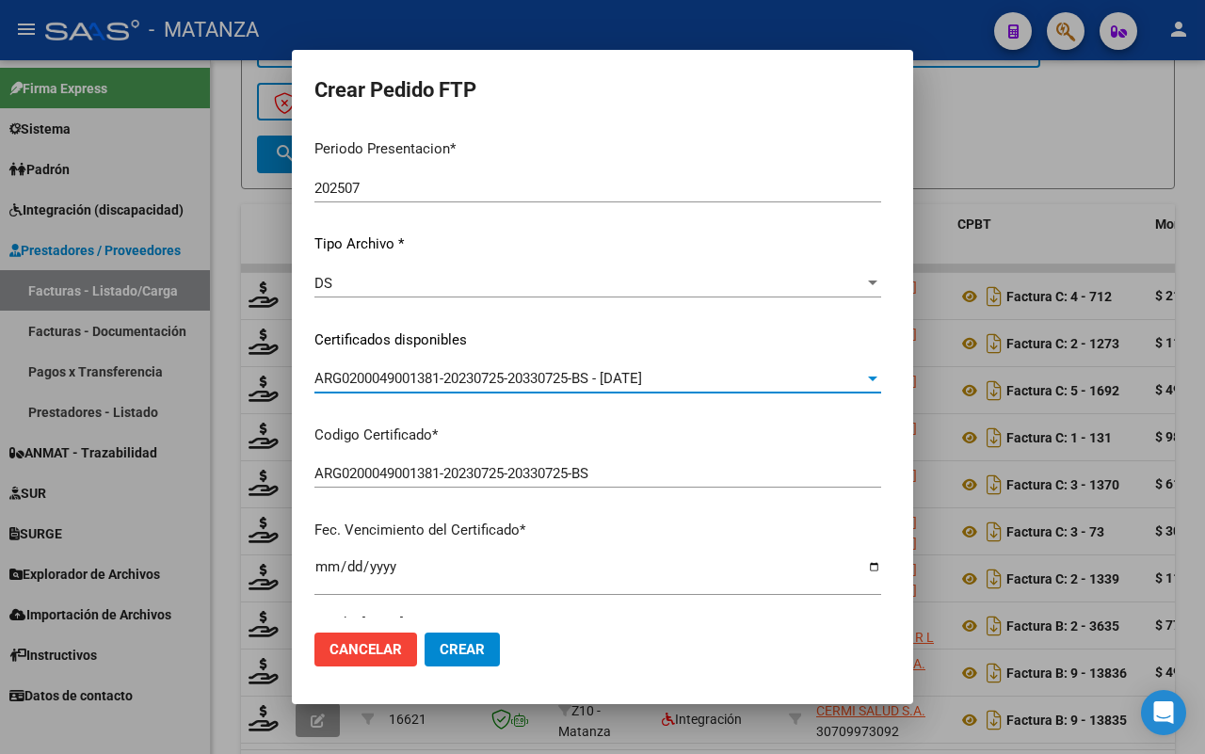
scroll to position [0, 0]
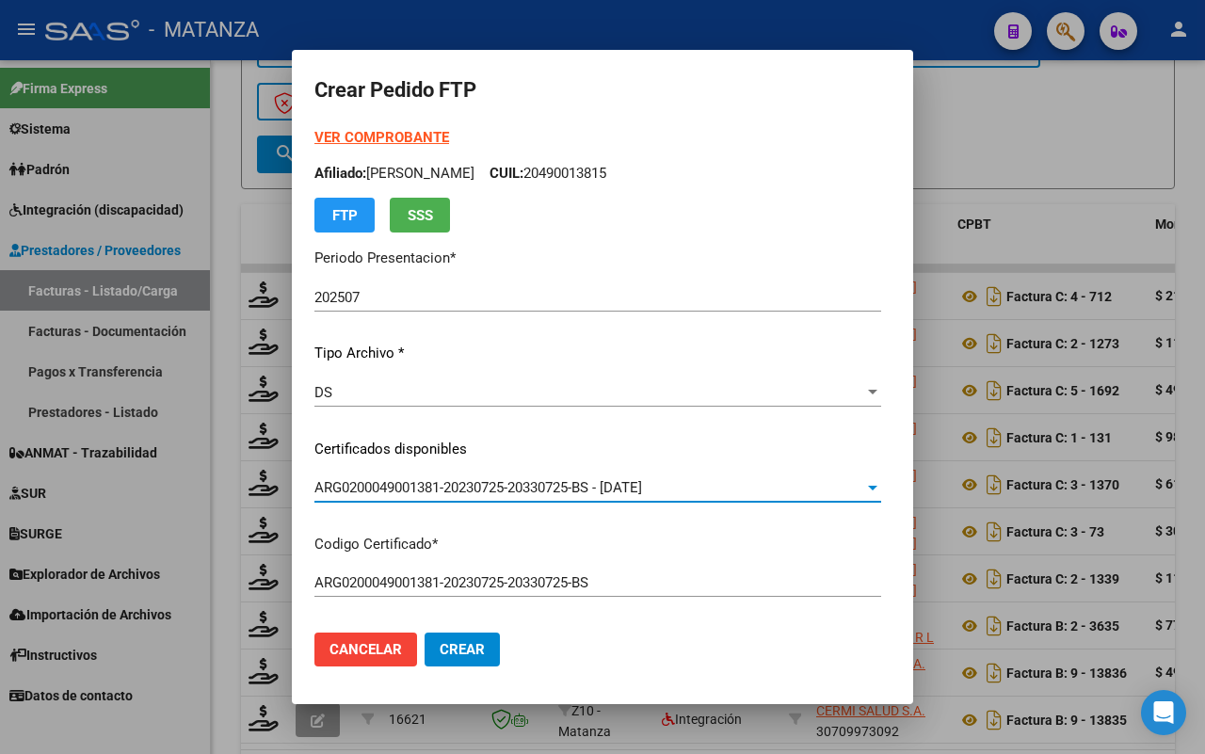
click at [337, 136] on strong "VER COMPROBANTE" at bounding box center [381, 137] width 135 height 17
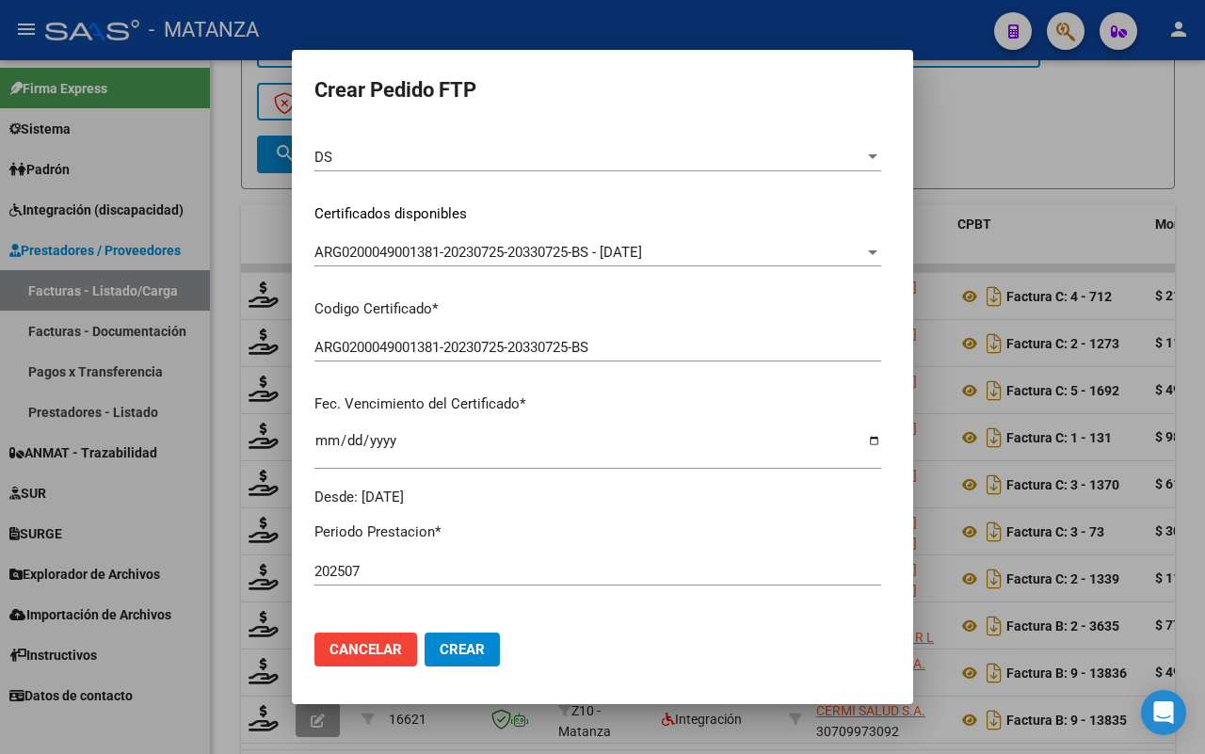
scroll to position [471, 0]
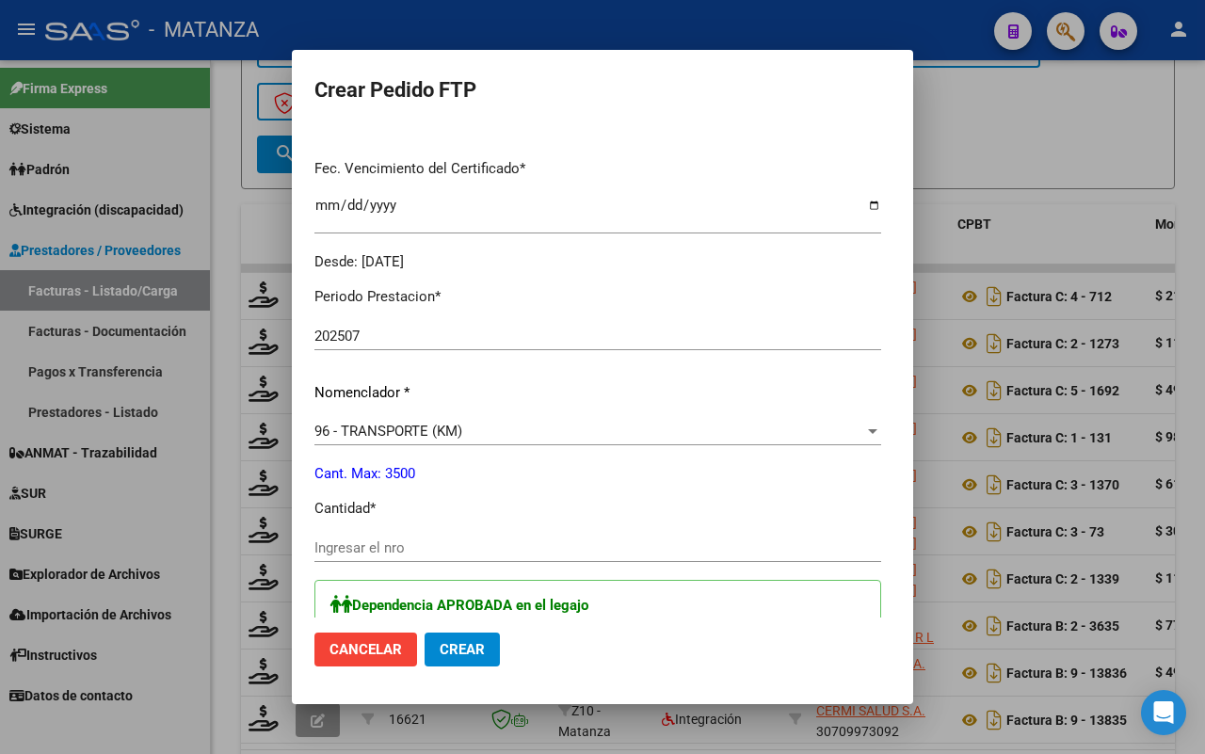
click at [365, 541] on input "Ingresar el nro" at bounding box center [597, 547] width 567 height 17
type input "297"
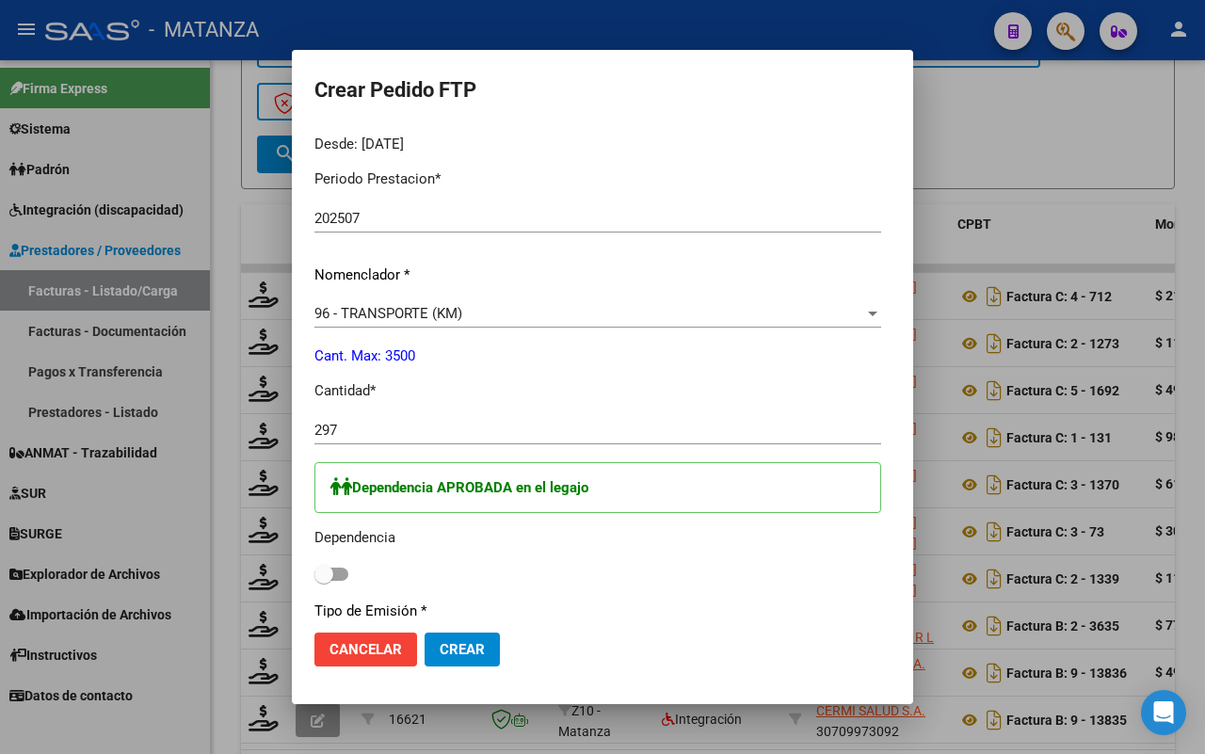
drag, startPoint x: 301, startPoint y: 571, endPoint x: 475, endPoint y: 571, distance: 174.1
click at [314, 571] on span at bounding box center [331, 573] width 34 height 13
click at [323, 581] on input "checkbox" at bounding box center [323, 581] width 1 height 1
checkbox input "true"
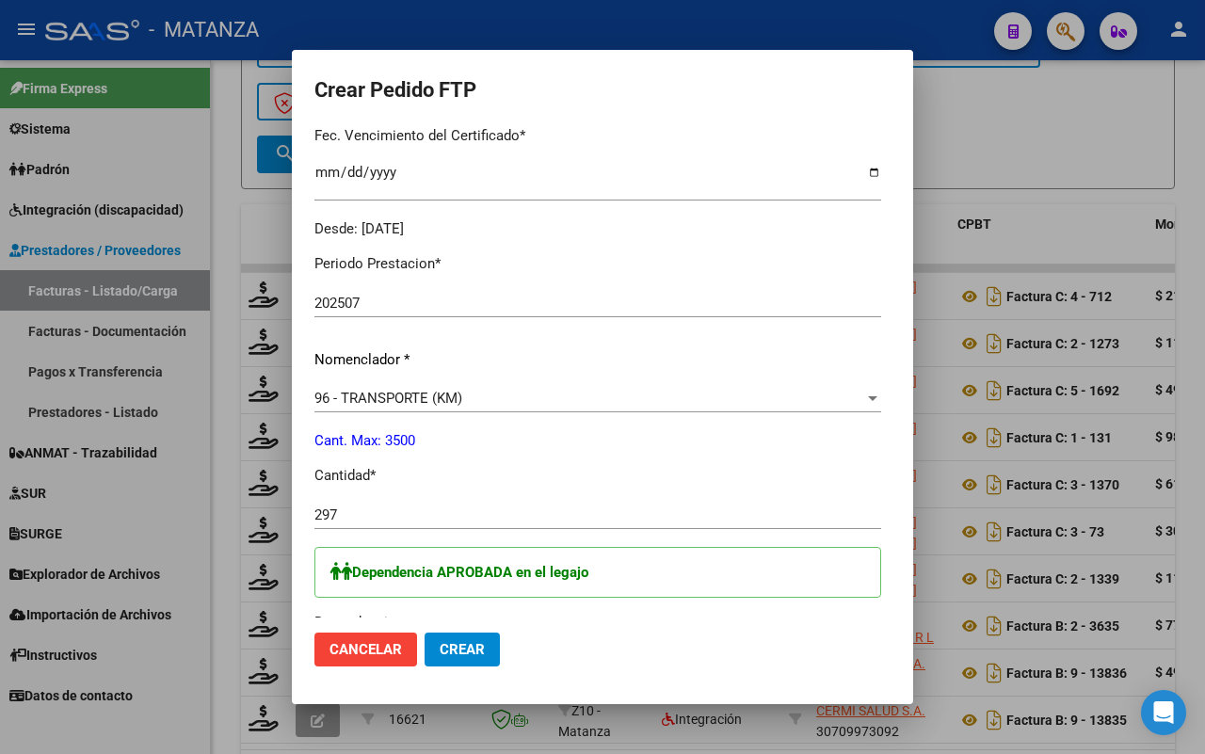
scroll to position [941, 0]
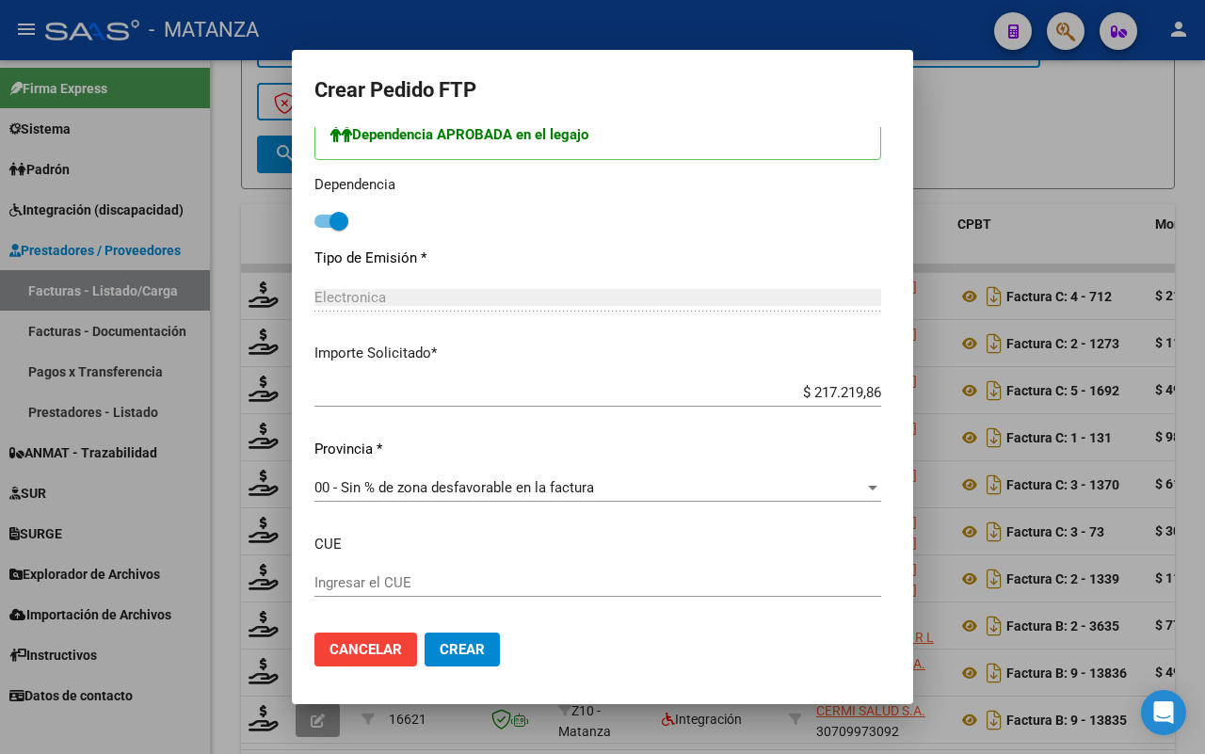
click at [424, 632] on button "Crear" at bounding box center [461, 649] width 75 height 34
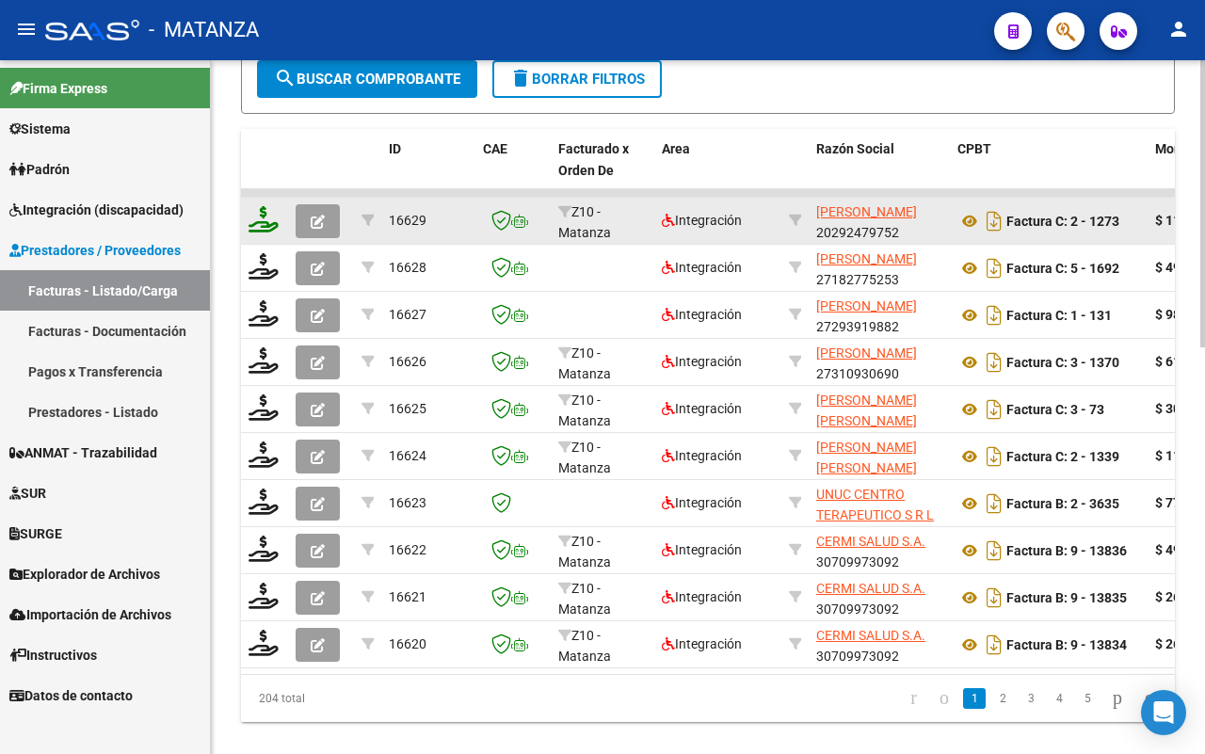
click at [255, 223] on icon at bounding box center [263, 219] width 30 height 26
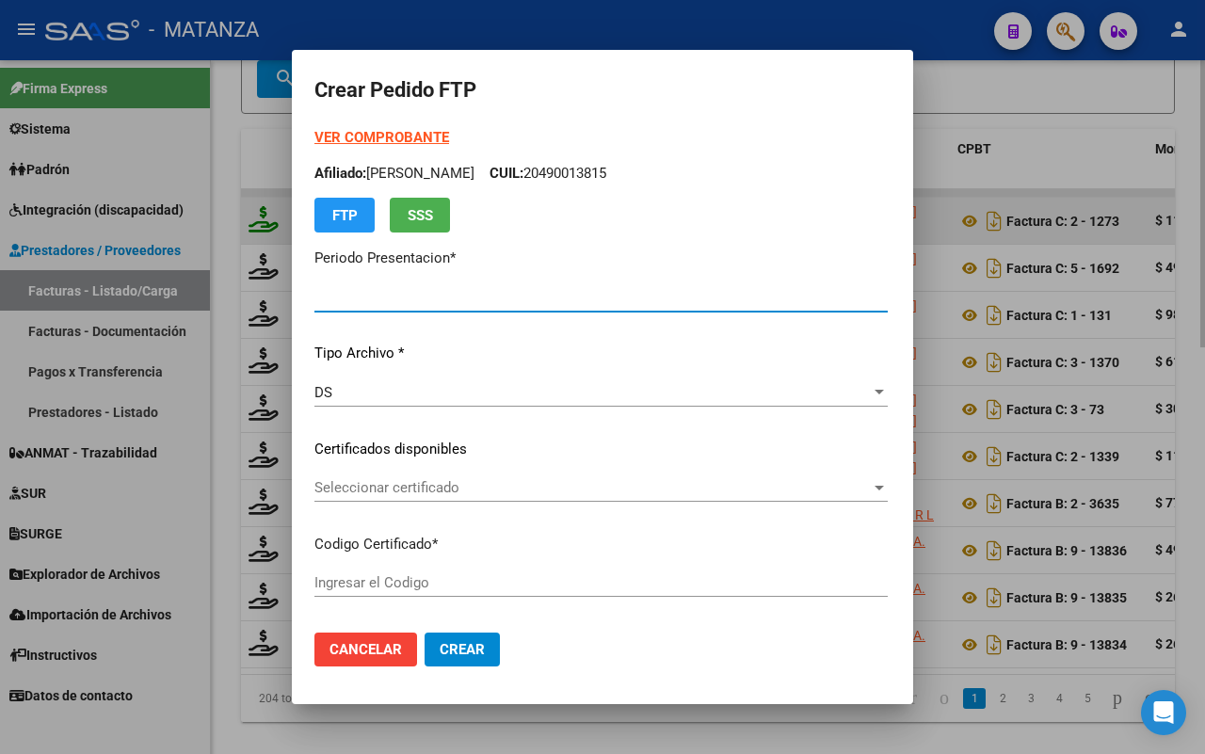
type input "202507"
type input "$ 111.335,49"
type input "ARG02-00054049484-20211209-20261209-BS"
type input "[DATE]"
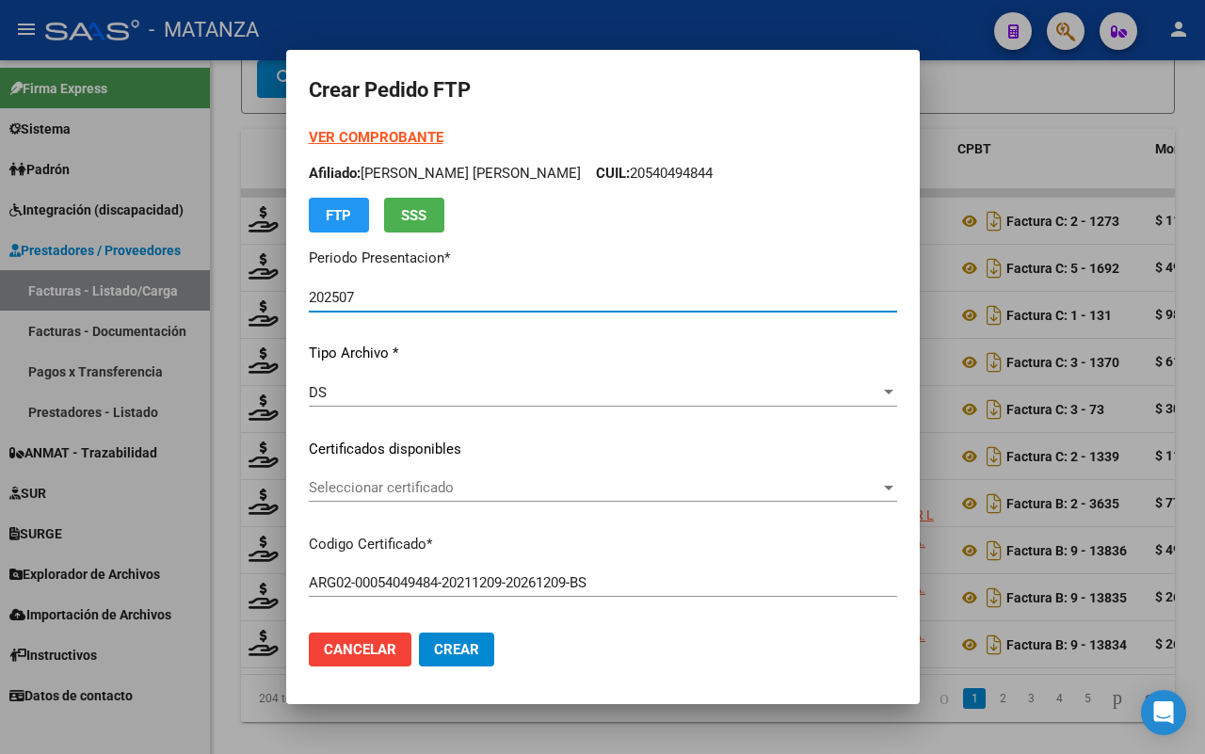
click at [516, 492] on span "Seleccionar certificado" at bounding box center [594, 487] width 571 height 17
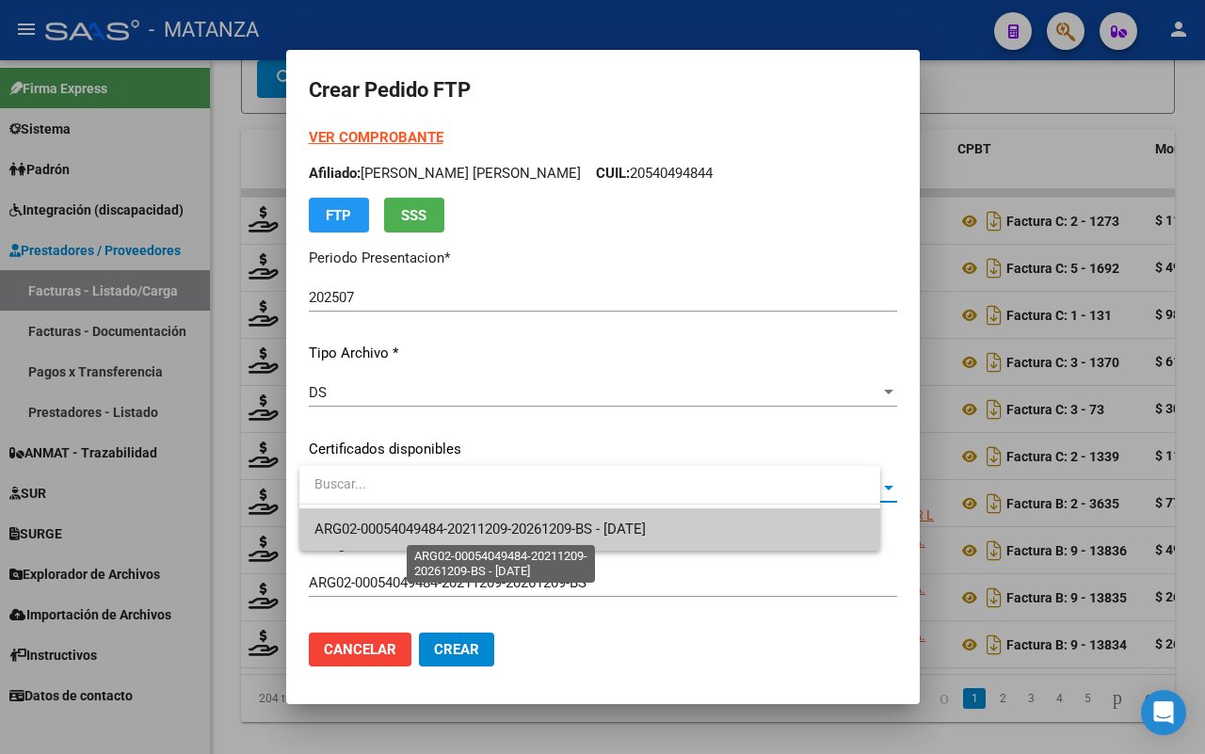
click at [509, 524] on span "ARG02-00054049484-20211209-20261209-BS - [DATE]" at bounding box center [479, 528] width 331 height 17
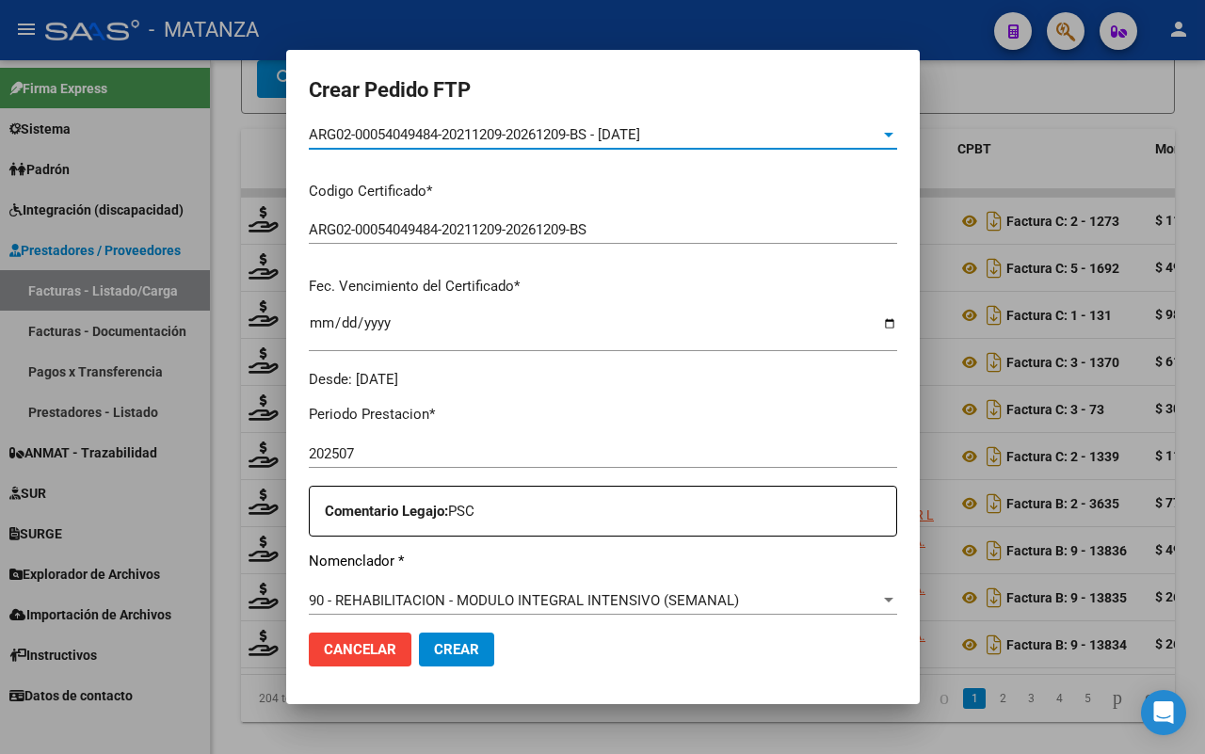
scroll to position [588, 0]
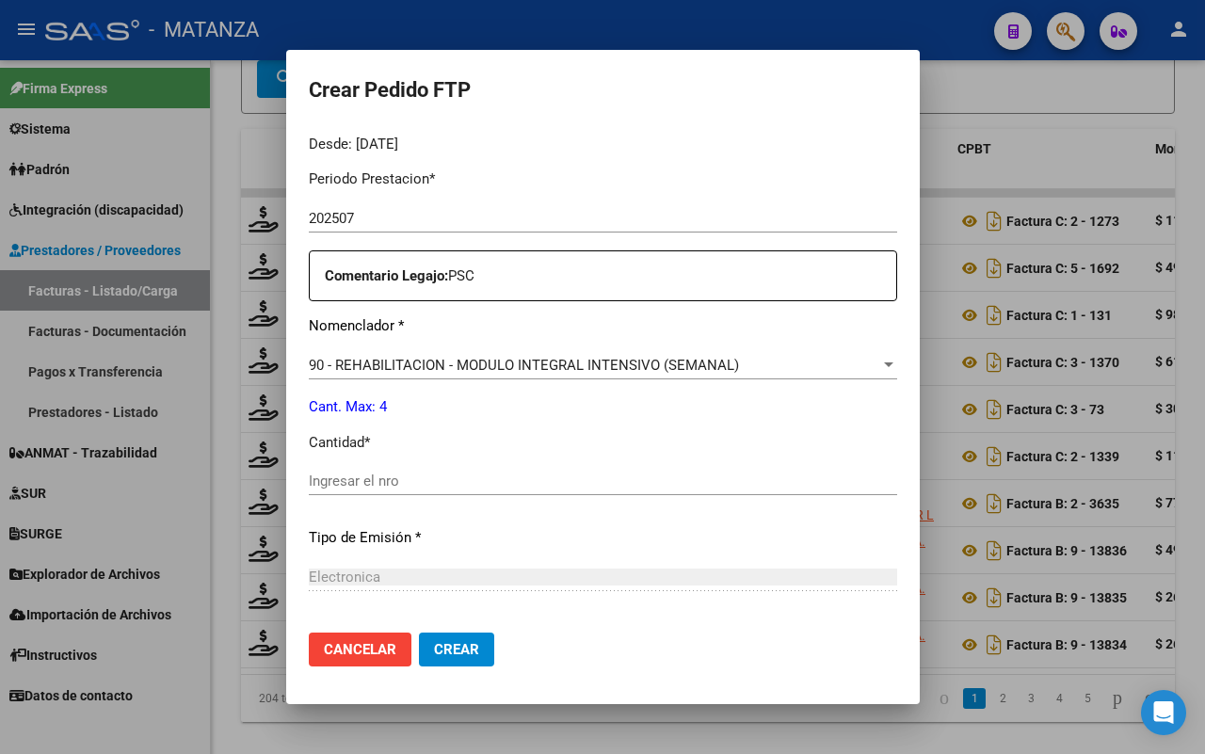
click at [454, 487] on input "Ingresar el nro" at bounding box center [603, 480] width 588 height 17
type input "4"
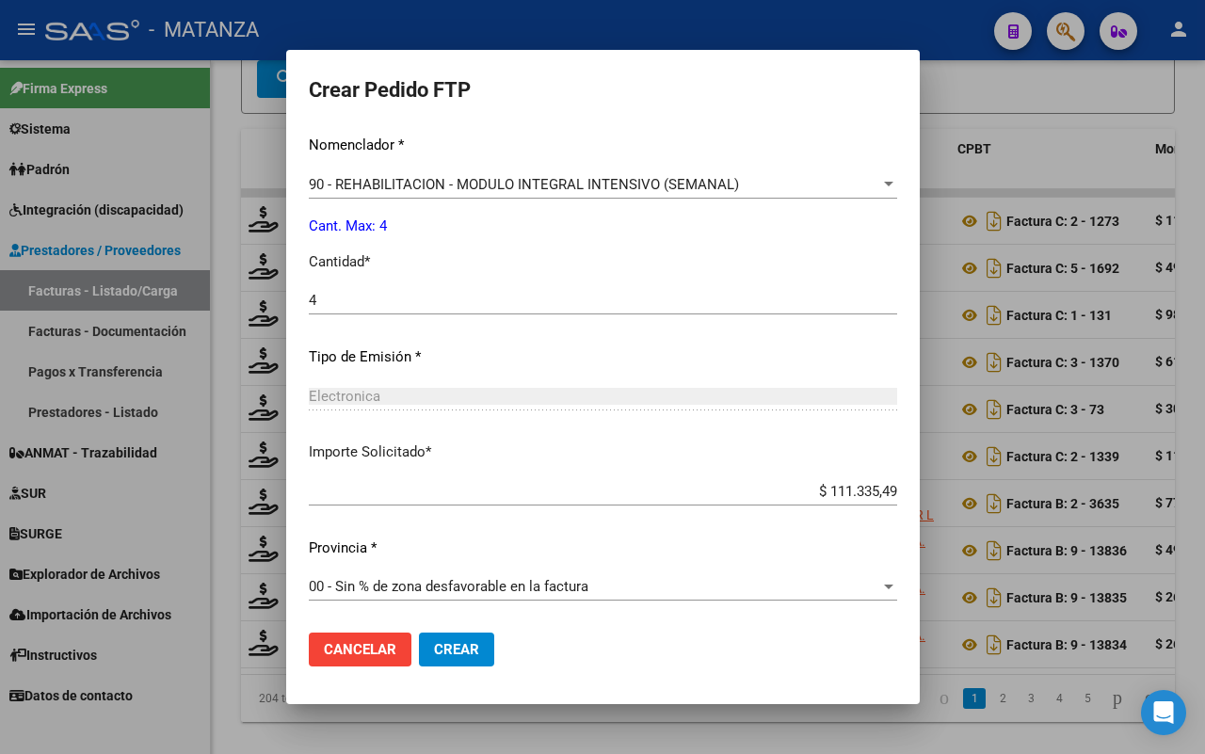
click at [466, 652] on span "Crear" at bounding box center [456, 649] width 45 height 17
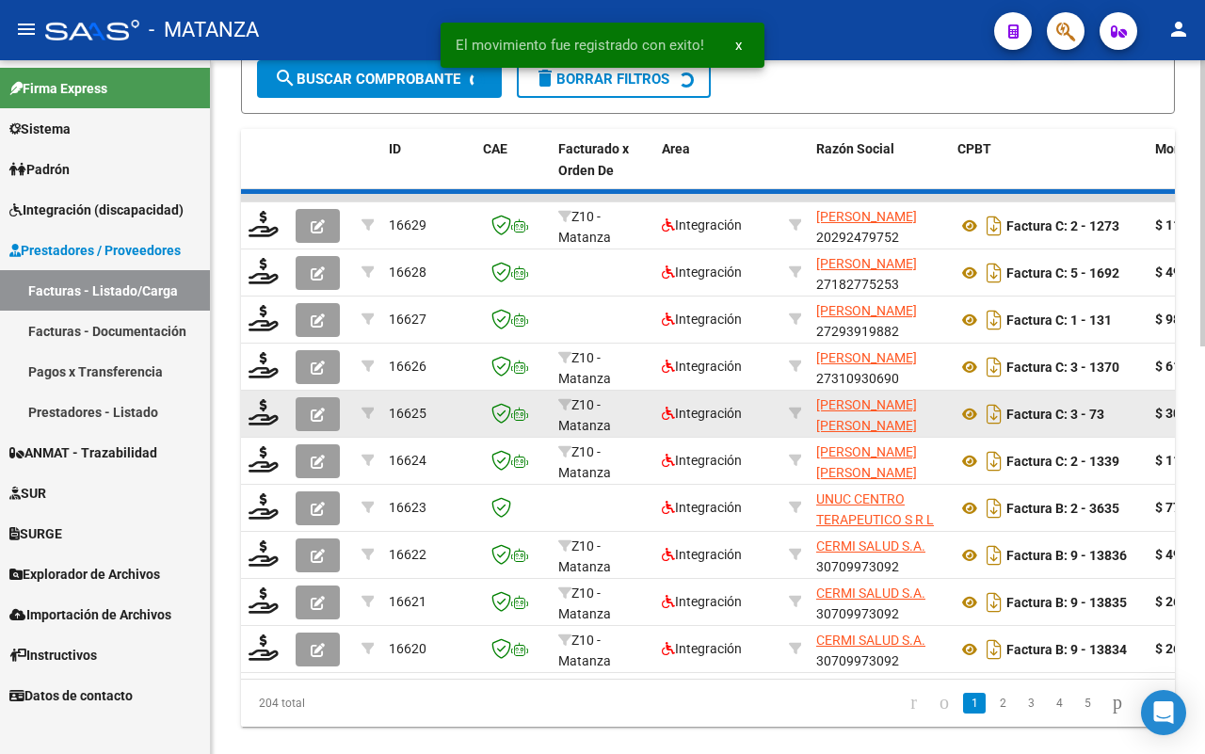
scroll to position [942, 0]
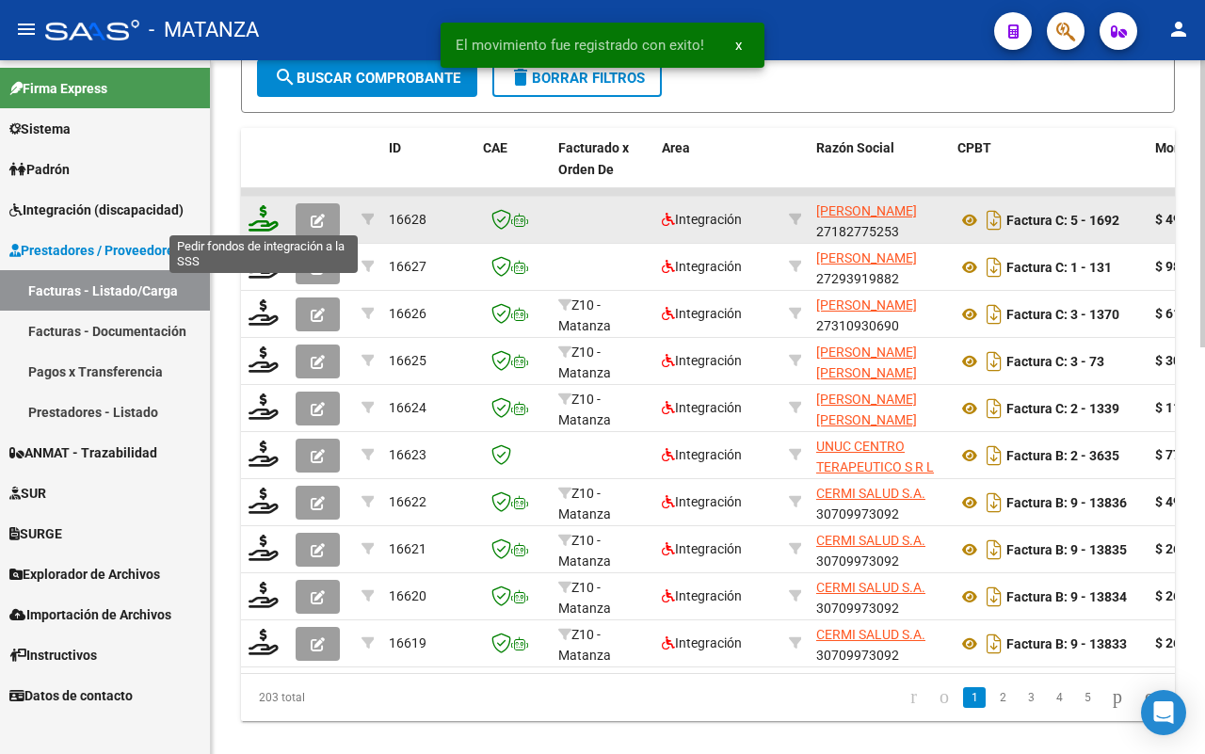
click at [264, 216] on icon at bounding box center [263, 218] width 30 height 26
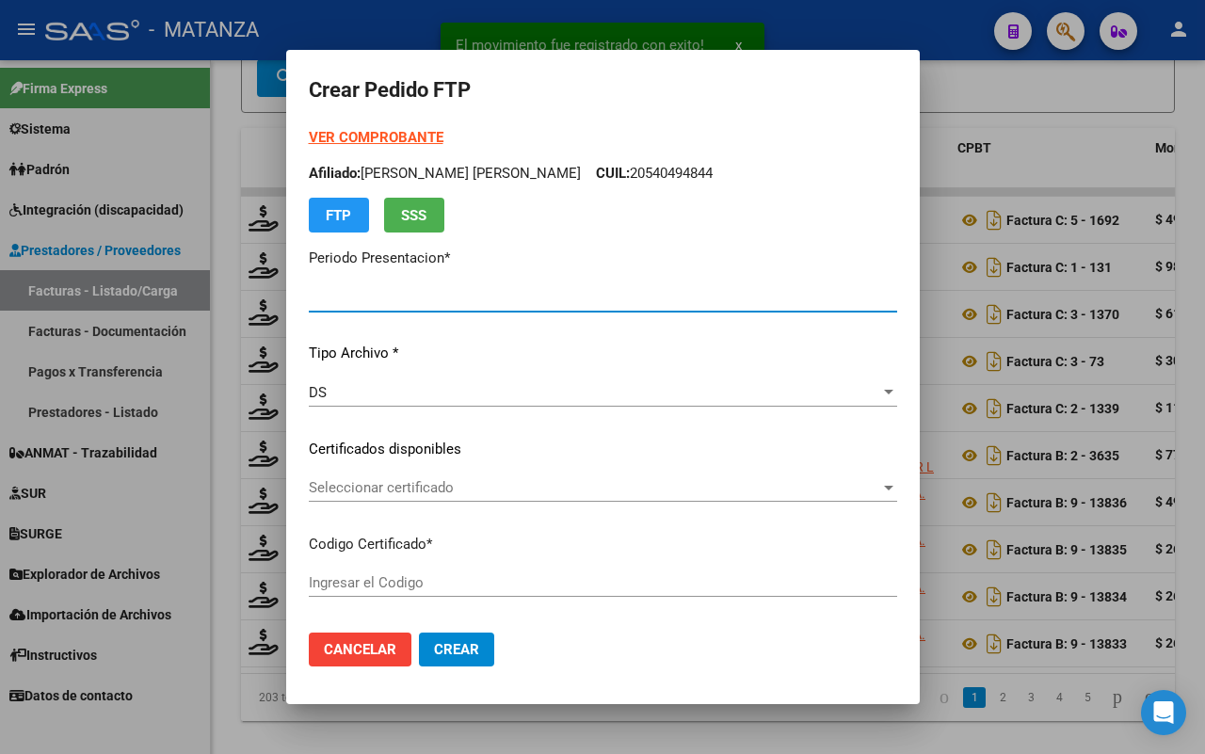
type input "202507"
type input "$ 49.482,44"
type input "ARG01-00055509726-20241120-20261120-BUE"
type input "[DATE]"
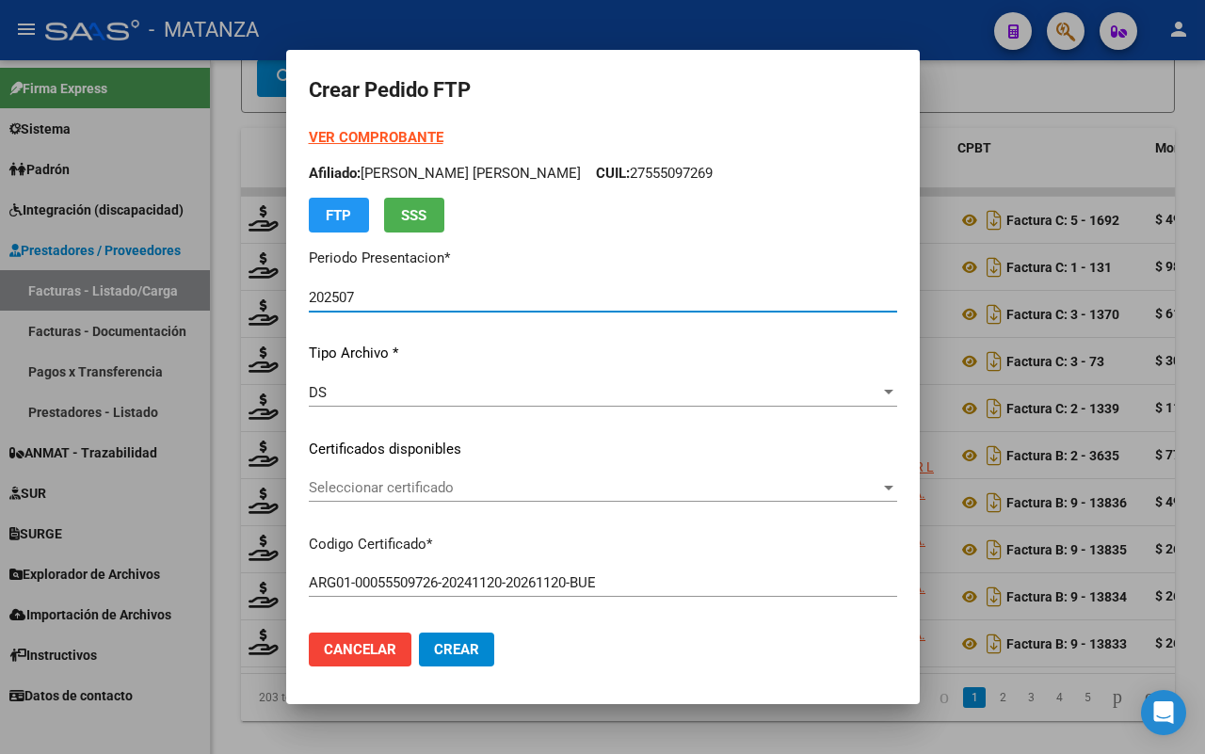
click at [563, 491] on span "Seleccionar certificado" at bounding box center [594, 487] width 571 height 17
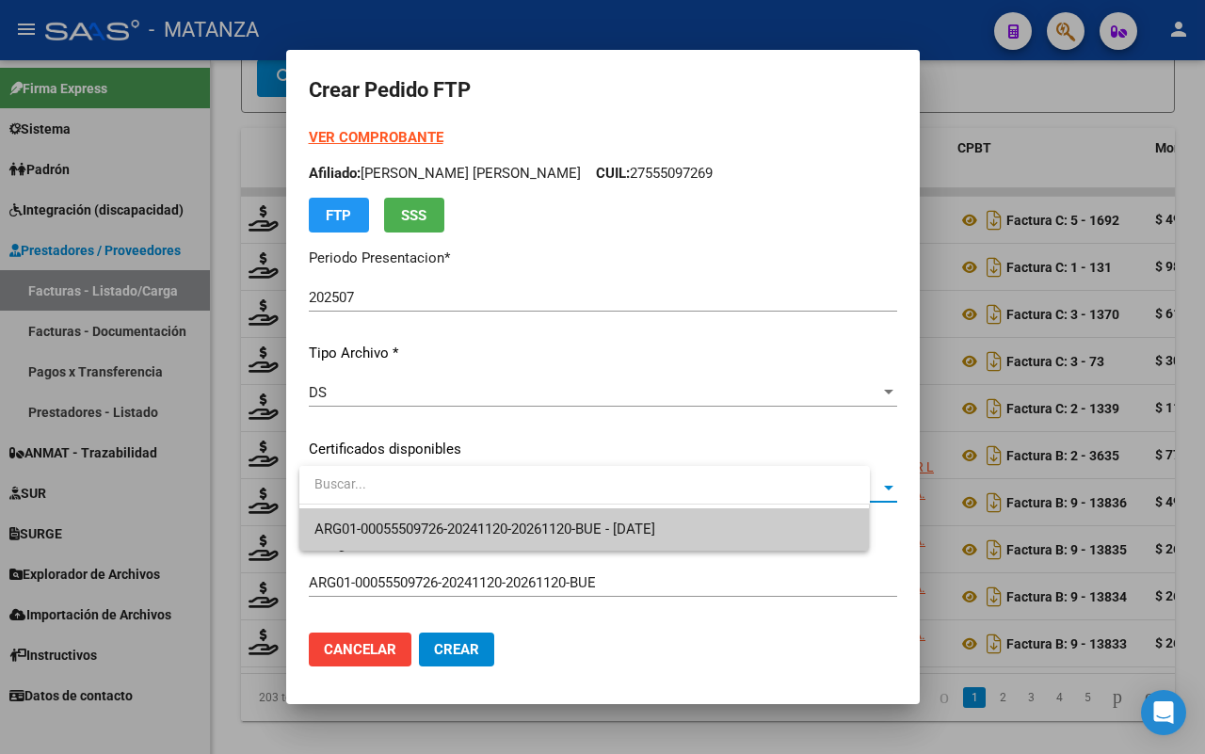
click at [563, 522] on span "ARG01-00055509726-20241120-20261120-BUE - [DATE]" at bounding box center [484, 528] width 341 height 17
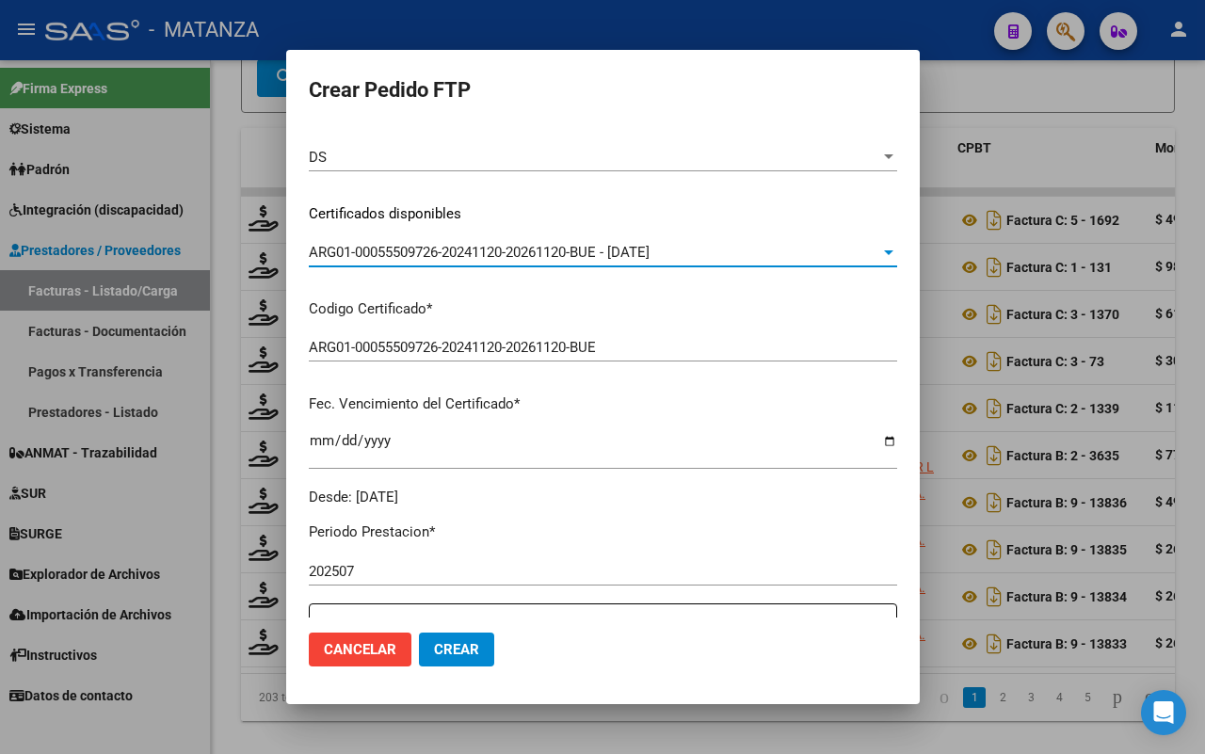
scroll to position [471, 0]
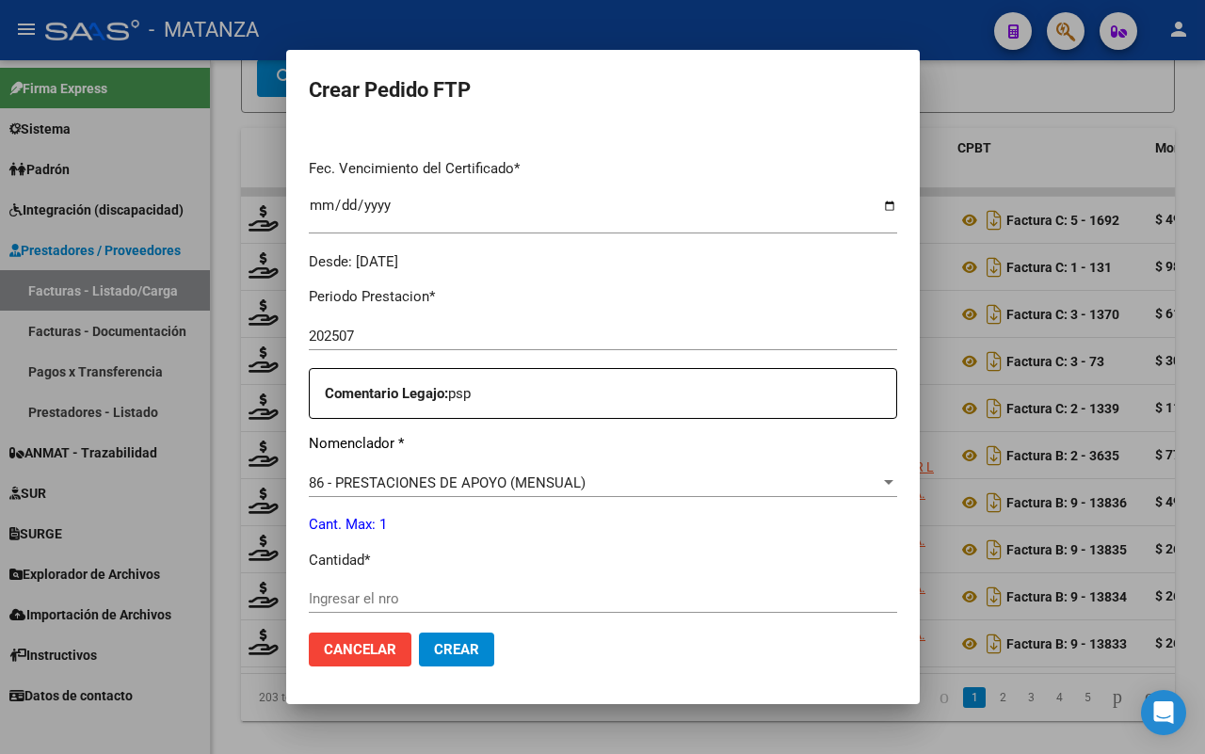
click at [490, 480] on span "86 - PRESTACIONES DE APOYO (MENSUAL)" at bounding box center [447, 482] width 277 height 17
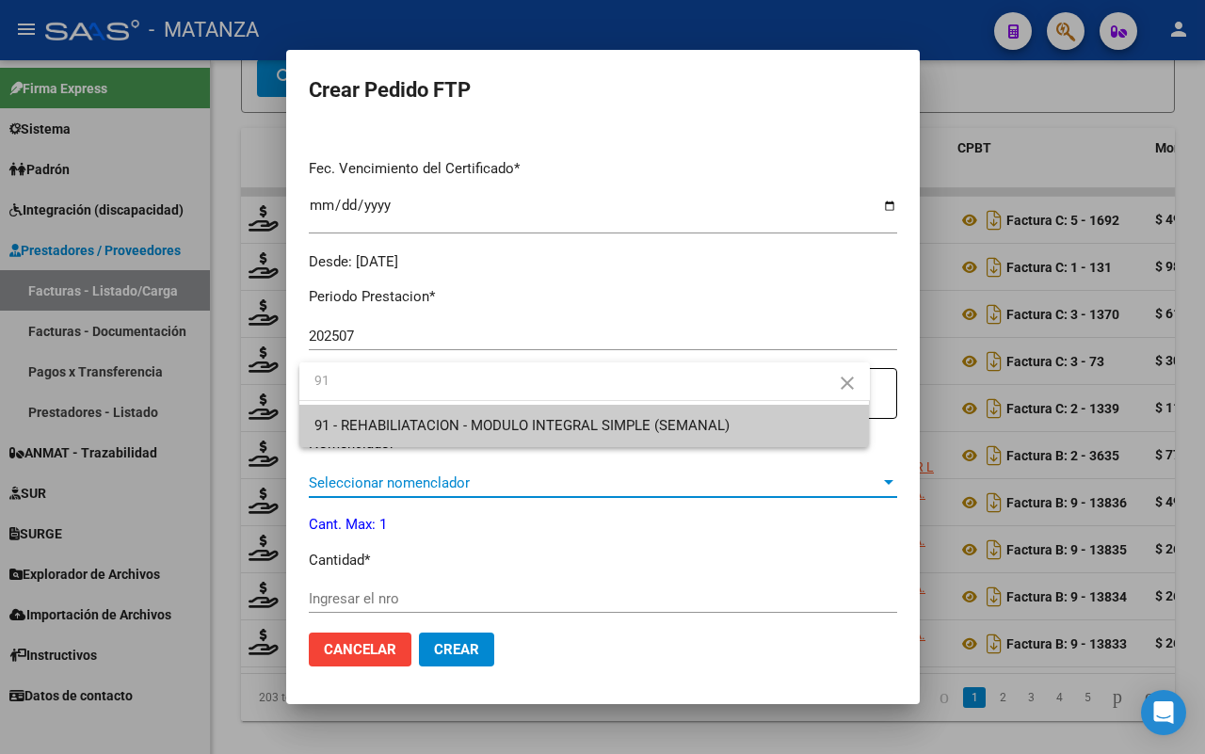
scroll to position [0, 0]
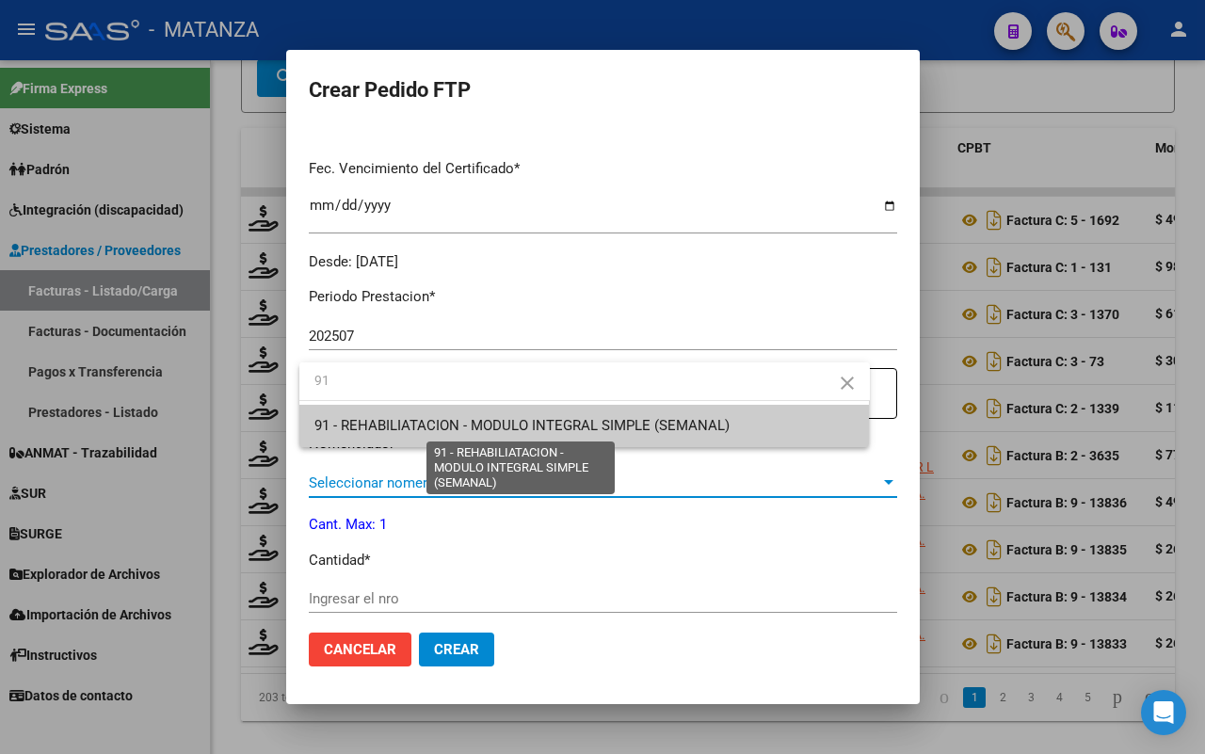
type input "91"
click at [535, 430] on span "91 - REHABILIATACION - MODULO INTEGRAL SIMPLE (SEMANAL)" at bounding box center [521, 425] width 415 height 17
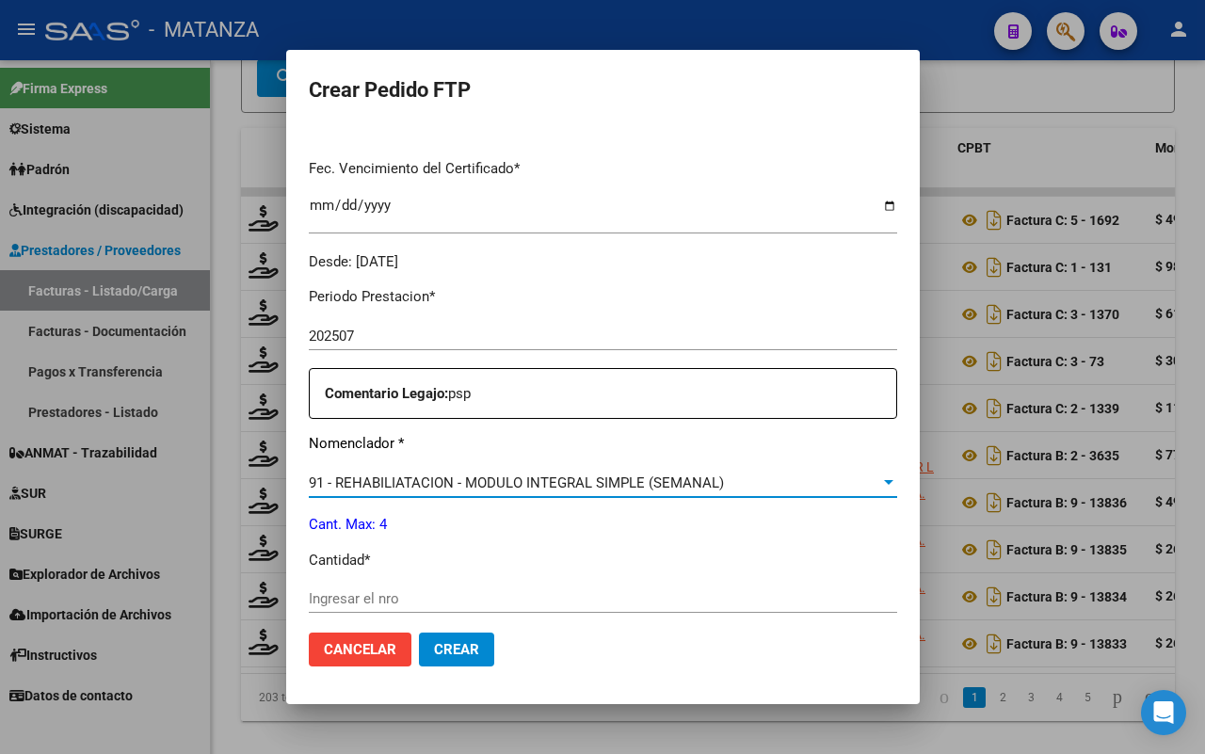
click at [436, 596] on input "Ingresar el nro" at bounding box center [603, 598] width 588 height 17
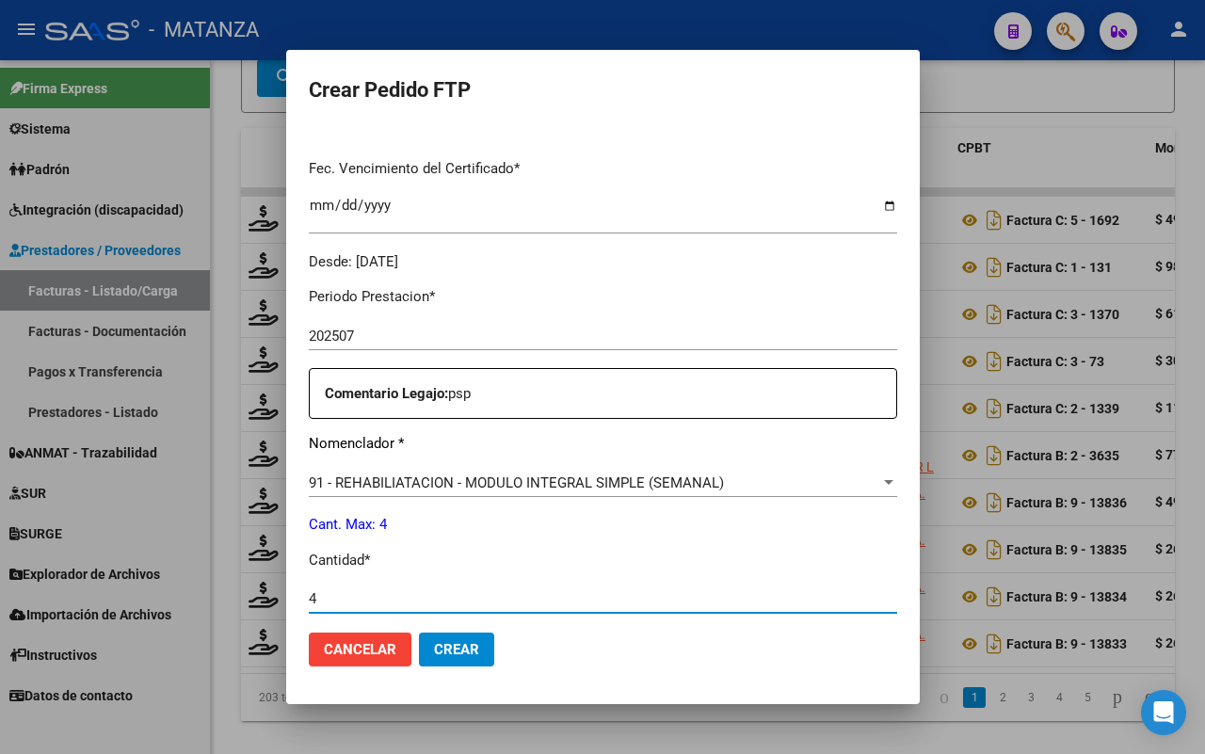
type input "4"
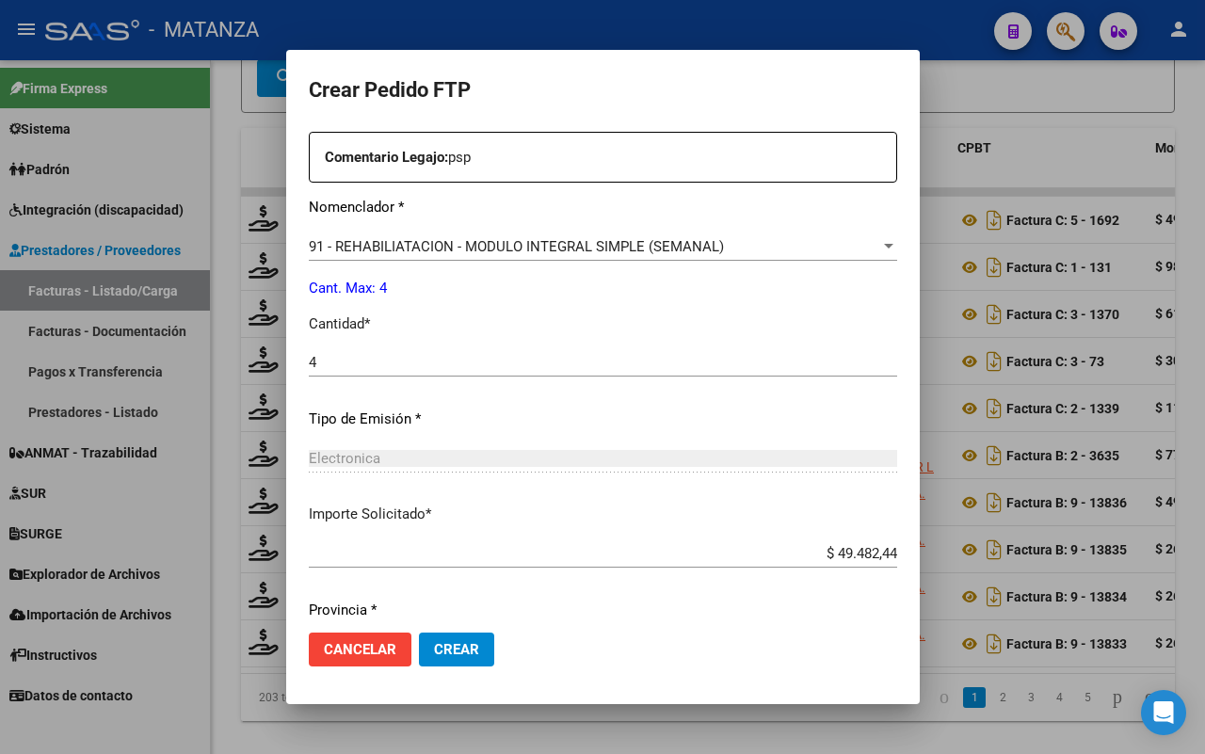
scroll to position [769, 0]
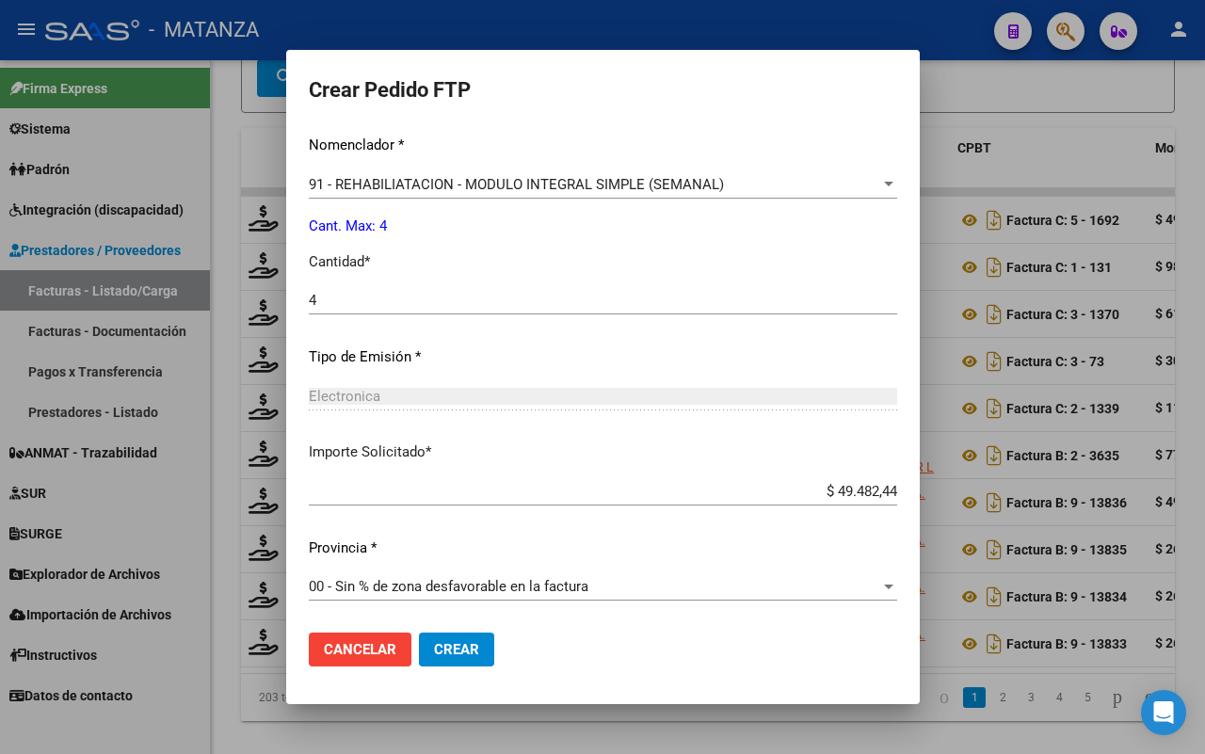
click at [457, 649] on span "Crear" at bounding box center [456, 649] width 45 height 17
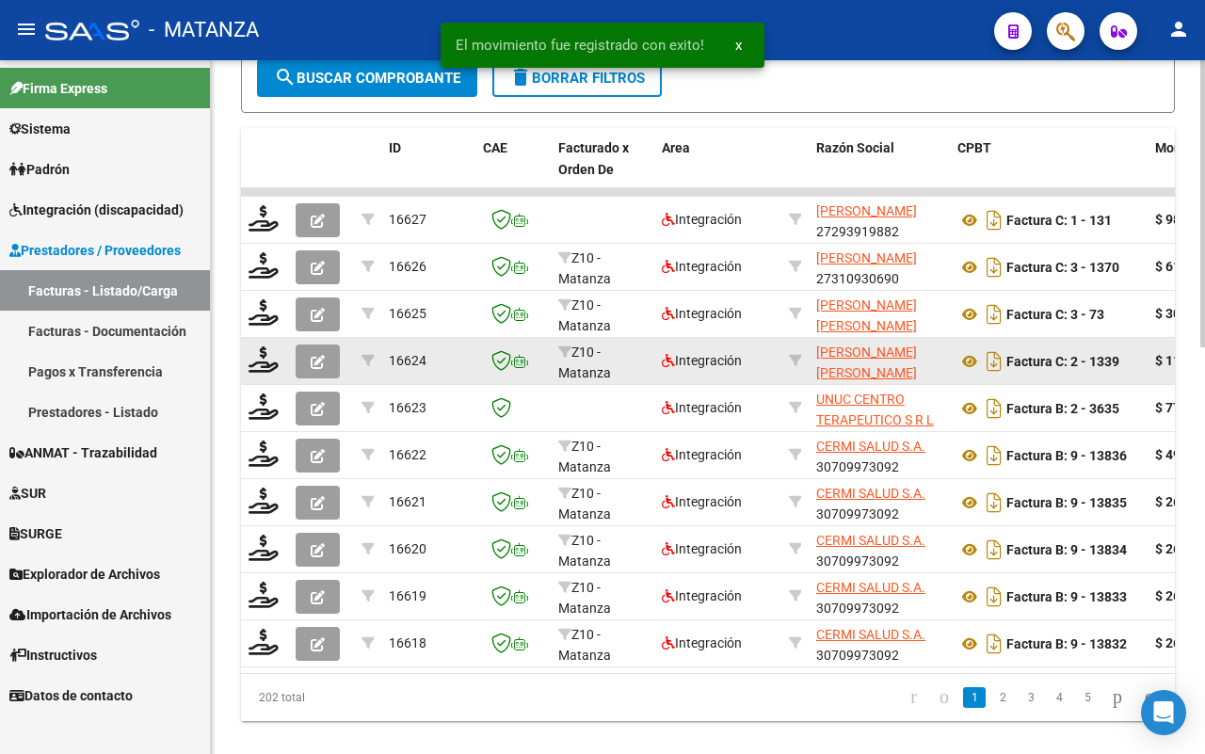
scroll to position [943, 0]
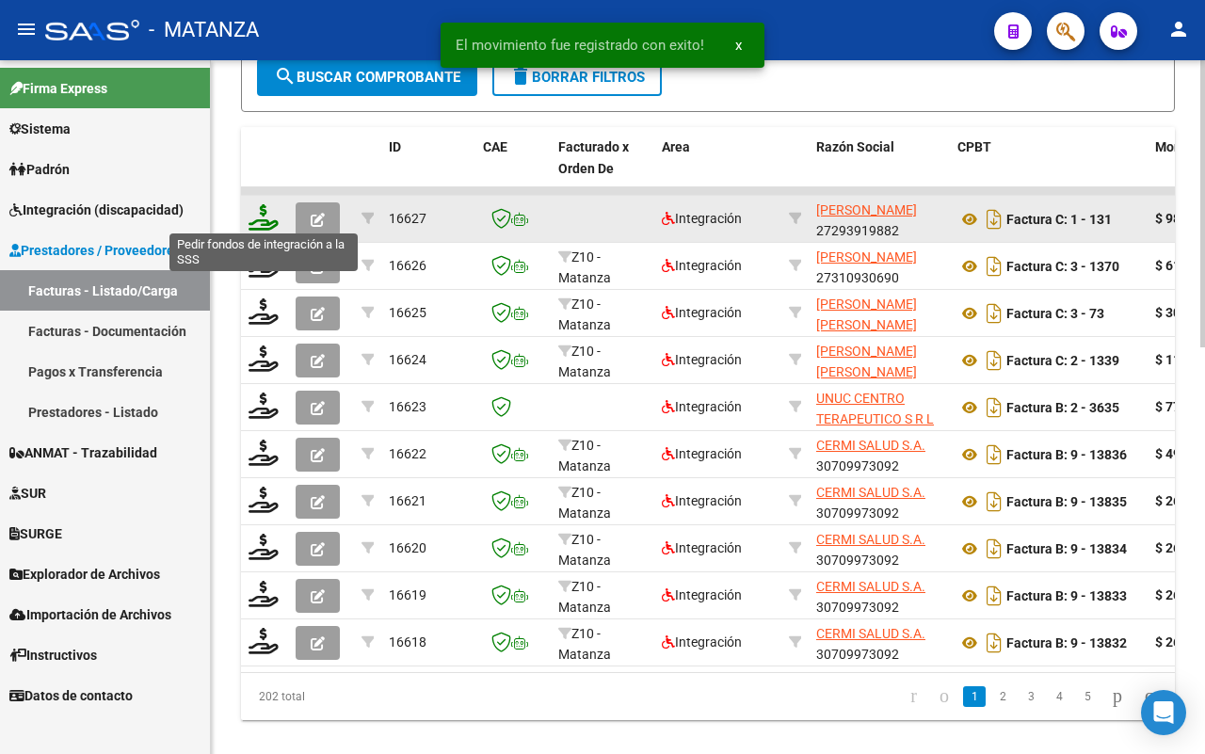
click at [261, 217] on icon at bounding box center [263, 217] width 30 height 26
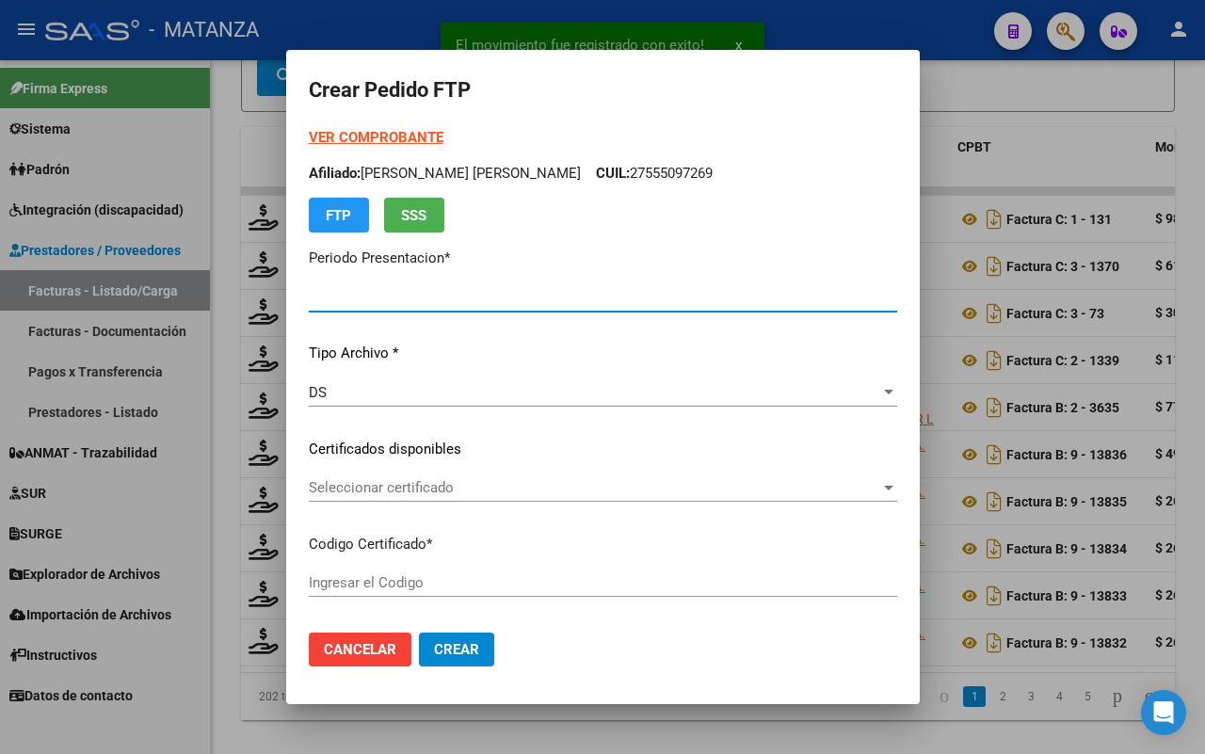
type input "202507"
type input "$ 98.964,88"
type input "ARG-02-00055566231-20191003-20221003-BS"
type input "[DATE]"
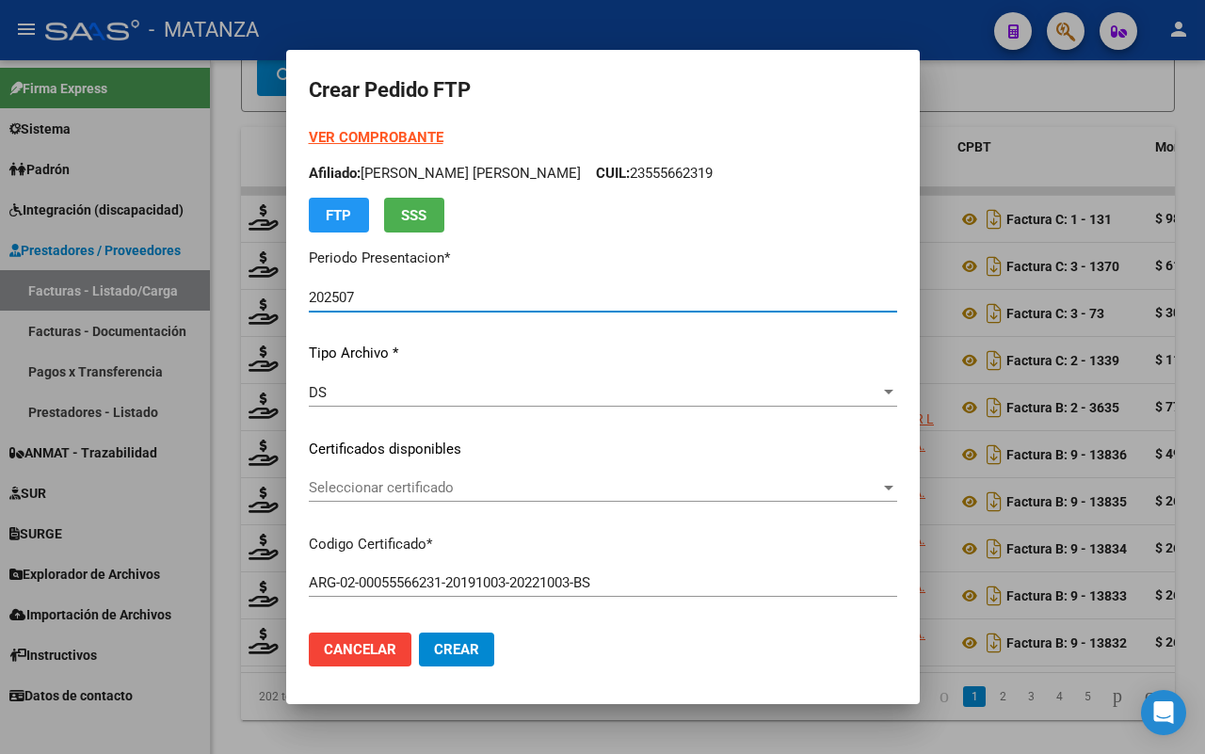
click at [533, 487] on span "Seleccionar certificado" at bounding box center [594, 487] width 571 height 17
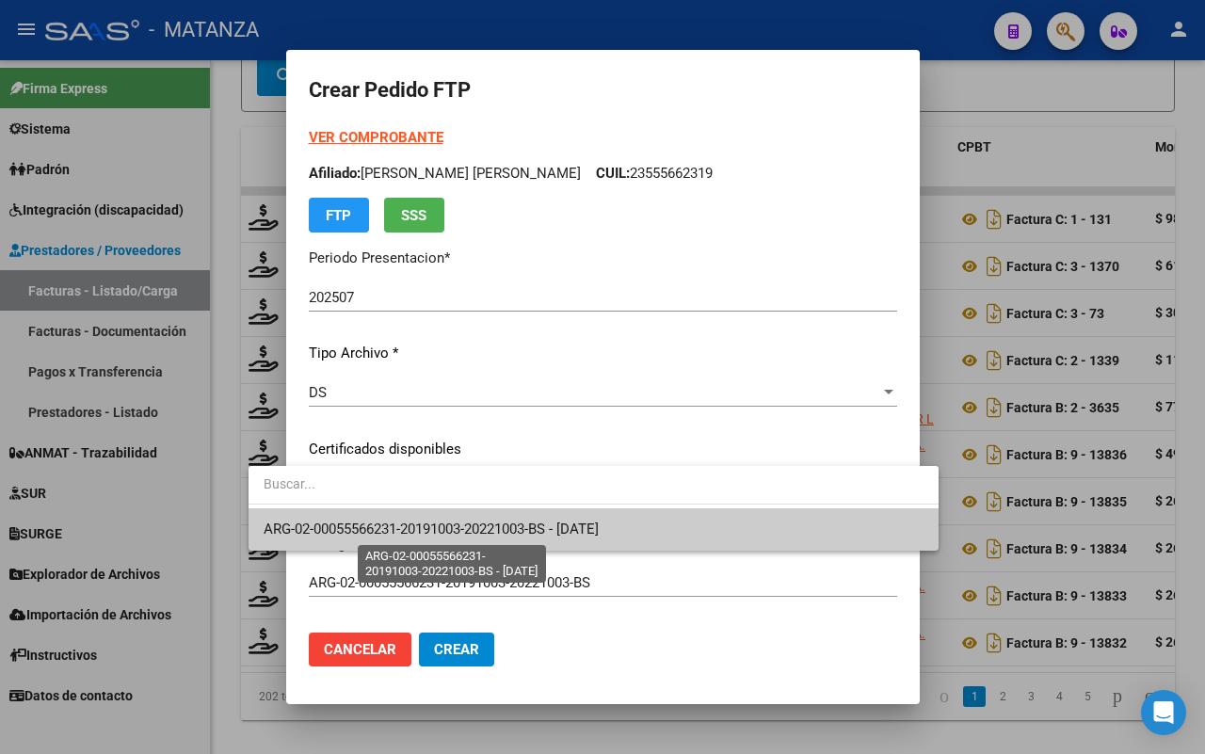
click at [519, 522] on span "ARG-02-00055566231-20191003-20221003-BS - [DATE]" at bounding box center [431, 528] width 335 height 17
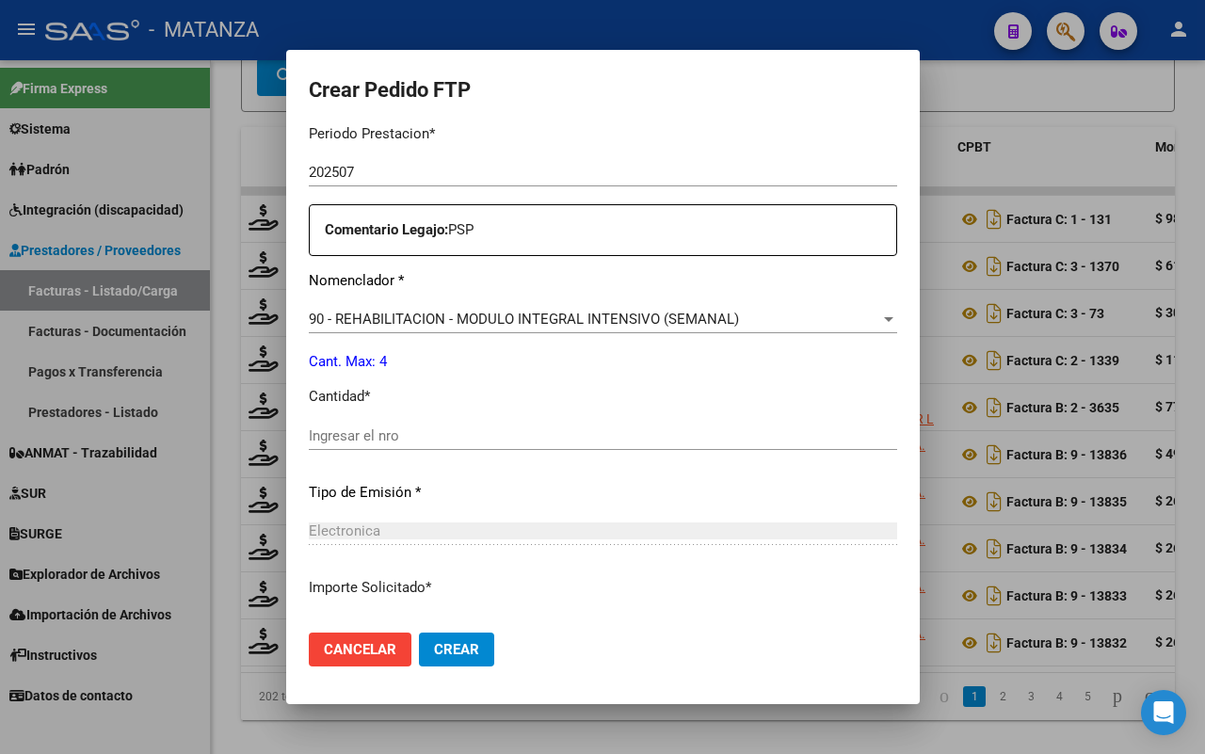
scroll to position [706, 0]
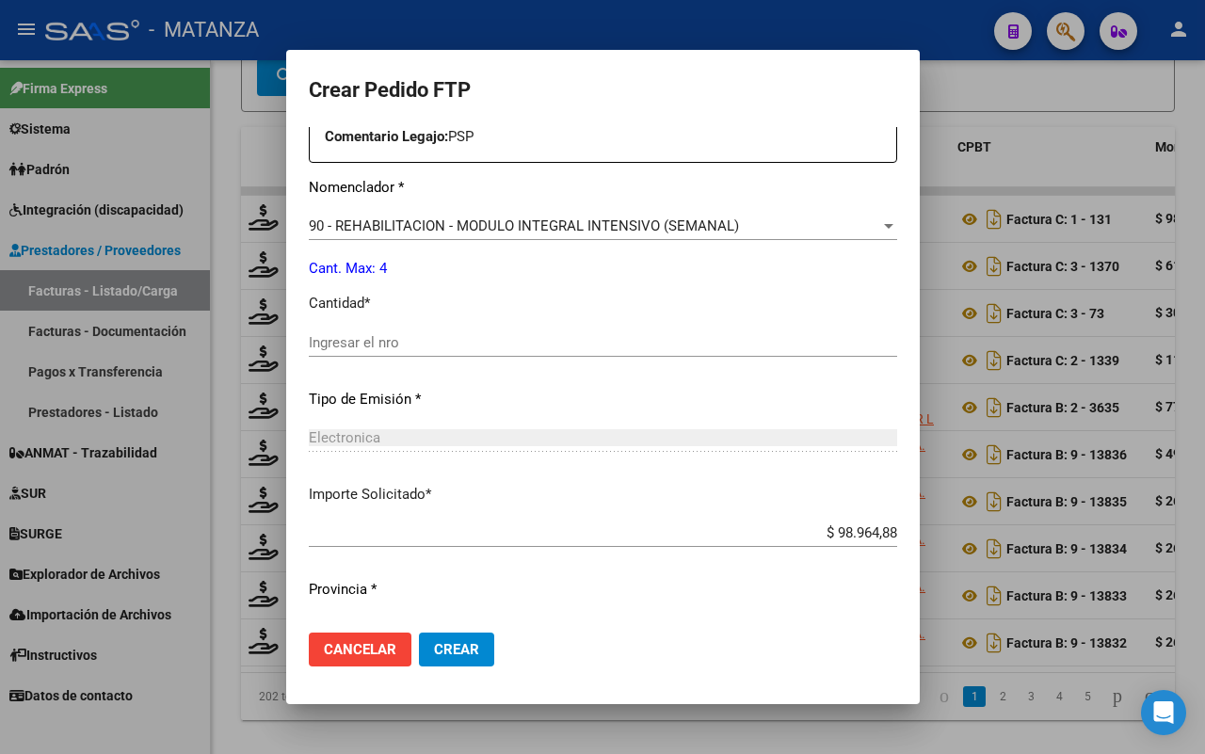
click at [410, 344] on input "Ingresar el nro" at bounding box center [603, 342] width 588 height 17
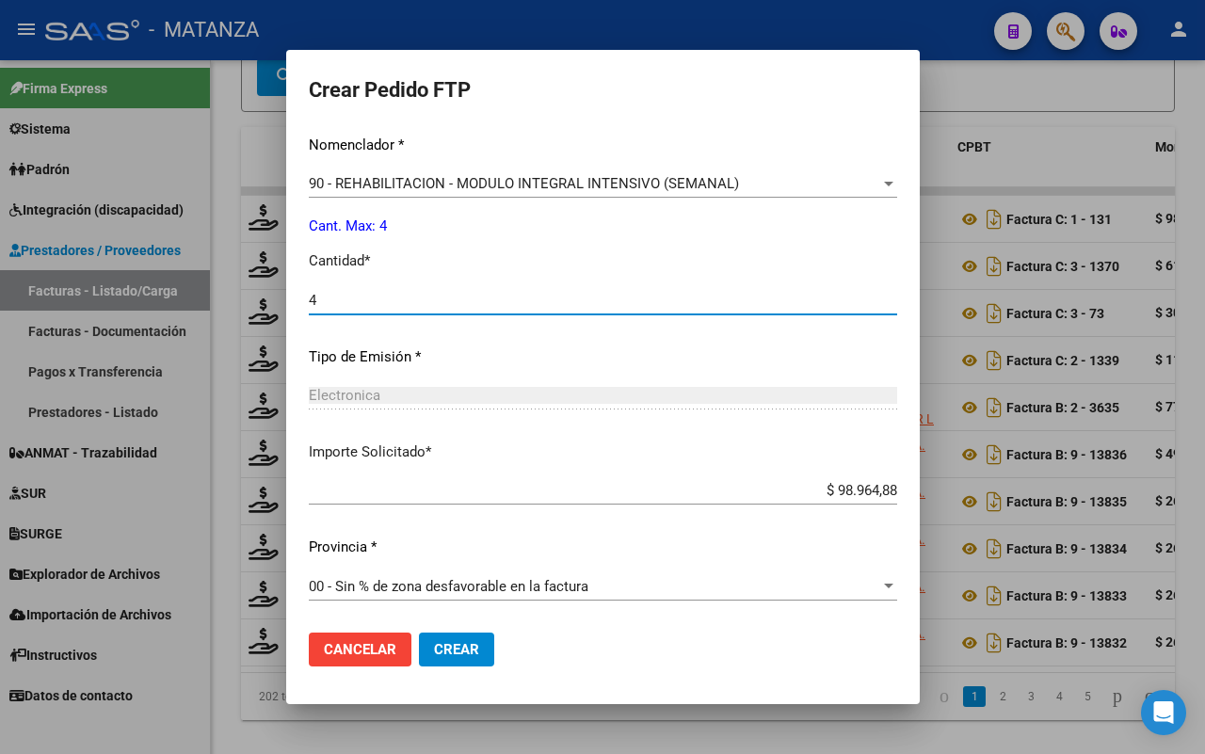
type input "4"
drag, startPoint x: 405, startPoint y: 650, endPoint x: 503, endPoint y: 642, distance: 99.2
click at [434, 649] on span "Crear" at bounding box center [456, 649] width 45 height 17
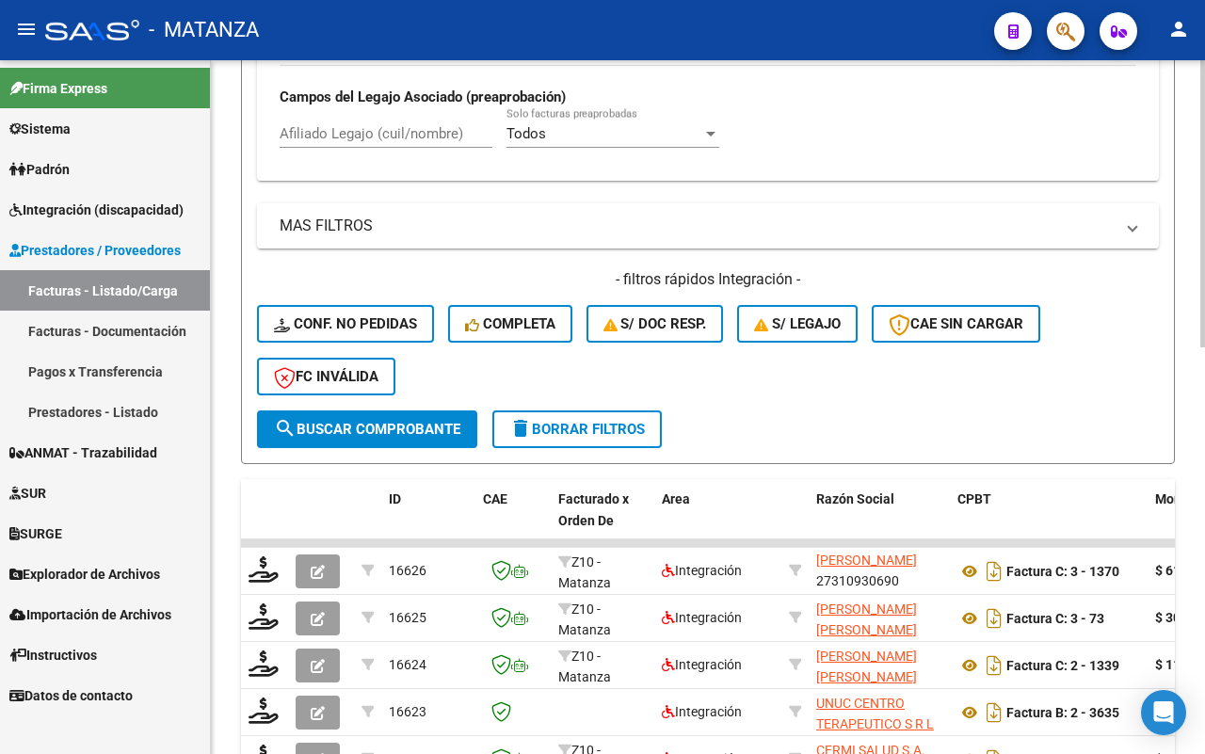
scroll to position [826, 0]
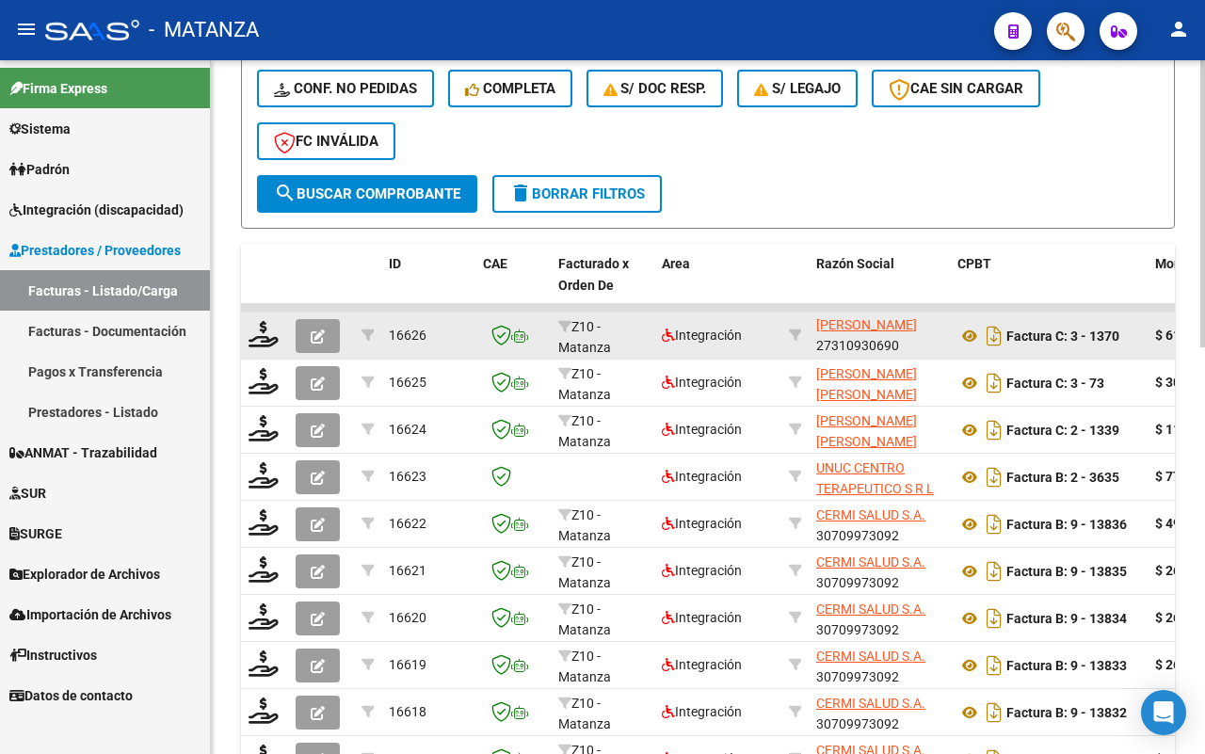
click at [312, 329] on icon "button" at bounding box center [318, 336] width 14 height 14
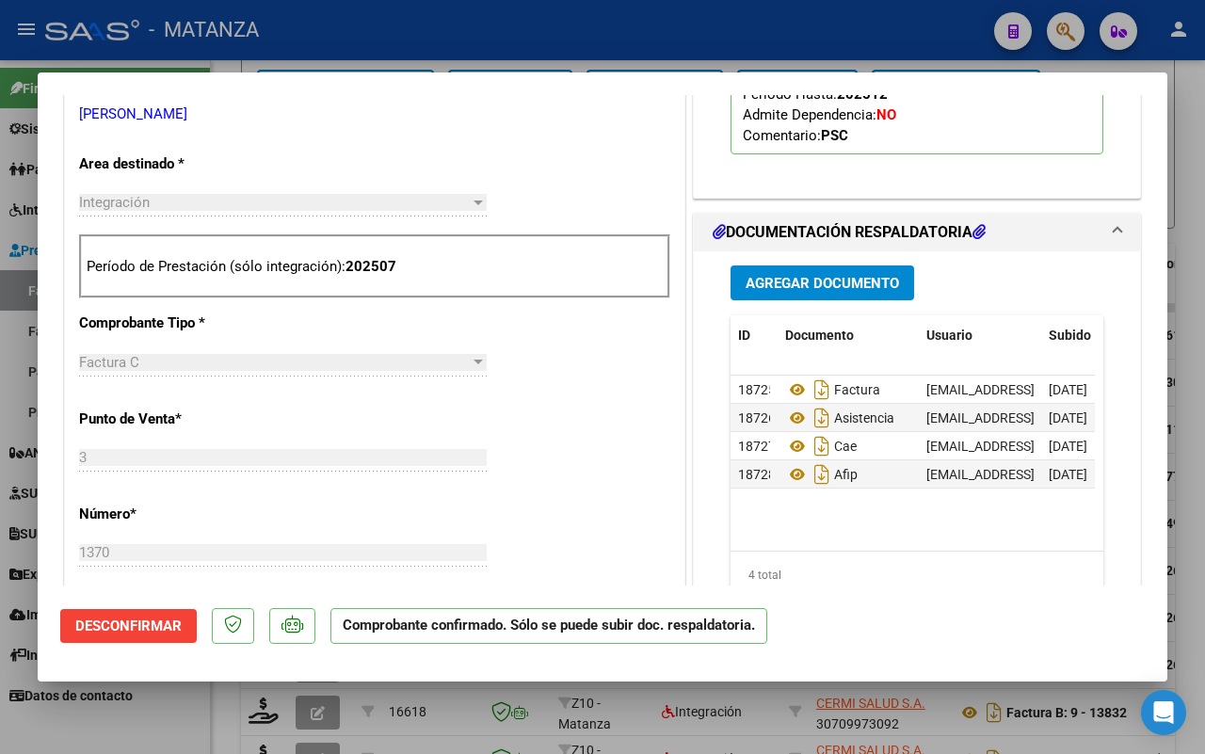
scroll to position [118, 0]
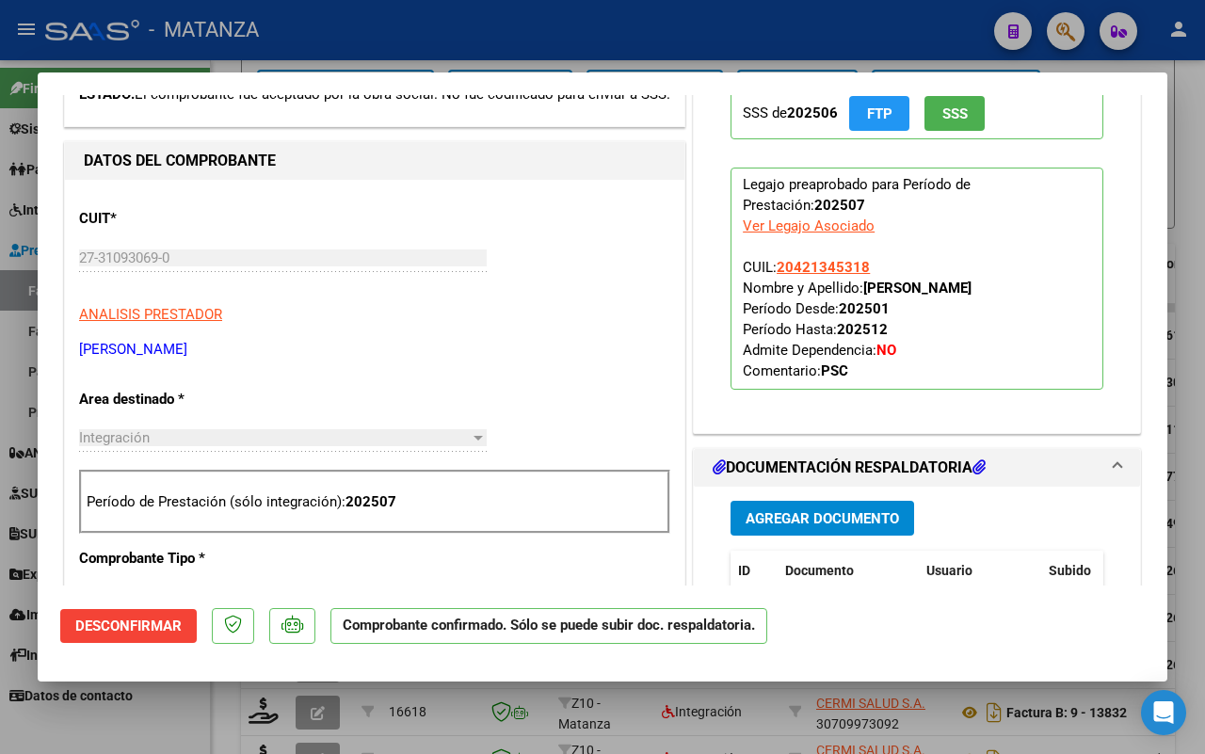
click at [163, 712] on div at bounding box center [602, 377] width 1205 height 754
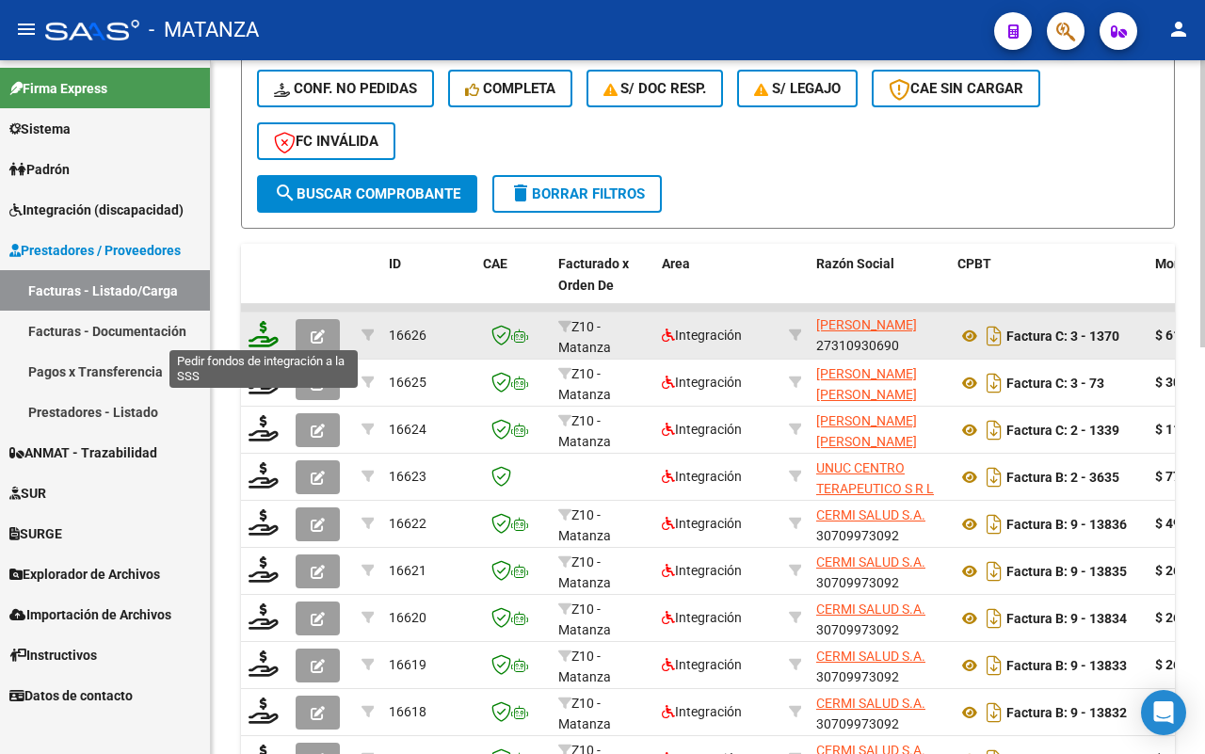
click at [256, 334] on icon at bounding box center [263, 334] width 30 height 26
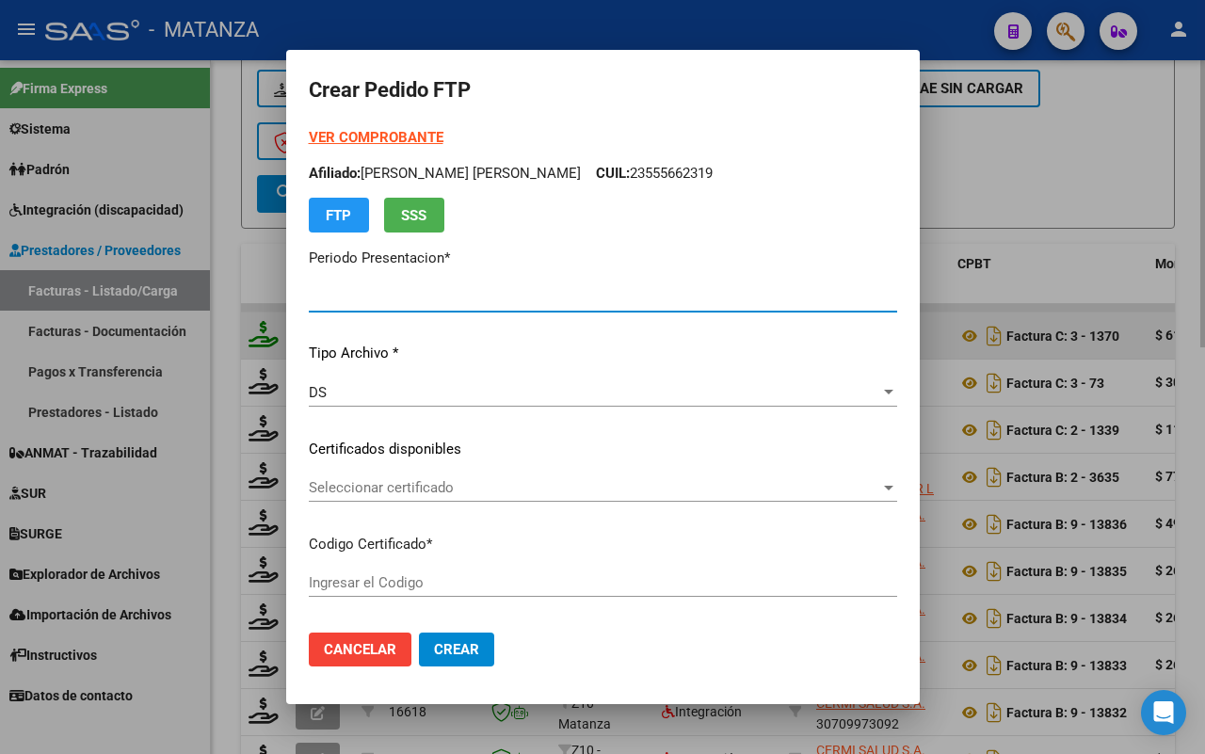
type input "202507"
type input "$ 61.853,05"
type input "ARG0200042134531-20210428-20310428-BS"
type input "[DATE]"
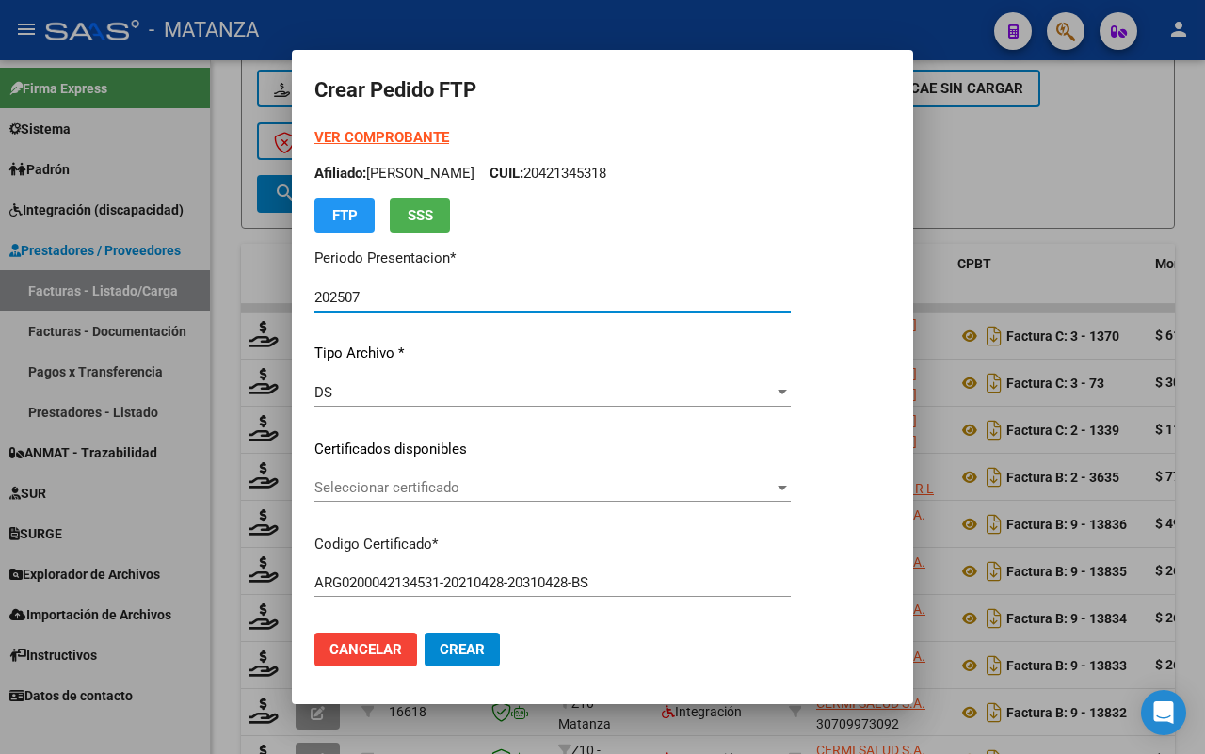
click at [699, 491] on span "Seleccionar certificado" at bounding box center [543, 487] width 459 height 17
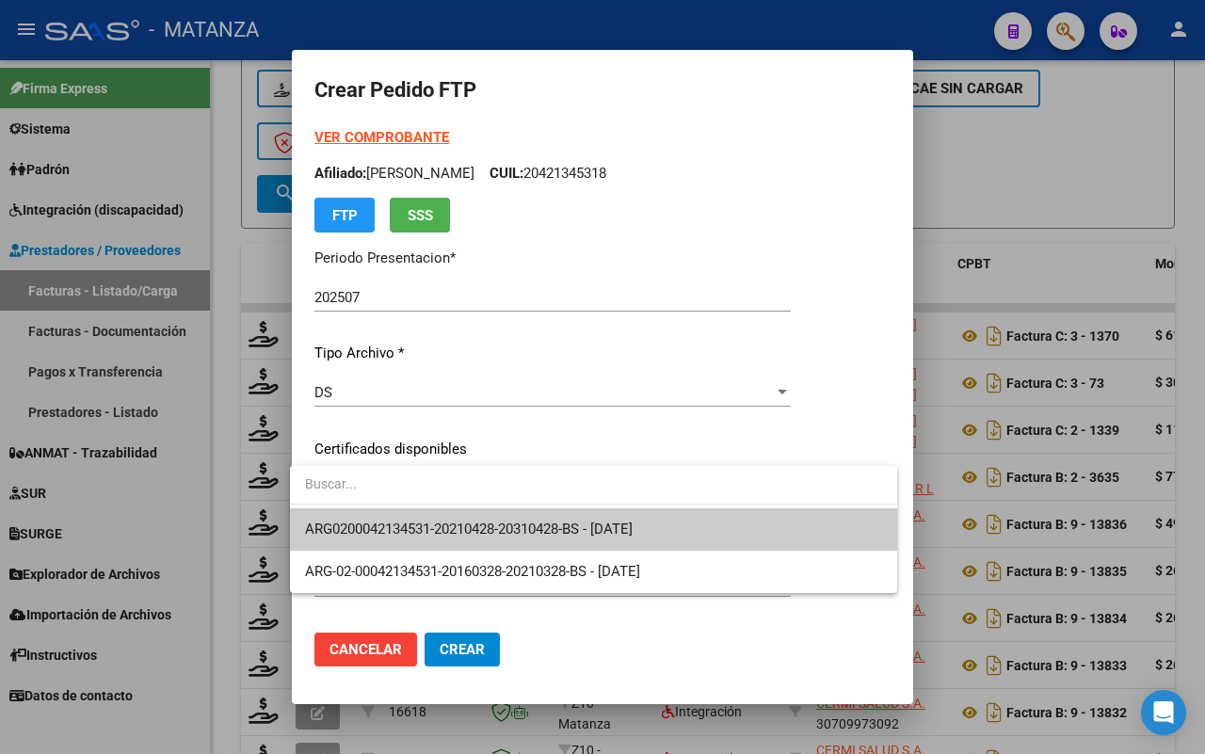
click at [682, 519] on span "ARG0200042134531-20210428-20310428-BS - [DATE]" at bounding box center [593, 529] width 577 height 42
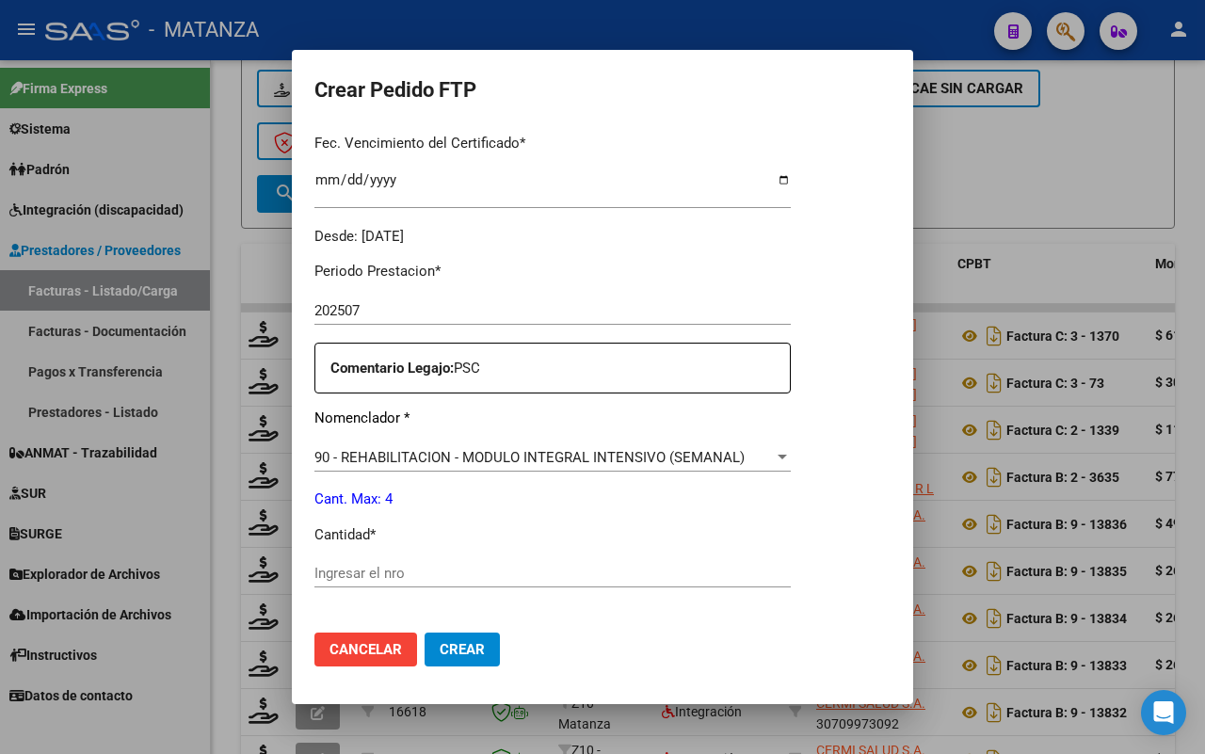
scroll to position [588, 0]
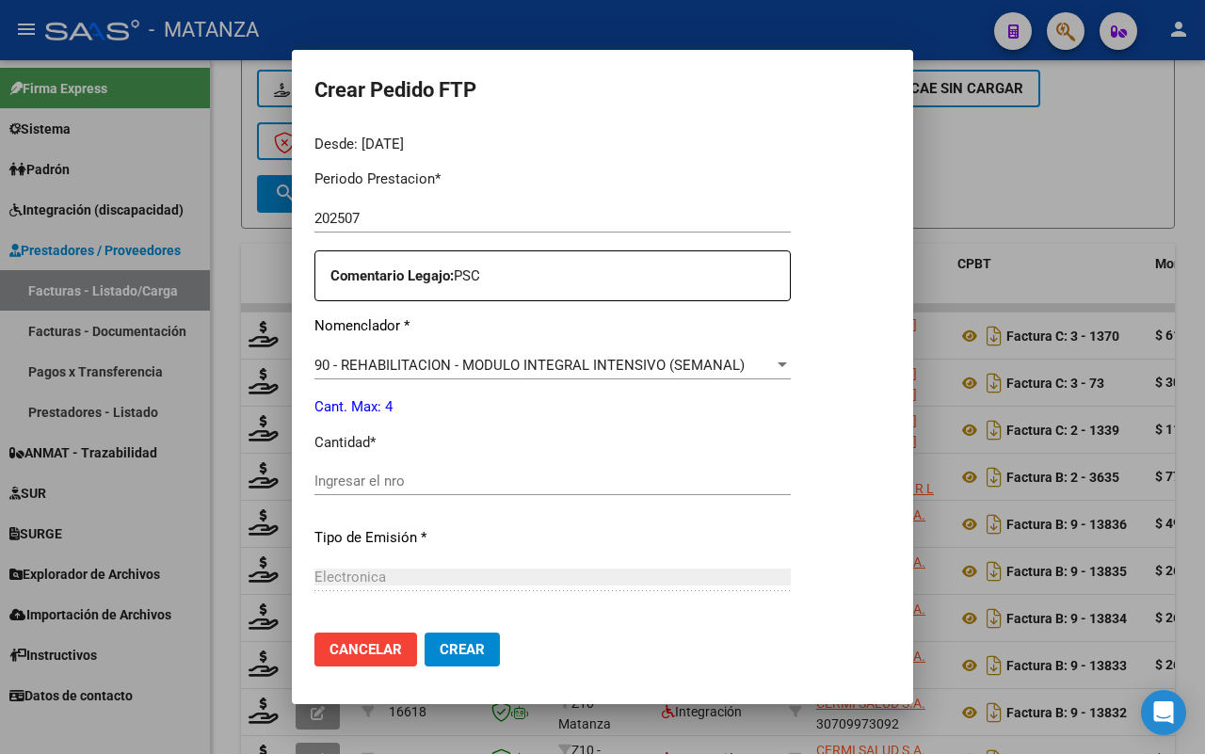
click at [462, 476] on input "Ingresar el nro" at bounding box center [552, 480] width 476 height 17
type input "4"
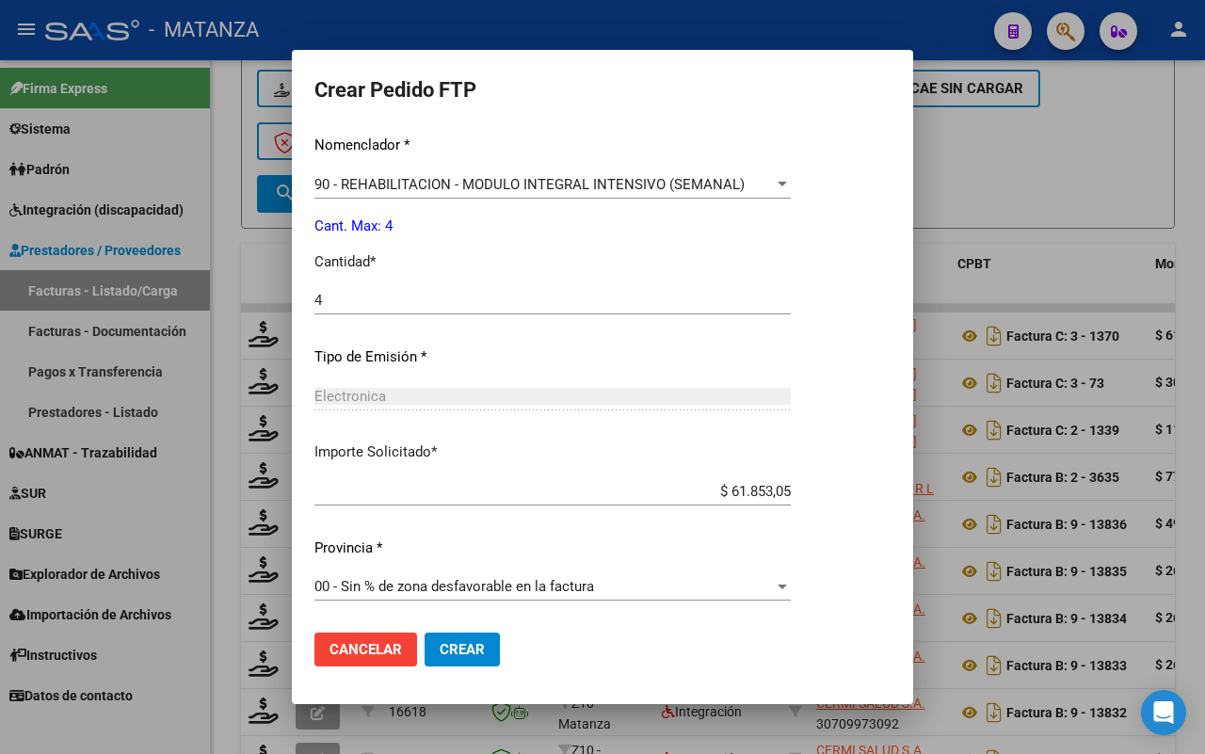
click at [459, 646] on span "Crear" at bounding box center [461, 649] width 45 height 17
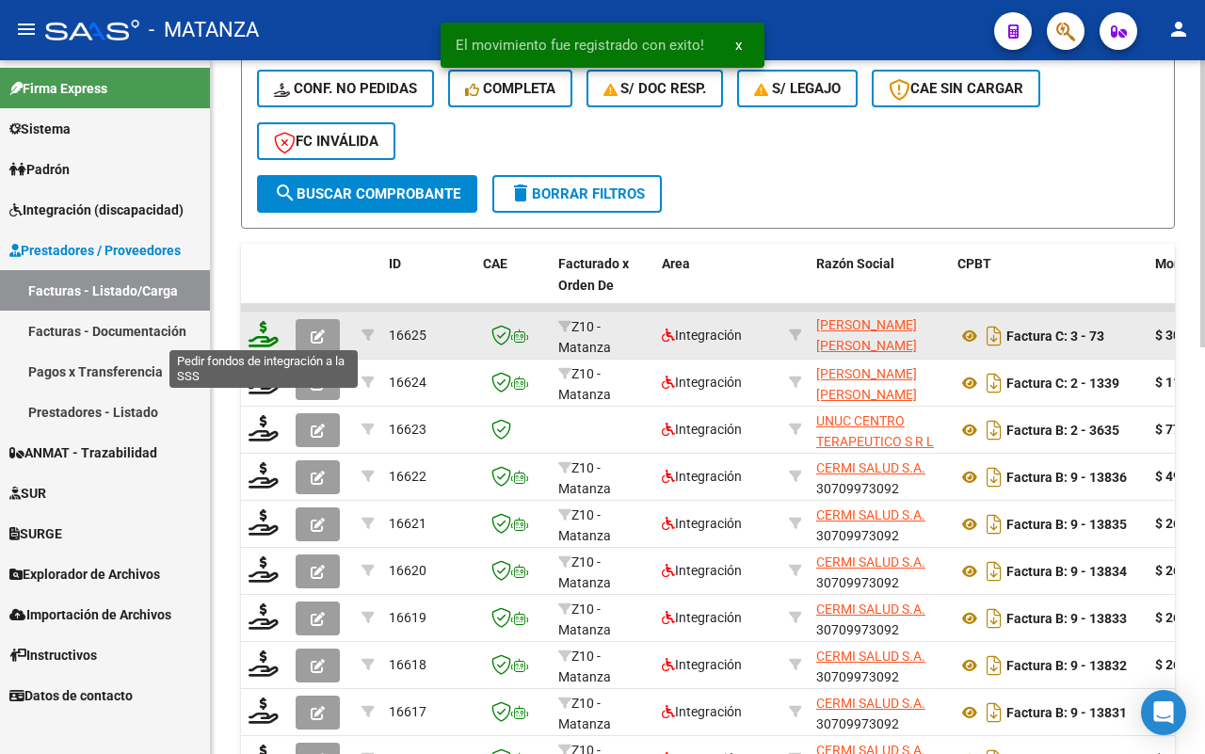
click at [259, 332] on icon at bounding box center [263, 334] width 30 height 26
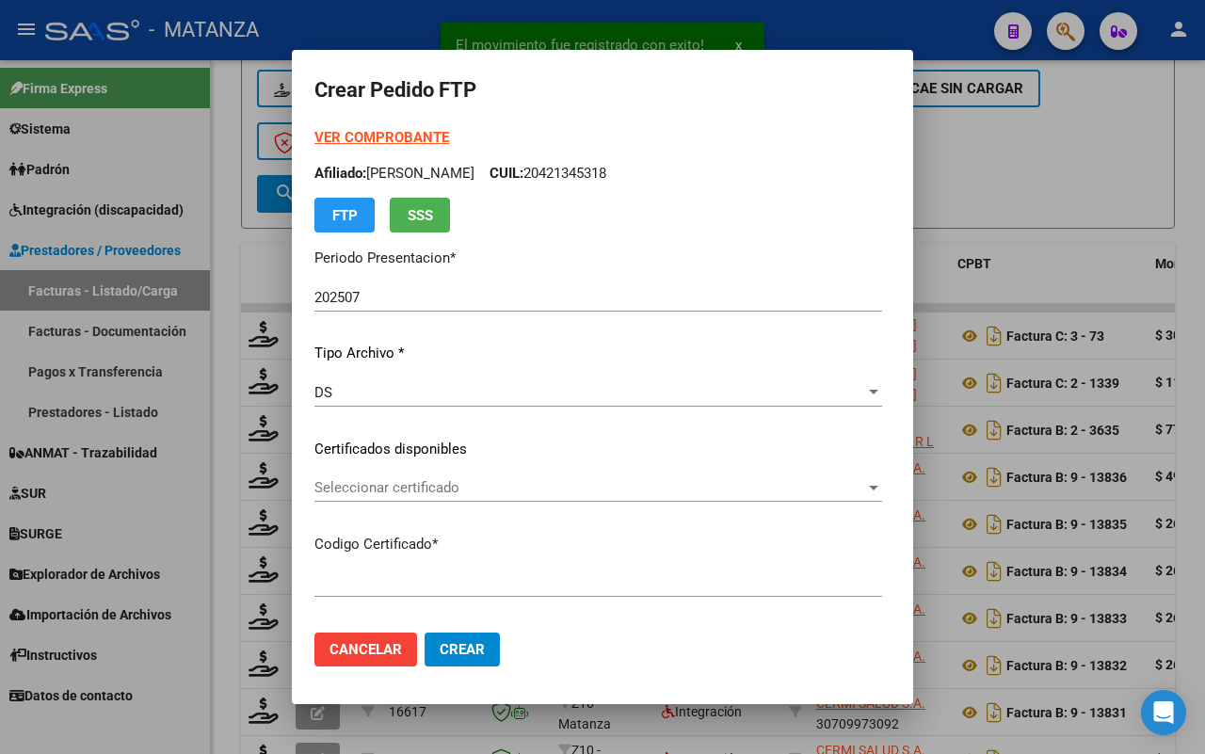
type input "arg00055181584-20230901-20250901bs"
type input "[DATE]"
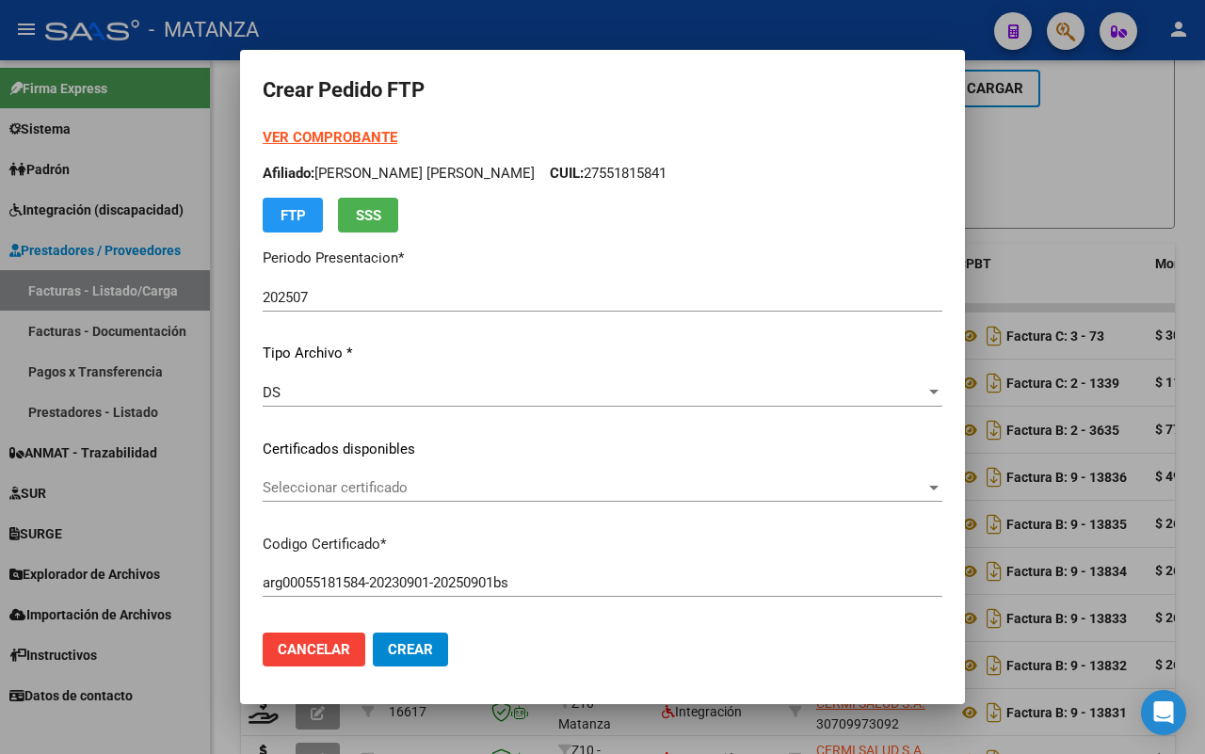
click at [552, 491] on span "Seleccionar certificado" at bounding box center [594, 487] width 663 height 17
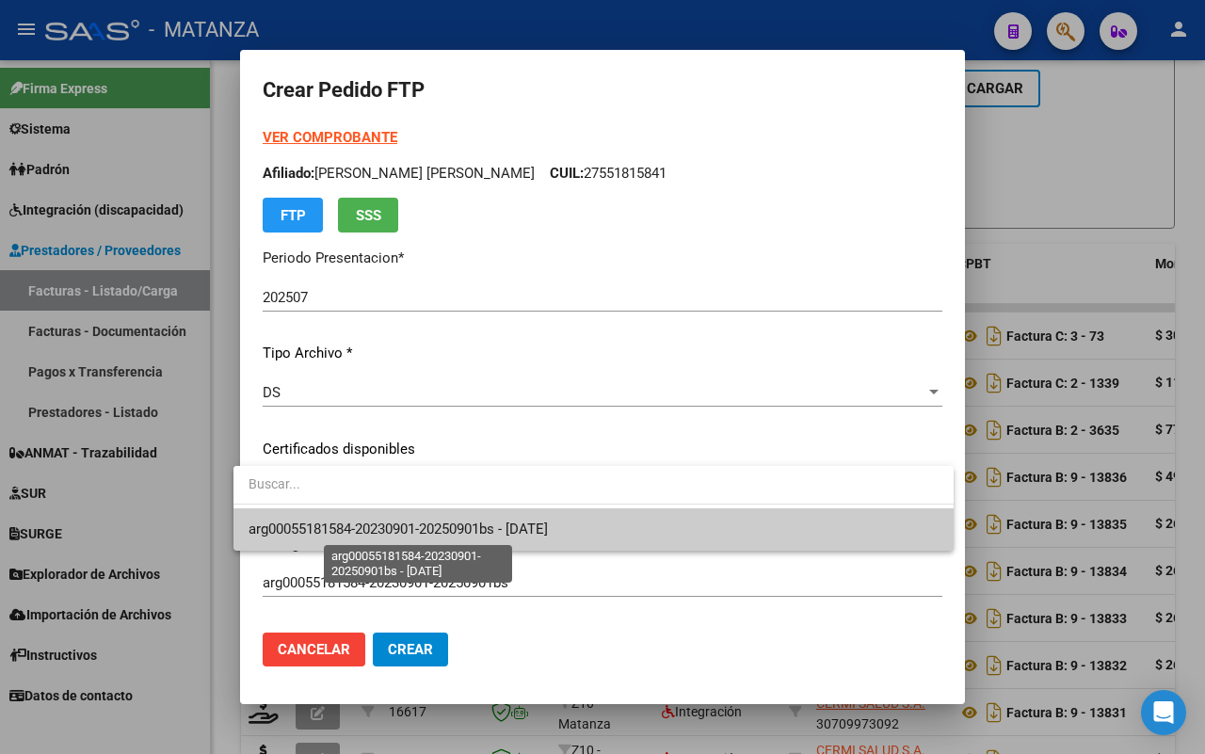
click at [542, 529] on span "arg00055181584-20230901-20250901bs - [DATE]" at bounding box center [397, 528] width 299 height 17
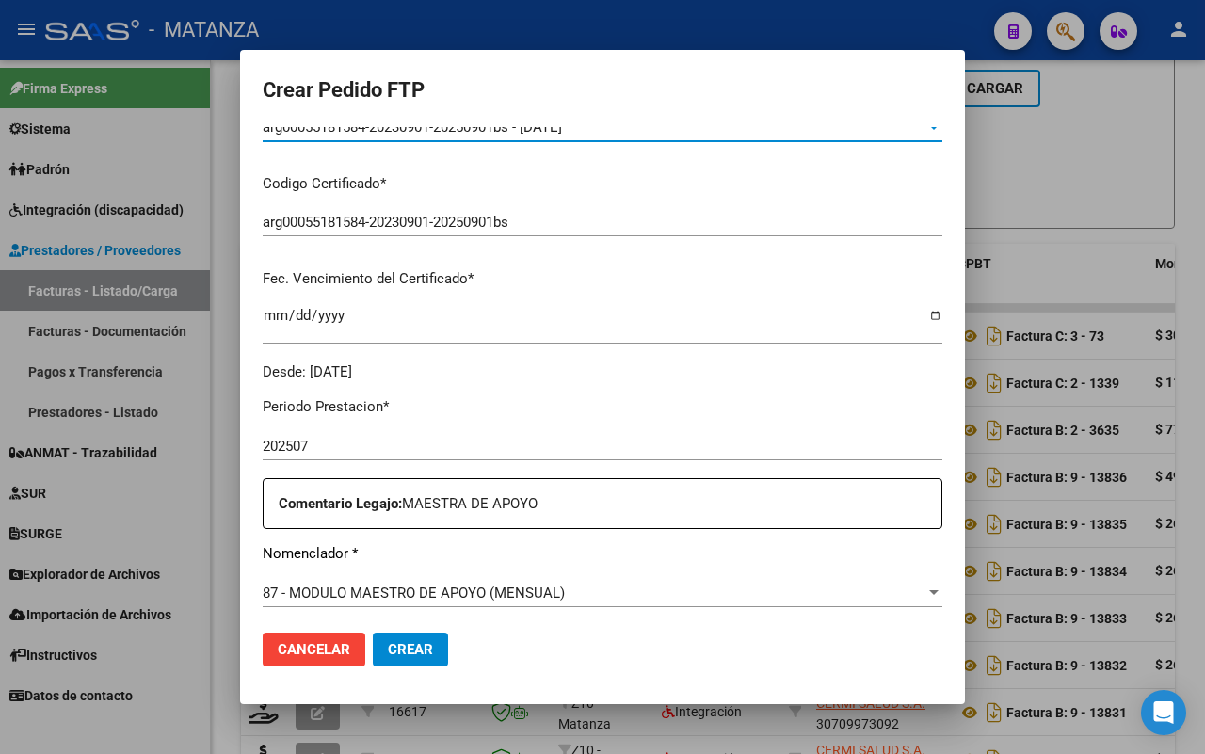
scroll to position [588, 0]
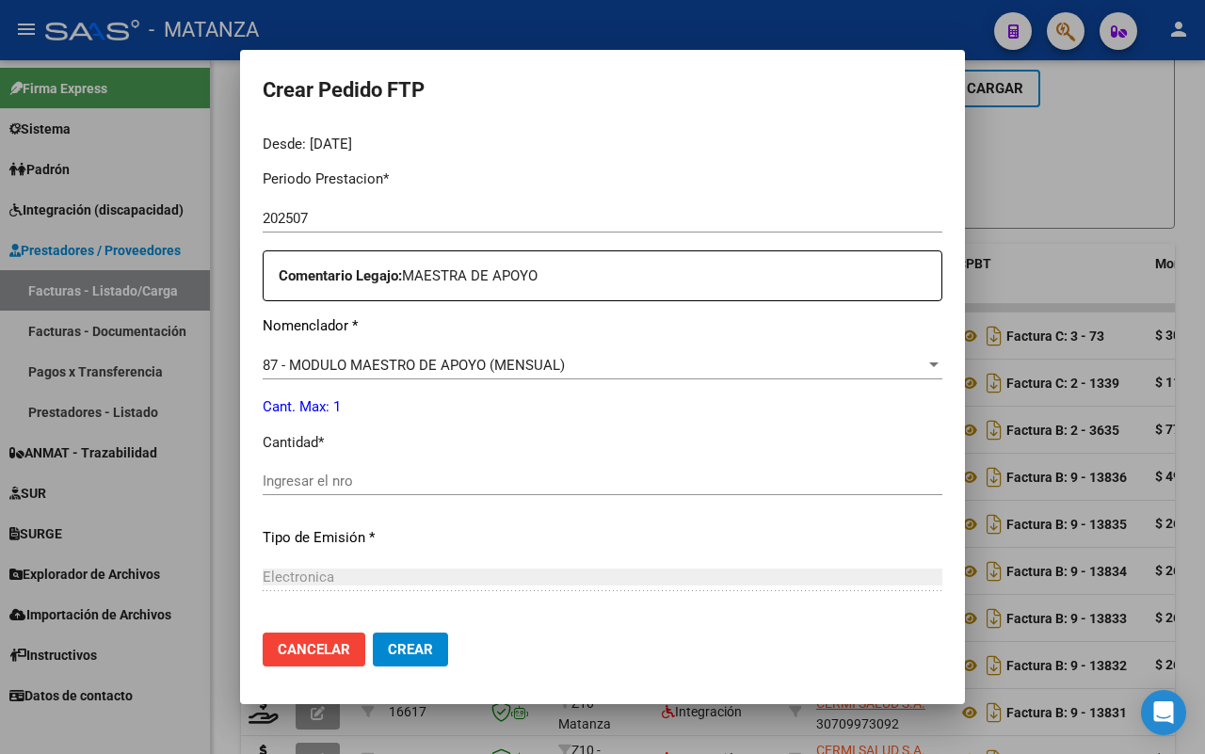
click at [400, 467] on div "Ingresar el nro" at bounding box center [602, 481] width 679 height 28
type input "1"
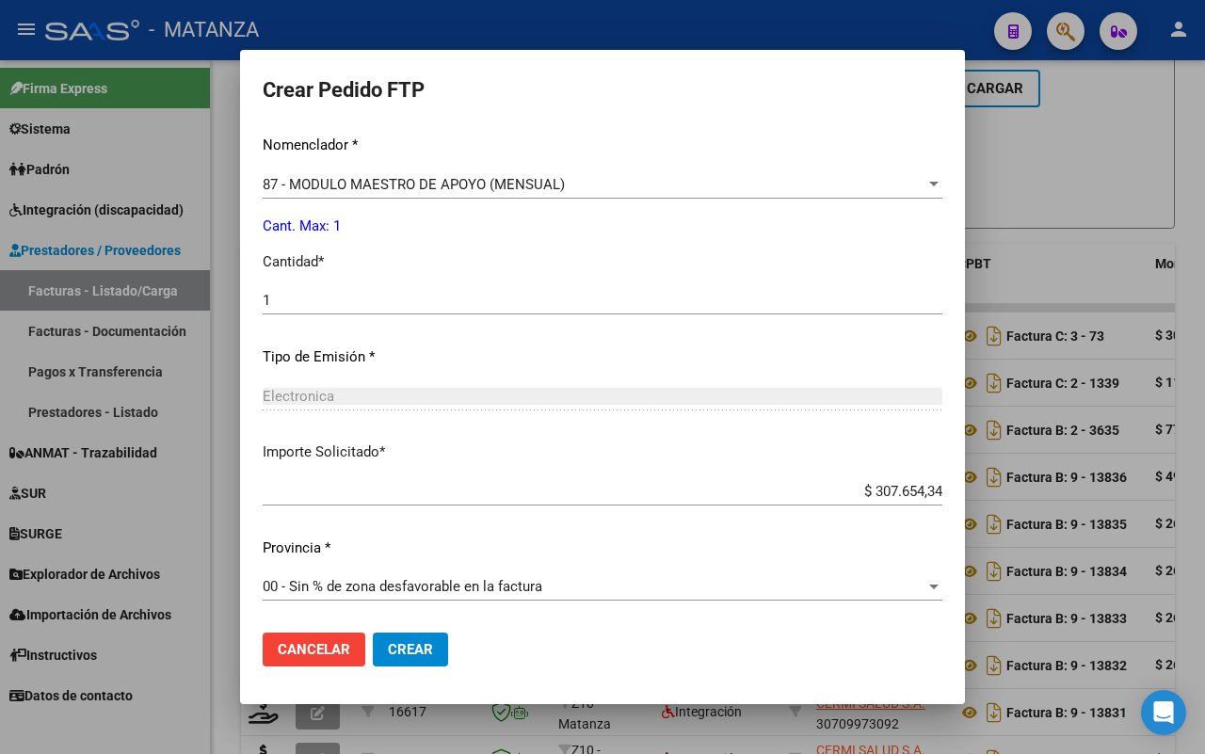
drag, startPoint x: 377, startPoint y: 660, endPoint x: 571, endPoint y: 553, distance: 221.1
click at [381, 657] on button "Crear" at bounding box center [410, 649] width 75 height 34
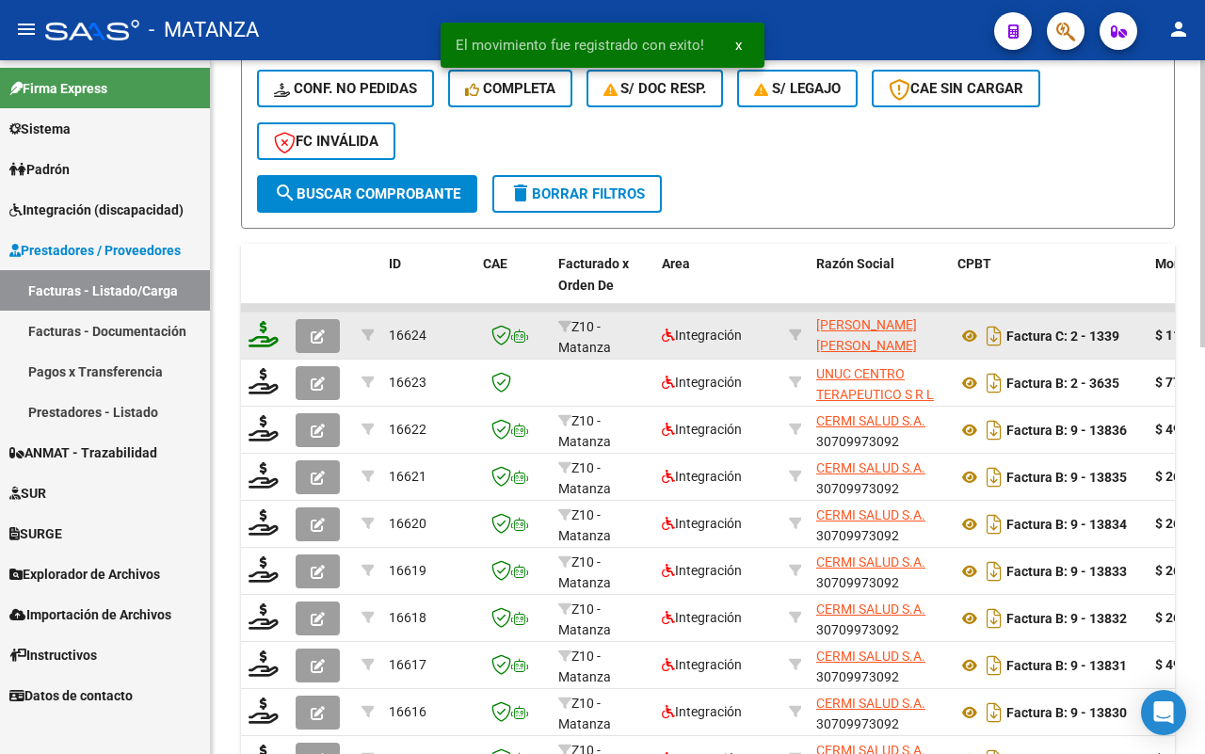
click at [257, 336] on icon at bounding box center [263, 334] width 30 height 26
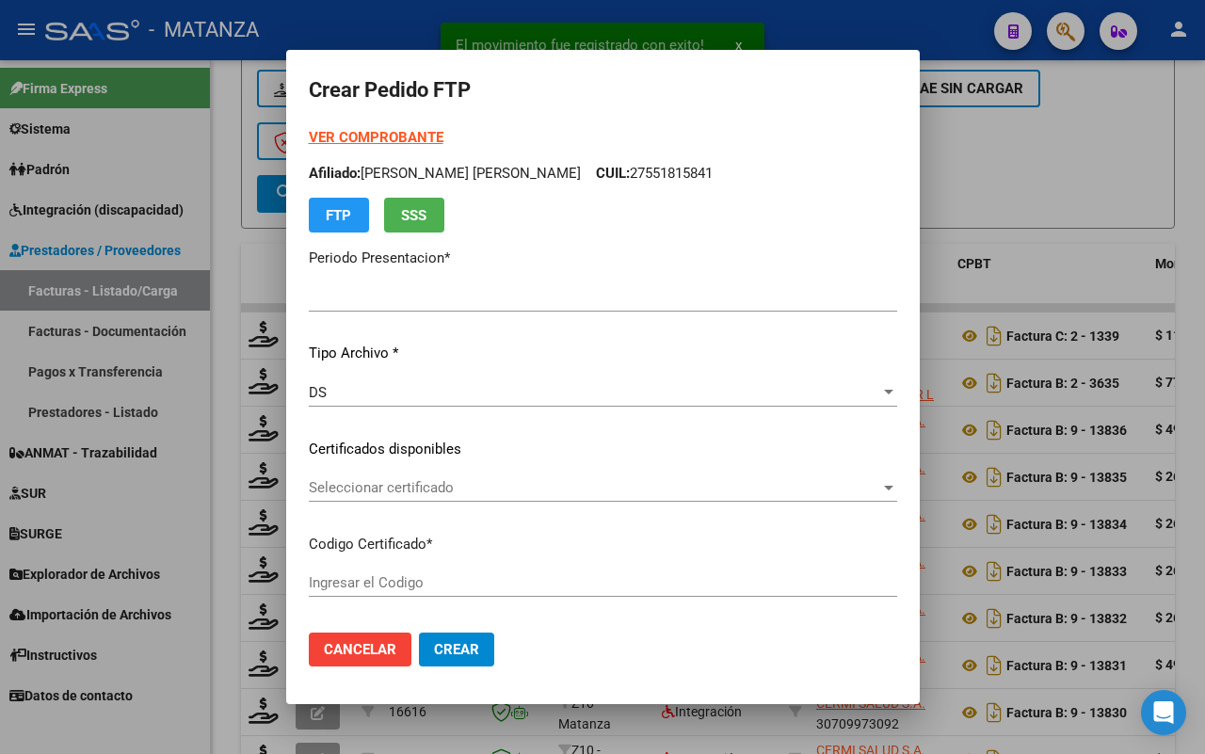
type input "202507"
type input "$ 111.335,49"
type input "ARG02-00056721017-20220824-20250824-BS"
type input "[DATE]"
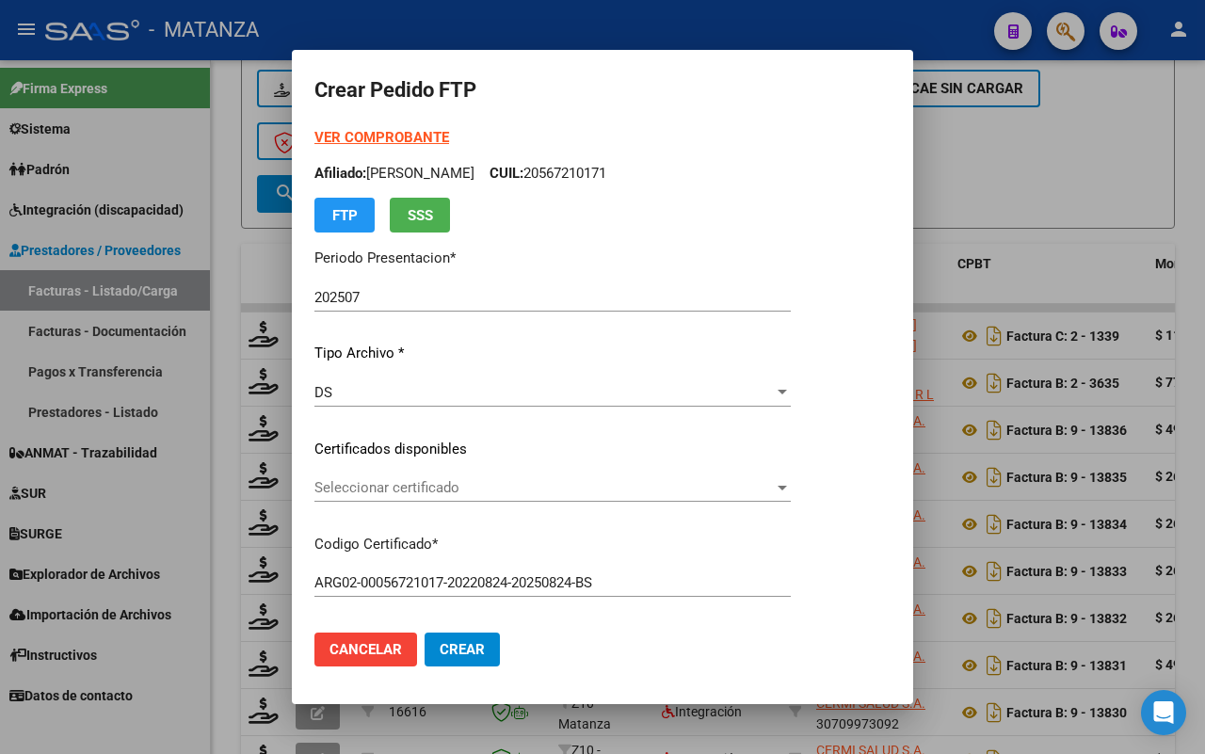
click at [454, 487] on span "Seleccionar certificado" at bounding box center [543, 487] width 459 height 17
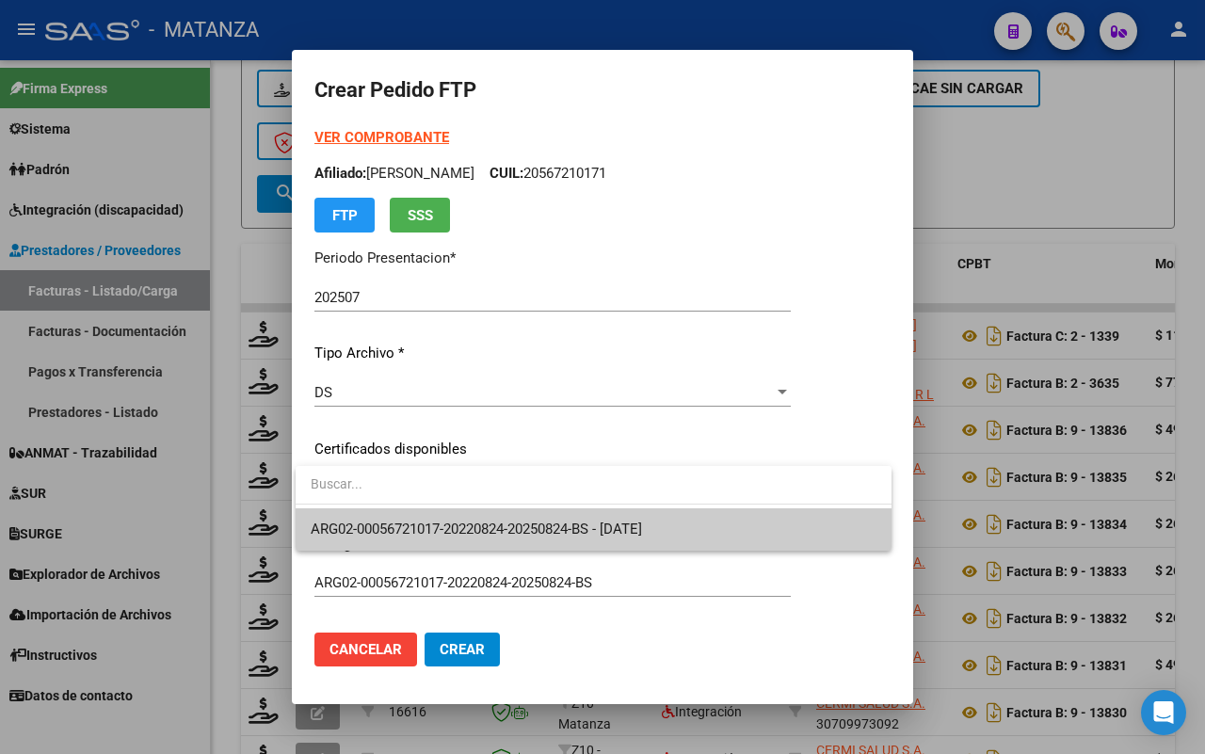
click at [463, 528] on span "ARG02-00056721017-20220824-20250824-BS - [DATE]" at bounding box center [476, 528] width 331 height 17
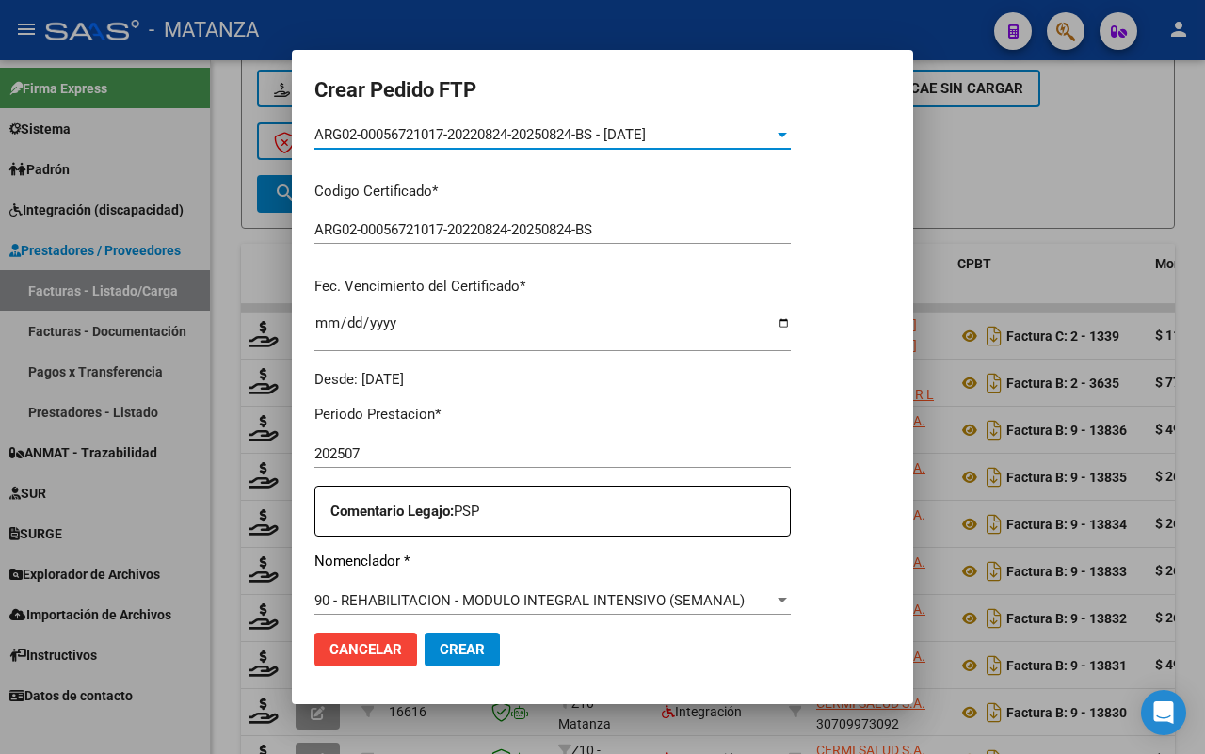
scroll to position [471, 0]
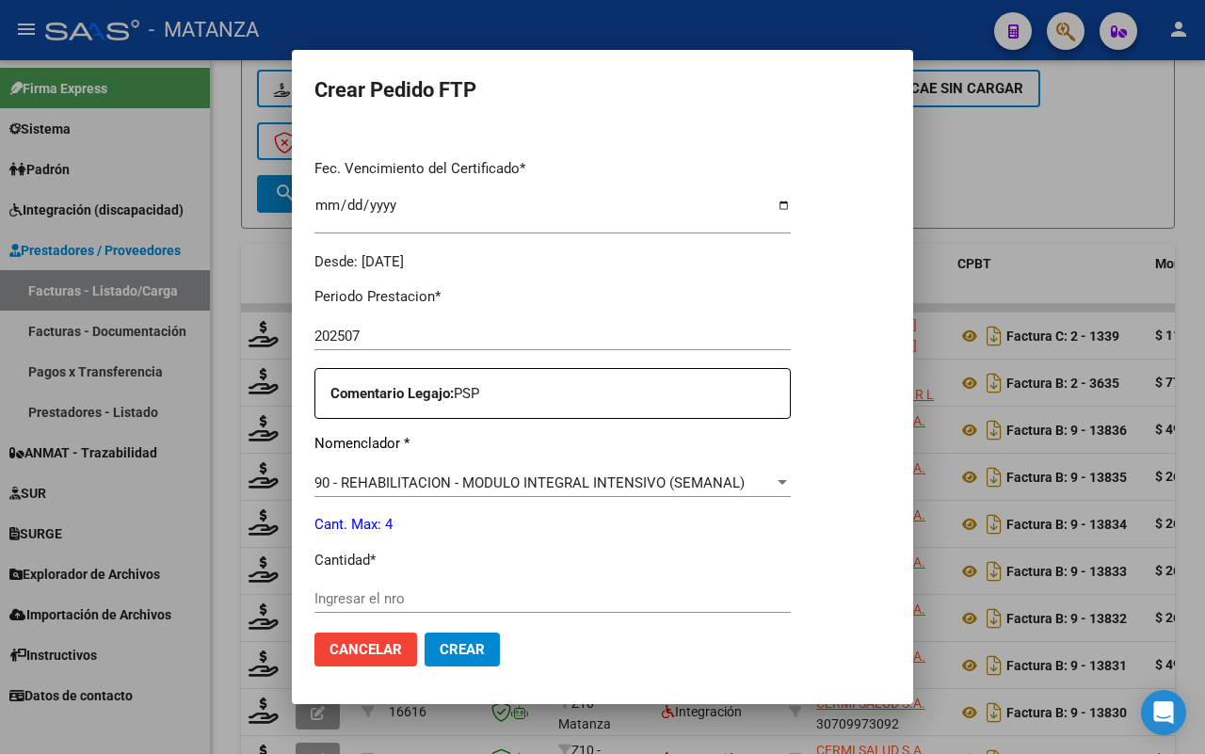
click at [480, 590] on input "Ingresar el nro" at bounding box center [552, 598] width 476 height 17
type input "4"
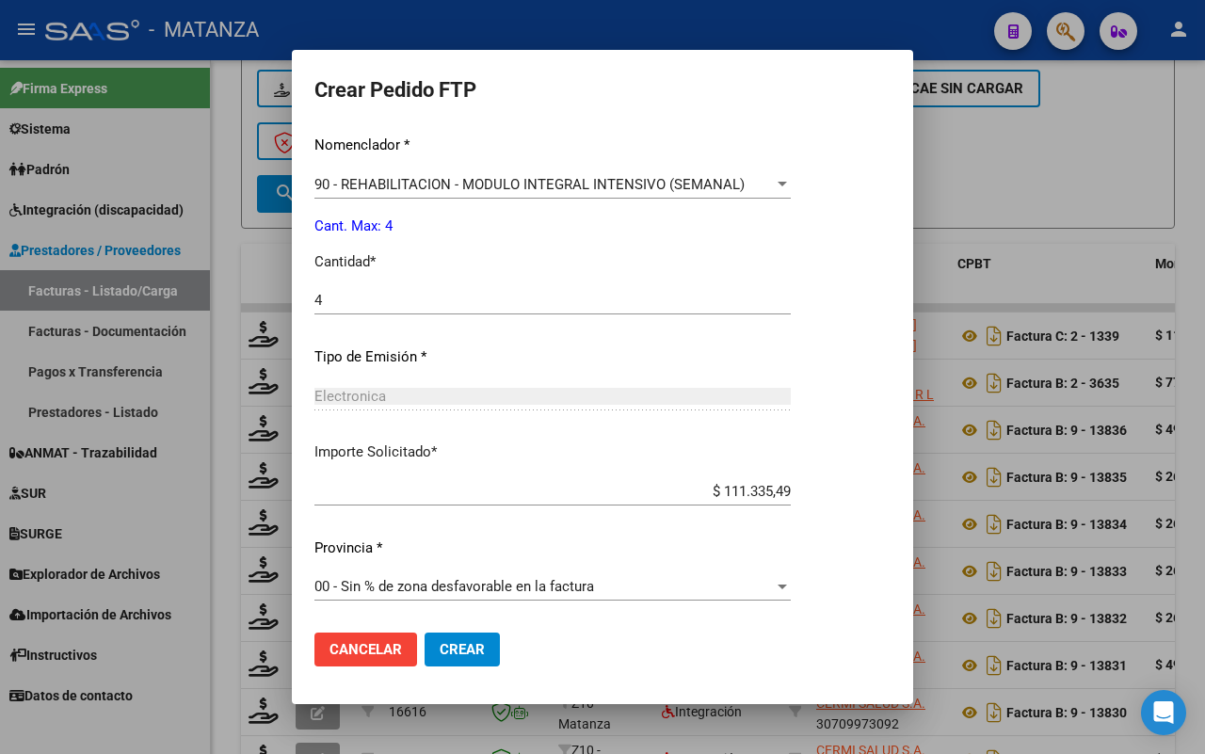
drag, startPoint x: 445, startPoint y: 646, endPoint x: 494, endPoint y: 638, distance: 49.5
click at [447, 645] on span "Crear" at bounding box center [461, 649] width 45 height 17
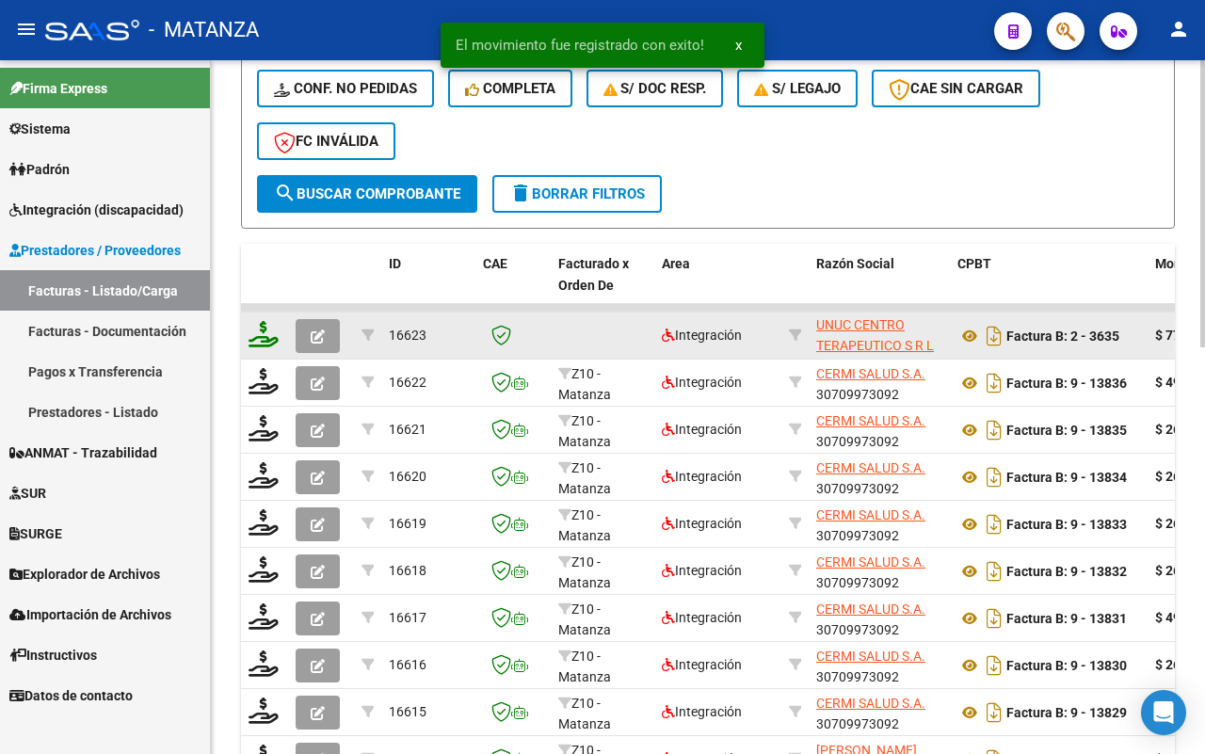
click at [255, 334] on icon at bounding box center [263, 334] width 30 height 26
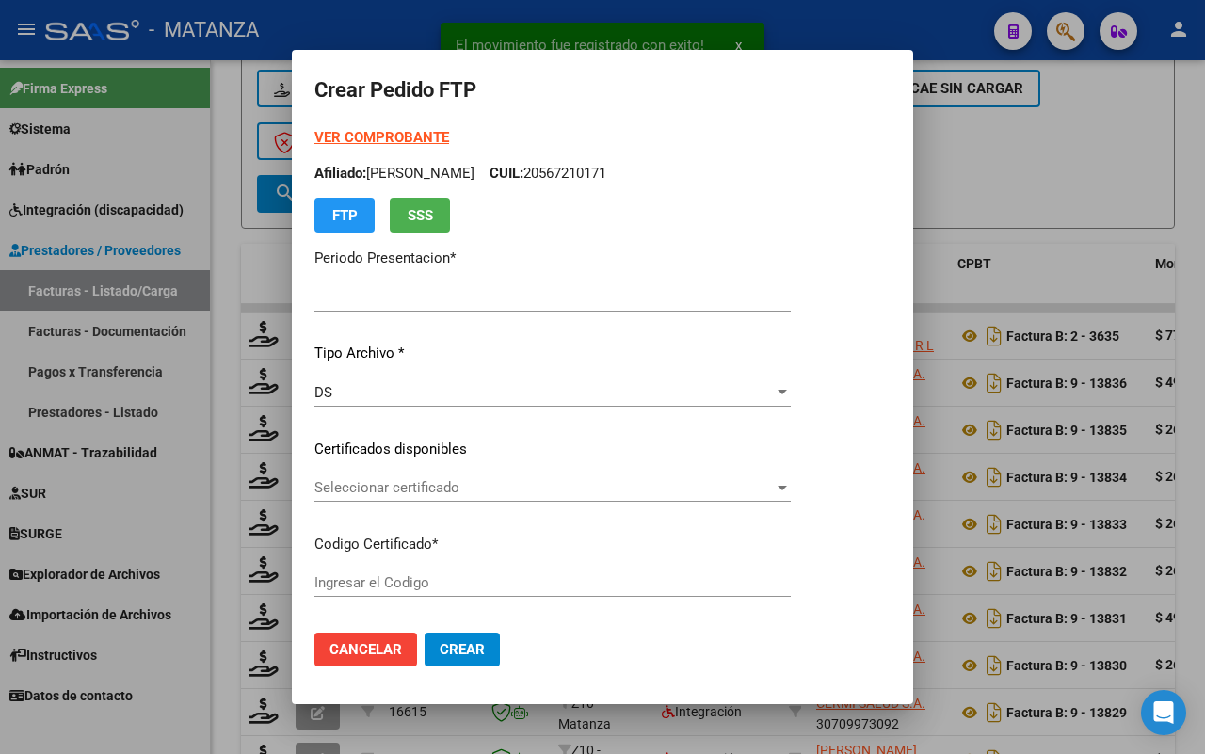
type input "202507"
type input "$ 777.620,99"
type input "ARG02-00047560806-20250122-99991222-bue"
type input "[DATE]"
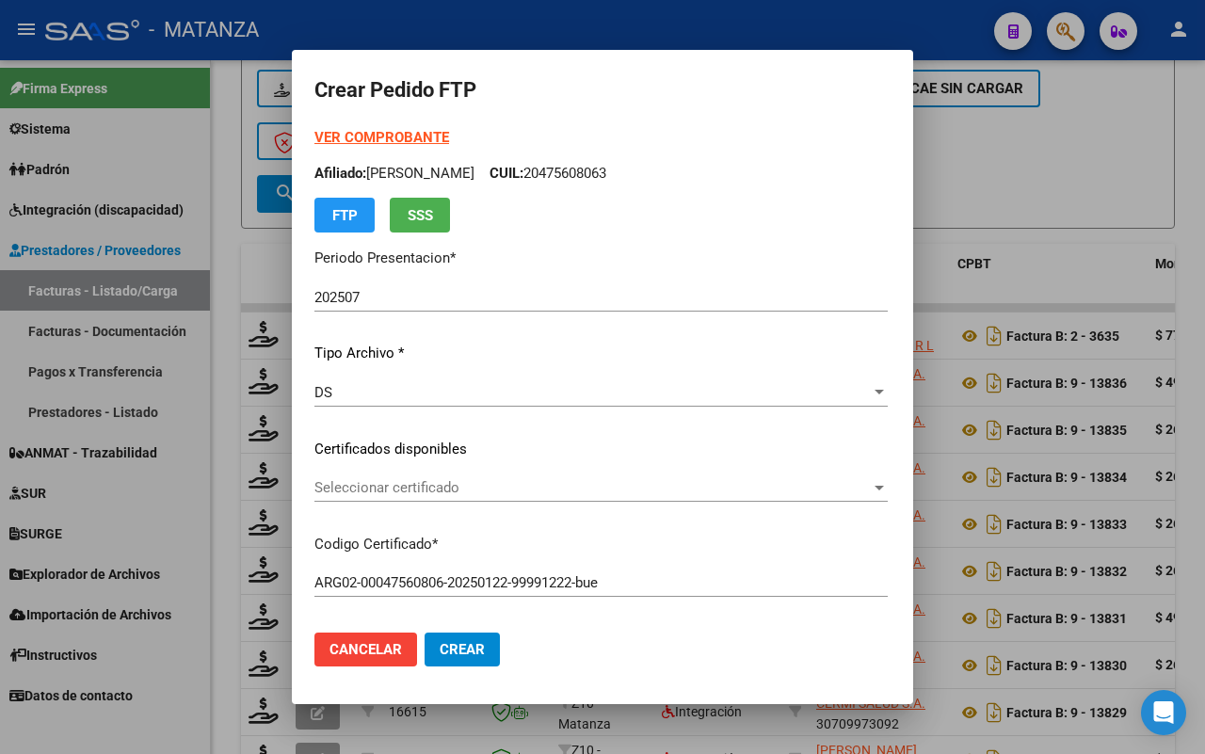
click at [607, 494] on span "Seleccionar certificado" at bounding box center [592, 487] width 556 height 17
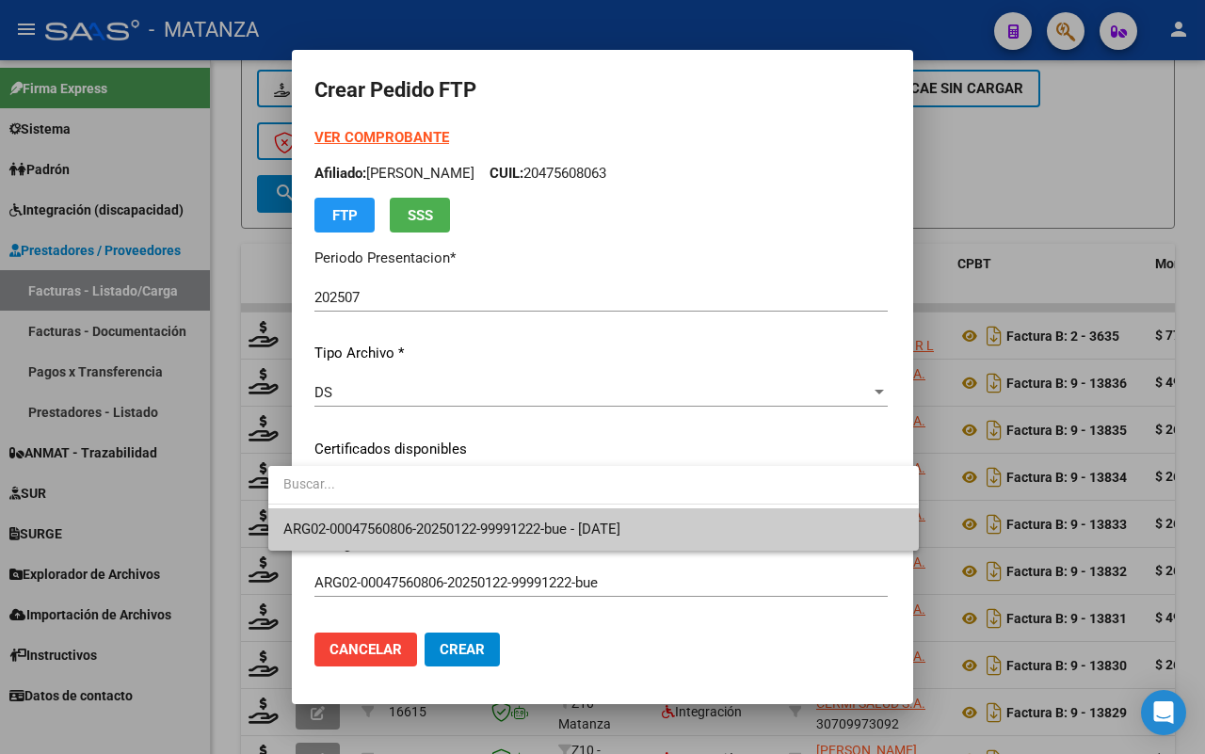
click at [609, 528] on span "ARG02-00047560806-20250122-99991222-bue - [DATE]" at bounding box center [451, 528] width 337 height 17
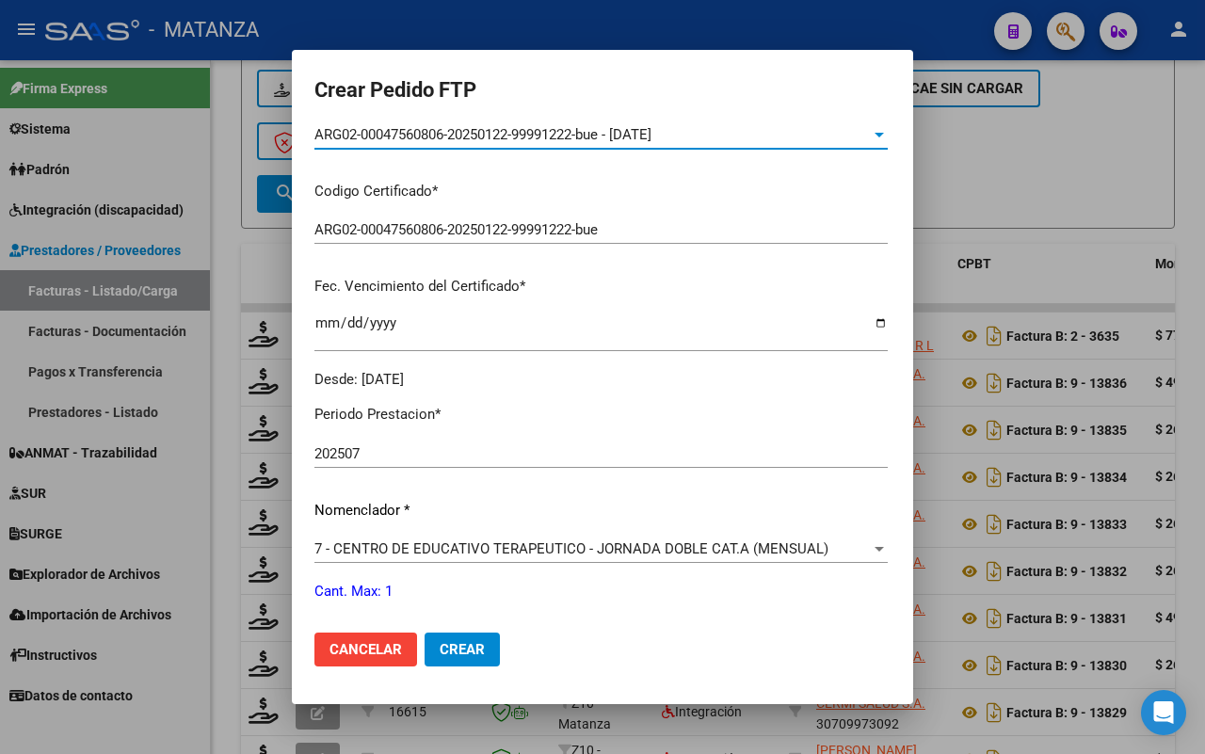
scroll to position [471, 0]
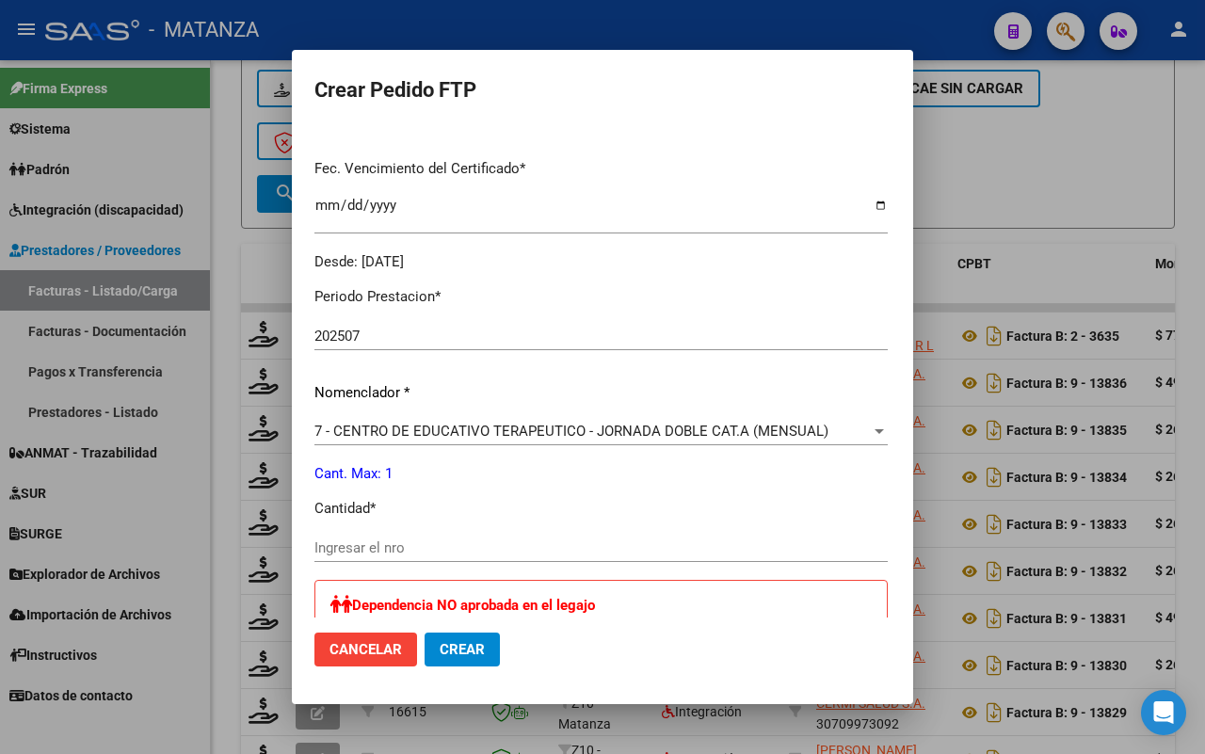
click at [485, 548] on input "Ingresar el nro" at bounding box center [600, 547] width 573 height 17
type input "1"
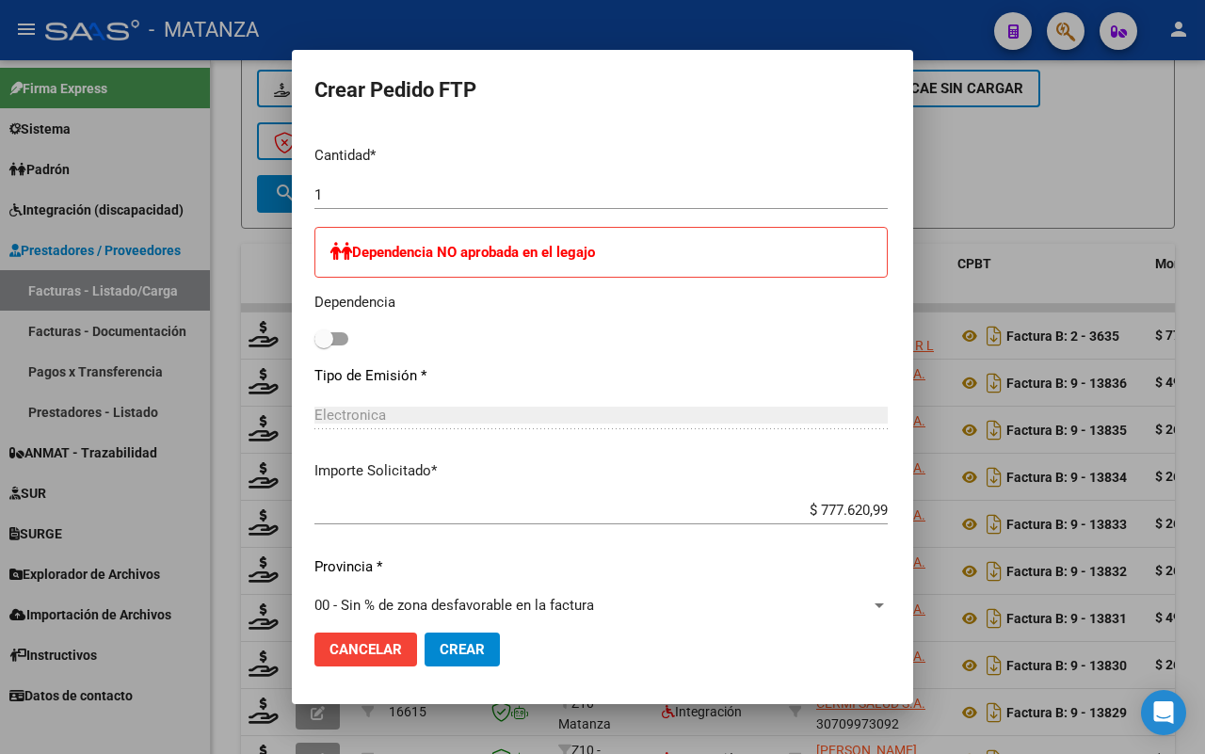
scroll to position [842, 0]
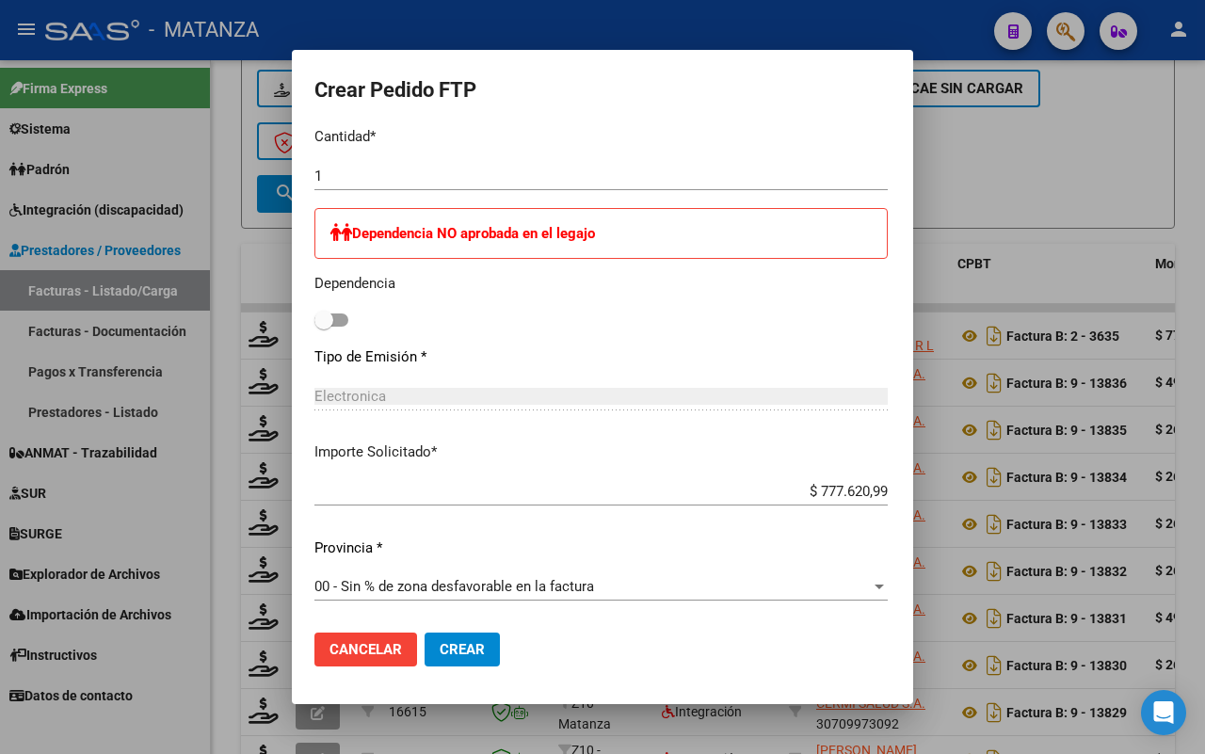
click at [449, 646] on span "Crear" at bounding box center [461, 649] width 45 height 17
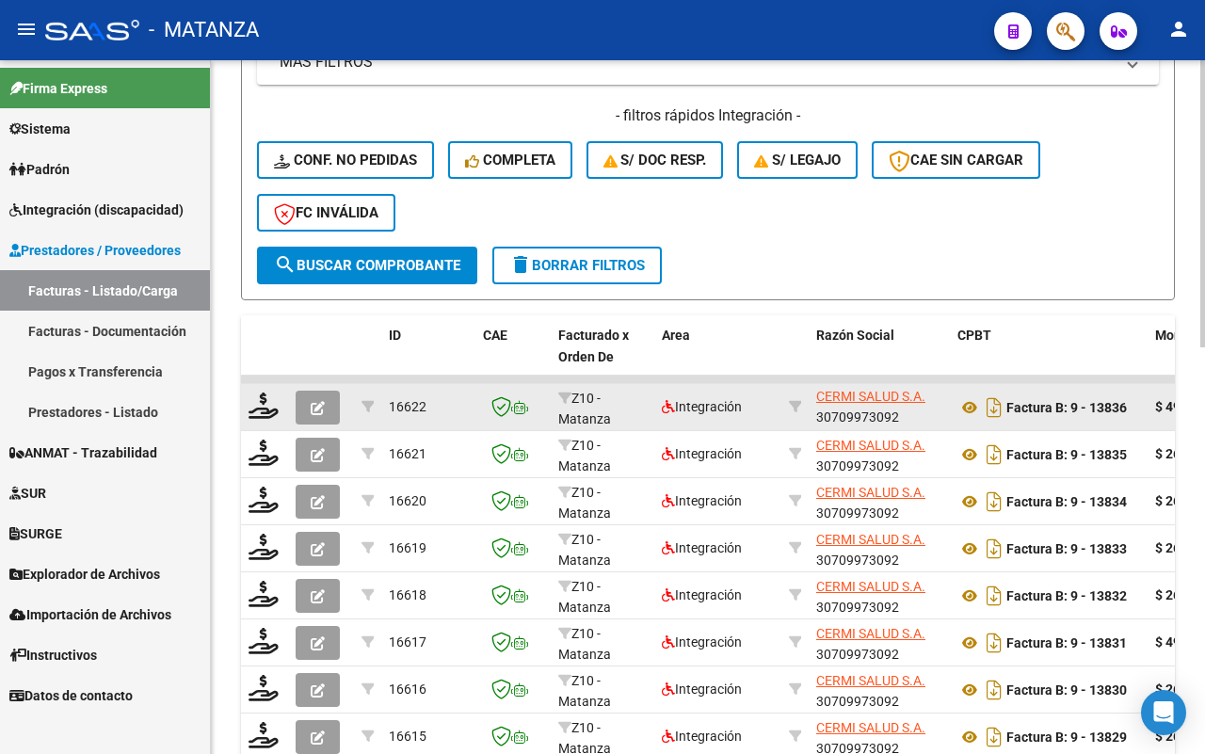
scroll to position [748, 0]
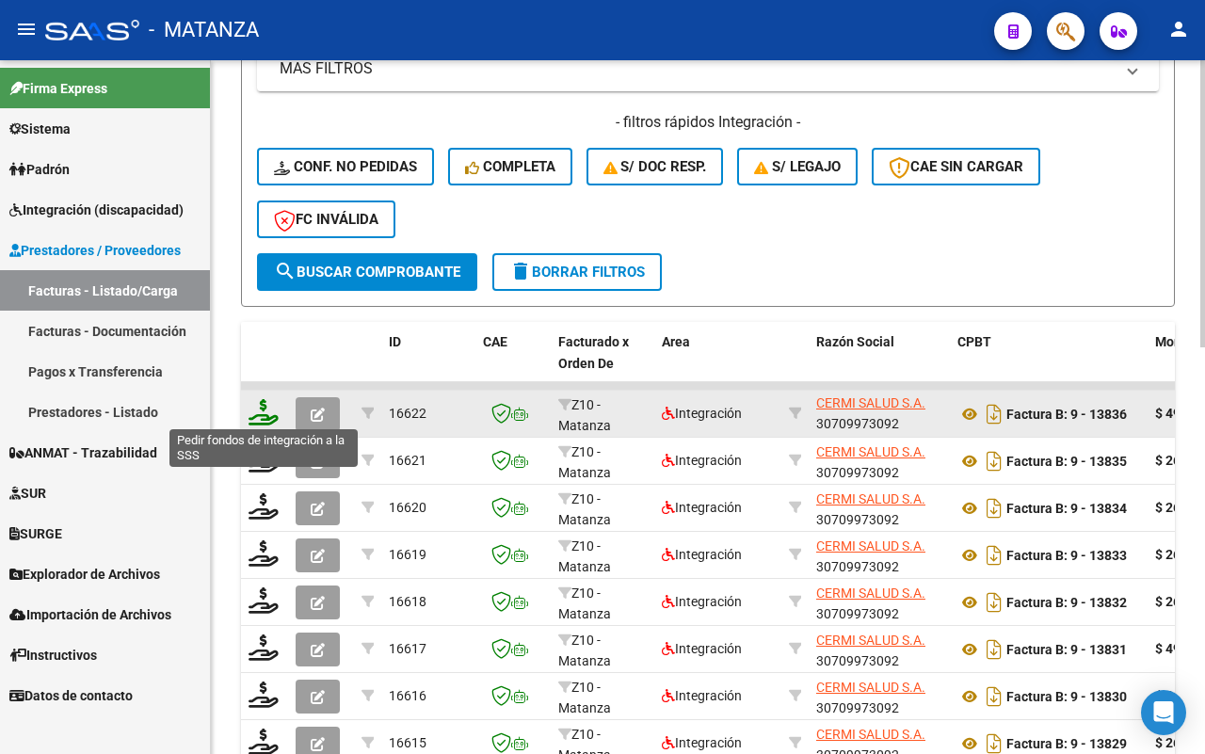
click at [254, 411] on icon at bounding box center [263, 412] width 30 height 26
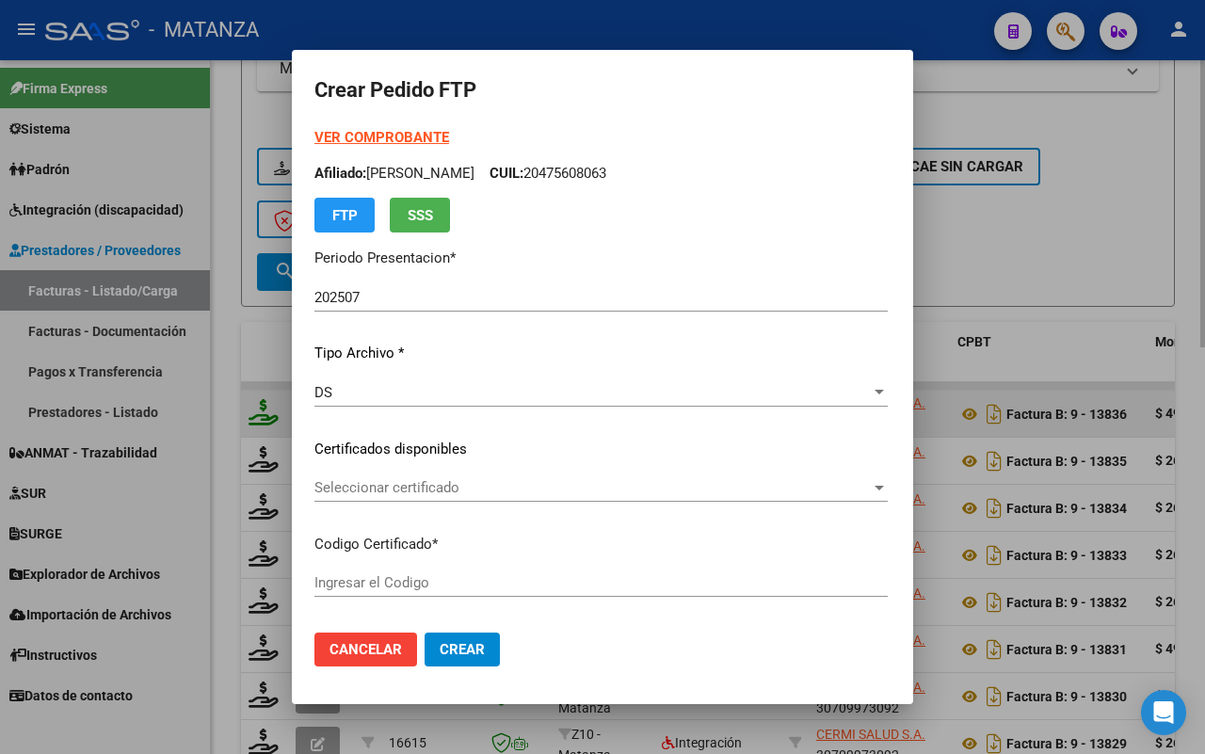
type input "ARG02-00045011024-20210820-20260820-BS"
type input "[DATE]"
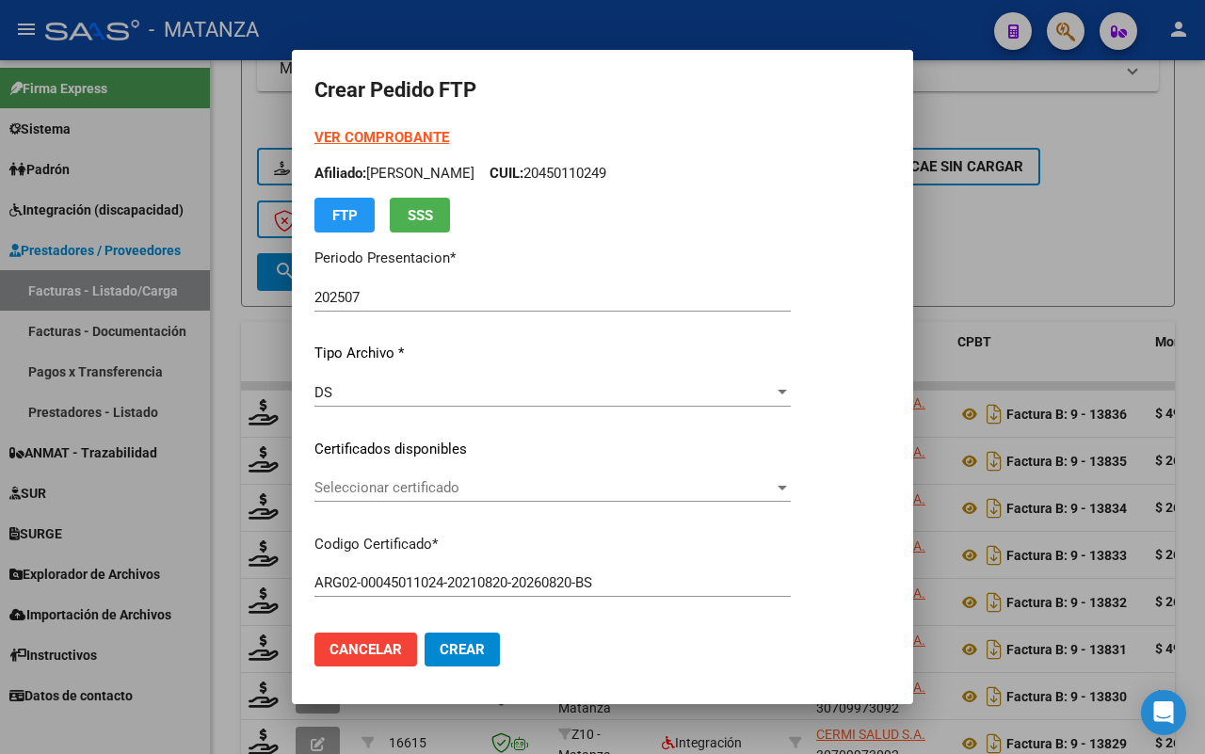
click at [547, 483] on span "Seleccionar certificado" at bounding box center [543, 487] width 459 height 17
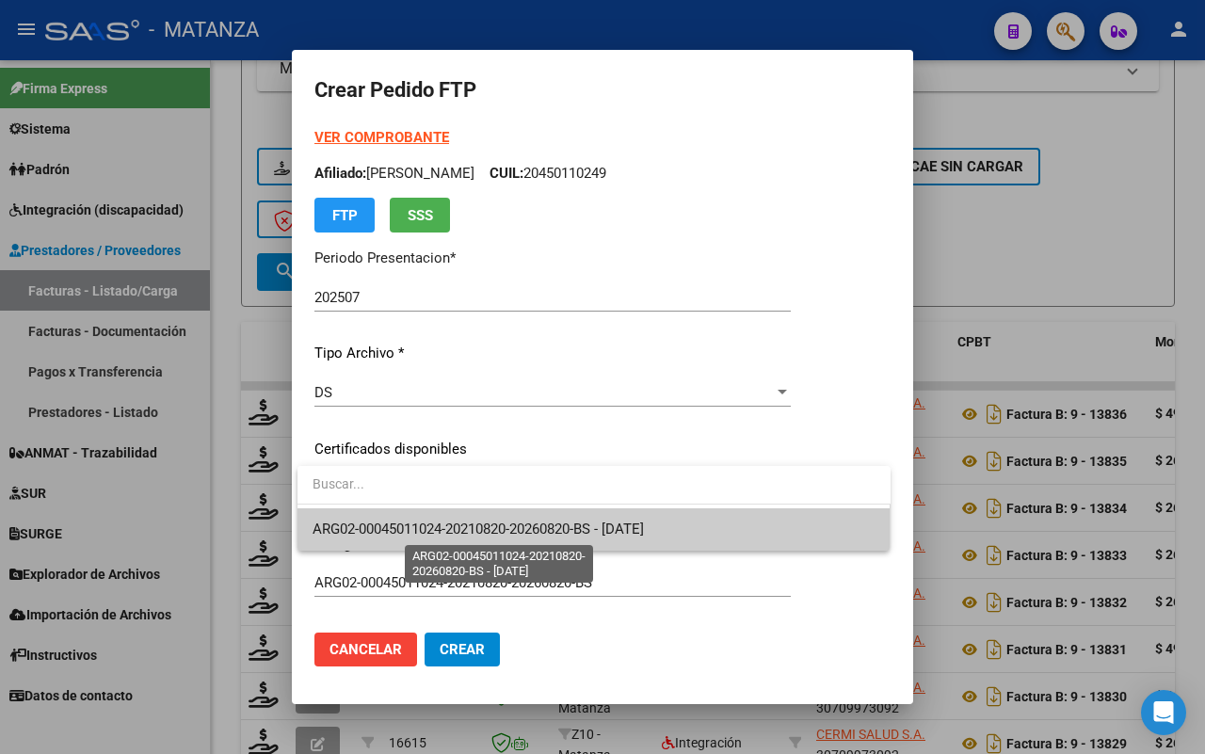
click at [533, 533] on span "ARG02-00045011024-20210820-20260820-BS - [DATE]" at bounding box center [477, 528] width 331 height 17
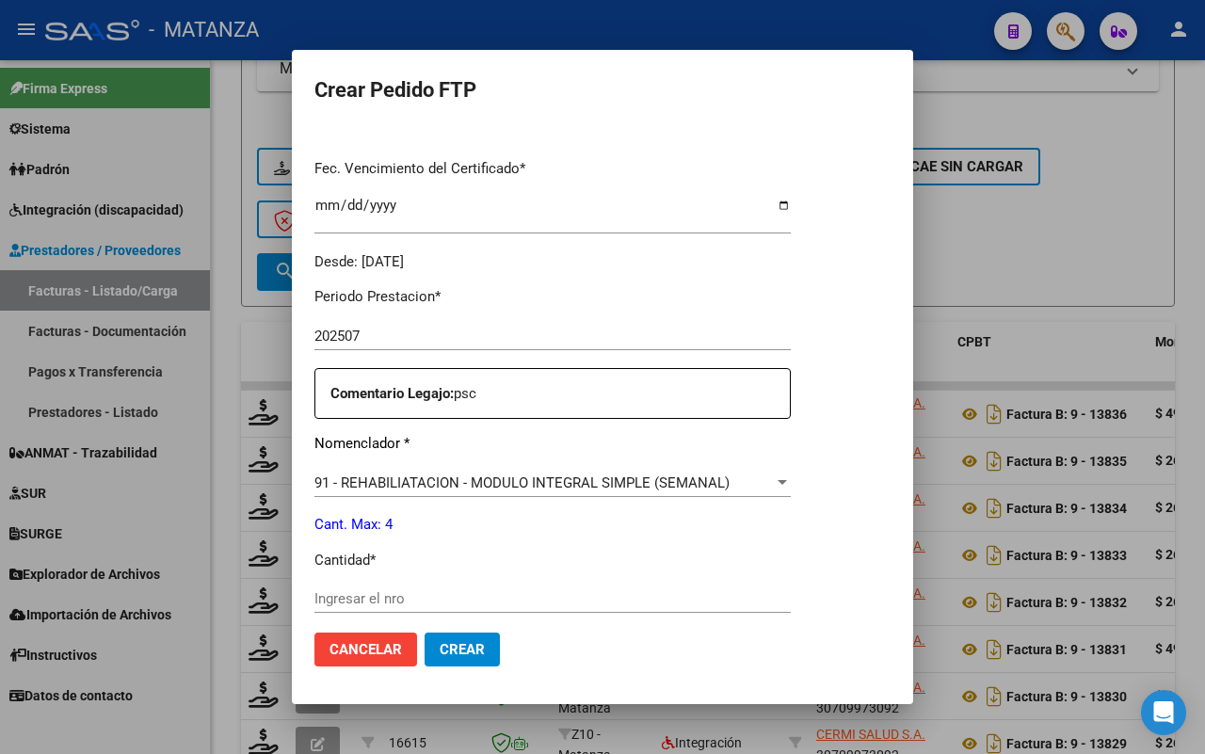
scroll to position [588, 0]
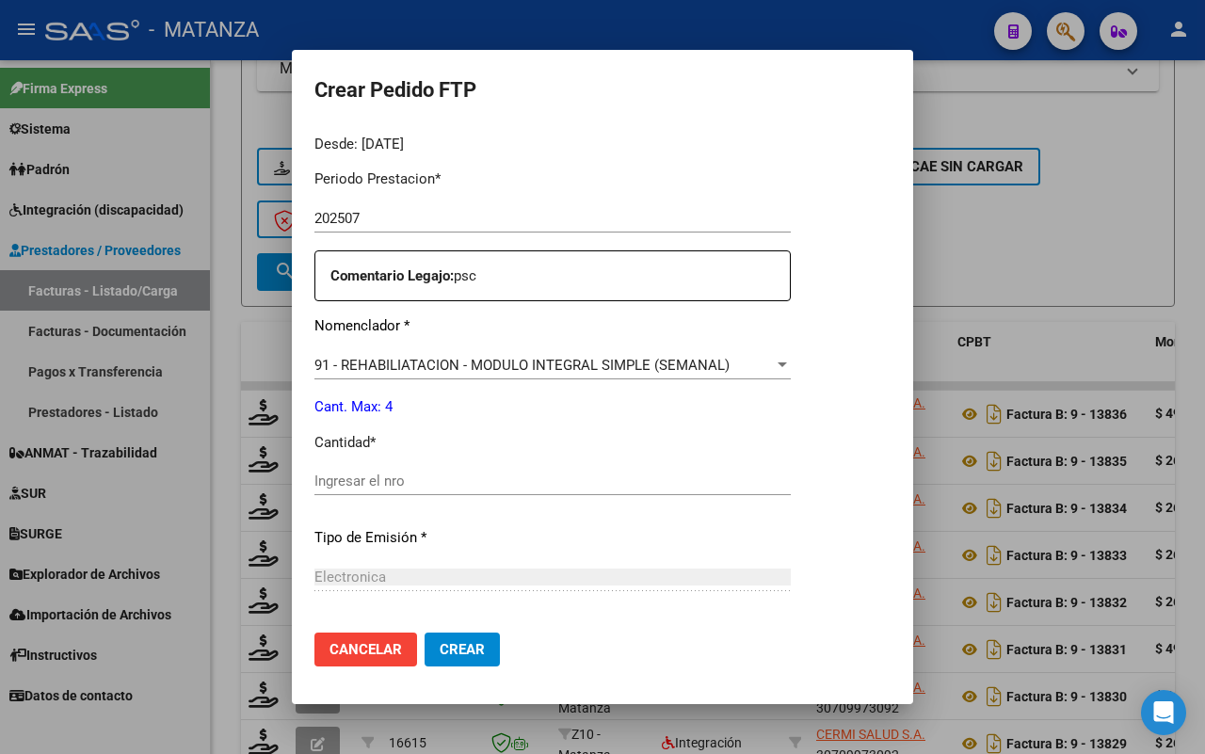
click at [453, 472] on input "Ingresar el nro" at bounding box center [552, 480] width 476 height 17
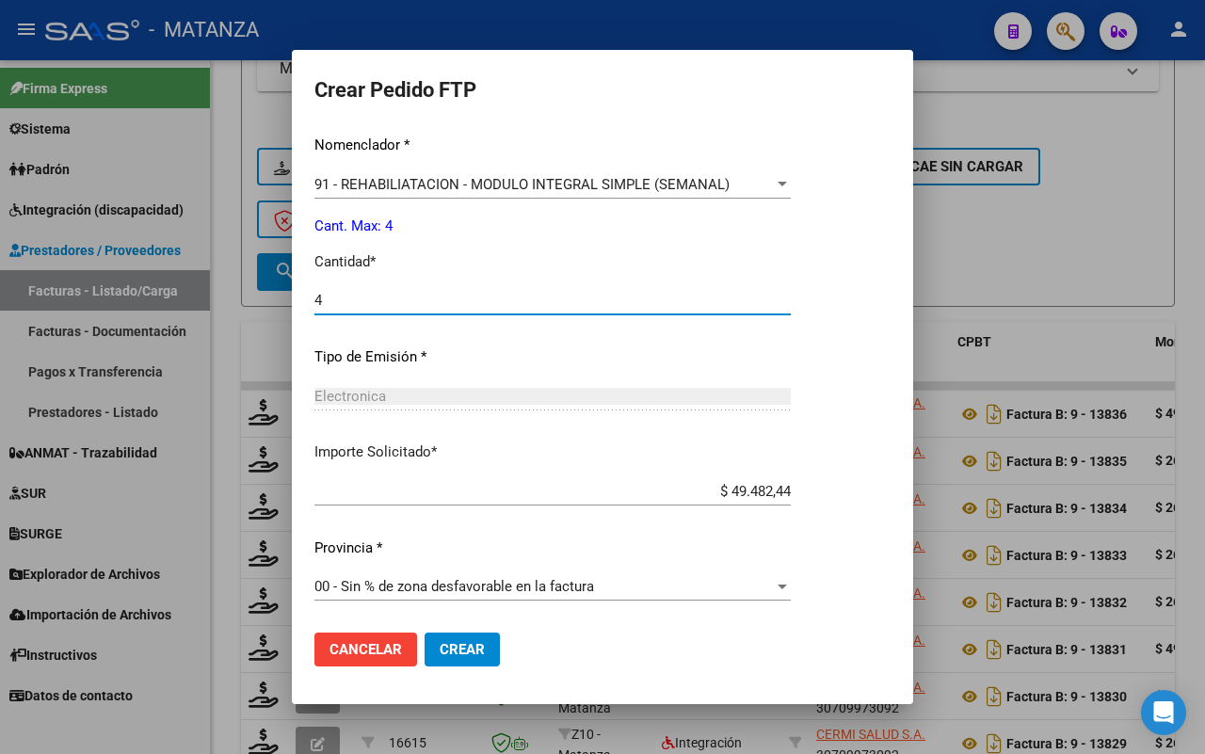
type input "4"
drag, startPoint x: 463, startPoint y: 656, endPoint x: 608, endPoint y: 598, distance: 156.2
click at [468, 656] on span "Crear" at bounding box center [461, 649] width 45 height 17
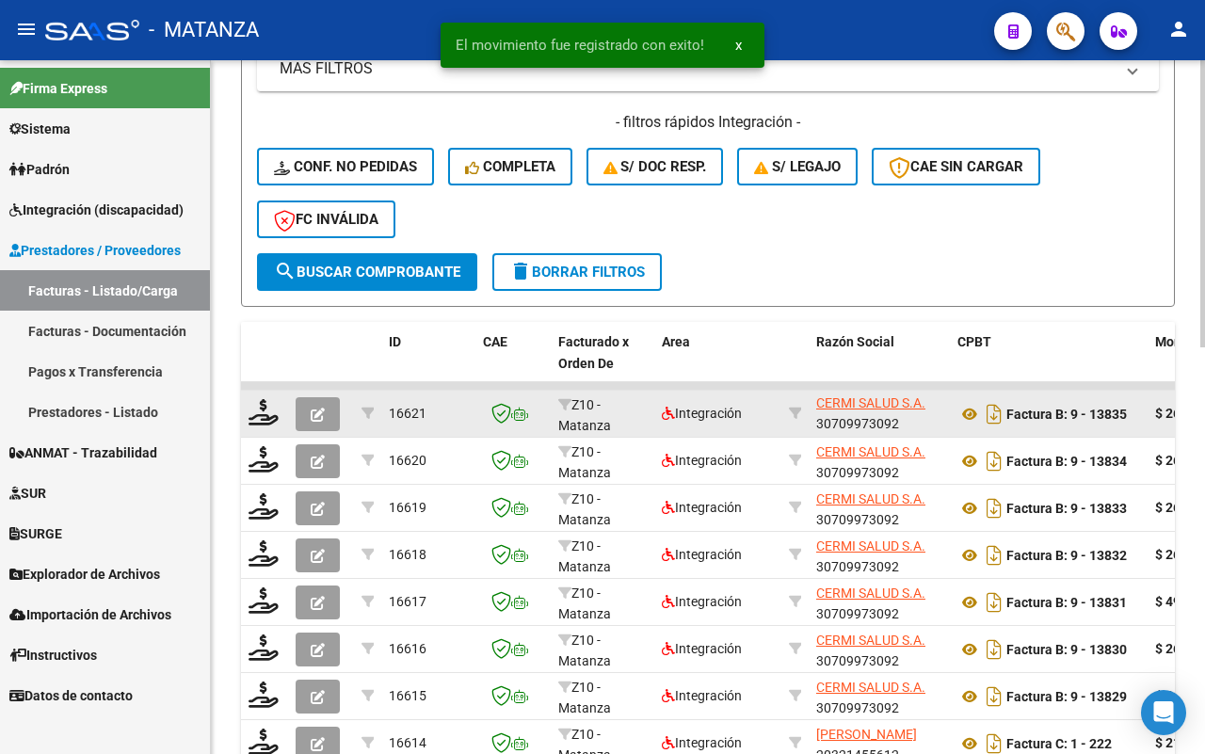
scroll to position [866, 0]
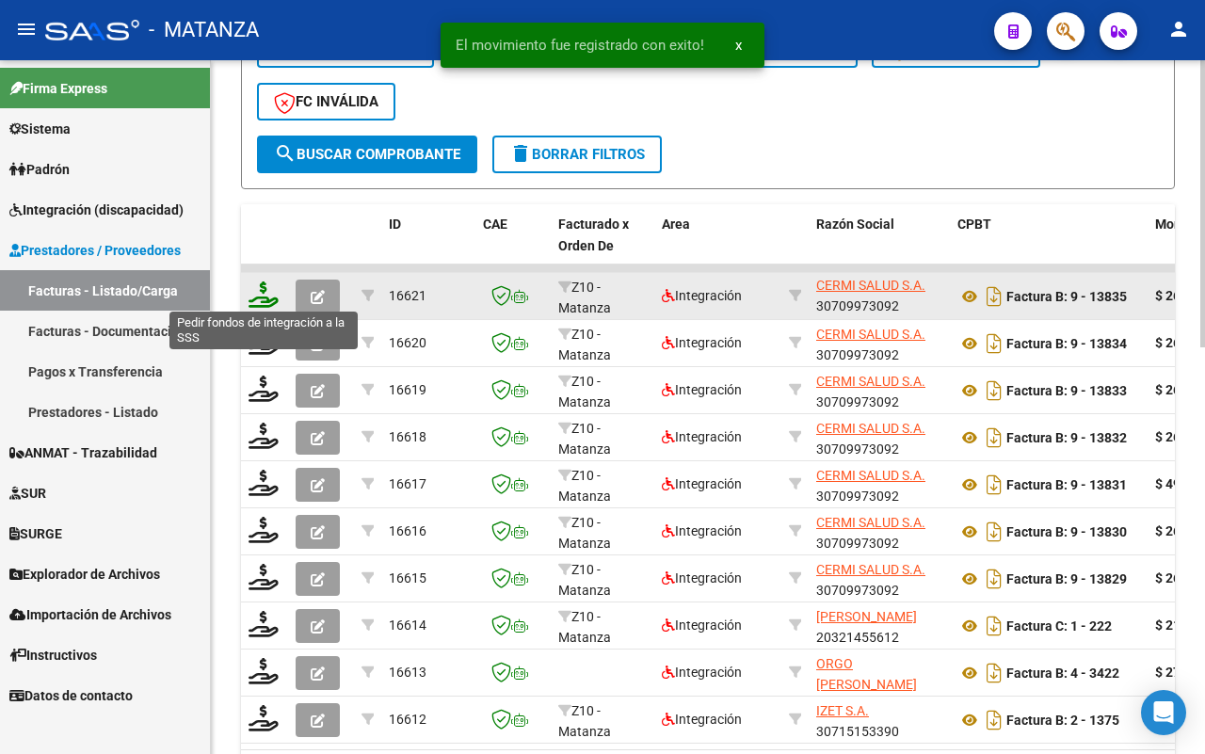
click at [268, 296] on icon at bounding box center [263, 294] width 30 height 26
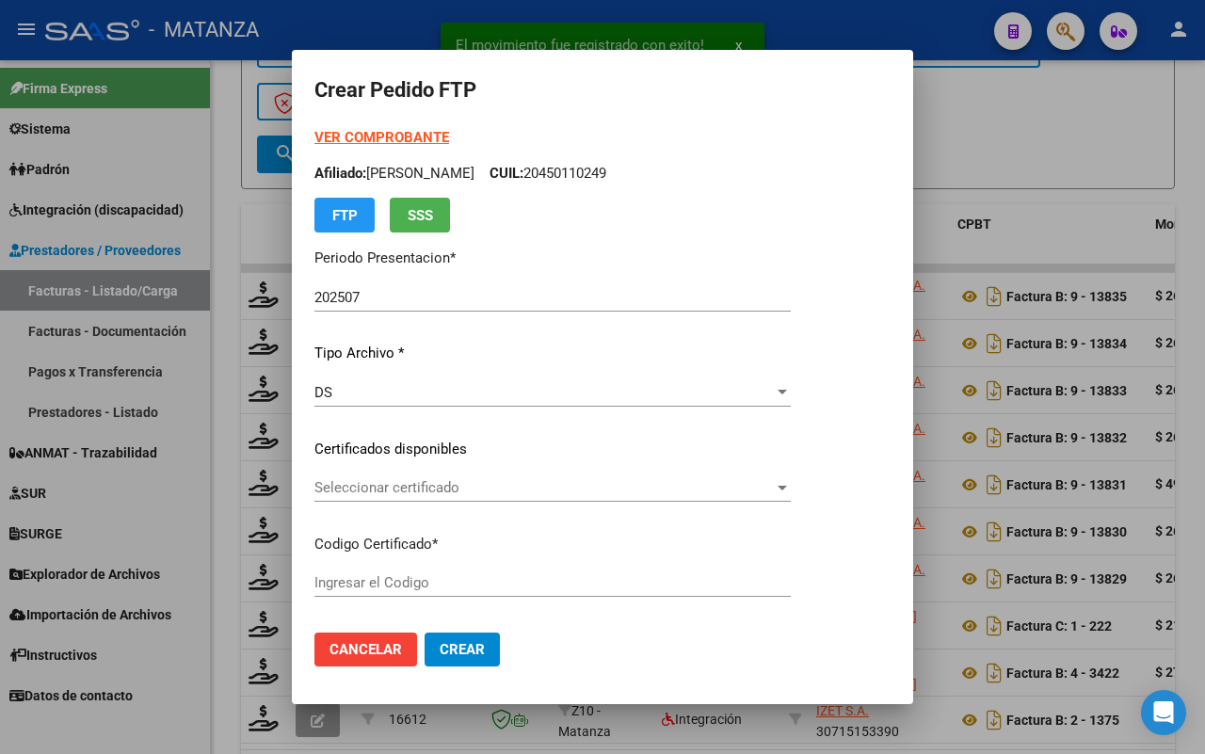
type input "ARG02-00057681161-20211113-20241113-BS"
type input "[DATE]"
click at [414, 479] on span "Seleccionar certificado" at bounding box center [543, 487] width 459 height 17
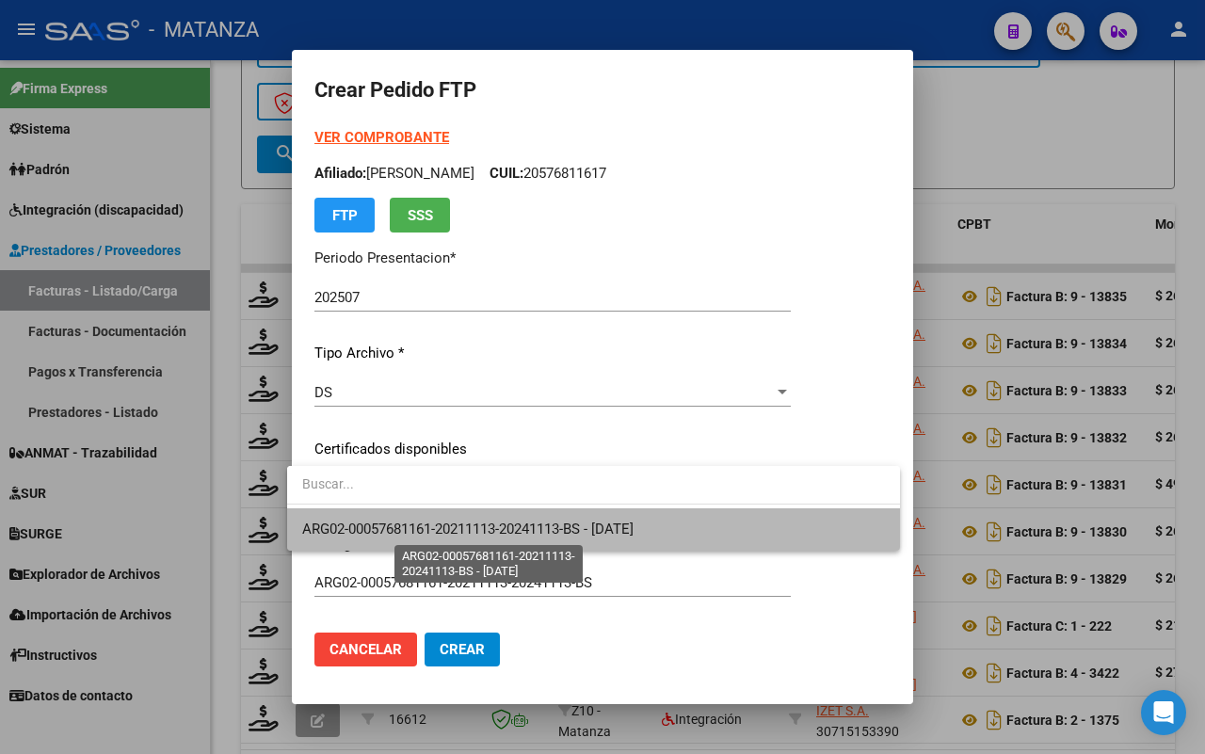
click at [411, 523] on span "ARG02-00057681161-20211113-20241113-BS - [DATE]" at bounding box center [467, 528] width 331 height 17
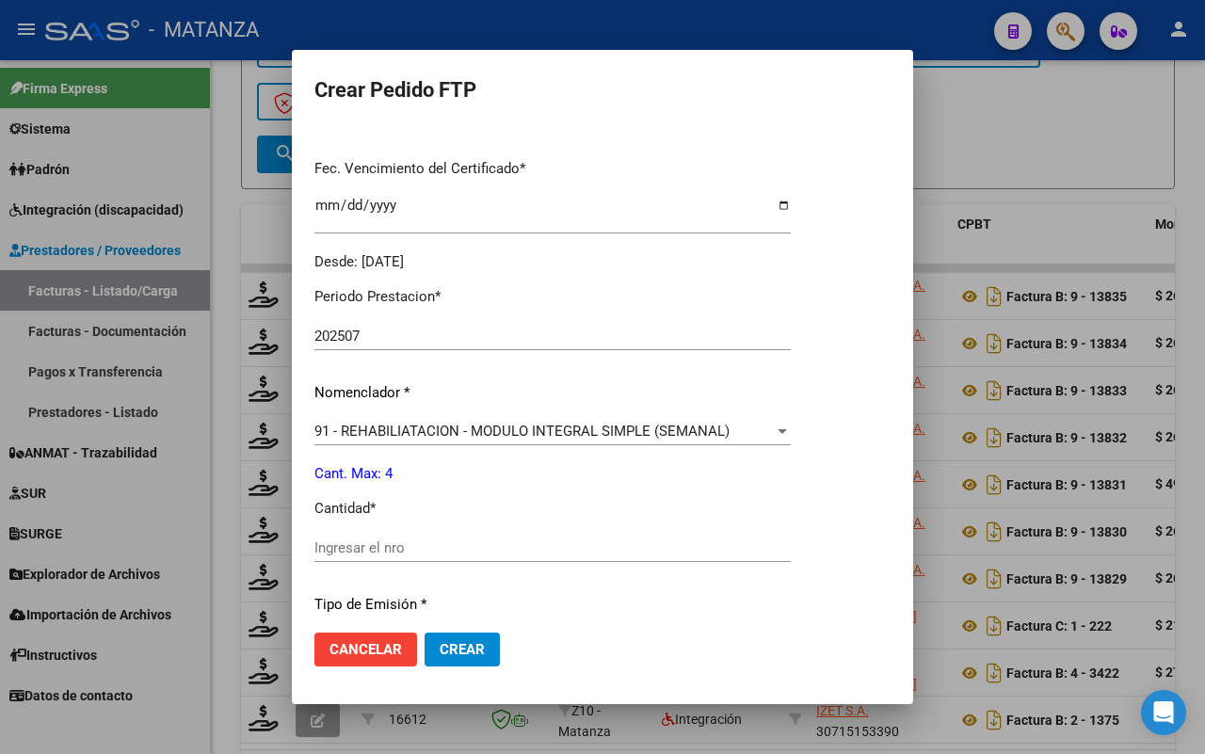
scroll to position [588, 0]
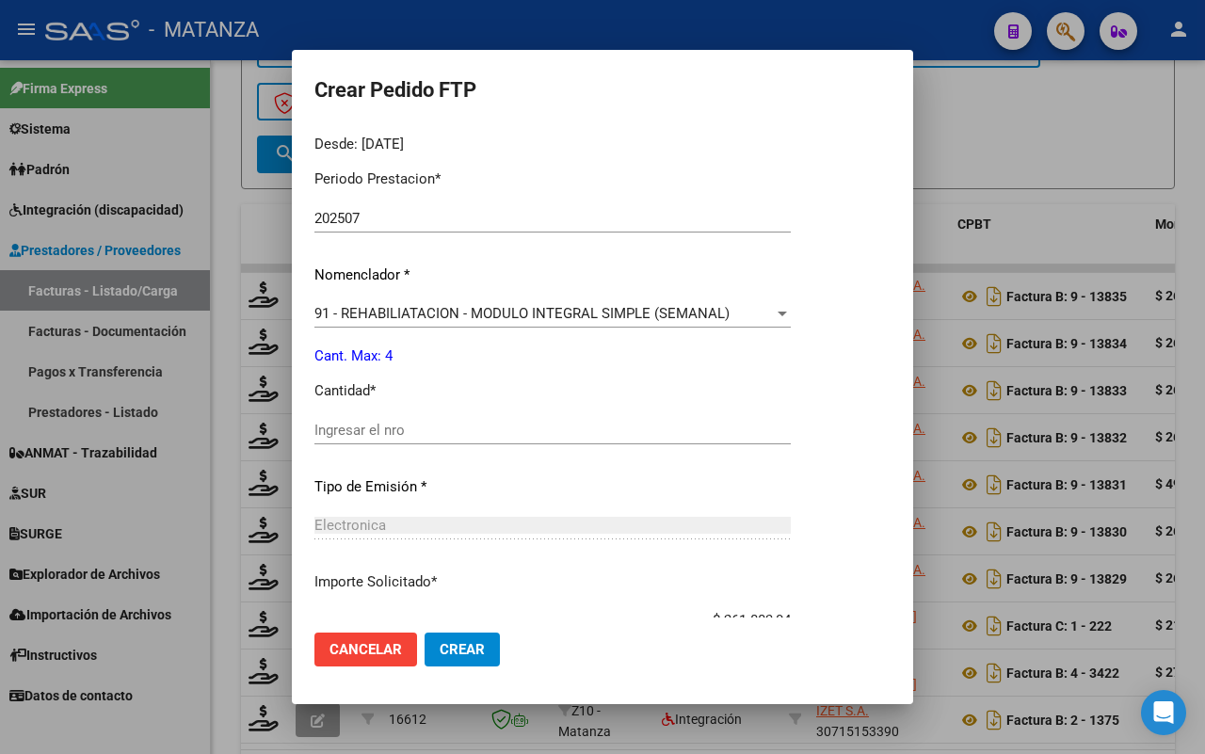
click at [440, 422] on input "Ingresar el nro" at bounding box center [552, 430] width 476 height 17
type input "4"
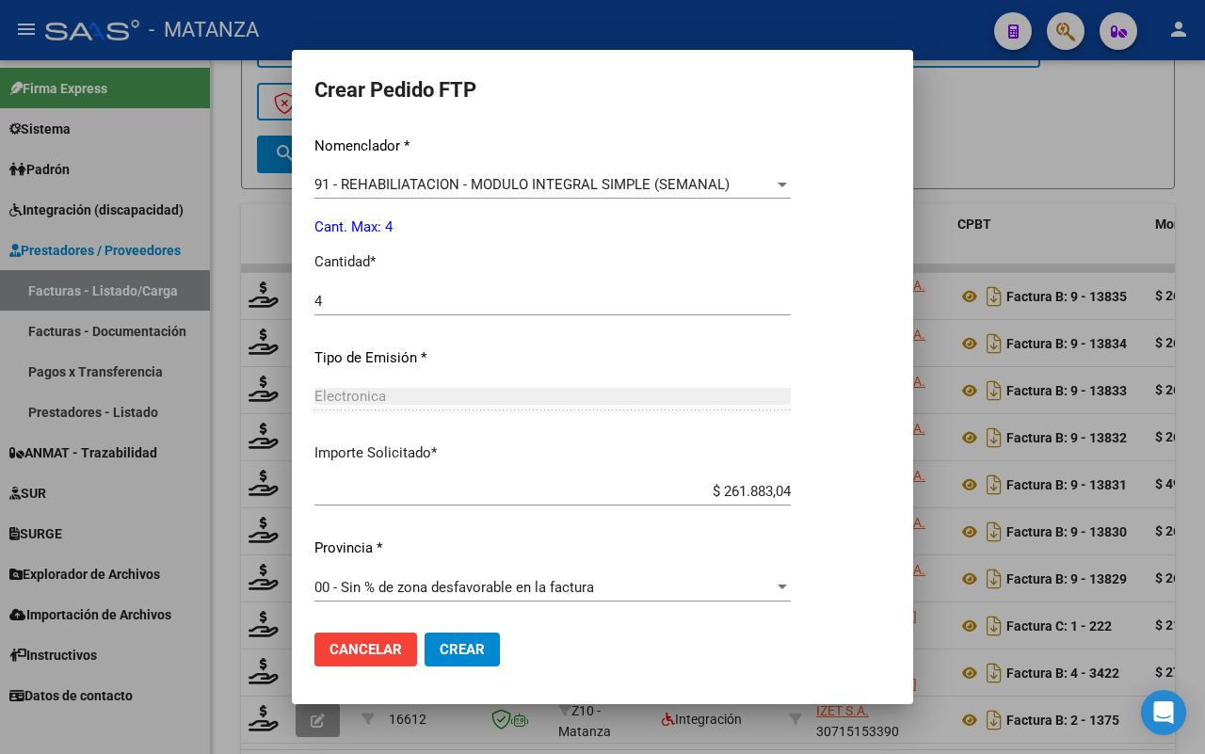
click at [457, 638] on button "Crear" at bounding box center [461, 649] width 75 height 34
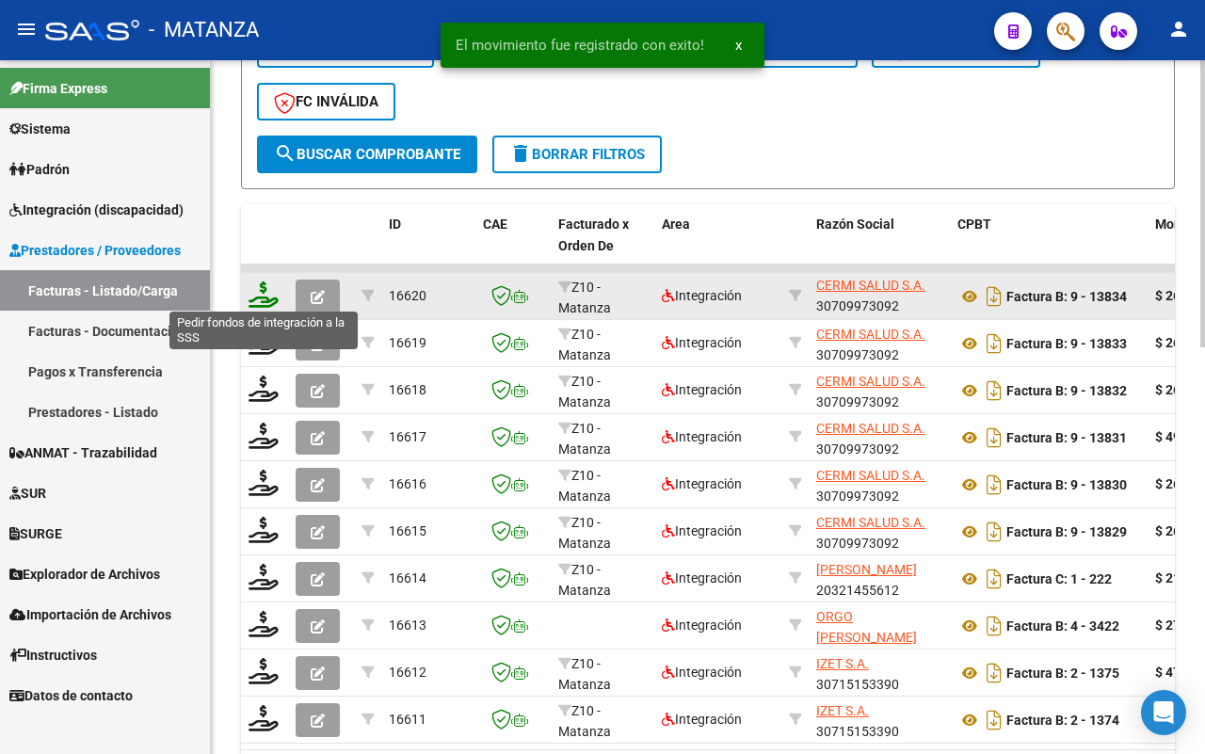
click at [259, 289] on icon at bounding box center [263, 294] width 30 height 26
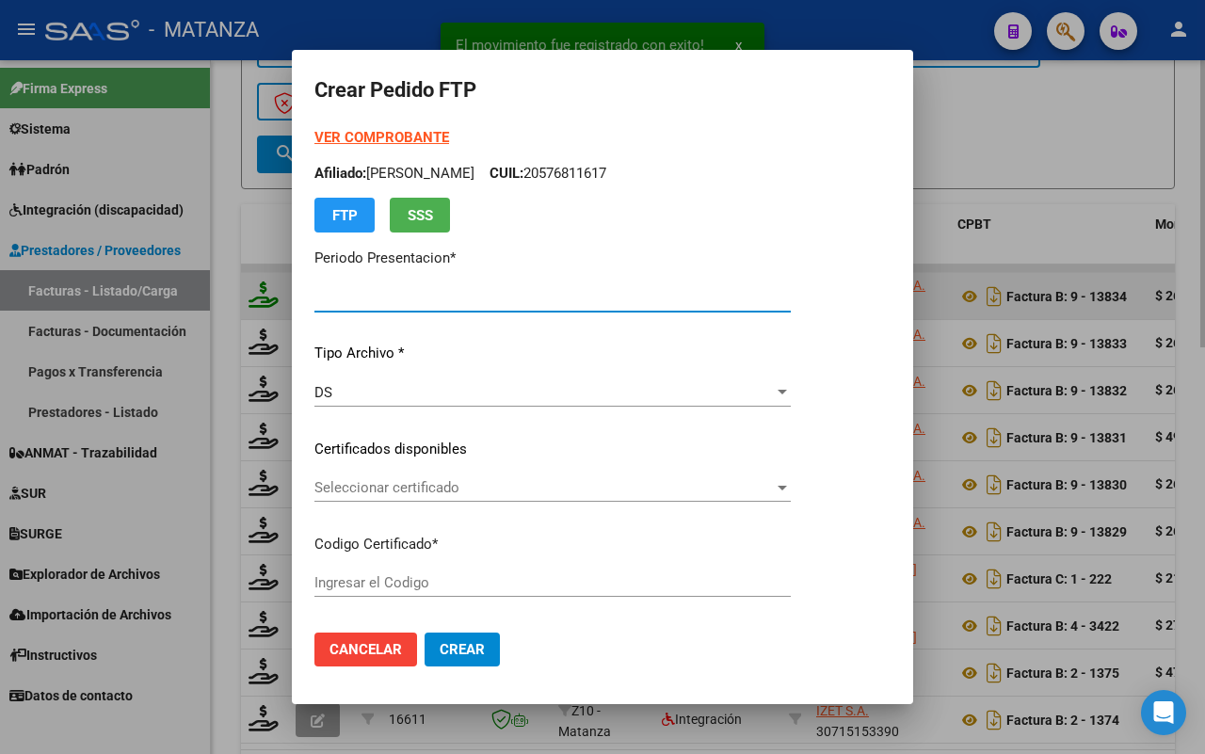
type input "202507"
type input "$ 261.883,04"
type input "ARG02-00055957303-20220513-20251513-BS"
type input "[DATE]"
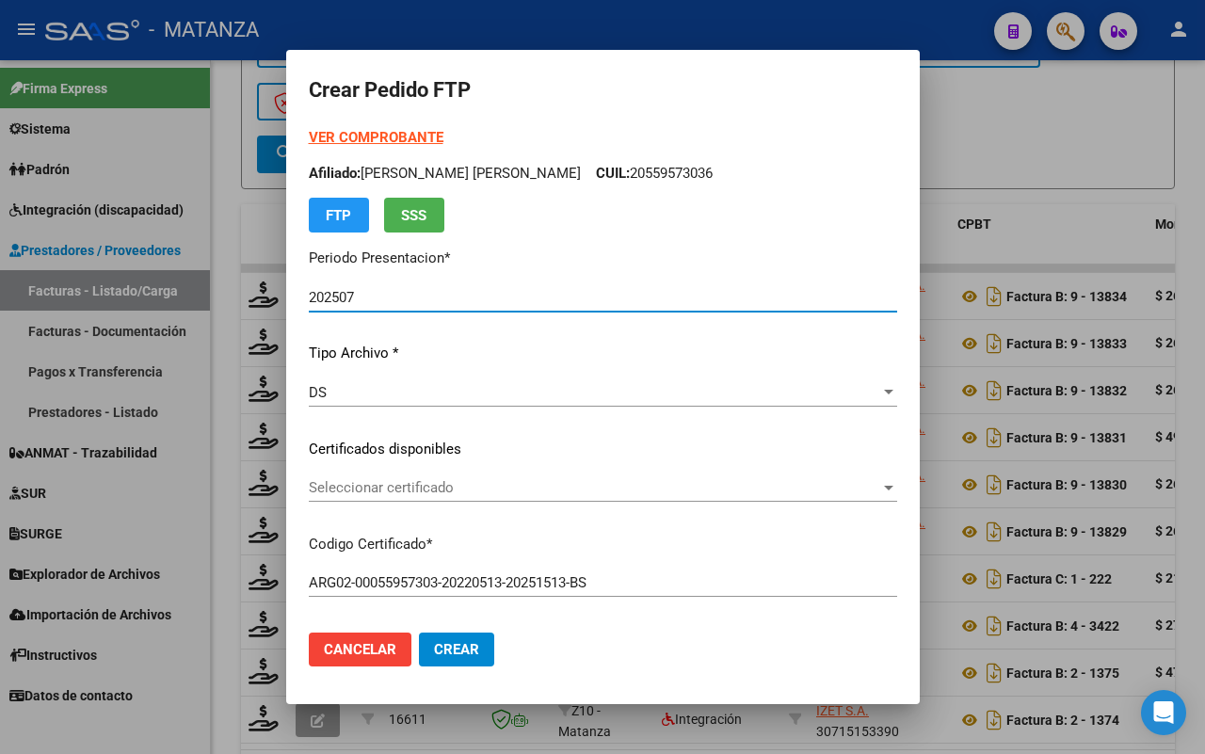
click at [523, 476] on div "Seleccionar certificado Seleccionar certificado" at bounding box center [603, 487] width 588 height 28
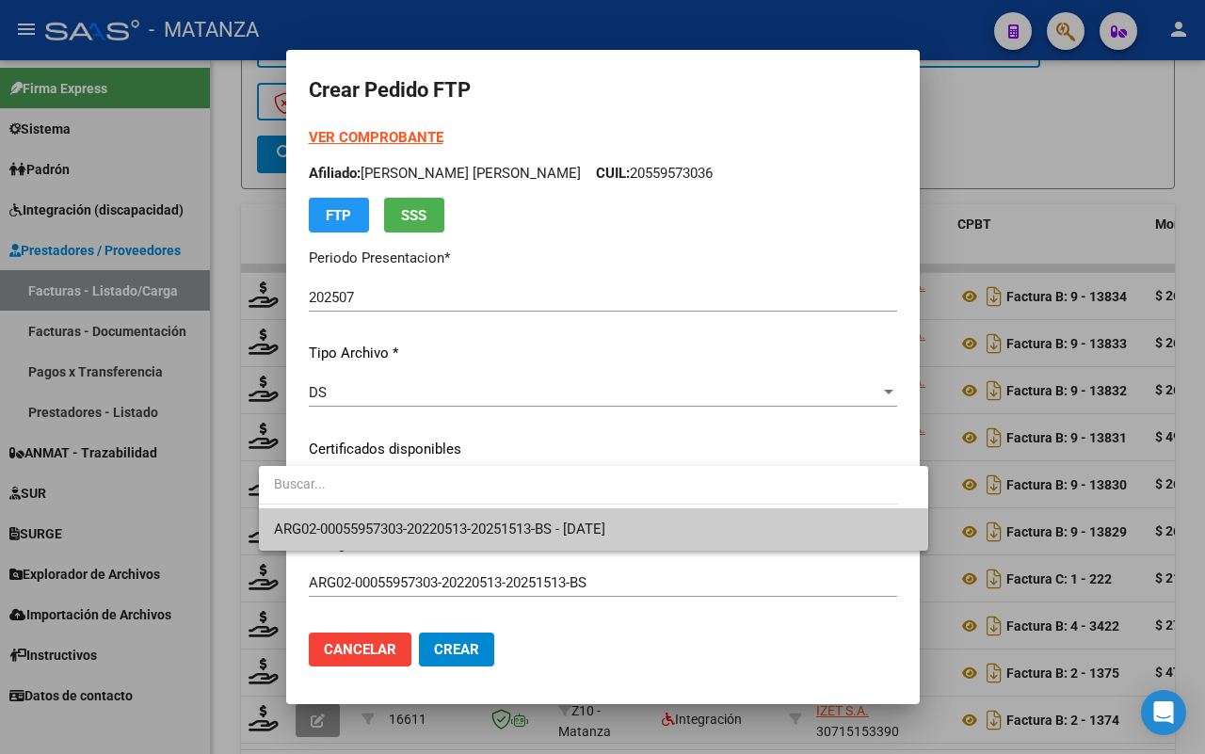
click at [509, 514] on span "ARG02-00055957303-20220513-20251513-BS - [DATE]" at bounding box center [593, 529] width 639 height 42
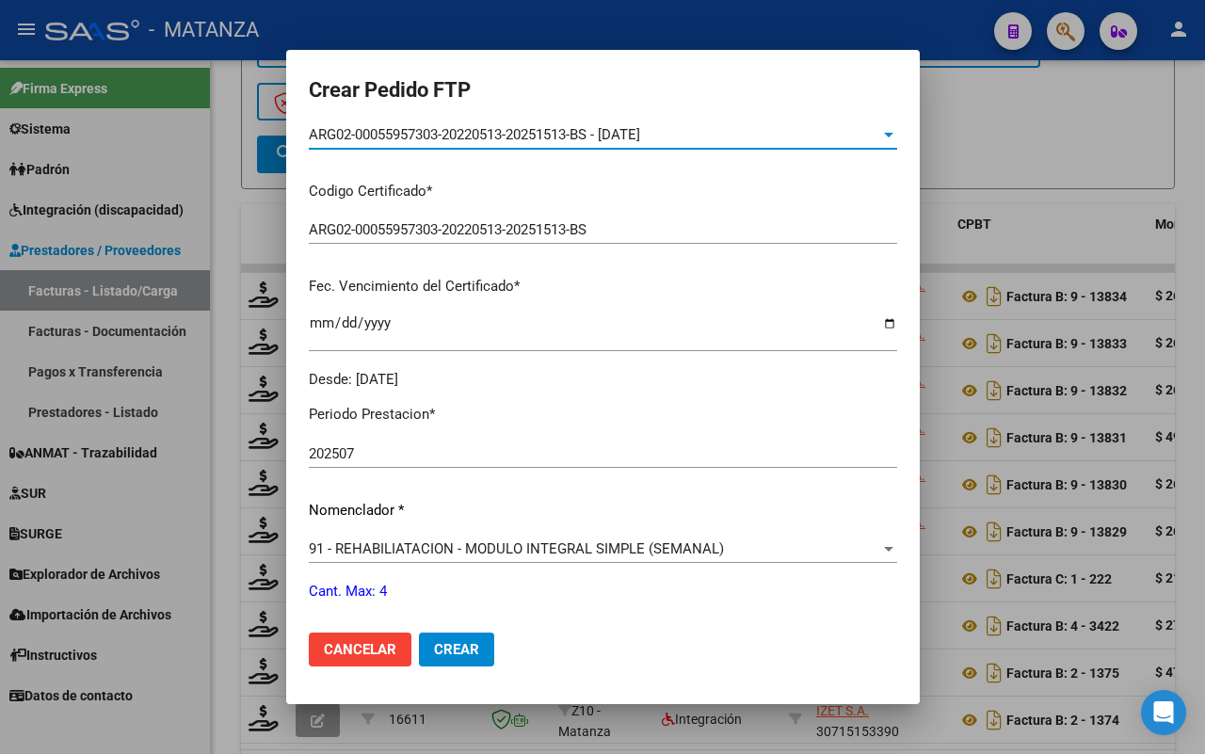
scroll to position [588, 0]
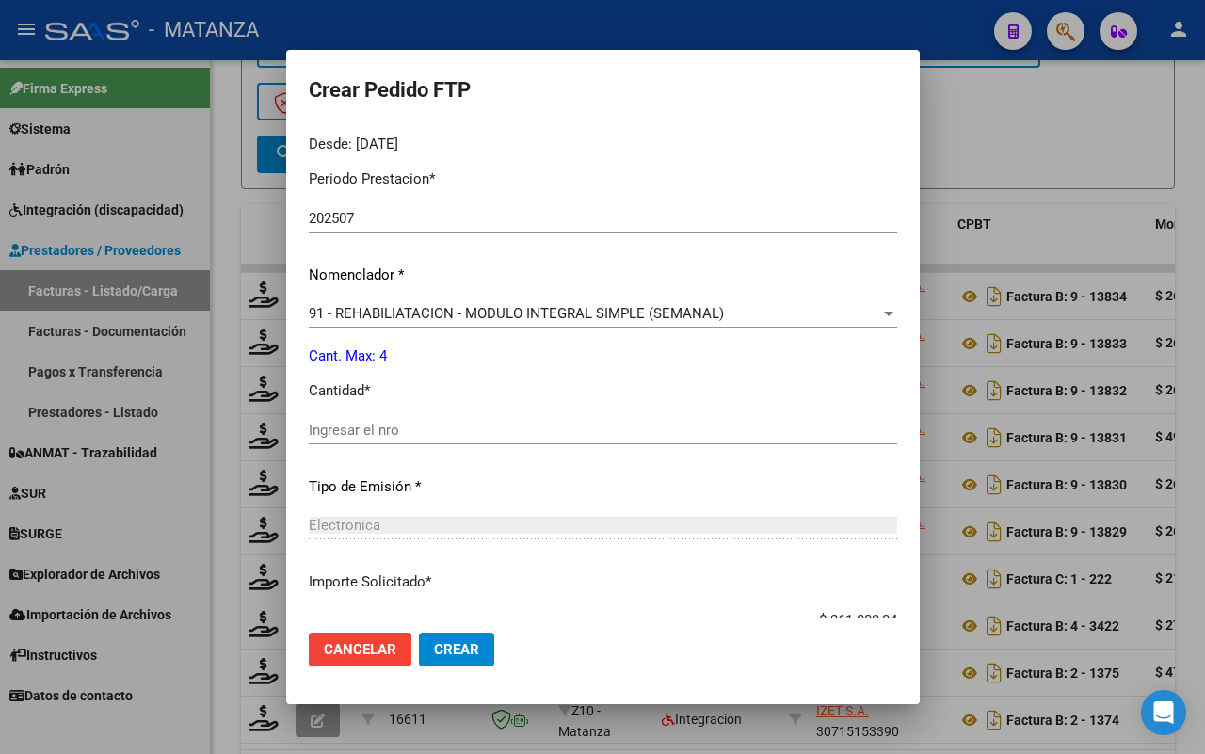
click at [402, 433] on input "Ingresar el nro" at bounding box center [603, 430] width 588 height 17
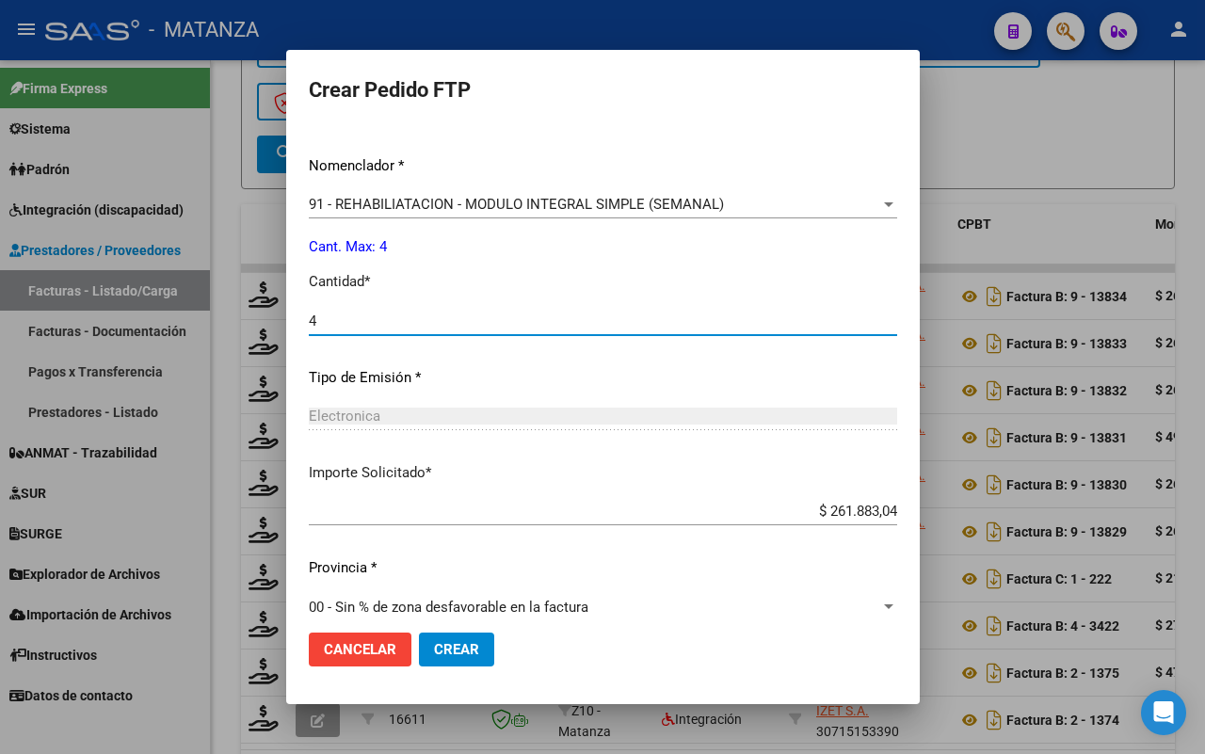
scroll to position [717, 0]
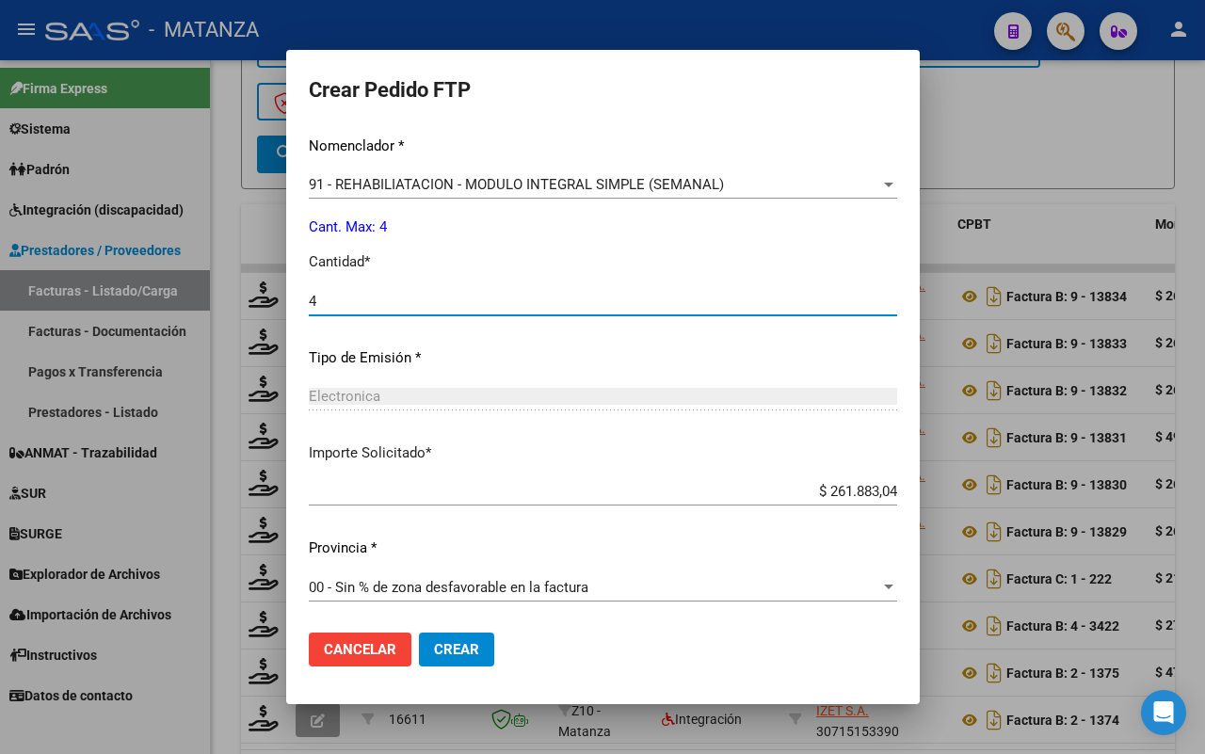
click at [435, 651] on span "Crear" at bounding box center [456, 649] width 45 height 17
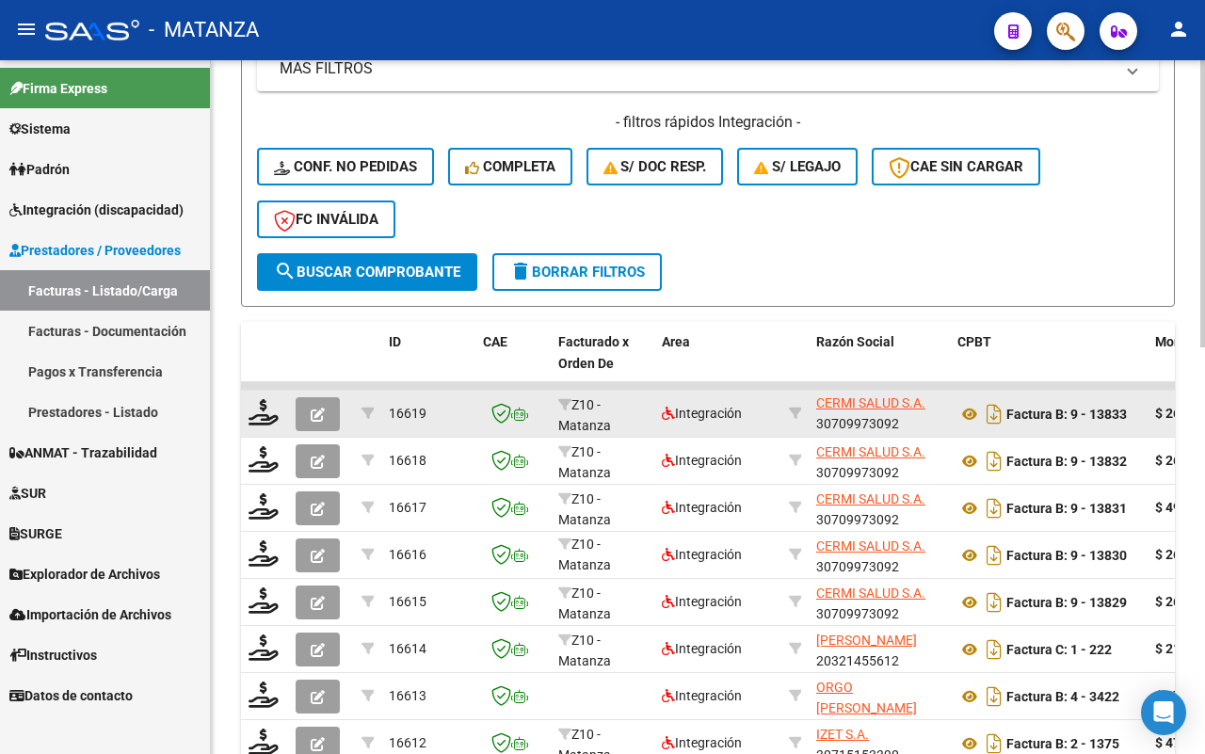
scroll to position [866, 0]
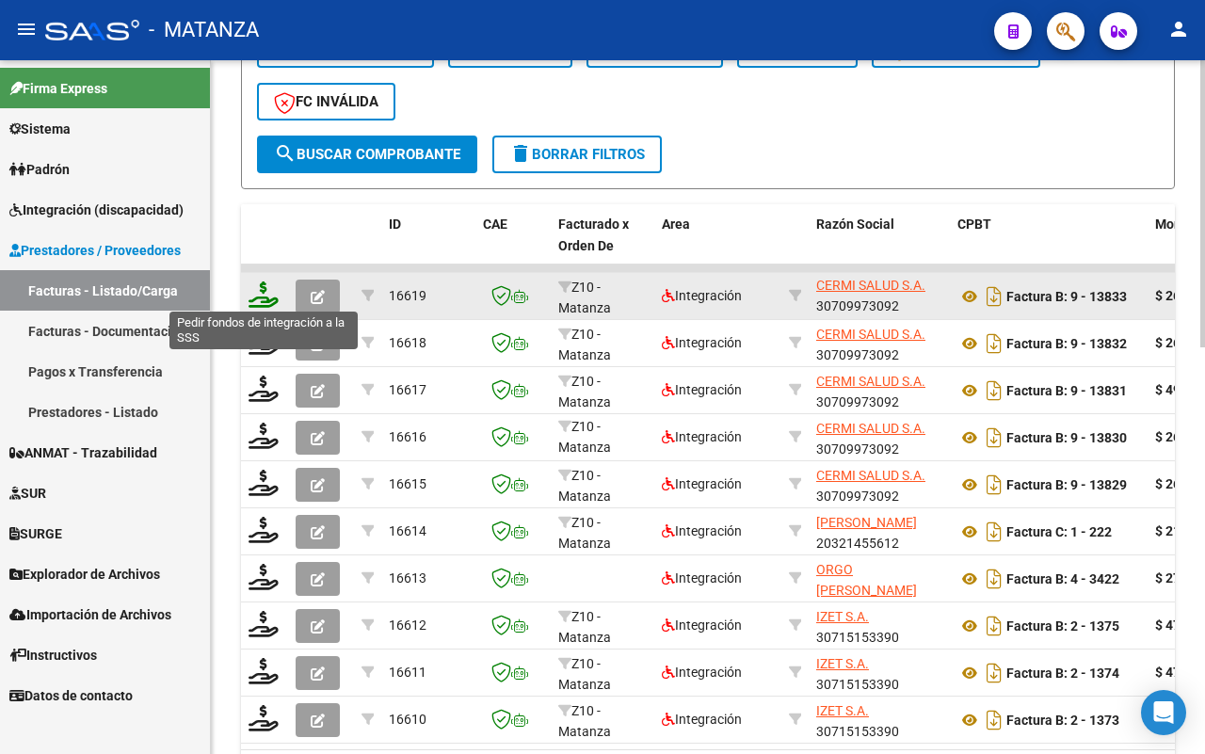
click at [260, 289] on icon at bounding box center [263, 294] width 30 height 26
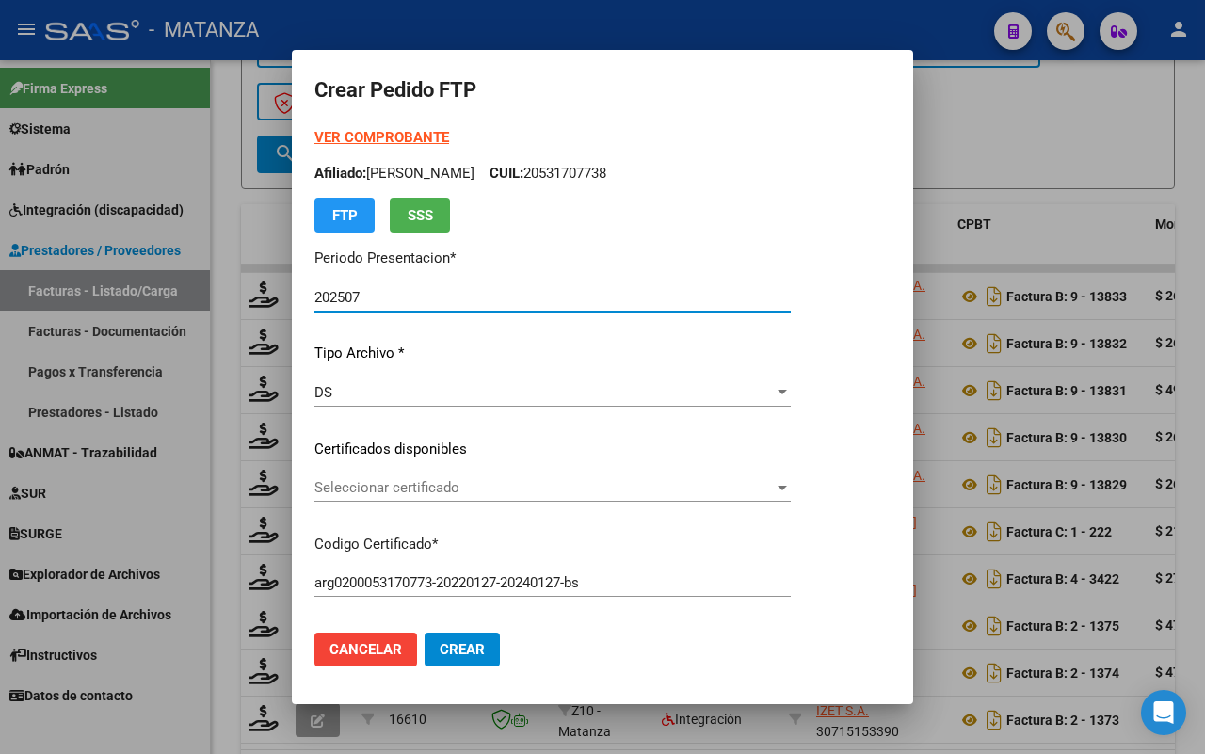
click at [475, 487] on span "Seleccionar certificado" at bounding box center [543, 487] width 459 height 17
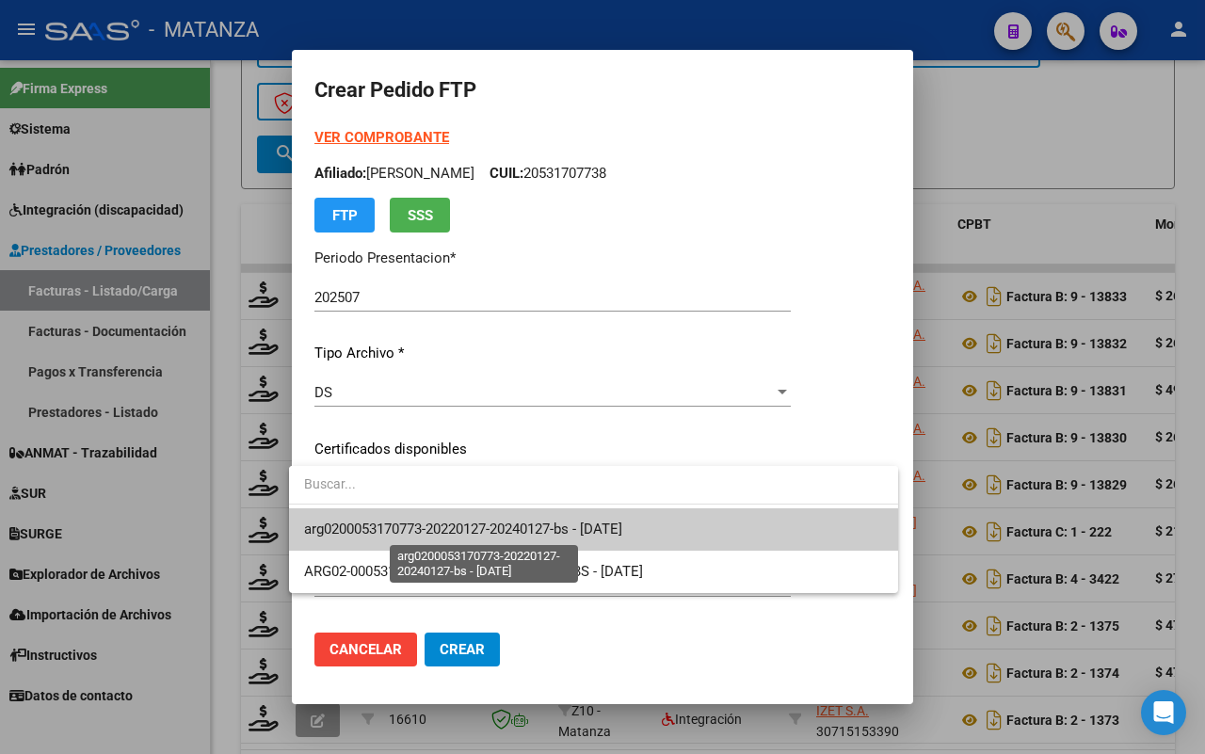
drag, startPoint x: 468, startPoint y: 529, endPoint x: 482, endPoint y: 520, distance: 16.5
click at [472, 530] on span "arg0200053170773-20220127-20240127-bs - [DATE]" at bounding box center [463, 528] width 318 height 17
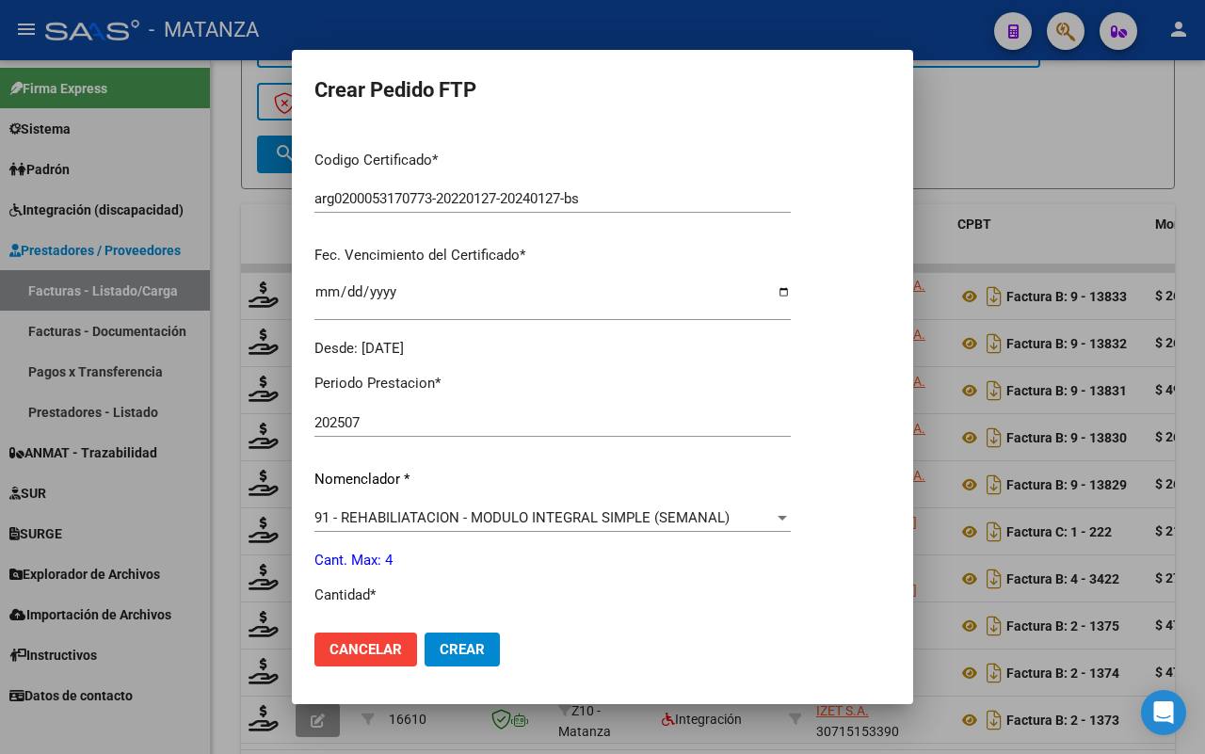
scroll to position [706, 0]
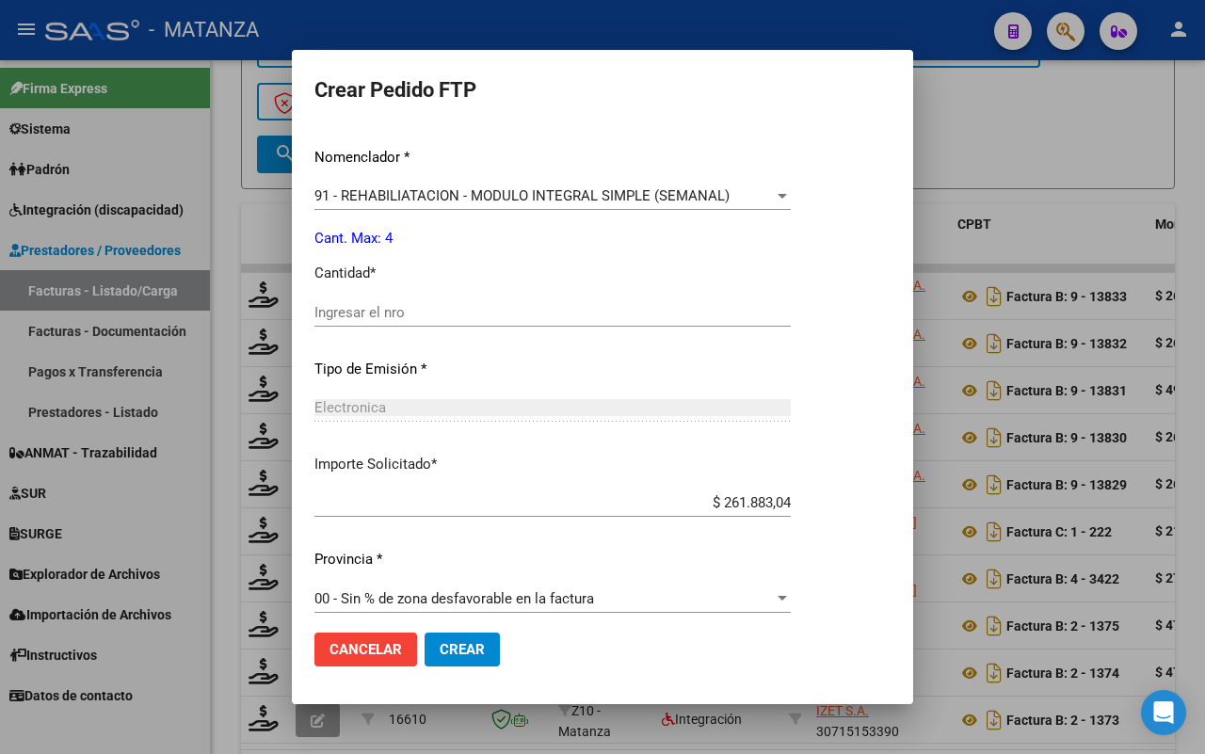
click at [435, 312] on input "Ingresar el nro" at bounding box center [552, 312] width 476 height 17
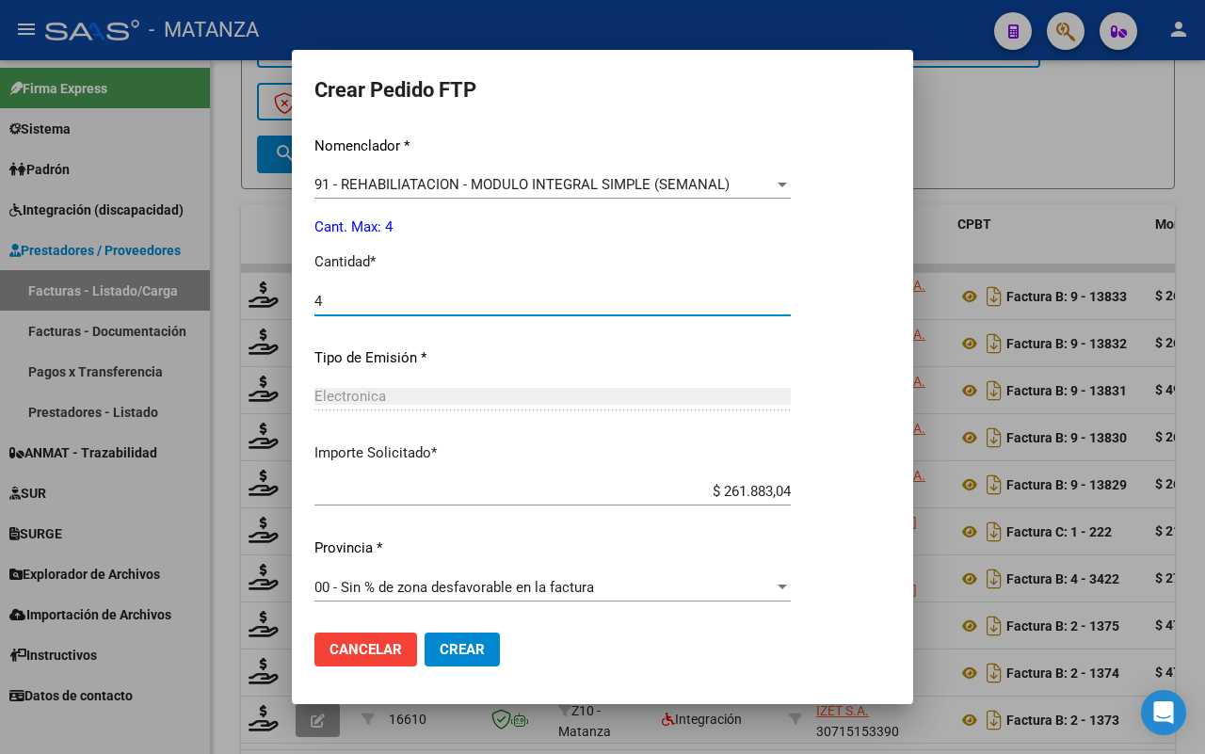
drag, startPoint x: 447, startPoint y: 647, endPoint x: 621, endPoint y: 570, distance: 190.4
click at [448, 647] on span "Crear" at bounding box center [461, 649] width 45 height 17
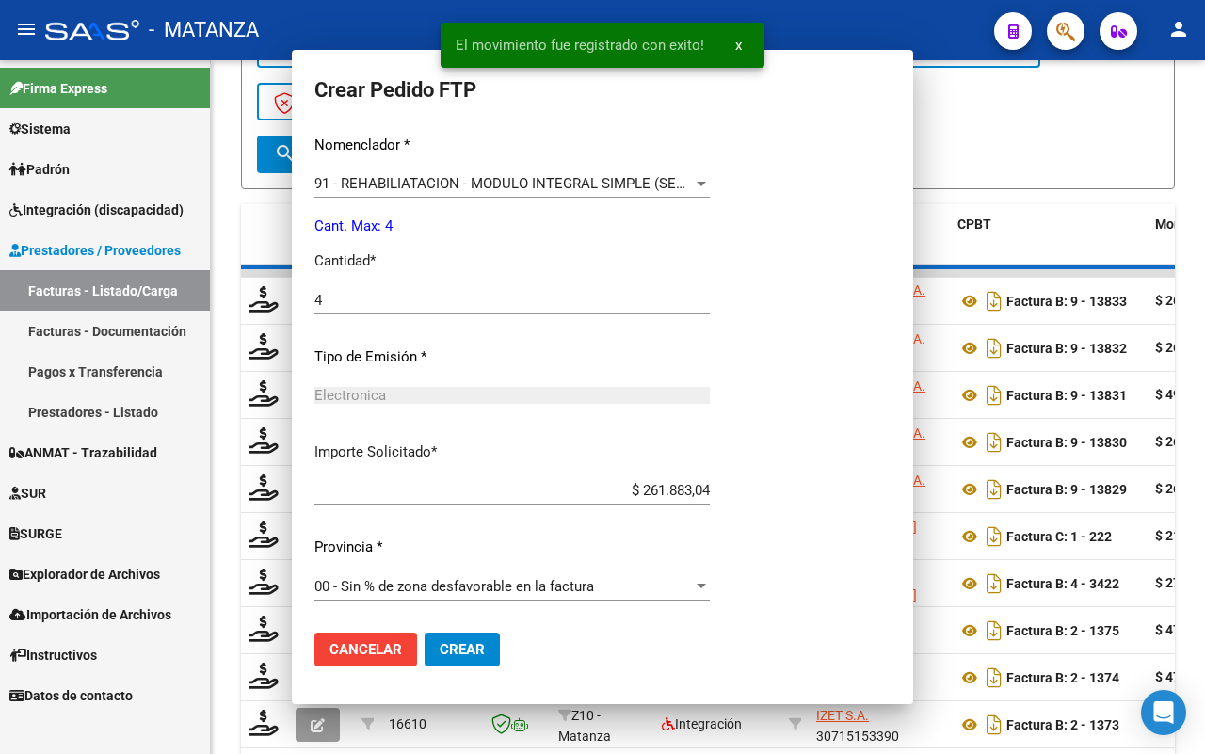
scroll to position [612, 0]
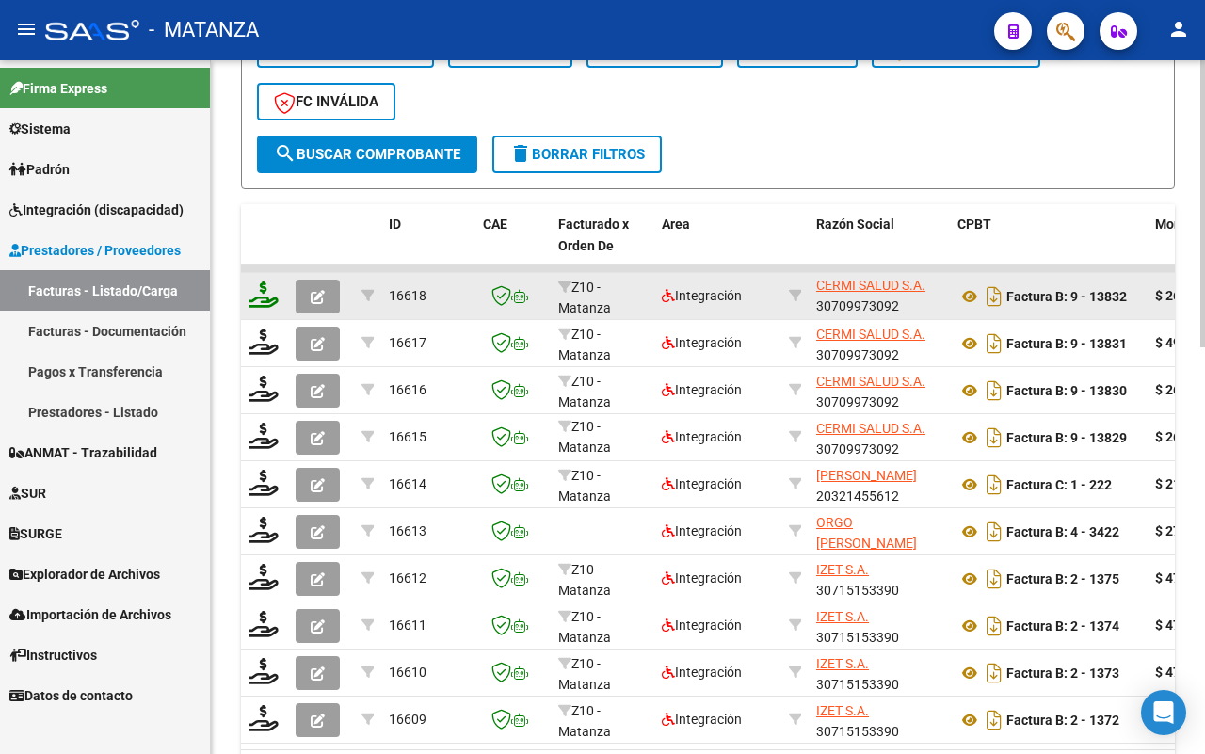
click at [266, 294] on icon at bounding box center [263, 294] width 30 height 26
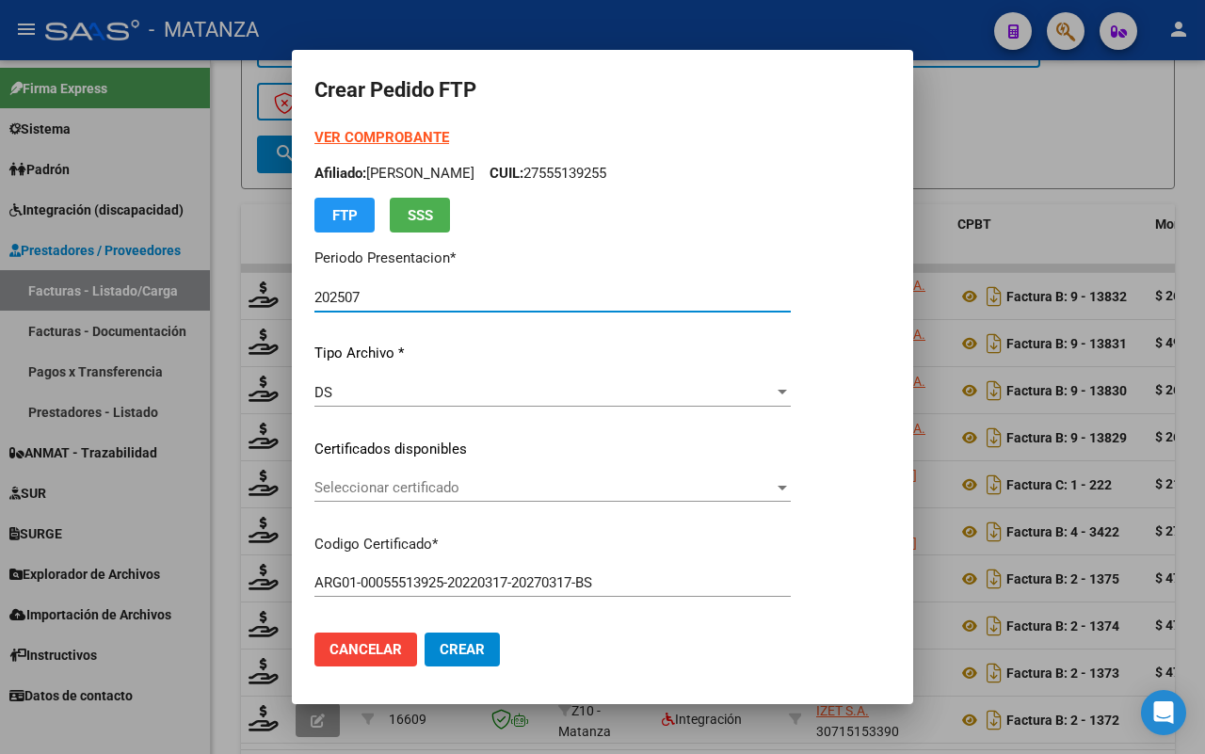
click at [539, 485] on span "Seleccionar certificado" at bounding box center [543, 487] width 459 height 17
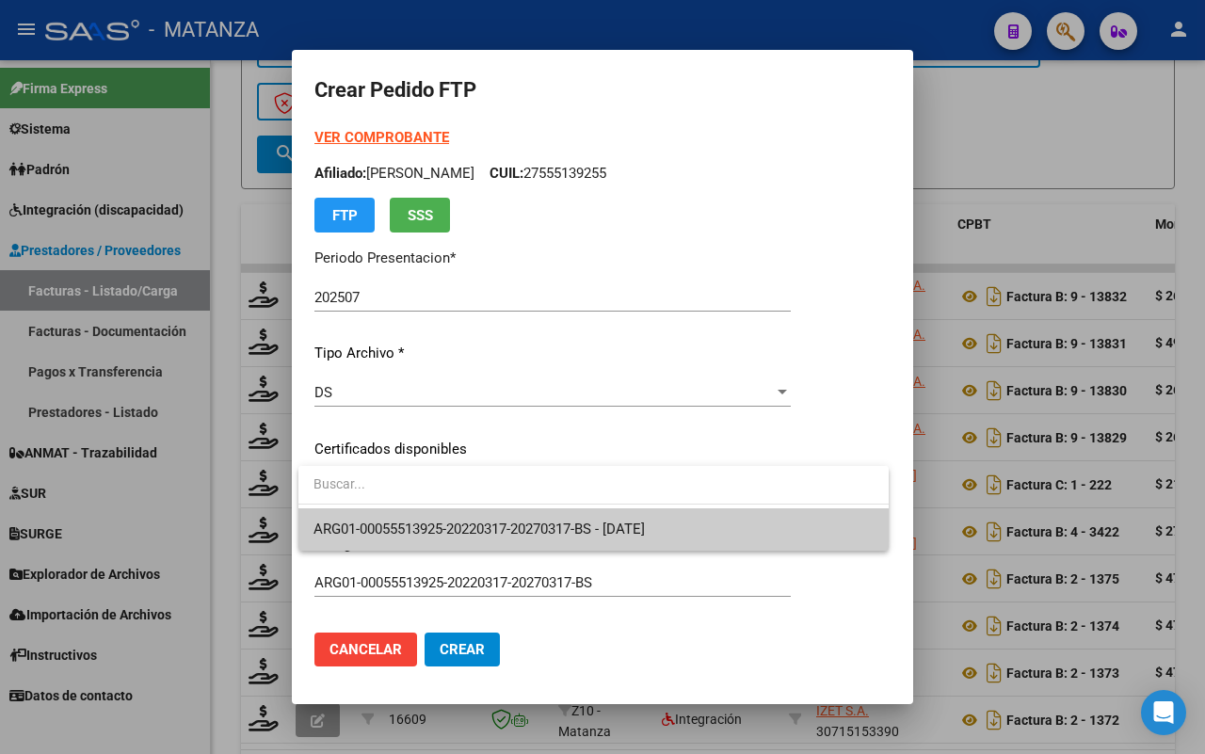
click at [536, 534] on span "ARG01-00055513925-20220317-20270317-BS - [DATE]" at bounding box center [478, 528] width 331 height 17
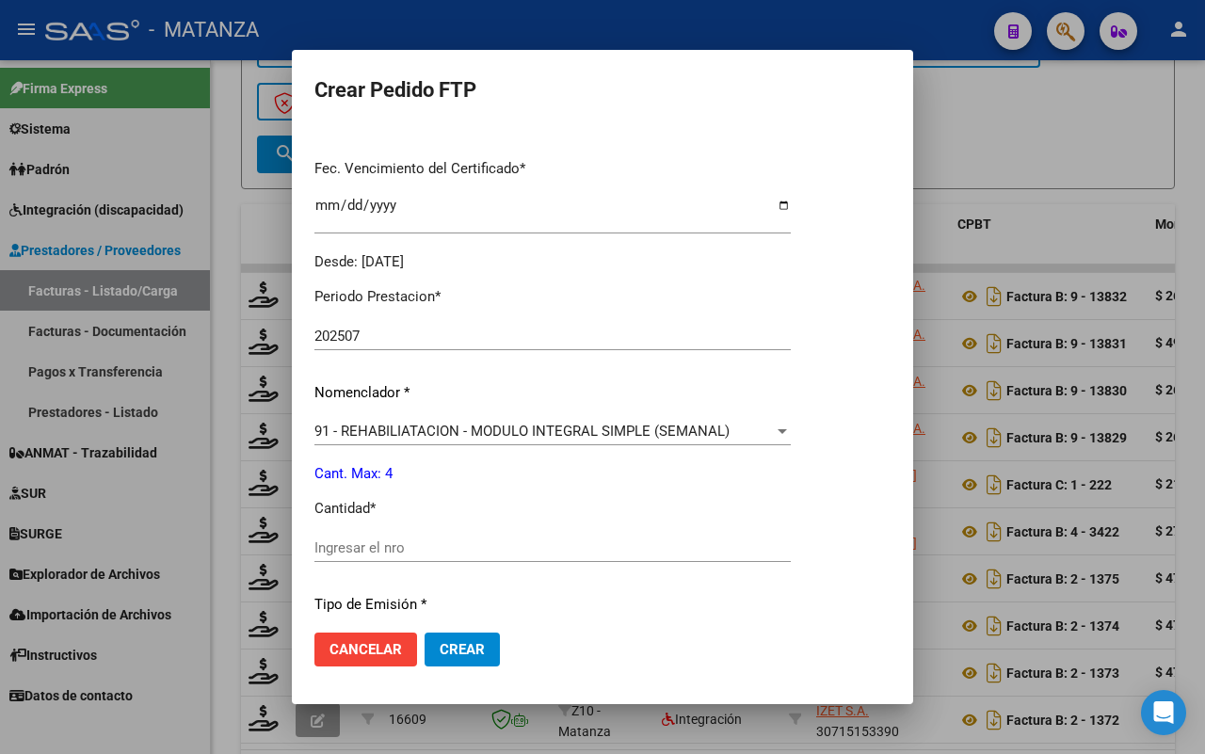
scroll to position [706, 0]
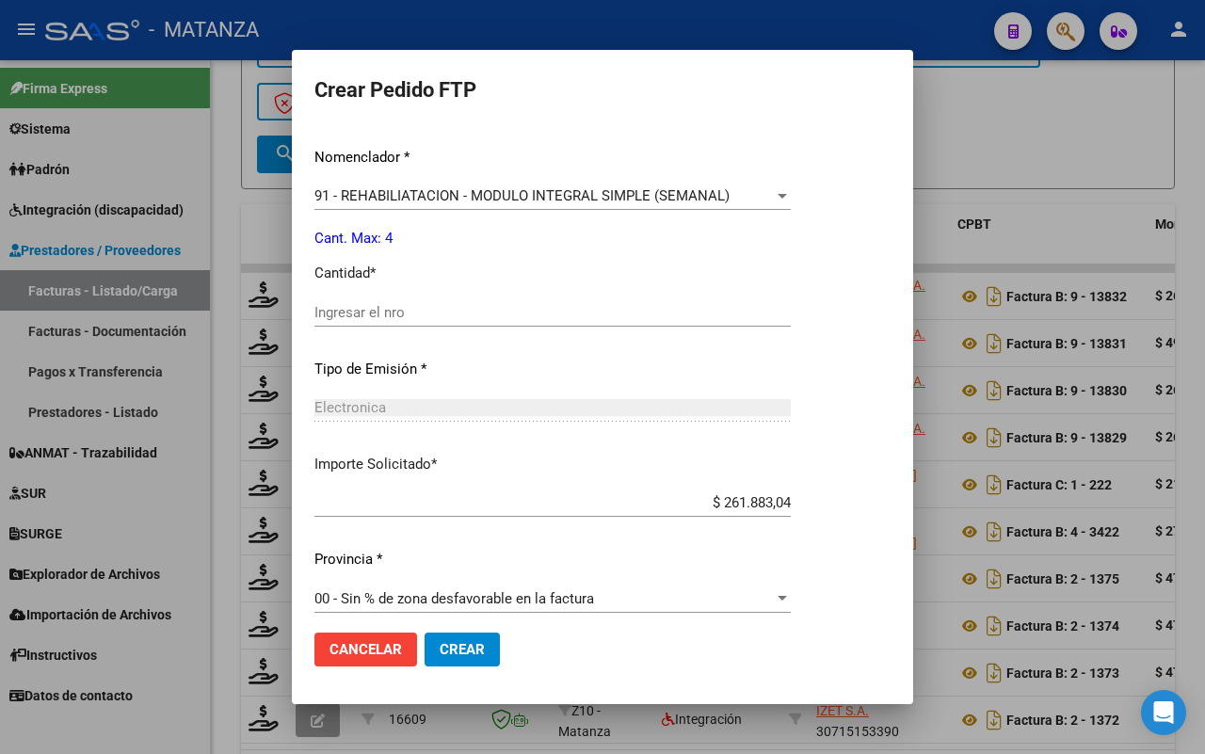
click at [416, 309] on input "Ingresar el nro" at bounding box center [552, 312] width 476 height 17
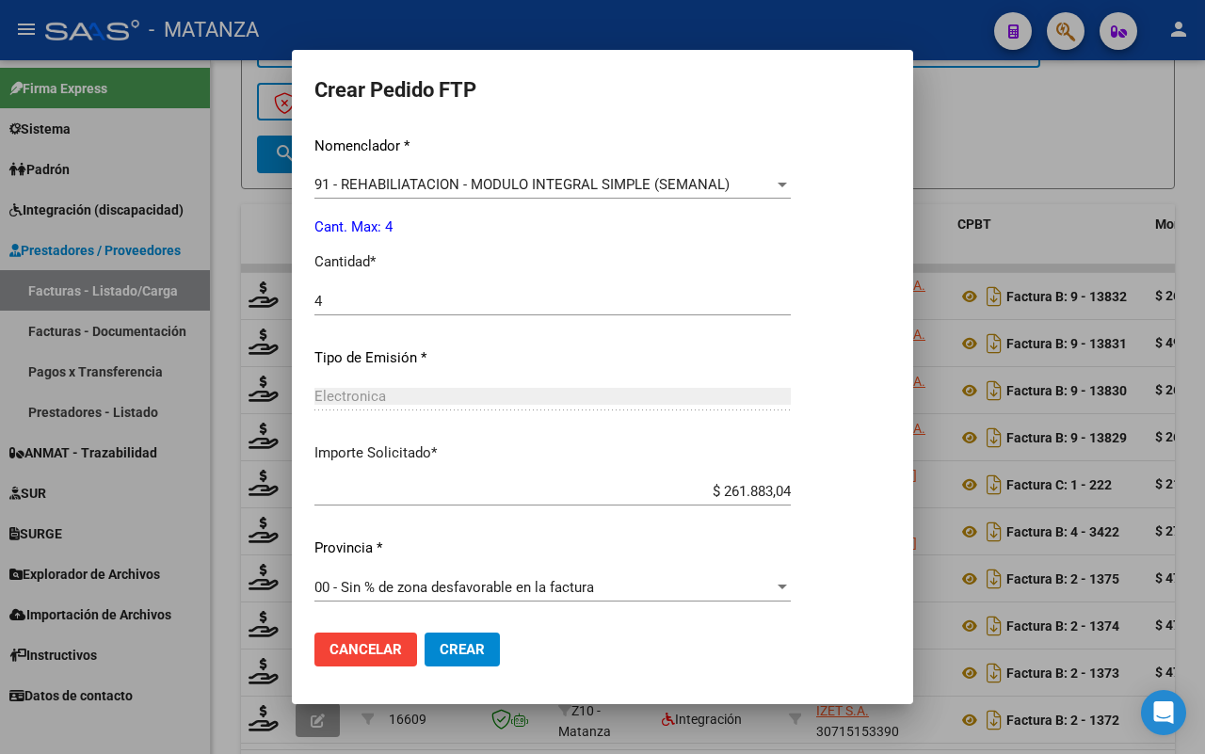
drag, startPoint x: 471, startPoint y: 651, endPoint x: 588, endPoint y: 621, distance: 120.5
click at [471, 650] on span "Crear" at bounding box center [461, 649] width 45 height 17
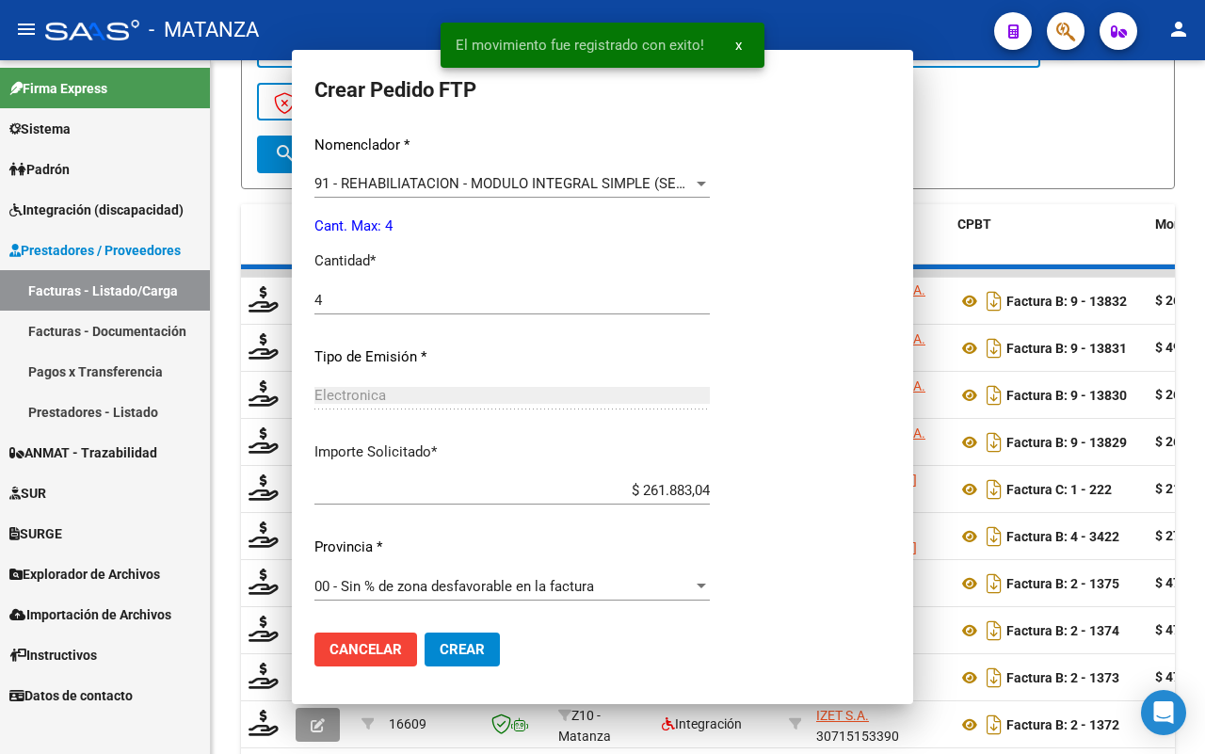
scroll to position [612, 0]
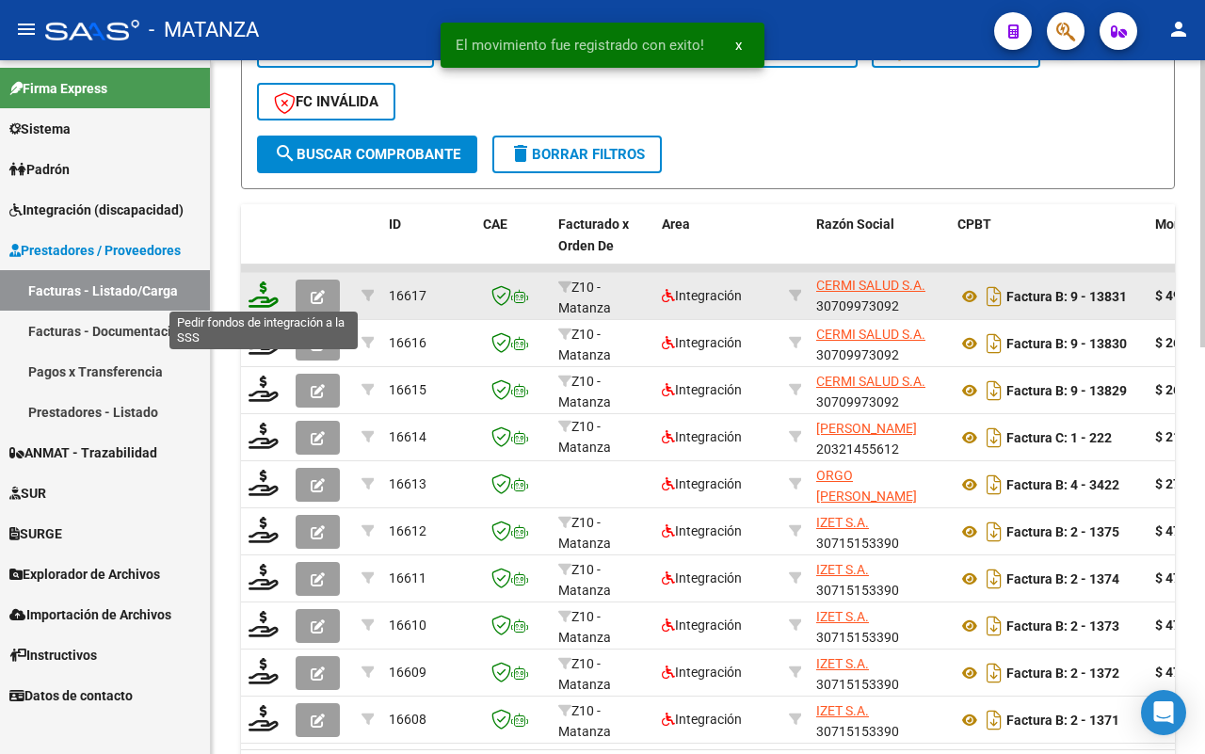
click at [260, 292] on icon at bounding box center [263, 294] width 30 height 26
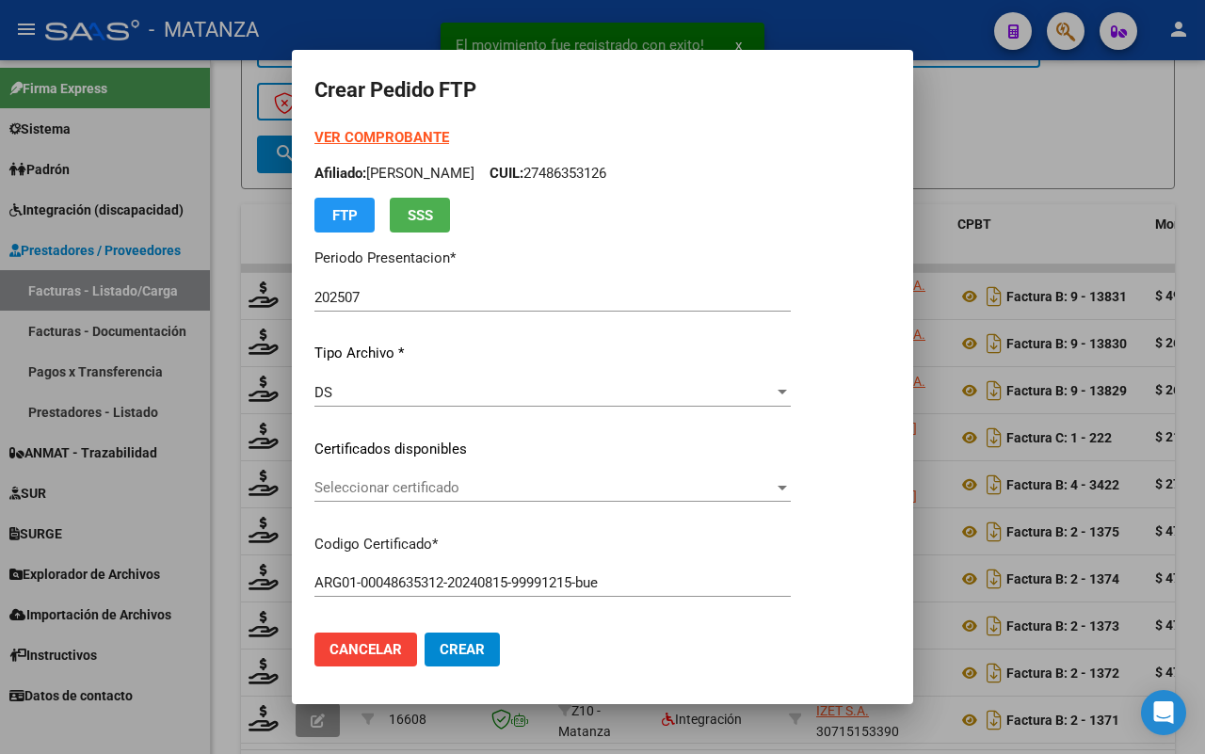
click at [534, 489] on span "Seleccionar certificado" at bounding box center [543, 487] width 459 height 17
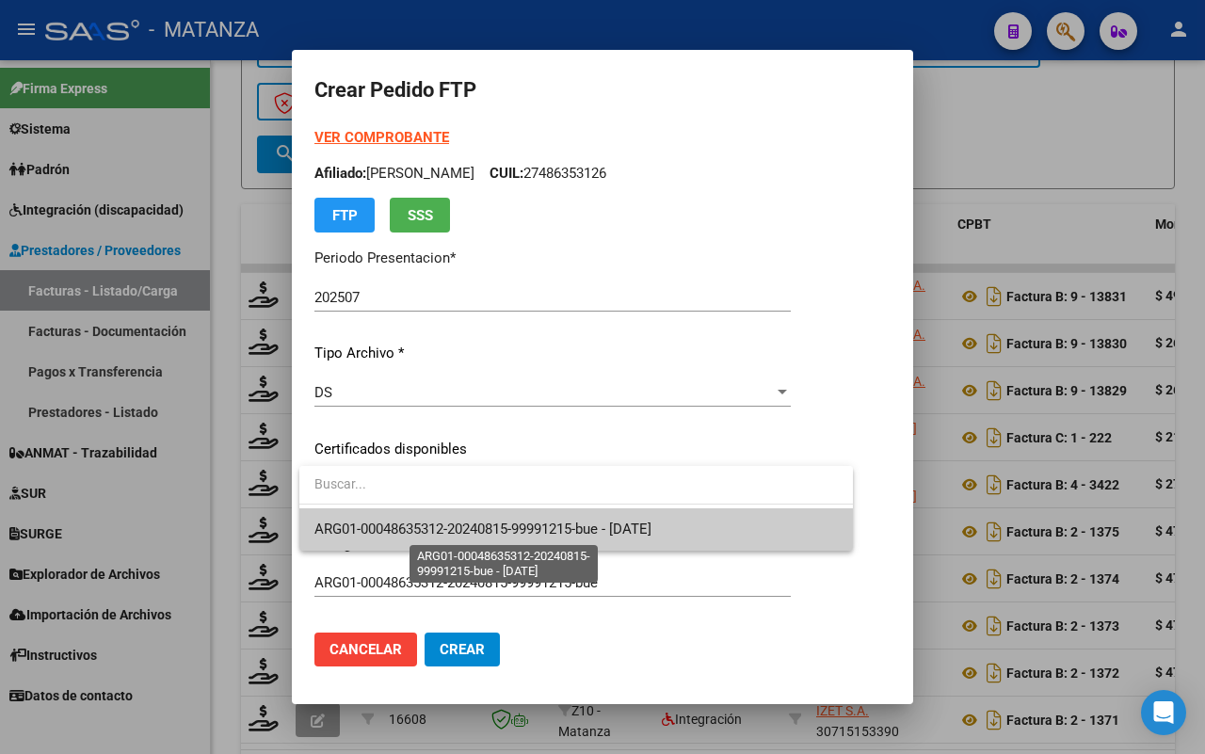
click at [524, 528] on span "ARG01-00048635312-20240815-99991215-bue - [DATE]" at bounding box center [482, 528] width 337 height 17
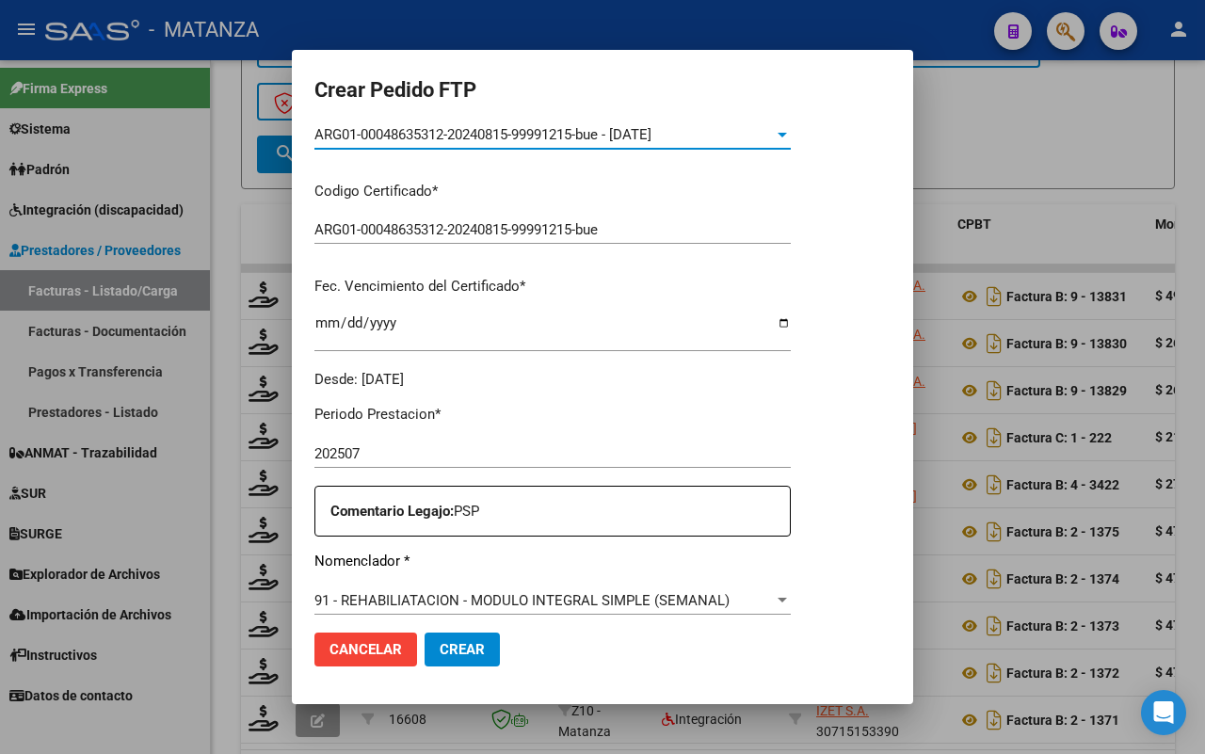
scroll to position [588, 0]
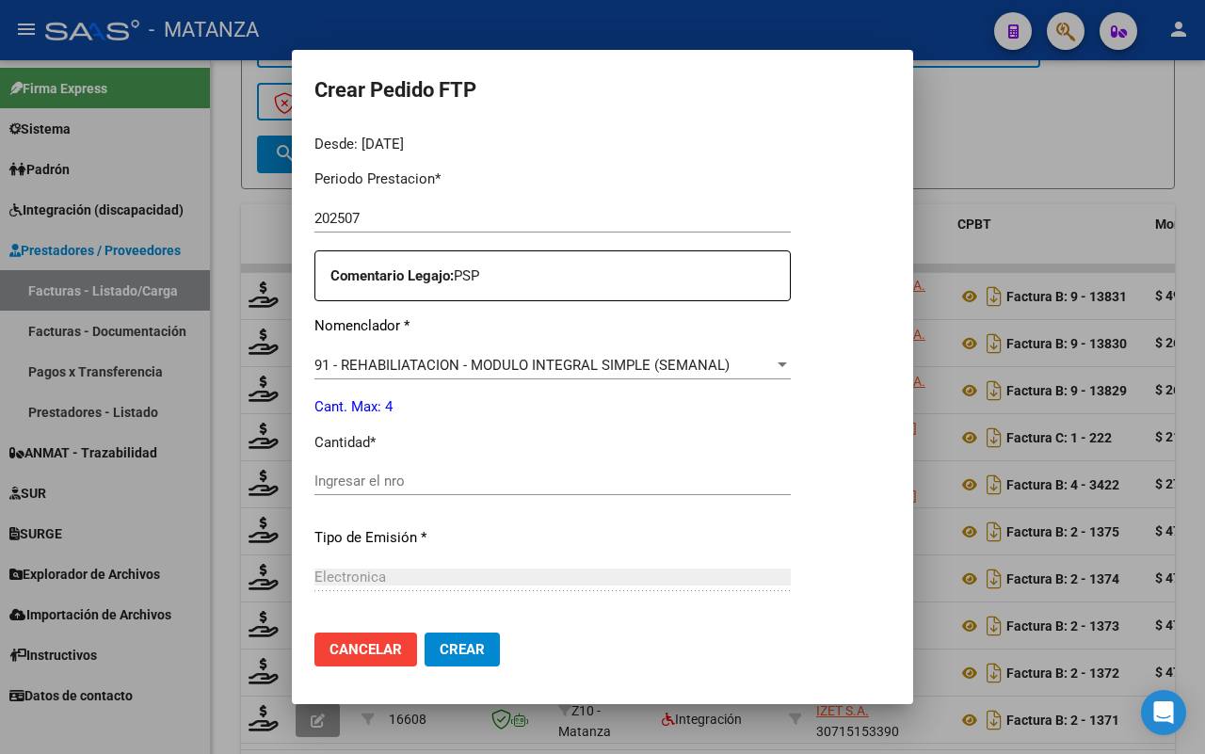
click at [486, 477] on input "Ingresar el nro" at bounding box center [552, 480] width 476 height 17
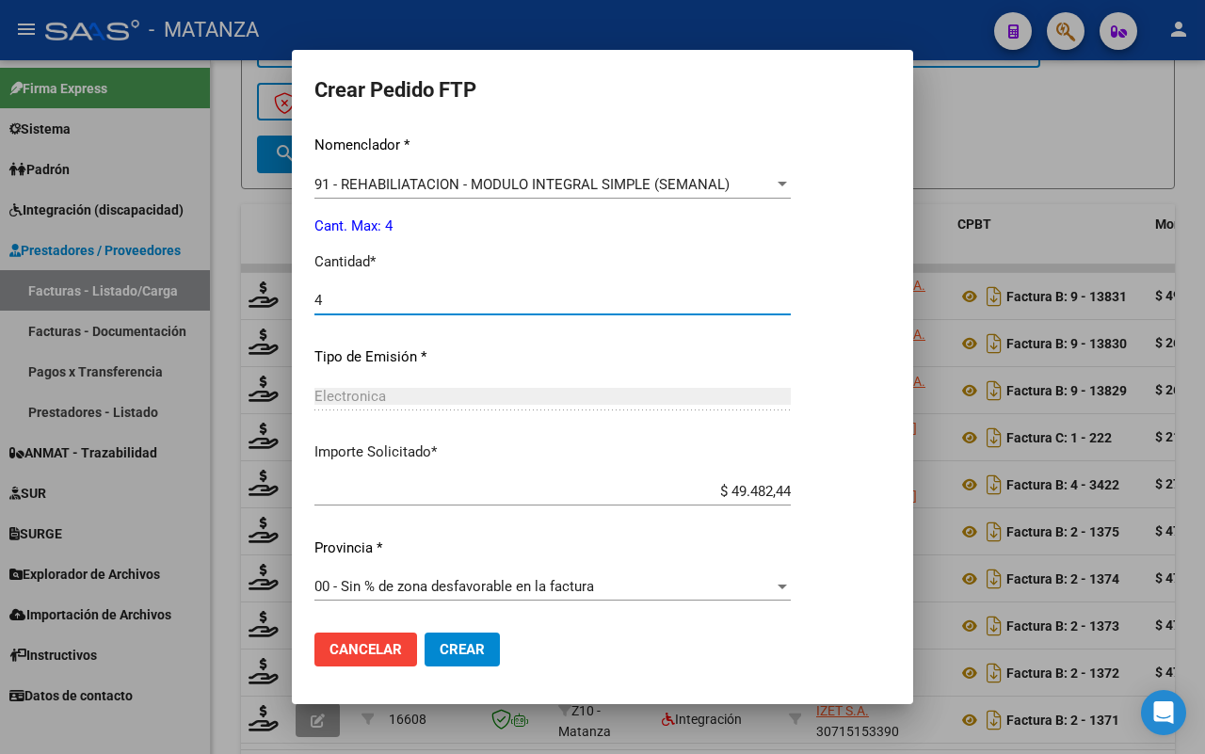
drag, startPoint x: 449, startPoint y: 642, endPoint x: 638, endPoint y: 614, distance: 191.3
click at [453, 641] on span "Crear" at bounding box center [461, 649] width 45 height 17
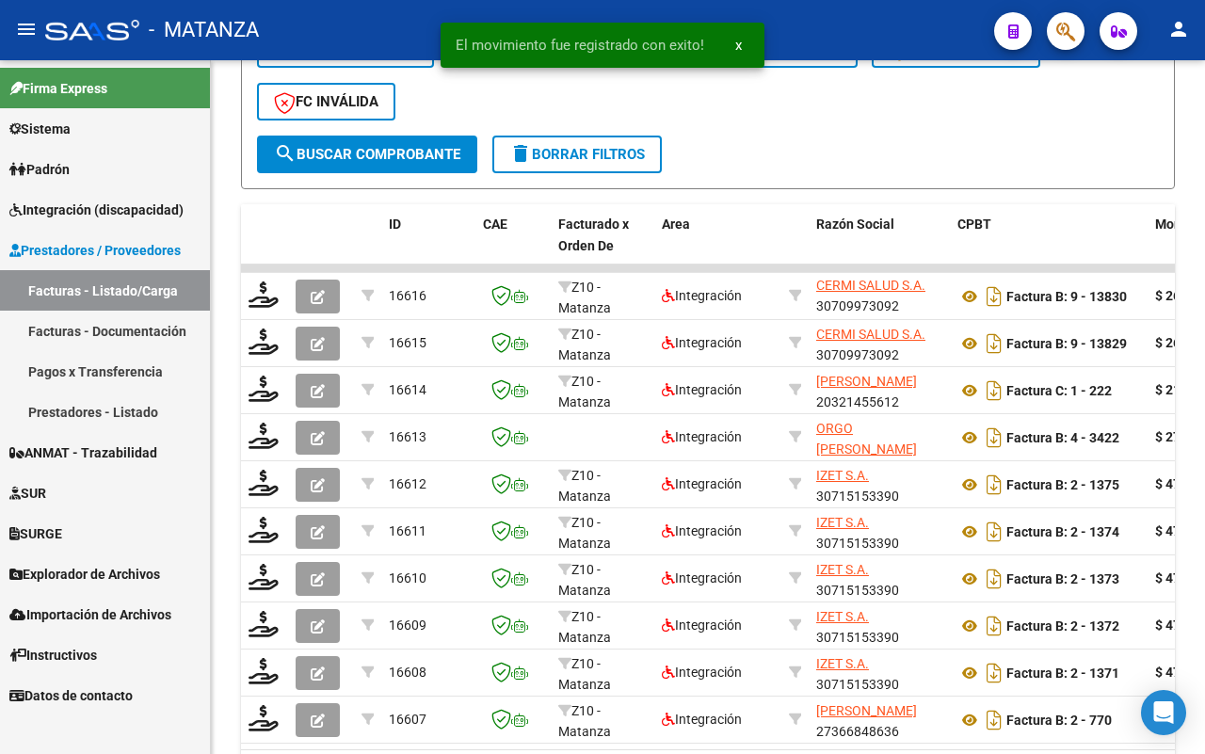
scroll to position [0, 0]
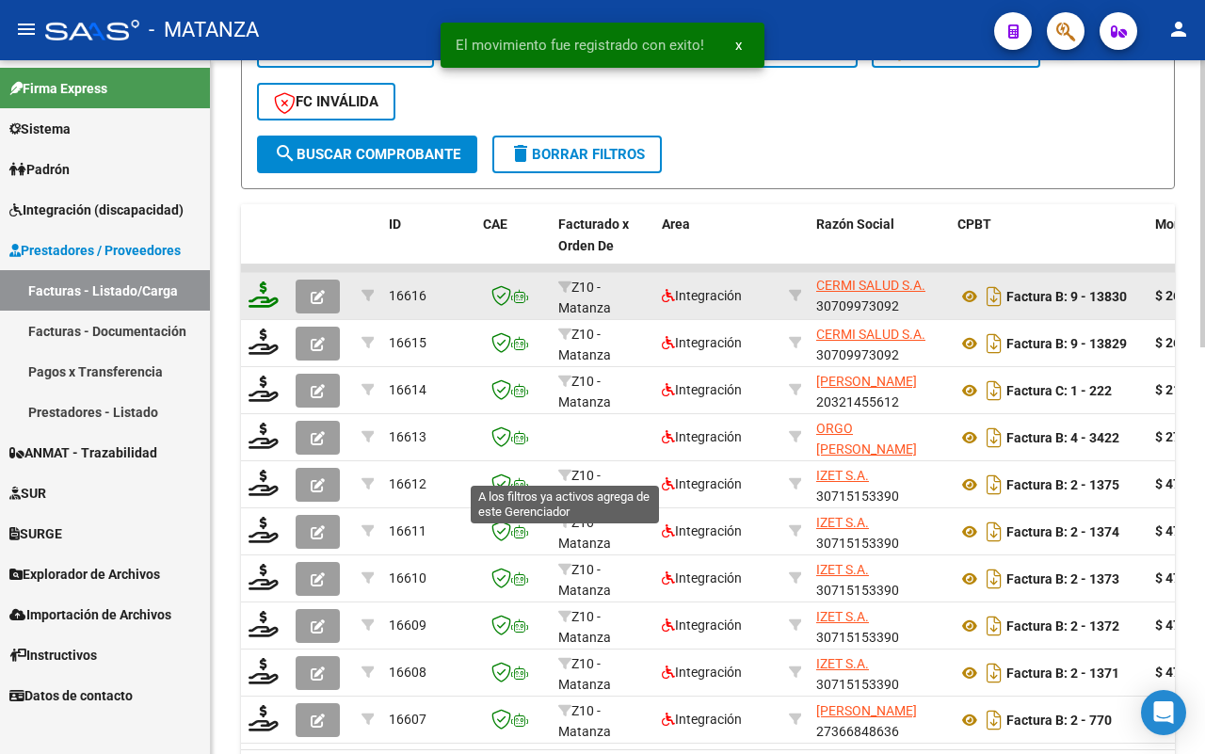
click at [252, 294] on icon at bounding box center [263, 294] width 30 height 26
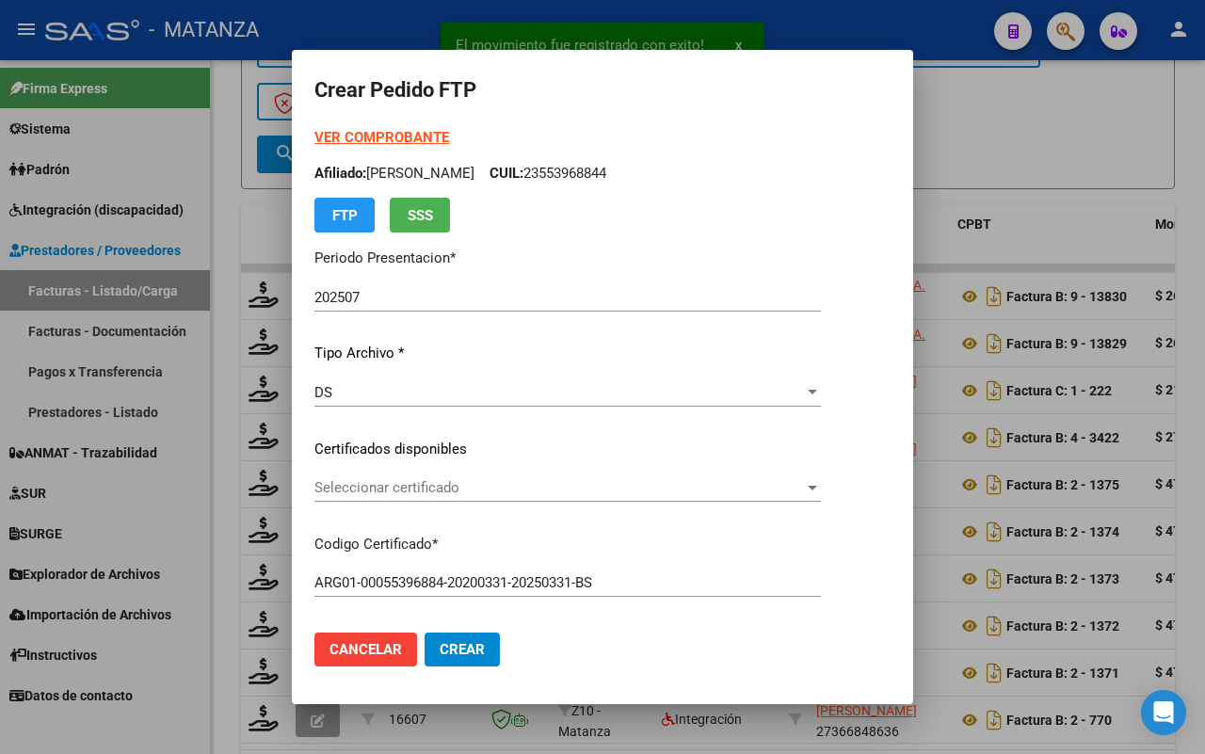
click at [486, 486] on span "Seleccionar certificado" at bounding box center [558, 487] width 489 height 17
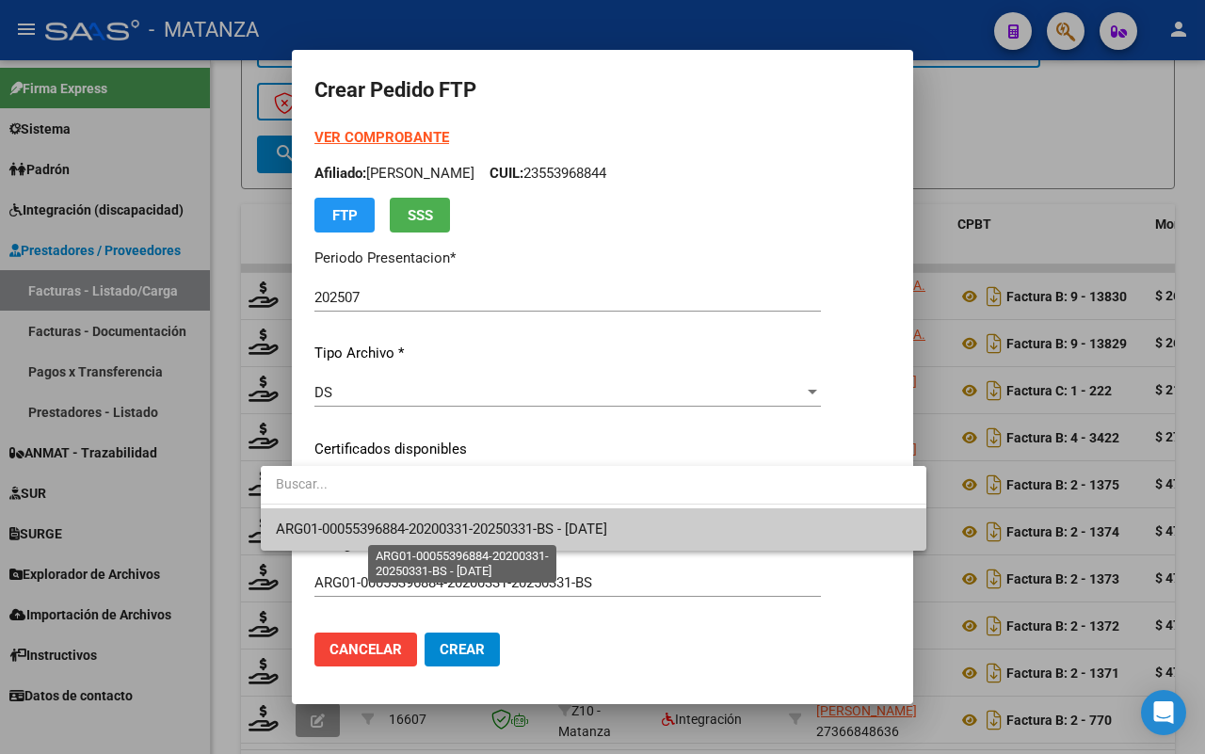
drag, startPoint x: 489, startPoint y: 530, endPoint x: 652, endPoint y: 501, distance: 165.4
click at [490, 530] on span "ARG01-00055396884-20200331-20250331-BS - [DATE]" at bounding box center [441, 528] width 331 height 17
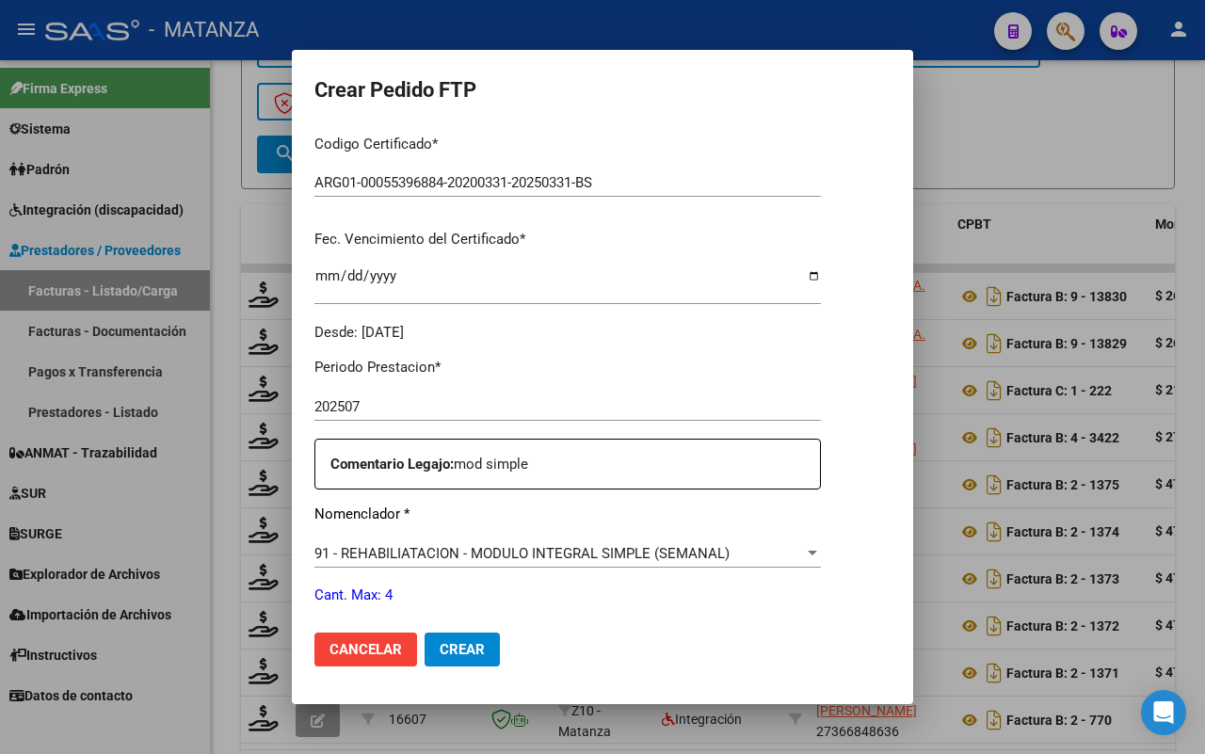
scroll to position [588, 0]
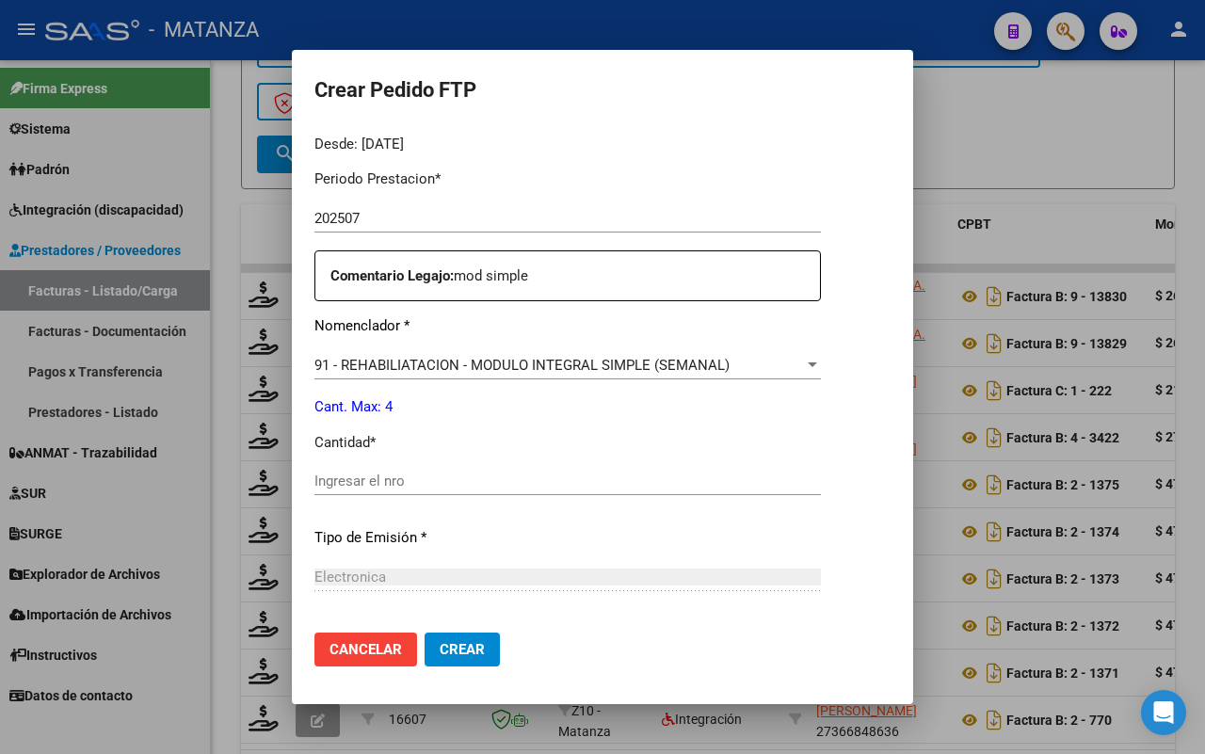
click at [397, 483] on input "Ingresar el nro" at bounding box center [567, 480] width 506 height 17
drag, startPoint x: 419, startPoint y: 641, endPoint x: 457, endPoint y: 609, distance: 50.1
click at [424, 637] on button "Crear" at bounding box center [461, 649] width 75 height 34
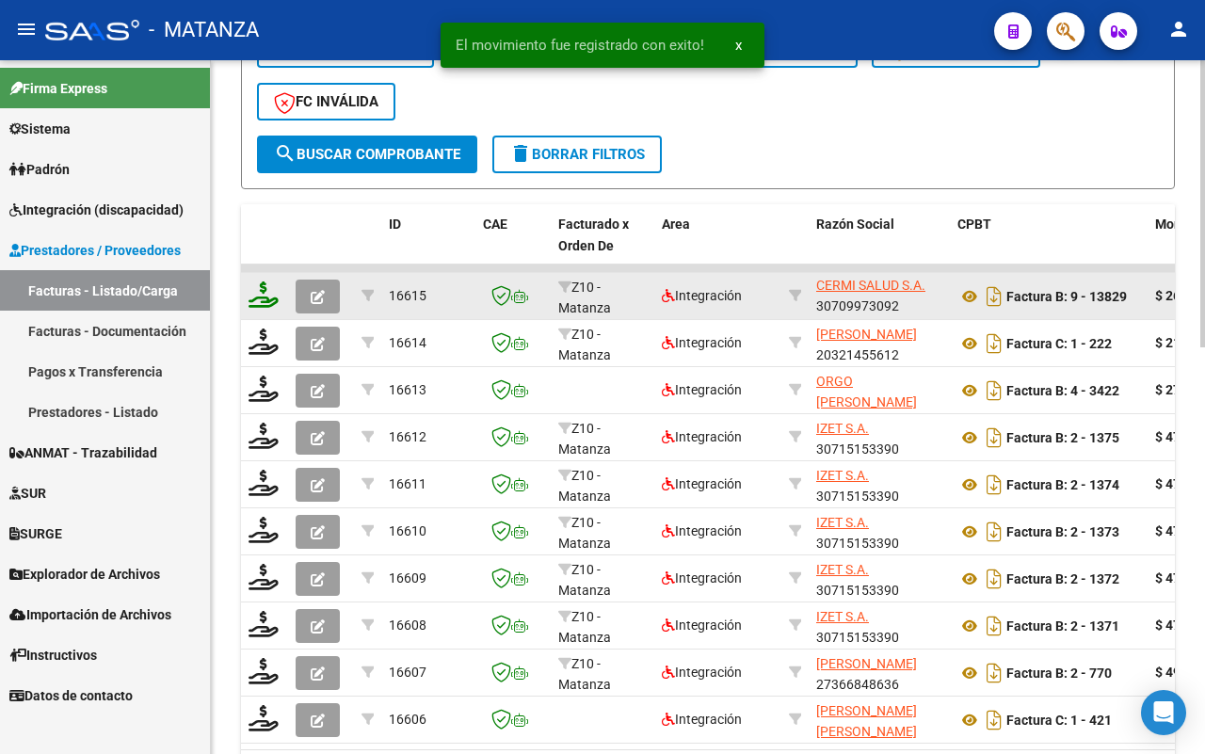
click at [266, 297] on icon at bounding box center [263, 294] width 30 height 26
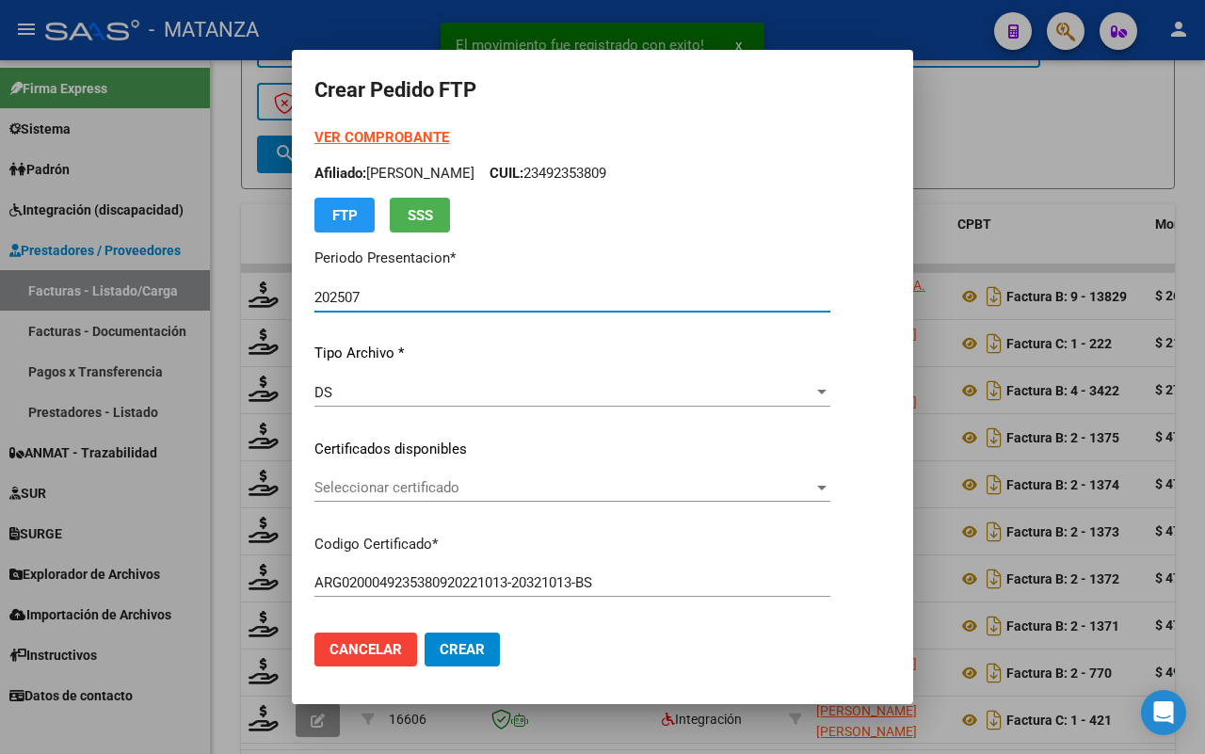
click at [523, 487] on span "Seleccionar certificado" at bounding box center [563, 487] width 499 height 17
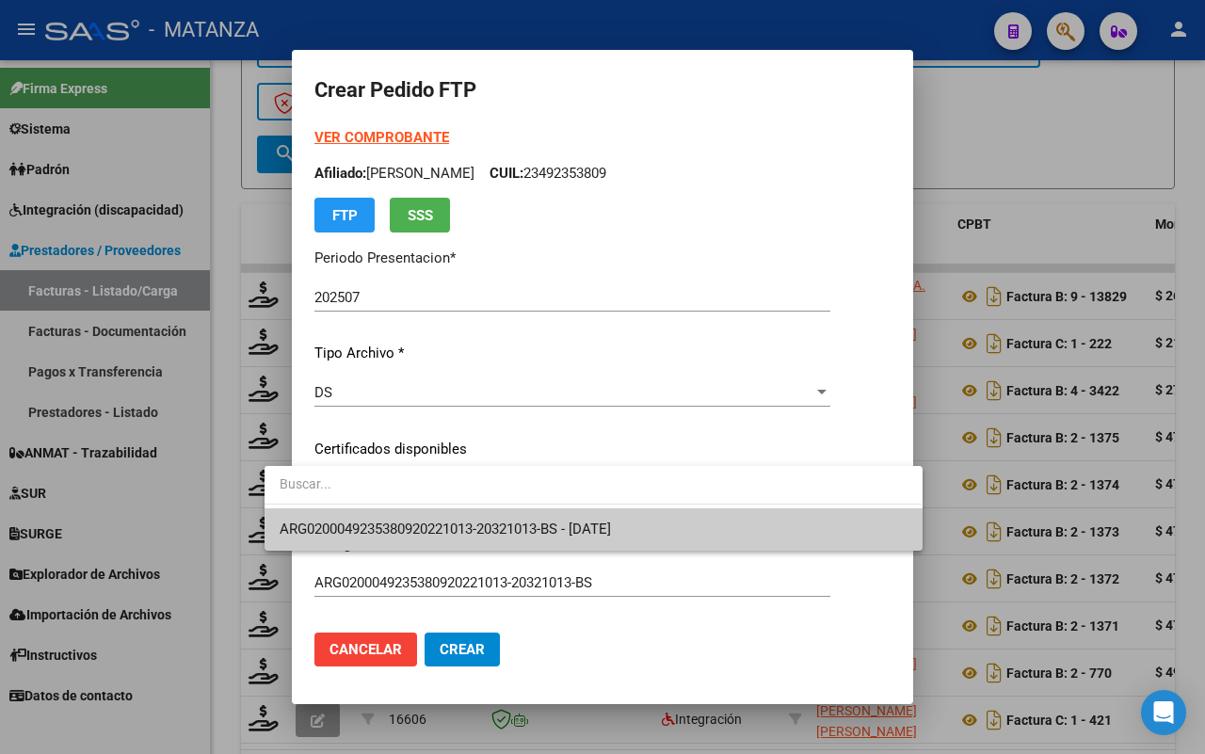
click at [530, 522] on span "ARG0200049235380920221013-20321013-BS - [DATE]" at bounding box center [445, 528] width 331 height 17
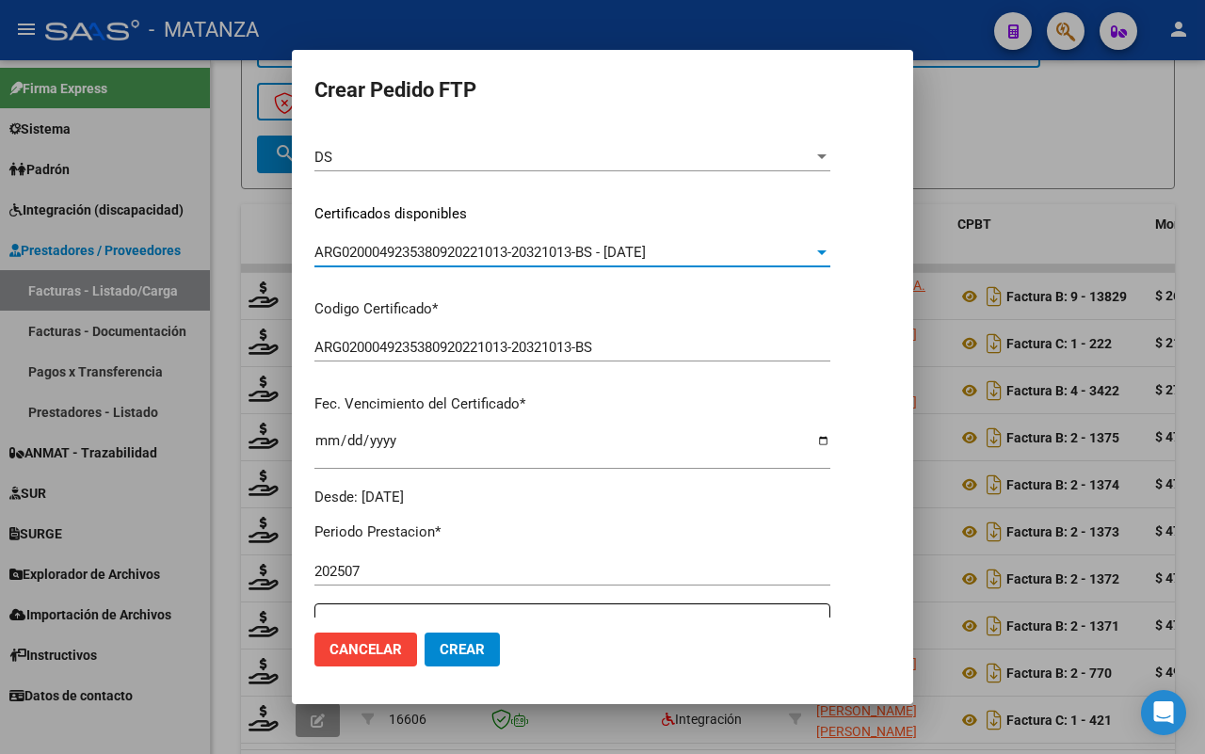
scroll to position [471, 0]
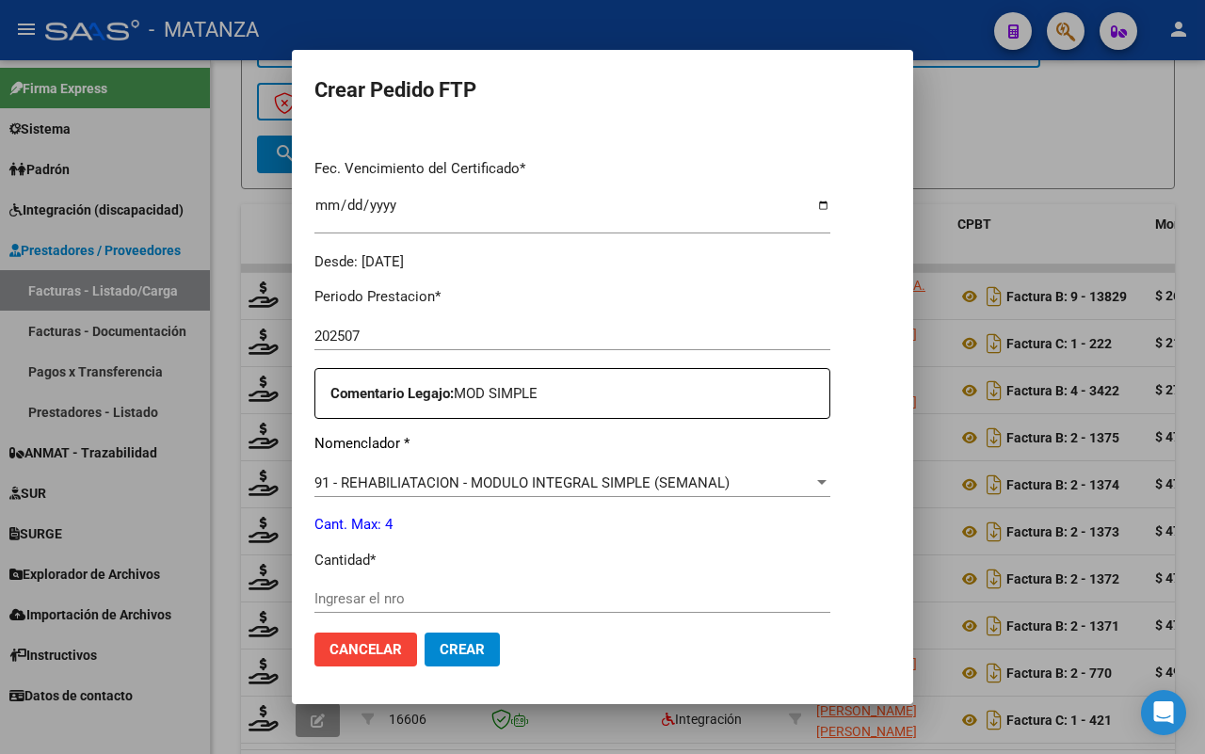
click at [354, 596] on input "Ingresar el nro" at bounding box center [572, 598] width 516 height 17
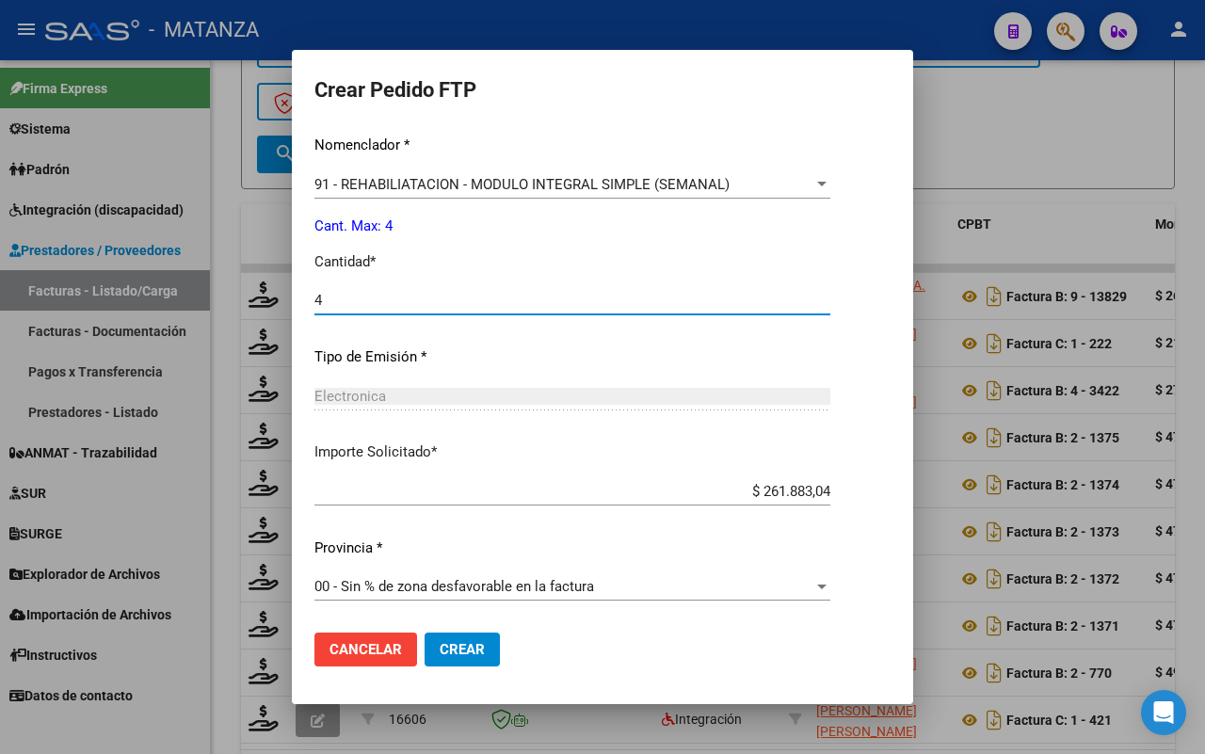
drag, startPoint x: 407, startPoint y: 643, endPoint x: 548, endPoint y: 603, distance: 146.6
click at [439, 642] on span "Crear" at bounding box center [461, 649] width 45 height 17
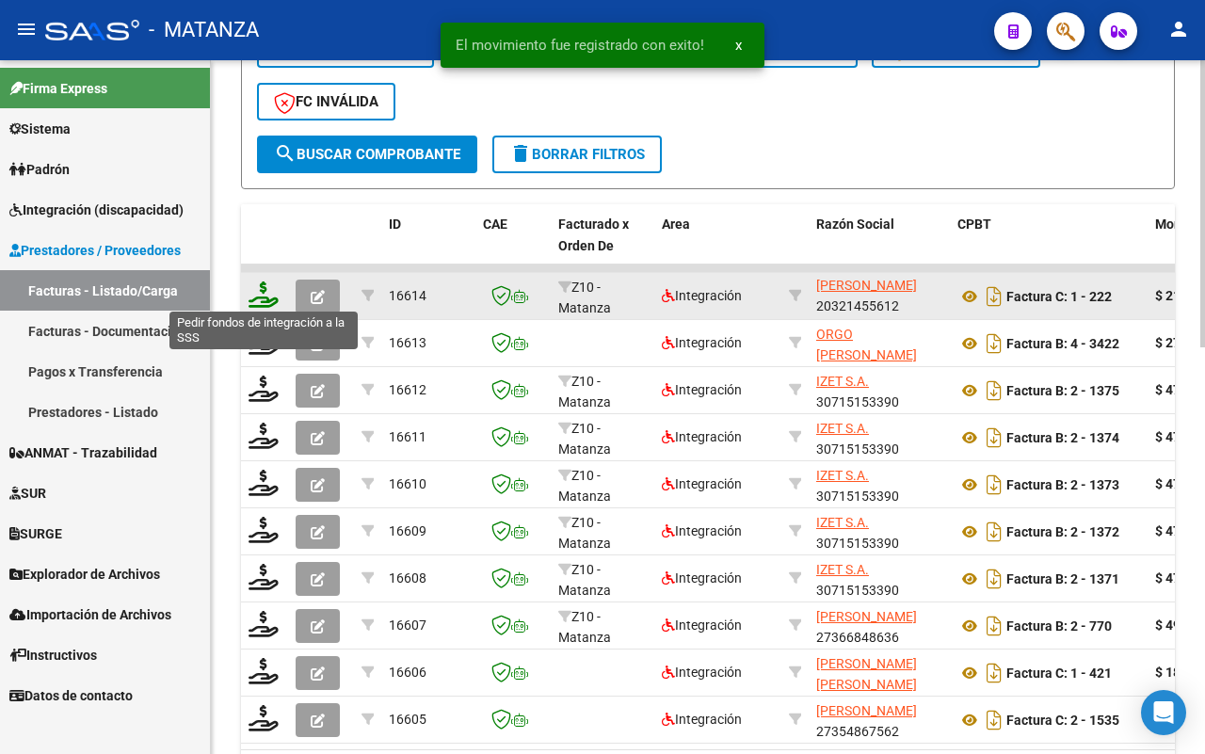
click at [260, 292] on icon at bounding box center [263, 294] width 30 height 26
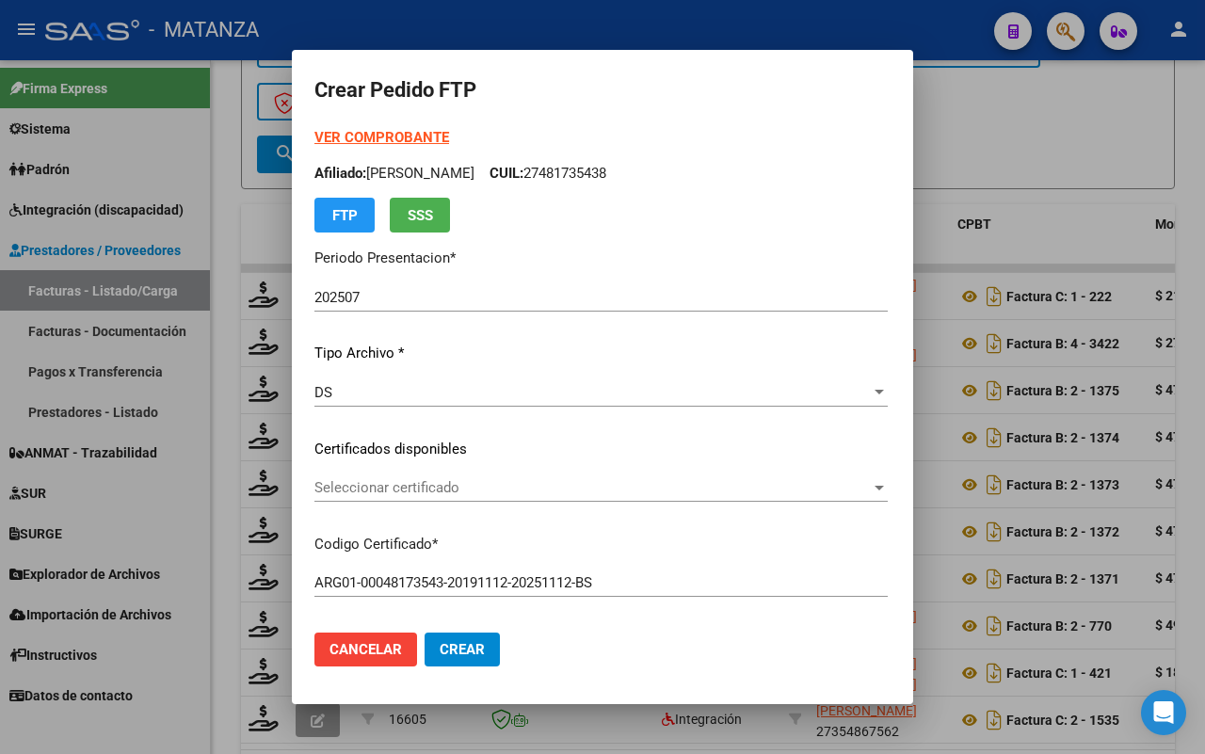
click at [463, 491] on span "Seleccionar certificado" at bounding box center [592, 487] width 556 height 17
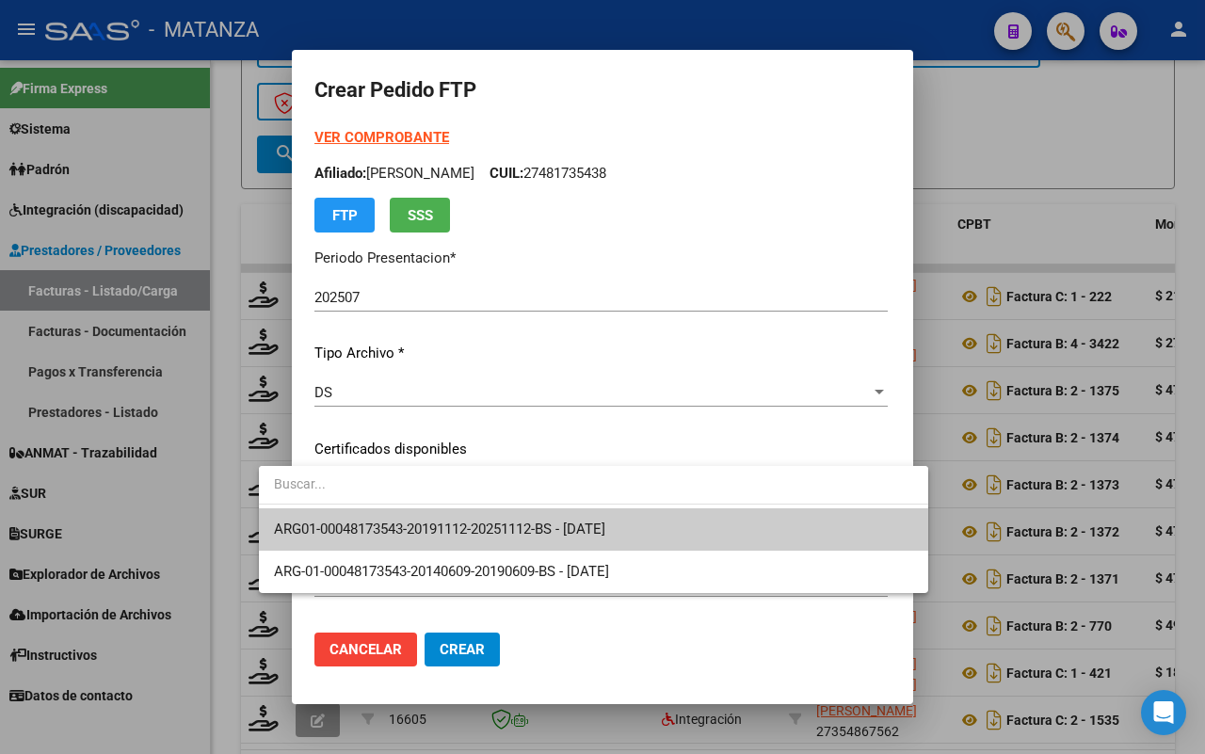
click at [457, 518] on span "ARG01-00048173543-20191112-20251112-BS - [DATE]" at bounding box center [593, 529] width 639 height 42
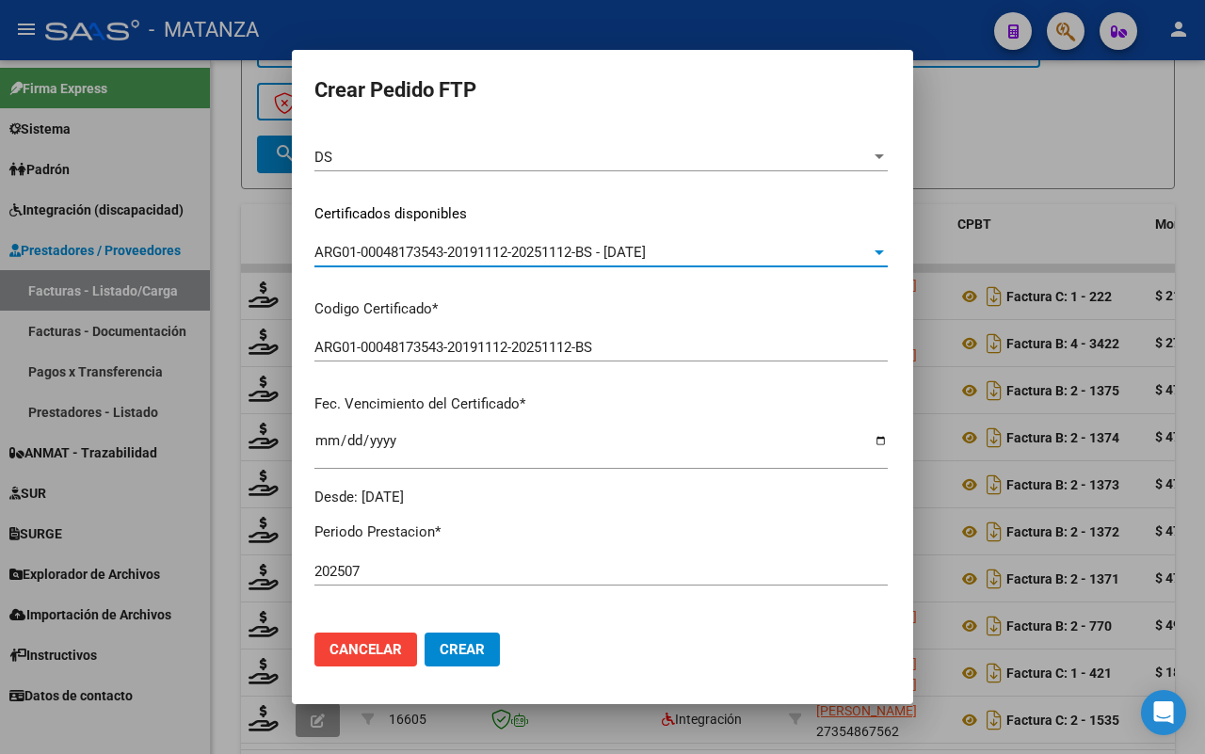
scroll to position [0, 0]
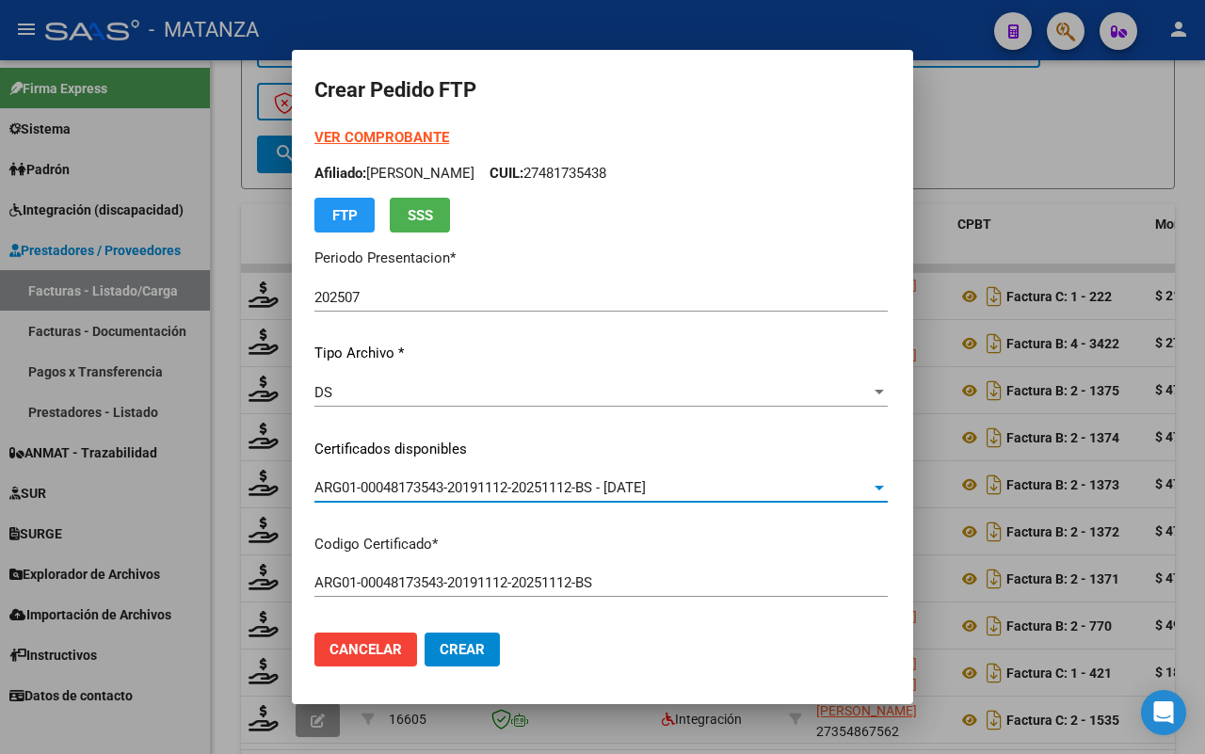
click at [370, 134] on strong "VER COMPROBANTE" at bounding box center [381, 137] width 135 height 17
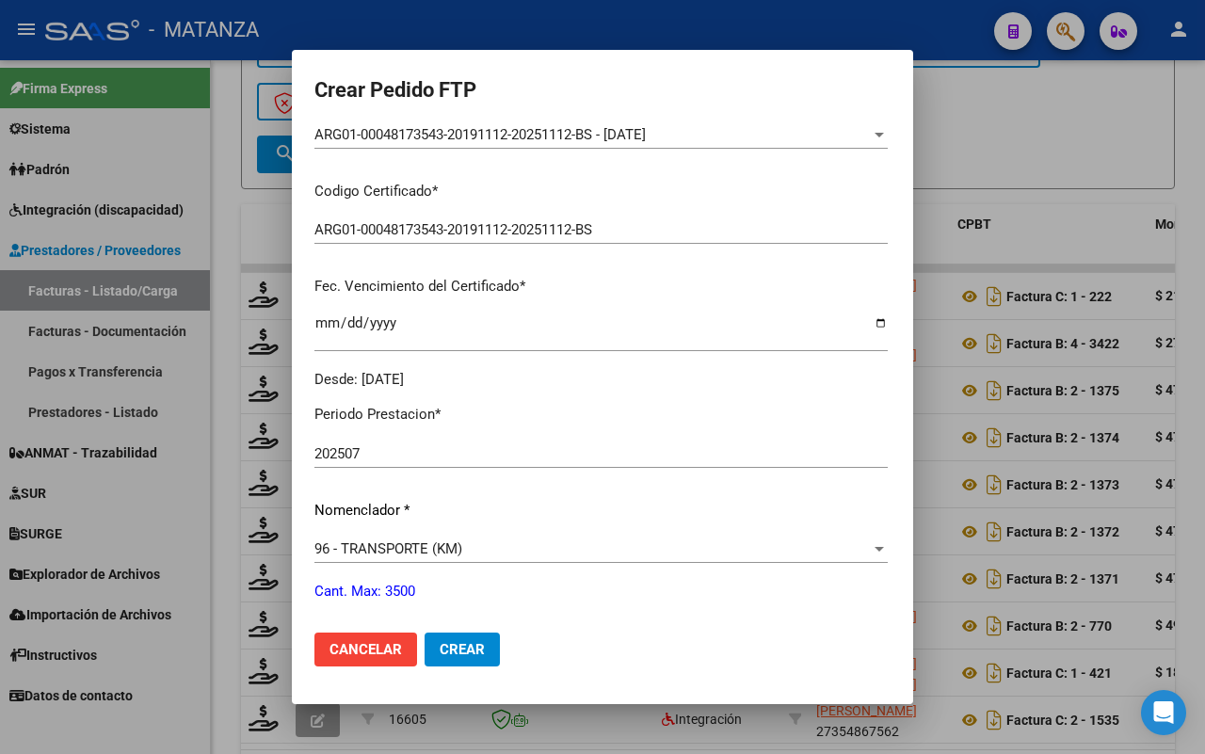
scroll to position [588, 0]
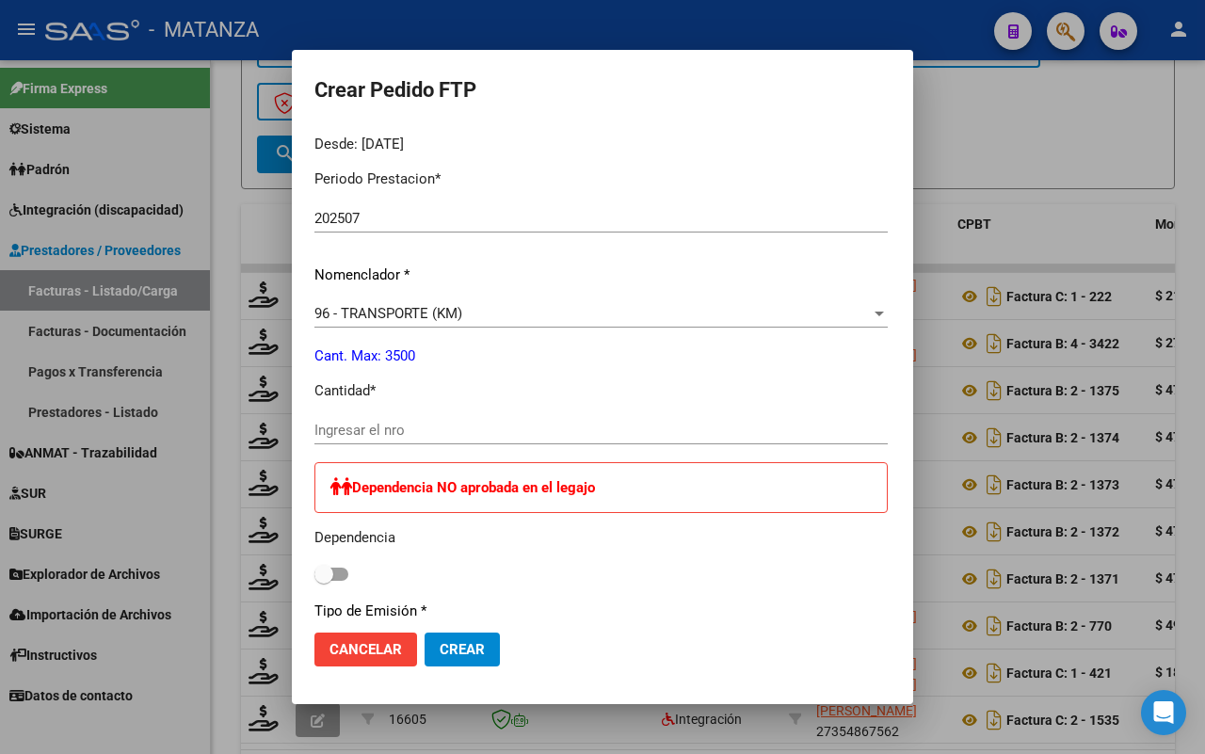
click at [425, 429] on input "Ingresar el nro" at bounding box center [600, 430] width 573 height 17
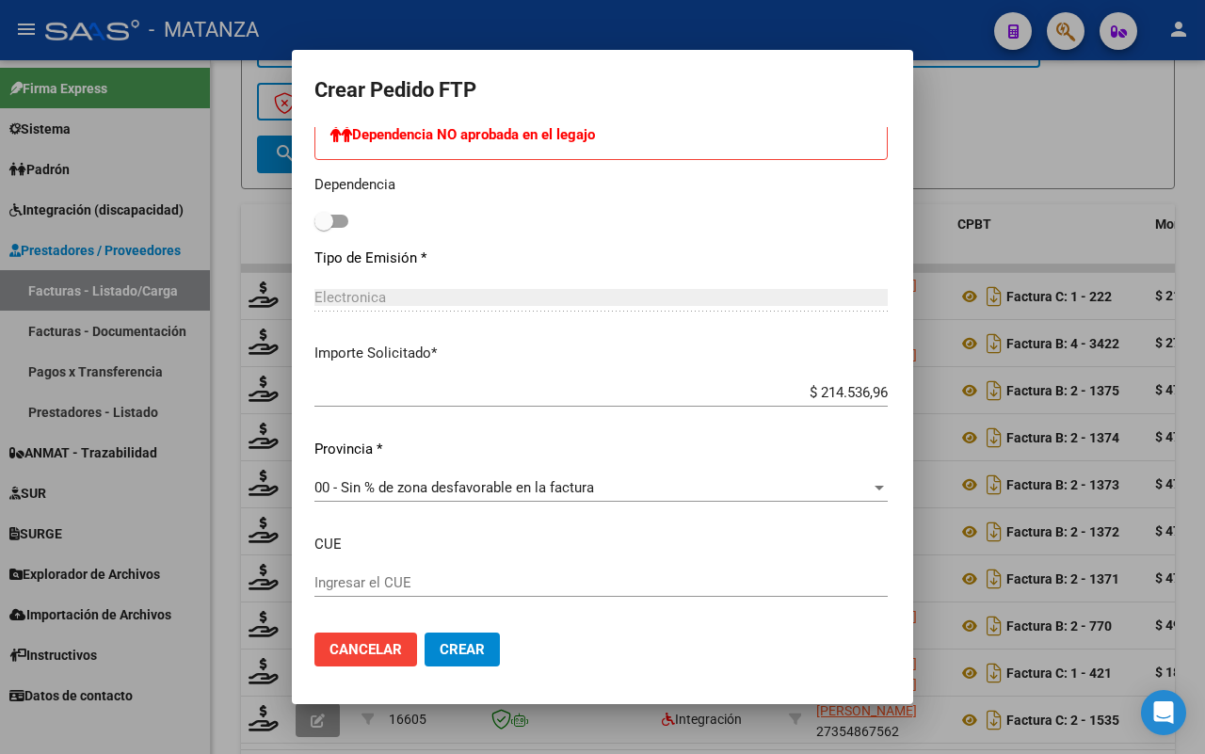
scroll to position [1032, 0]
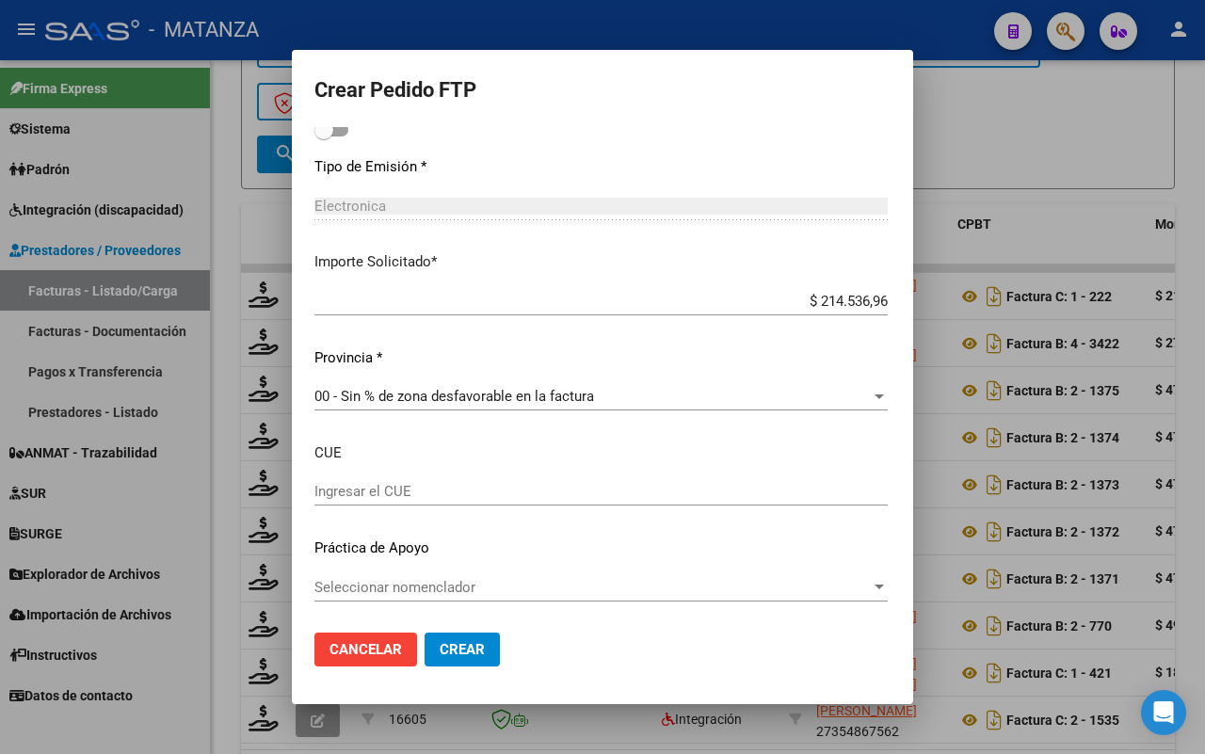
click at [424, 659] on button "Crear" at bounding box center [461, 649] width 75 height 34
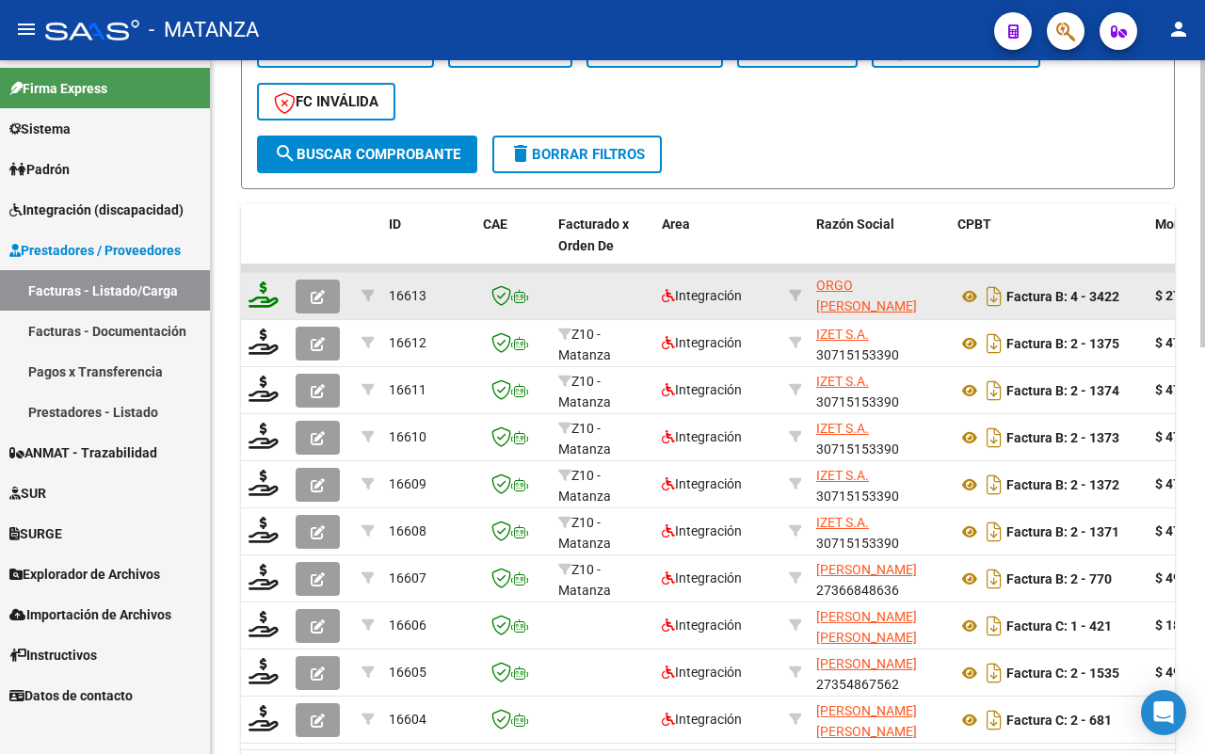
scroll to position [748, 0]
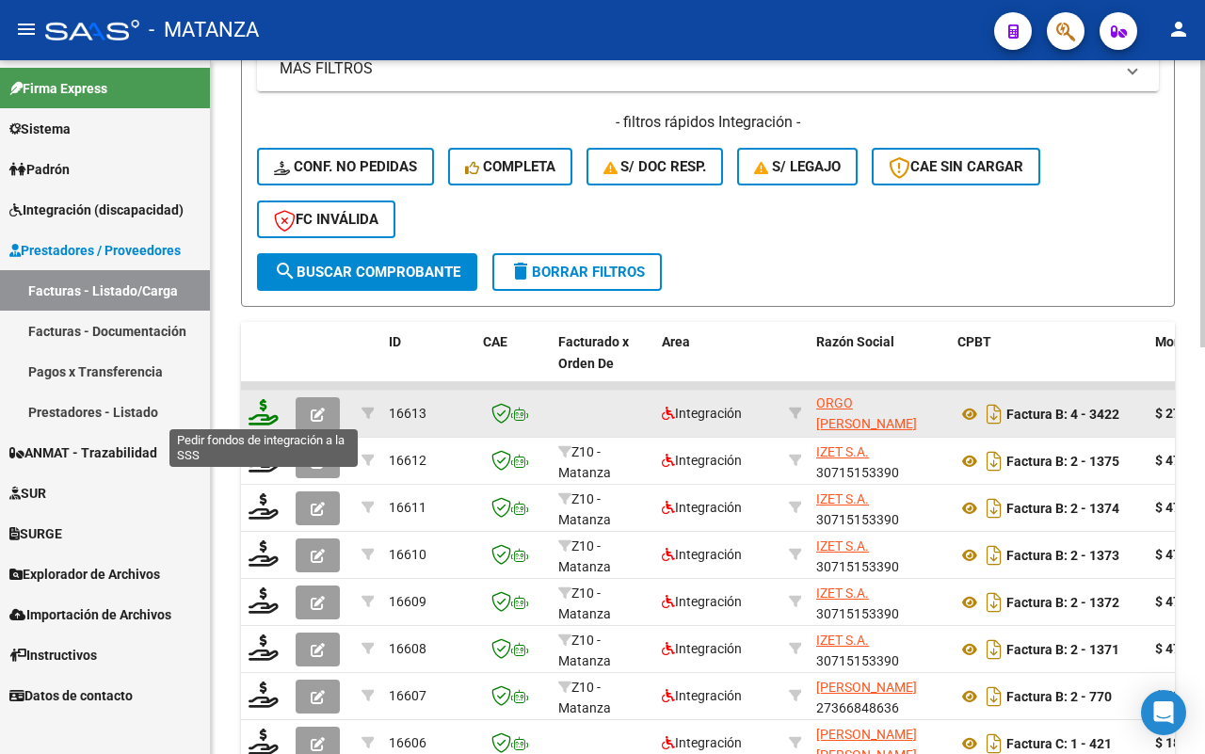
click at [262, 415] on icon at bounding box center [263, 412] width 30 height 26
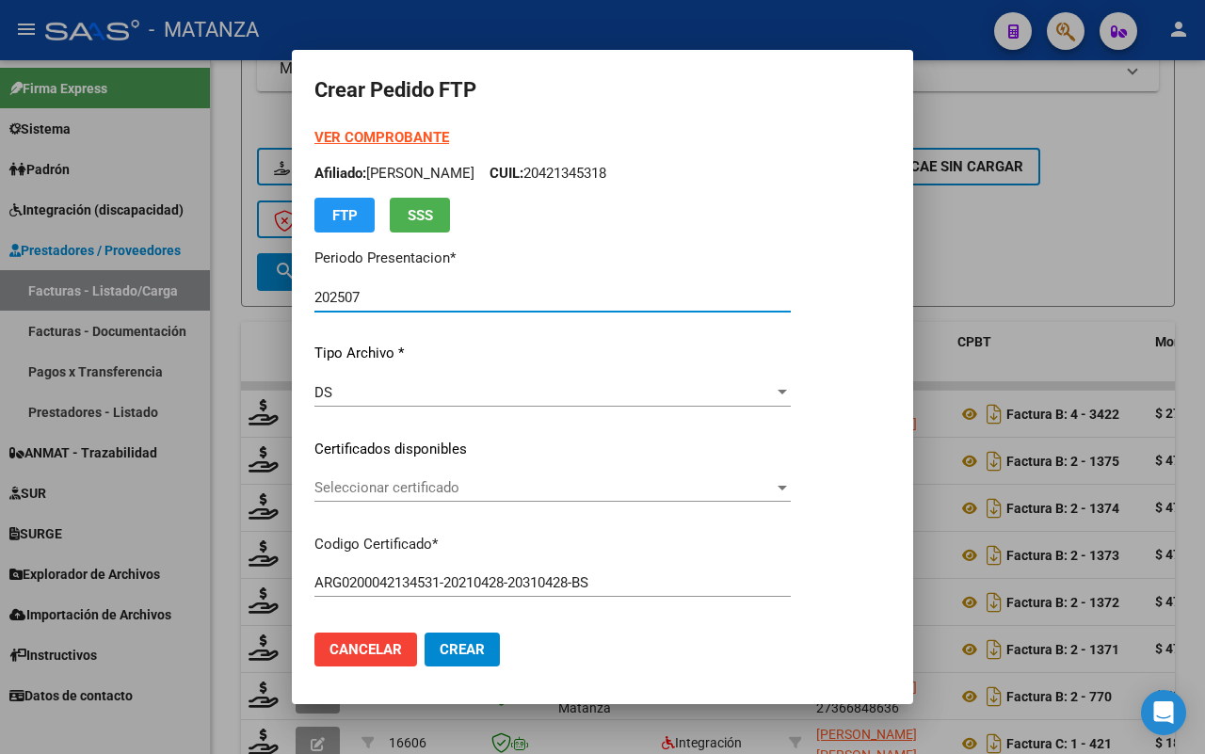
click at [787, 476] on div "Seleccionar certificado Seleccionar certificado" at bounding box center [552, 487] width 476 height 28
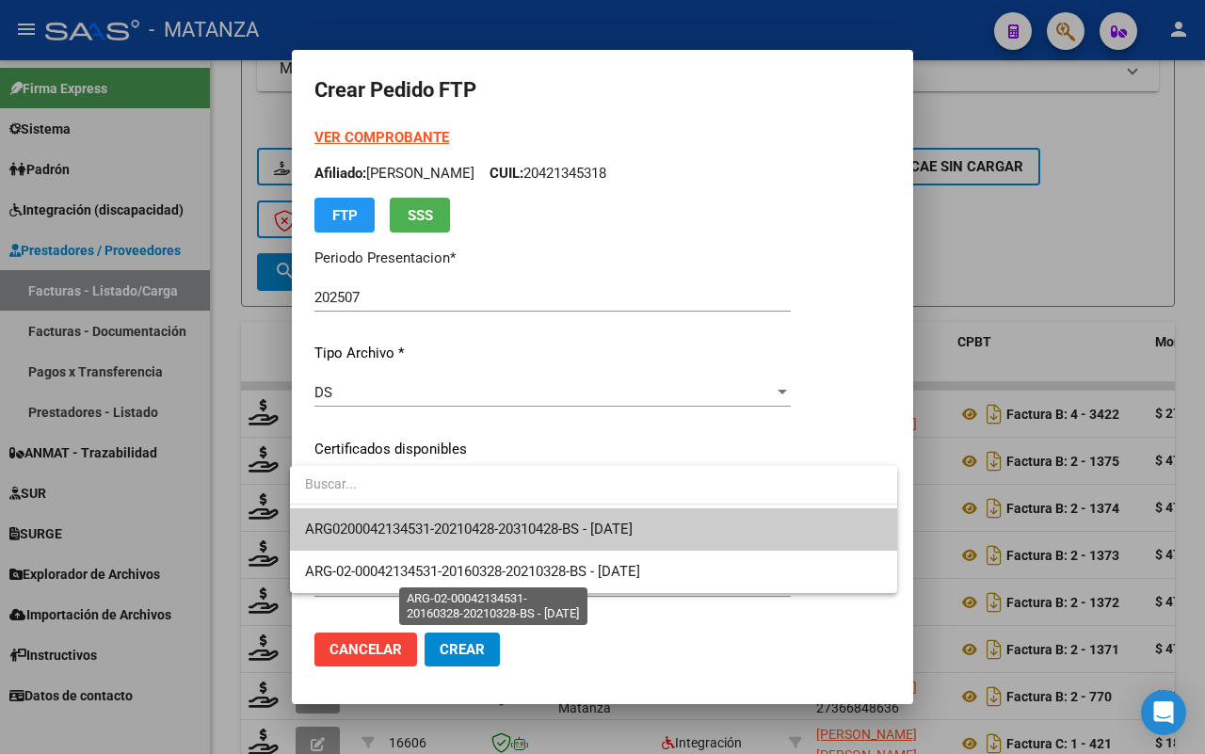
click at [549, 532] on span "ARG0200042134531-20210428-20310428-BS - [DATE]" at bounding box center [469, 528] width 328 height 17
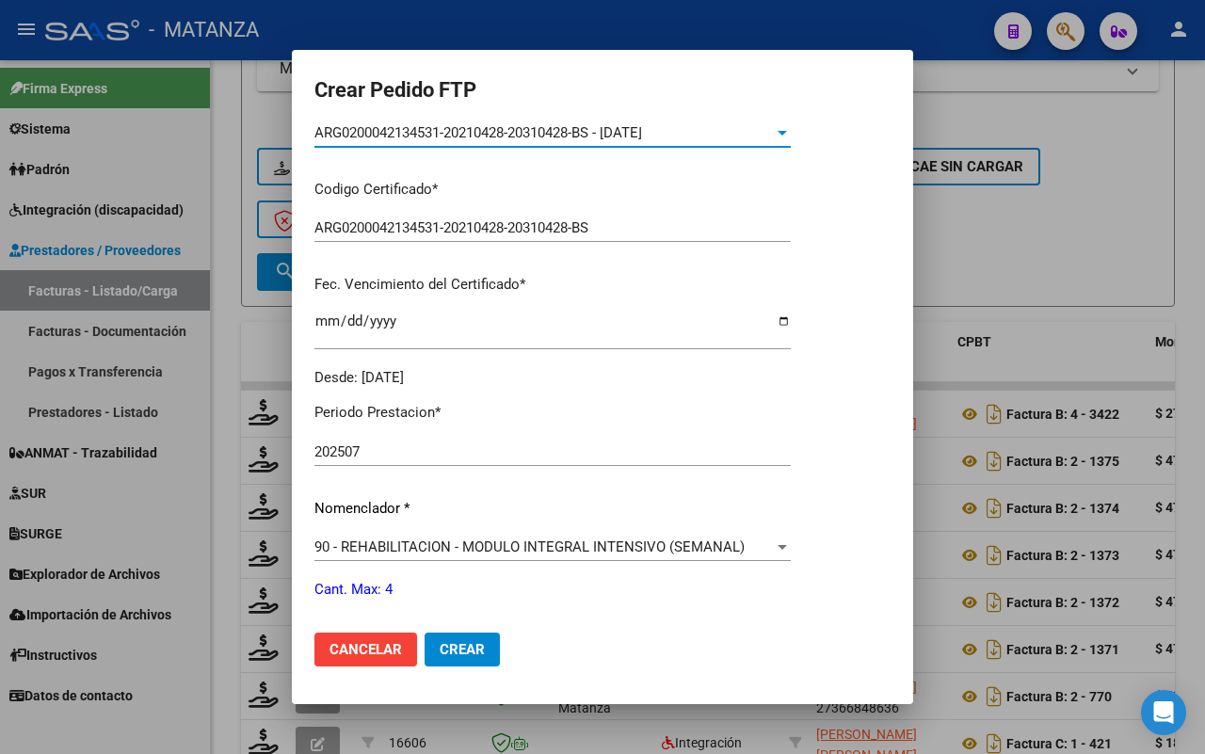
scroll to position [588, 0]
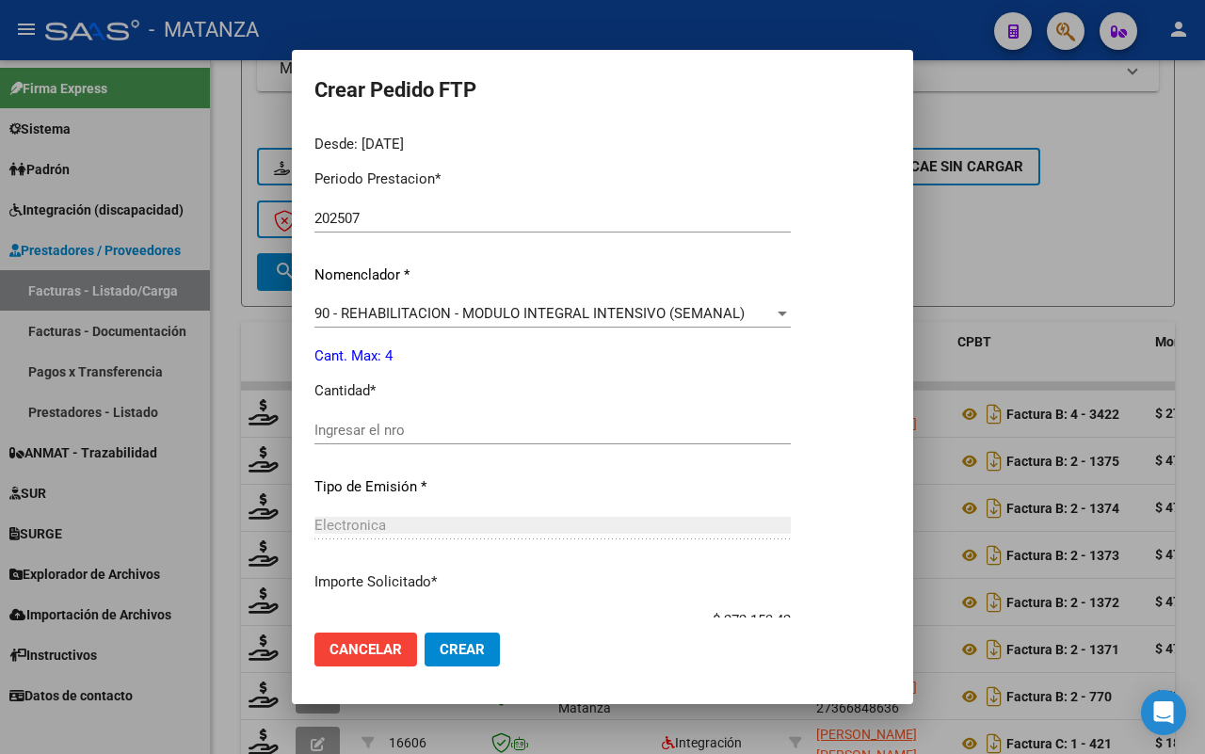
click at [483, 433] on input "Ingresar el nro" at bounding box center [552, 430] width 476 height 17
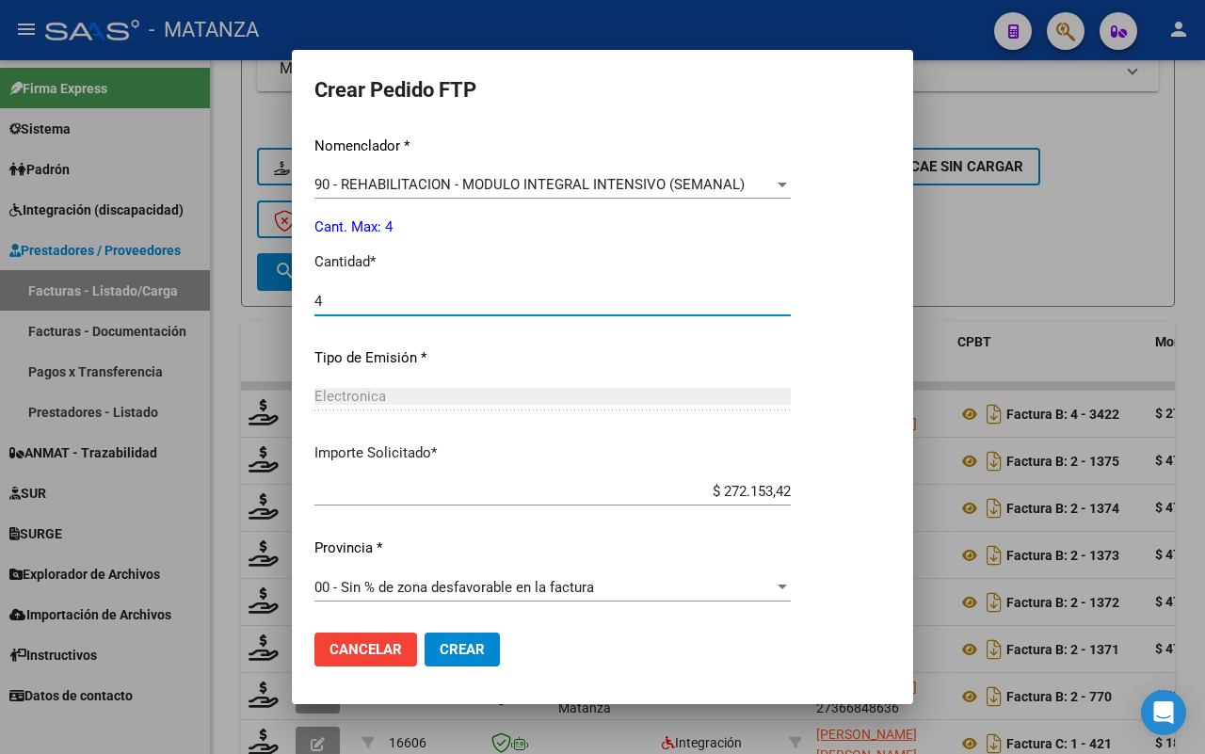
click at [457, 646] on span "Crear" at bounding box center [461, 649] width 45 height 17
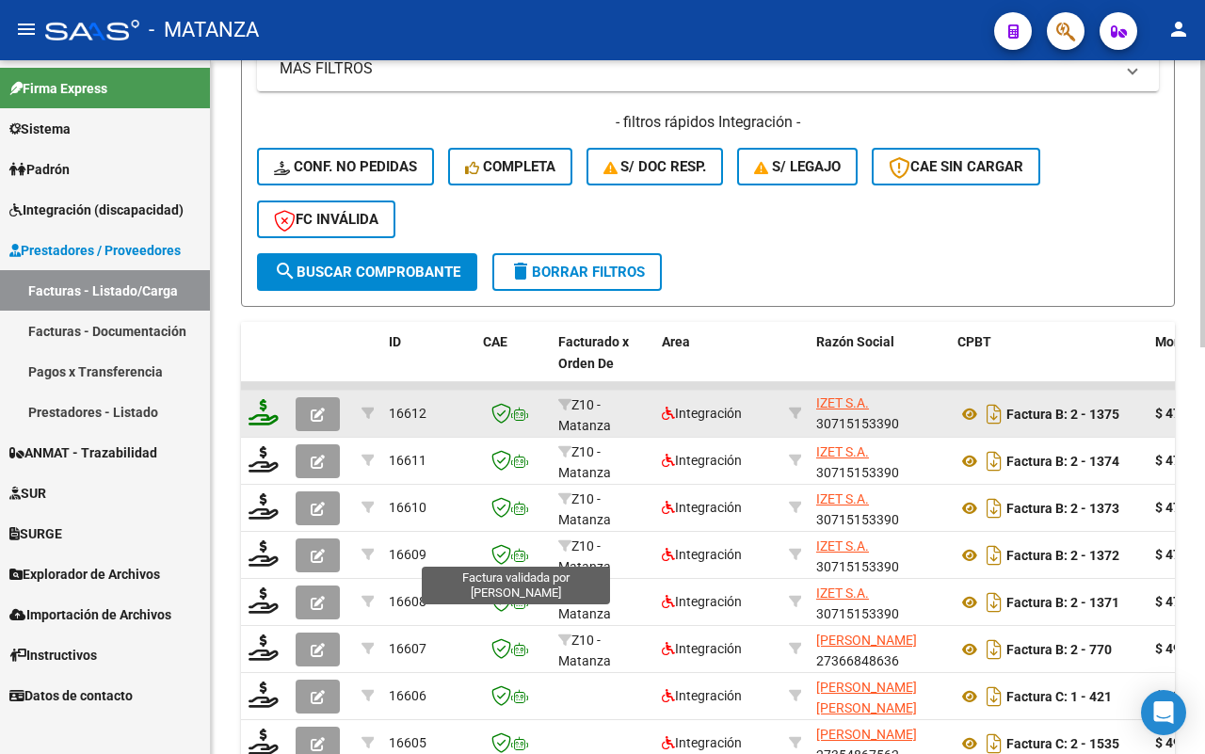
click at [264, 406] on icon at bounding box center [263, 412] width 30 height 26
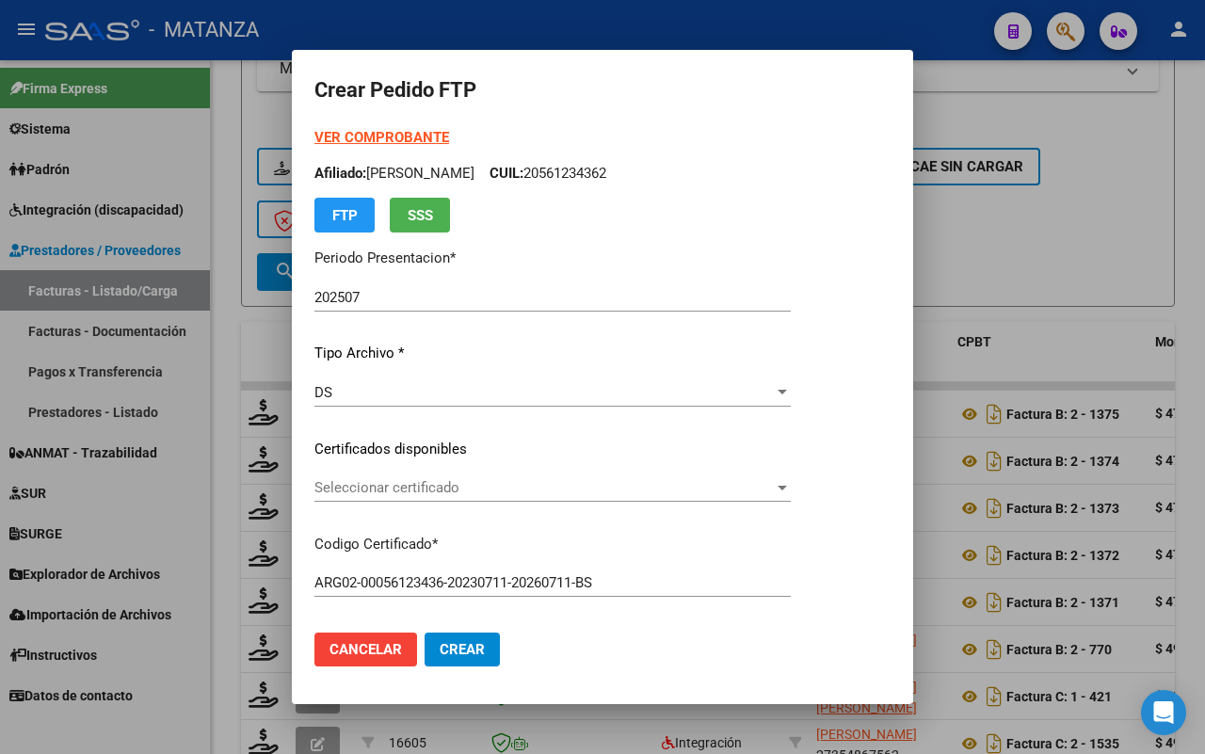
click at [548, 482] on span "Seleccionar certificado" at bounding box center [543, 487] width 459 height 17
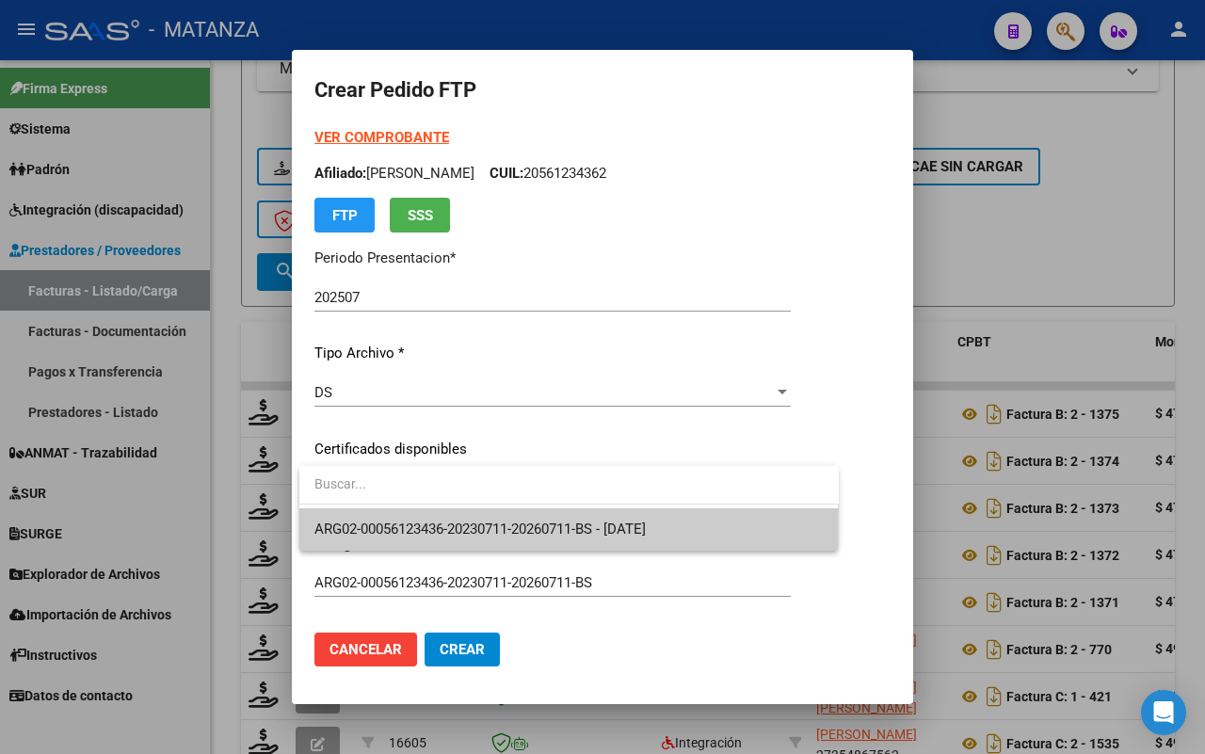
click at [549, 523] on span "ARG02-00056123436-20230711-20260711-BS - [DATE]" at bounding box center [479, 528] width 331 height 17
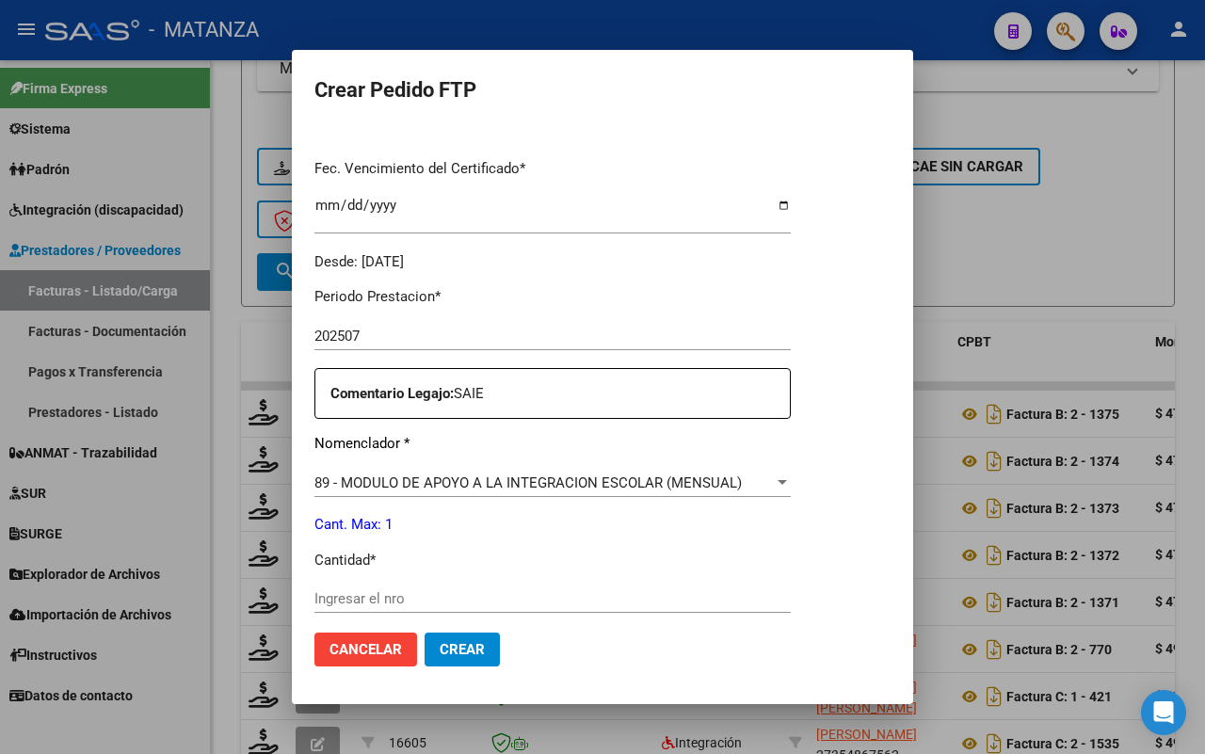
scroll to position [588, 0]
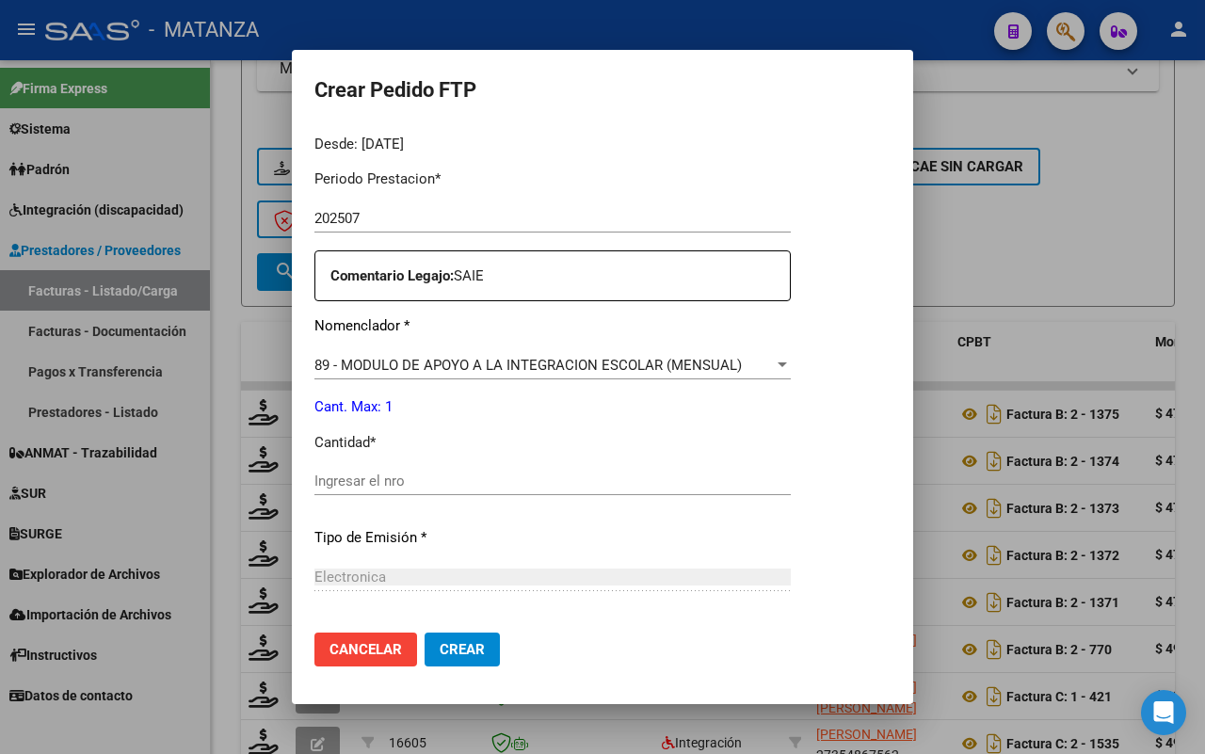
click at [482, 477] on input "Ingresar el nro" at bounding box center [552, 480] width 476 height 17
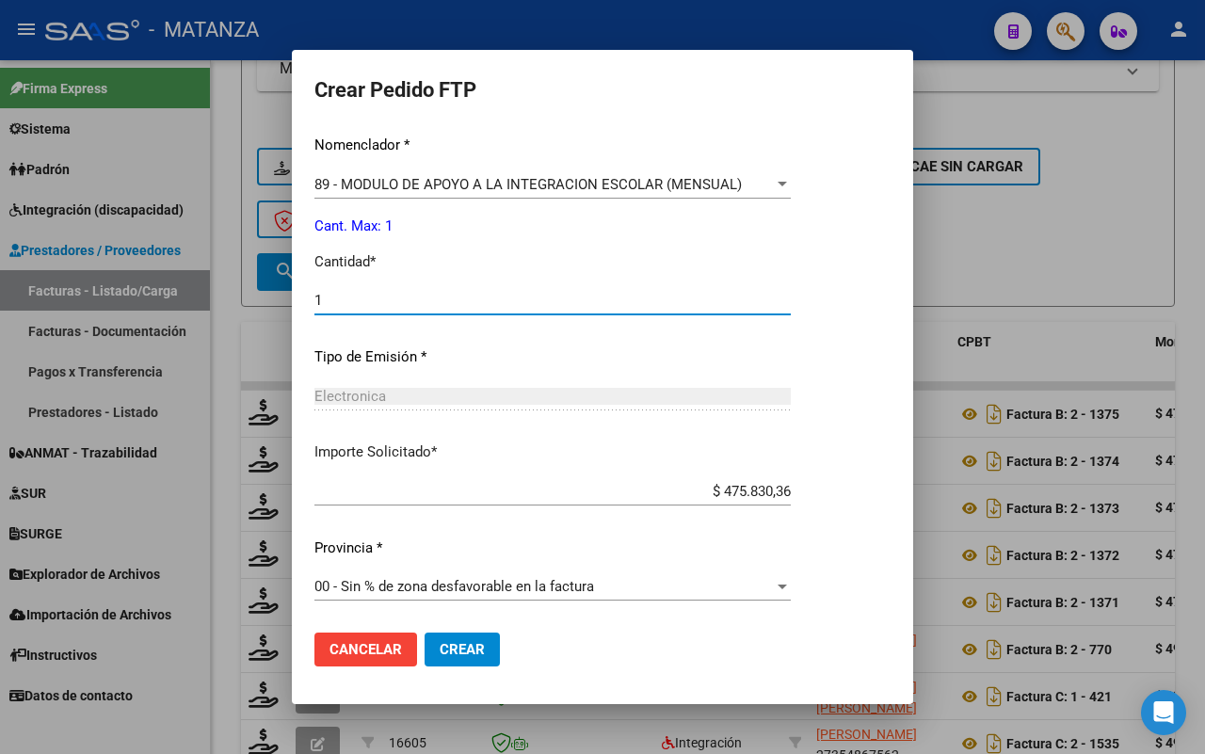
click at [471, 645] on span "Crear" at bounding box center [461, 649] width 45 height 17
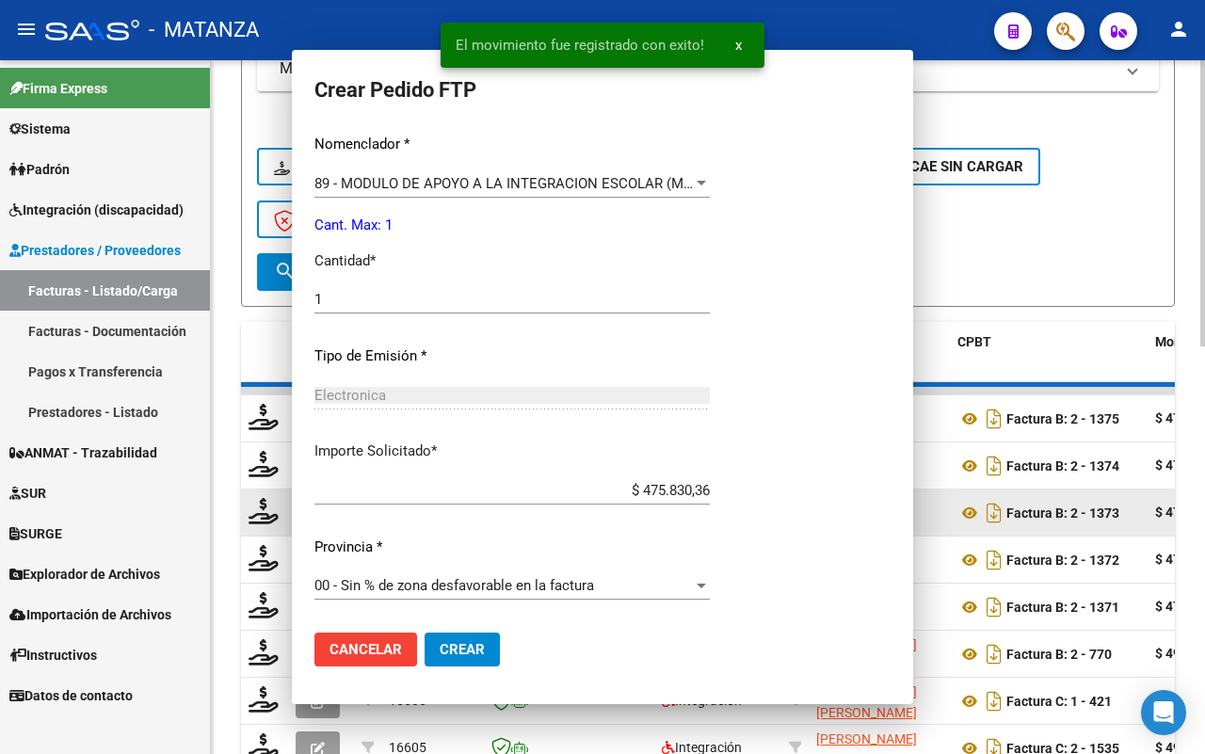
scroll to position [0, 0]
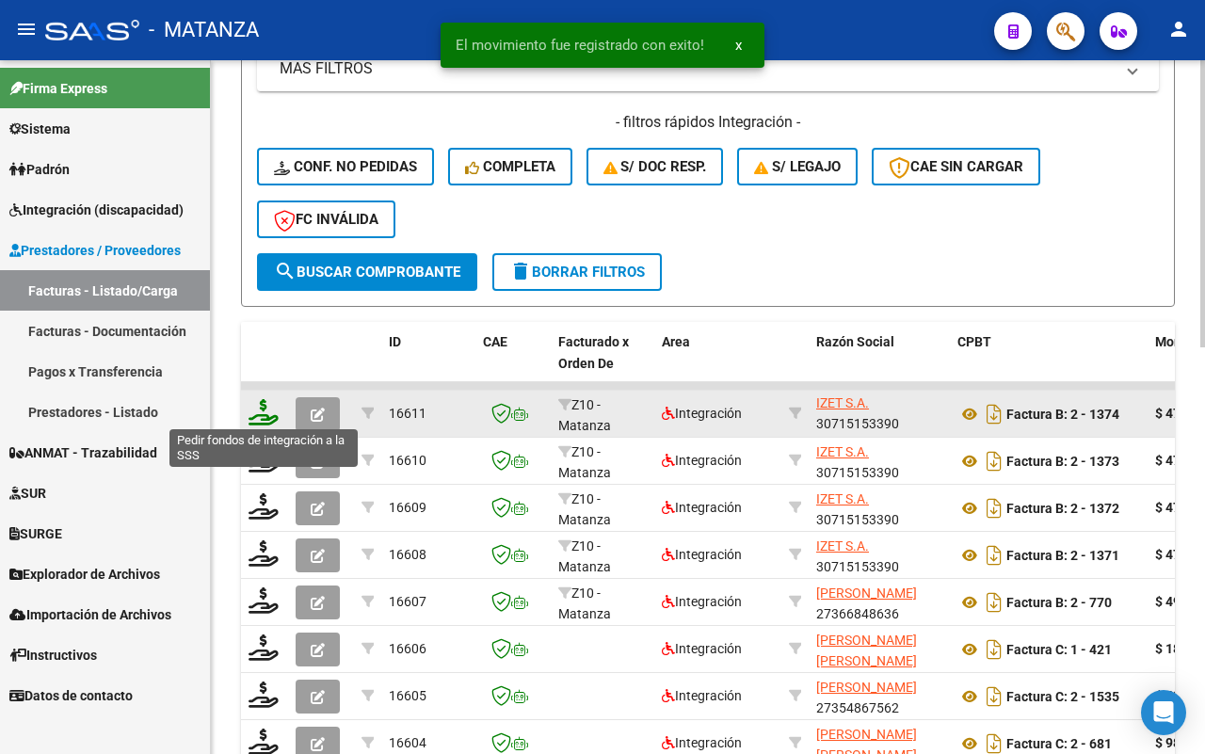
click at [254, 405] on icon at bounding box center [263, 412] width 30 height 26
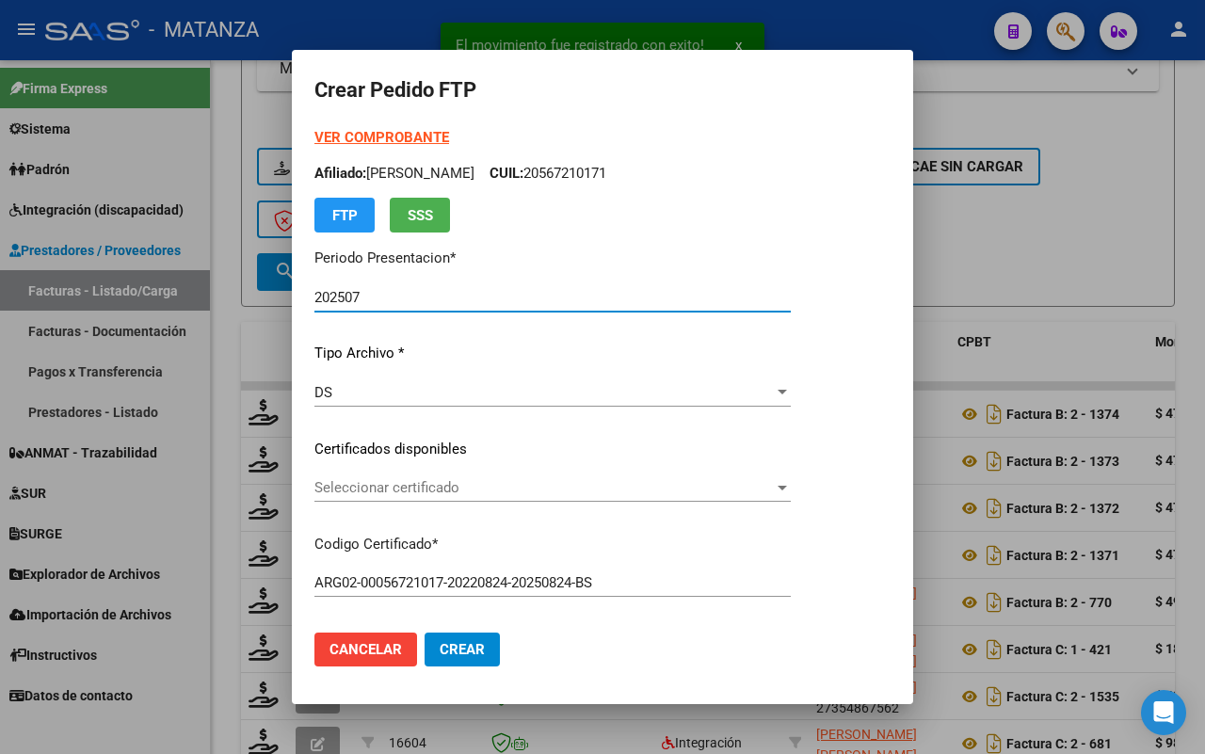
click at [495, 487] on span "Seleccionar certificado" at bounding box center [543, 487] width 459 height 17
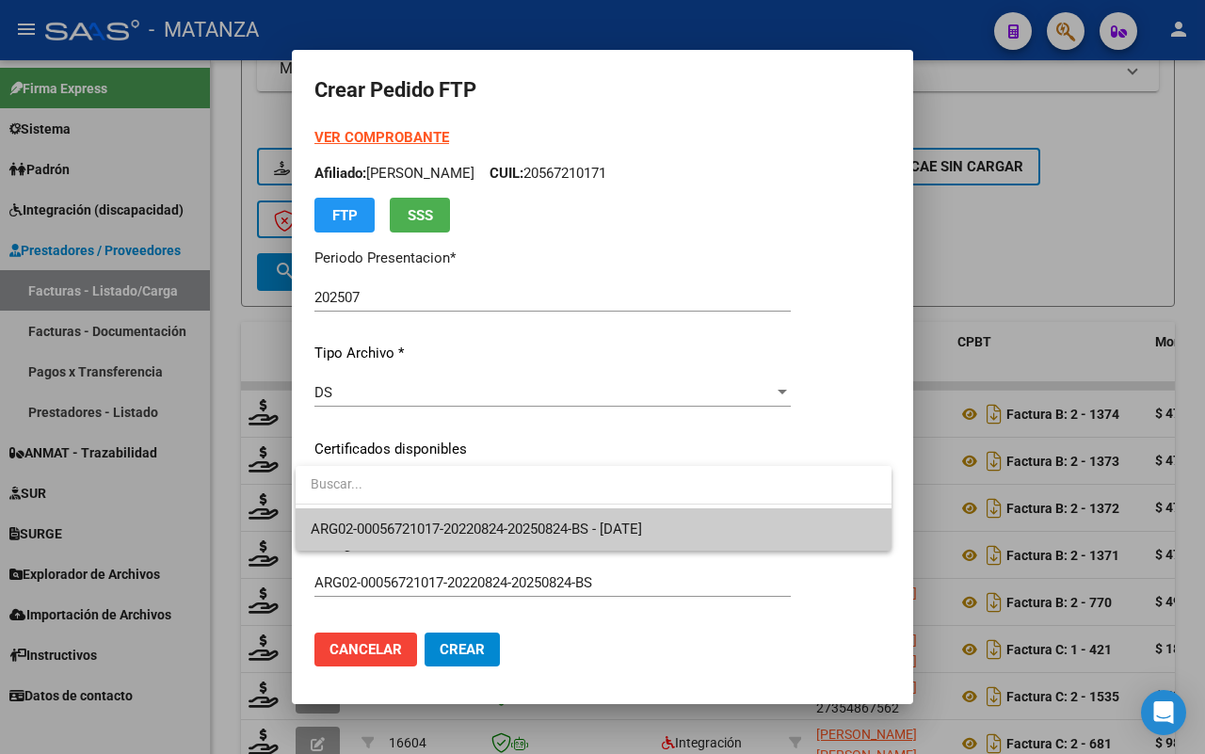
click at [486, 524] on span "ARG02-00056721017-20220824-20250824-BS - [DATE]" at bounding box center [476, 528] width 331 height 17
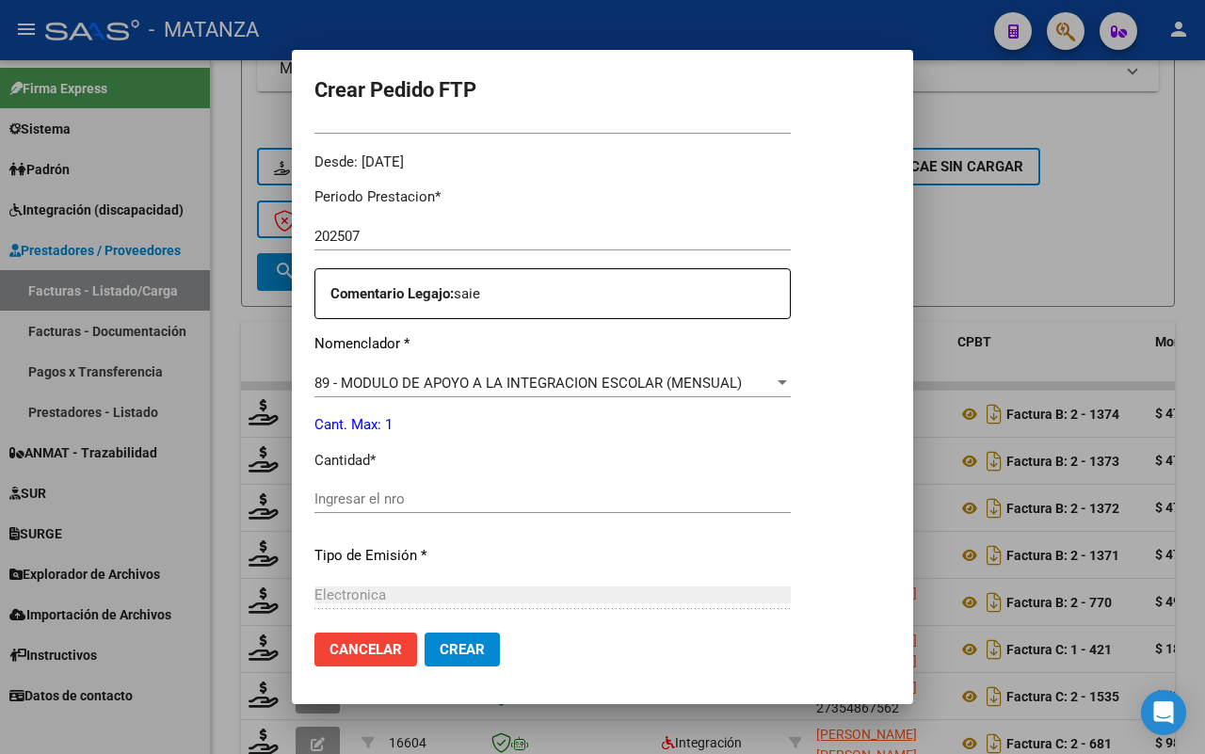
scroll to position [706, 0]
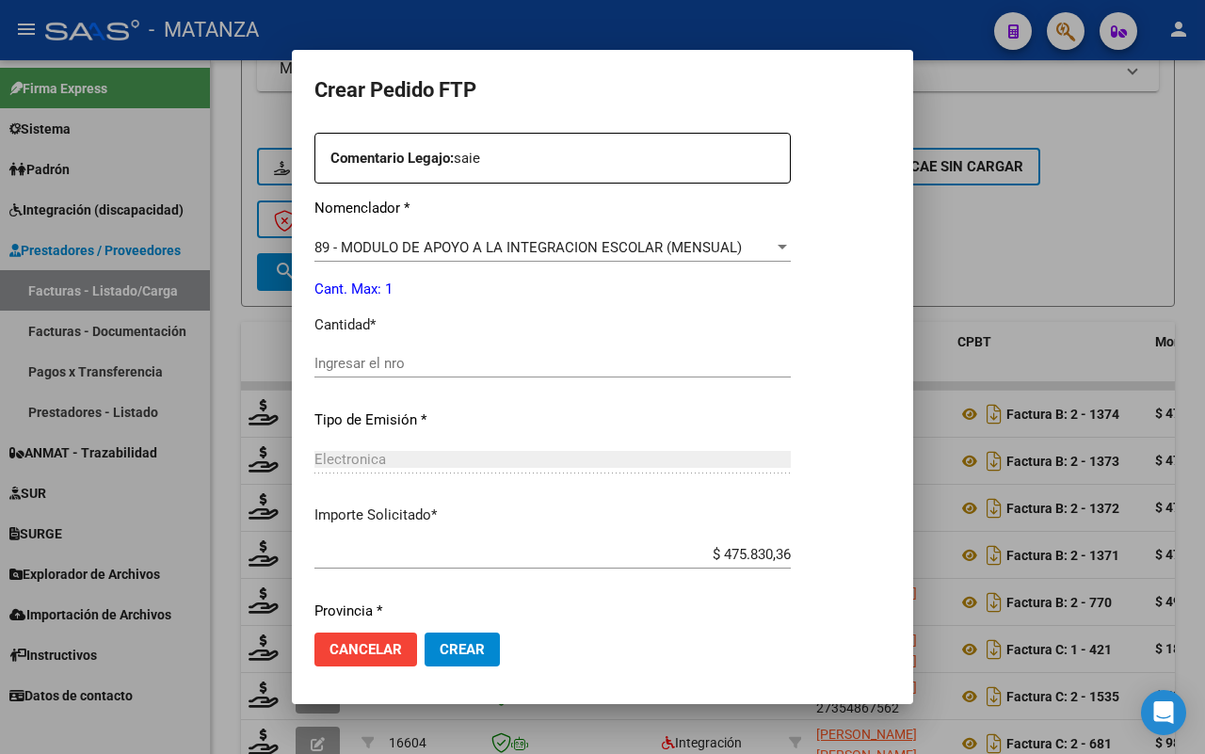
click at [464, 346] on div "Periodo Prestacion * 202507 Ingresar el Periodo Prestacion Comentario Legajo: s…" at bounding box center [552, 359] width 476 height 645
click at [422, 358] on input "Ingresar el nro" at bounding box center [552, 363] width 476 height 17
drag, startPoint x: 453, startPoint y: 655, endPoint x: 549, endPoint y: 647, distance: 96.4
click at [454, 650] on span "Crear" at bounding box center [461, 649] width 45 height 17
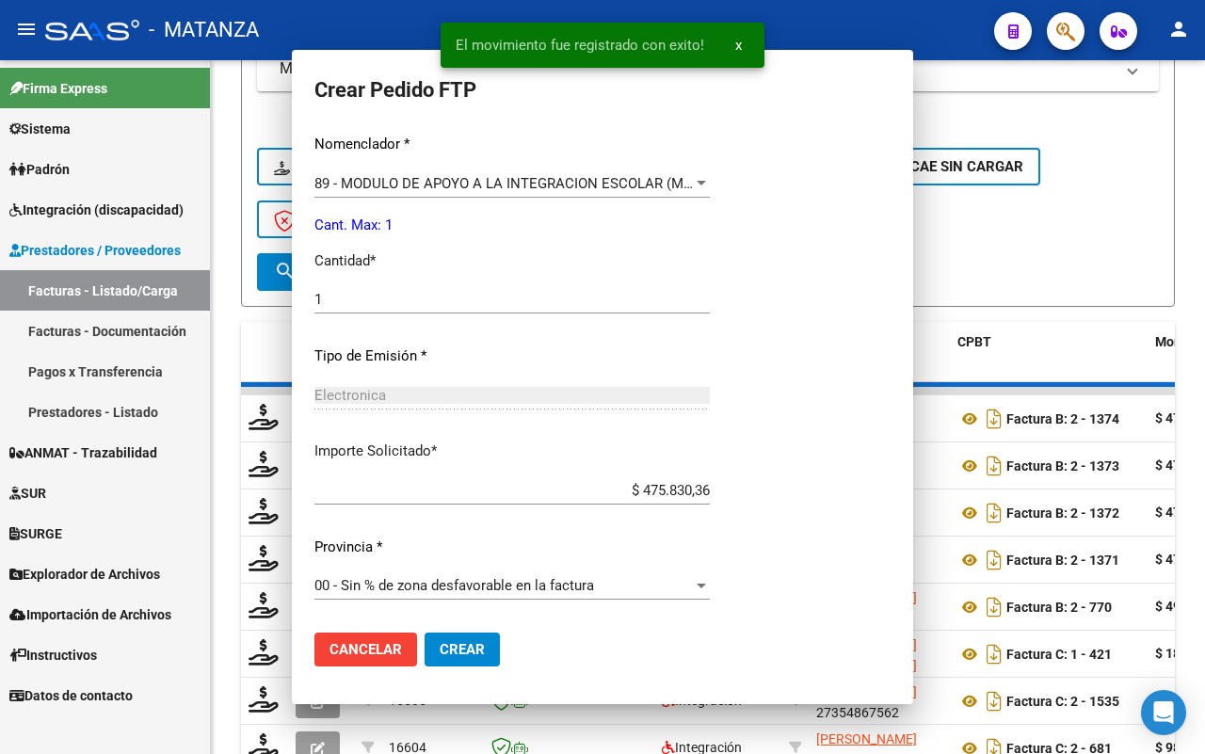
scroll to position [599, 0]
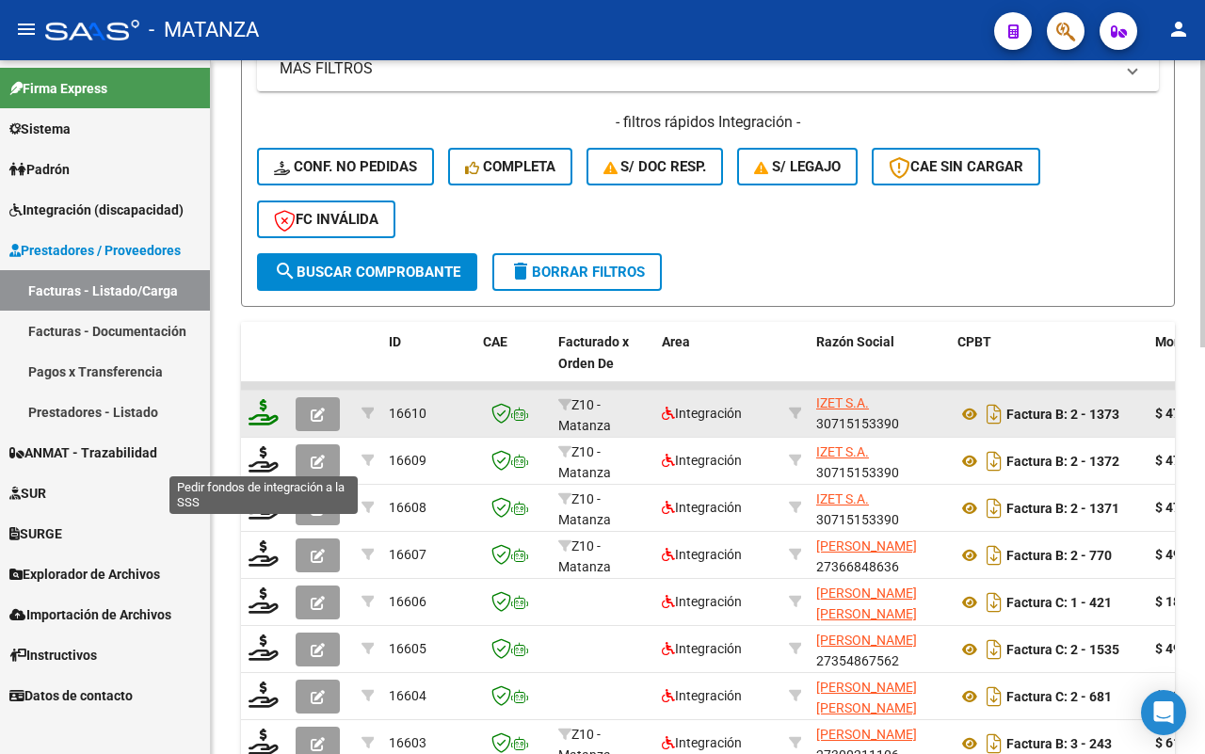
click at [265, 411] on icon at bounding box center [263, 412] width 30 height 26
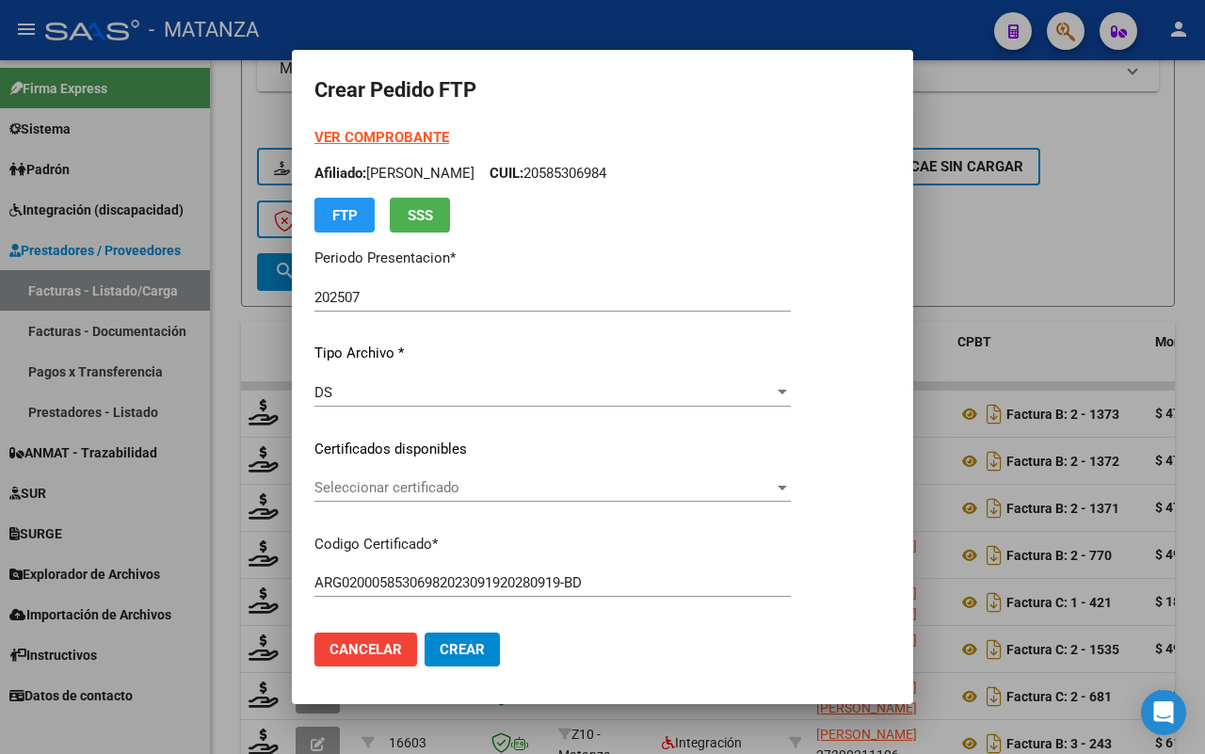
click at [534, 486] on span "Seleccionar certificado" at bounding box center [543, 487] width 459 height 17
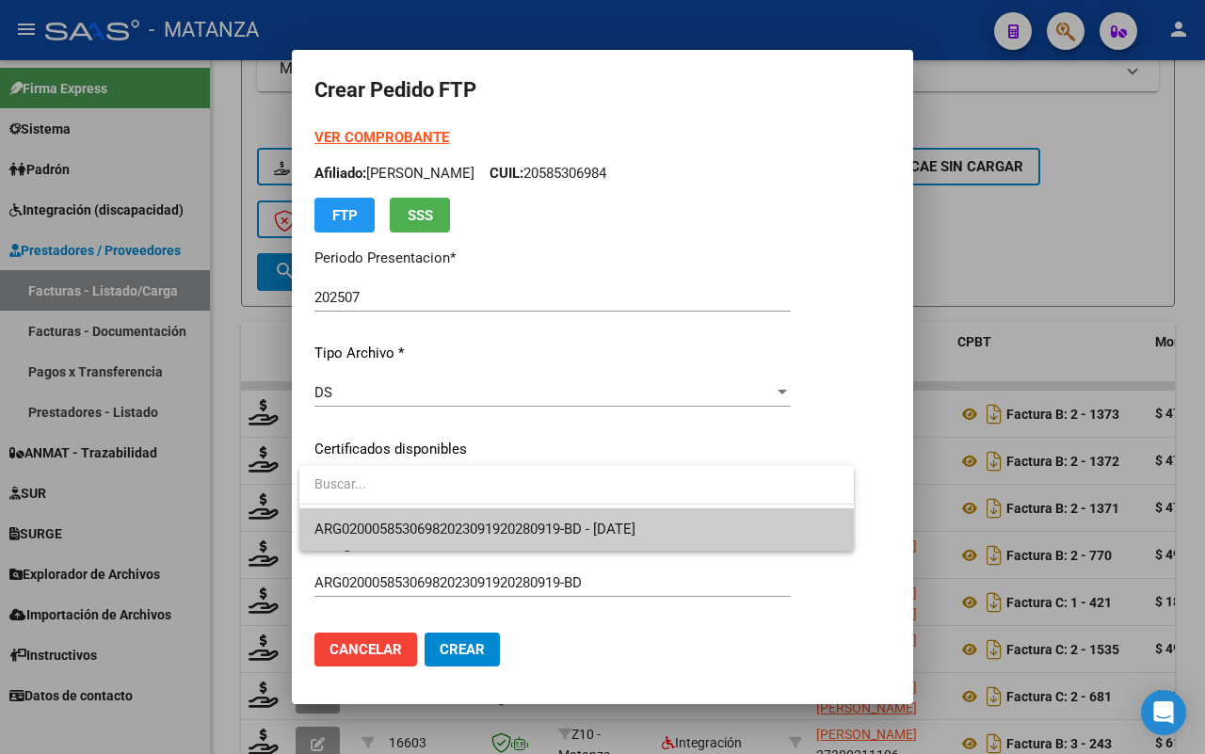
click at [506, 520] on span "ARG02000585306982023091920280919-BD - [DATE]" at bounding box center [474, 528] width 321 height 17
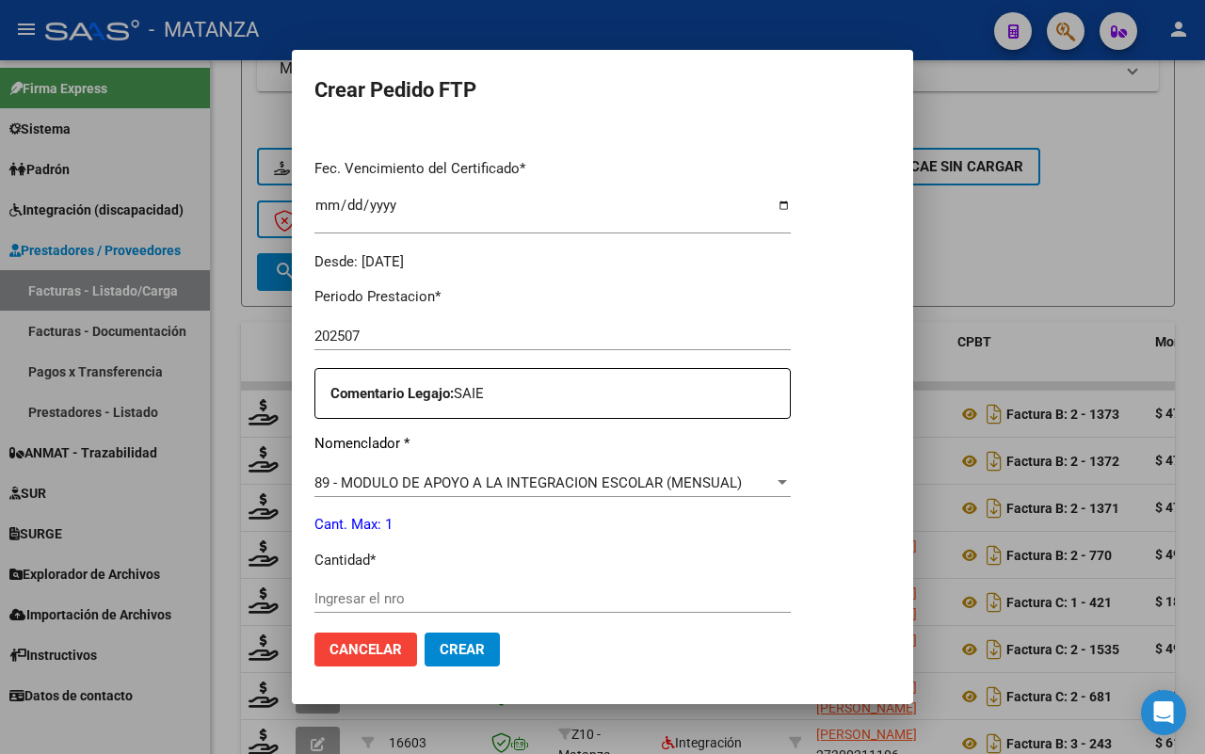
scroll to position [706, 0]
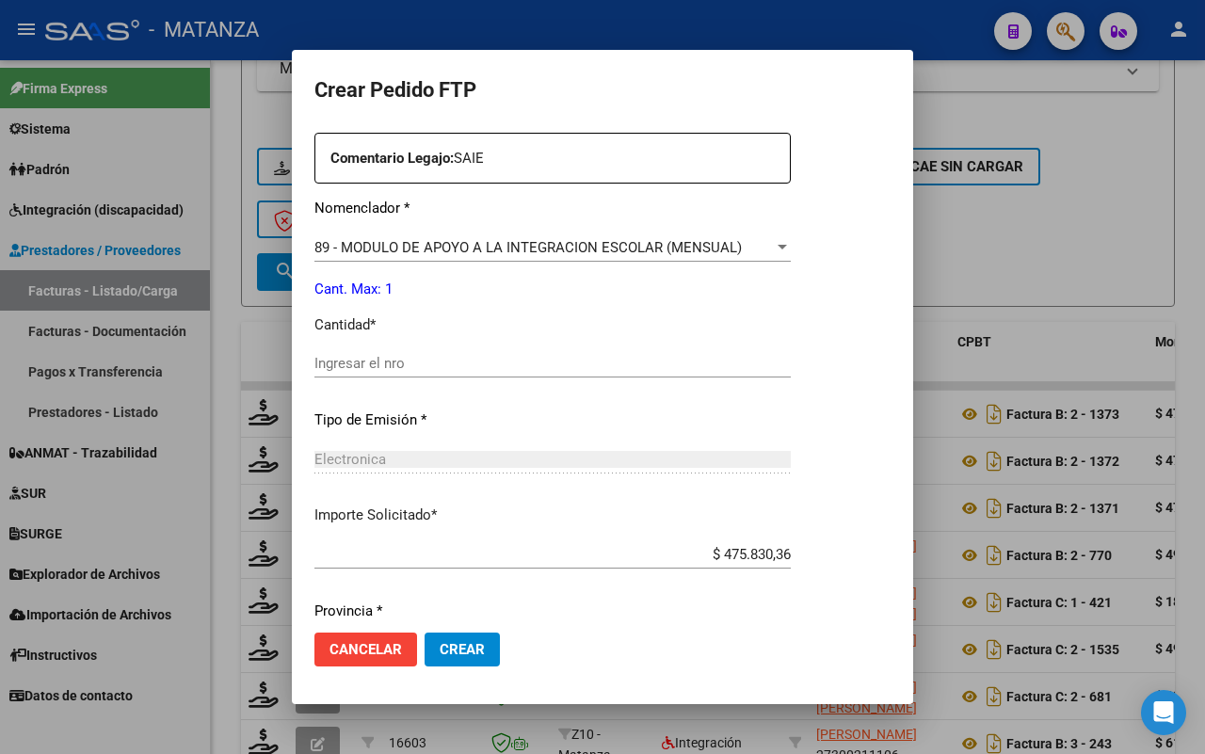
click at [426, 364] on input "Ingresar el nro" at bounding box center [552, 363] width 476 height 17
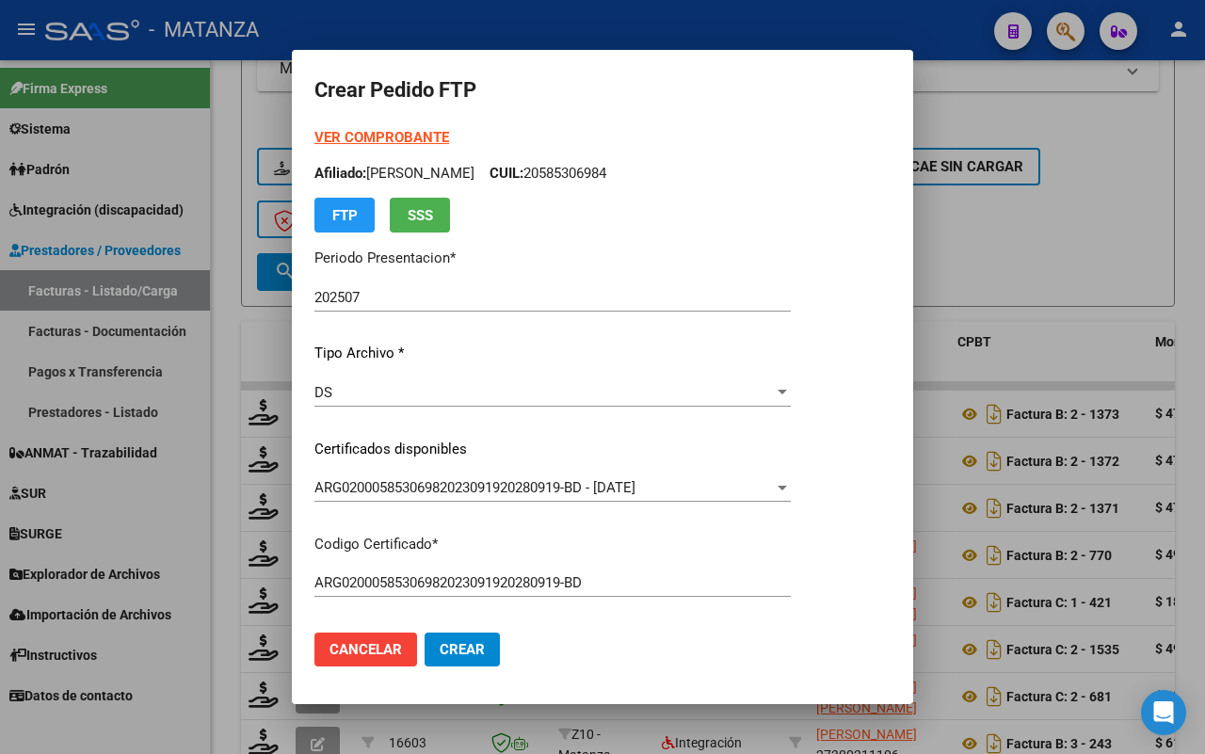
scroll to position [235, 0]
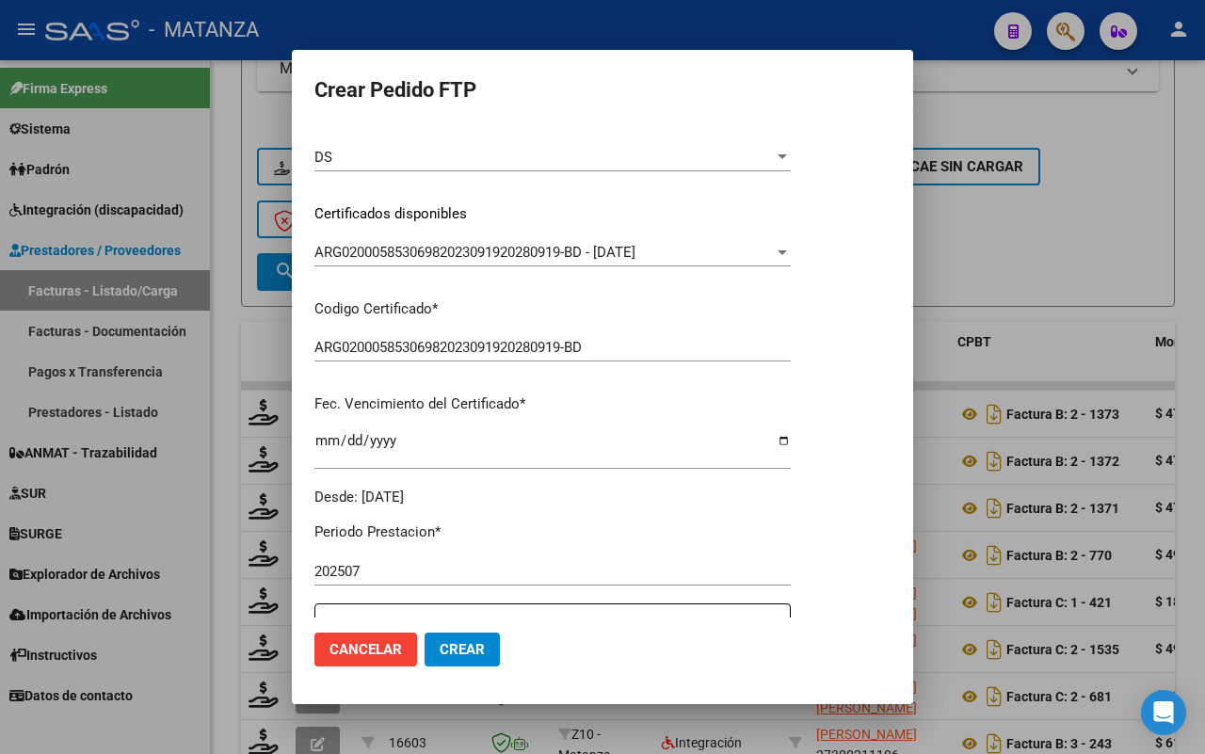
drag, startPoint x: 464, startPoint y: 656, endPoint x: 500, endPoint y: 652, distance: 36.0
click at [468, 655] on span "Crear" at bounding box center [461, 649] width 45 height 17
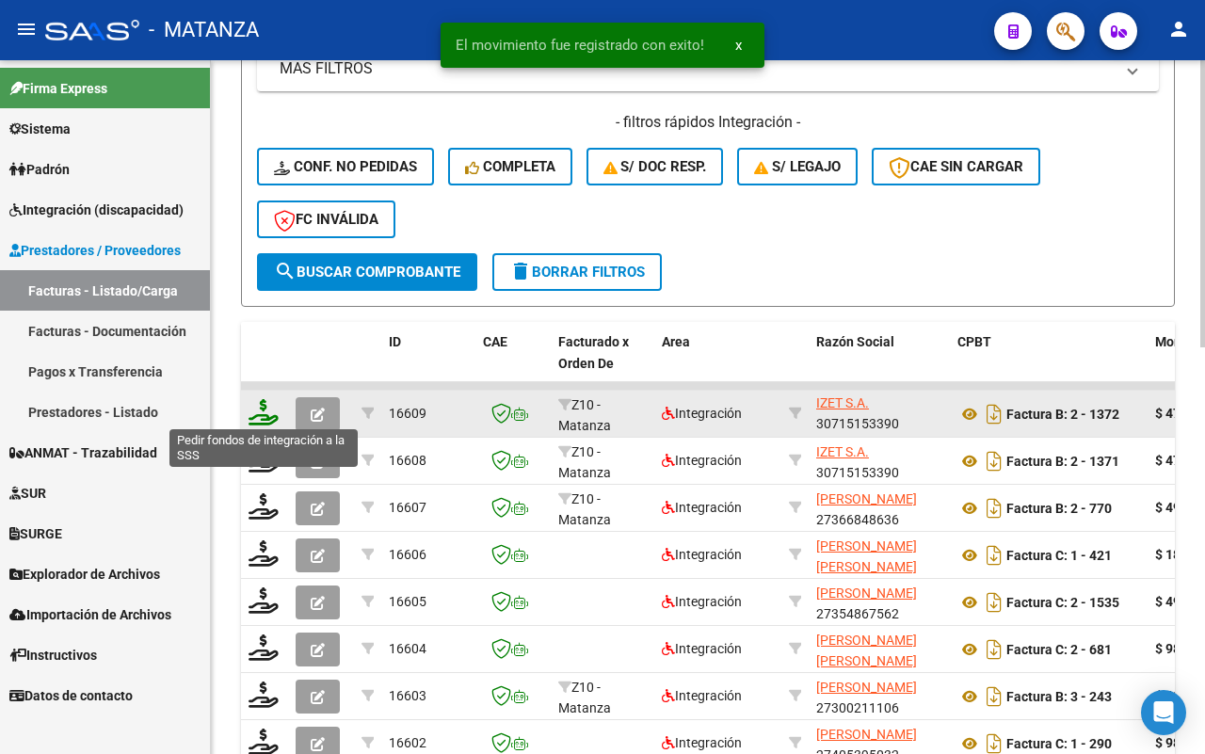
click at [254, 420] on icon at bounding box center [263, 412] width 30 height 26
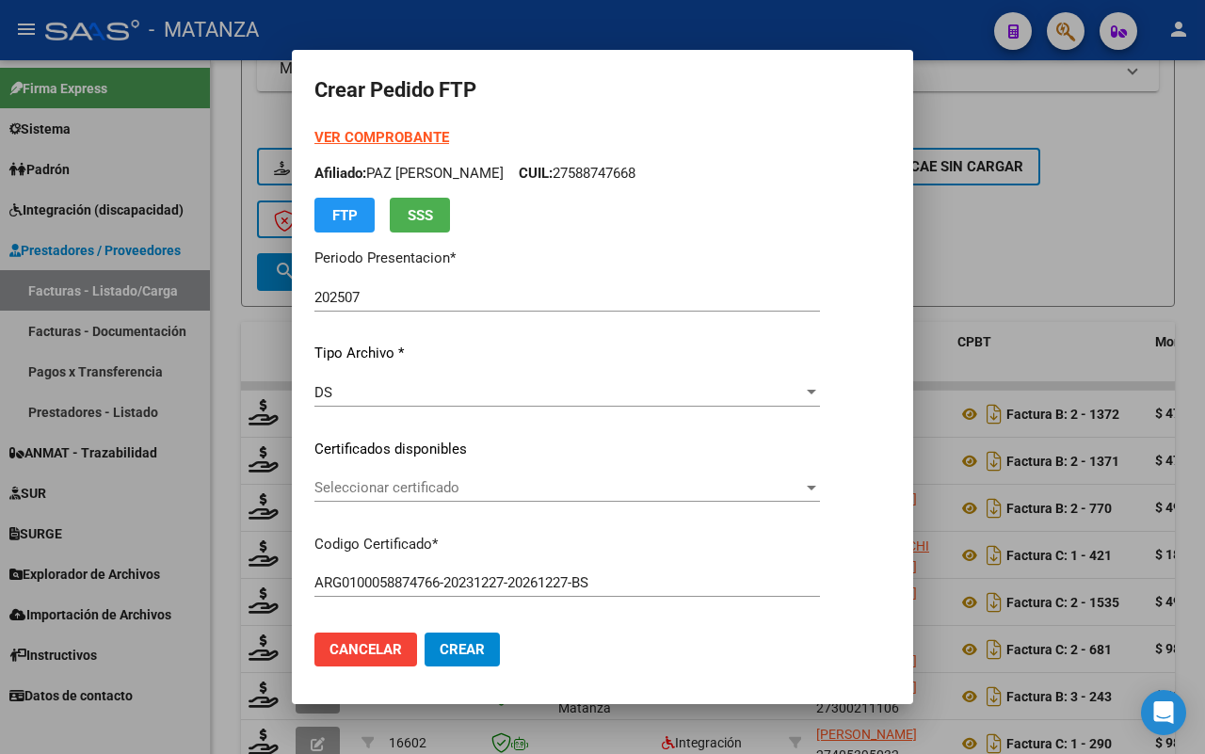
scroll to position [118, 0]
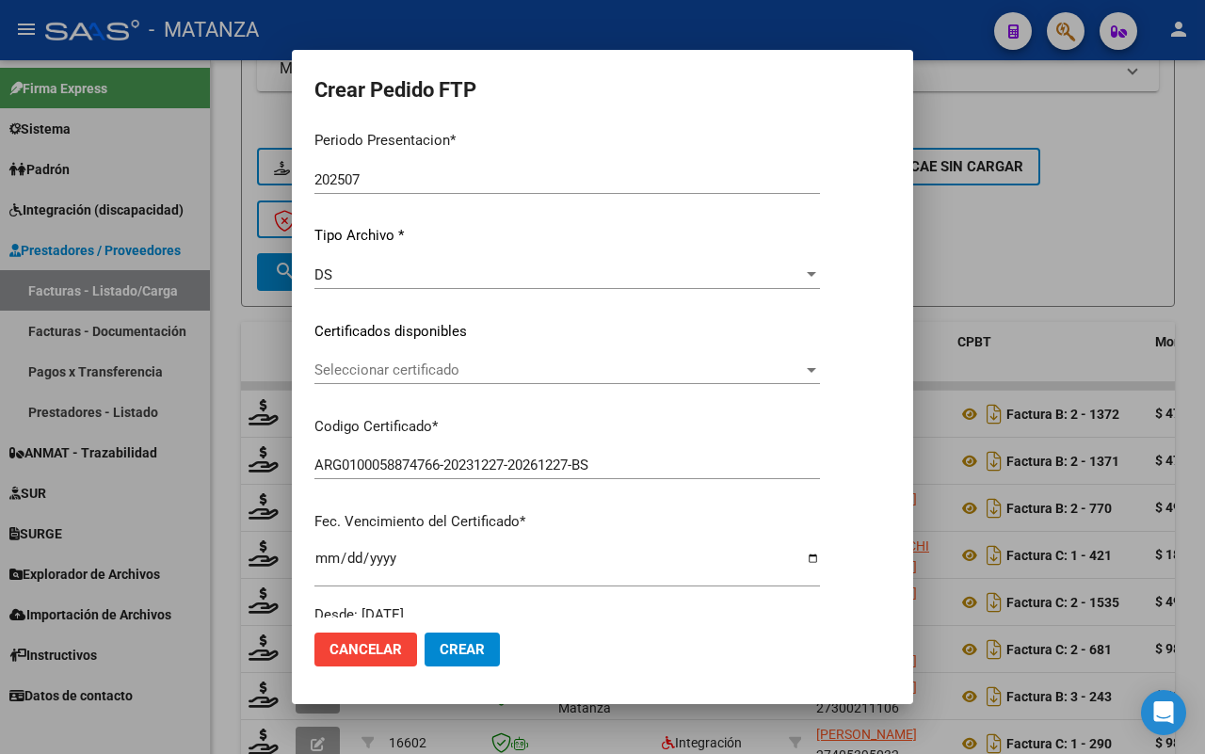
click at [450, 368] on span "Seleccionar certificado" at bounding box center [558, 369] width 488 height 17
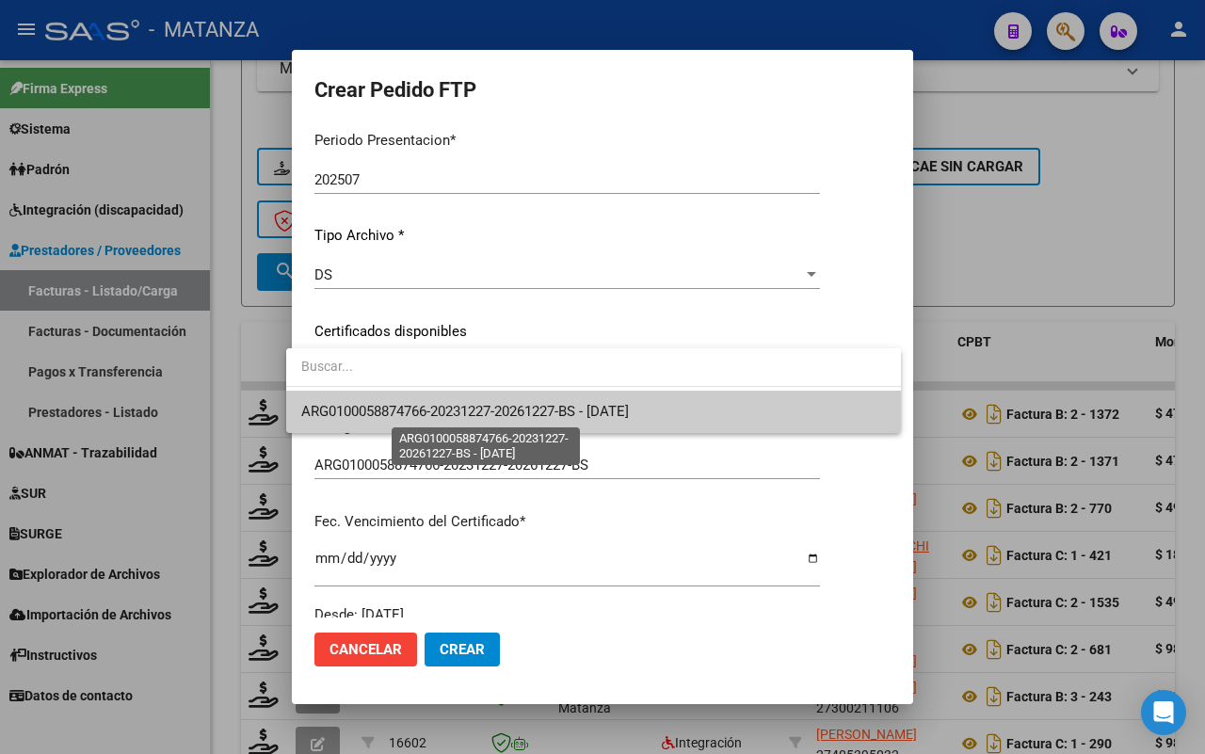
click at [444, 416] on span "ARG0100058874766-20231227-20261227-BS - [DATE]" at bounding box center [465, 411] width 328 height 17
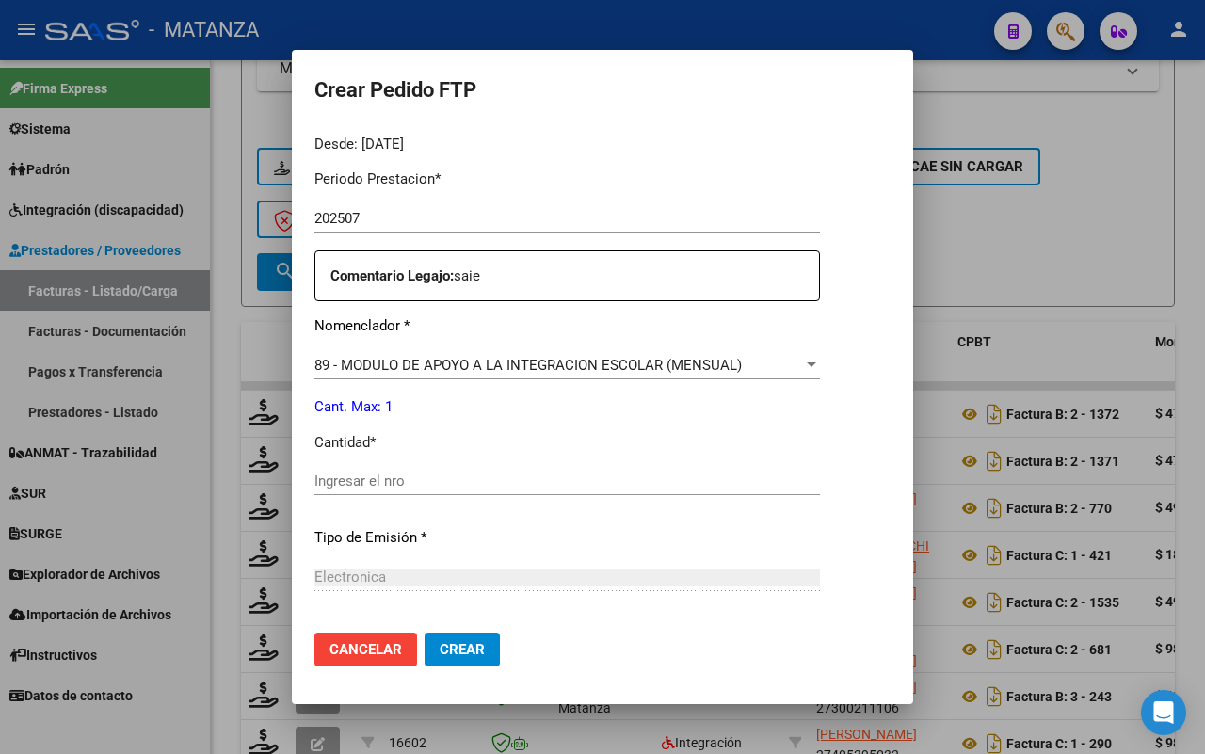
scroll to position [353, 0]
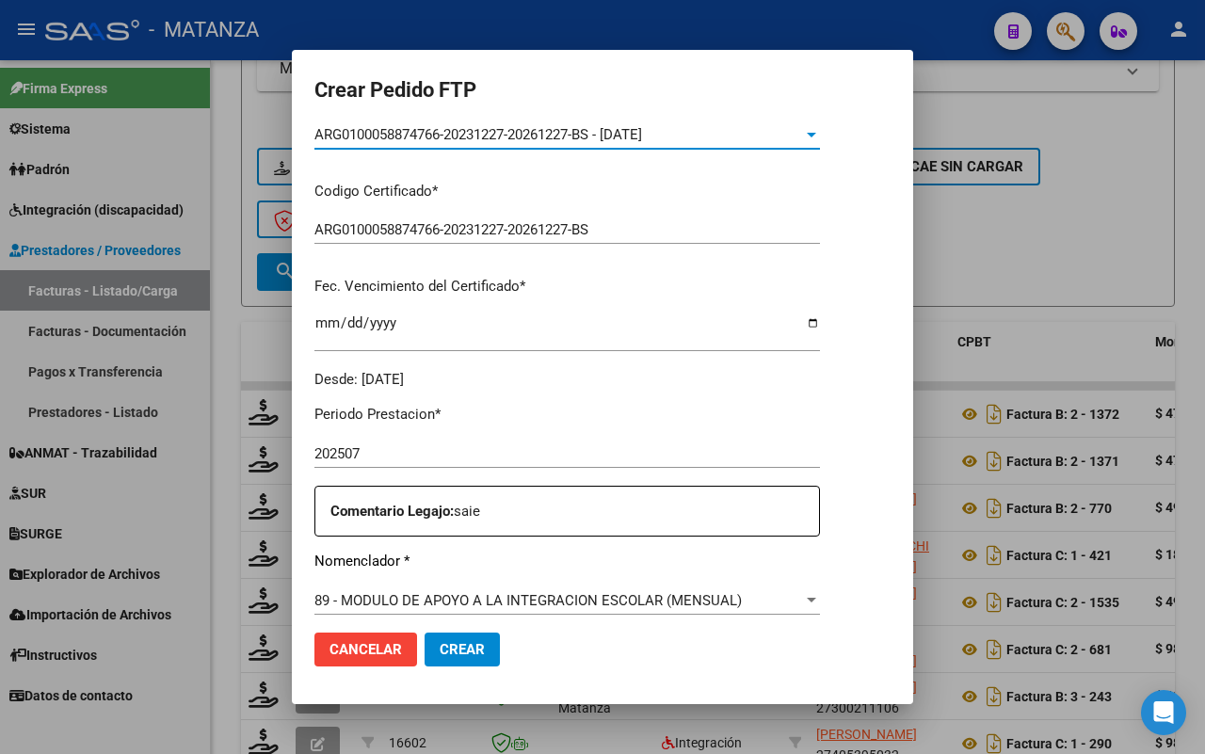
click at [1111, 214] on div at bounding box center [602, 377] width 1205 height 754
